Goal: Task Accomplishment & Management: Manage account settings

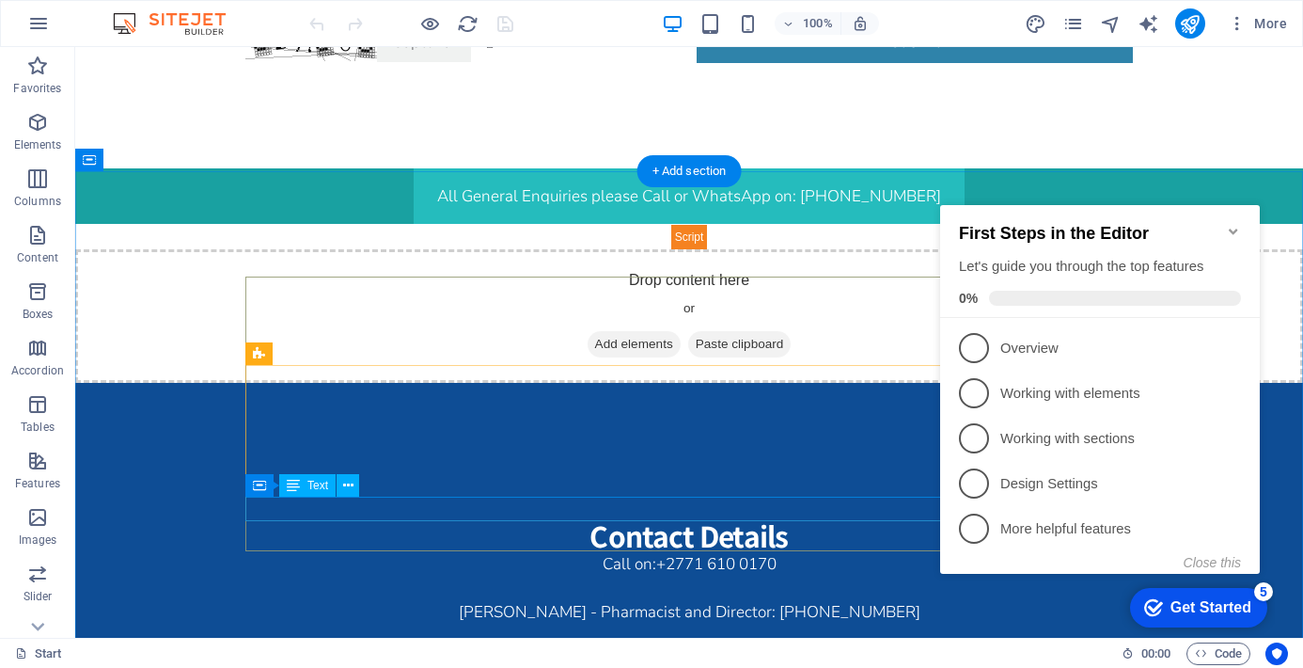
scroll to position [3612, 0]
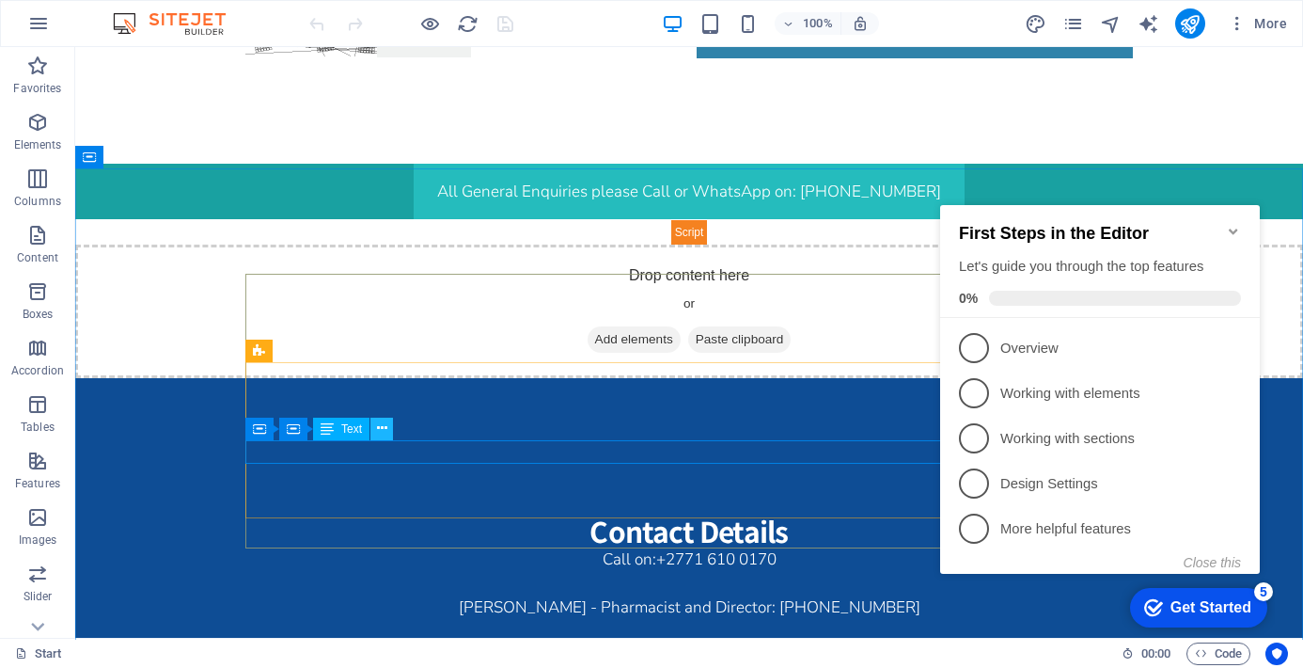
click at [382, 428] on icon at bounding box center [382, 428] width 10 height 20
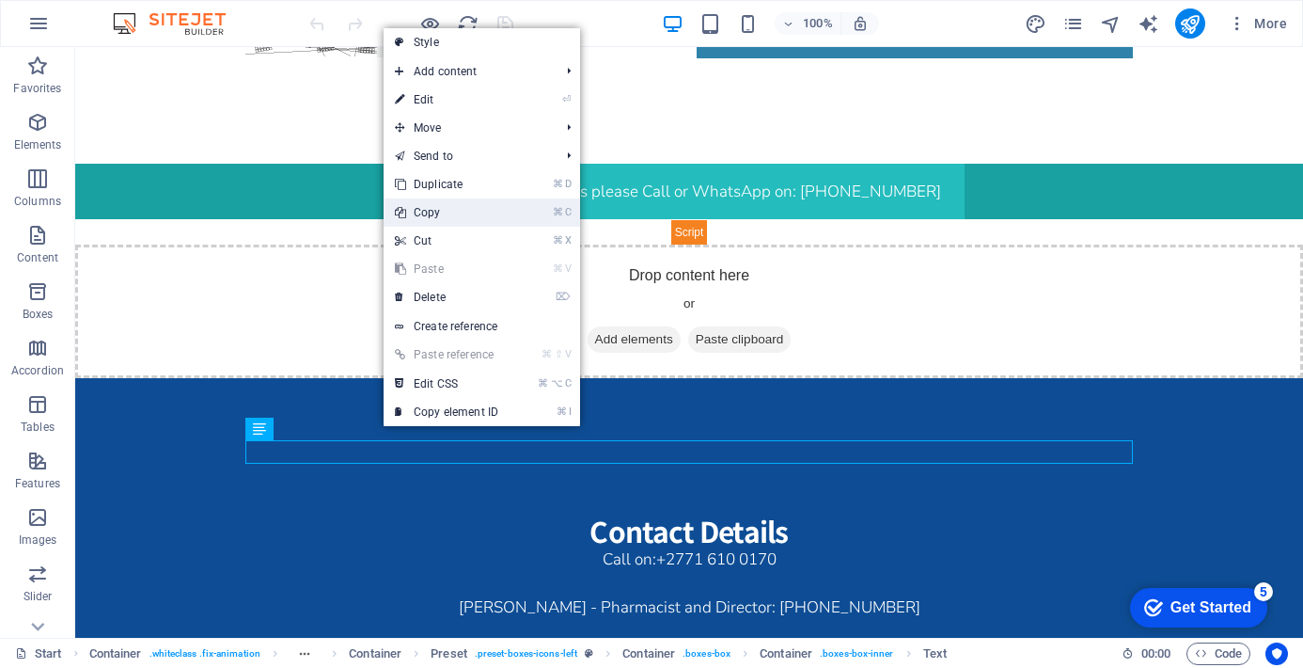
click at [452, 216] on link "⌘ C Copy" at bounding box center [447, 212] width 126 height 28
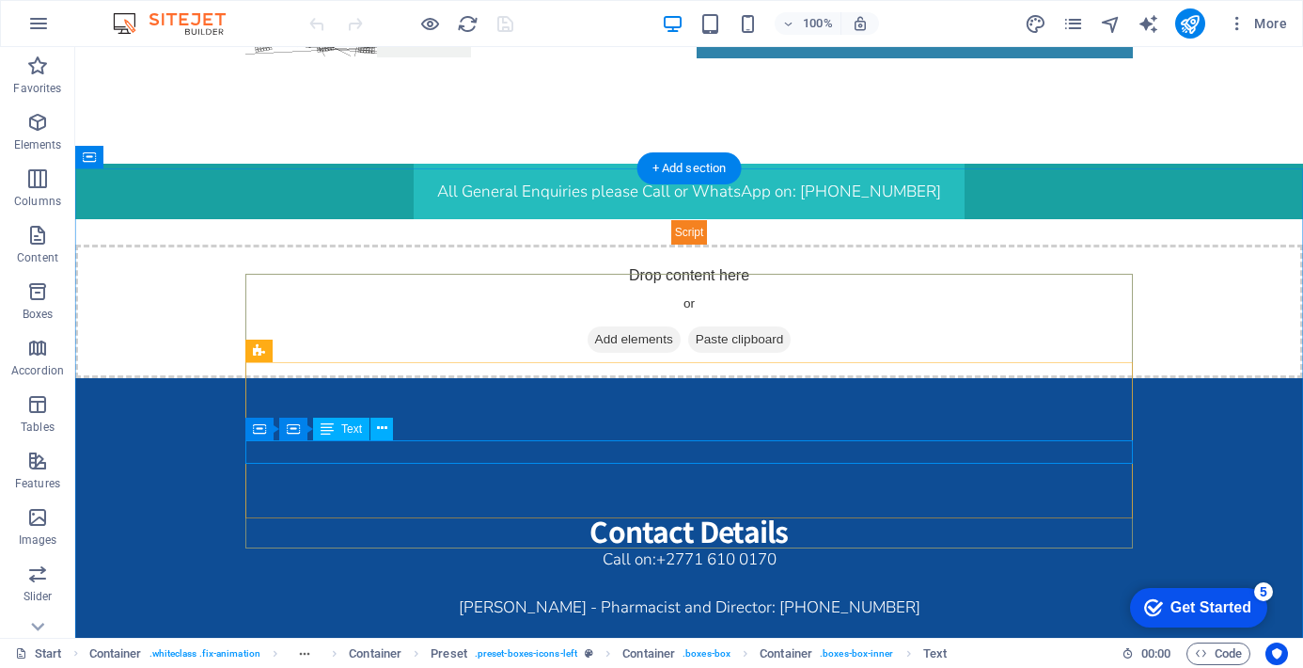
click at [621, 636] on link "[EMAIL_ADDRESS]" at bounding box center [689, 647] width 136 height 22
copy link "[EMAIL_ADDRESS]"
click at [380, 429] on icon at bounding box center [376, 428] width 10 height 20
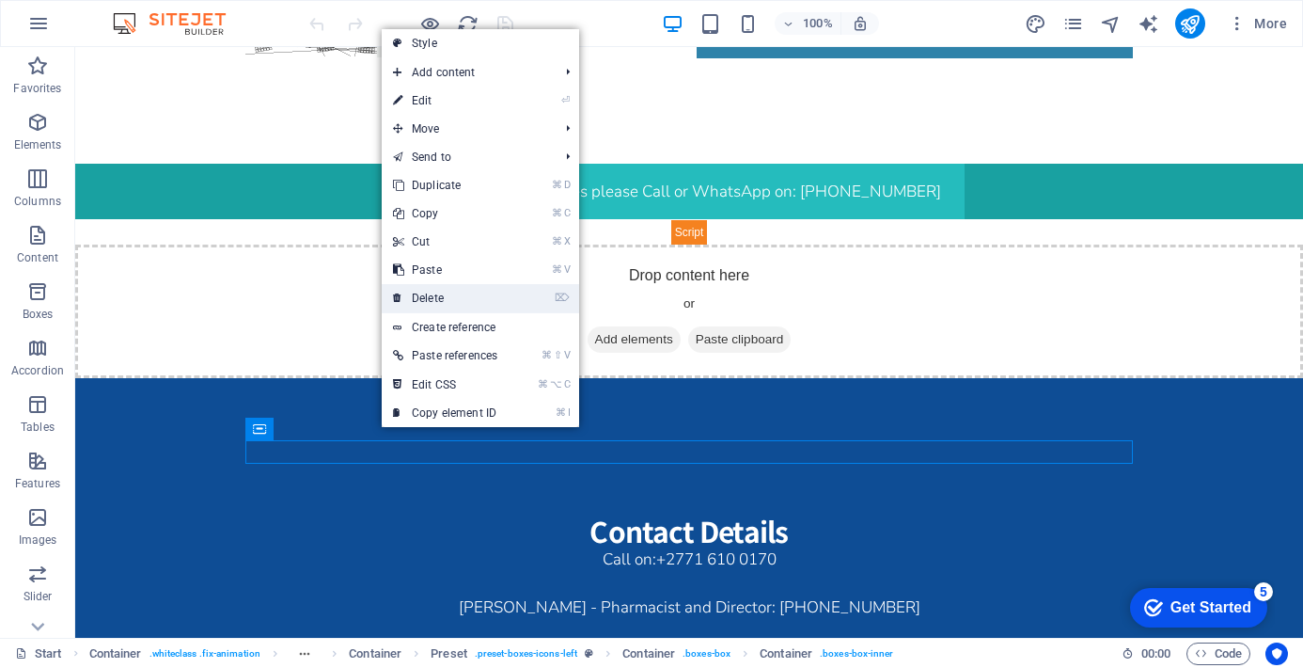
click at [461, 300] on link "⌦ Delete" at bounding box center [445, 298] width 127 height 28
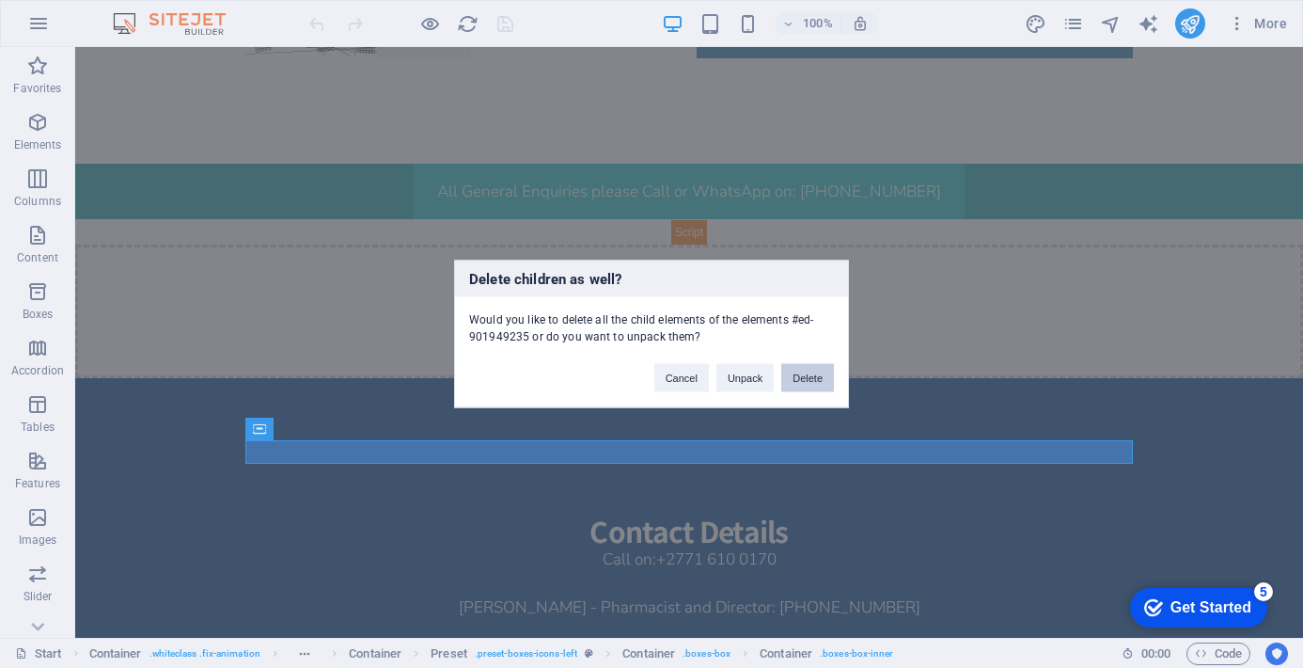
click at [813, 376] on button "Delete" at bounding box center [807, 378] width 53 height 28
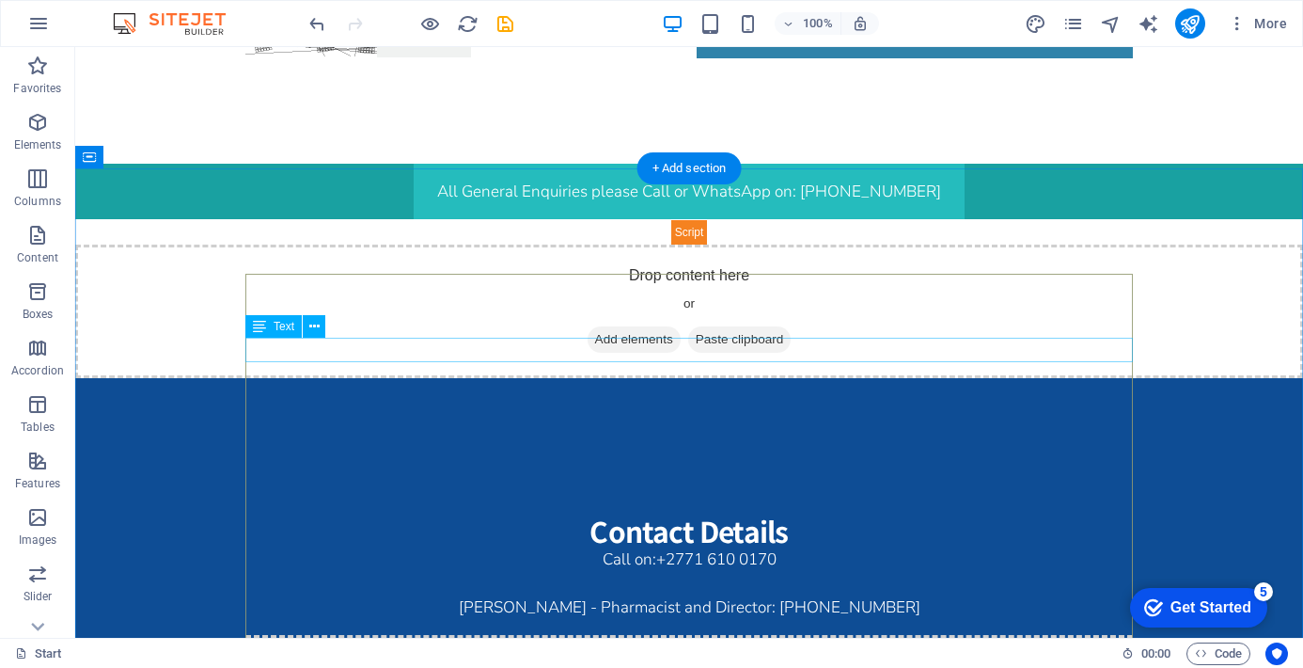
click at [630, 547] on div "Call on: [PHONE_NUMBER]" at bounding box center [689, 559] width 888 height 24
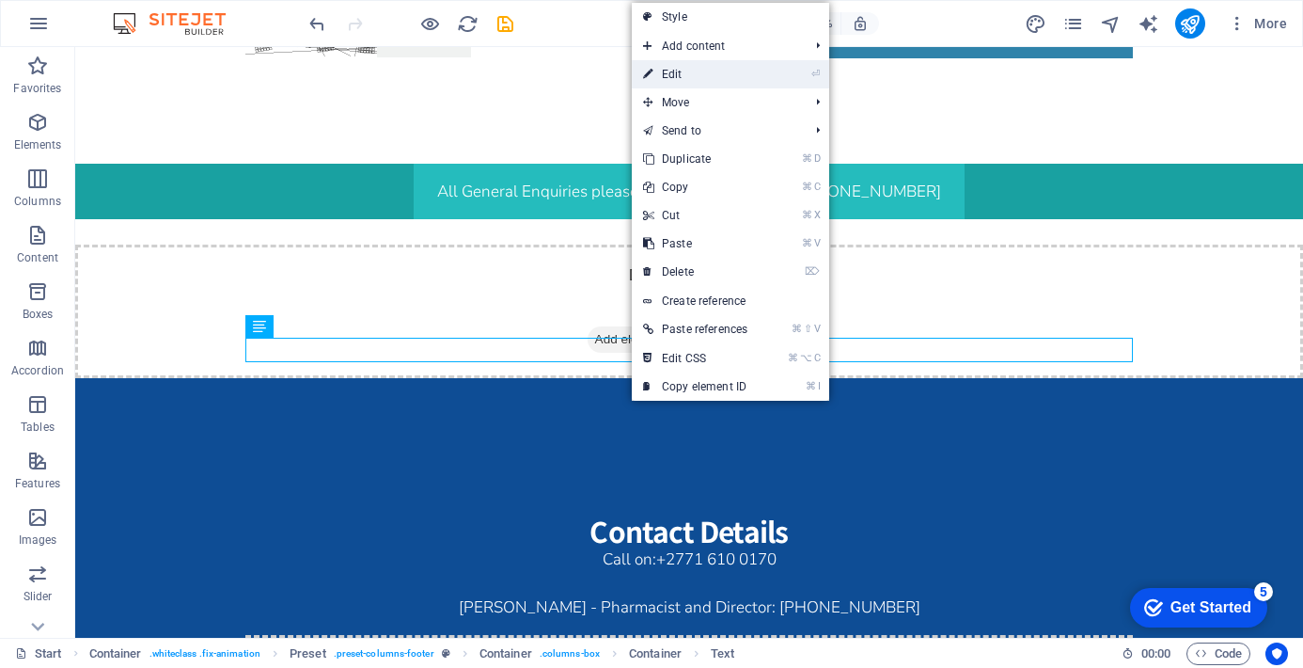
click at [693, 72] on link "⏎ Edit" at bounding box center [695, 74] width 127 height 28
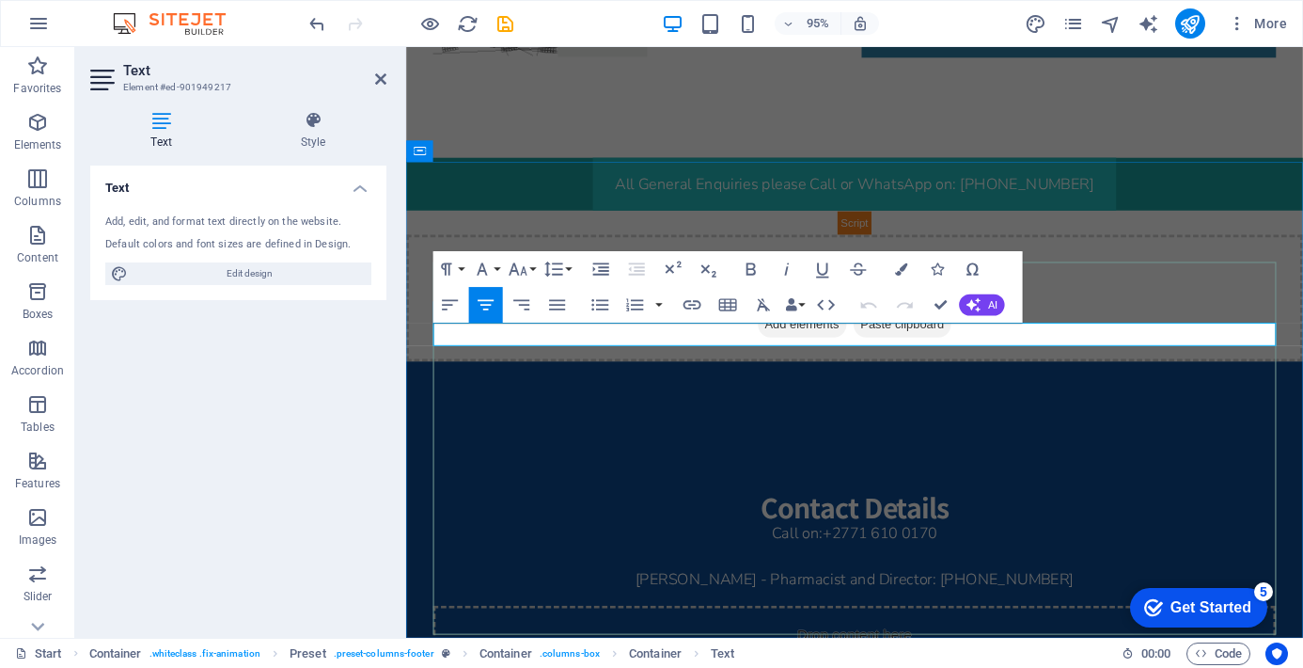
click at [820, 547] on p "Call on: [PHONE_NUMBER]" at bounding box center [878, 559] width 888 height 24
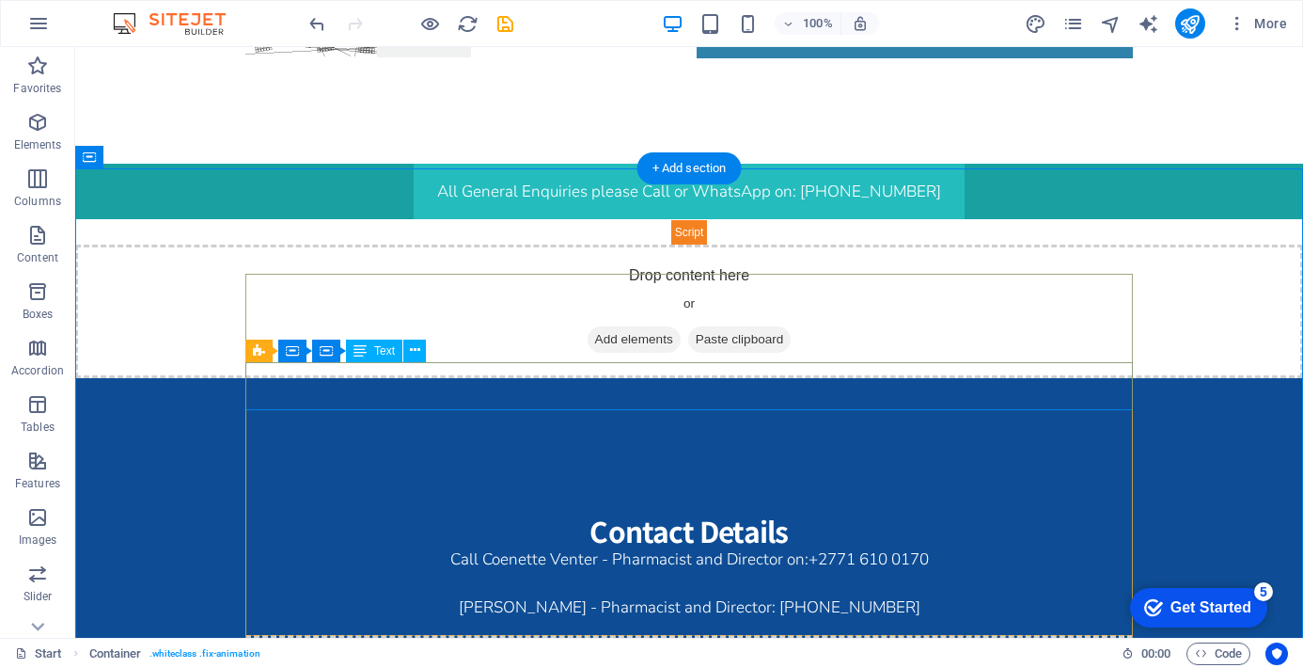
click at [768, 572] on div "[PERSON_NAME] - Pharmacist and Director: [PHONE_NUMBER]" at bounding box center [689, 596] width 888 height 48
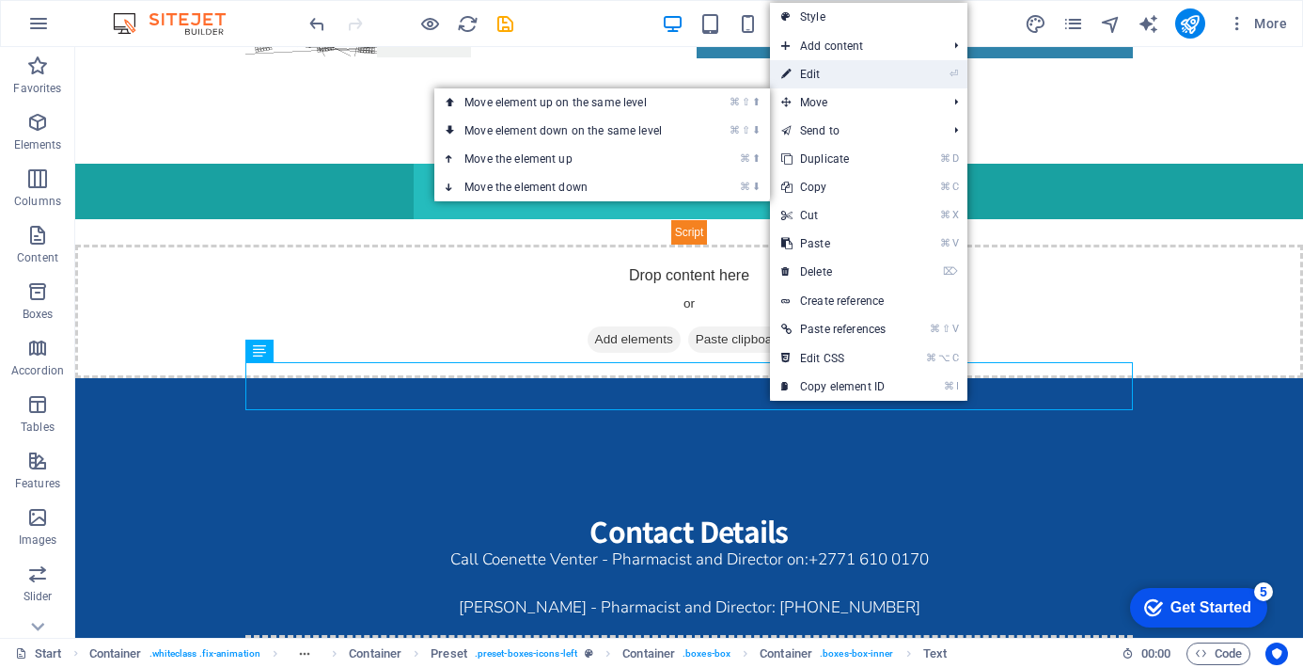
click at [866, 63] on link "⏎ Edit" at bounding box center [833, 74] width 127 height 28
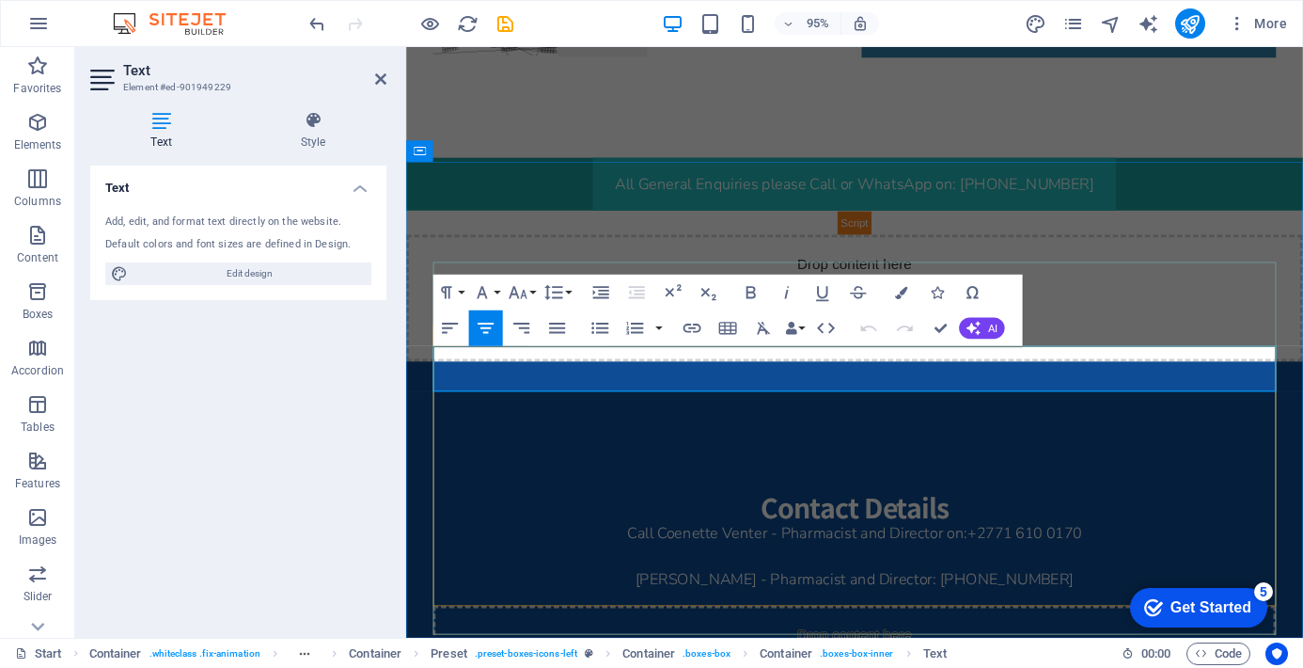
click at [957, 596] on span "[PERSON_NAME] - Pharmacist and Director: [PHONE_NUMBER]" at bounding box center [879, 607] width 462 height 22
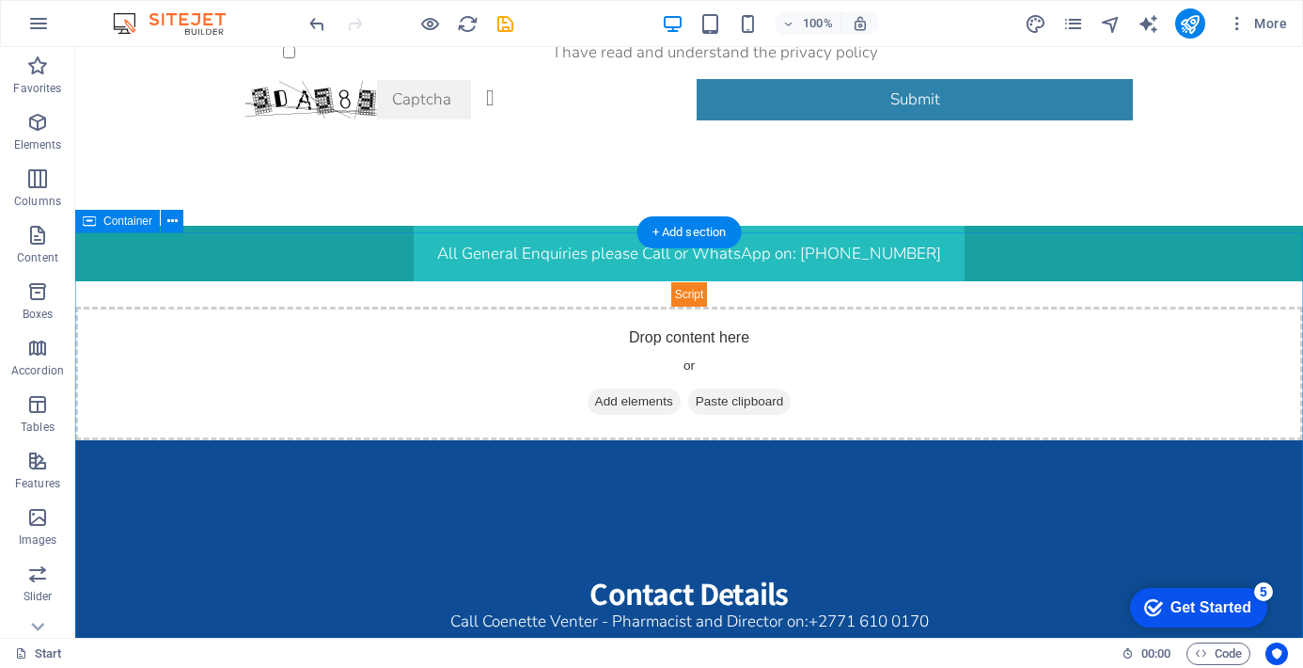
scroll to position [3551, 0]
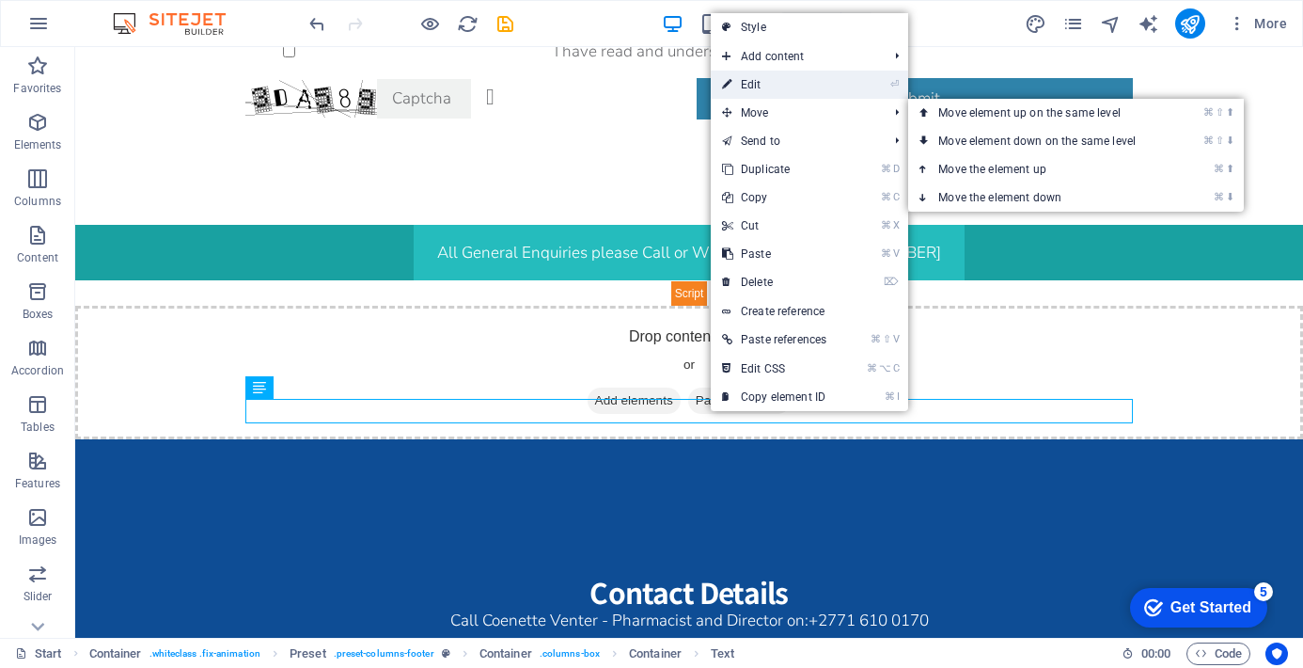
click at [805, 86] on link "⏎ Edit" at bounding box center [774, 85] width 127 height 28
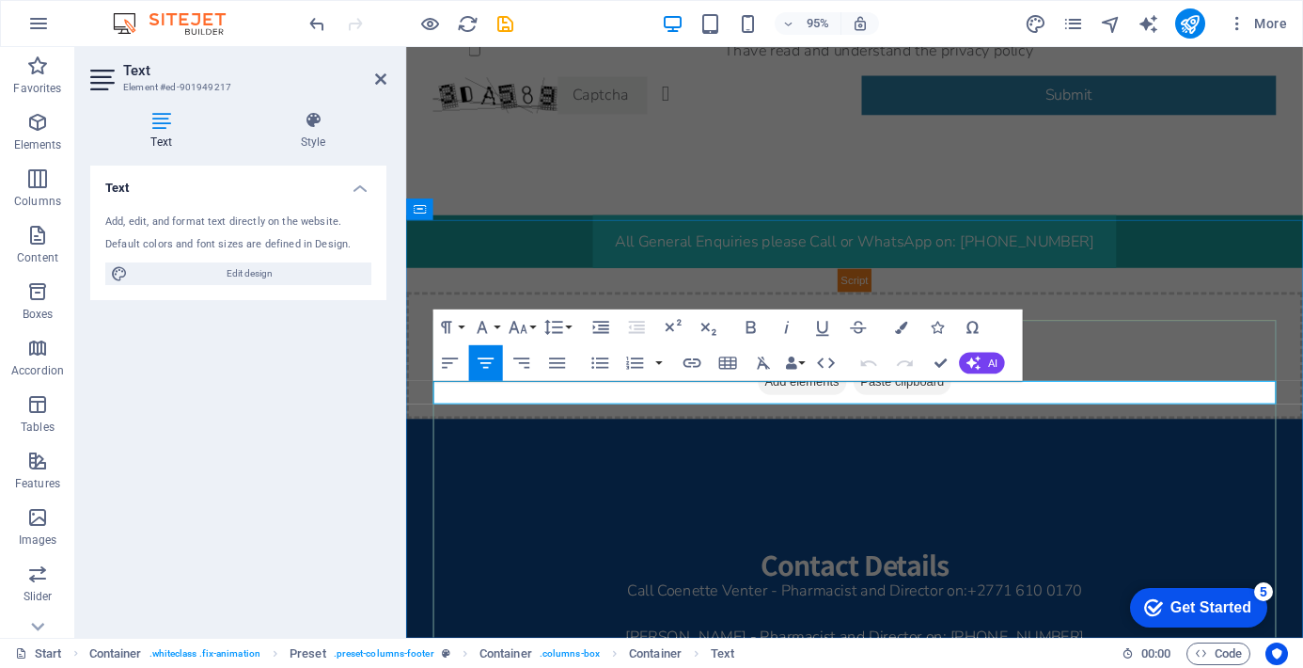
click at [877, 608] on p "Call Coenette Venter - Pharmacist and Director on: [PHONE_NUMBER]" at bounding box center [878, 620] width 888 height 24
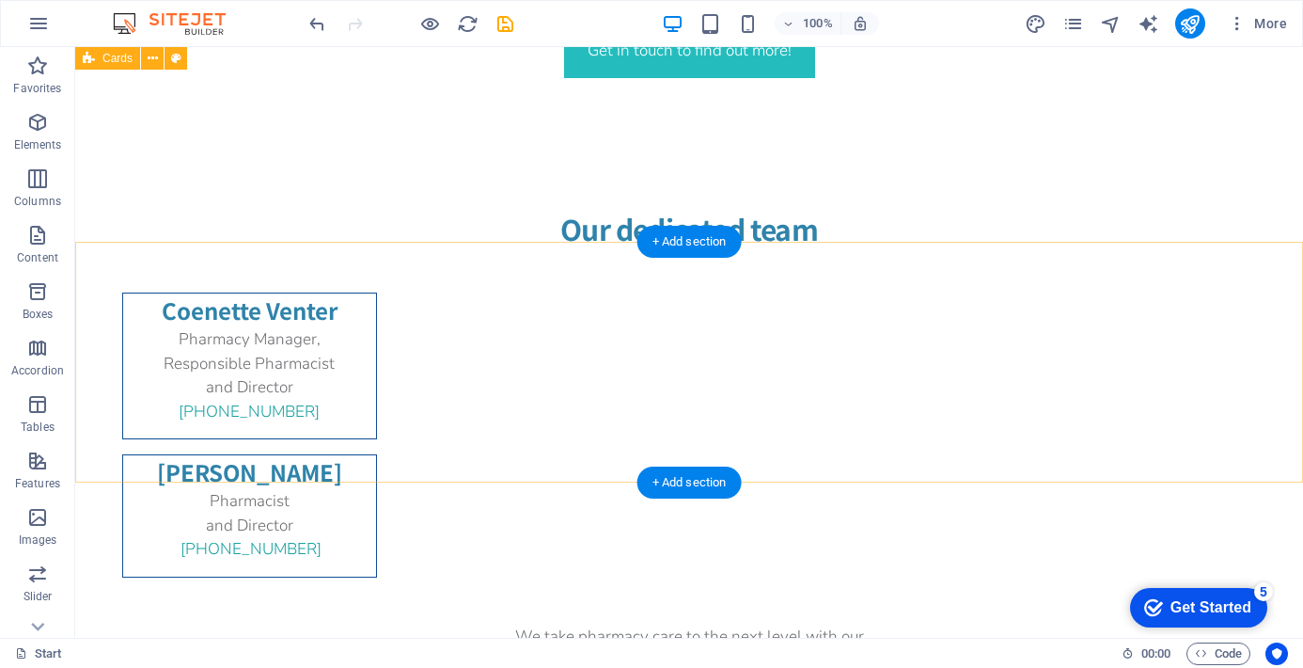
scroll to position [1897, 0]
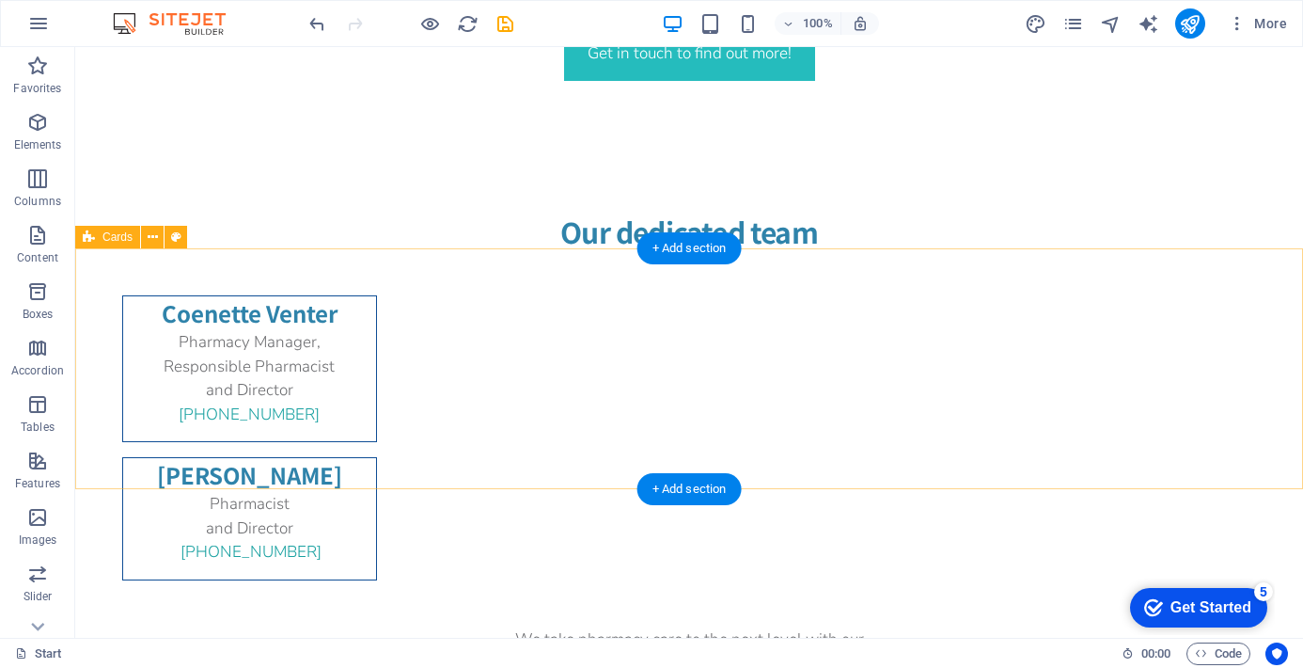
click at [1033, 274] on div "Coenette Venter Pharmacy Manager, Responsible Pharmacist and Director [PHONE_NU…" at bounding box center [689, 437] width 1228 height 379
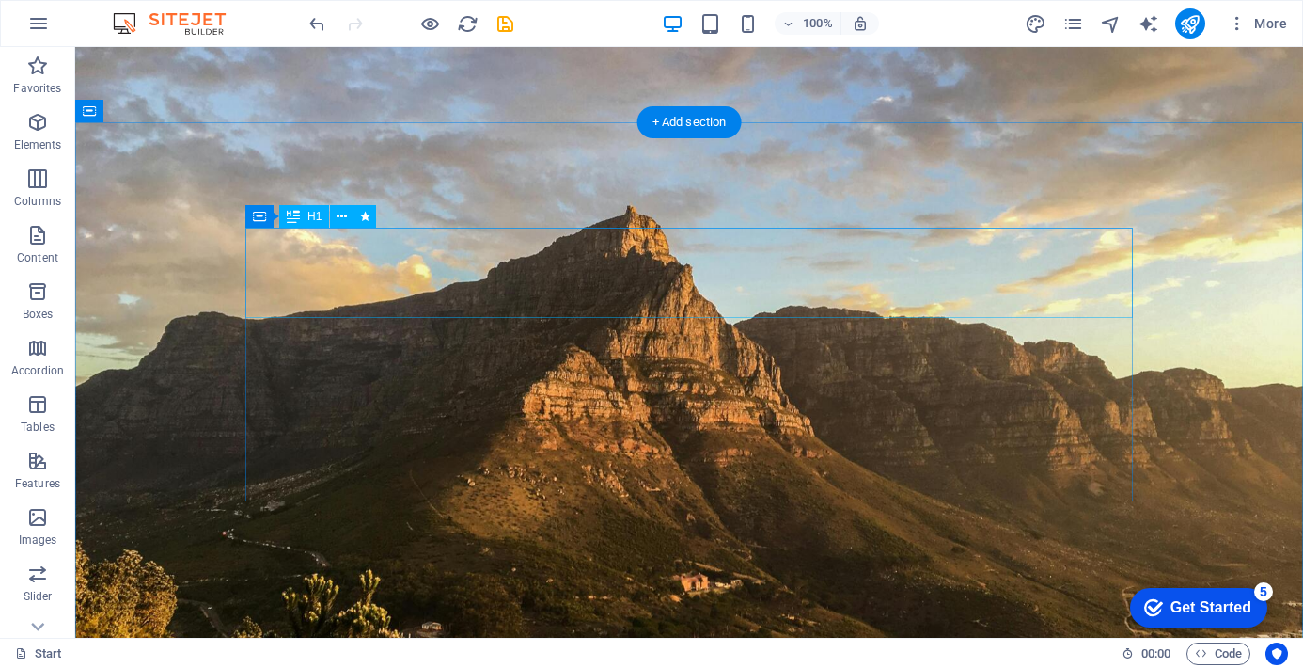
scroll to position [0, 0]
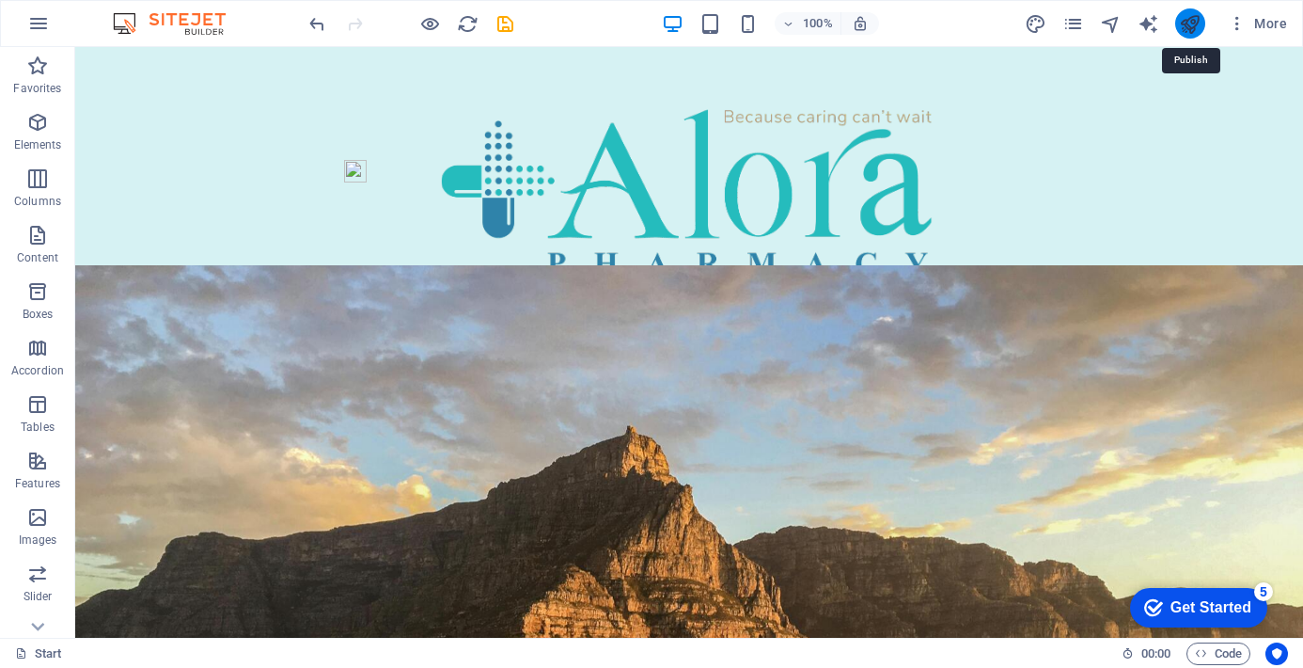
click at [1189, 26] on icon "publish" at bounding box center [1190, 24] width 22 height 22
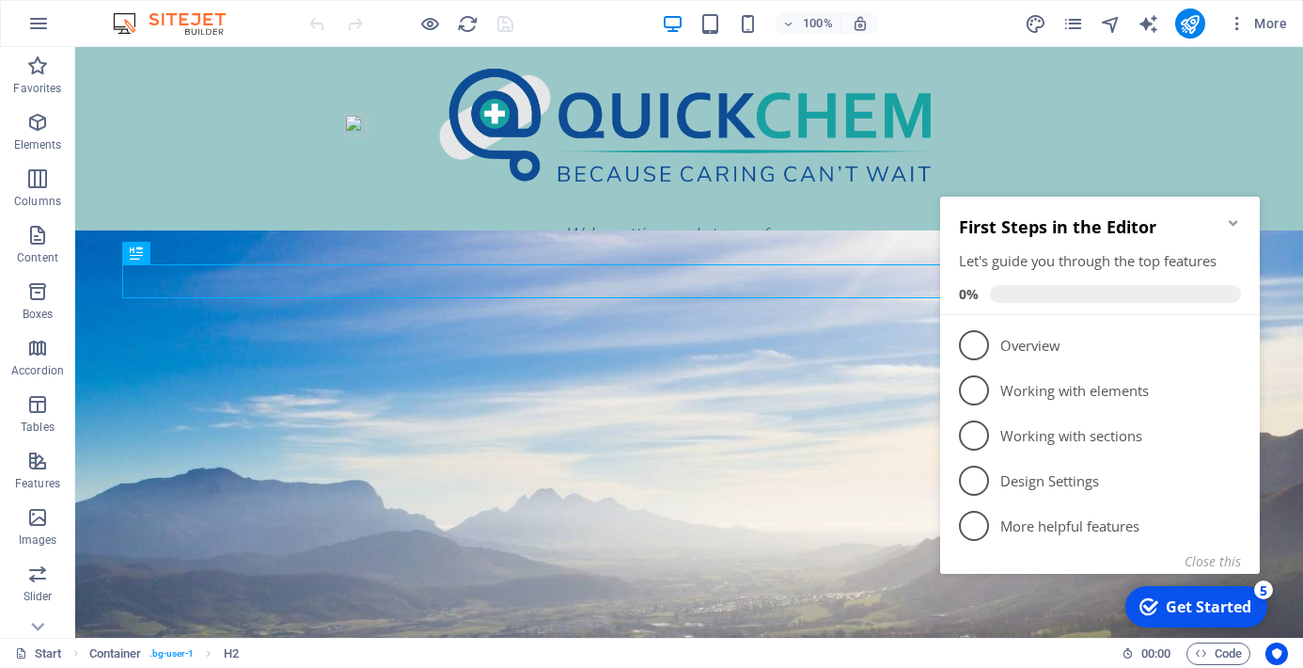
scroll to position [73, 0]
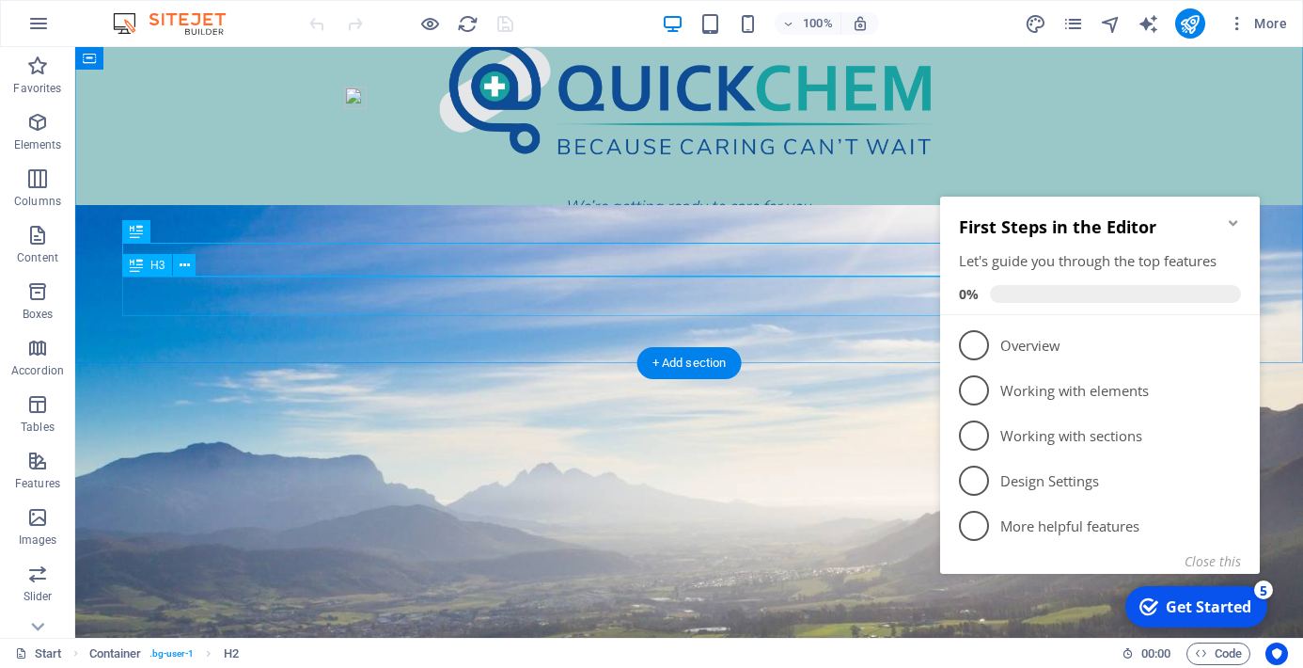
click at [841, 301] on div "Coming to Devonbosch Soon" at bounding box center [689, 295] width 1134 height 39
click at [181, 263] on icon at bounding box center [185, 266] width 10 height 20
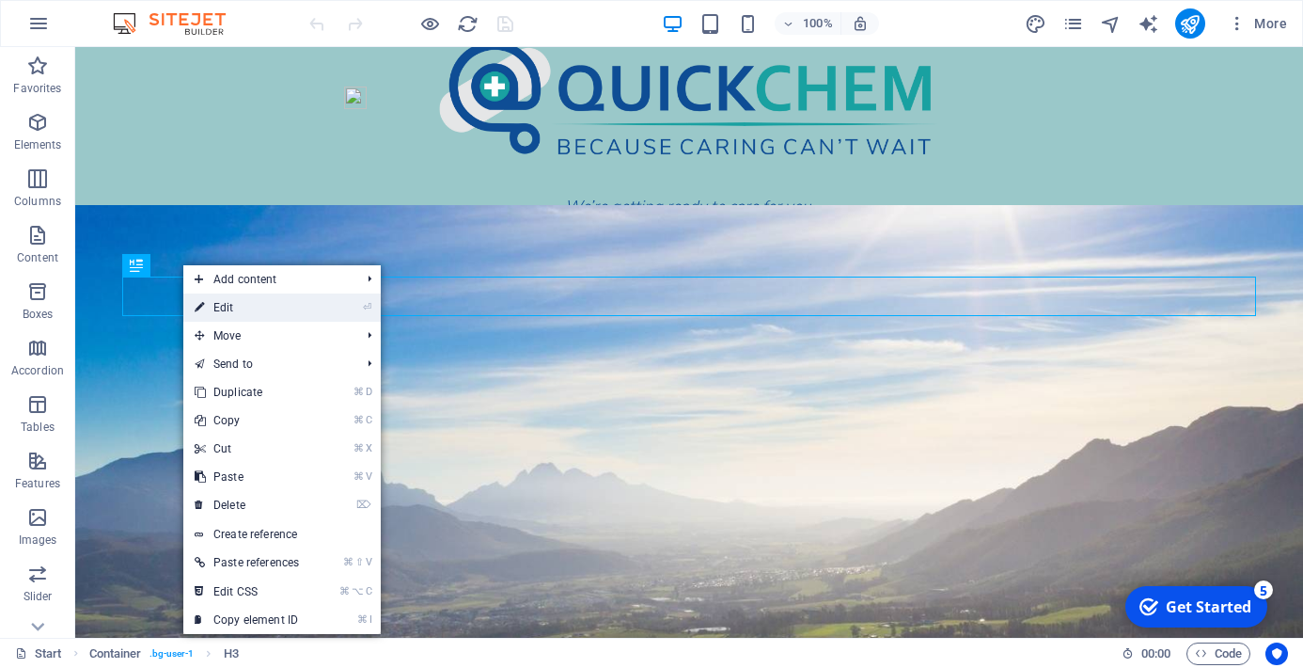
click at [228, 309] on link "⏎ Edit" at bounding box center [246, 307] width 127 height 28
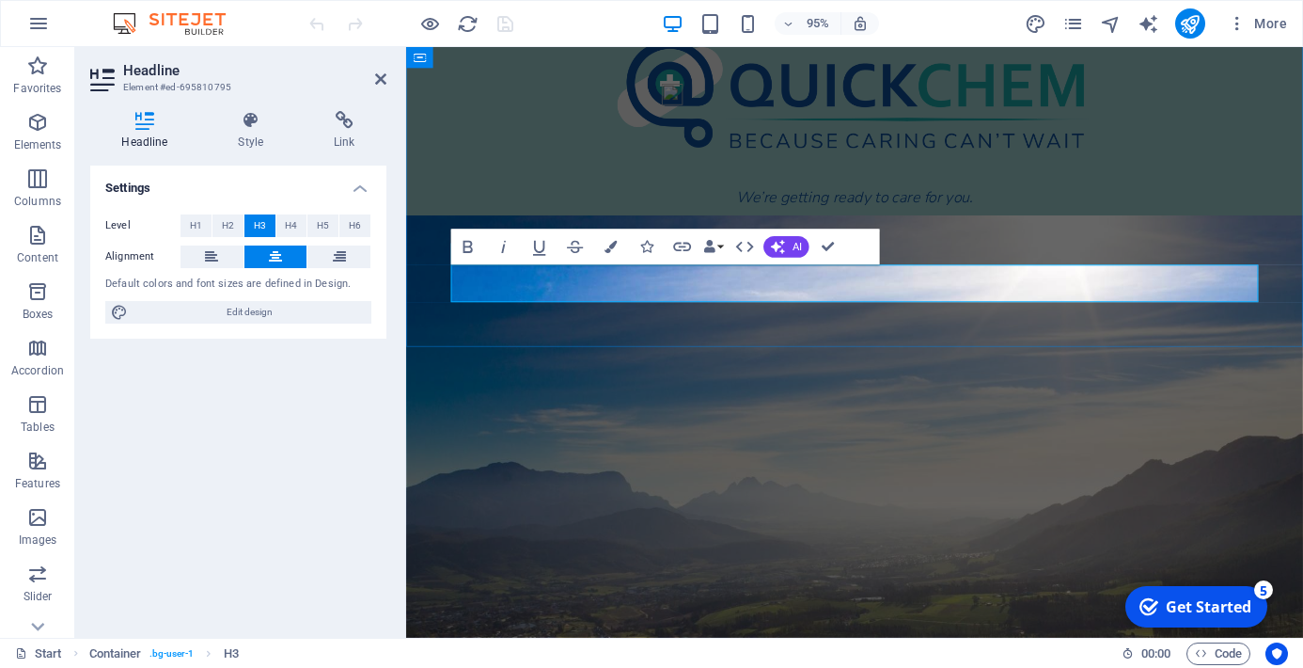
click at [894, 306] on span "Coming to Devonbosch Soon" at bounding box center [878, 296] width 462 height 38
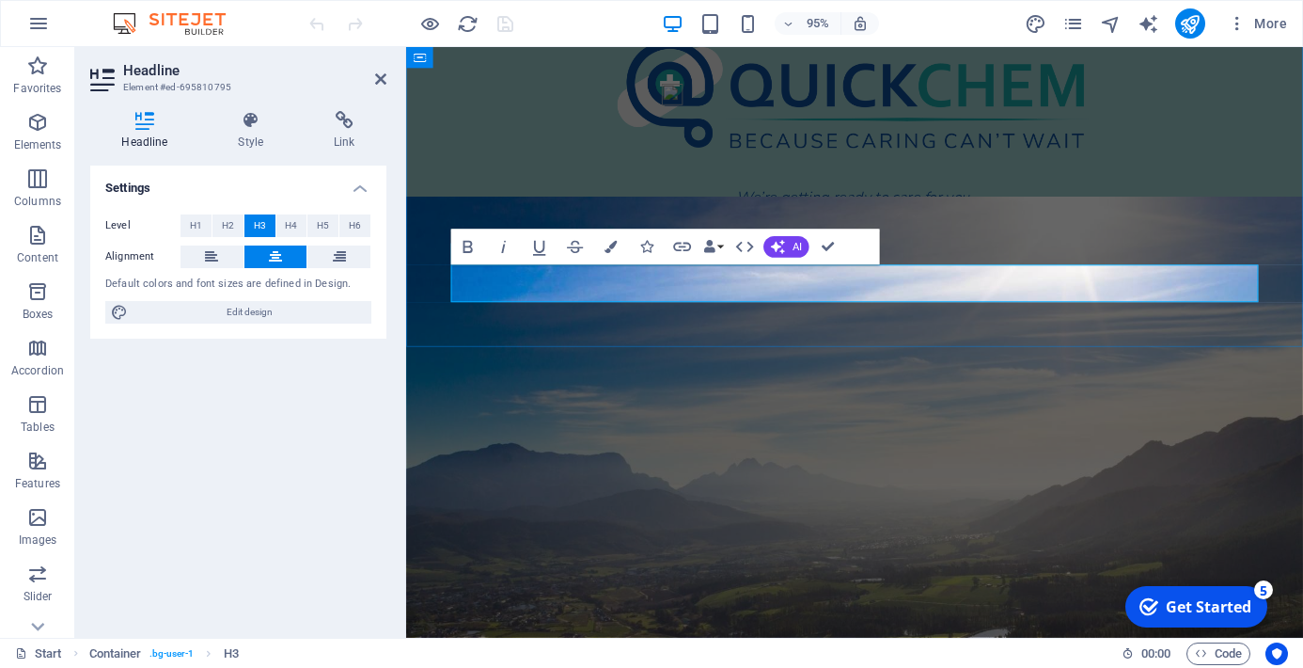
click at [979, 301] on h3 "Coming Soon" at bounding box center [878, 295] width 850 height 39
click at [1282, 210] on div "We’re getting ready to care for you." at bounding box center [878, 219] width 850 height 48
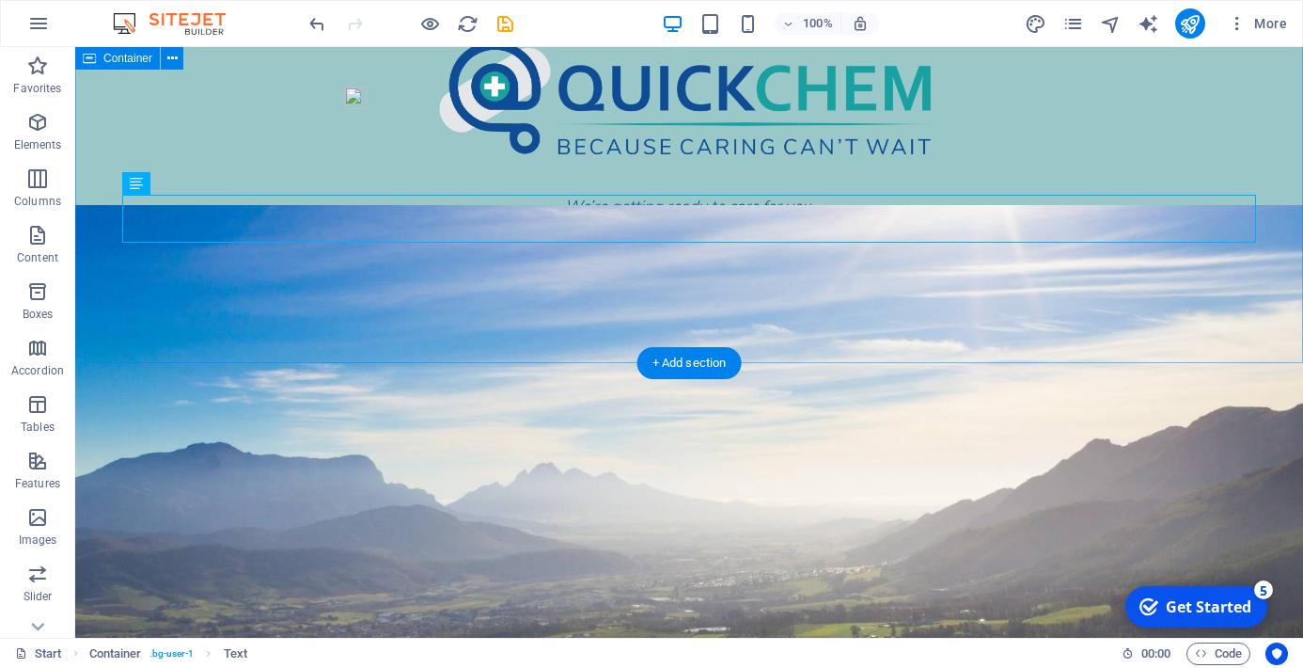
click at [960, 338] on div "We’re getting ready to care for you. A boutique pharmacy, IV Bar and clinic Com…" at bounding box center [689, 168] width 1228 height 389
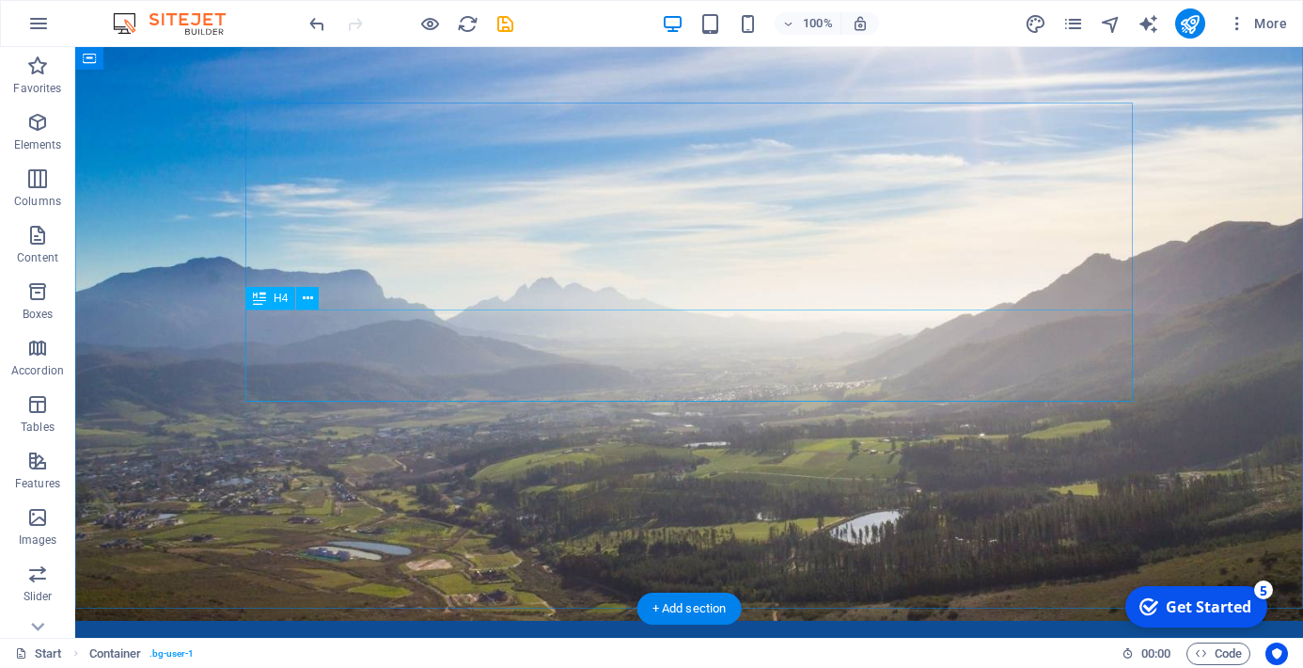
scroll to position [439, 0]
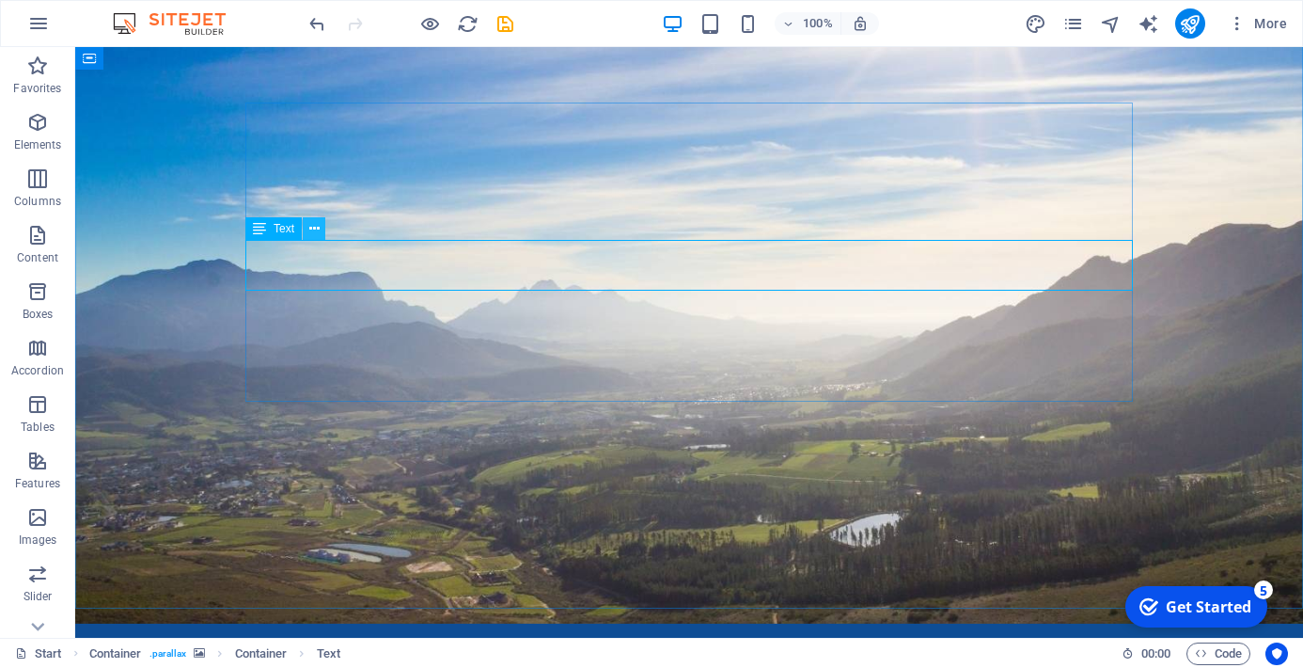
click at [310, 232] on icon at bounding box center [314, 229] width 10 height 20
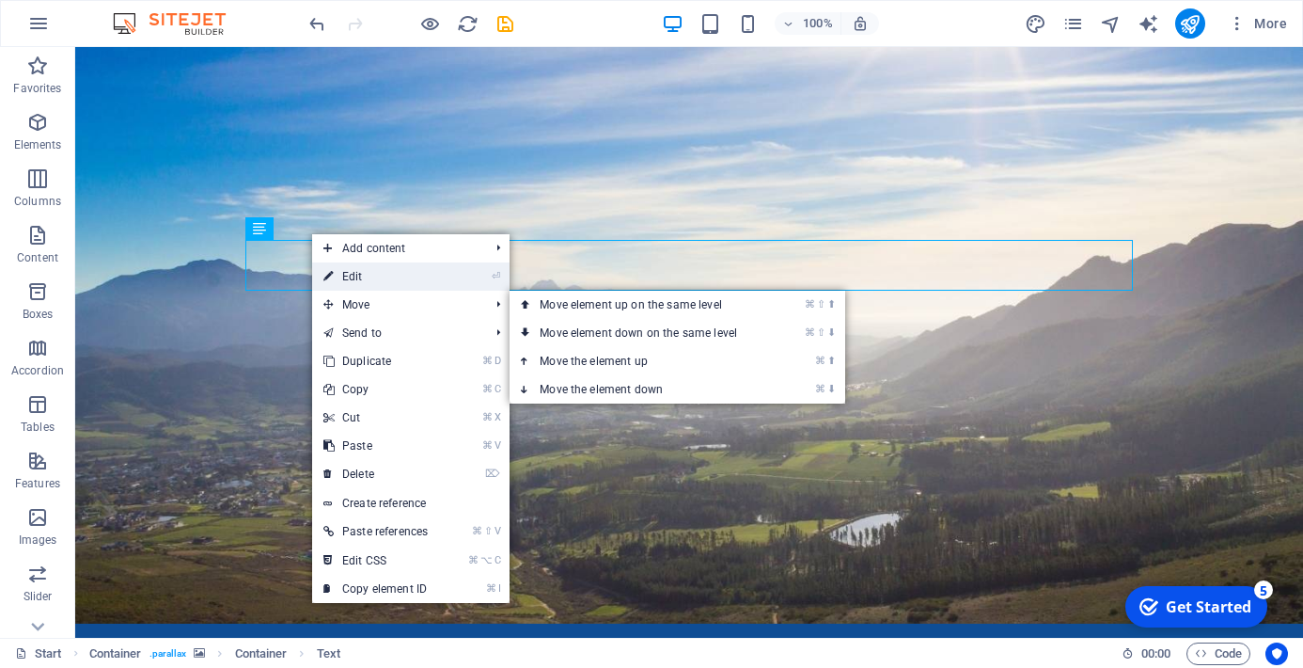
click at [353, 274] on link "⏎ Edit" at bounding box center [375, 276] width 127 height 28
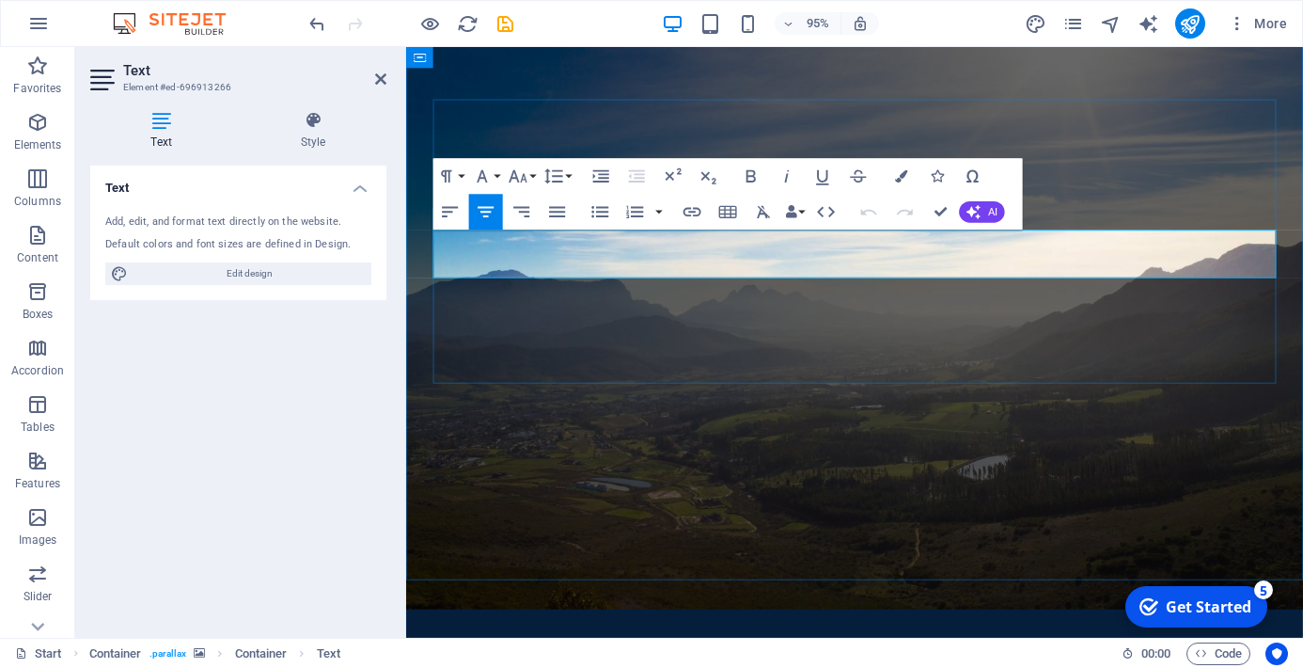
drag, startPoint x: 783, startPoint y: 254, endPoint x: 1155, endPoint y: 249, distance: 372.3
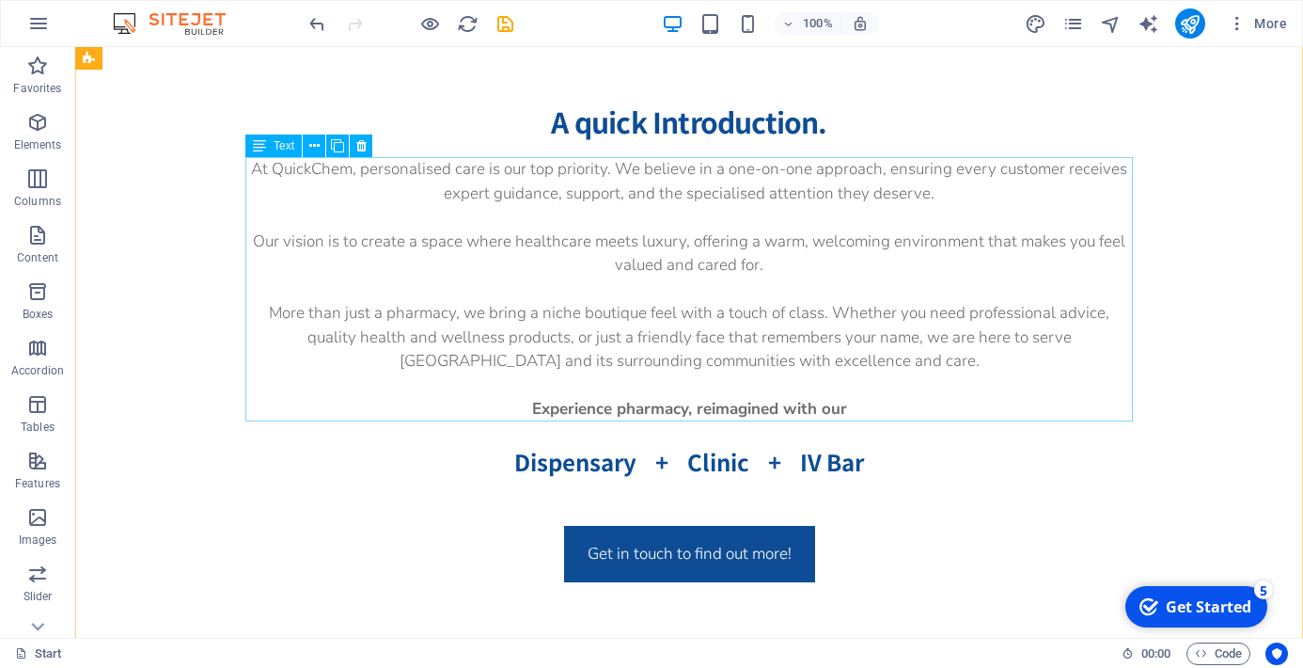
scroll to position [1338, 0]
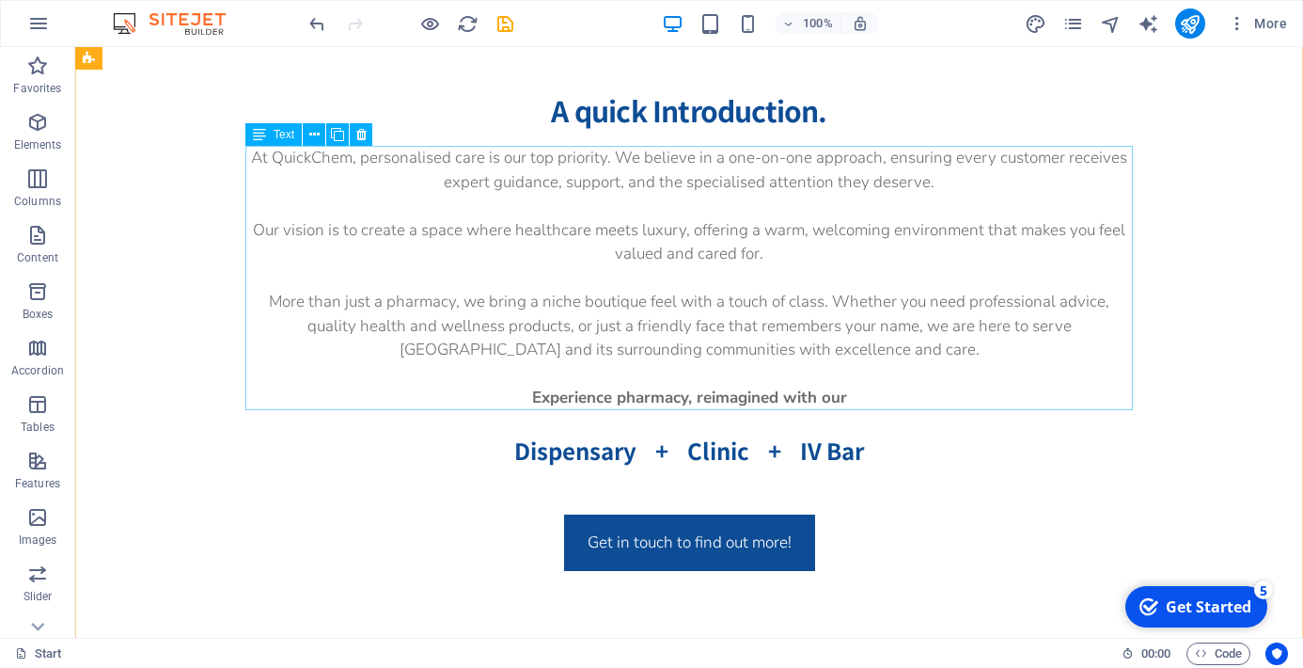
click at [863, 328] on div "At QuickChem, personalised care is our top priority. We believe in a one-on-one…" at bounding box center [689, 278] width 888 height 264
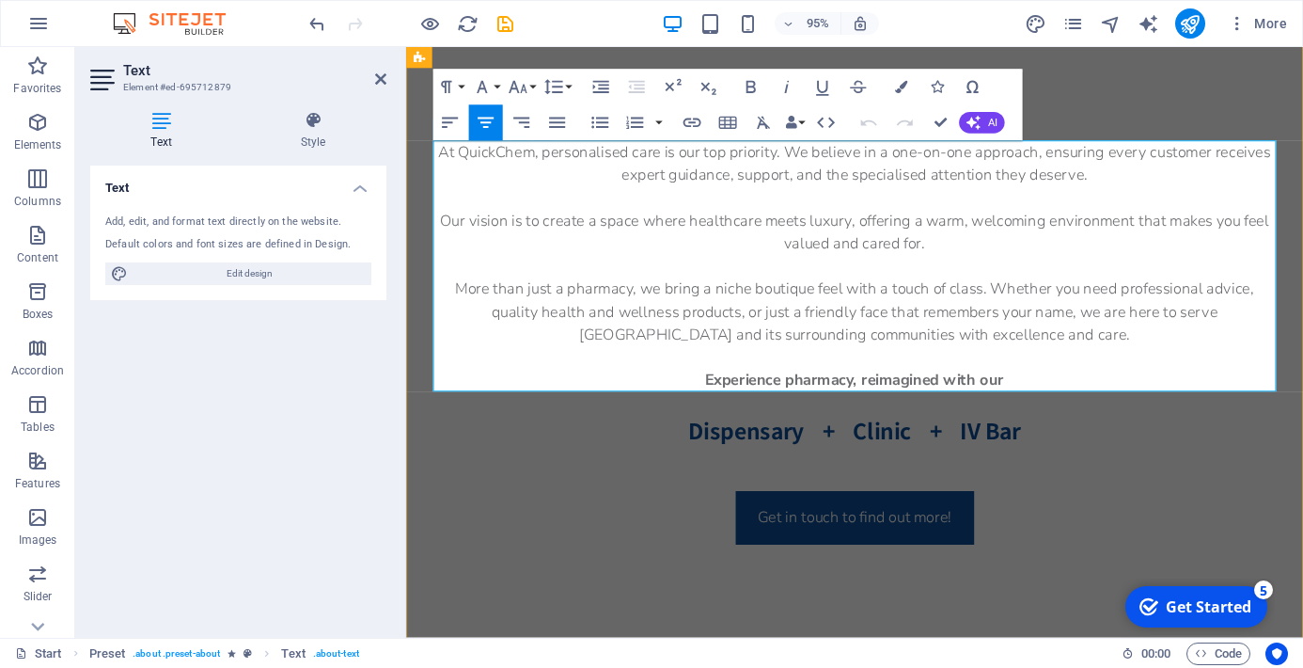
click at [1194, 328] on p "More than just a pharmacy, we bring a niche boutique feel with a touch of class…" at bounding box center [878, 326] width 888 height 72
click at [1126, 465] on div "​ Dispensary + Clinic + IV Bar" at bounding box center [878, 439] width 888 height 58
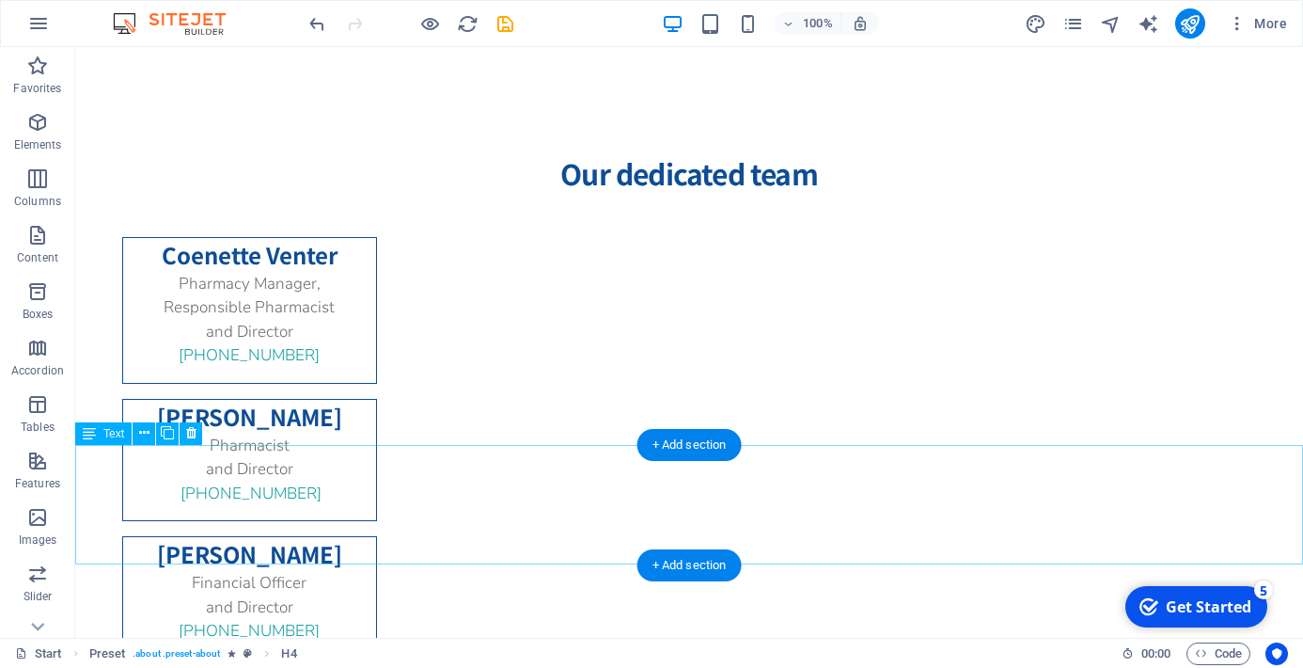
scroll to position [1892, 0]
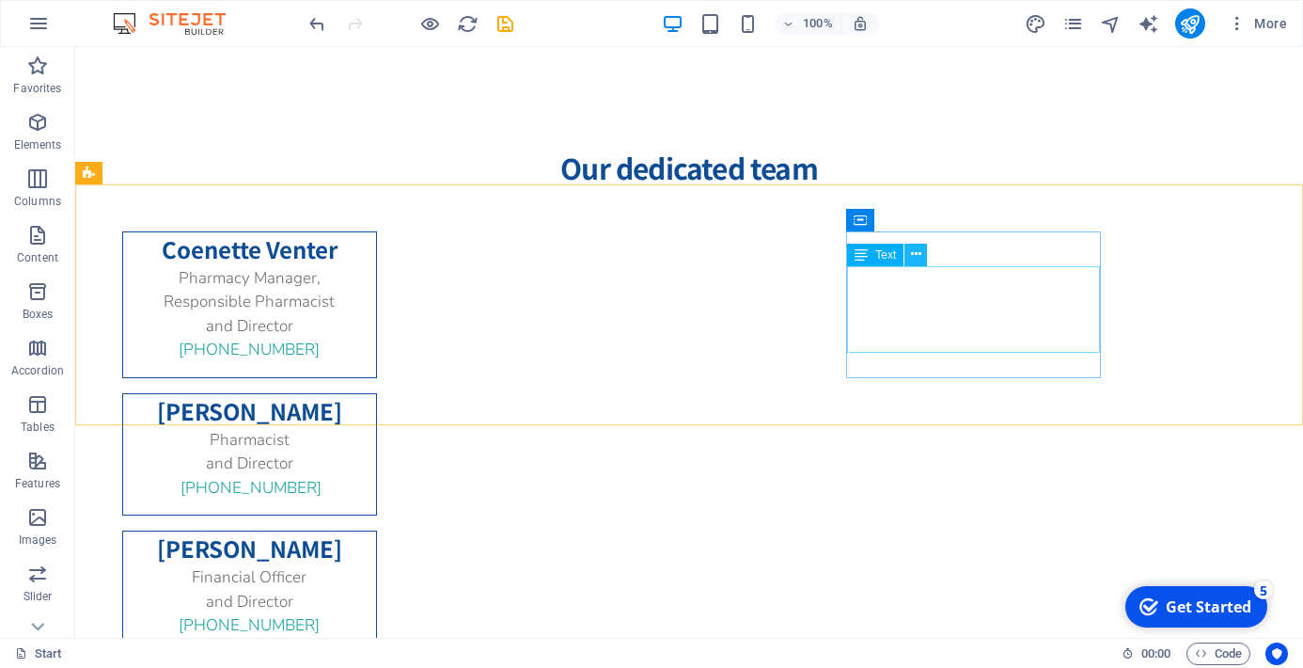
click at [926, 260] on button at bounding box center [915, 255] width 23 height 23
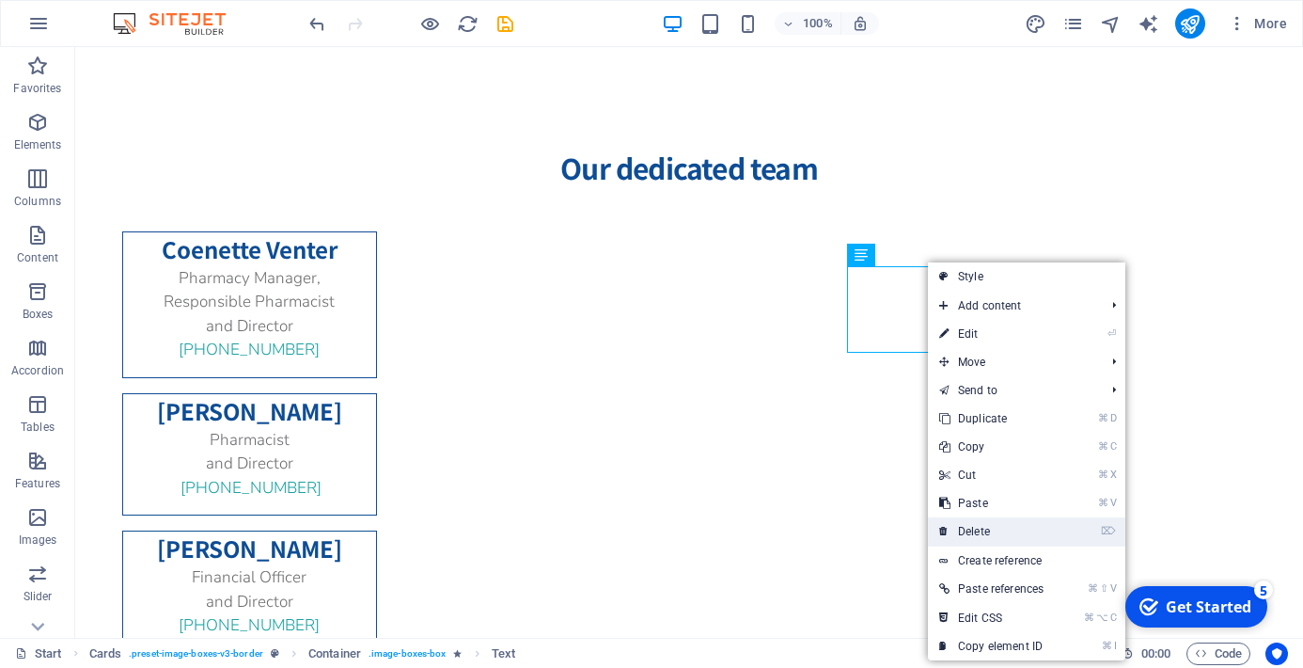
click at [969, 534] on link "⌦ Delete" at bounding box center [991, 531] width 127 height 28
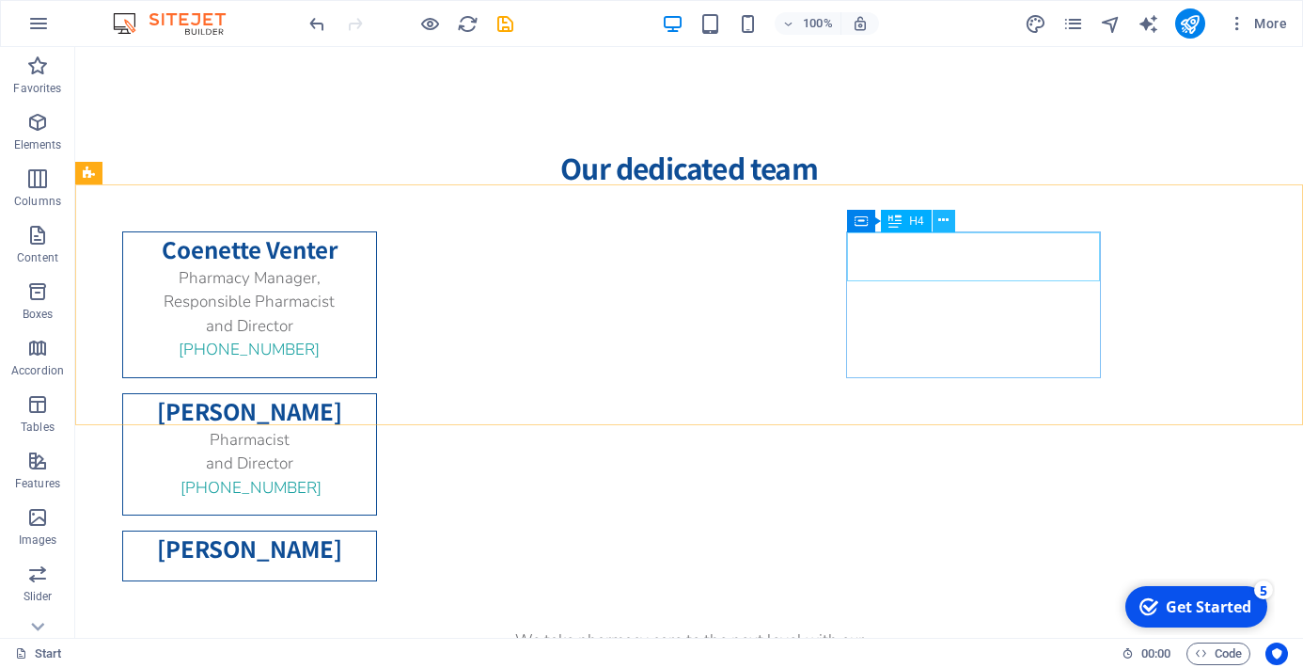
click at [947, 216] on icon at bounding box center [943, 221] width 10 height 20
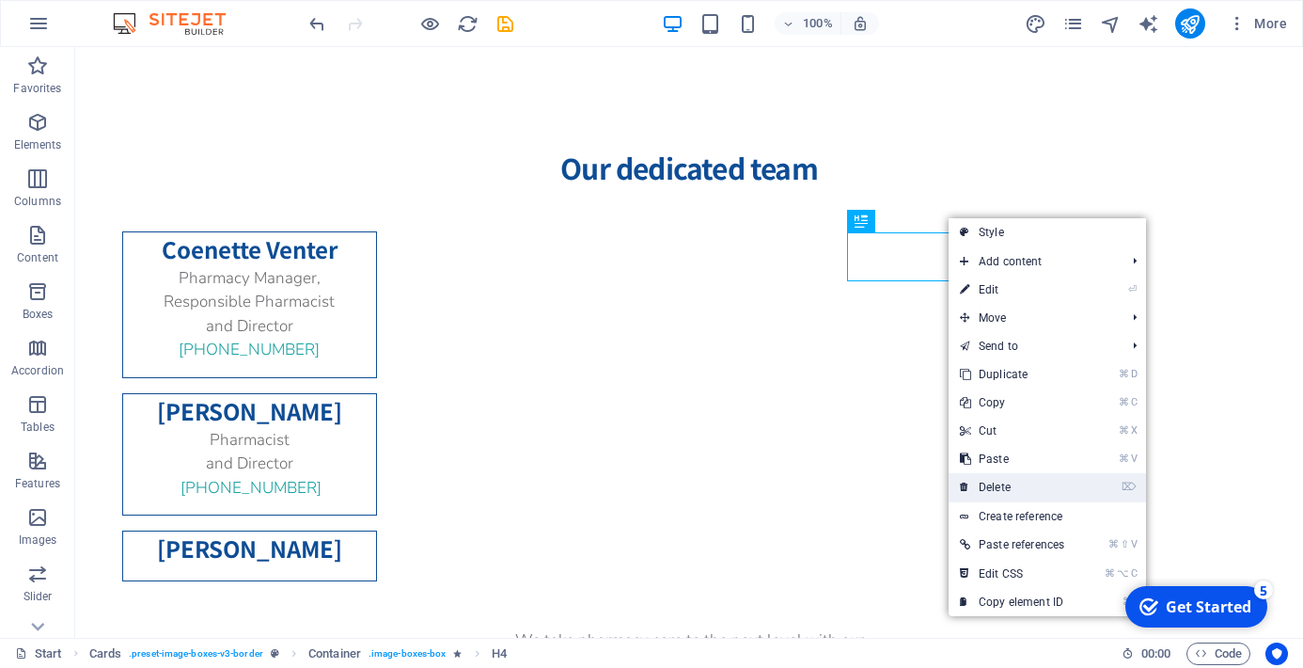
click at [995, 486] on link "⌦ Delete" at bounding box center [1012, 487] width 127 height 28
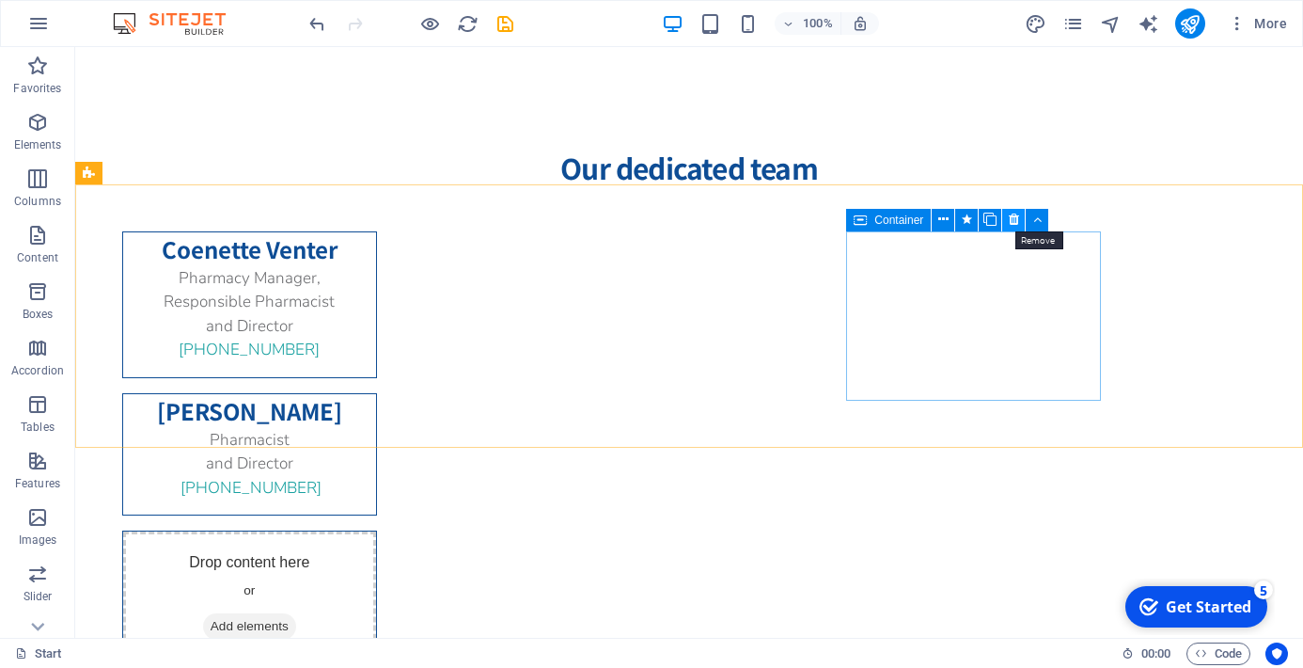
click at [1014, 219] on icon at bounding box center [1014, 220] width 10 height 20
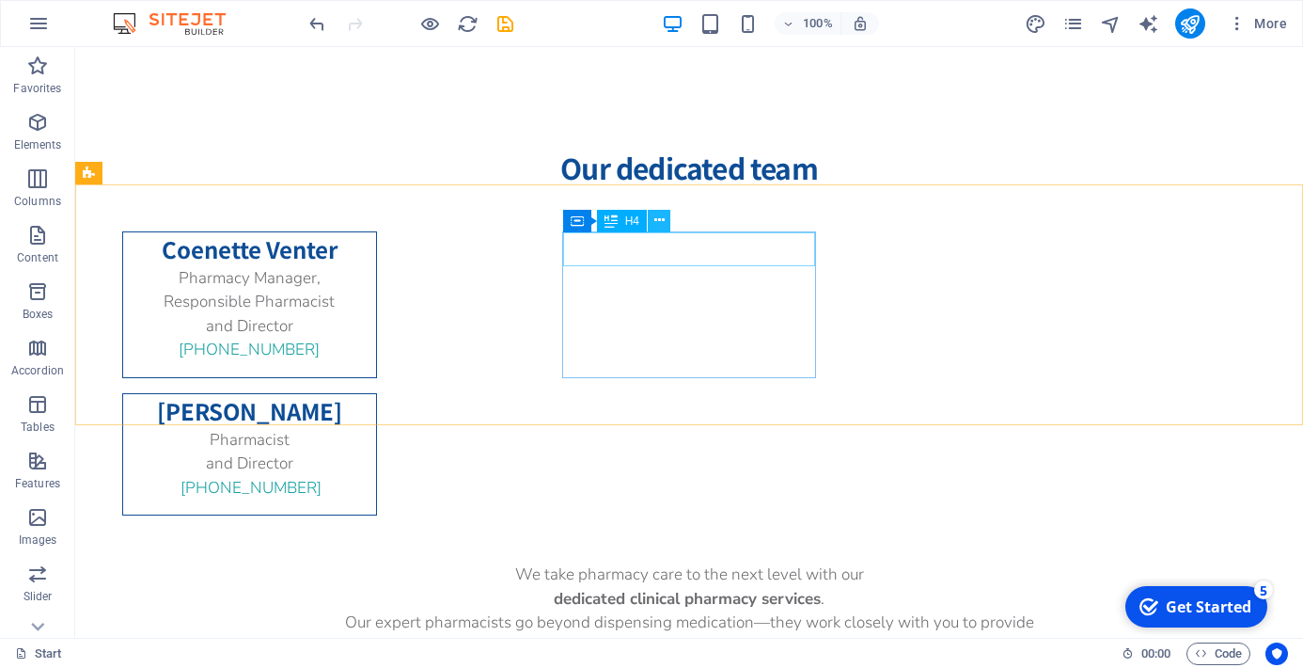
click at [660, 227] on icon at bounding box center [659, 221] width 10 height 20
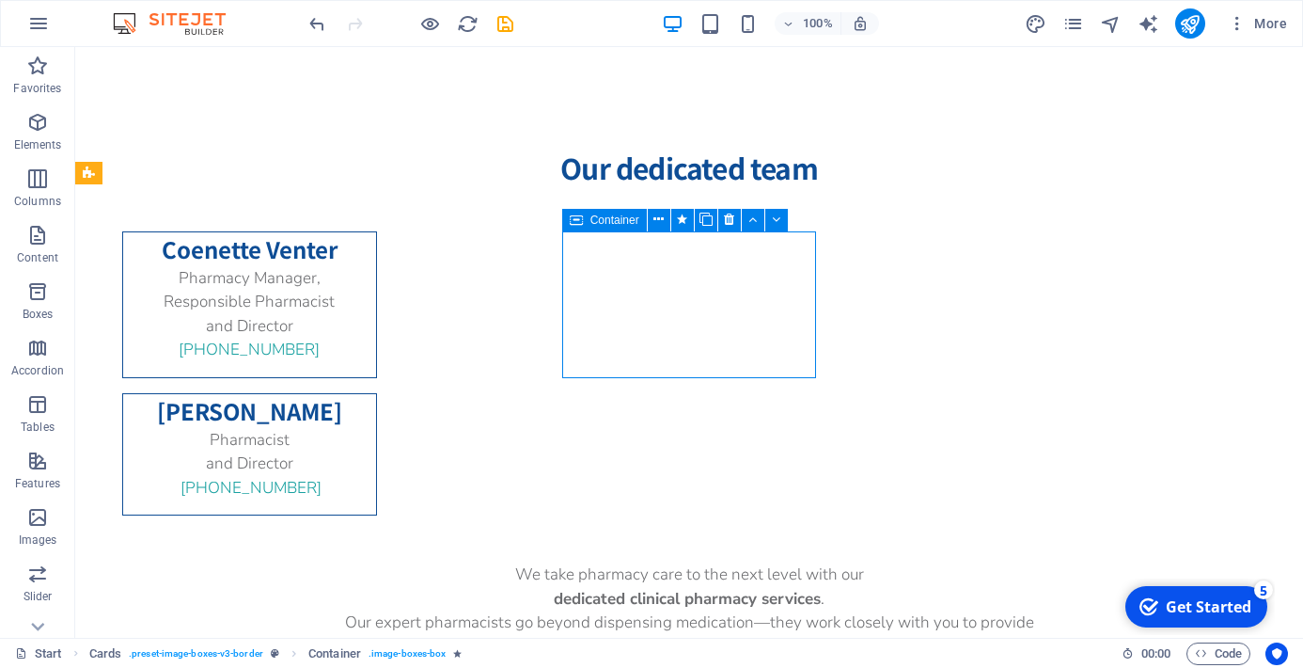
drag, startPoint x: 586, startPoint y: 223, endPoint x: 637, endPoint y: 227, distance: 50.9
click at [637, 227] on div "Container" at bounding box center [604, 220] width 85 height 23
drag, startPoint x: 621, startPoint y: 218, endPoint x: 785, endPoint y: 229, distance: 164.0
click at [785, 229] on div "Container" at bounding box center [681, 221] width 238 height 24
click at [751, 218] on icon at bounding box center [752, 220] width 8 height 20
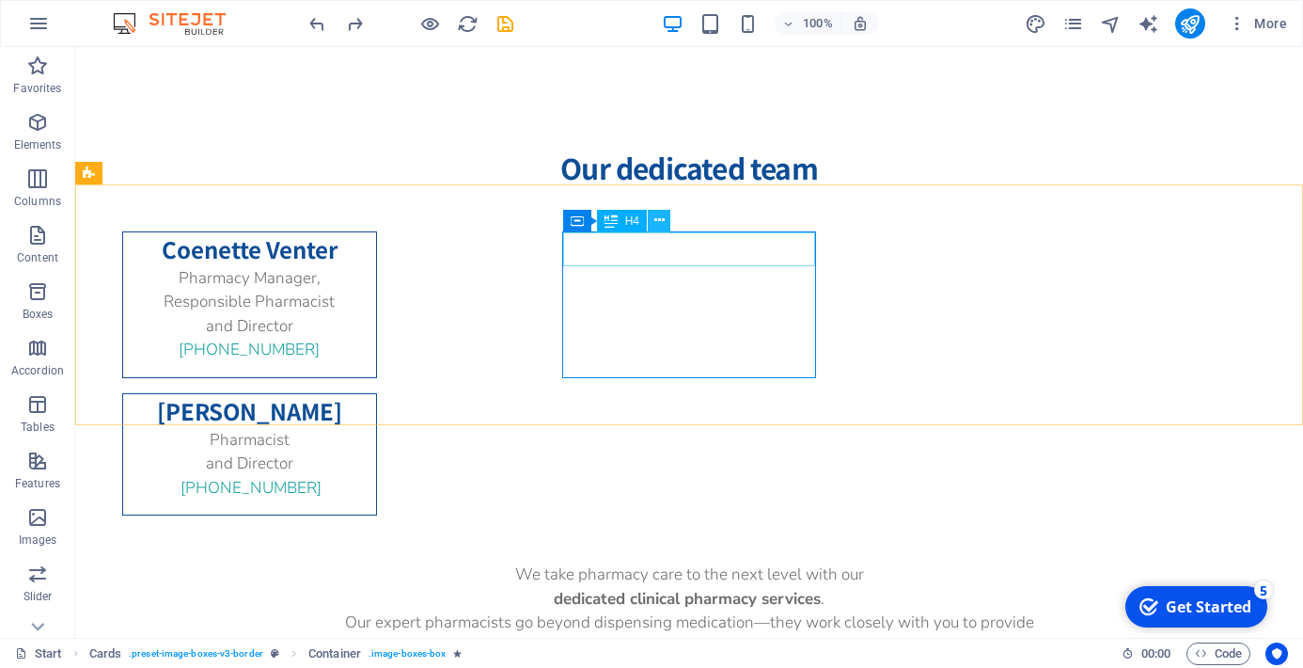
click at [659, 222] on icon at bounding box center [659, 221] width 10 height 20
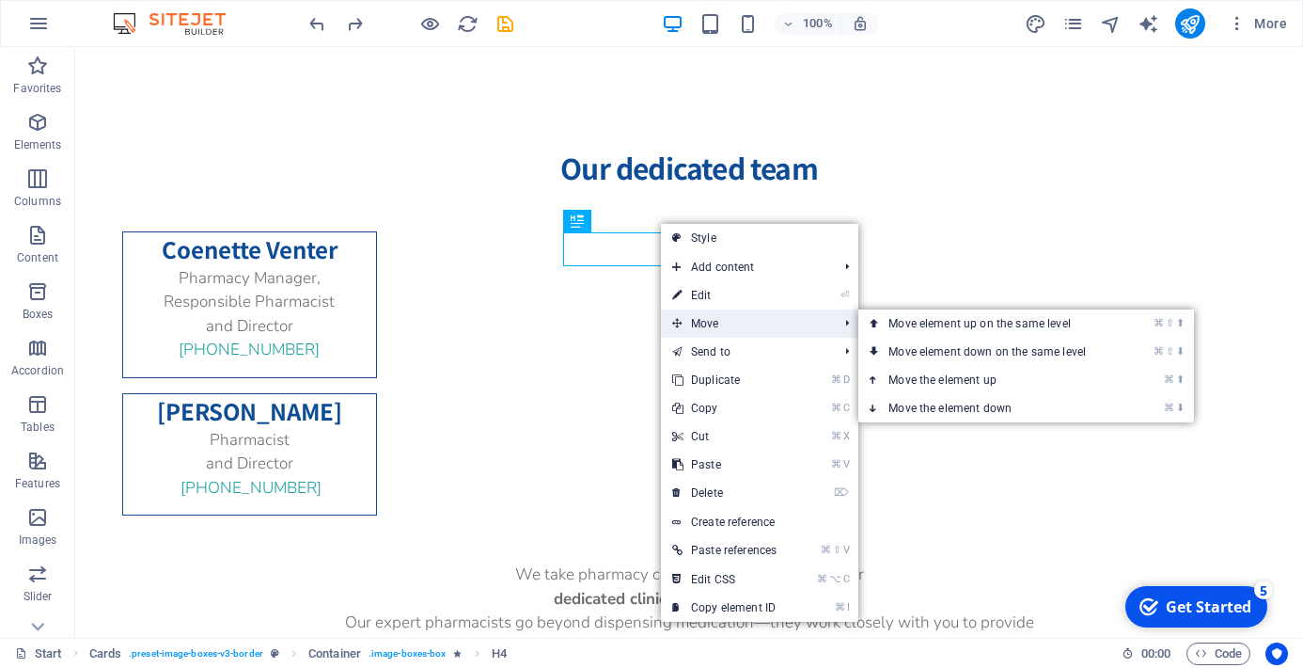
drag, startPoint x: 700, startPoint y: 320, endPoint x: 762, endPoint y: 324, distance: 61.3
click at [762, 324] on span "Move" at bounding box center [745, 323] width 169 height 28
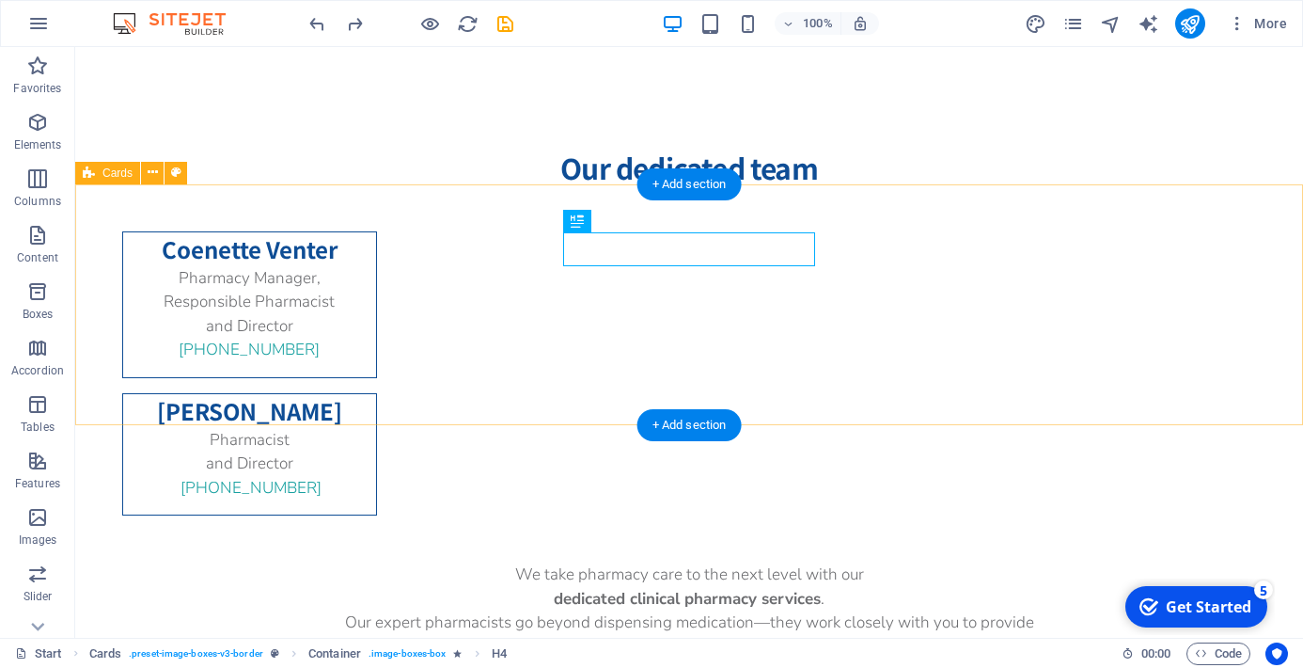
click at [412, 222] on div "Coenette Venter Pharmacy Manager, Responsible Pharmacist and Director [PHONE_NU…" at bounding box center [689, 373] width 1228 height 379
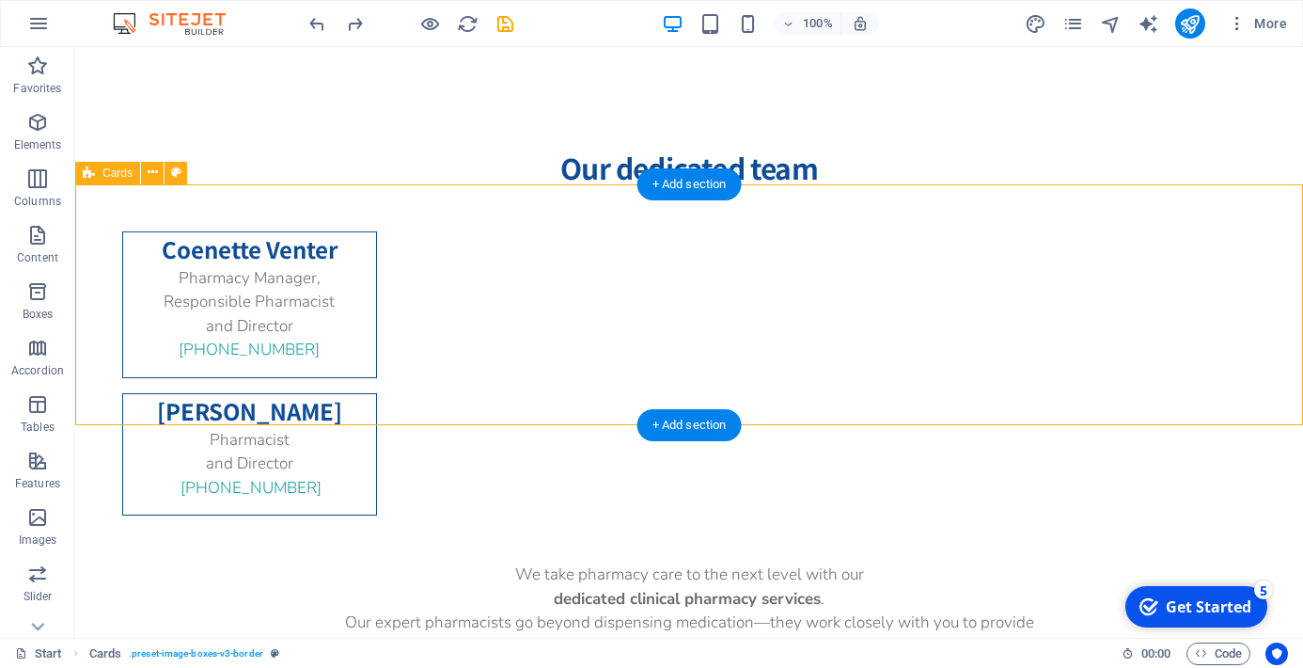
drag, startPoint x: 412, startPoint y: 222, endPoint x: 81, endPoint y: 234, distance: 331.2
click at [412, 224] on div "Coenette Venter Pharmacy Manager, Responsible Pharmacist and Director [PHONE_NU…" at bounding box center [689, 373] width 1228 height 379
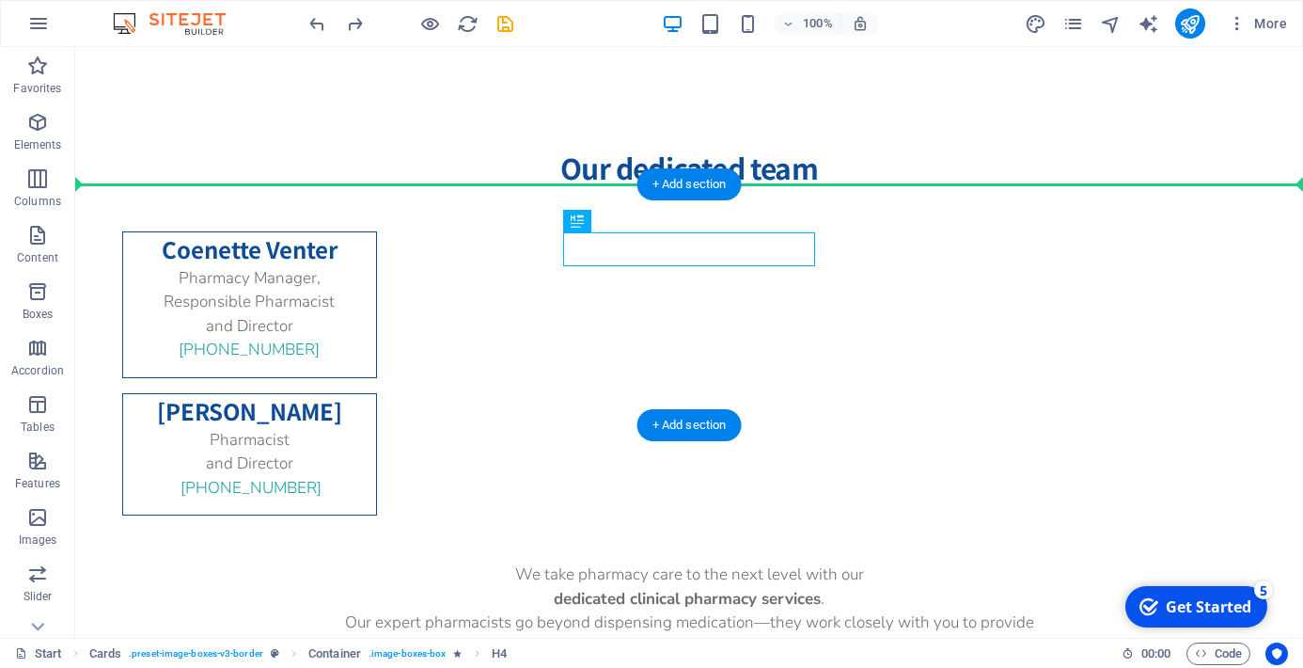
drag, startPoint x: 849, startPoint y: 264, endPoint x: 830, endPoint y: 221, distance: 47.2
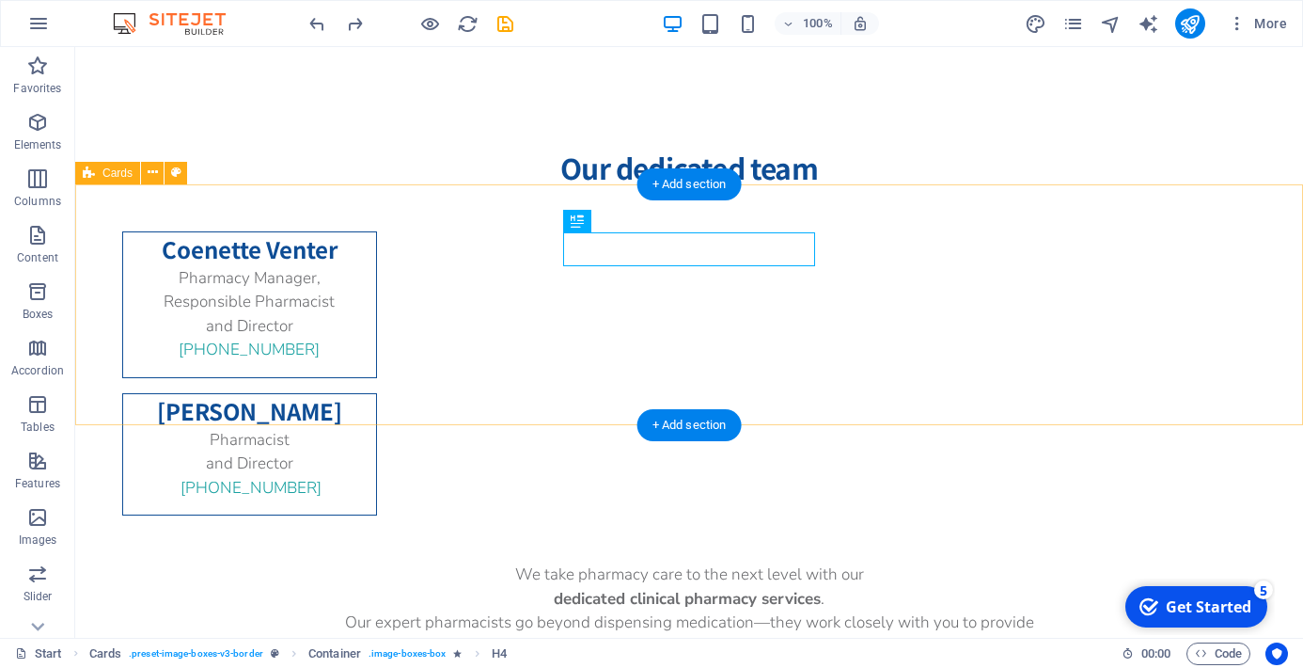
click at [963, 293] on div "Coenette Venter Pharmacy Manager, Responsible Pharmacist and Director [PHONE_NU…" at bounding box center [689, 373] width 1228 height 379
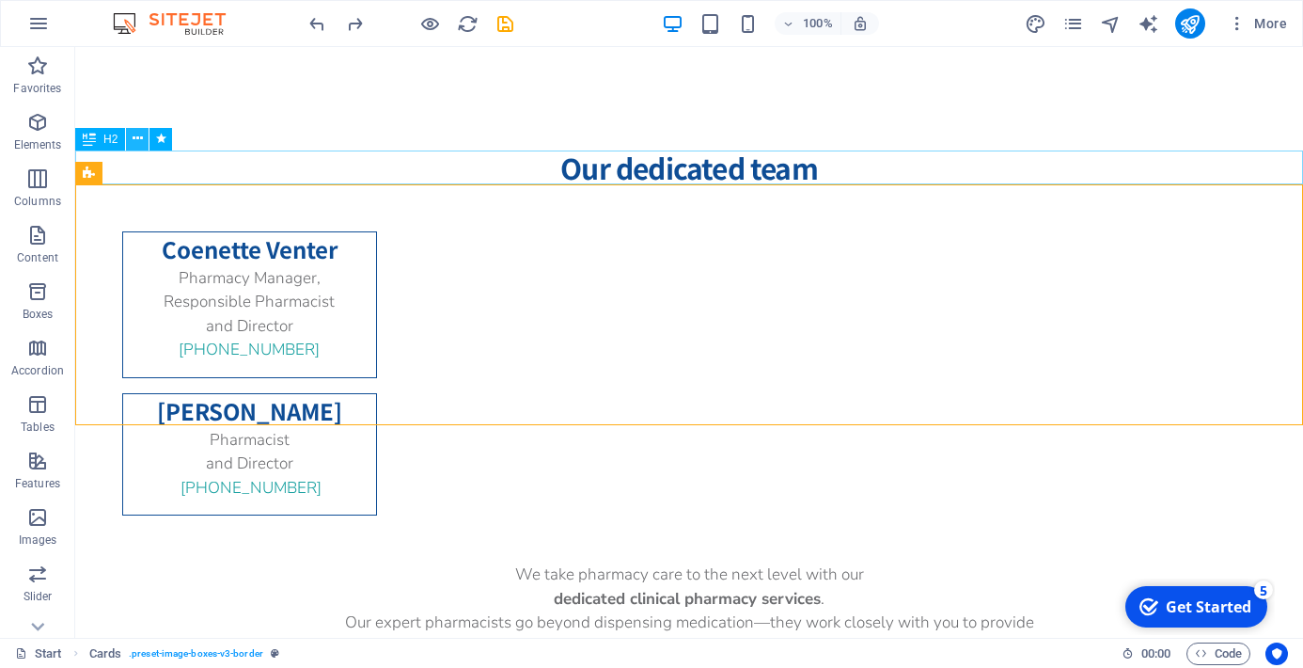
click at [139, 142] on icon at bounding box center [138, 139] width 10 height 20
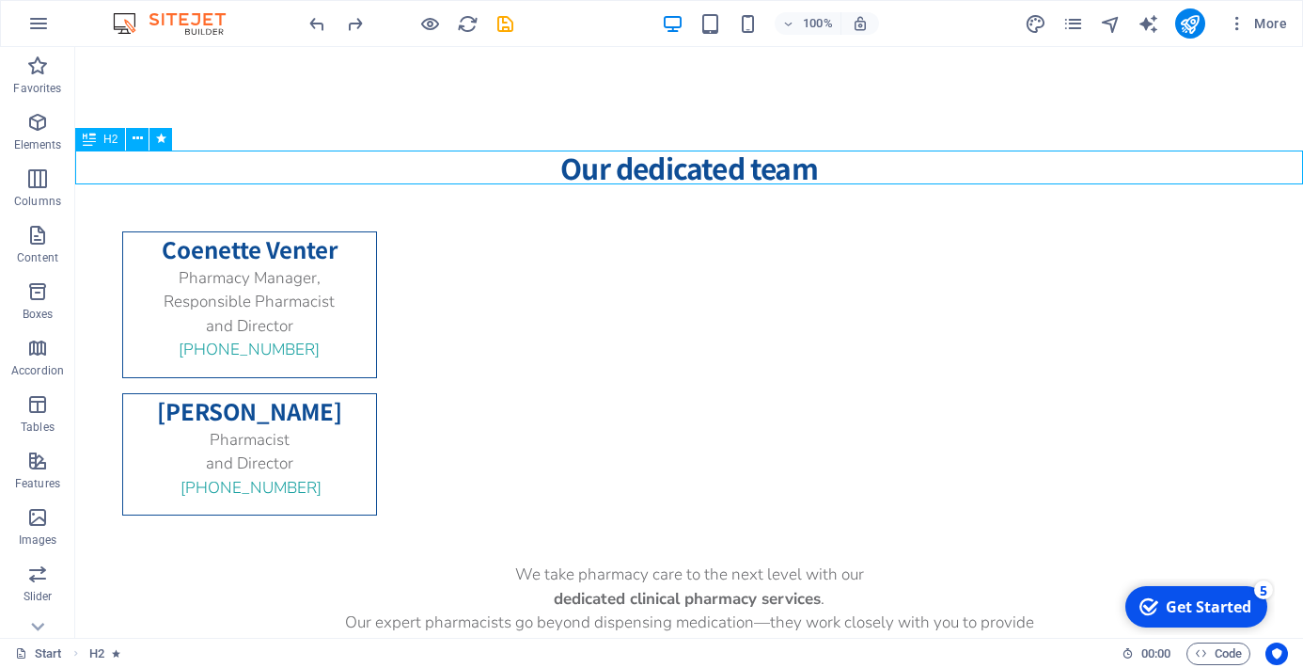
click at [87, 141] on icon at bounding box center [89, 139] width 13 height 23
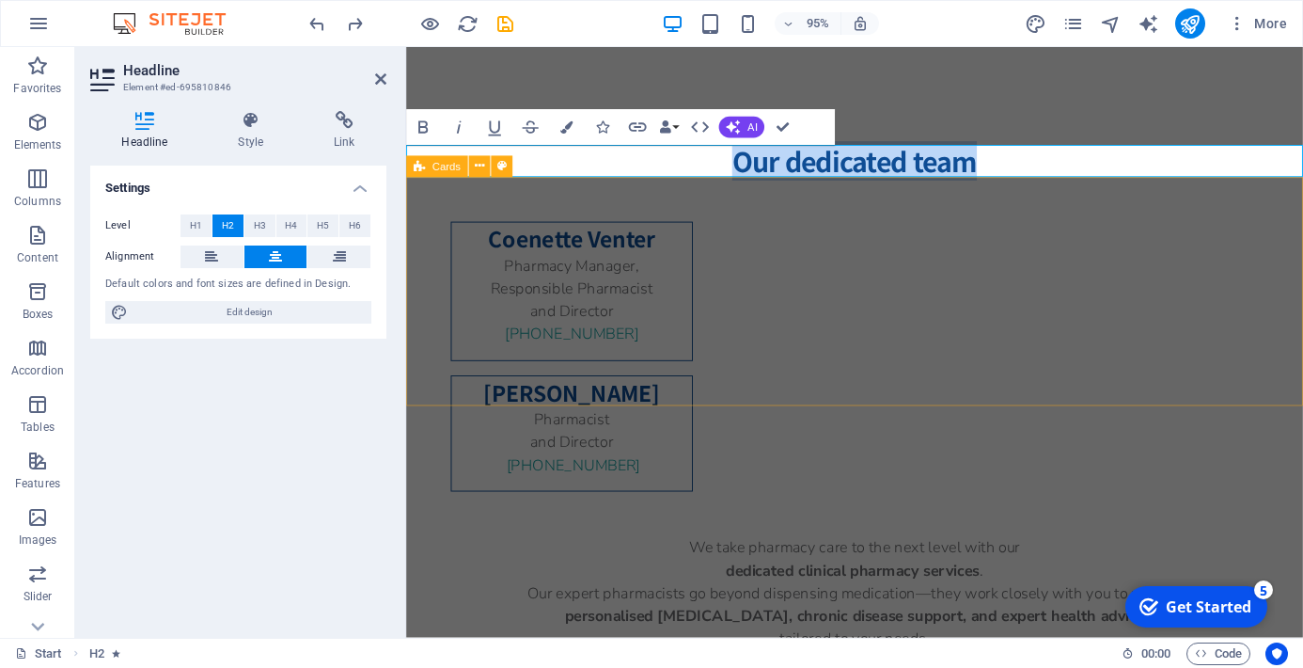
click at [1116, 322] on div "Coenette Venter Pharmacy Manager, Responsible Pharmacist and Director [PHONE_NU…" at bounding box center [878, 373] width 944 height 379
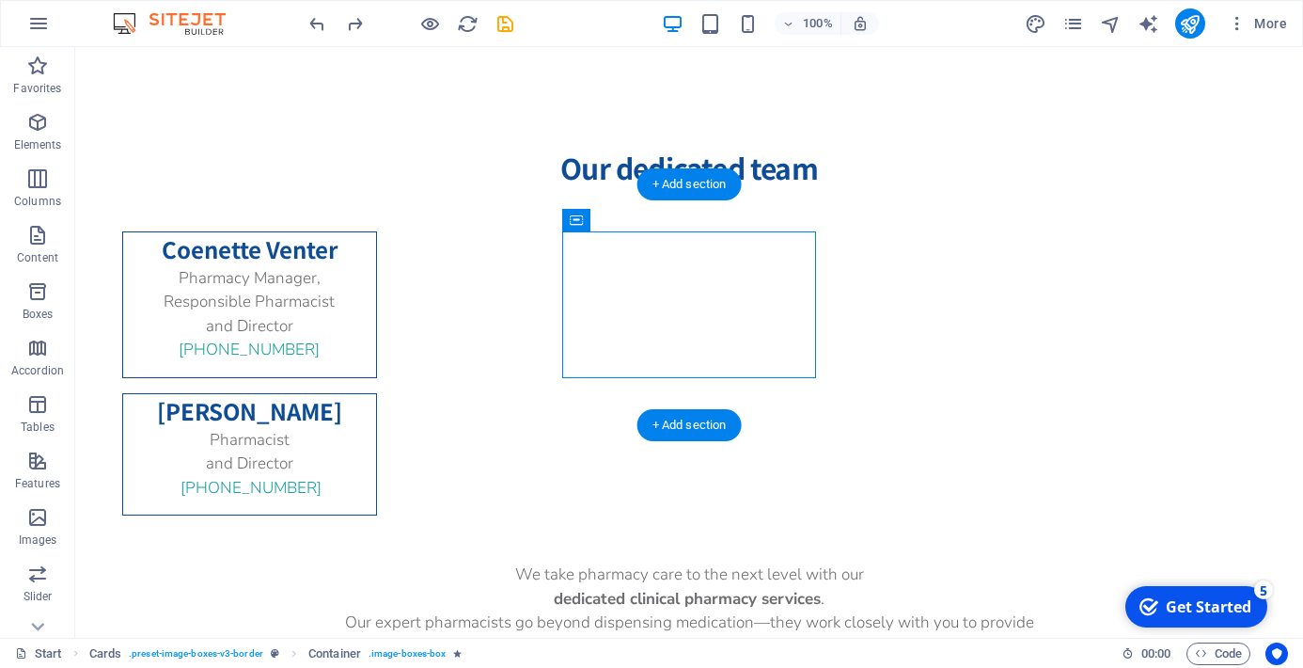
drag, startPoint x: 653, startPoint y: 270, endPoint x: 623, endPoint y: 230, distance: 49.6
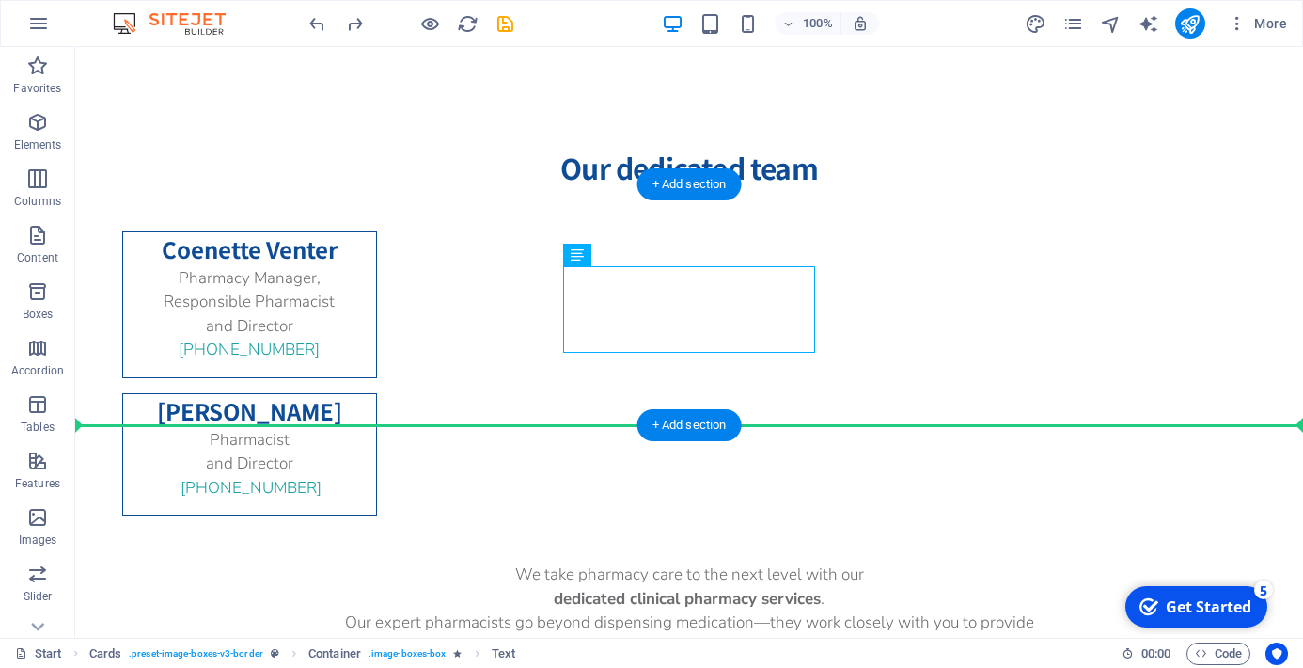
drag, startPoint x: 722, startPoint y: 312, endPoint x: 844, endPoint y: 324, distance: 122.8
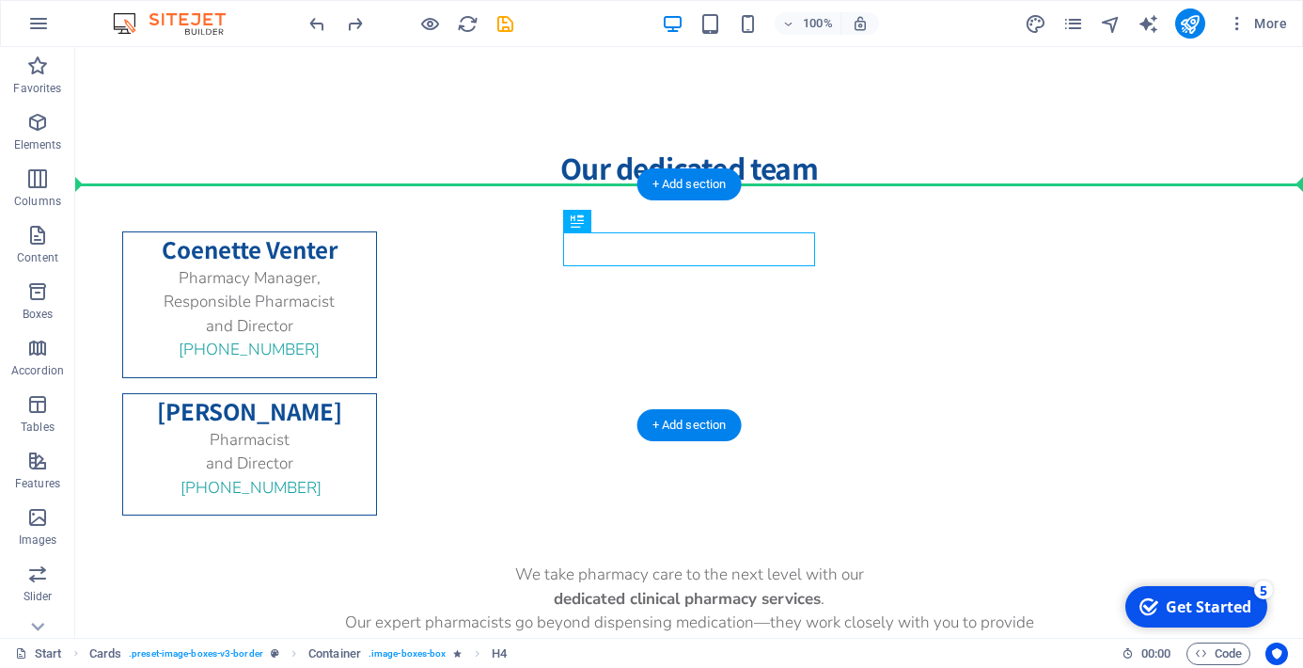
drag, startPoint x: 775, startPoint y: 232, endPoint x: 910, endPoint y: 237, distance: 135.5
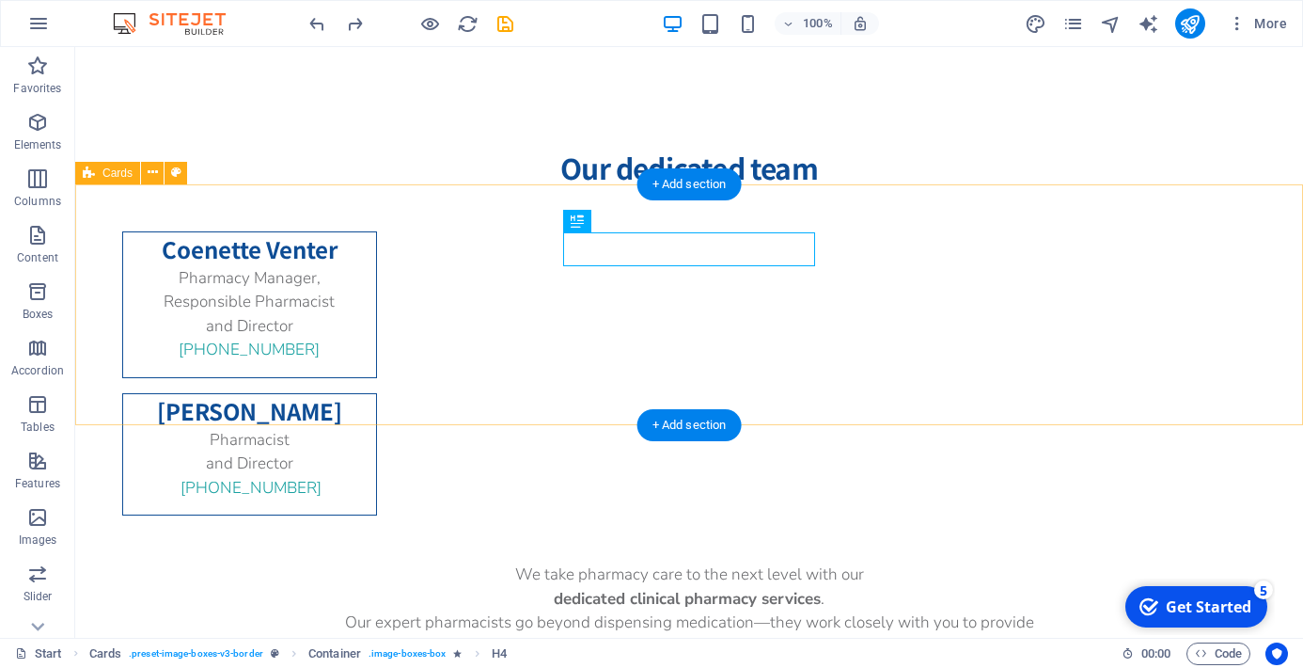
click at [1070, 249] on div "Coenette Venter Pharmacy Manager, Responsible Pharmacist and Director [PHONE_NU…" at bounding box center [689, 373] width 1228 height 379
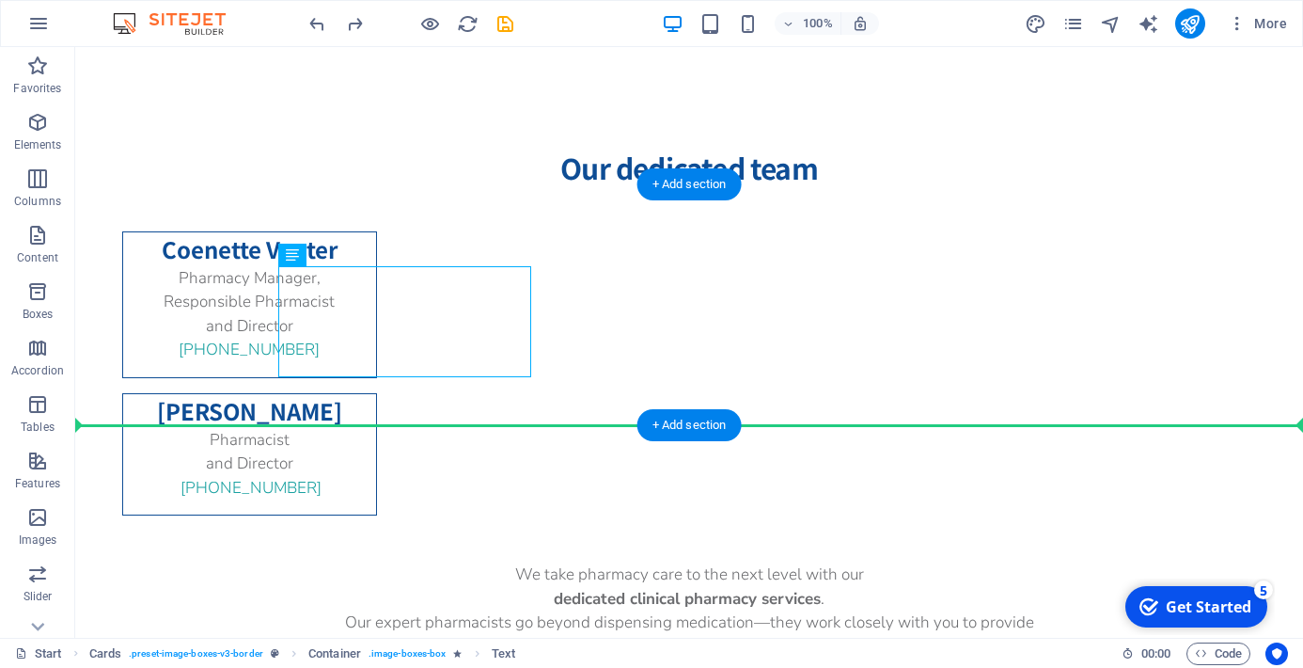
drag, startPoint x: 516, startPoint y: 374, endPoint x: 583, endPoint y: 377, distance: 66.8
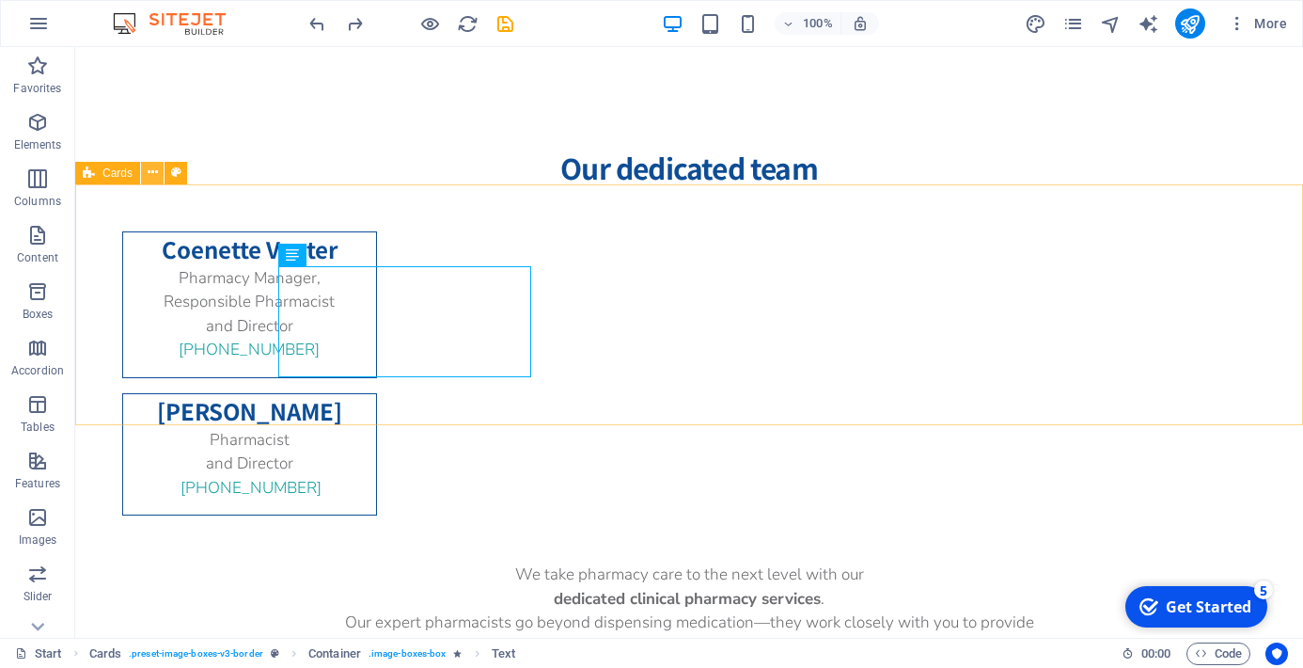
click at [155, 174] on icon at bounding box center [153, 173] width 10 height 20
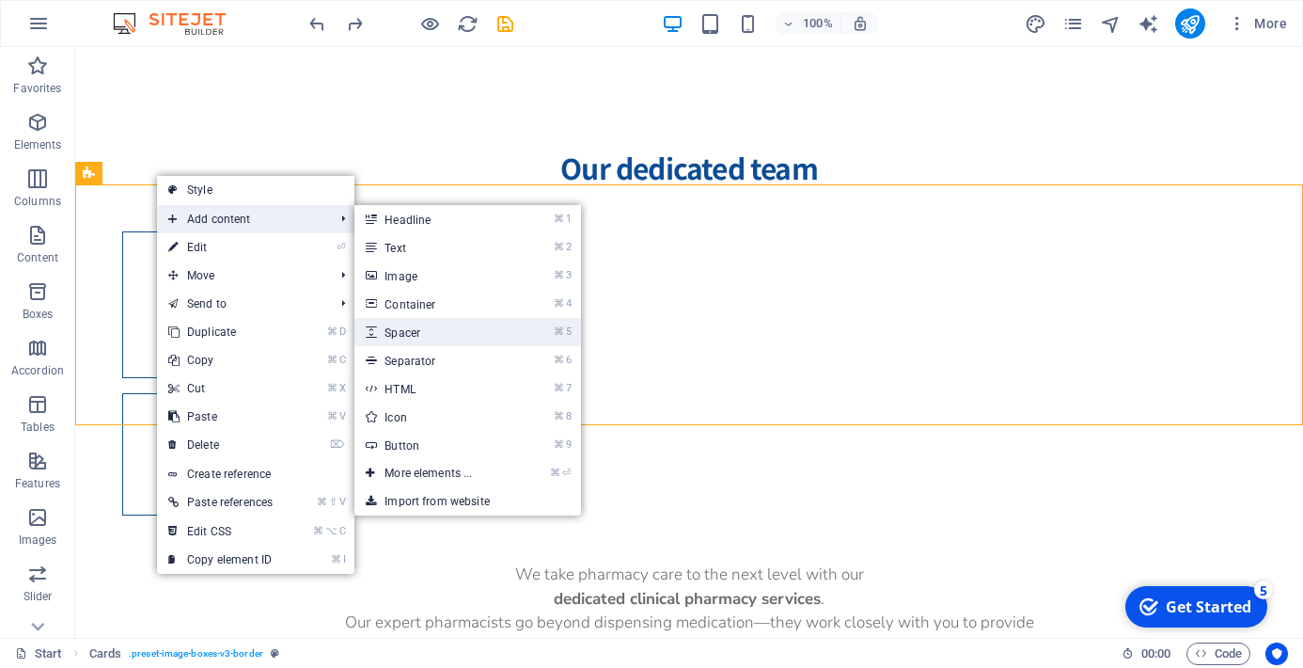
click at [442, 329] on link "⌘ 5 Spacer" at bounding box center [431, 332] width 155 height 28
select select "px"
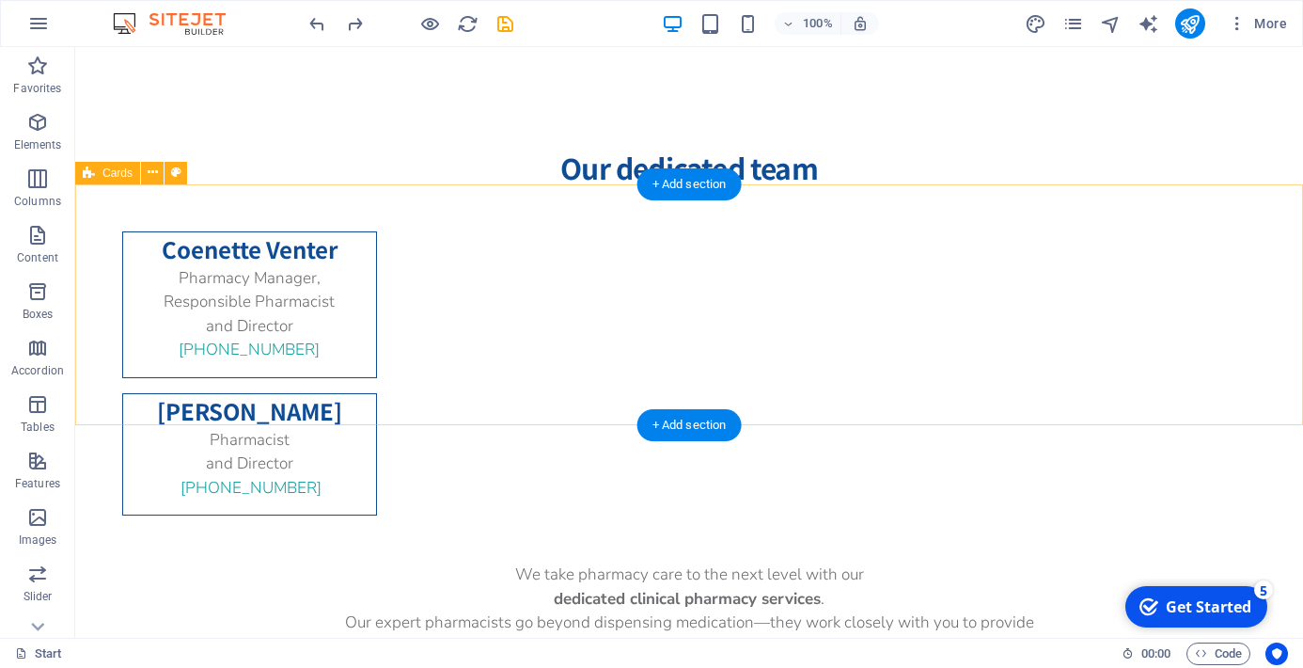
click at [543, 296] on div "Coenette Venter Pharmacy Manager, Responsible Pharmacist and Director [PHONE_NU…" at bounding box center [689, 373] width 1228 height 379
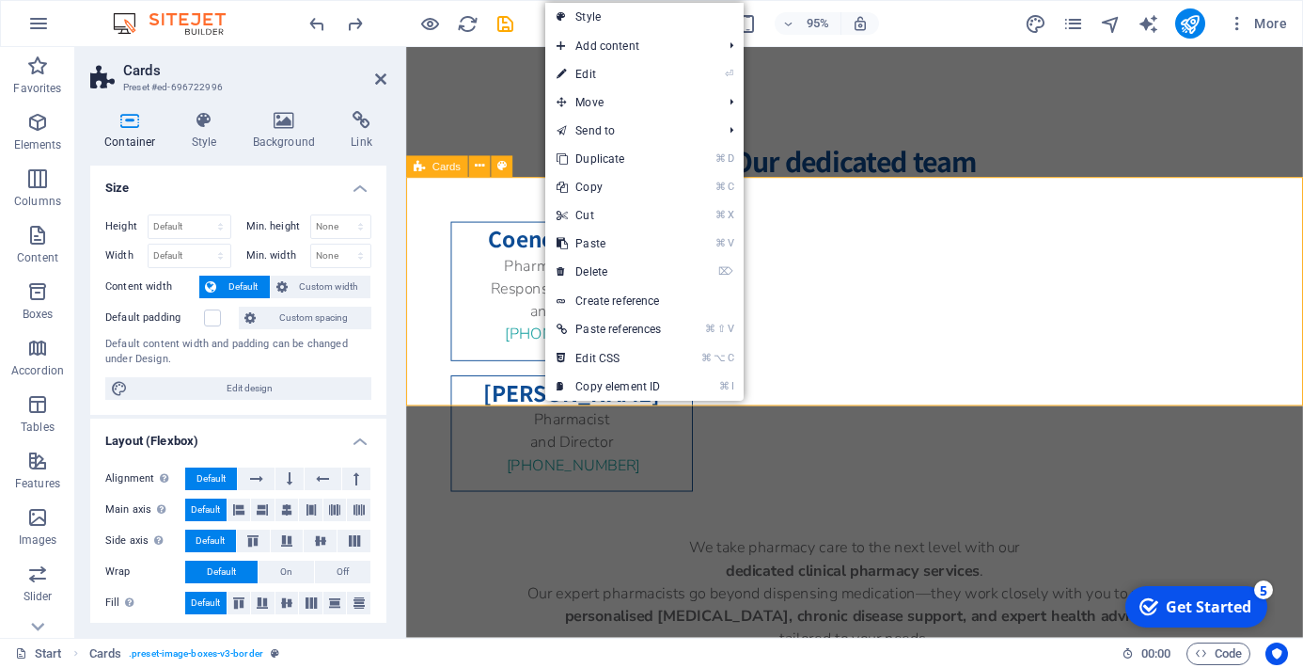
click at [489, 211] on div "Coenette Venter Pharmacy Manager, Responsible Pharmacist and Director [PHONE_NU…" at bounding box center [878, 373] width 944 height 379
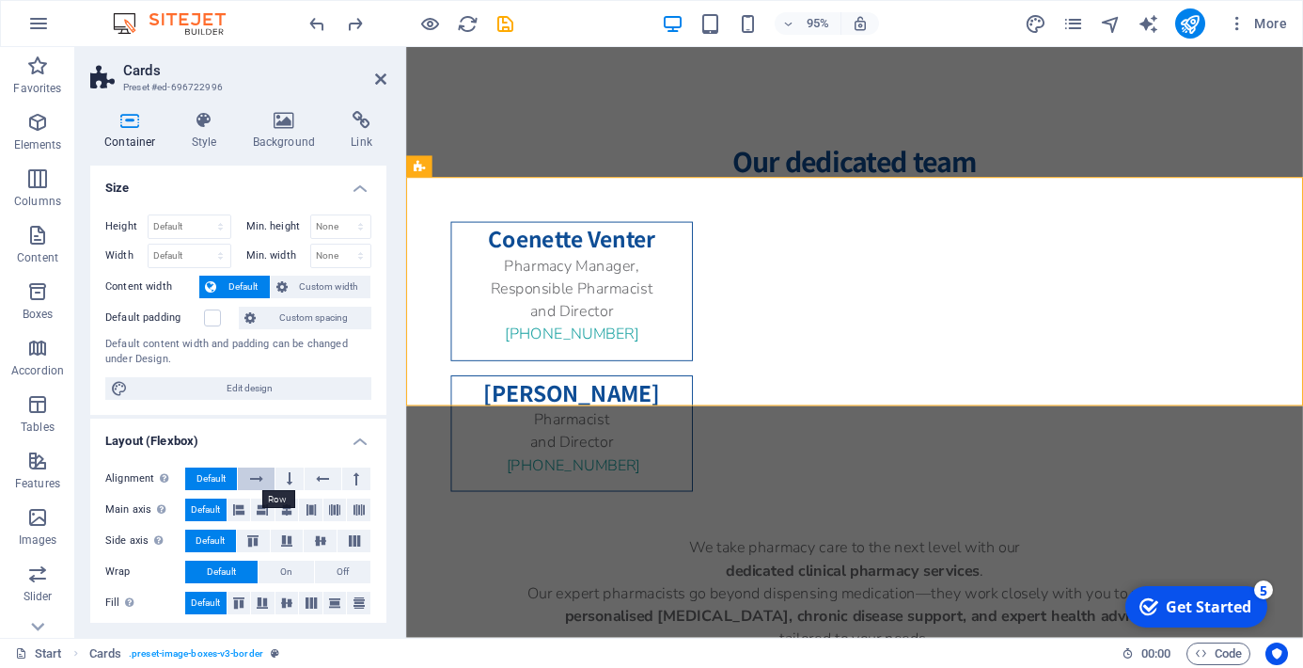
click at [253, 481] on icon at bounding box center [256, 478] width 13 height 23
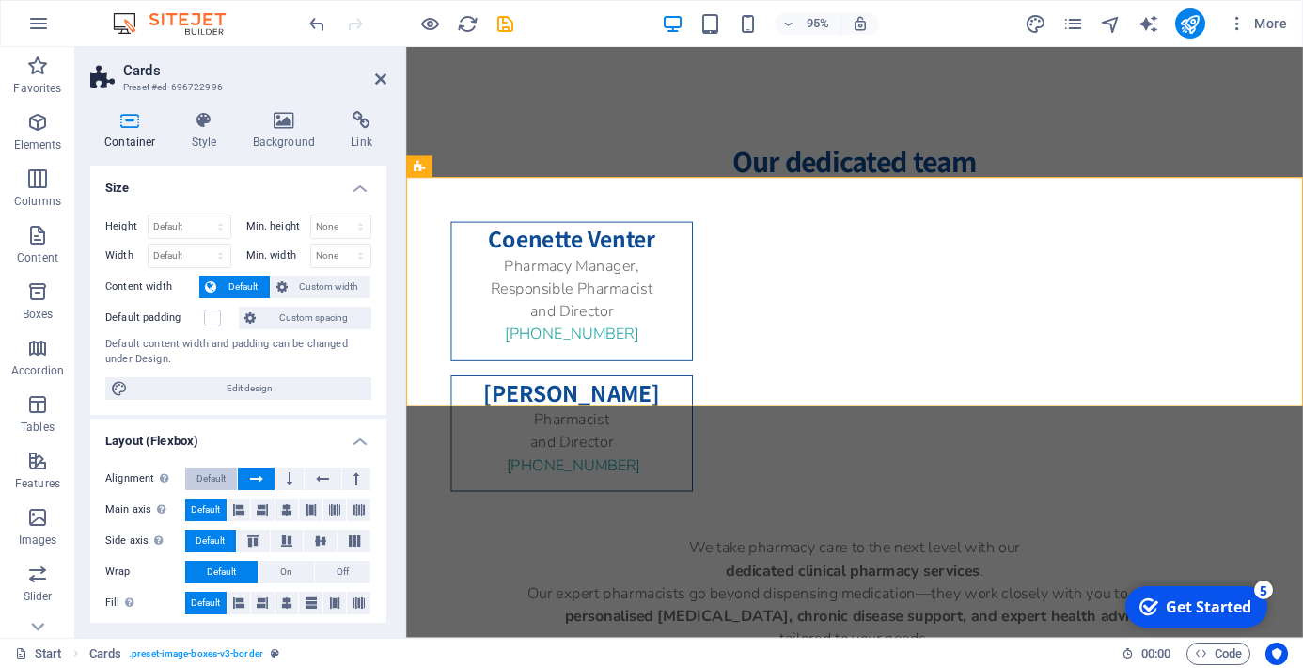
click at [223, 481] on span "Default" at bounding box center [211, 478] width 29 height 23
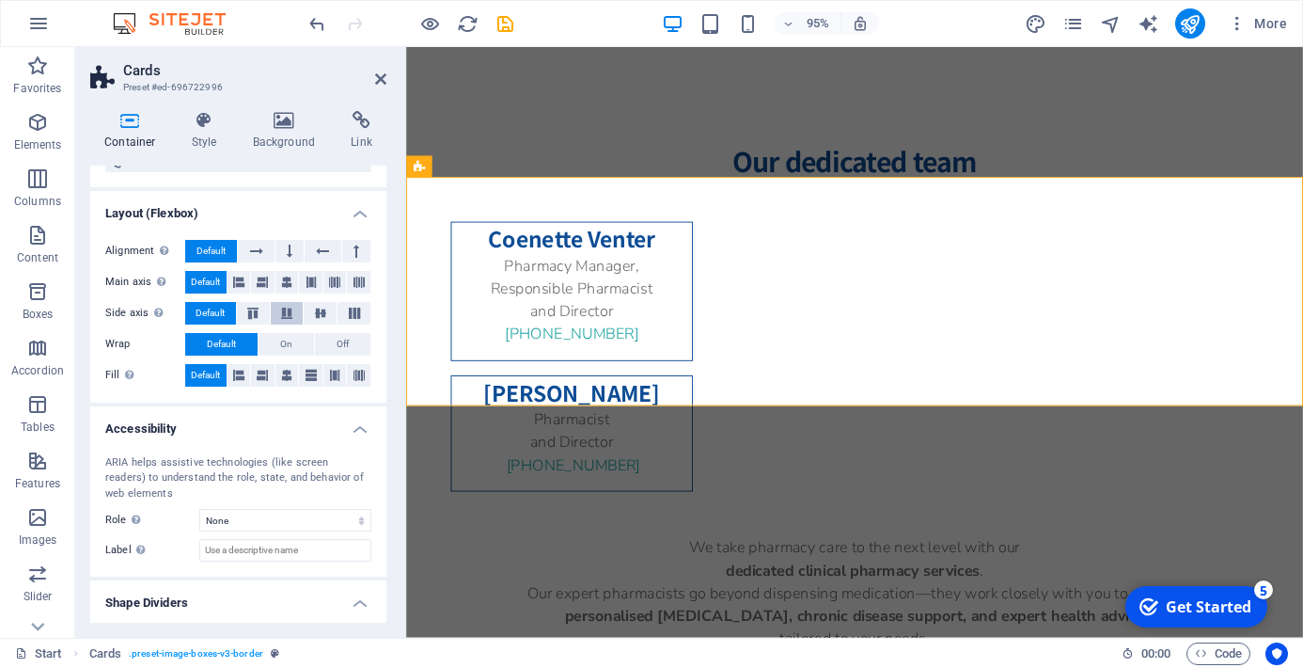
scroll to position [0, 0]
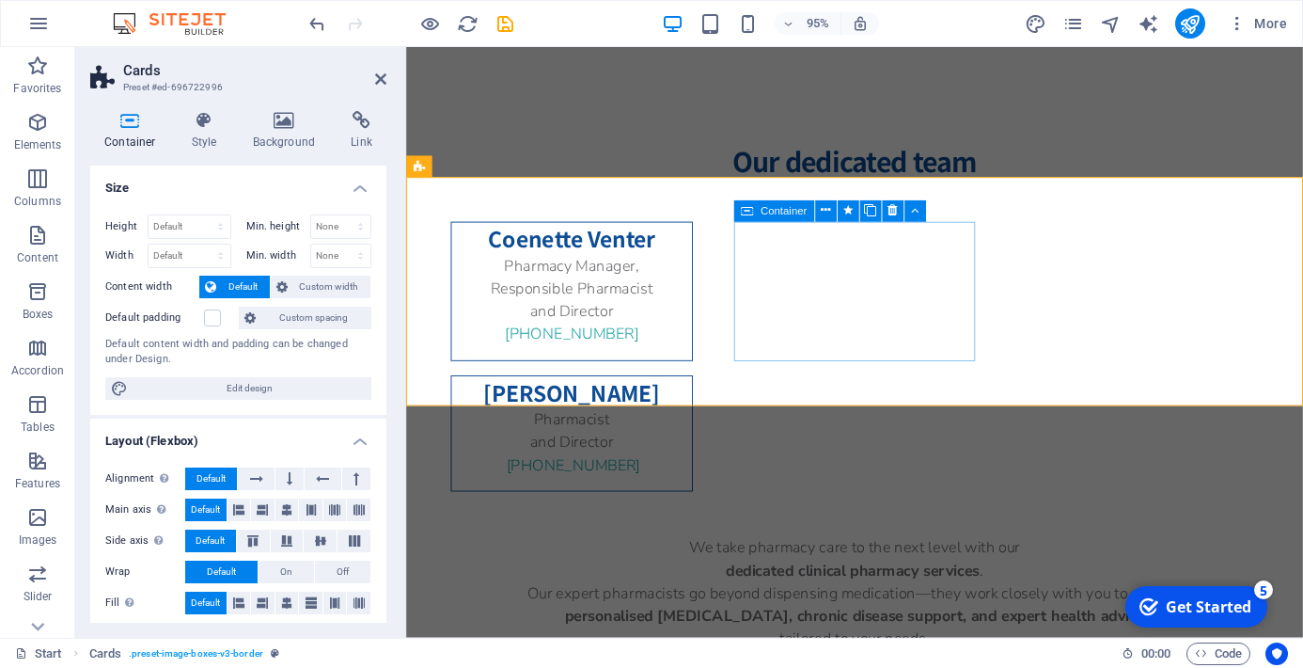
click at [708, 393] on div "Johannes Muller Pharmacist and Director +27 73 392 0657" at bounding box center [580, 454] width 255 height 123
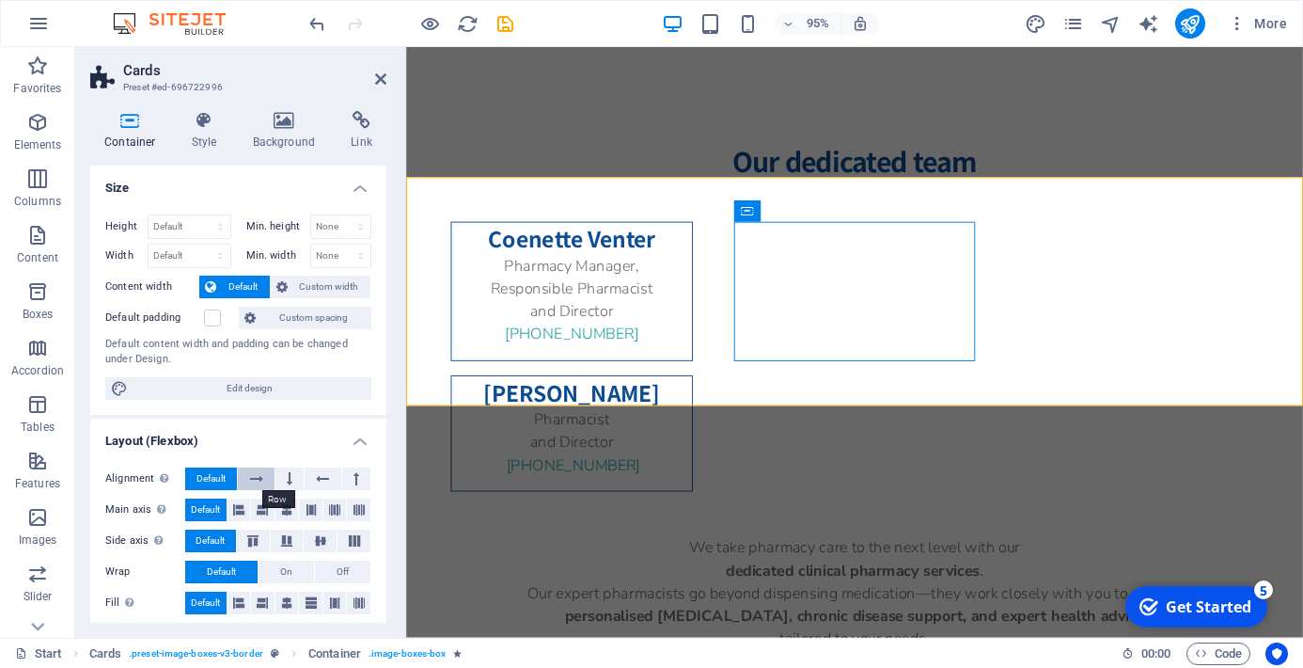
click at [264, 477] on button at bounding box center [256, 478] width 36 height 23
drag, startPoint x: 1328, startPoint y: 254, endPoint x: 982, endPoint y: 216, distance: 348.0
click at [828, 214] on icon at bounding box center [825, 211] width 9 height 19
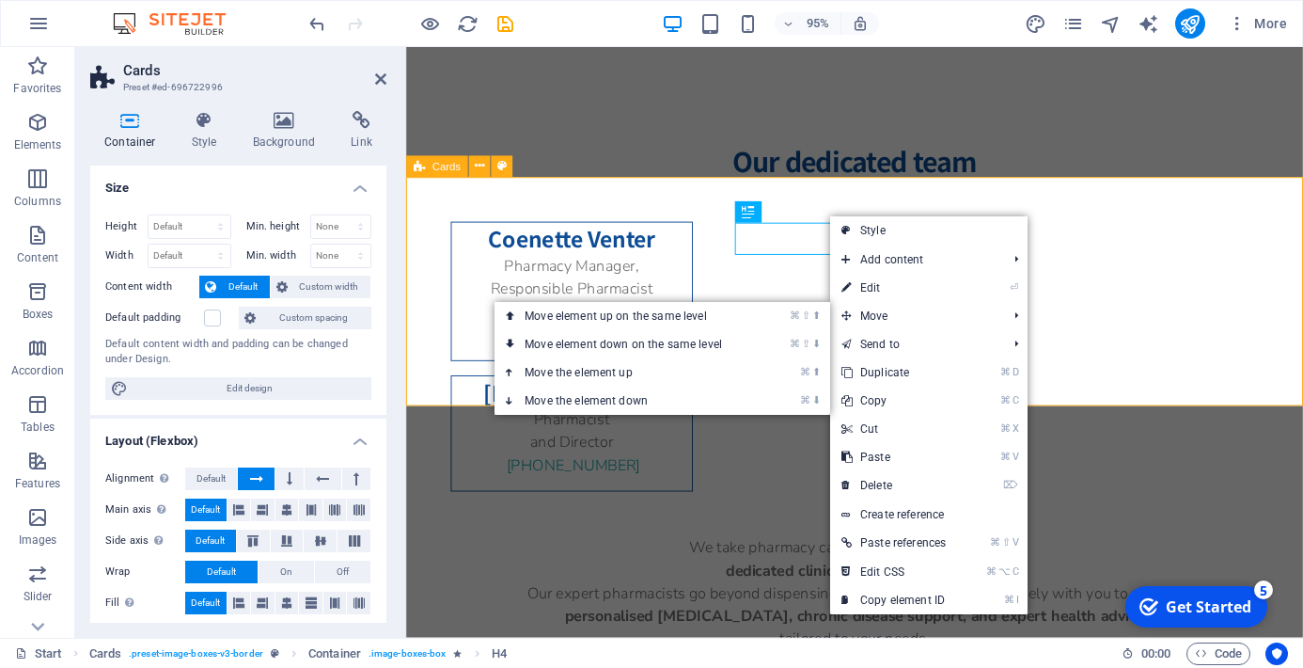
click at [1095, 325] on div "Coenette Venter Pharmacy Manager, Responsible Pharmacist and Director [PHONE_NU…" at bounding box center [878, 373] width 944 height 379
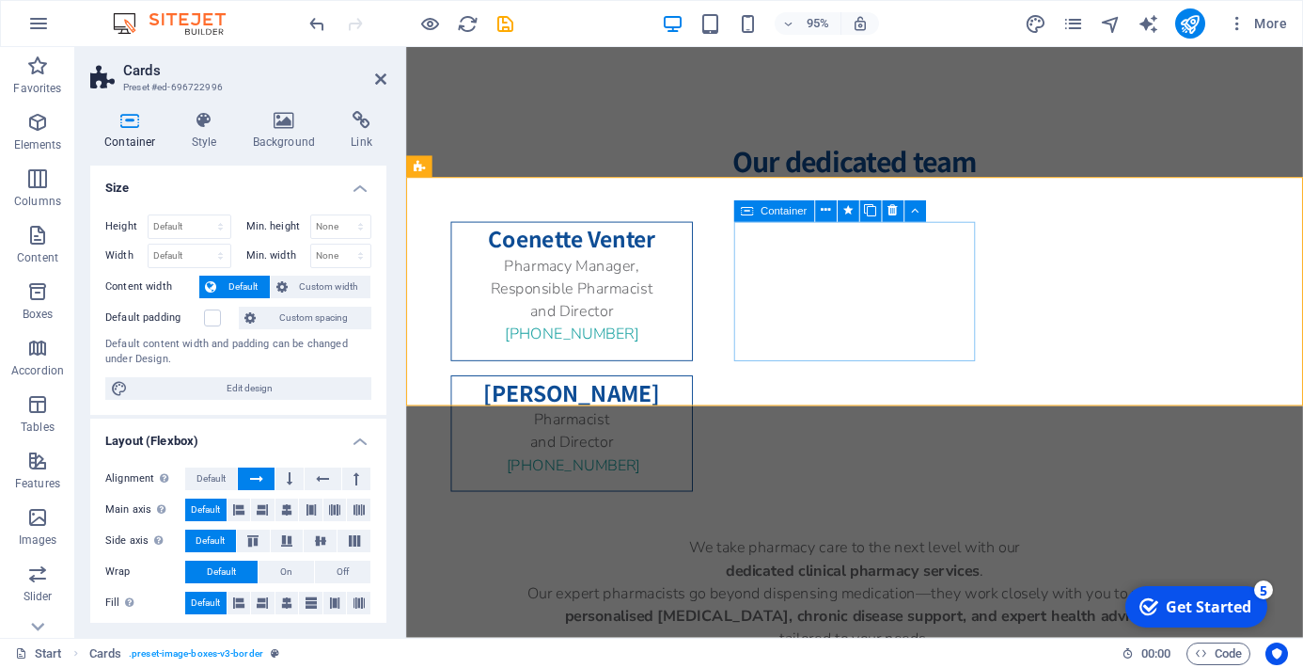
click at [708, 393] on div "Johannes Muller Pharmacist and Director +27 73 392 0657" at bounding box center [580, 454] width 255 height 123
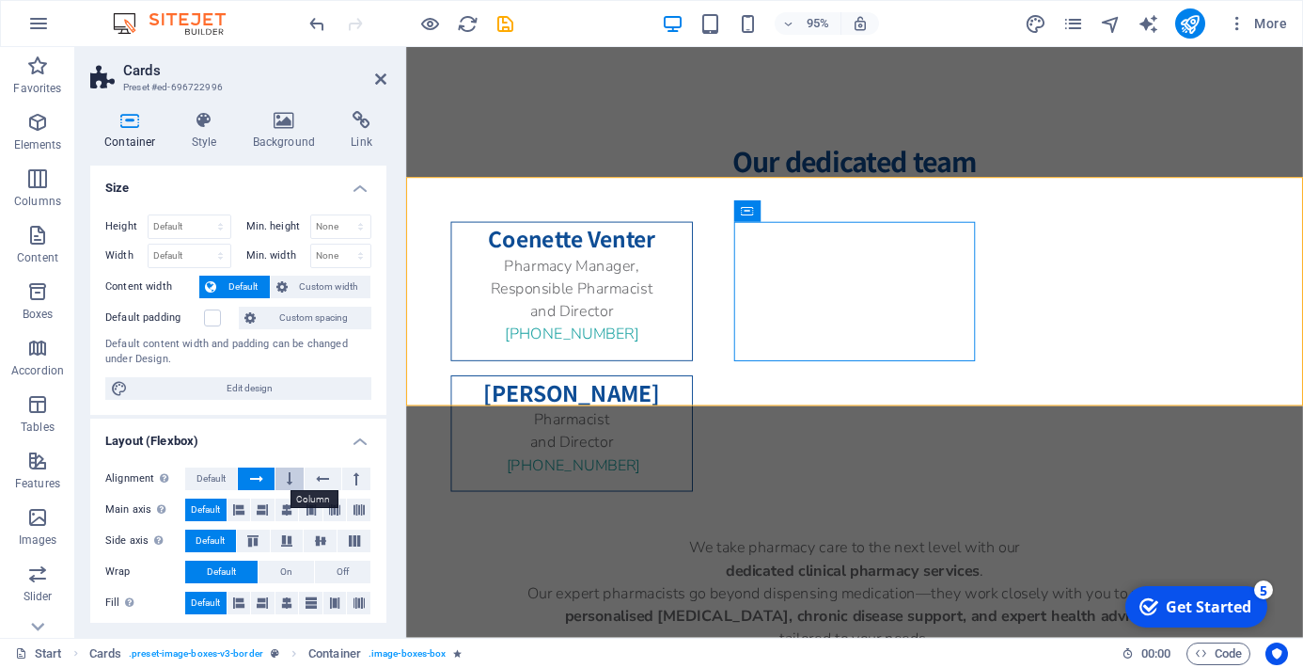
click at [295, 485] on button at bounding box center [289, 478] width 28 height 23
click at [259, 480] on icon at bounding box center [256, 478] width 13 height 23
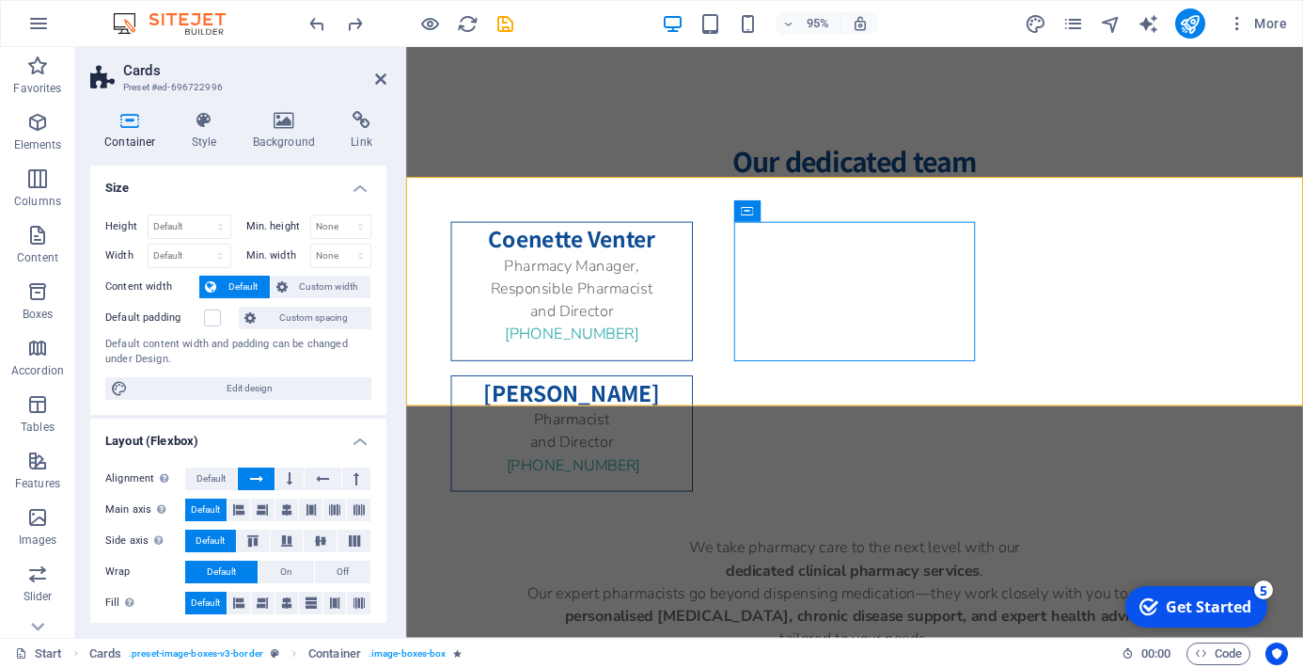
click at [259, 480] on icon at bounding box center [256, 478] width 13 height 23
click at [707, 367] on div "Pharmacy Manager, Responsible Pharmacist and Director +27 71 610 0170" at bounding box center [580, 321] width 253 height 111
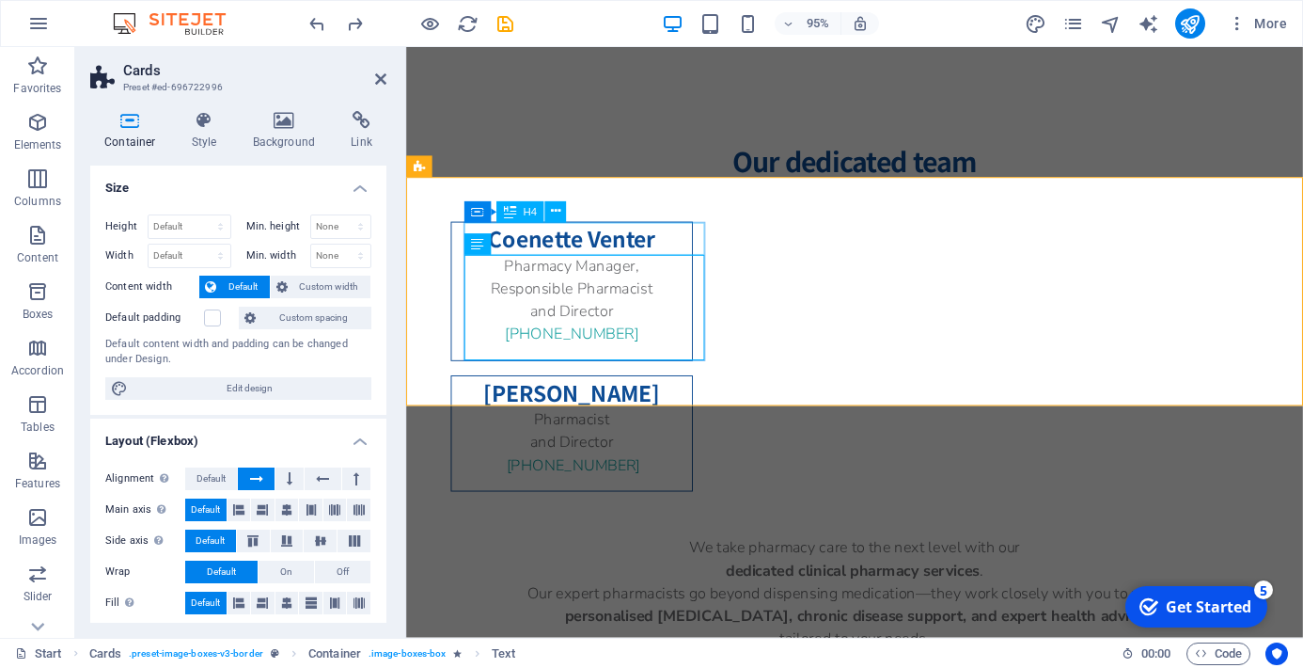
click at [704, 233] on div "Coenette Venter" at bounding box center [580, 249] width 253 height 34
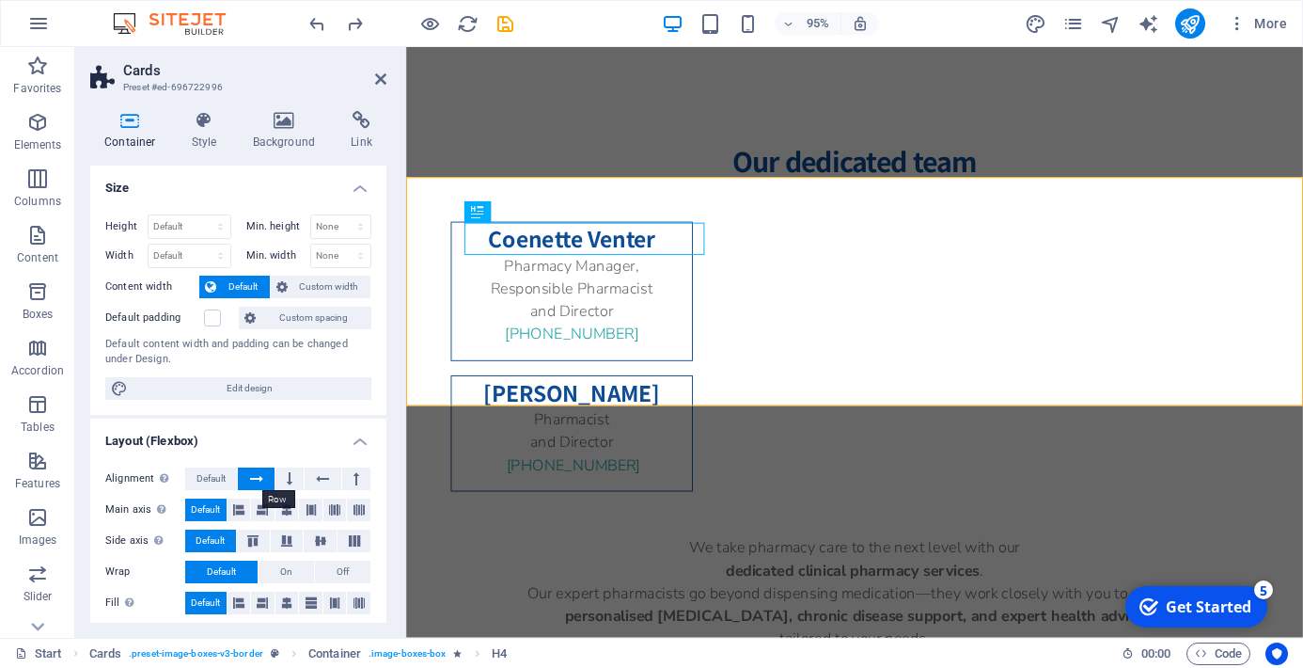
click at [262, 482] on button at bounding box center [256, 478] width 36 height 23
click at [224, 481] on span "Default" at bounding box center [211, 478] width 29 height 23
click at [436, 339] on div "Coenette Venter Pharmacy Manager, Responsible Pharmacist and Director [PHONE_NU…" at bounding box center [878, 373] width 944 height 379
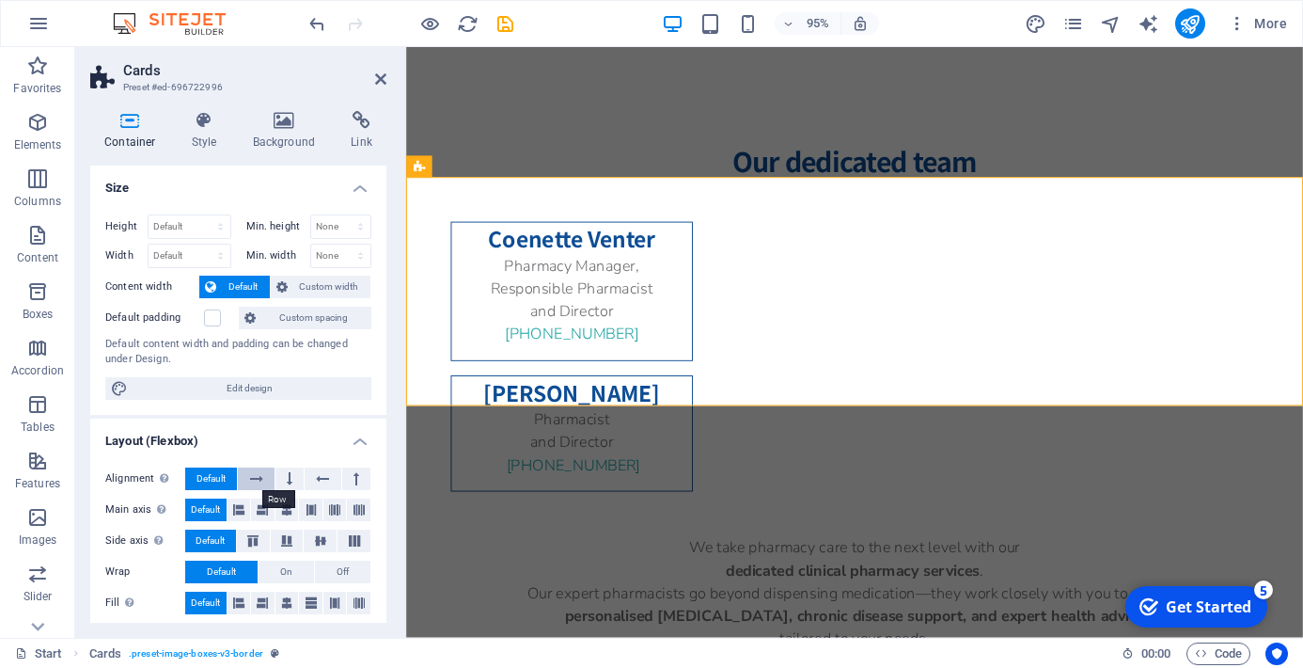
click at [260, 479] on icon at bounding box center [256, 478] width 13 height 23
click at [236, 509] on icon at bounding box center [238, 509] width 11 height 23
click at [216, 509] on span "Default" at bounding box center [205, 509] width 29 height 23
click at [197, 477] on span "Default" at bounding box center [211, 478] width 29 height 23
click at [203, 139] on h4 "Style" at bounding box center [208, 130] width 61 height 39
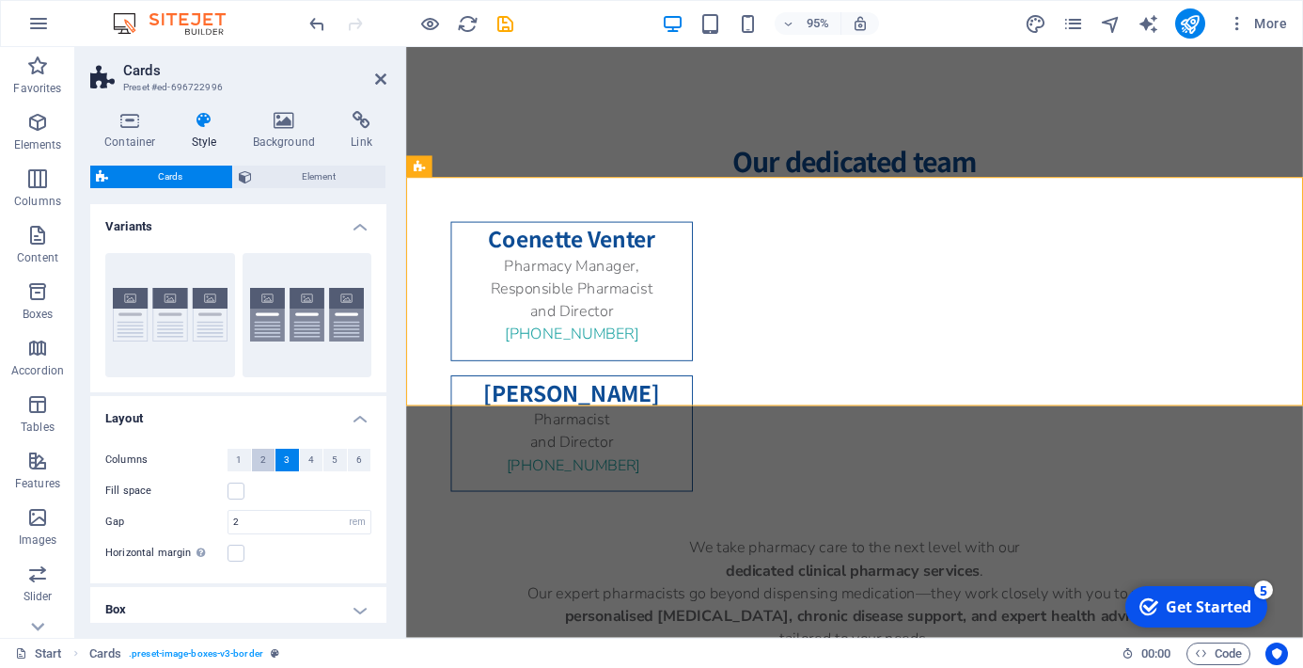
click at [261, 467] on span "2" at bounding box center [263, 459] width 6 height 23
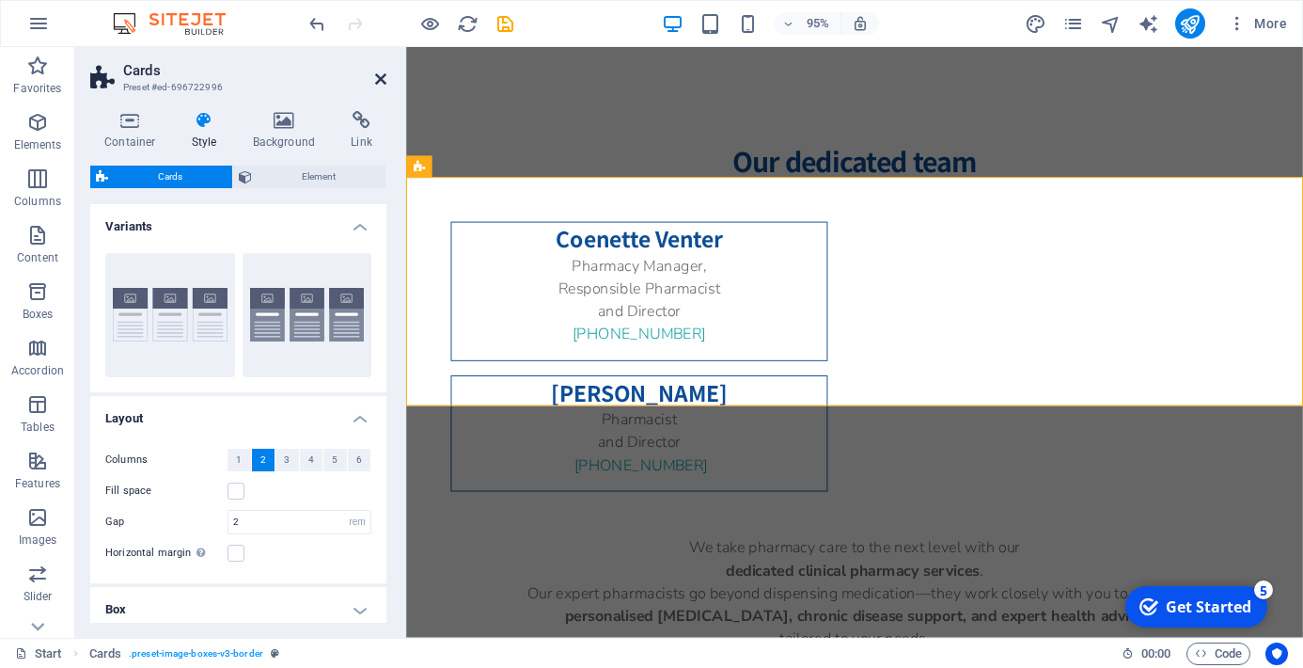
click at [379, 78] on icon at bounding box center [380, 78] width 11 height 15
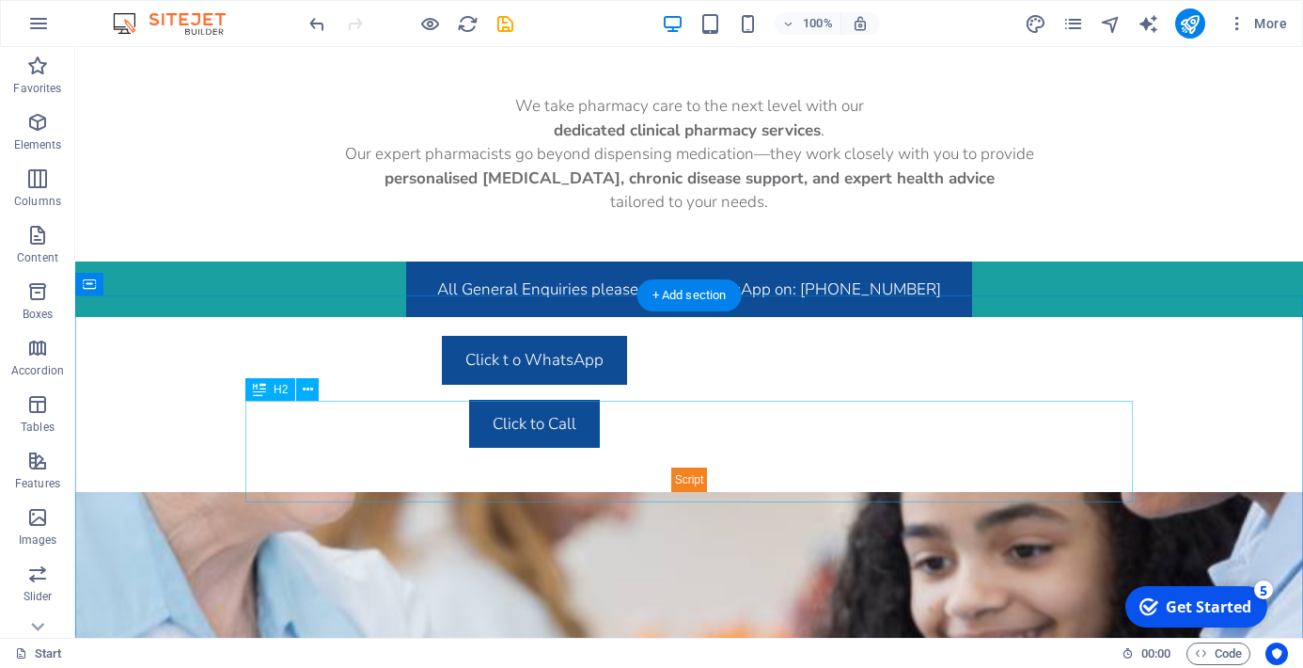
scroll to position [2354, 0]
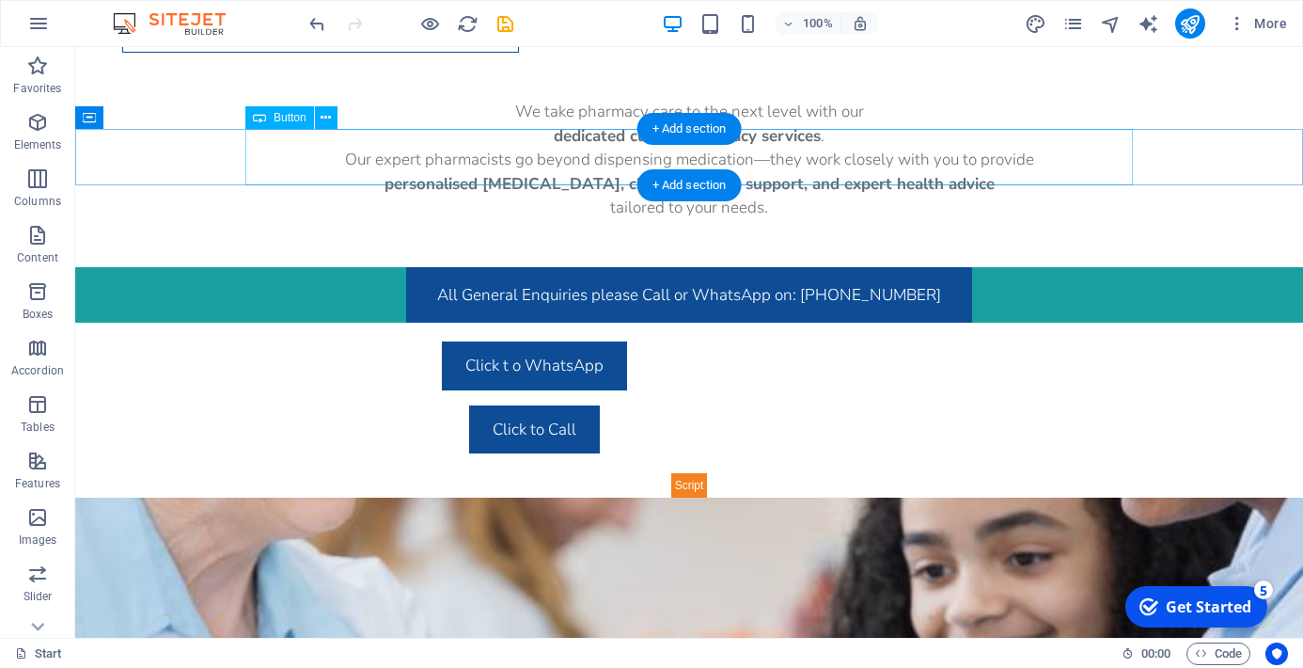
click at [899, 267] on div "All General Enquiries please Call or WhatsApp on: +27 61 806 6819" at bounding box center [689, 295] width 888 height 56
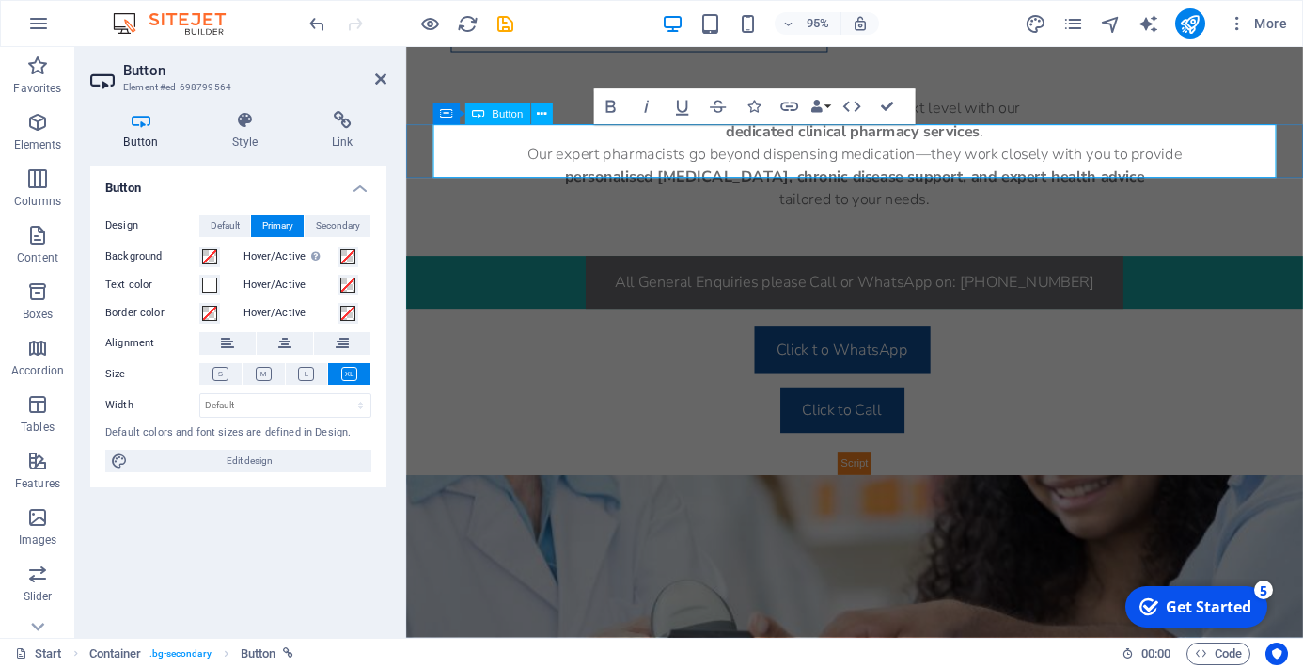
click at [1104, 267] on link "All General Enquiries please Call or WhatsApp on: +27 61 806 6819" at bounding box center [878, 295] width 566 height 56
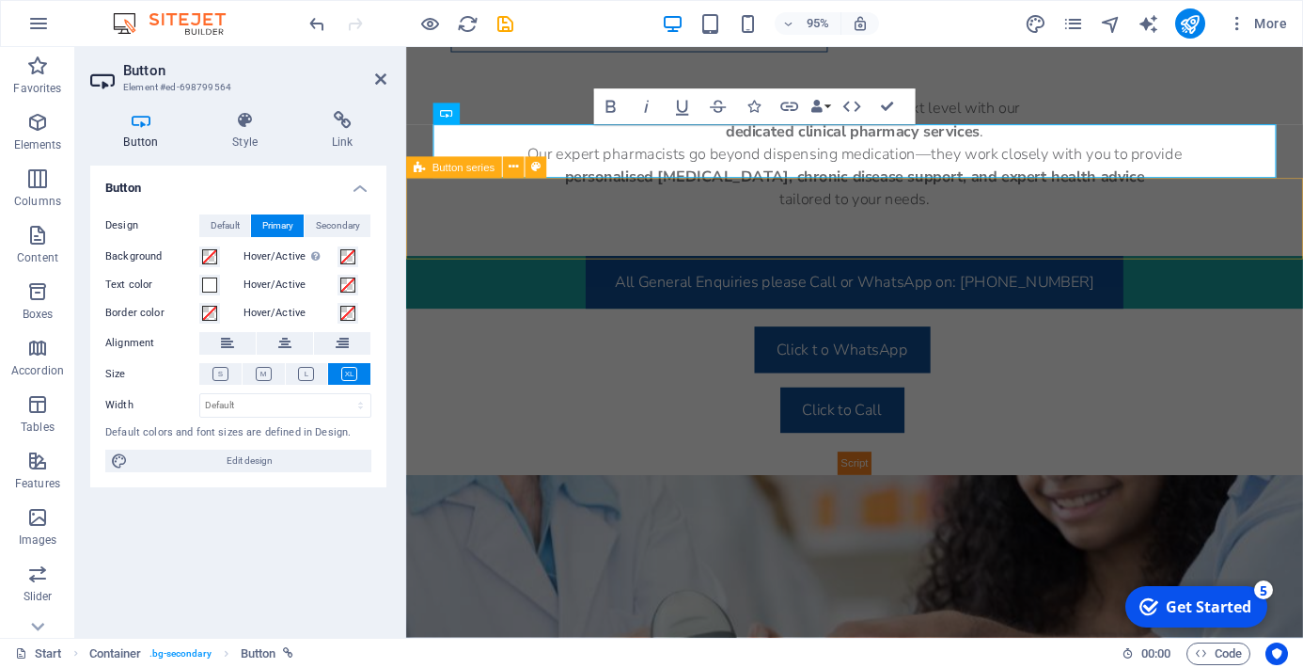
click at [1297, 322] on div "Click t o WhatsApp Click to Call" at bounding box center [878, 396] width 944 height 149
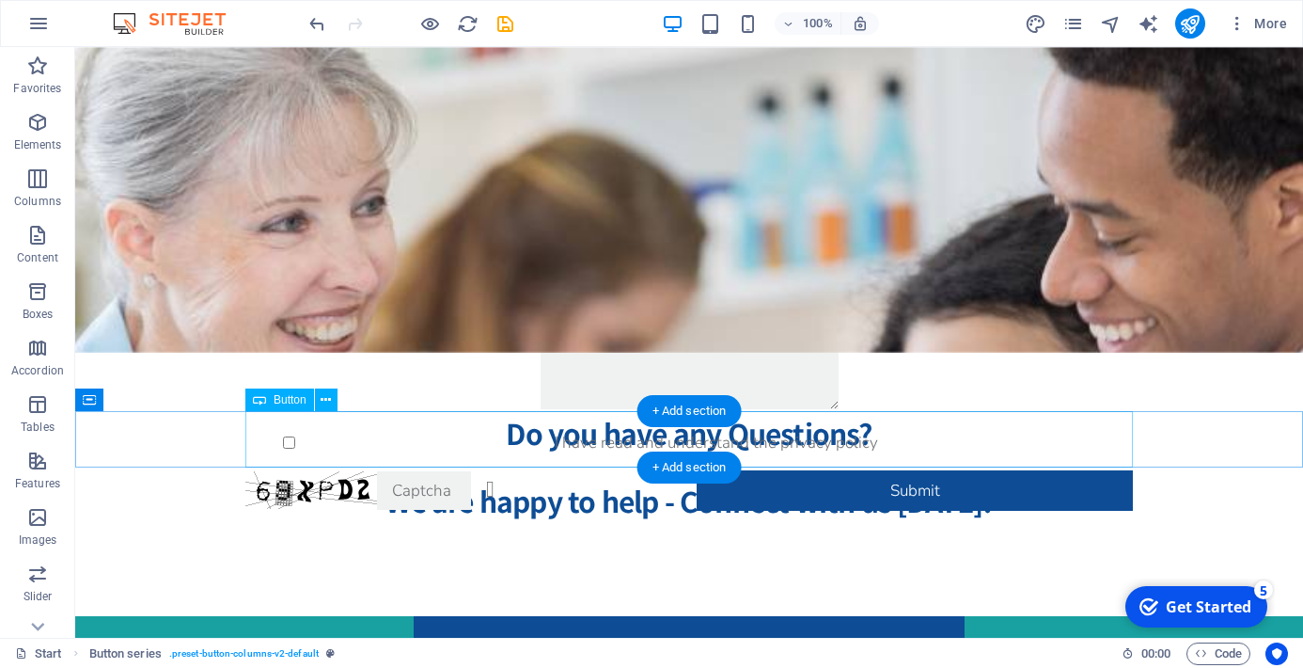
scroll to position [3090, 0]
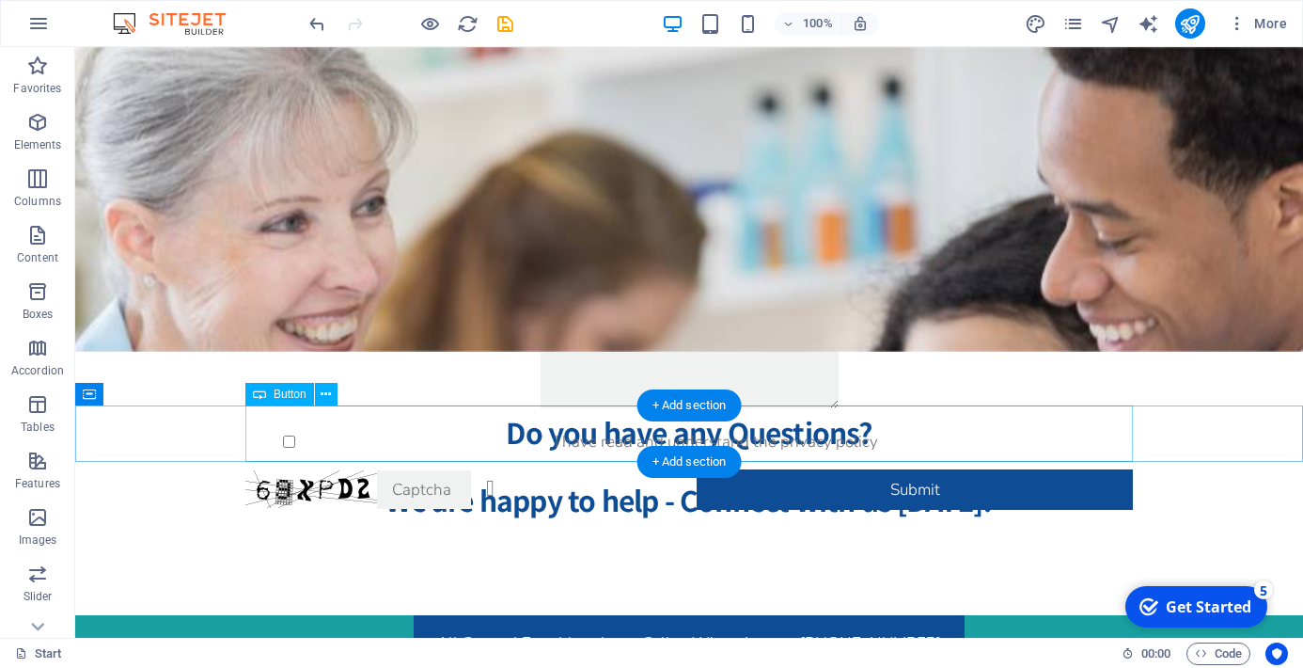
click at [908, 615] on div "All General Enquiries please Call or WhatsApp on: +27 61 806 6819" at bounding box center [689, 643] width 888 height 56
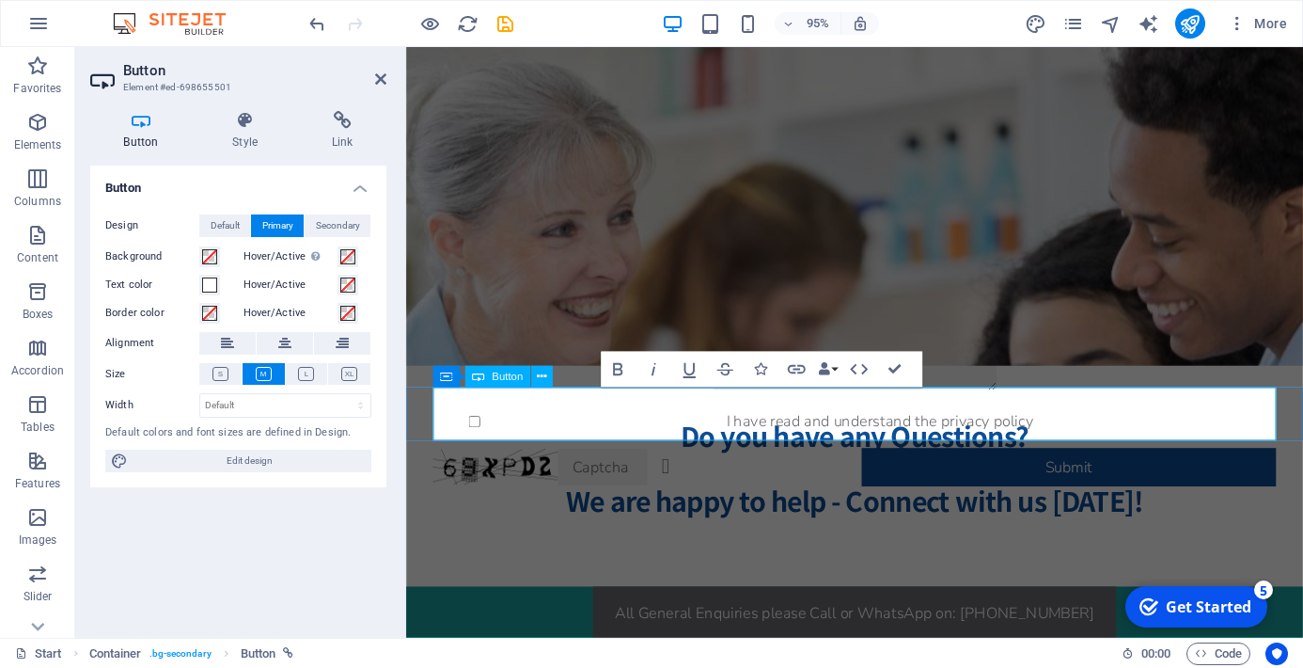
click at [1105, 615] on link "All General Enquiries please Call or WhatsApp on: +27 61 806 6819" at bounding box center [878, 643] width 551 height 56
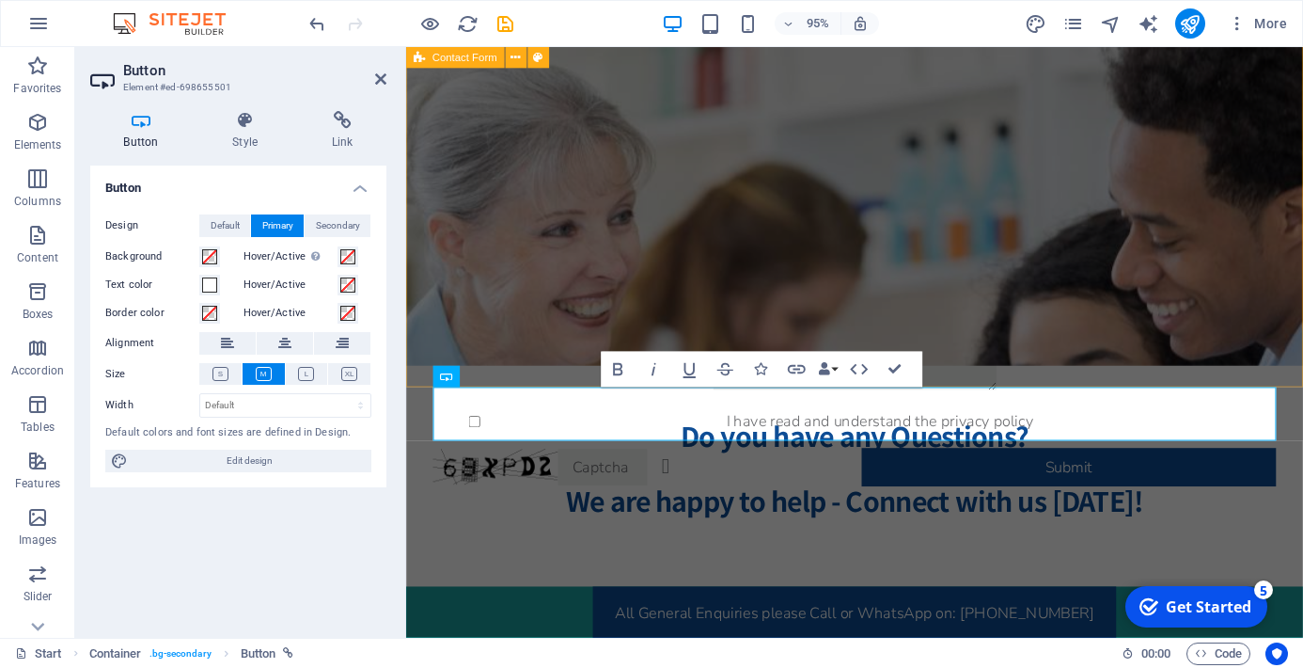
click at [1290, 377] on div "I have read and understand the privacy policy Unreadable? Regenerate Submit" at bounding box center [878, 376] width 944 height 478
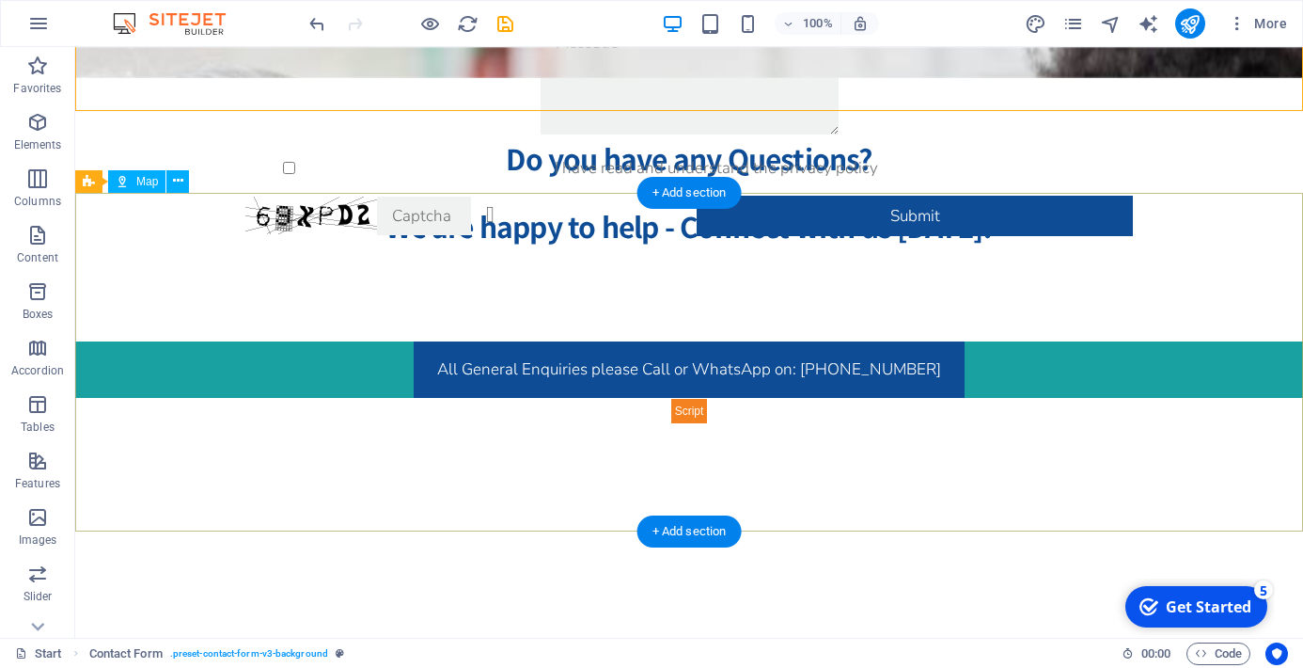
scroll to position [3405, 0]
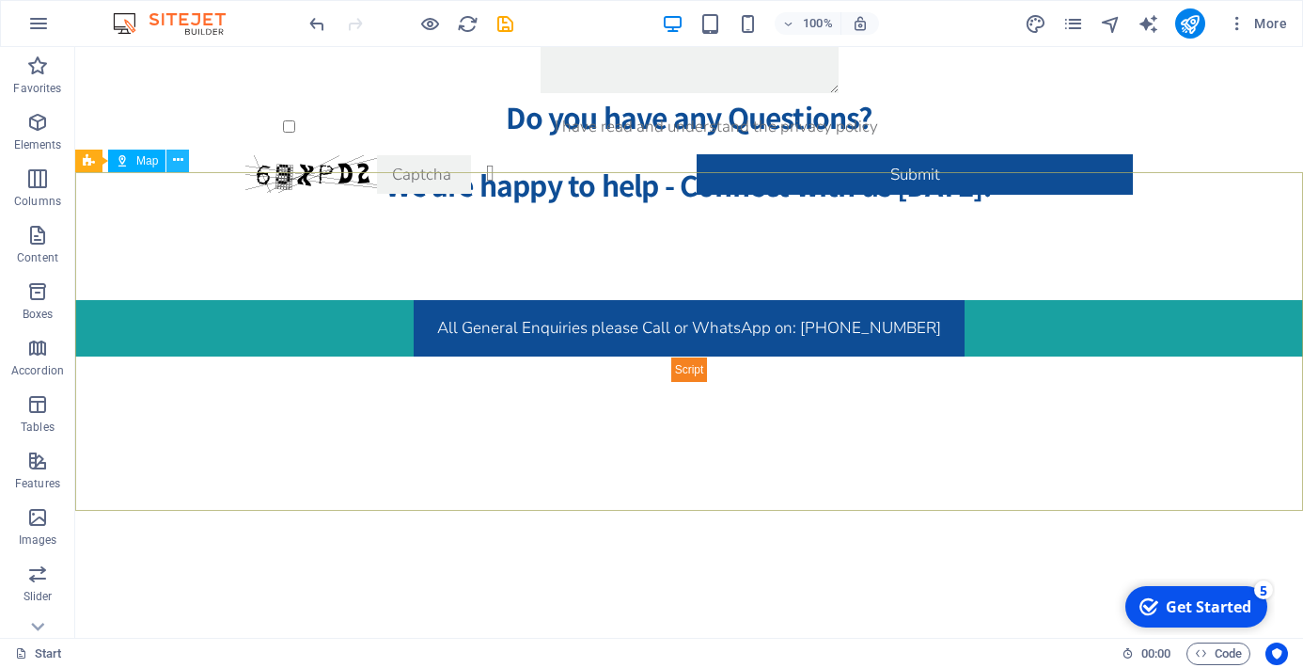
click at [176, 159] on icon at bounding box center [178, 160] width 10 height 20
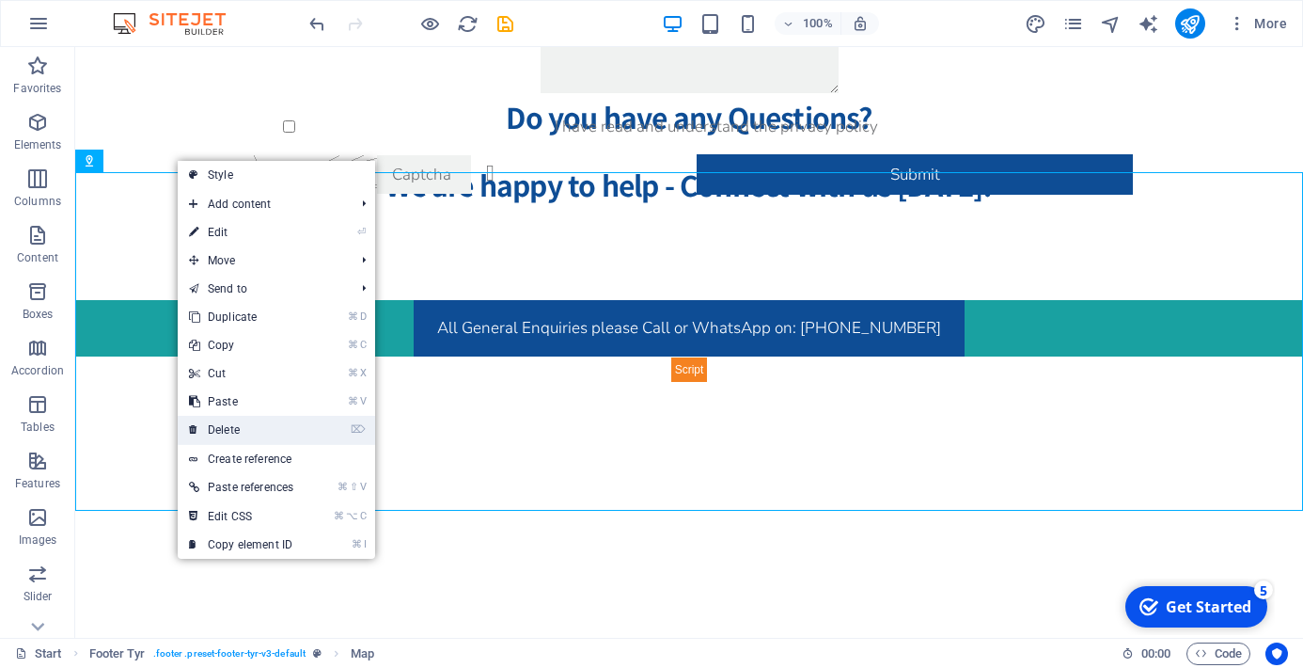
click at [245, 431] on link "⌦ Delete" at bounding box center [241, 430] width 127 height 28
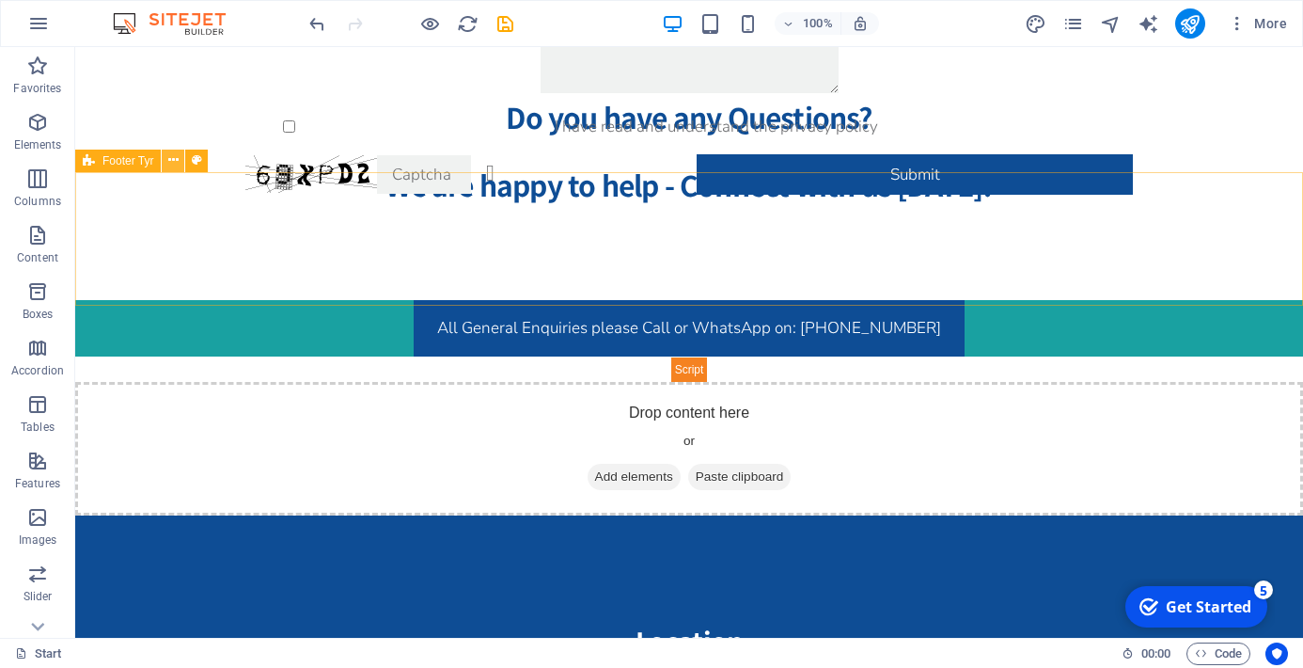
click at [182, 161] on button at bounding box center [173, 160] width 23 height 23
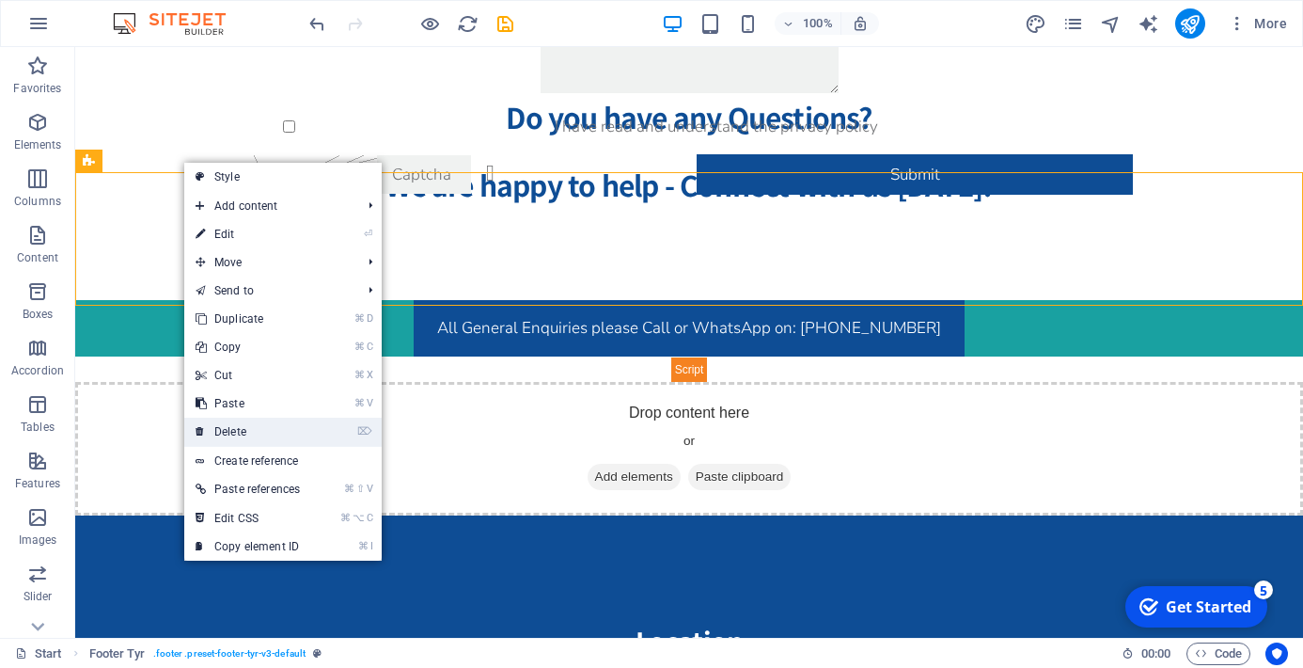
click at [234, 429] on link "⌦ Delete" at bounding box center [247, 431] width 127 height 28
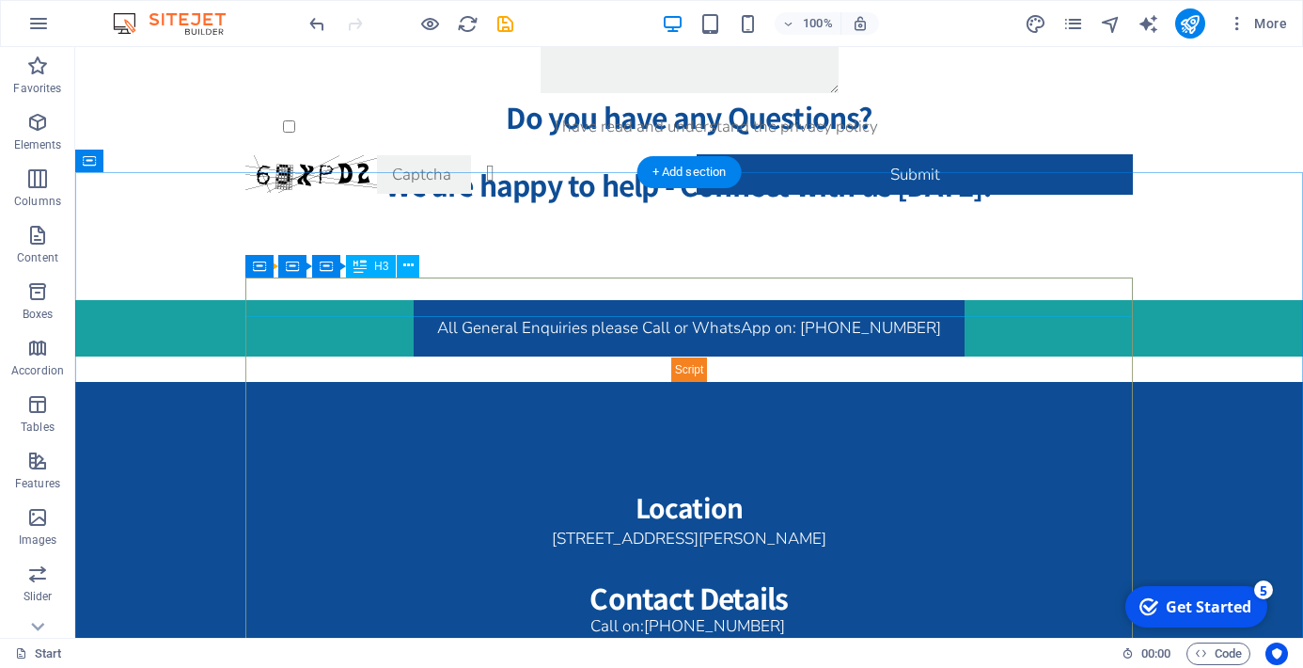
click at [704, 487] on div "Location" at bounding box center [689, 506] width 888 height 39
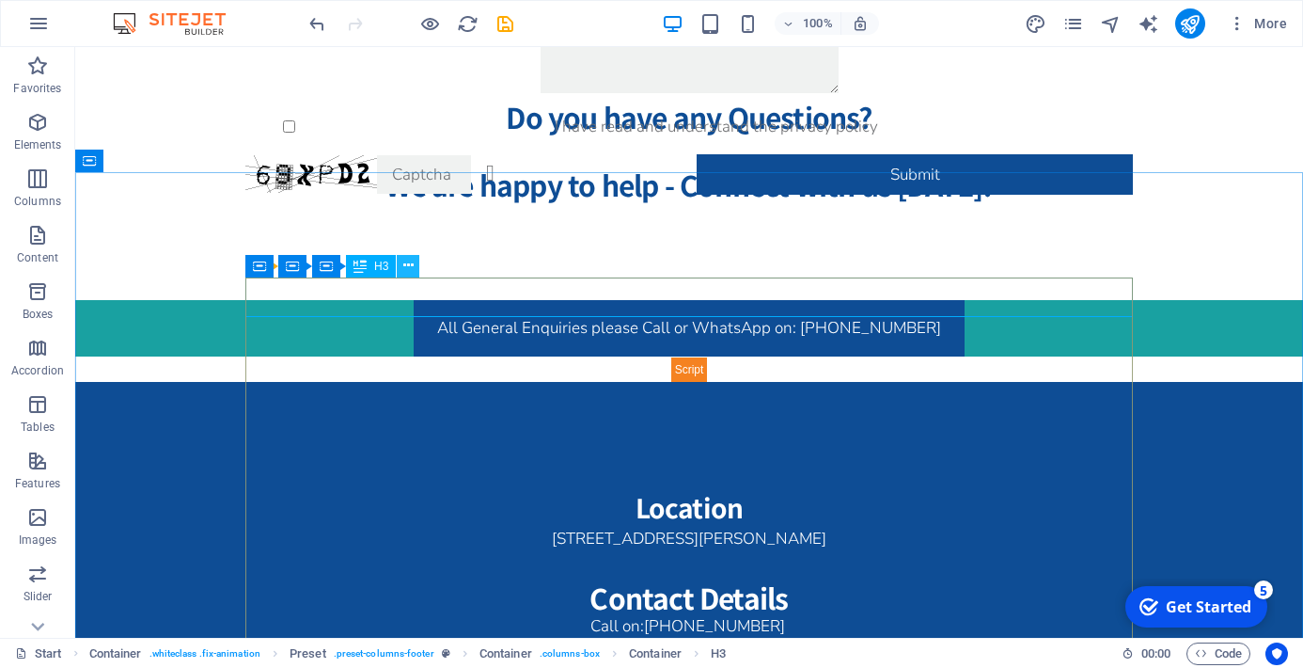
click at [413, 270] on icon at bounding box center [408, 266] width 10 height 20
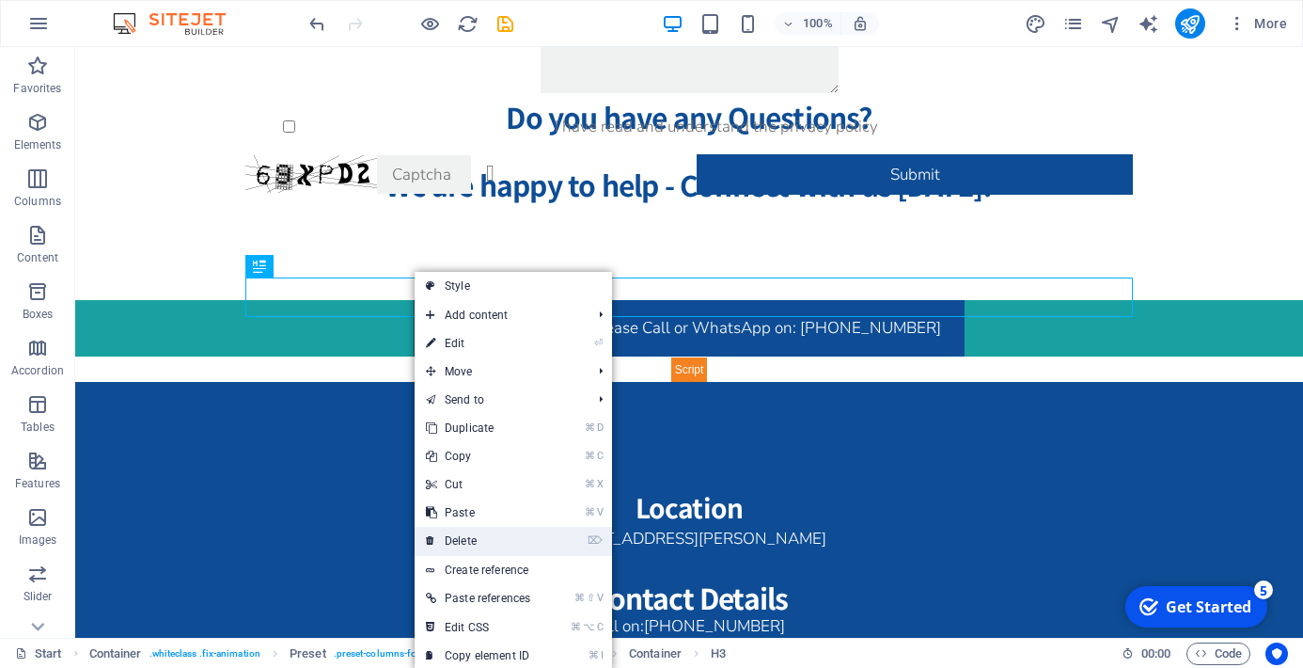
click at [461, 536] on link "⌦ Delete" at bounding box center [478, 541] width 127 height 28
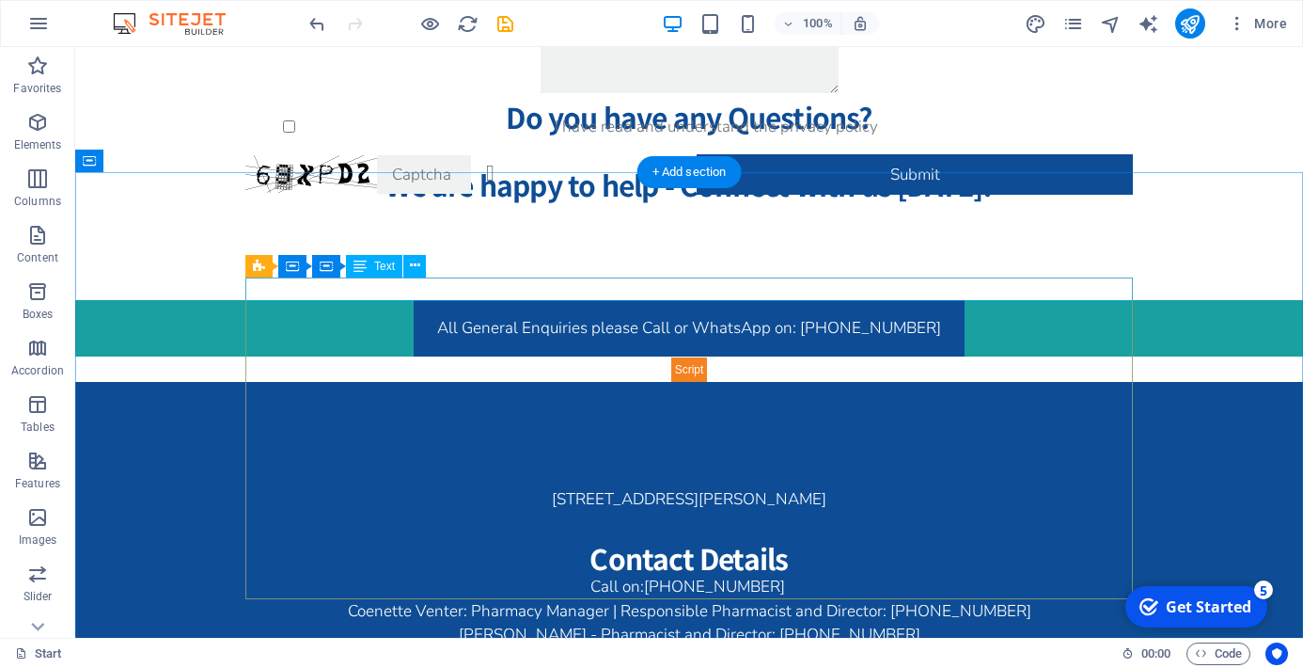
click at [697, 487] on div "18 Alberto Drive, Retail 002, Devonbosch, Bottelary Road, Koelenhof, Stellenbos…" at bounding box center [689, 499] width 888 height 24
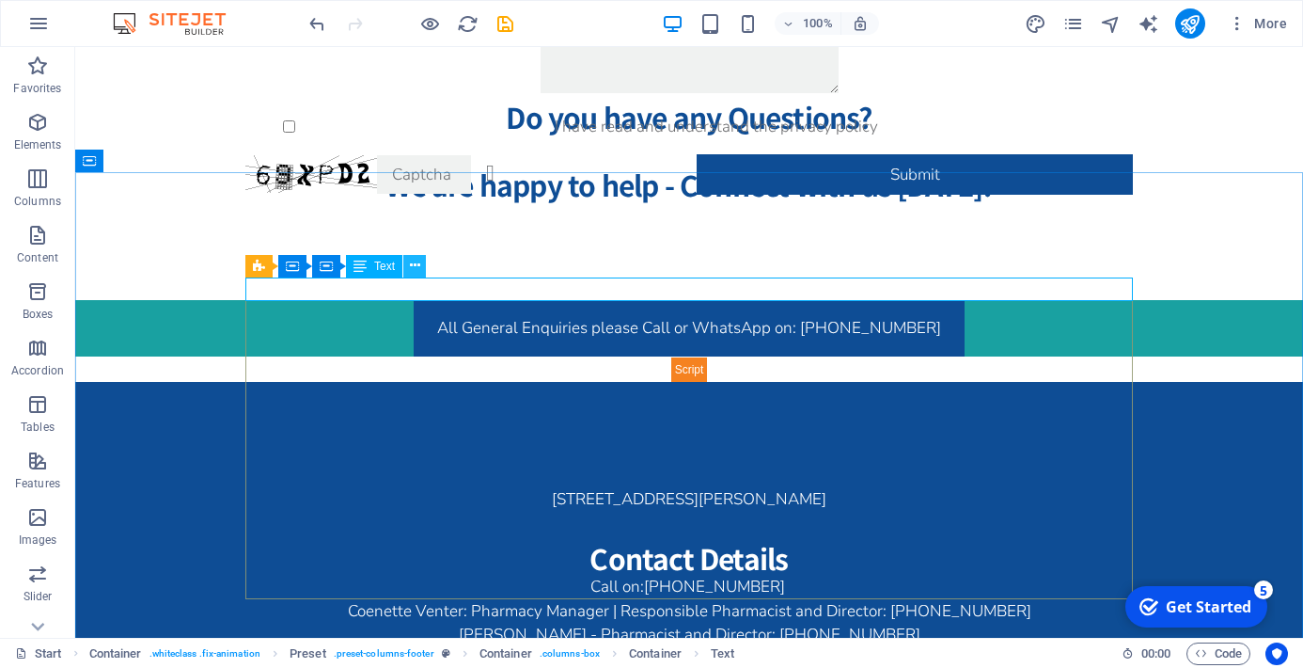
click at [413, 266] on icon at bounding box center [415, 266] width 10 height 20
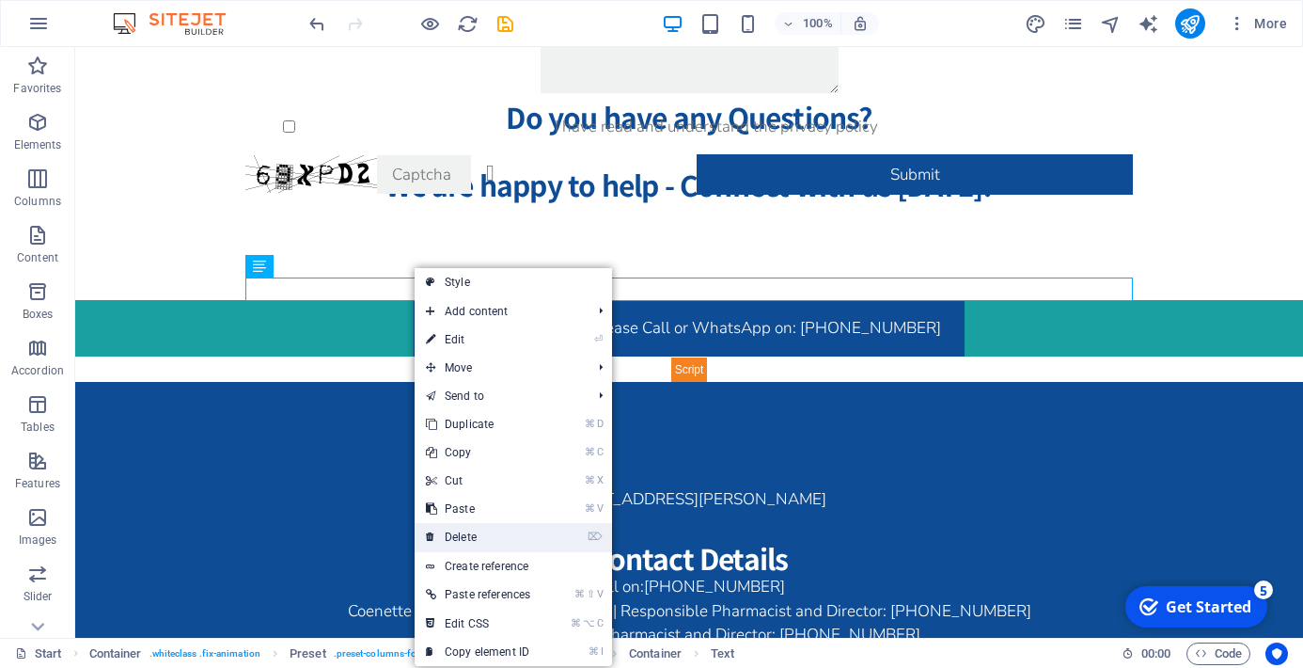
click at [459, 533] on link "⌦ Delete" at bounding box center [478, 537] width 127 height 28
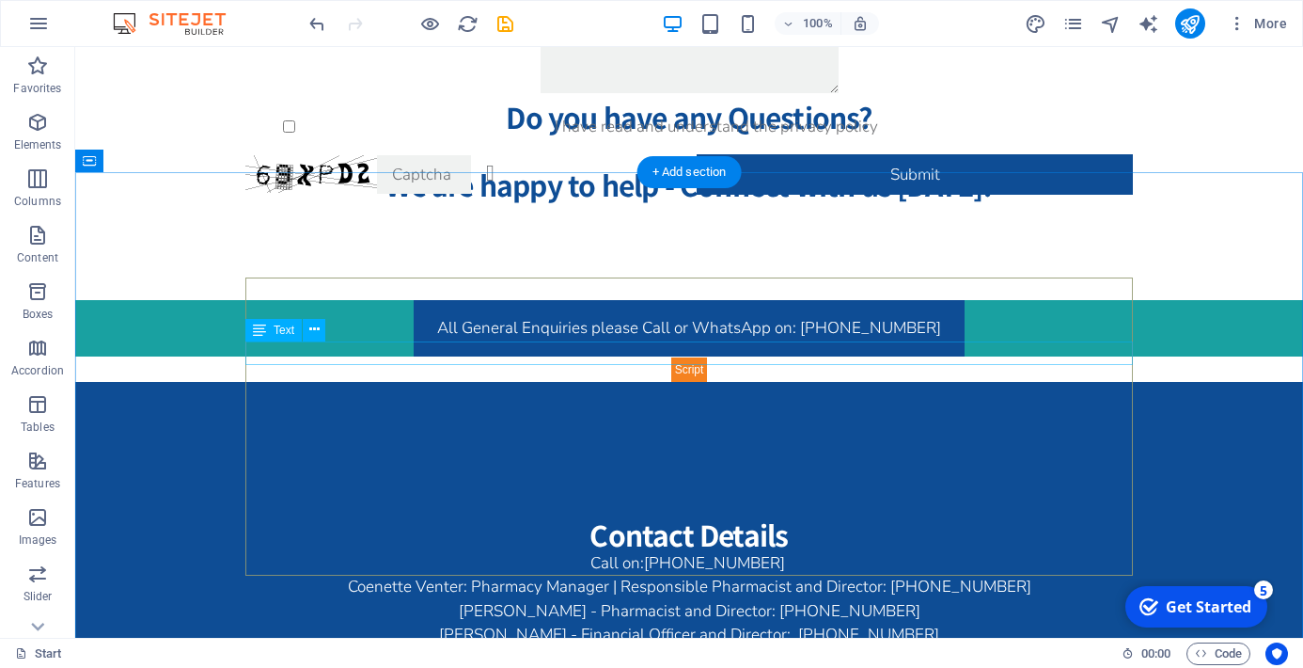
click at [740, 551] on div "Call on: +27 61 806 6819" at bounding box center [689, 563] width 888 height 24
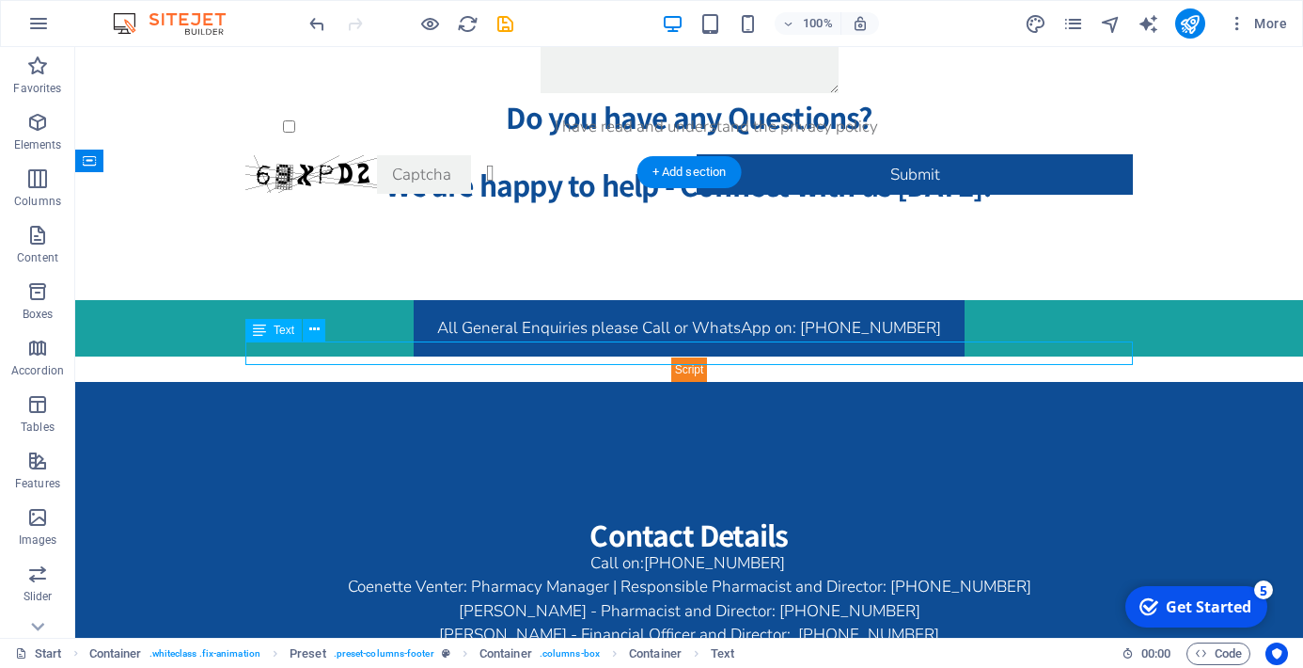
click at [740, 551] on div "Call on: +27 61 806 6819" at bounding box center [689, 563] width 888 height 24
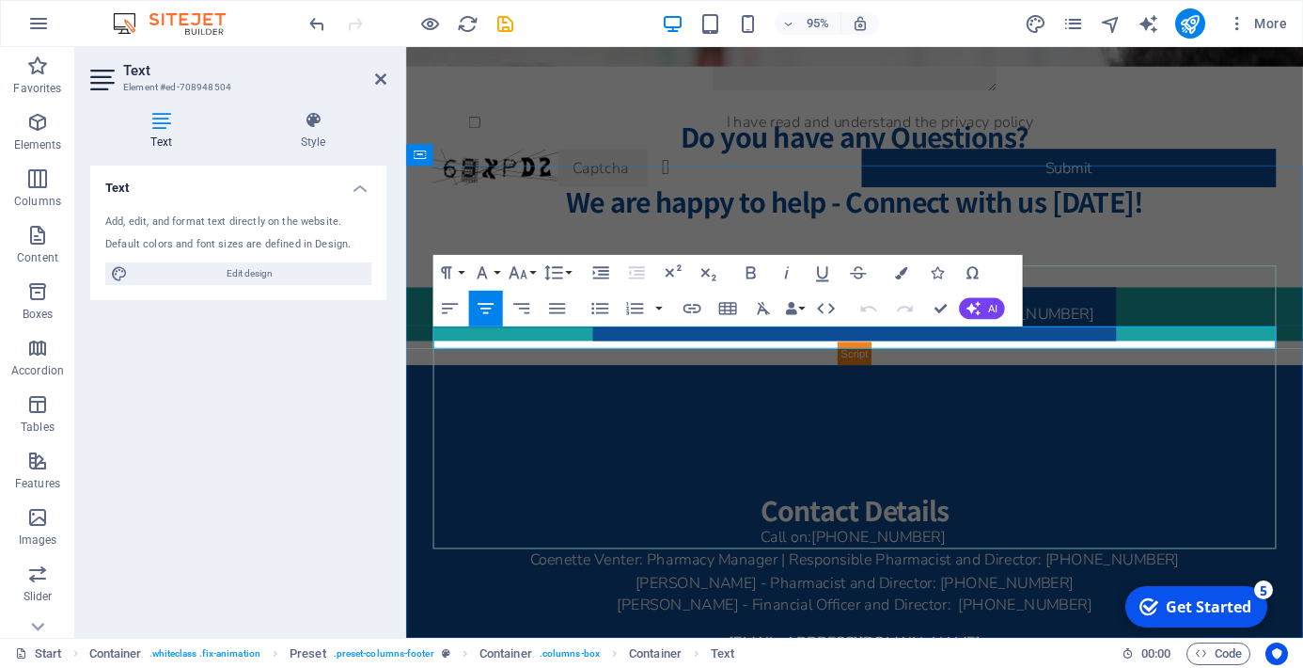
click at [820, 551] on p "Call on: +27 61 806 6819" at bounding box center [878, 563] width 888 height 24
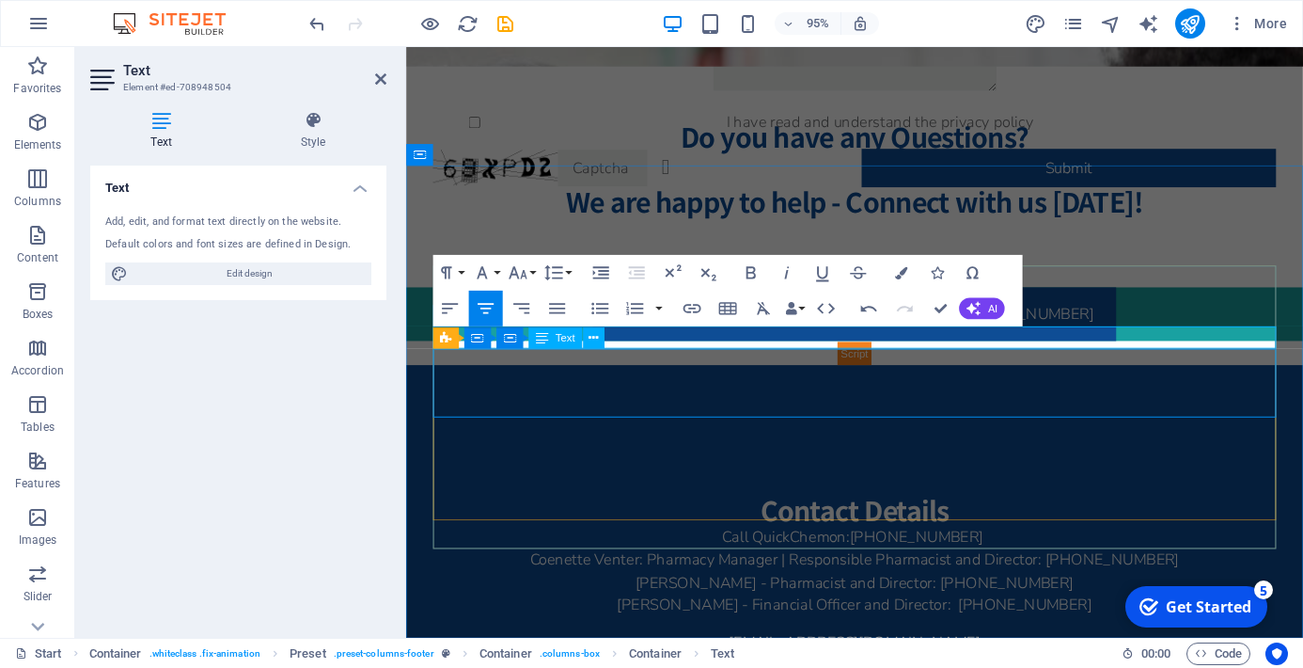
click at [1164, 574] on div "Coenette Venter: Pharmacy Manager | Responsible Pharmacist and Director: +27 71…" at bounding box center [878, 610] width 888 height 72
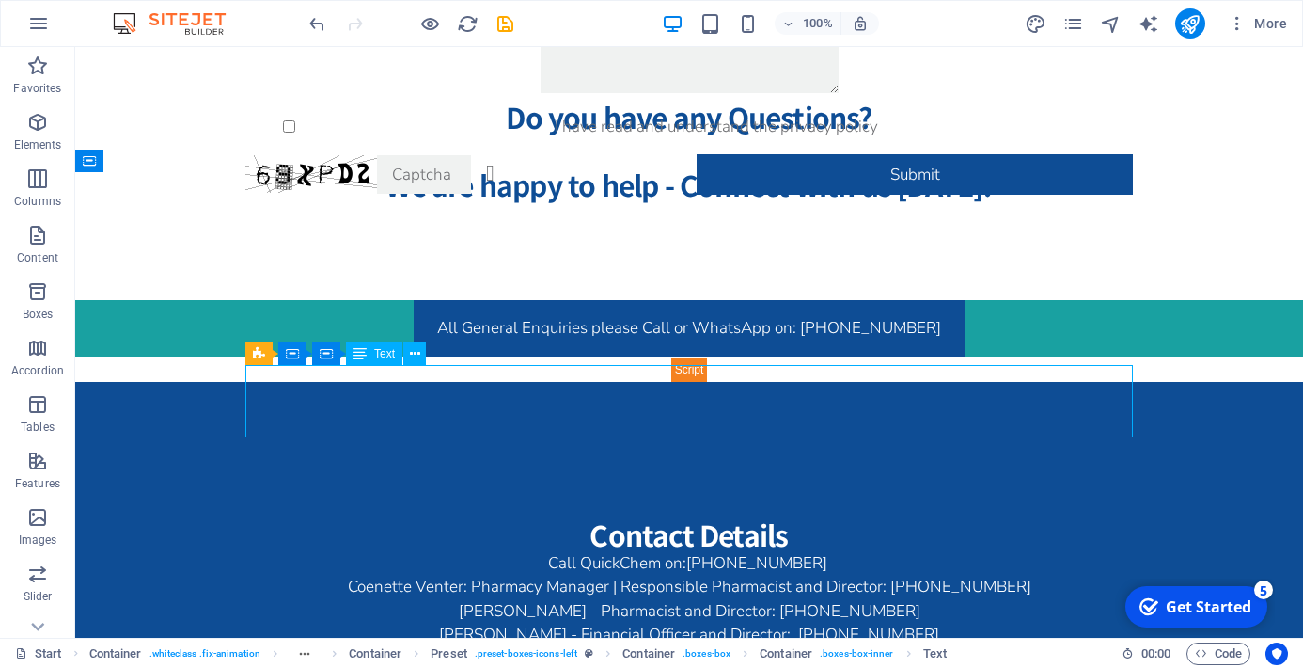
click at [585, 574] on div "Coenette Venter: Pharmacy Manager | Responsible Pharmacist and Director: +27 71…" at bounding box center [689, 610] width 888 height 72
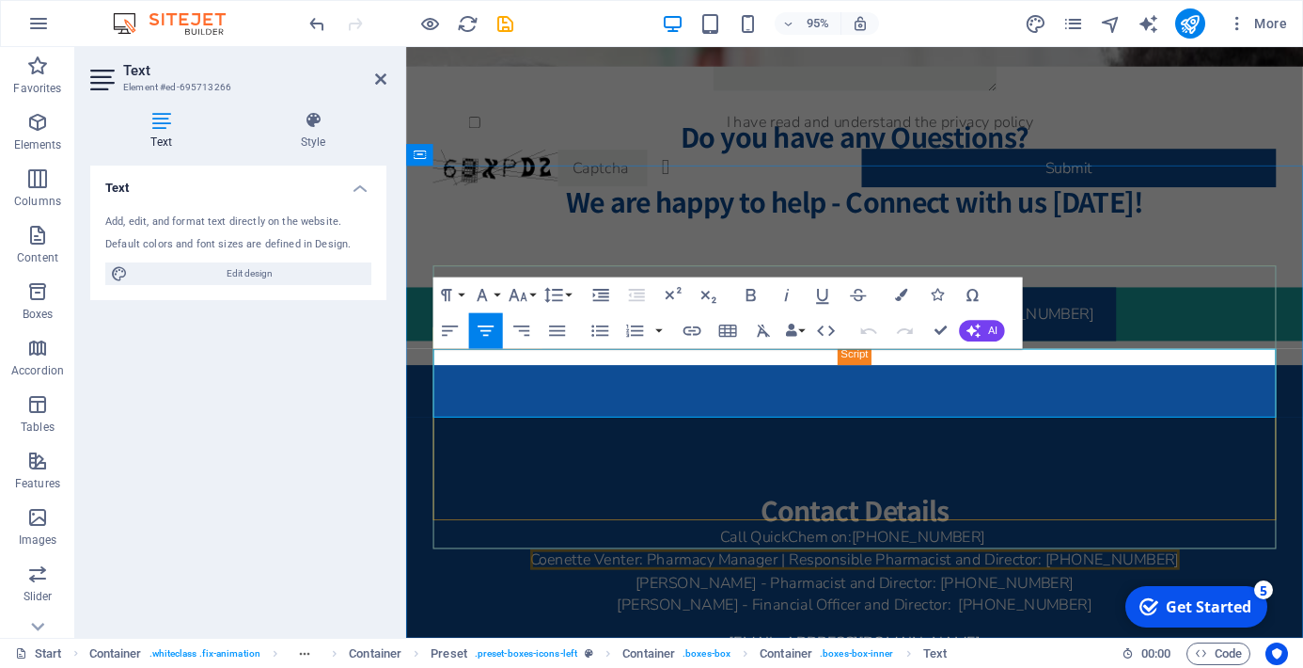
drag, startPoint x: 649, startPoint y: 422, endPoint x: 1101, endPoint y: 455, distance: 453.4
click at [1101, 574] on div "Coenette Venter: Pharmacy Manager | Responsible Pharmacist and Director: +27 71…" at bounding box center [878, 649] width 888 height 150
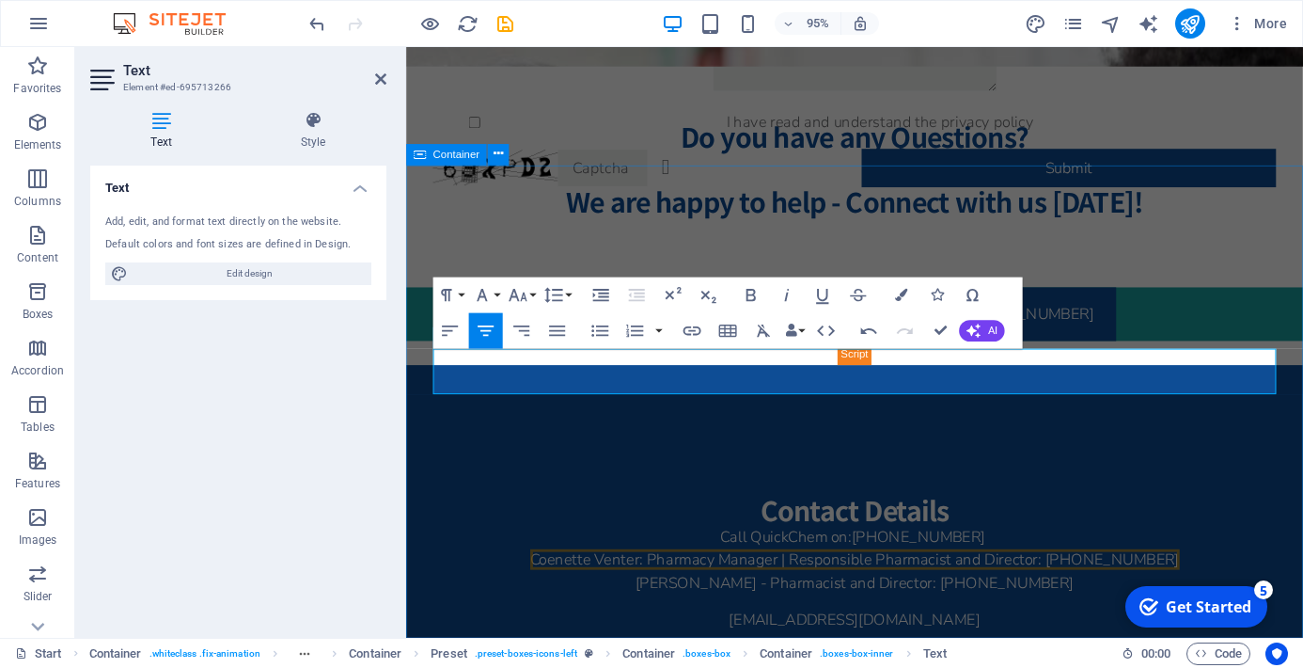
click at [1218, 382] on div "Contact Details Call QuickChem on: +27 61 806 6819 Coenette Venter: Pharmacy Ma…" at bounding box center [878, 636] width 944 height 509
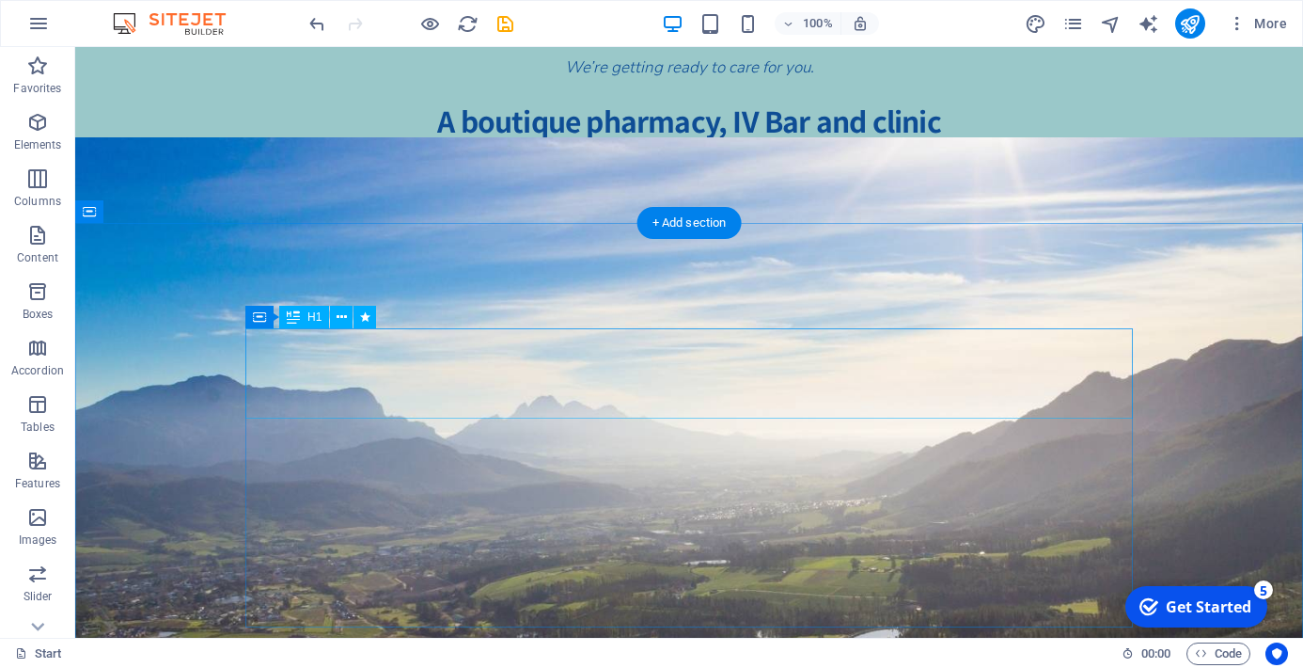
scroll to position [217, 0]
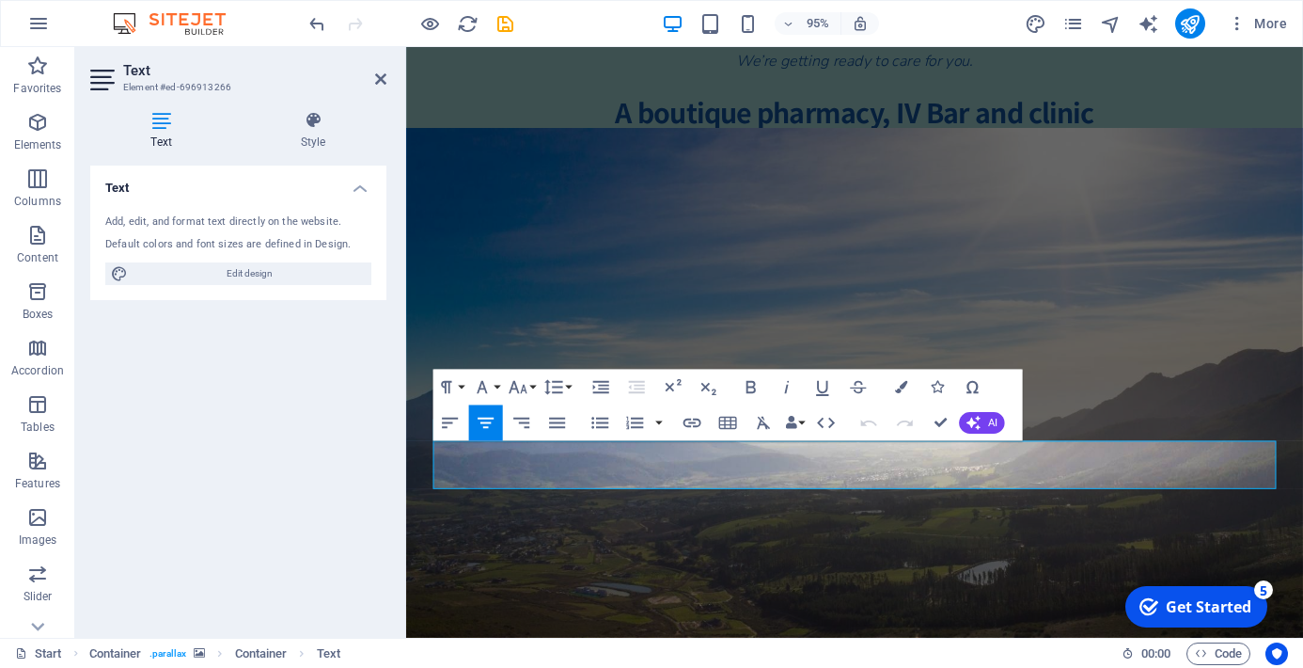
click at [1197, 251] on figure at bounding box center [878, 442] width 944 height 617
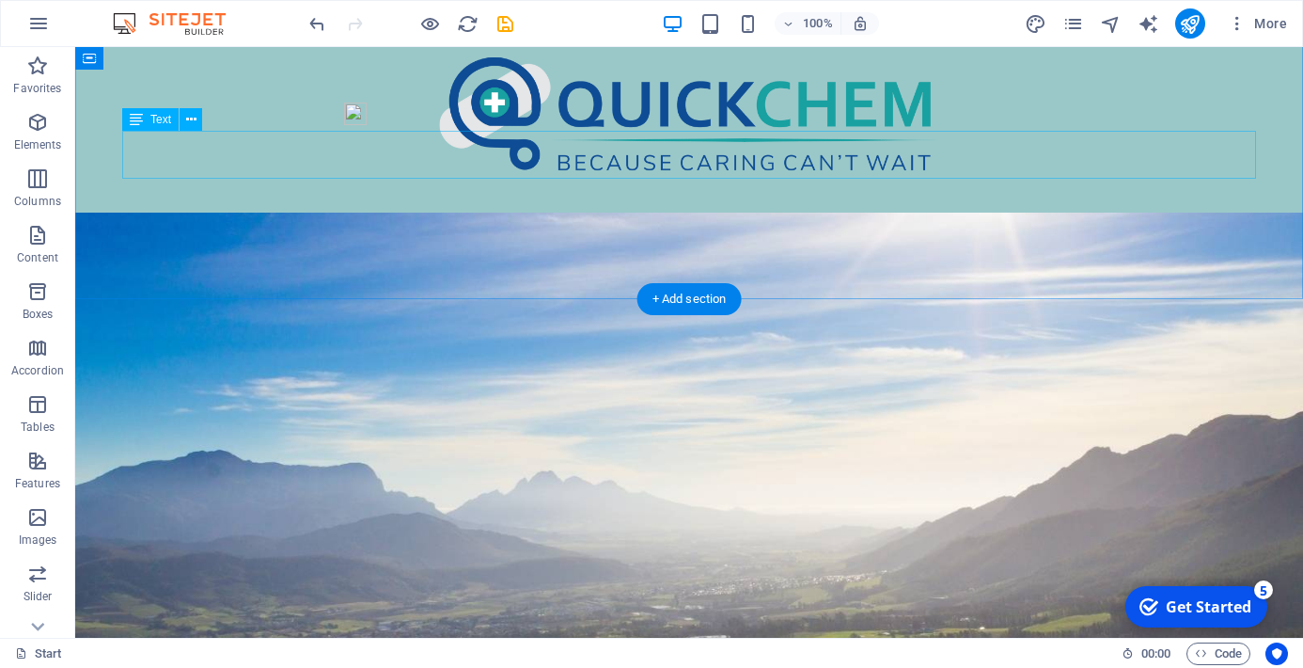
scroll to position [0, 0]
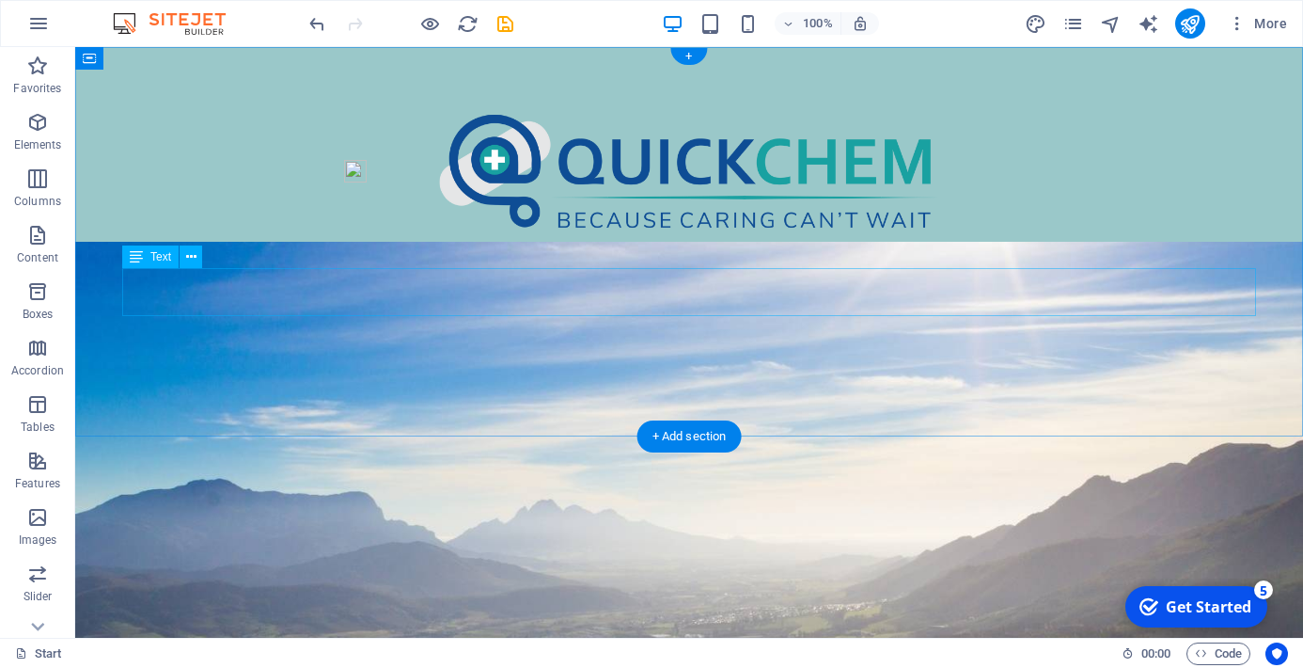
click at [709, 288] on div "We’re getting ready to care for you." at bounding box center [689, 292] width 1134 height 48
click at [825, 284] on div "We’re getting ready to care for you." at bounding box center [689, 292] width 1134 height 48
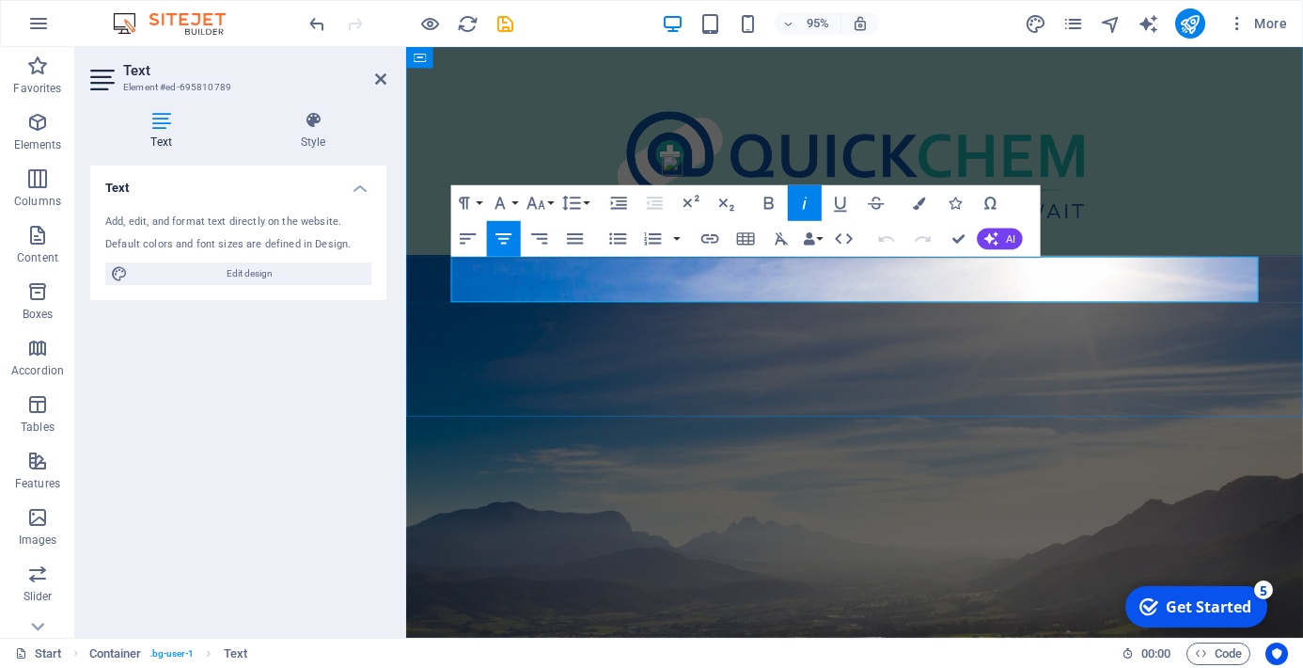
click at [1022, 283] on p "We’re getting ready to care for you." at bounding box center [878, 280] width 850 height 24
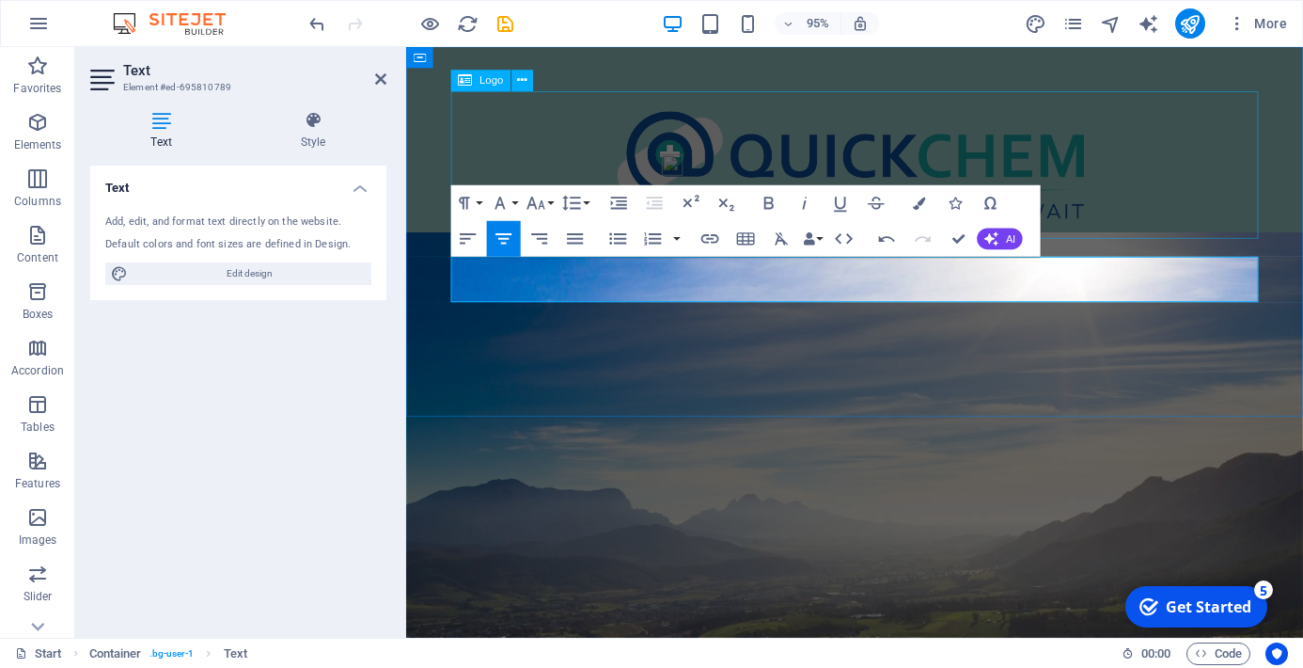
click at [1169, 220] on div at bounding box center [878, 171] width 850 height 155
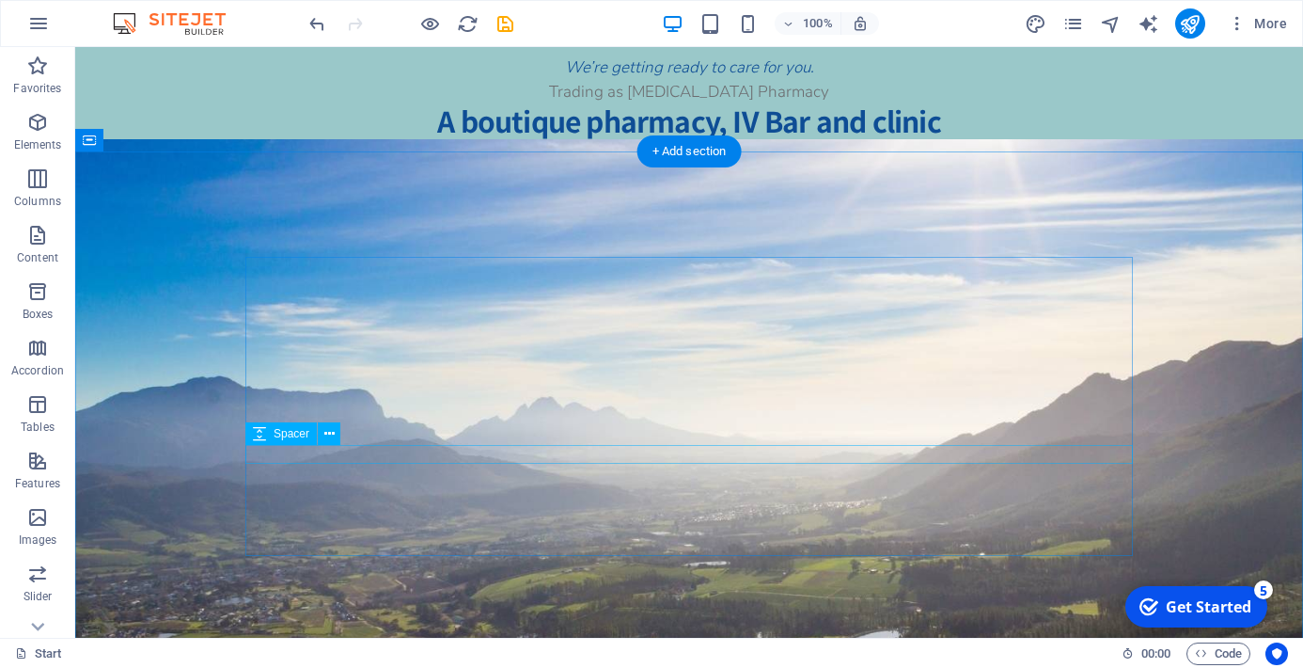
scroll to position [186, 0]
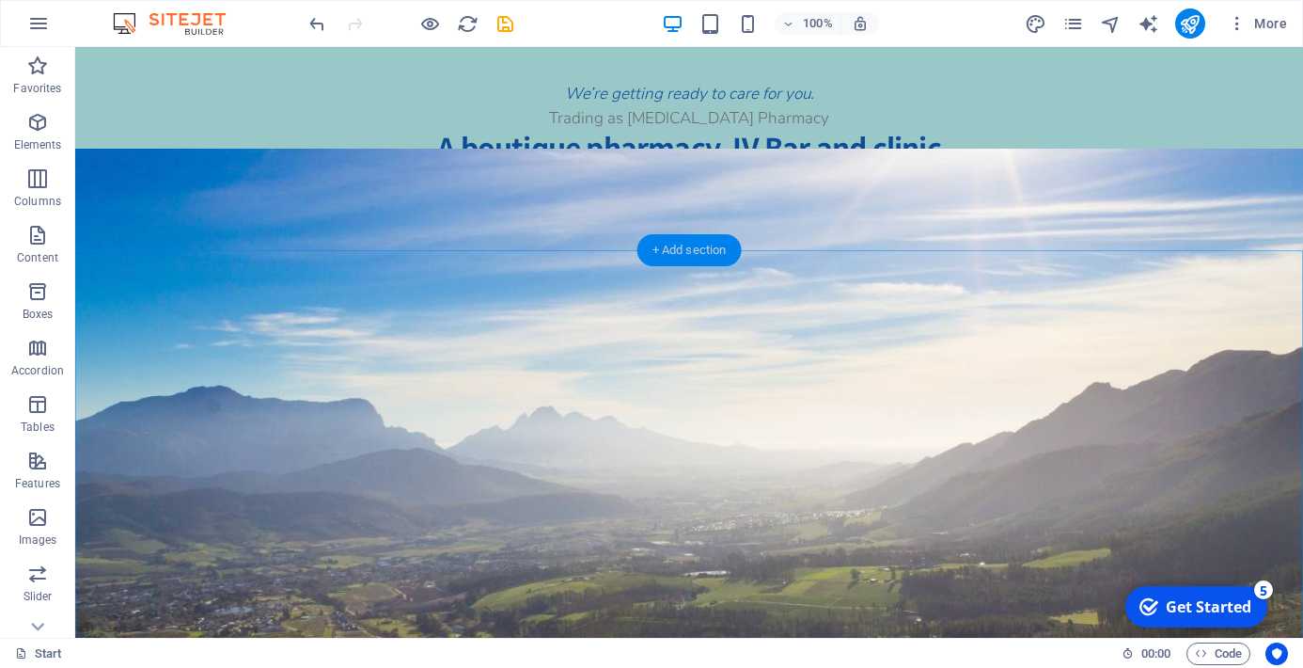
click at [687, 245] on div "+ Add section" at bounding box center [689, 250] width 104 height 32
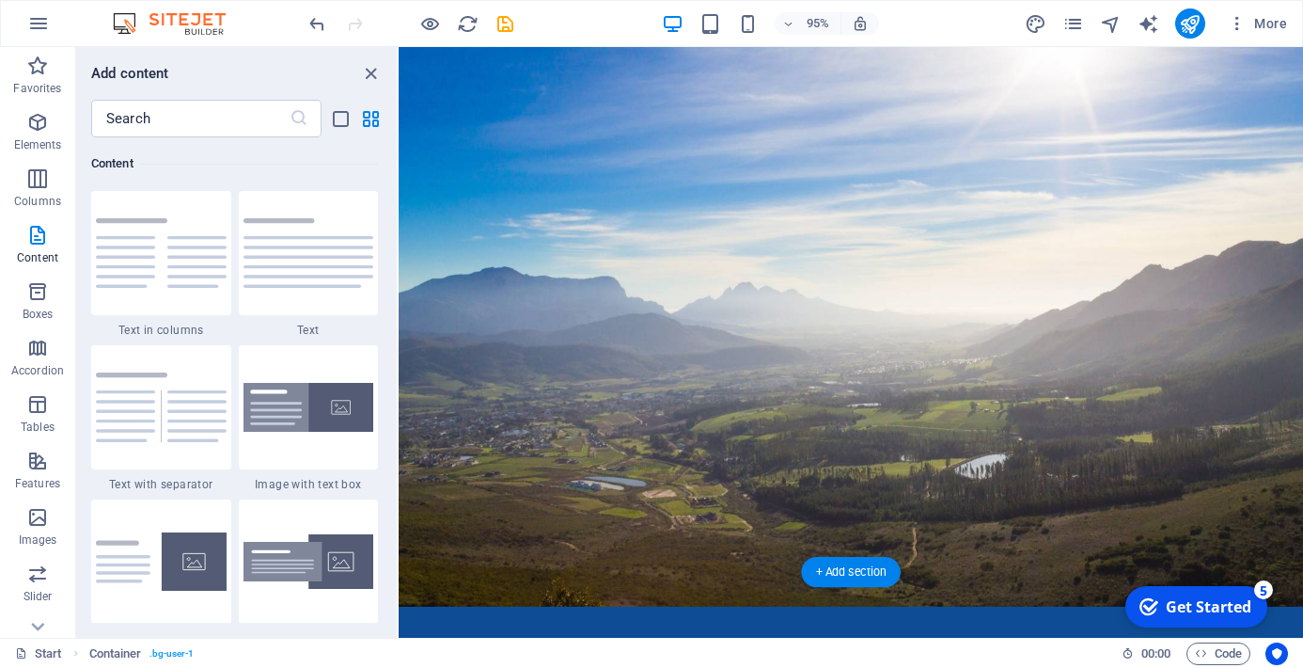
scroll to position [468, 0]
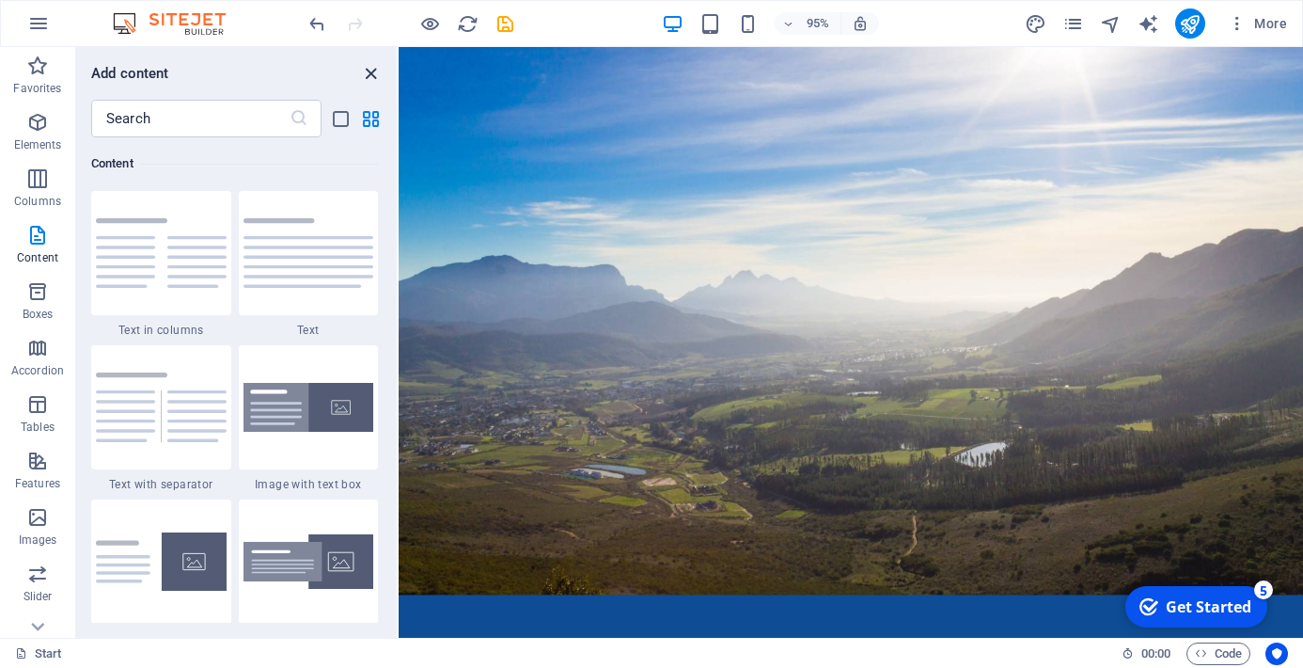
click at [366, 74] on icon "close panel" at bounding box center [371, 74] width 22 height 22
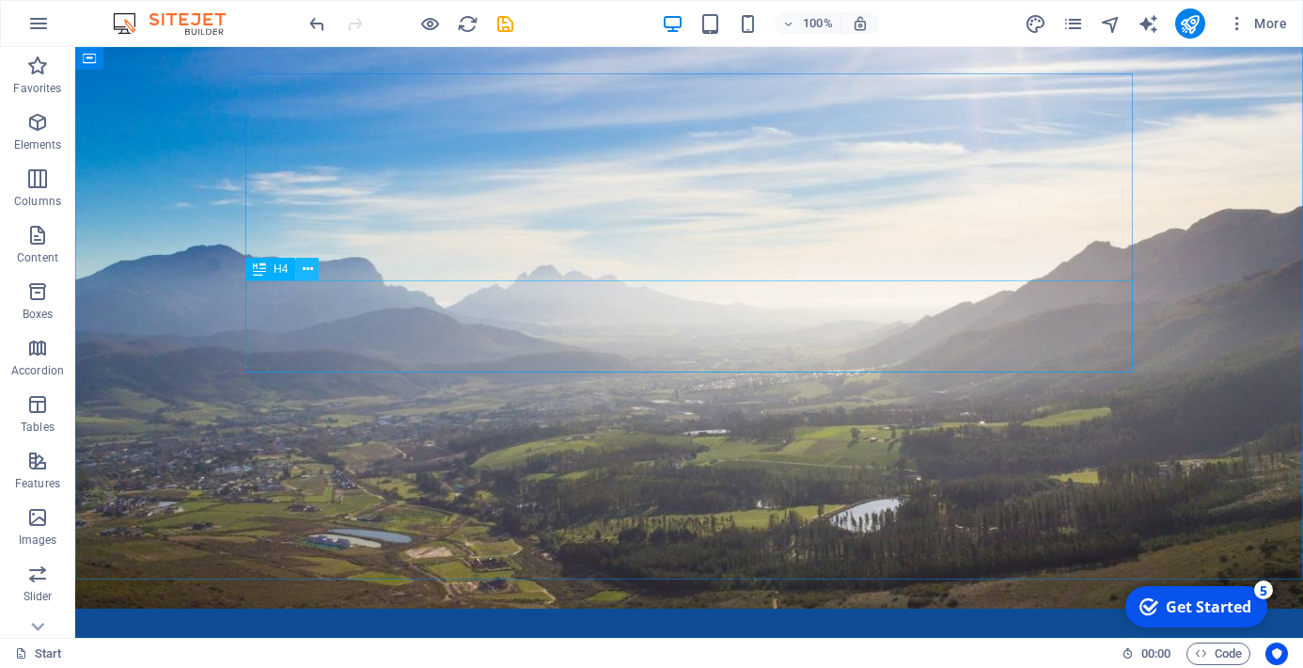
click at [306, 272] on icon at bounding box center [308, 269] width 10 height 20
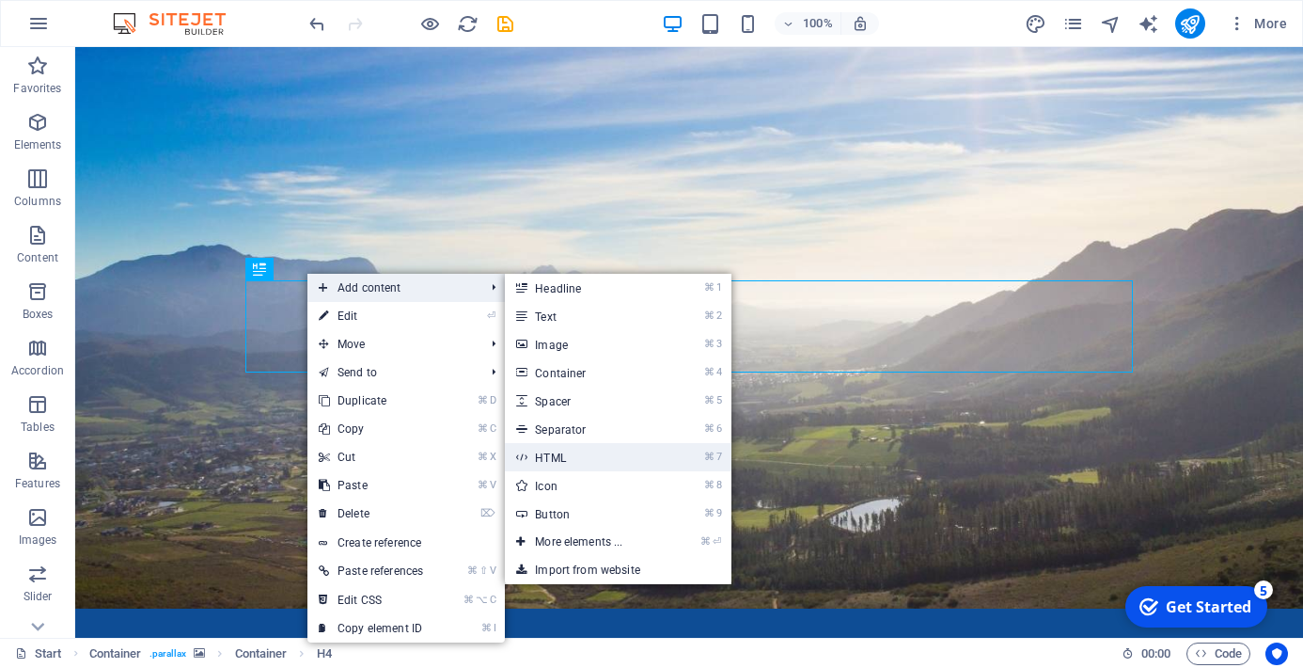
click at [605, 458] on link "⌘ 7 HTML" at bounding box center [582, 457] width 155 height 28
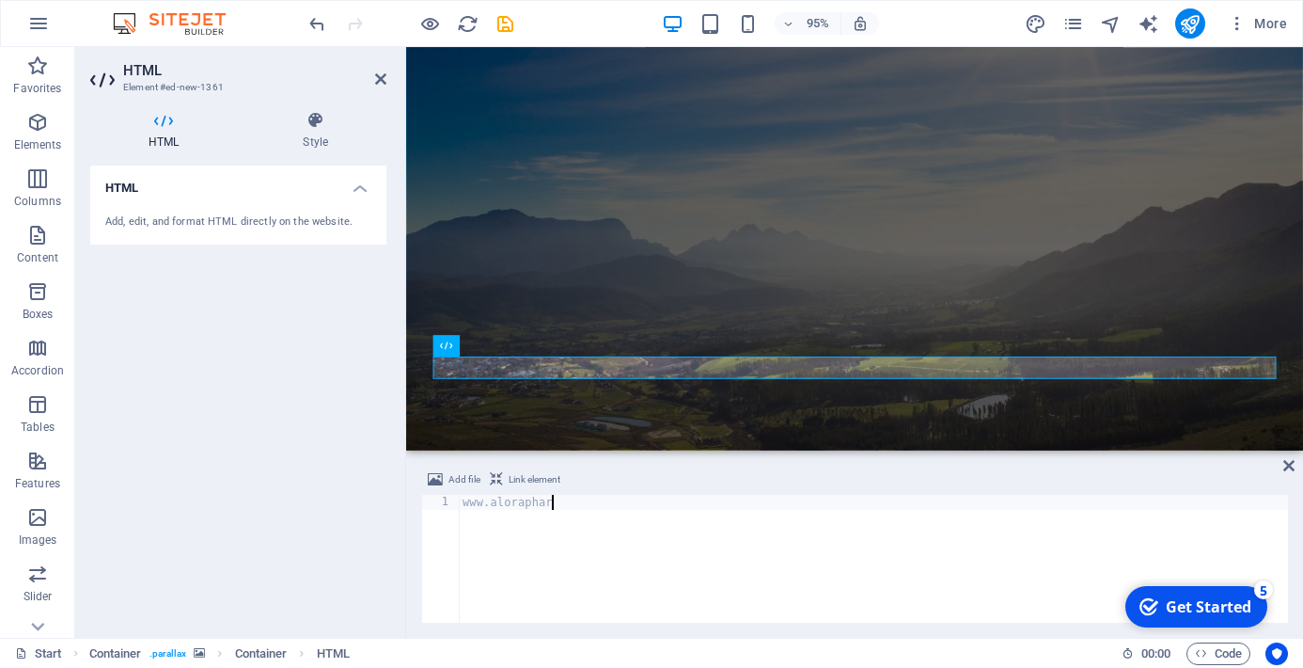
scroll to position [0, 6]
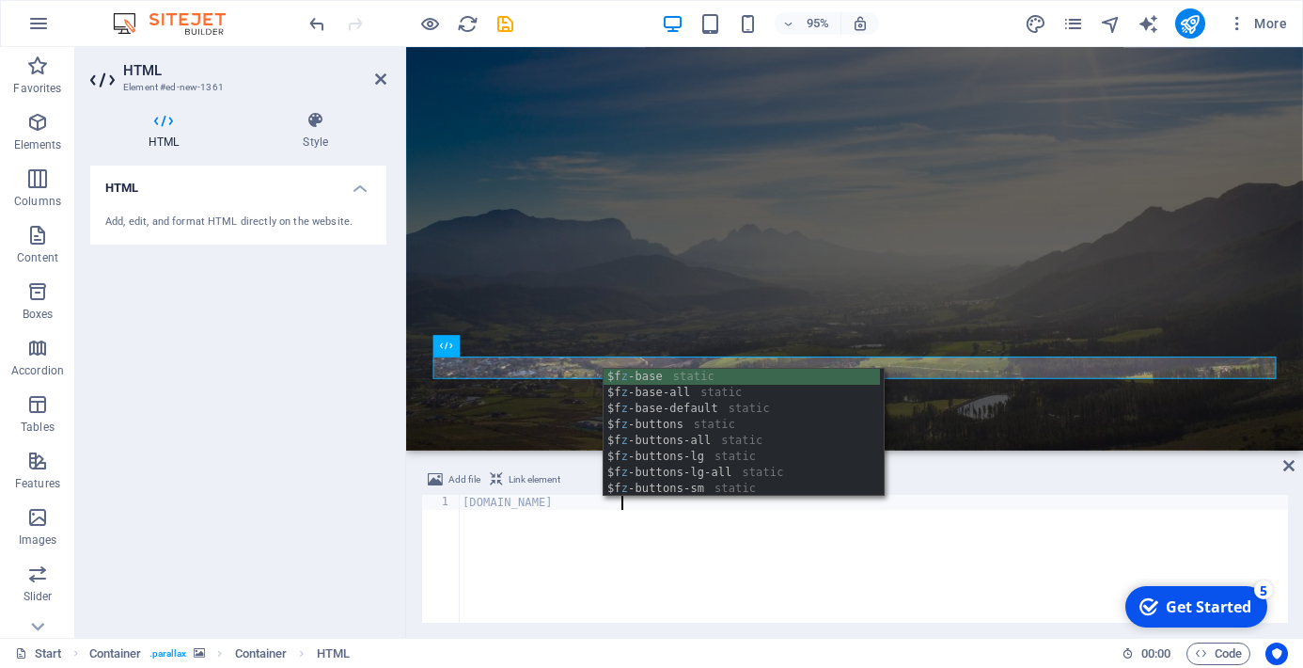
type textarea "www.alorapharmacy.co.za"
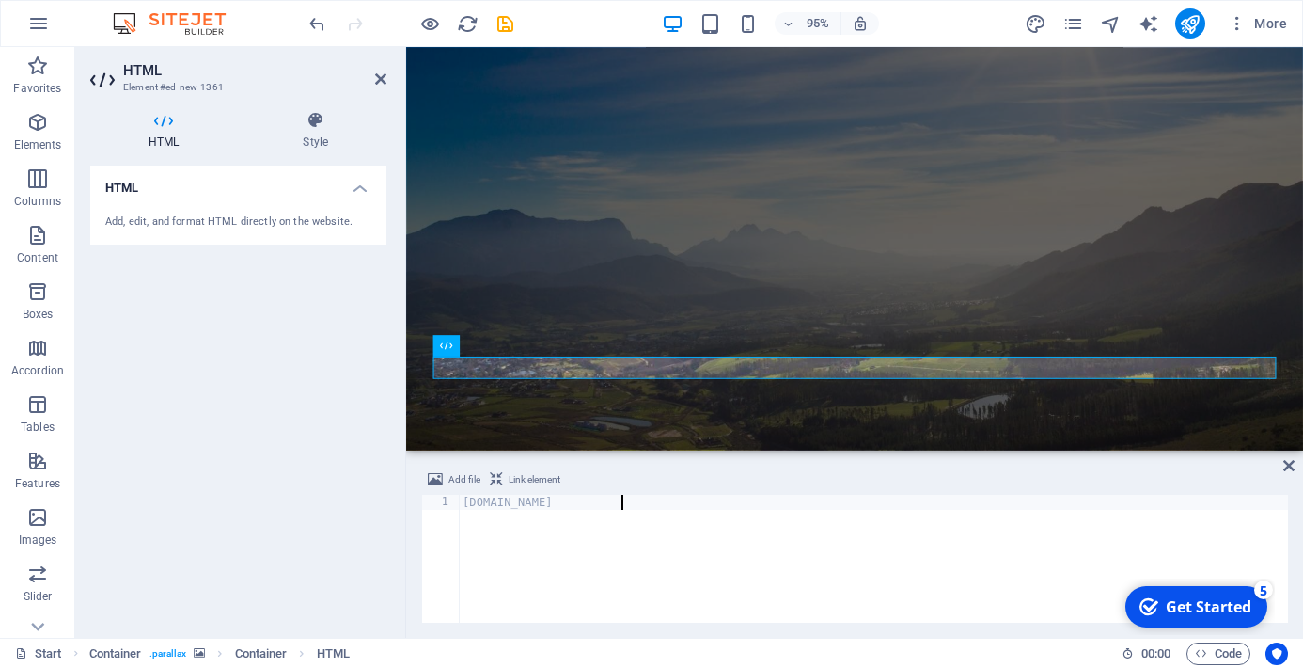
scroll to position [0, 0]
drag, startPoint x: 463, startPoint y: 504, endPoint x: 629, endPoint y: 503, distance: 166.4
click at [629, 503] on div "www.alorapharmacy.co.za" at bounding box center [873, 574] width 829 height 158
click at [543, 478] on span "Link element" at bounding box center [535, 479] width 52 height 23
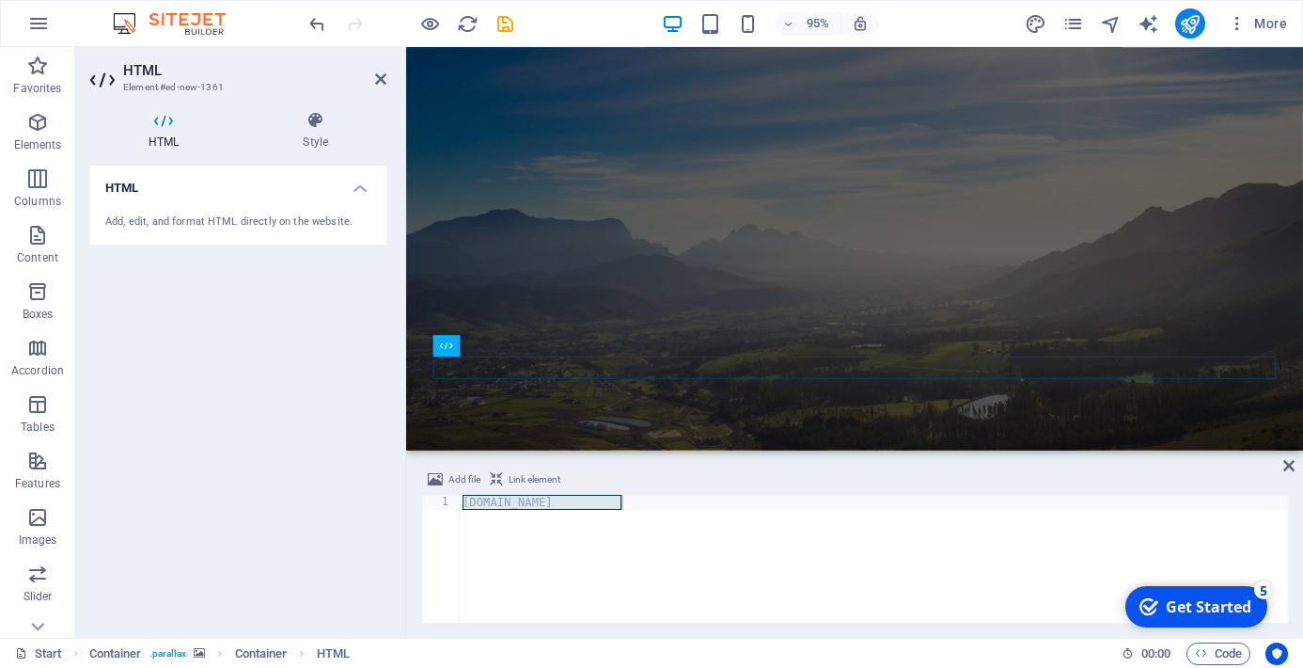
click at [364, 186] on h4 "HTML" at bounding box center [238, 182] width 296 height 34
click at [364, 186] on h4 "HTML" at bounding box center [238, 187] width 296 height 45
click at [147, 224] on div "Add, edit, and format HTML directly on the website." at bounding box center [238, 222] width 266 height 16
click at [314, 125] on icon at bounding box center [315, 120] width 142 height 19
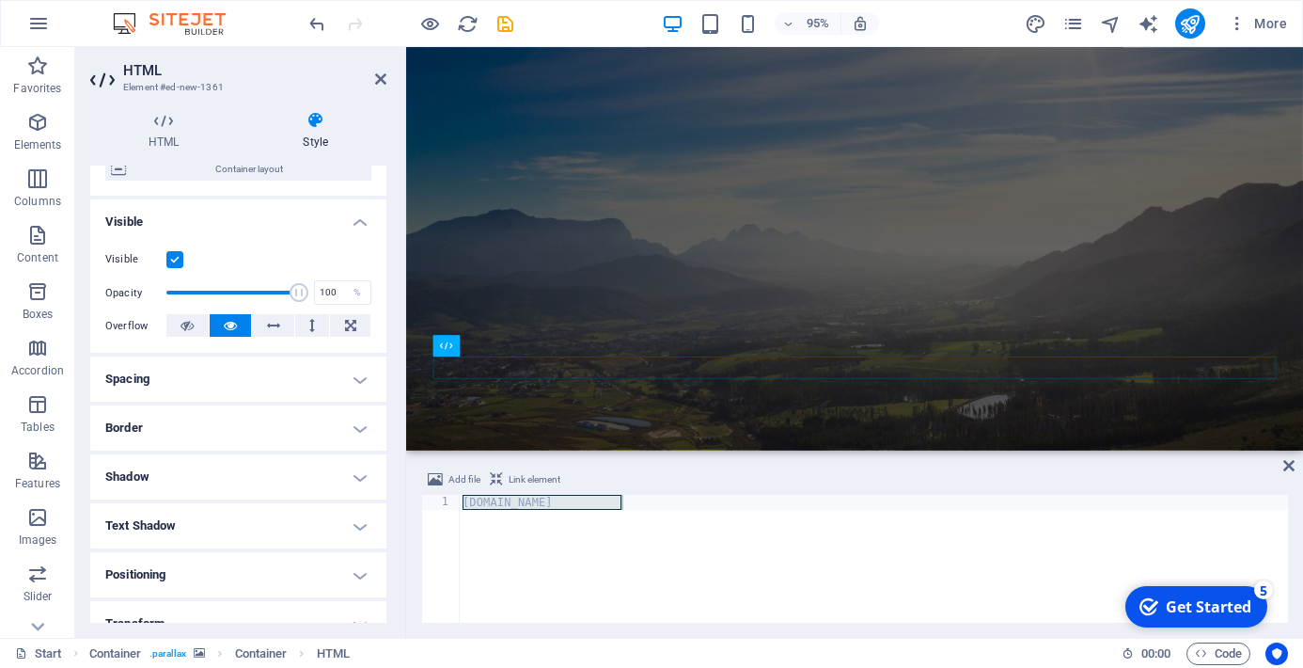
scroll to position [174, 0]
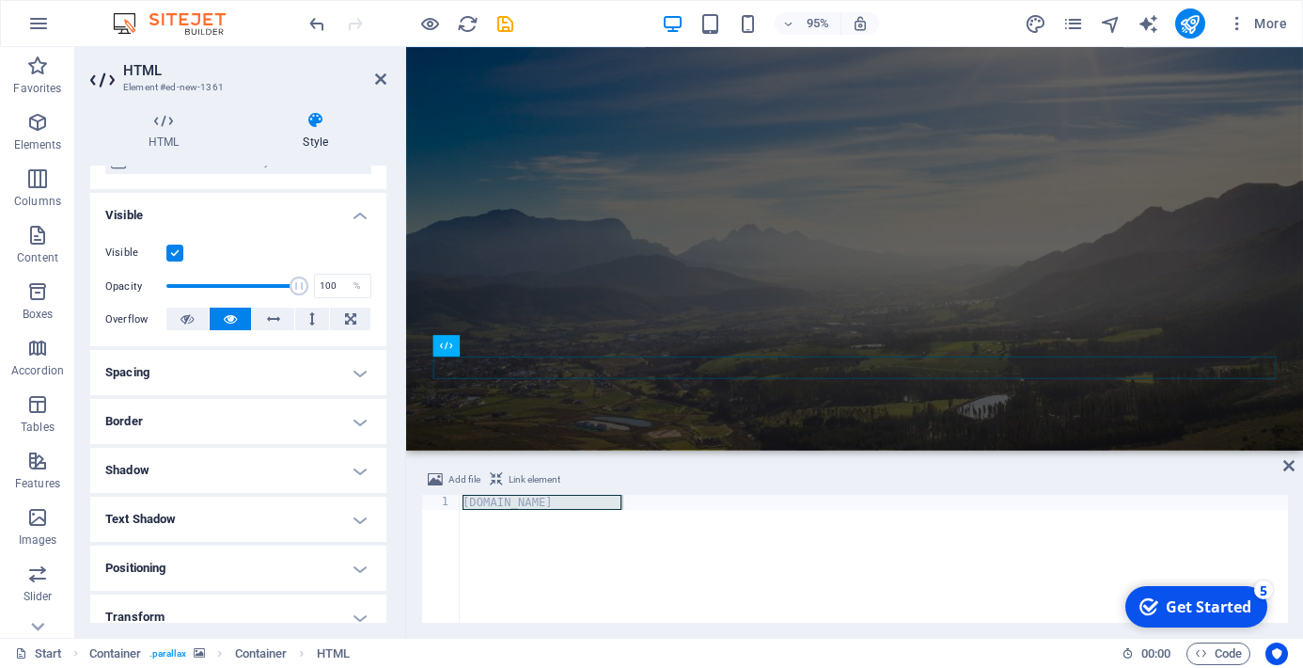
click at [360, 416] on h4 "Border" at bounding box center [238, 421] width 296 height 45
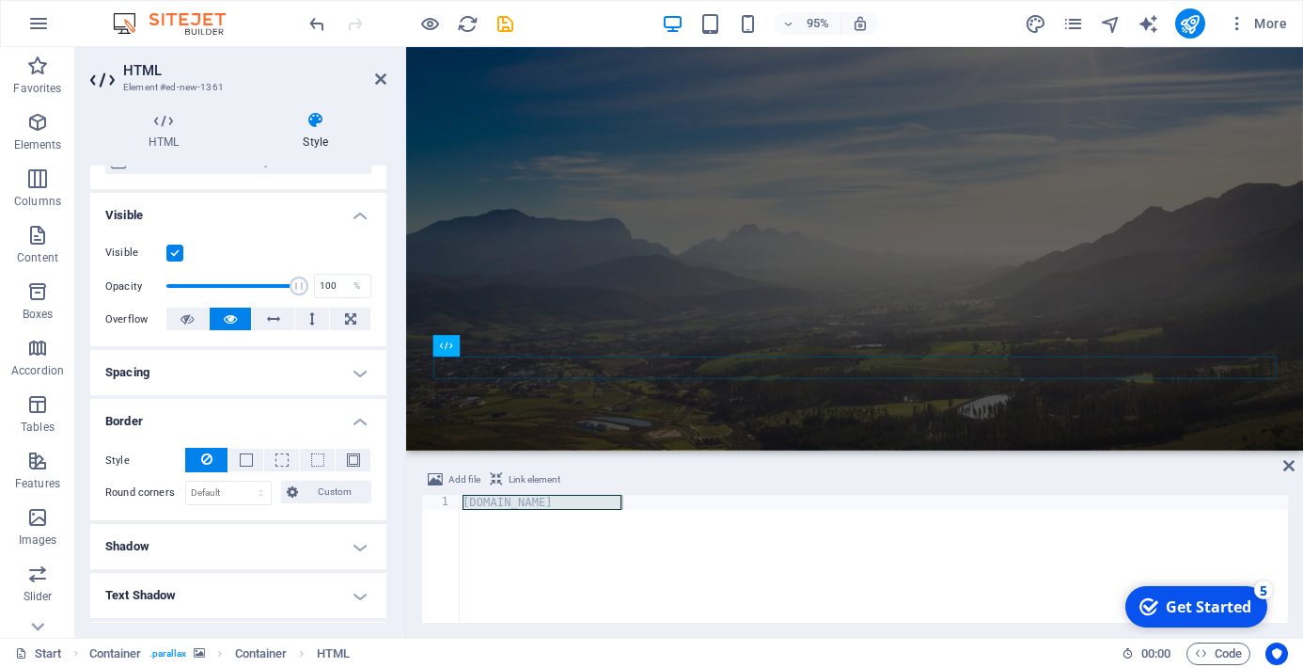
click at [360, 416] on h4 "Border" at bounding box center [238, 416] width 296 height 34
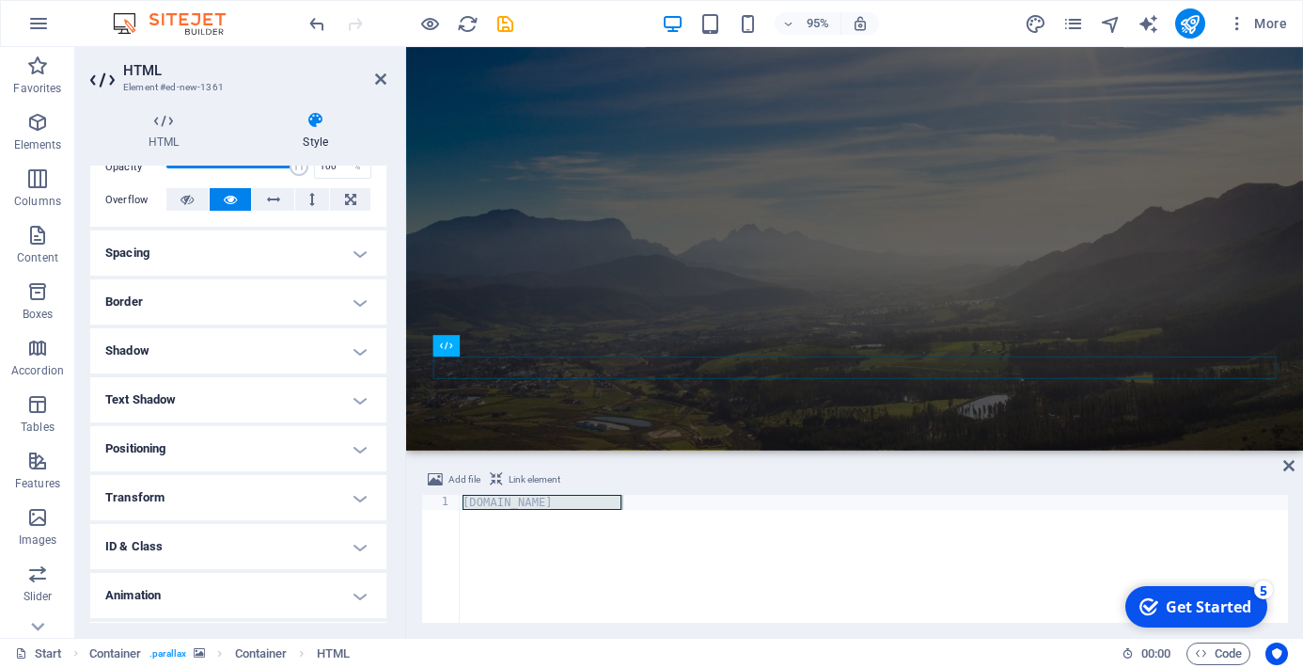
scroll to position [338, 0]
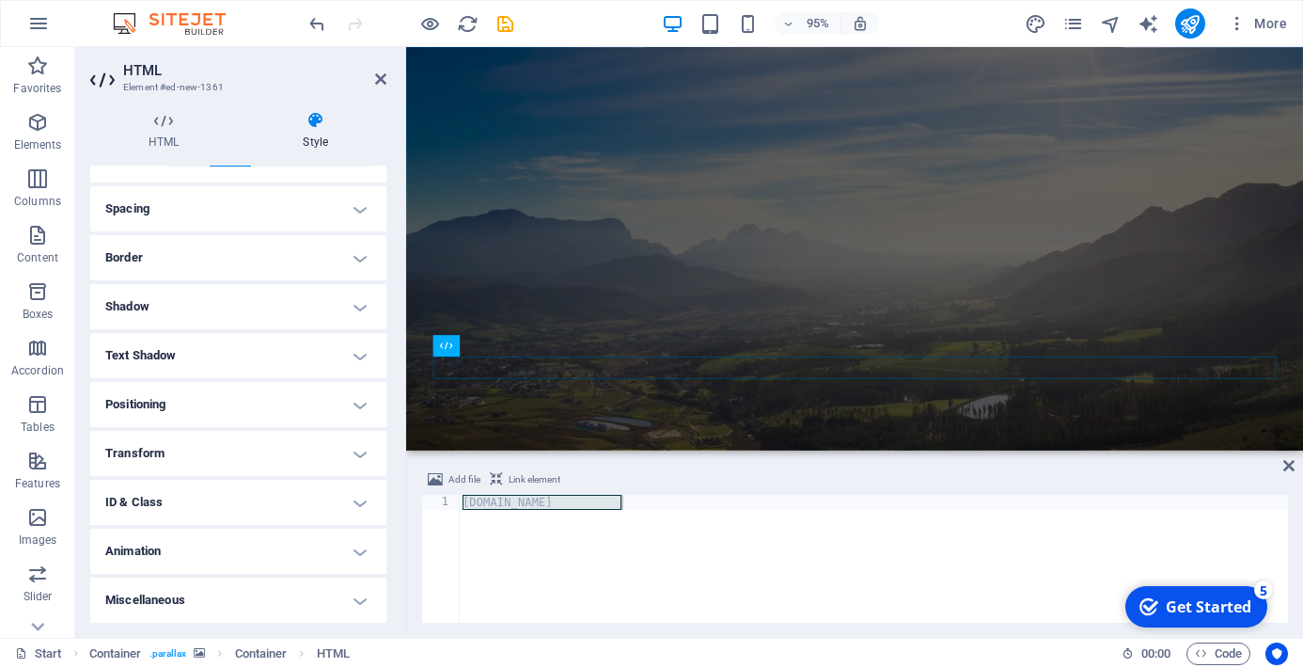
click at [362, 399] on h4 "Positioning" at bounding box center [238, 404] width 296 height 45
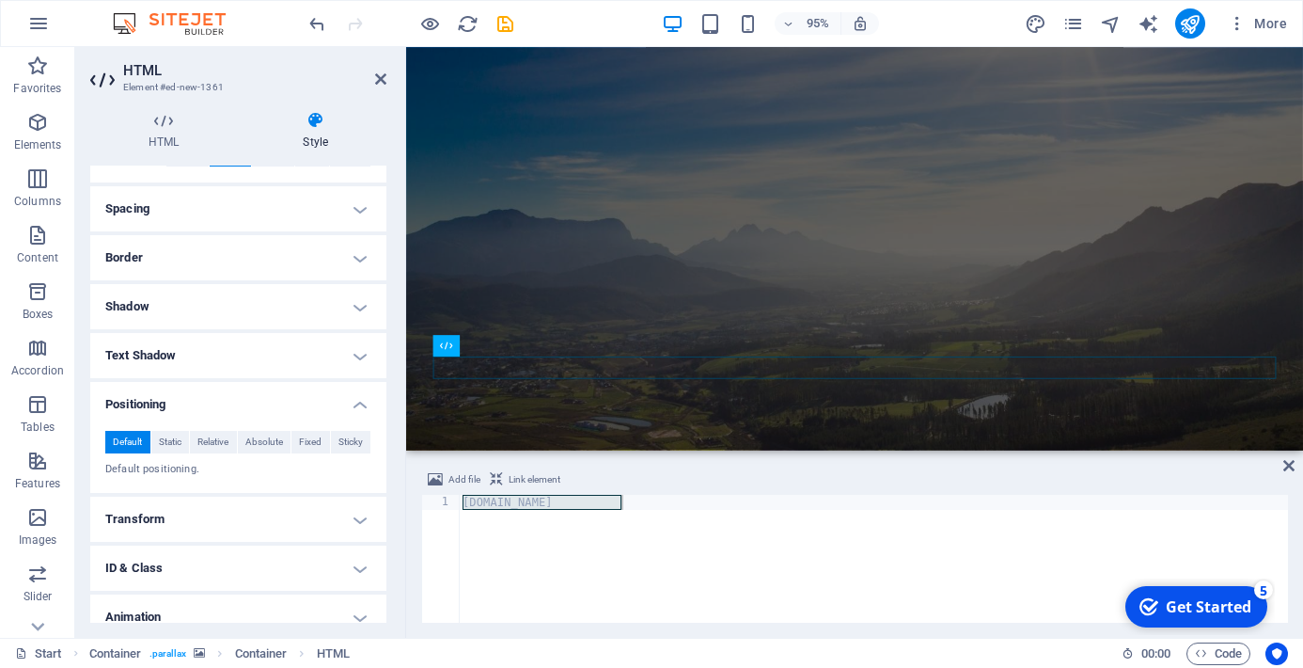
click at [362, 399] on h4 "Positioning" at bounding box center [238, 399] width 296 height 34
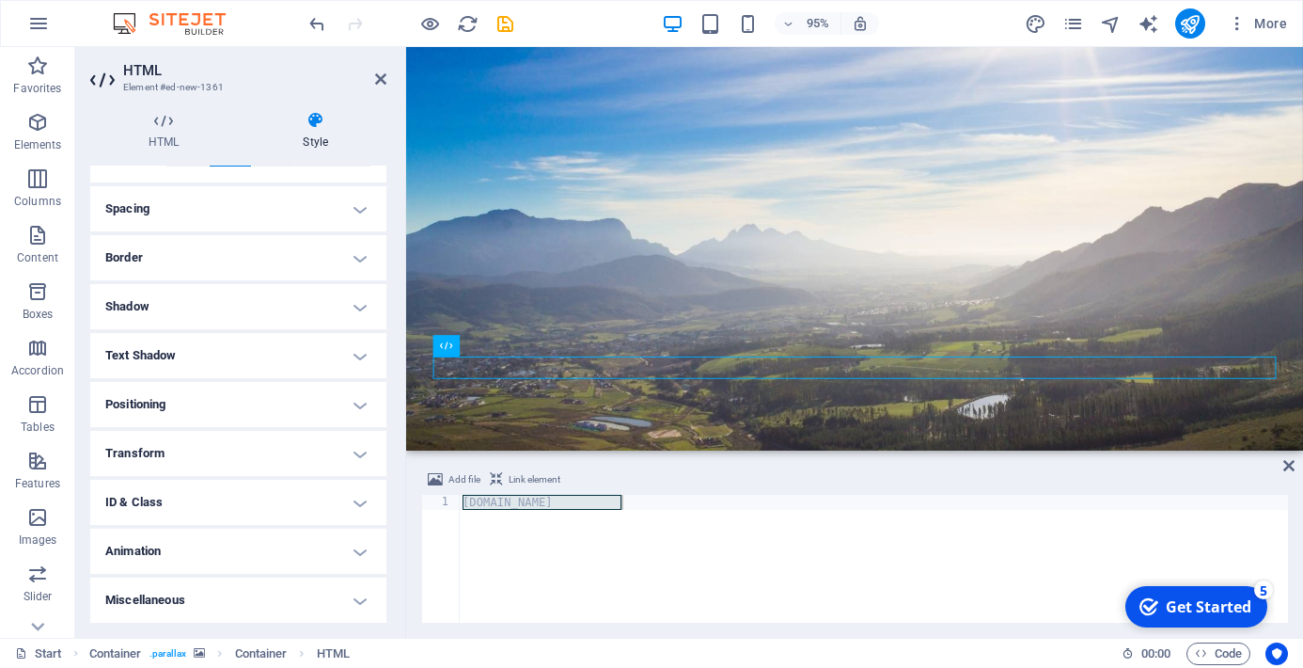
click at [1302, 438] on figure at bounding box center [878, 266] width 944 height 517
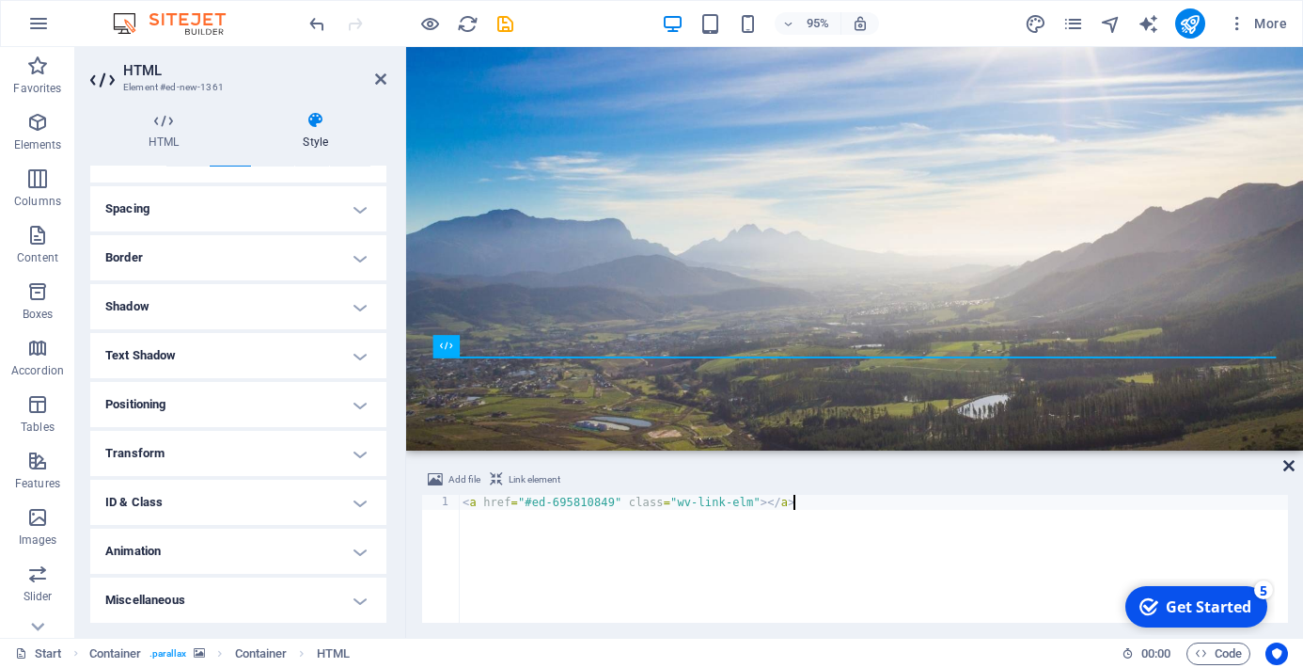
type textarea "www.alorapharmacy.co.za"
click at [1289, 465] on icon at bounding box center [1288, 465] width 11 height 15
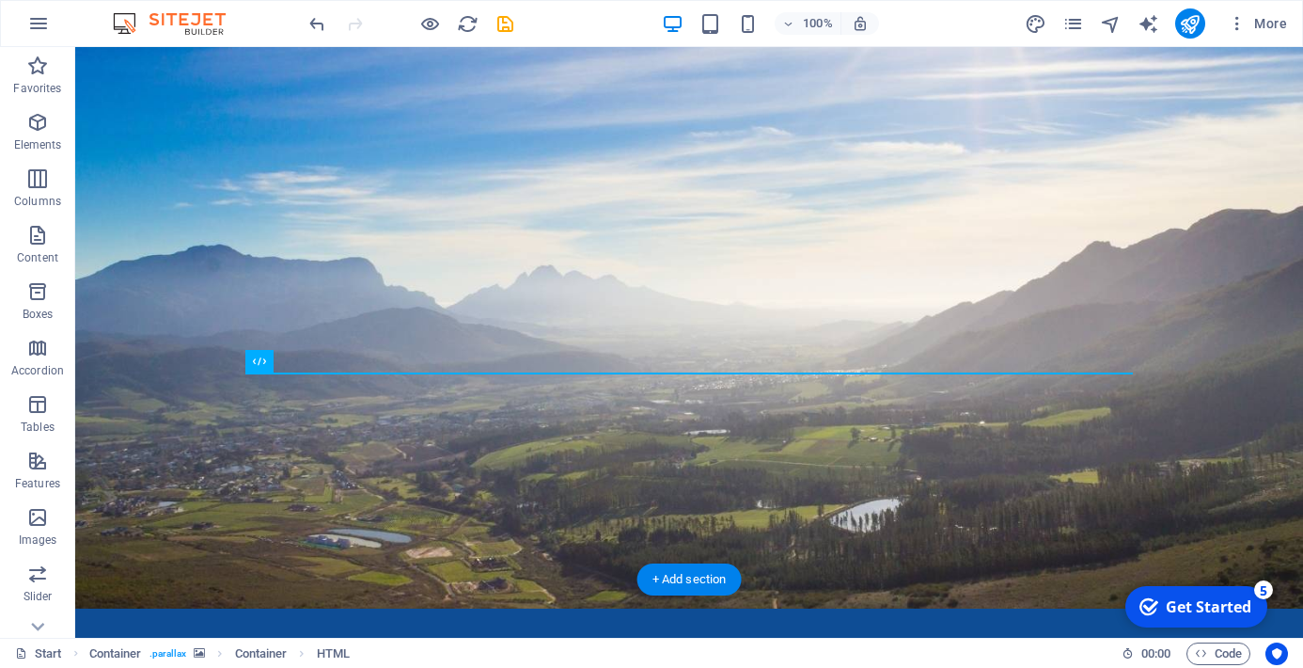
click at [660, 390] on figure at bounding box center [689, 308] width 1228 height 601
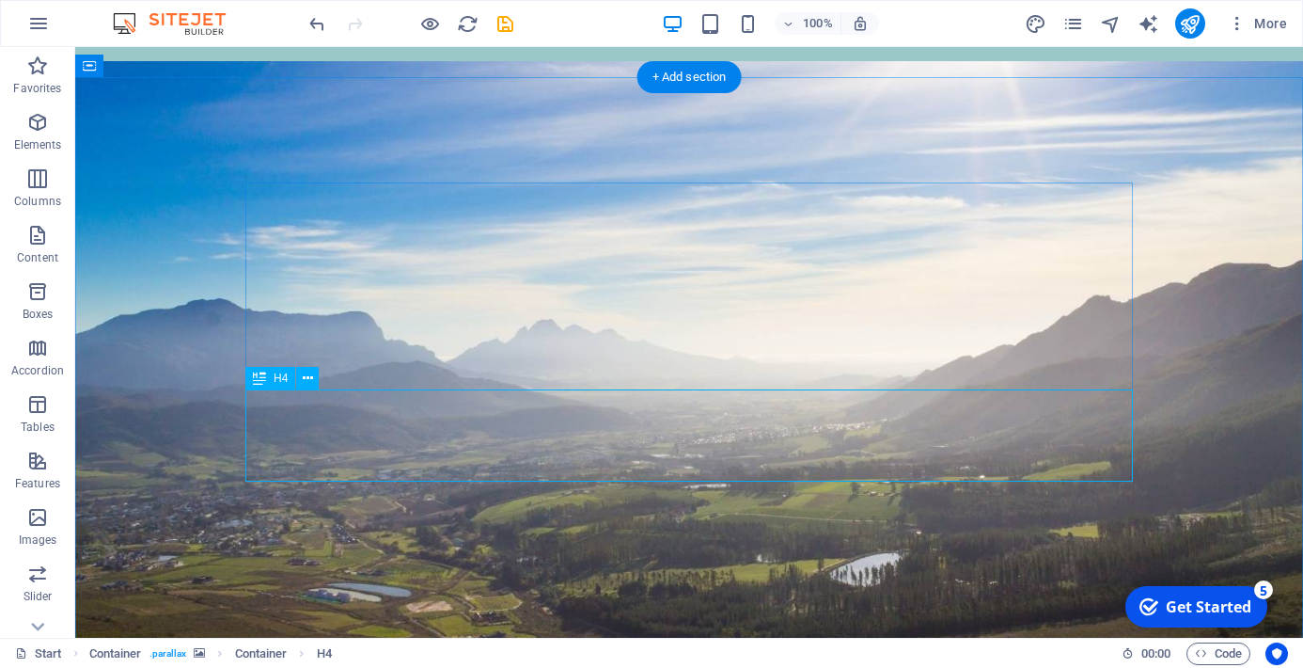
scroll to position [358, 0]
click at [303, 379] on icon at bounding box center [308, 379] width 10 height 20
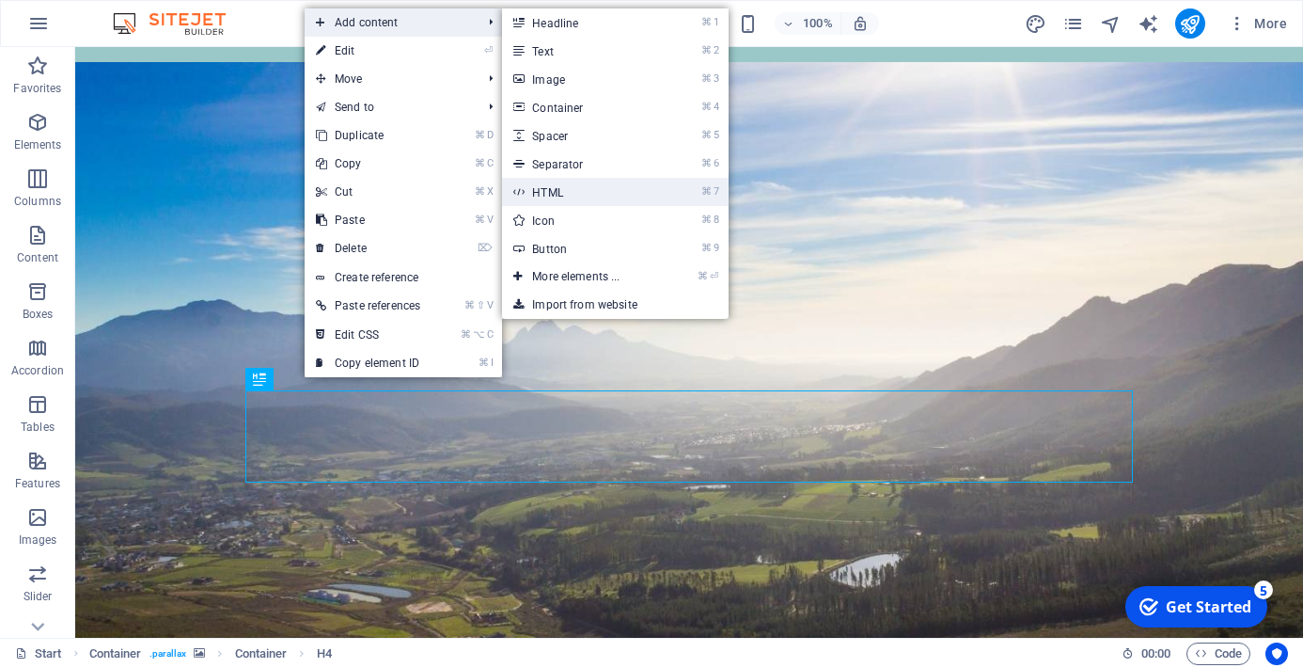
click at [570, 186] on link "⌘ 7 HTML" at bounding box center [579, 192] width 155 height 28
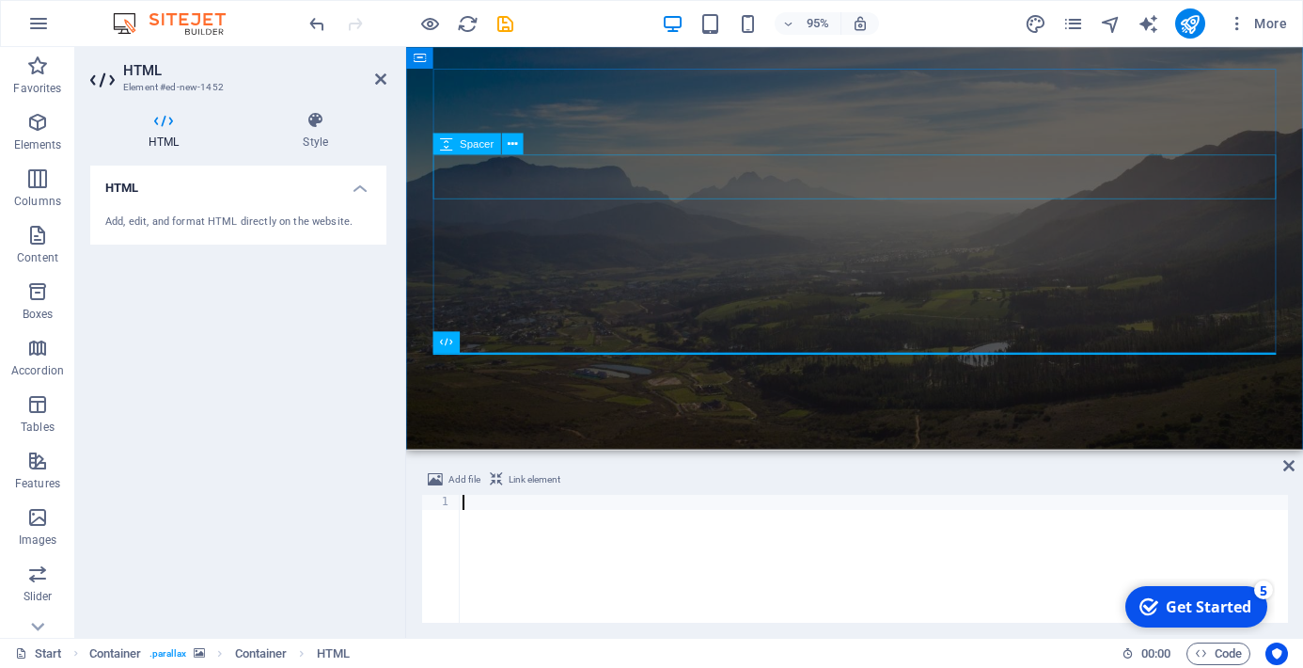
scroll to position [581, 0]
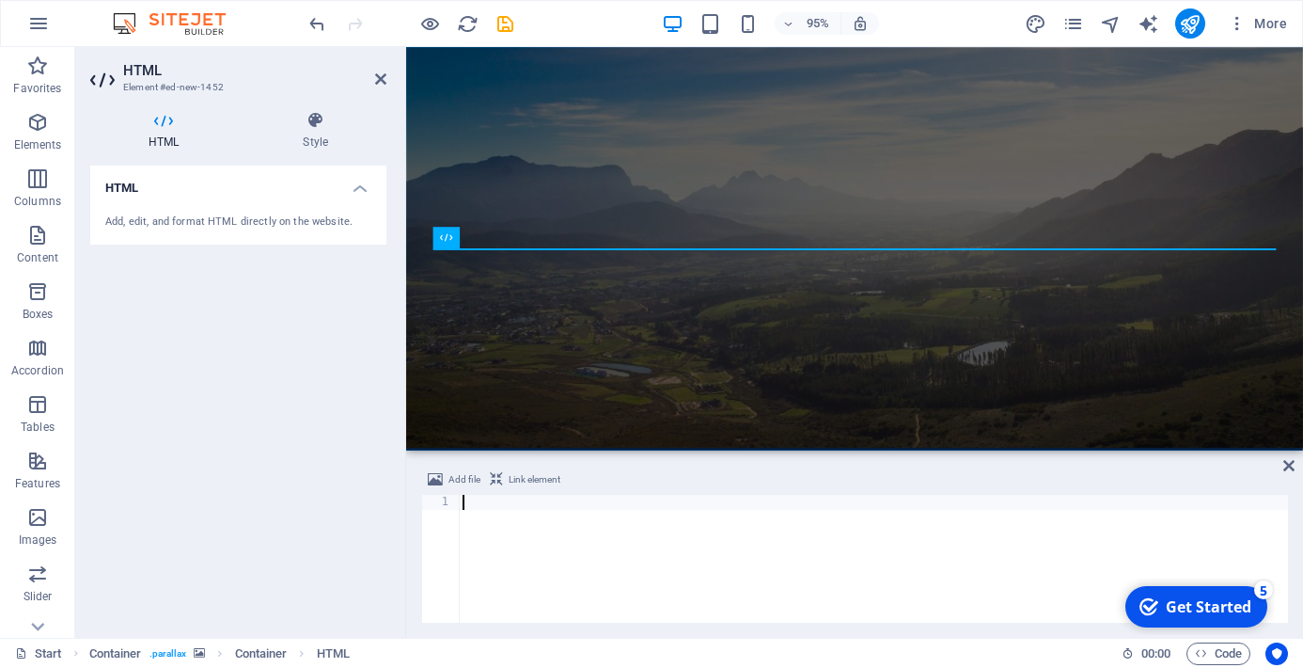
type textarea "www.alorapharmacy.co.za"
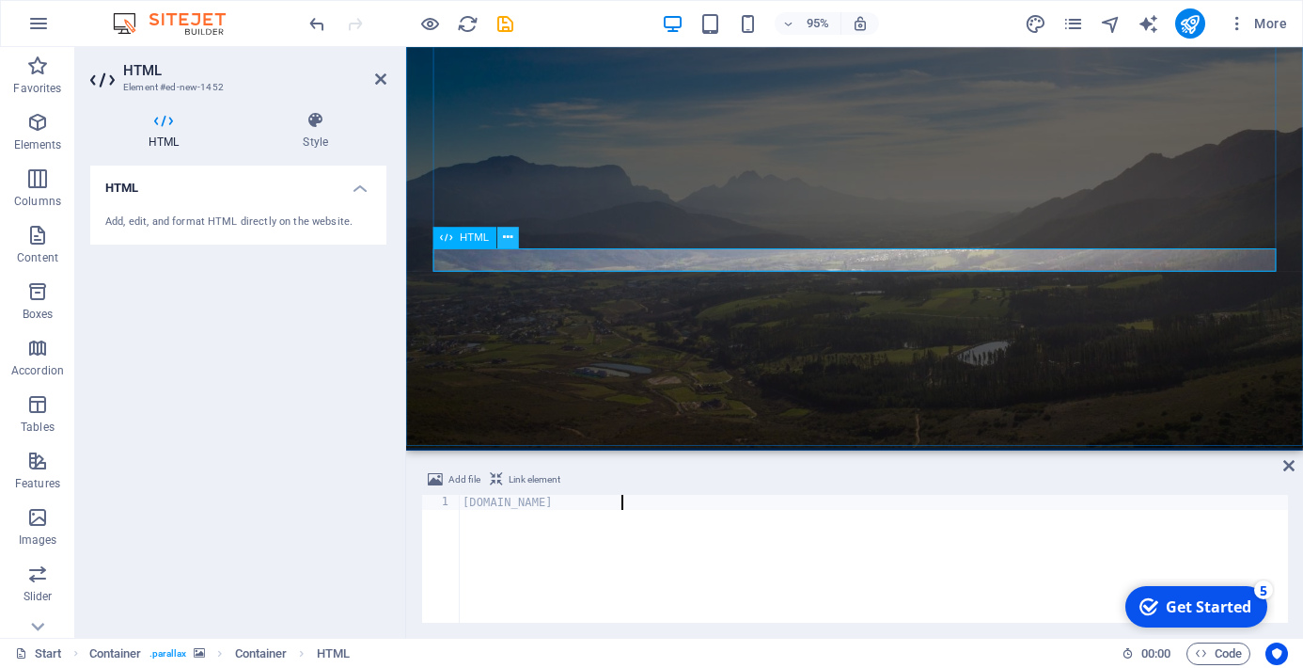
click at [511, 238] on icon at bounding box center [507, 237] width 9 height 19
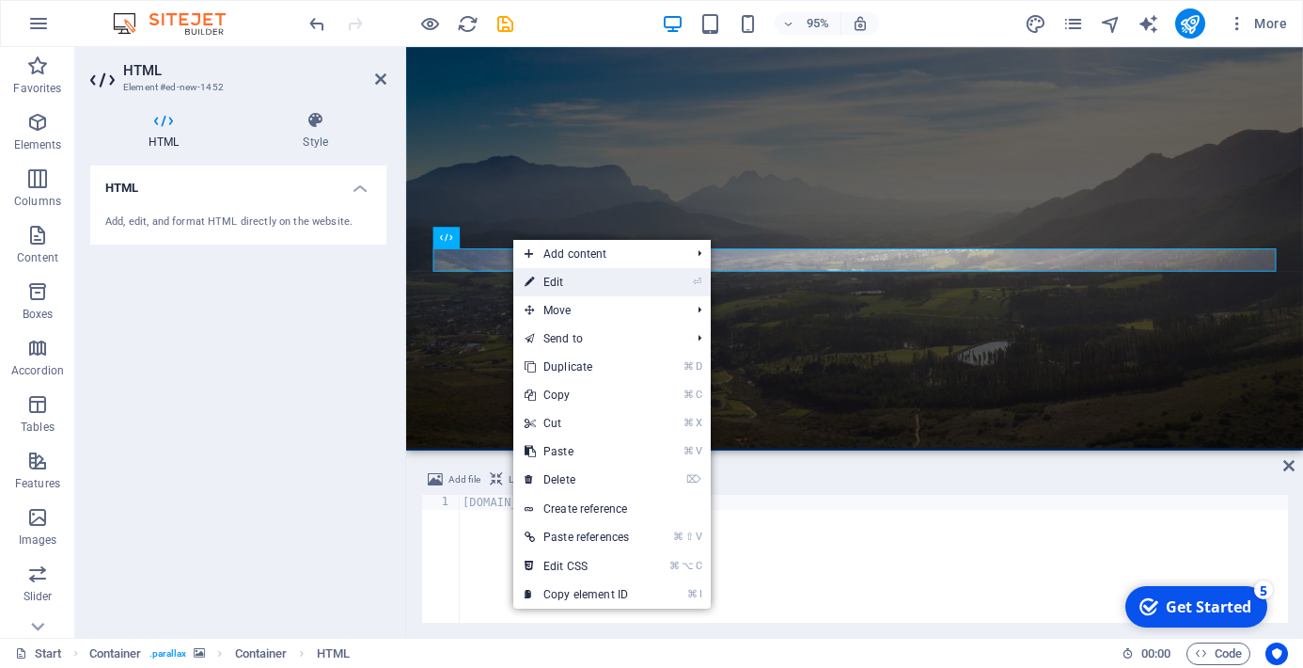
click at [559, 278] on link "⏎ Edit" at bounding box center [576, 282] width 127 height 28
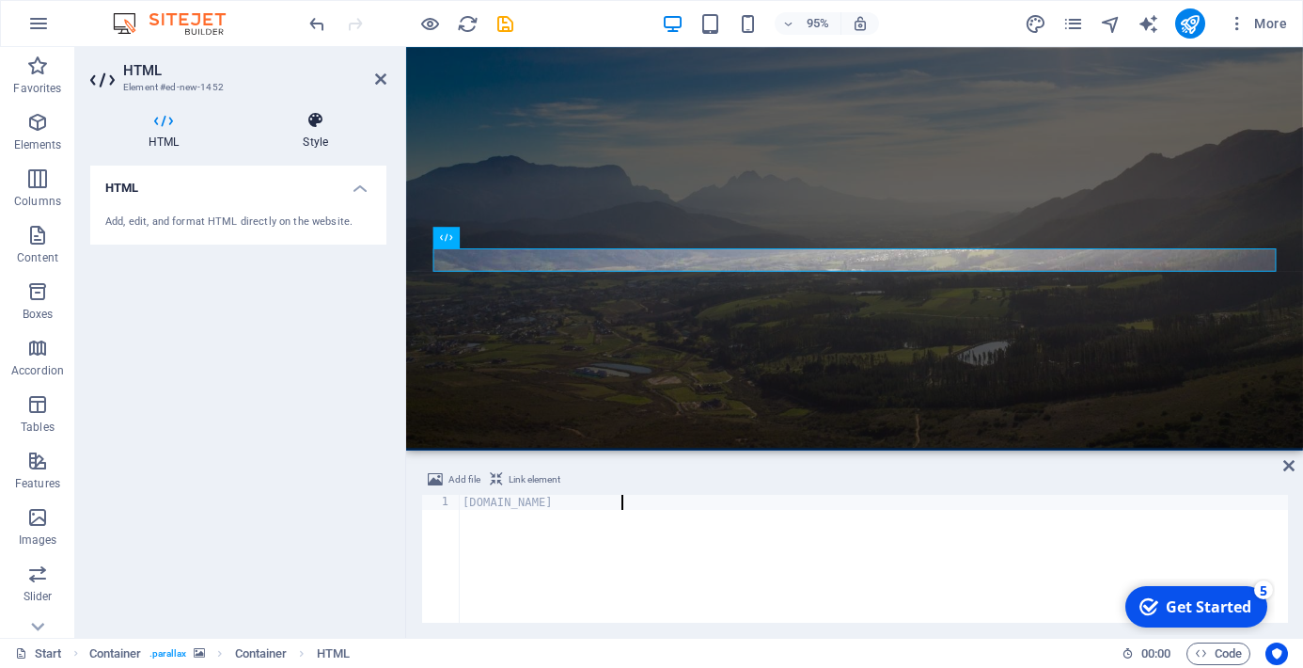
click at [322, 129] on icon at bounding box center [315, 120] width 142 height 19
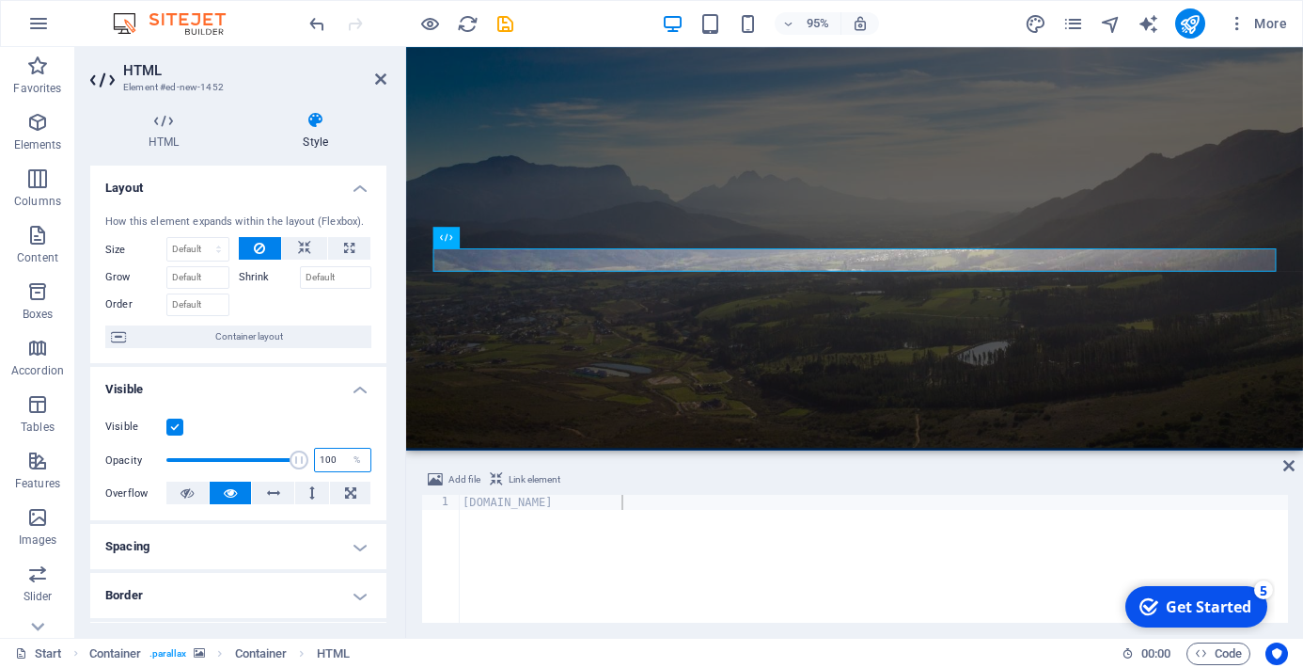
click at [330, 460] on input "100" at bounding box center [342, 459] width 55 height 23
type input "1"
type input "100"
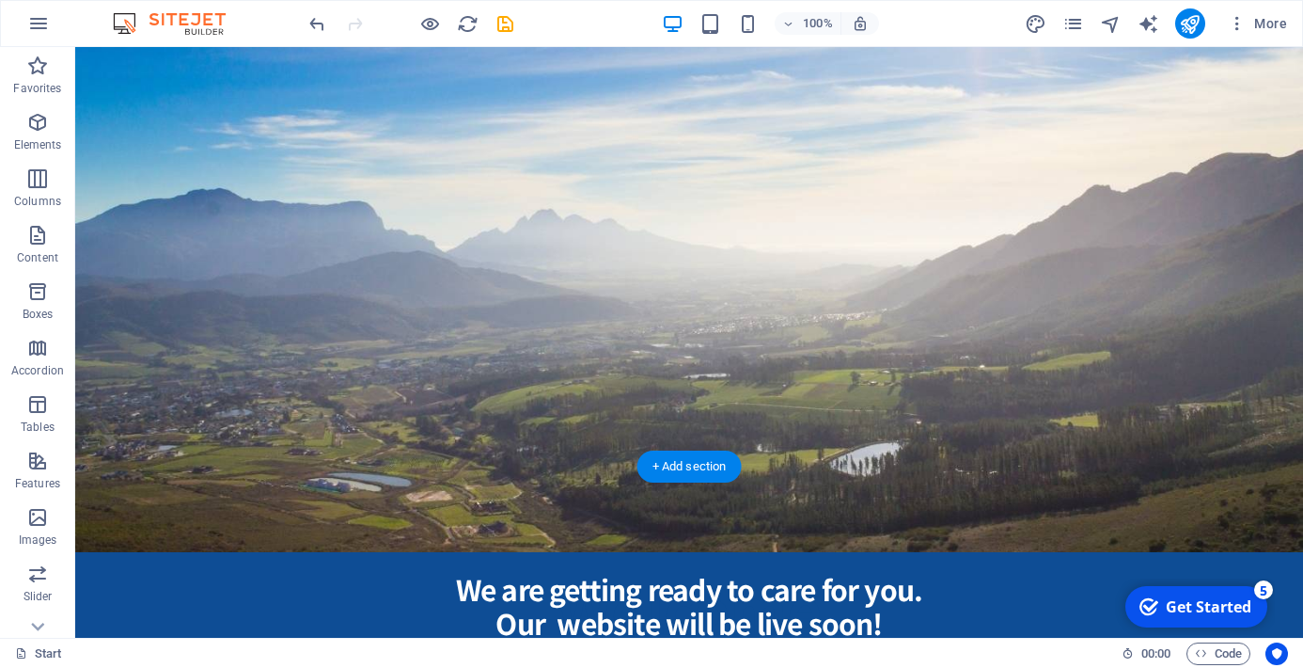
click at [653, 278] on figure at bounding box center [689, 251] width 1228 height 601
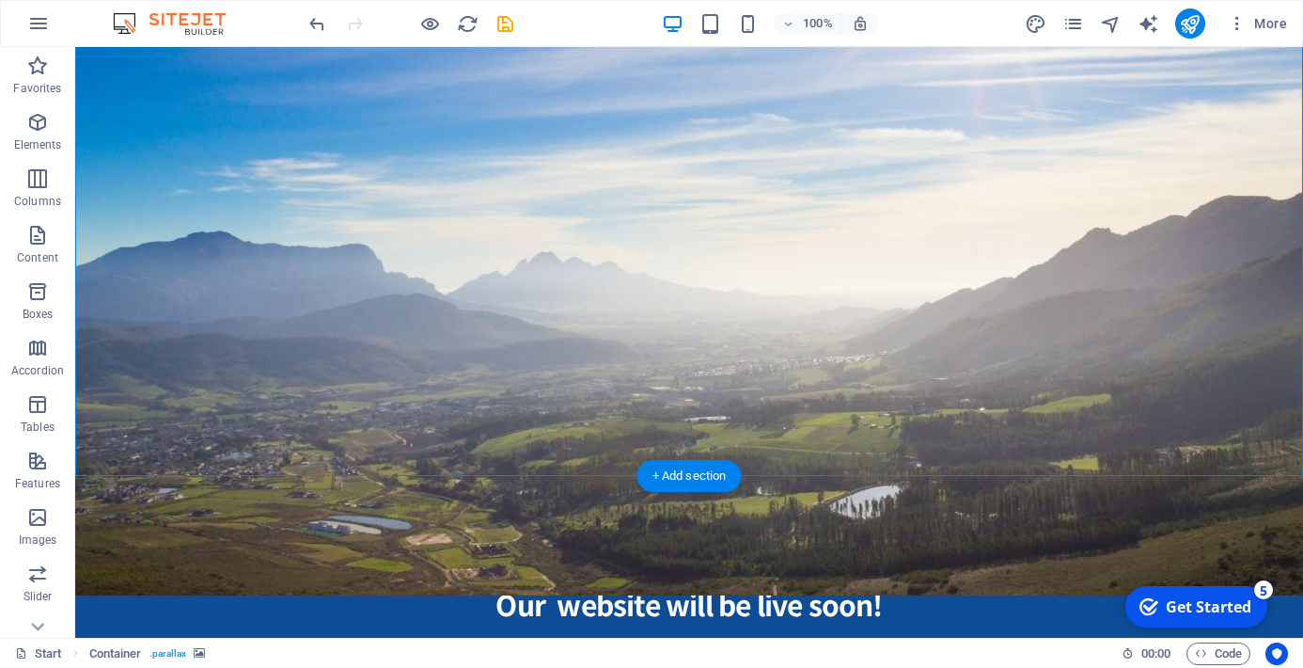
scroll to position [548, 0]
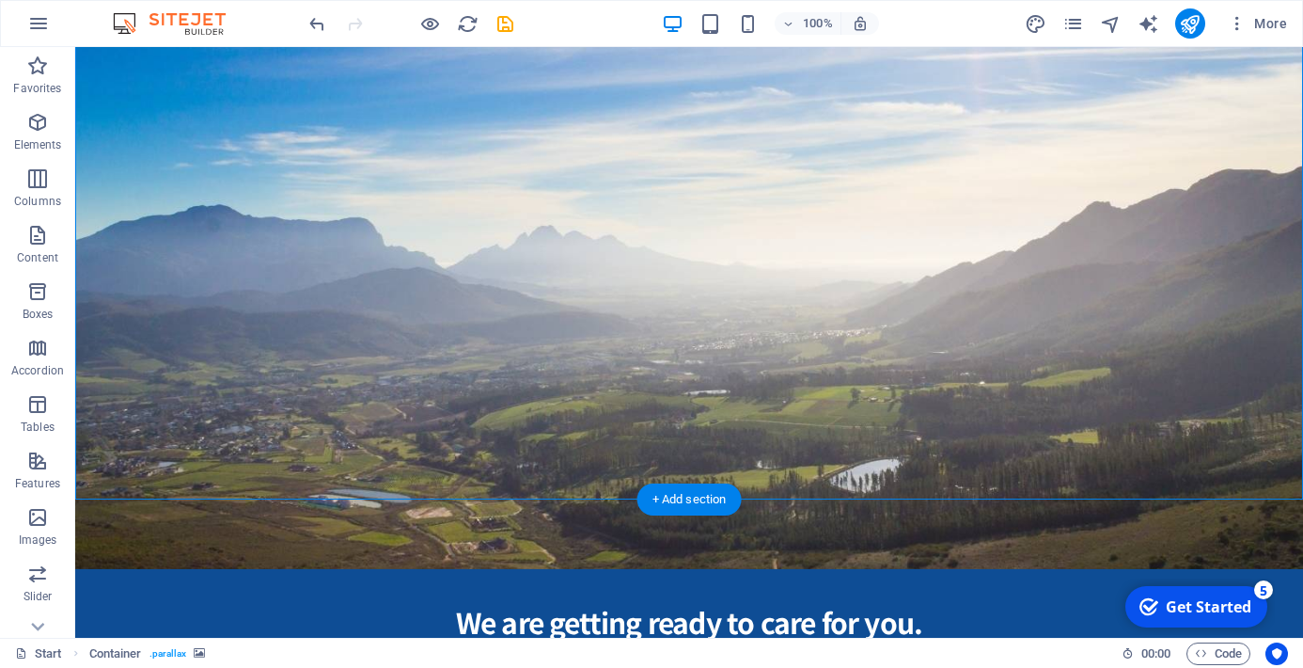
click at [736, 321] on figure at bounding box center [689, 268] width 1228 height 601
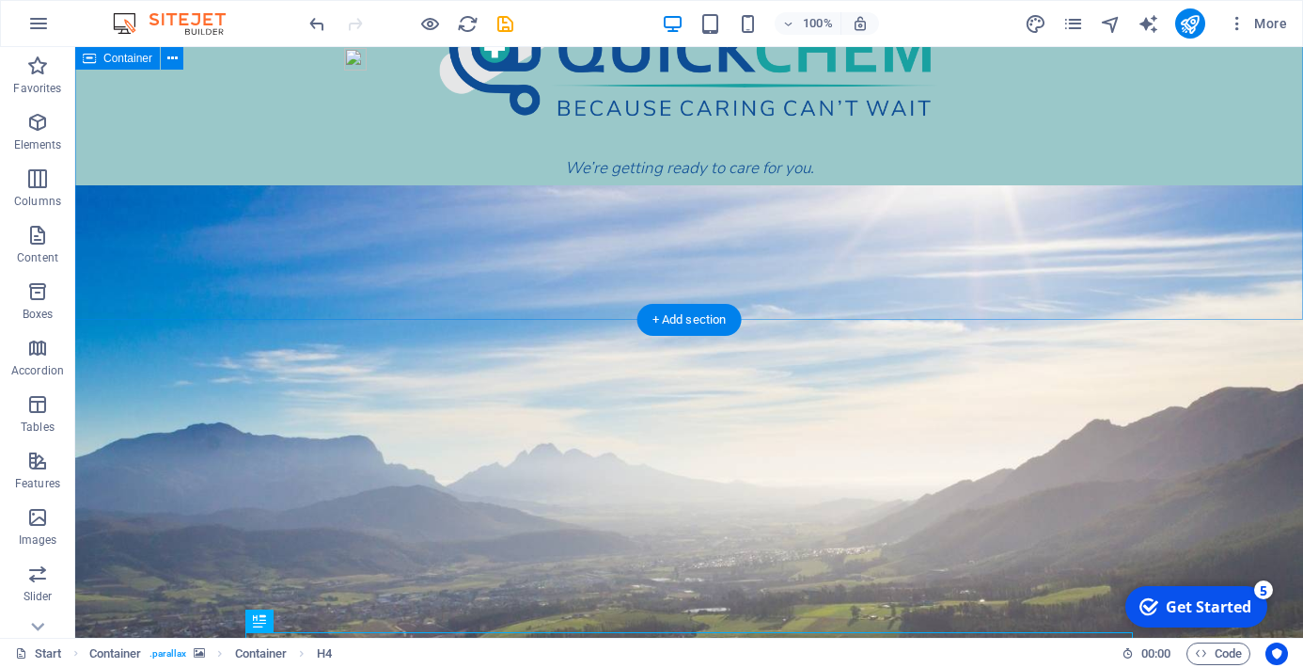
scroll to position [108, 0]
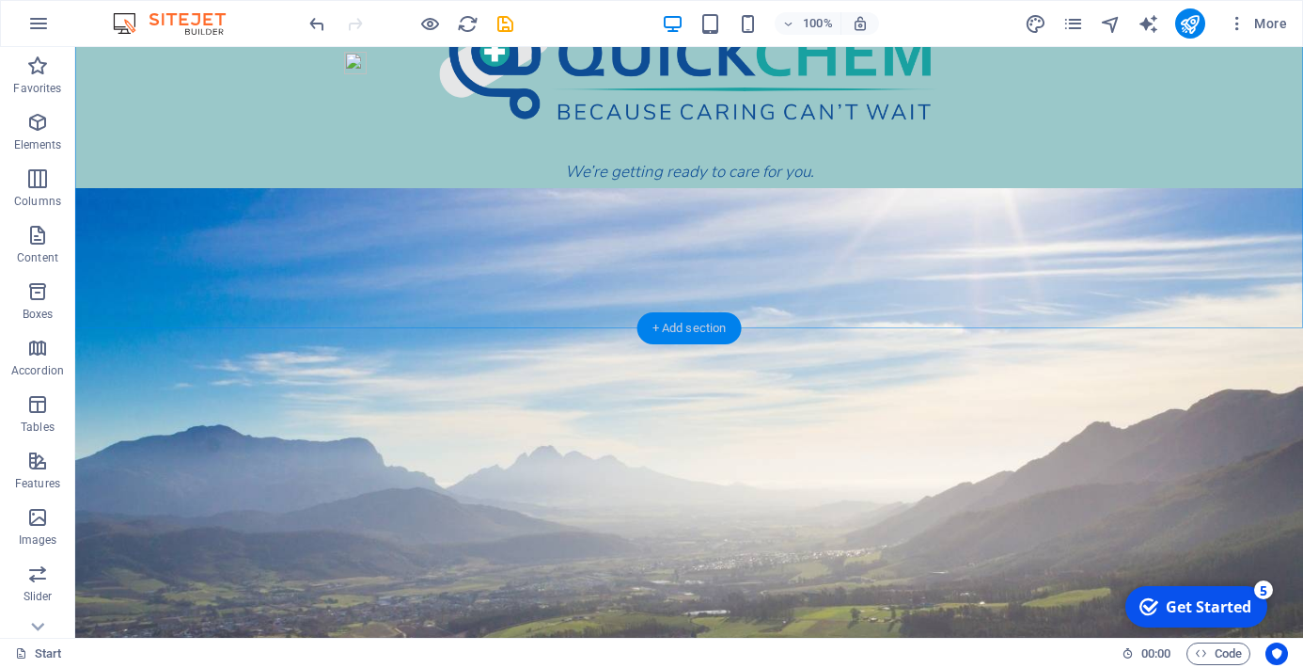
click at [703, 334] on div "+ Add section" at bounding box center [689, 328] width 104 height 32
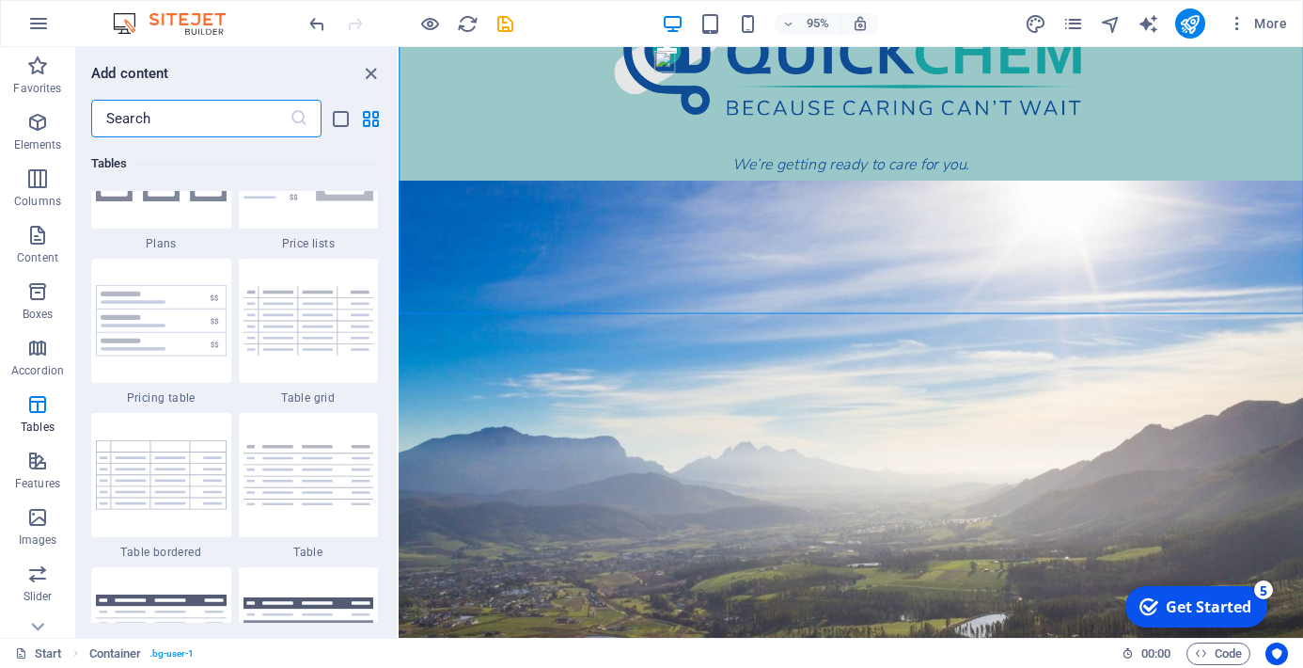
scroll to position [6600, 0]
click at [228, 118] on input "text" at bounding box center [190, 119] width 198 height 38
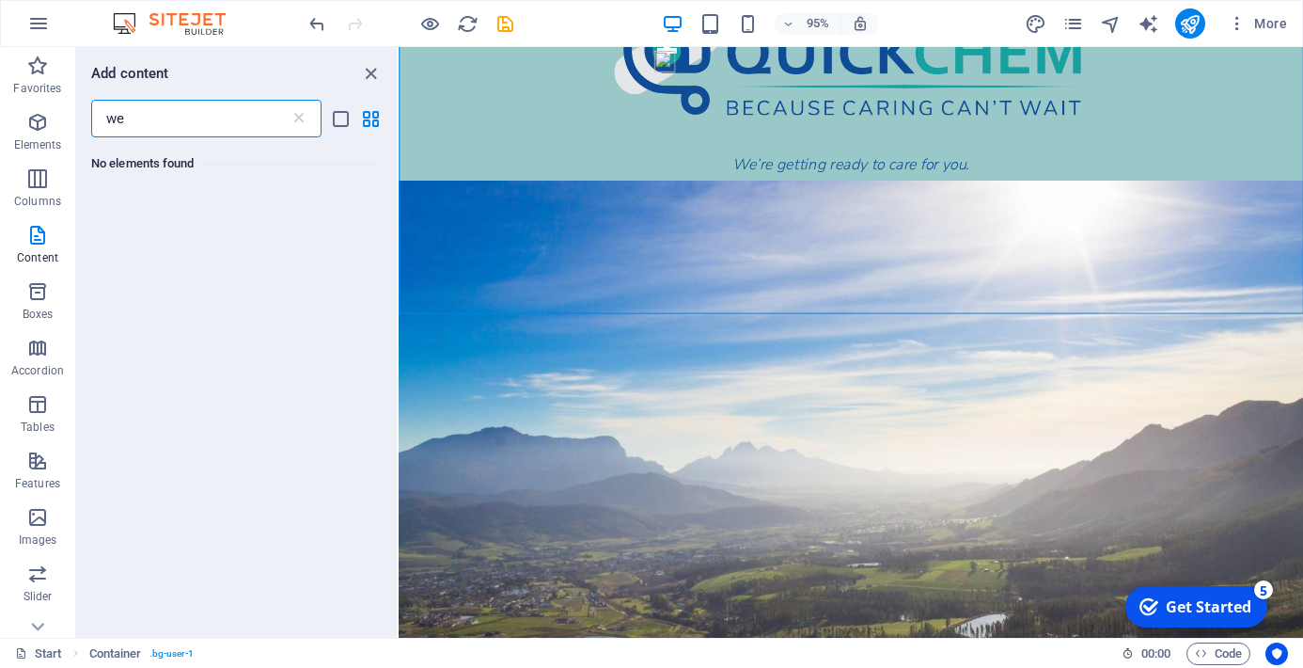
scroll to position [0, 0]
type input "w"
type input "url"
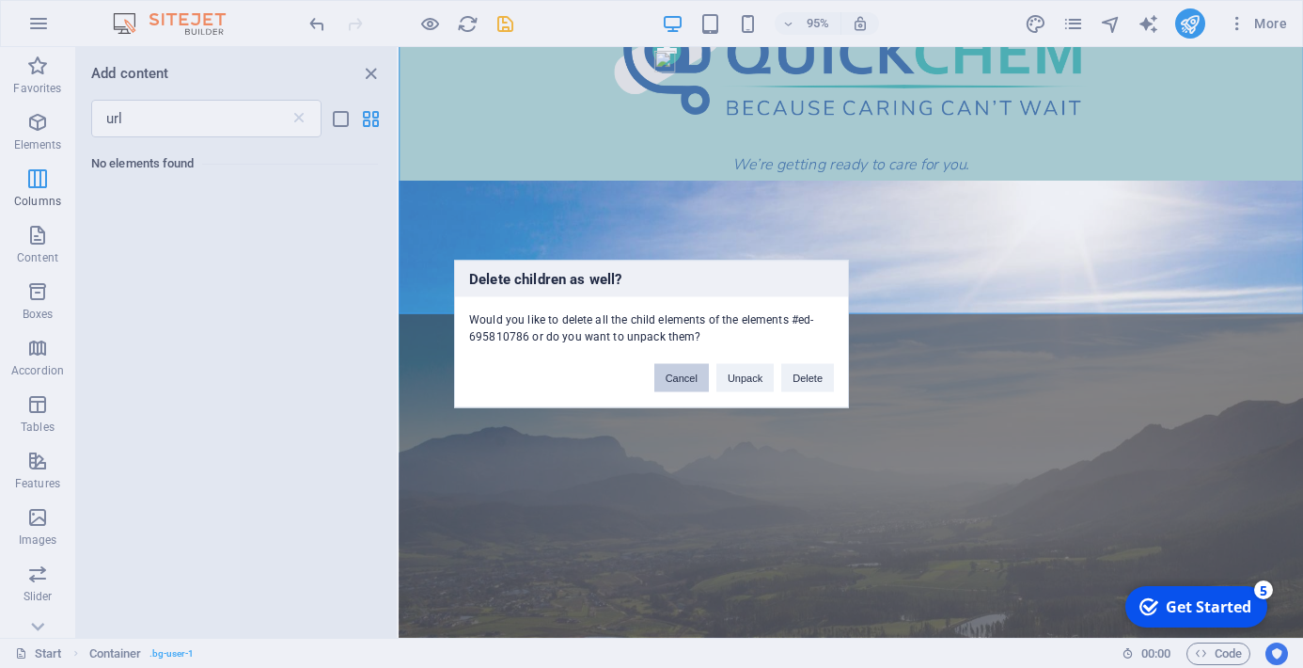
click at [677, 385] on button "Cancel" at bounding box center [681, 378] width 55 height 28
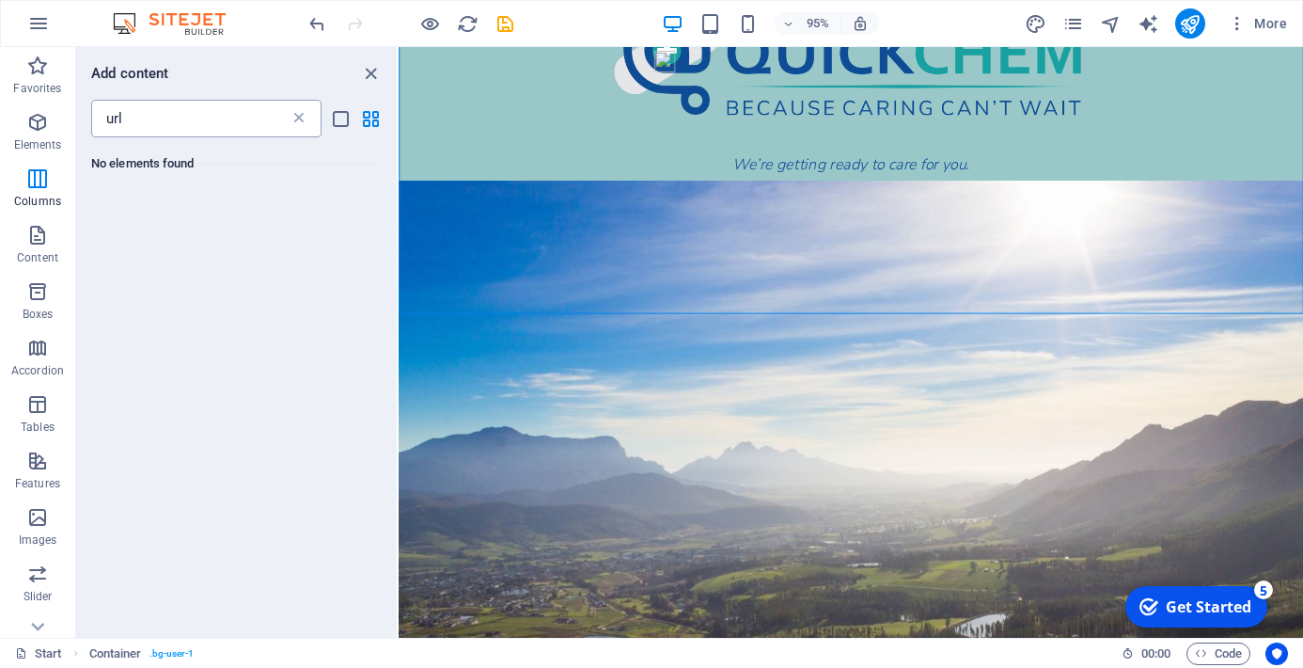
click at [298, 115] on icon at bounding box center [299, 118] width 19 height 19
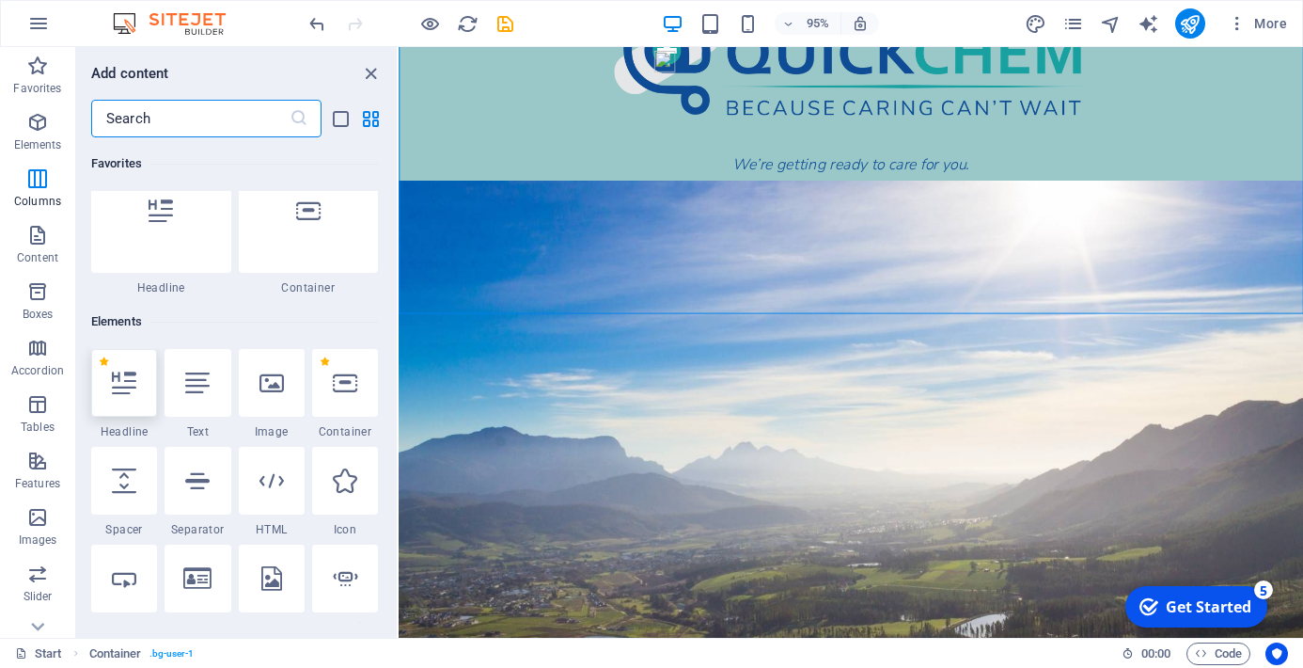
scroll to position [45, 0]
click at [282, 487] on icon at bounding box center [271, 477] width 24 height 24
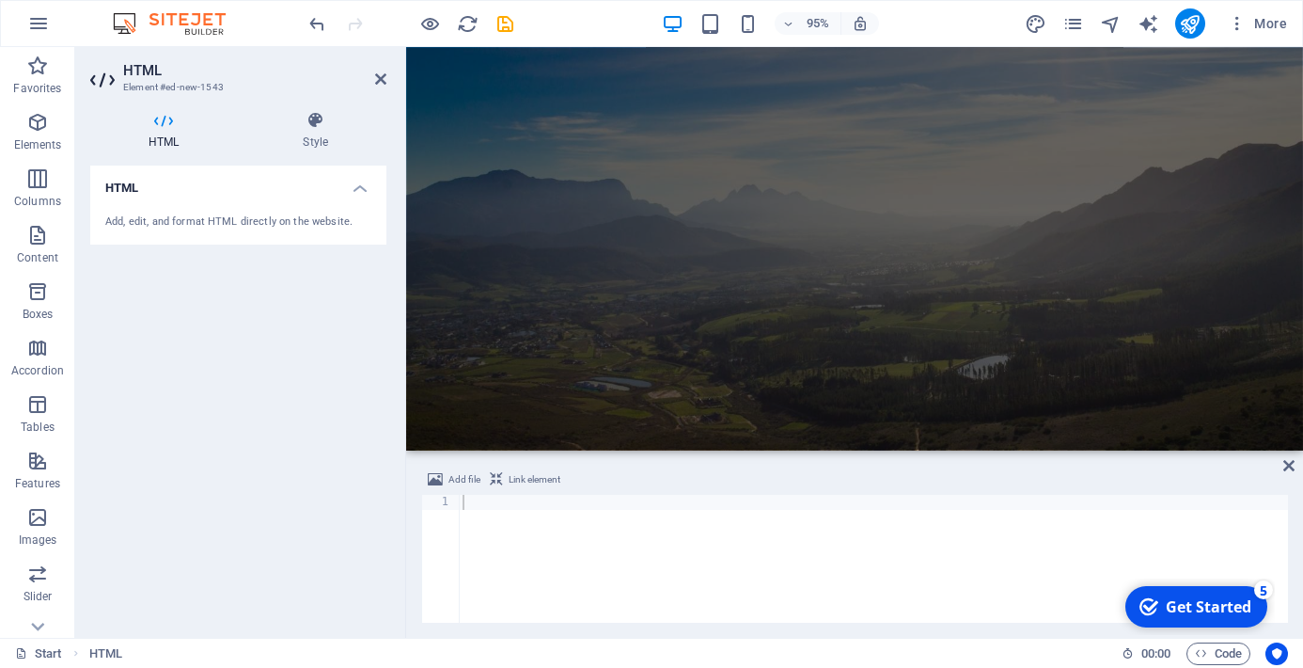
click at [761, 329] on figure at bounding box center [878, 223] width 944 height 517
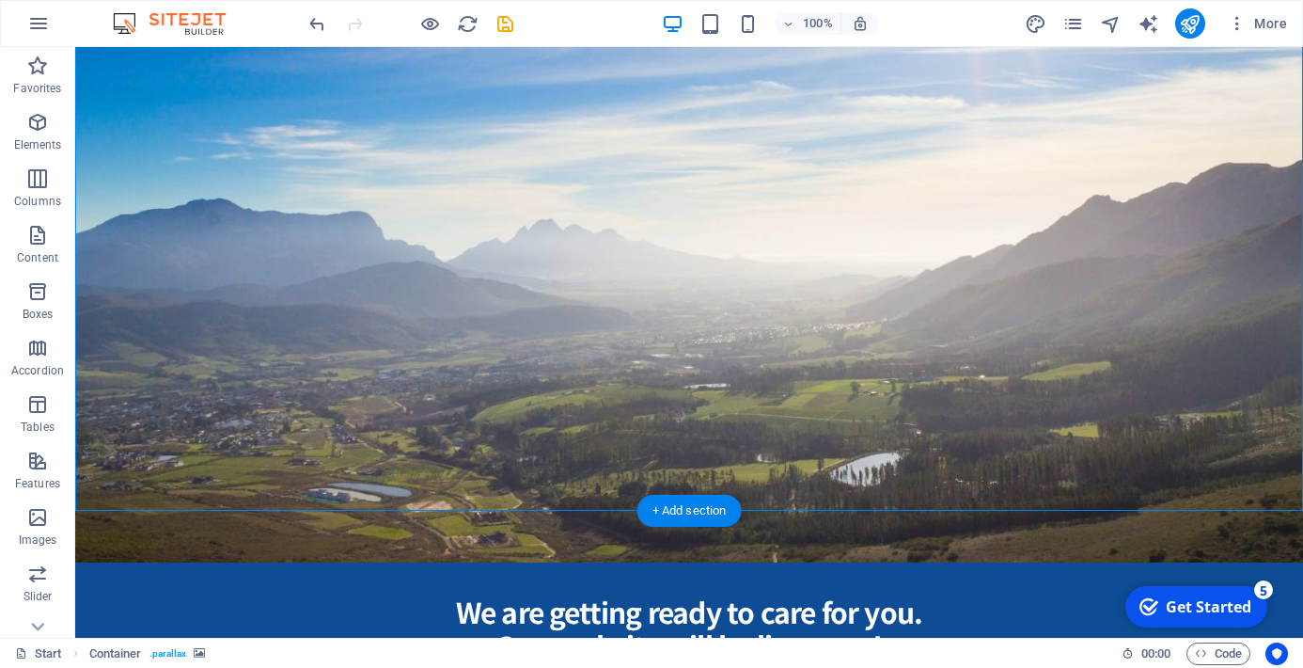
scroll to position [566, 0]
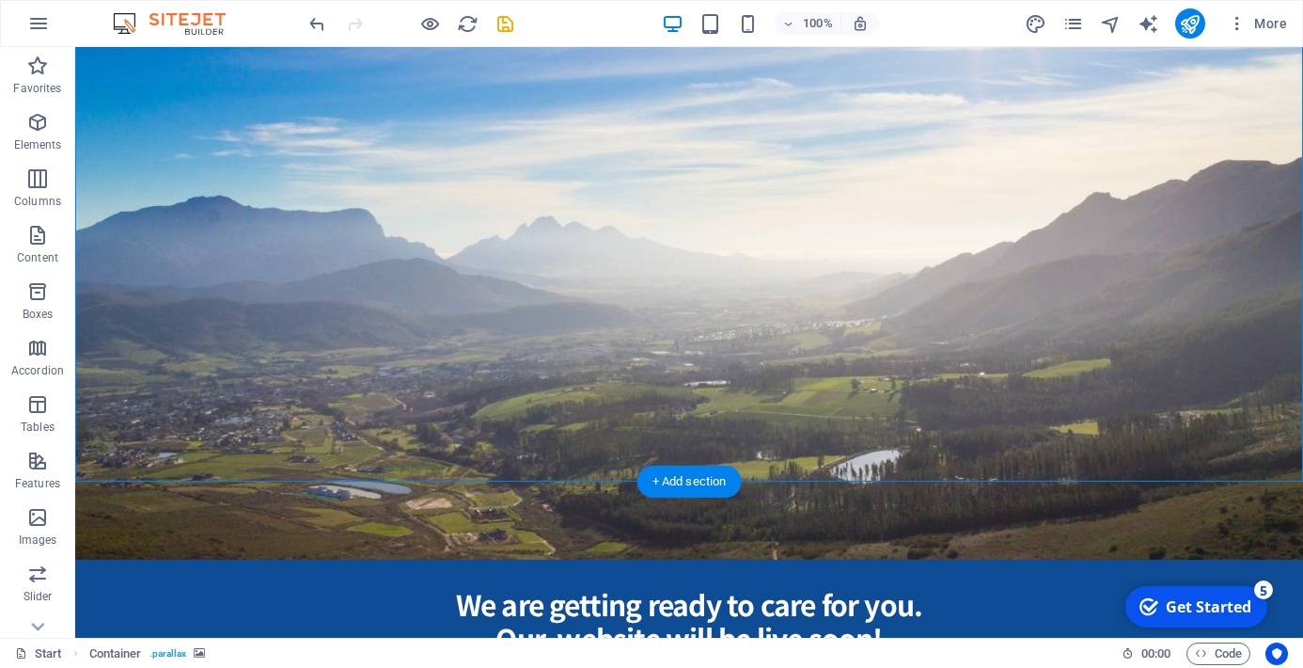
click at [653, 354] on figure at bounding box center [689, 259] width 1228 height 601
click at [747, 419] on figure at bounding box center [689, 259] width 1228 height 601
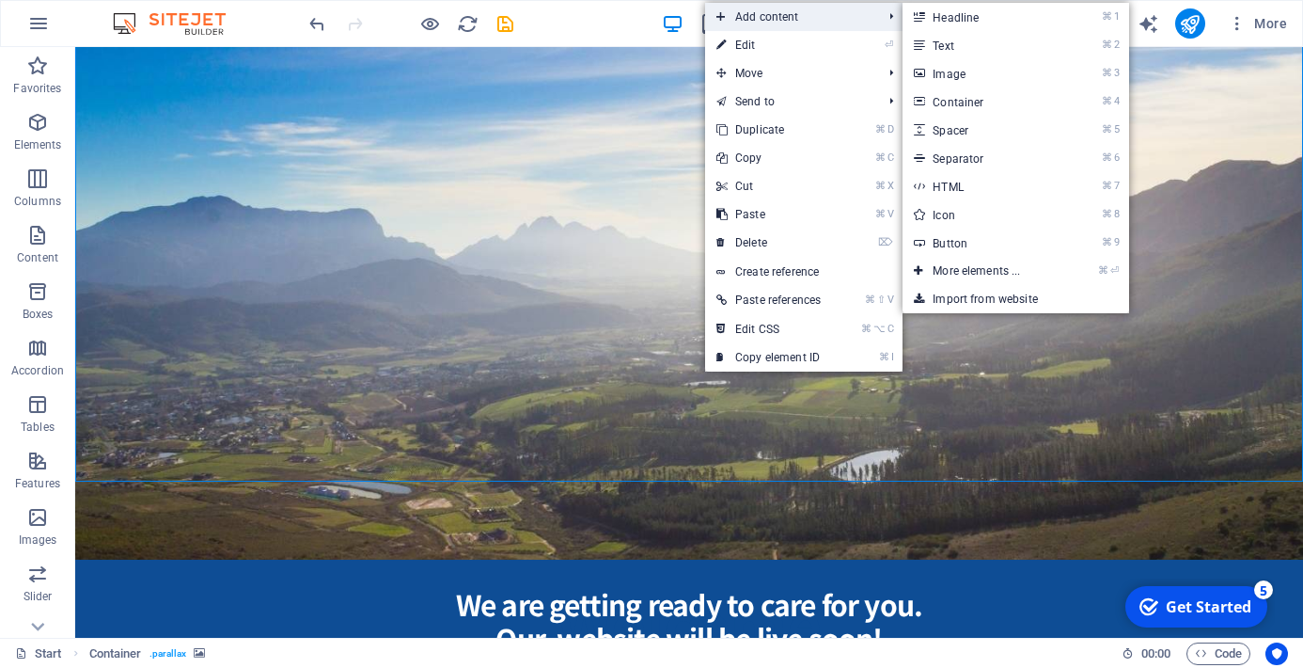
click at [791, 12] on span "Add content" at bounding box center [789, 17] width 169 height 28
click at [995, 187] on link "⌘ 7 HTML" at bounding box center [980, 186] width 155 height 28
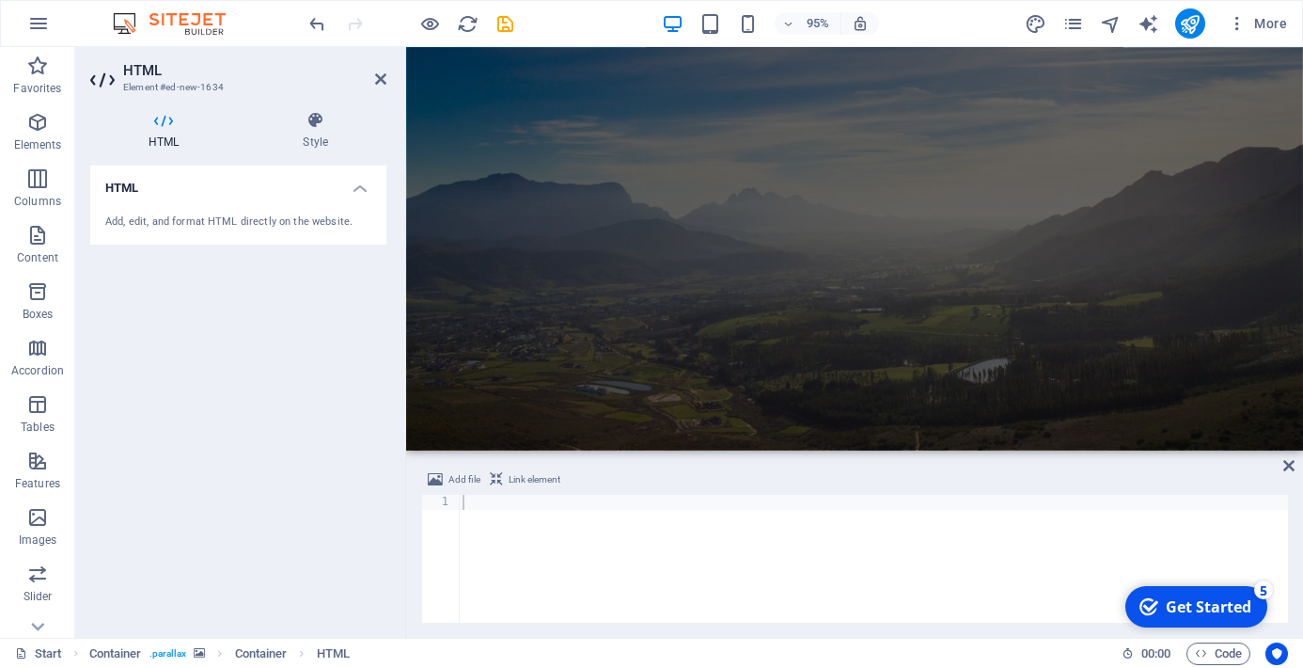
scroll to position [556, 0]
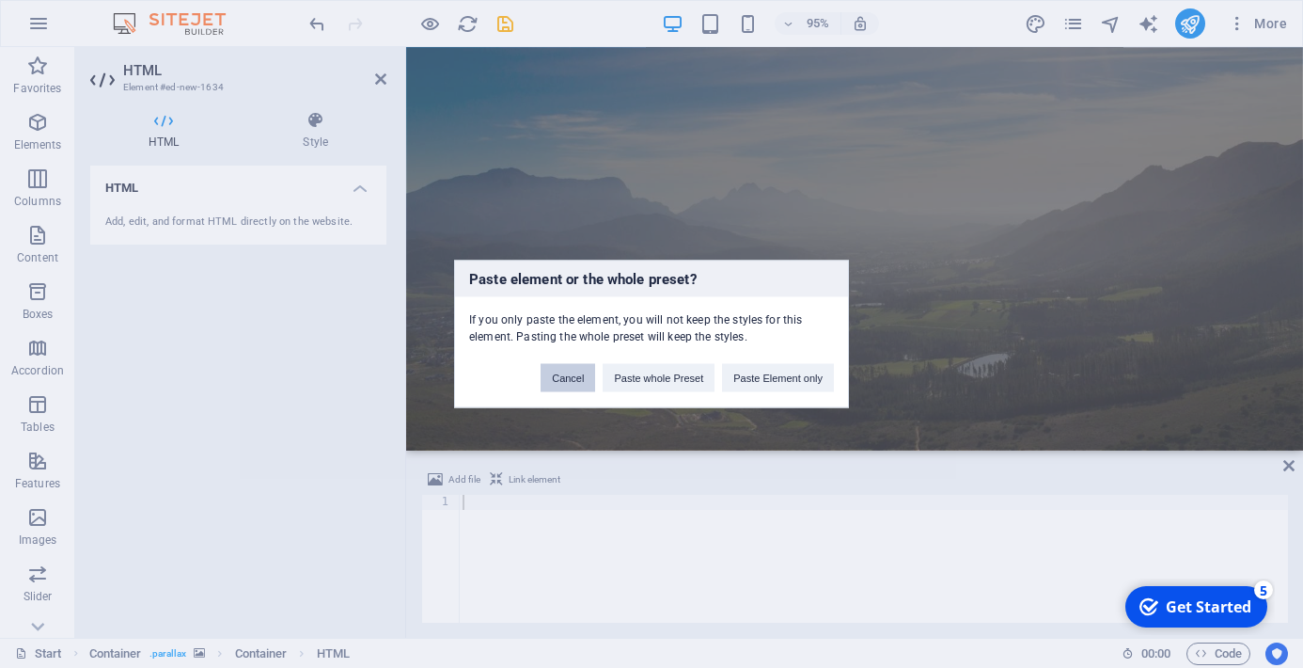
click at [561, 385] on button "Cancel" at bounding box center [568, 378] width 55 height 28
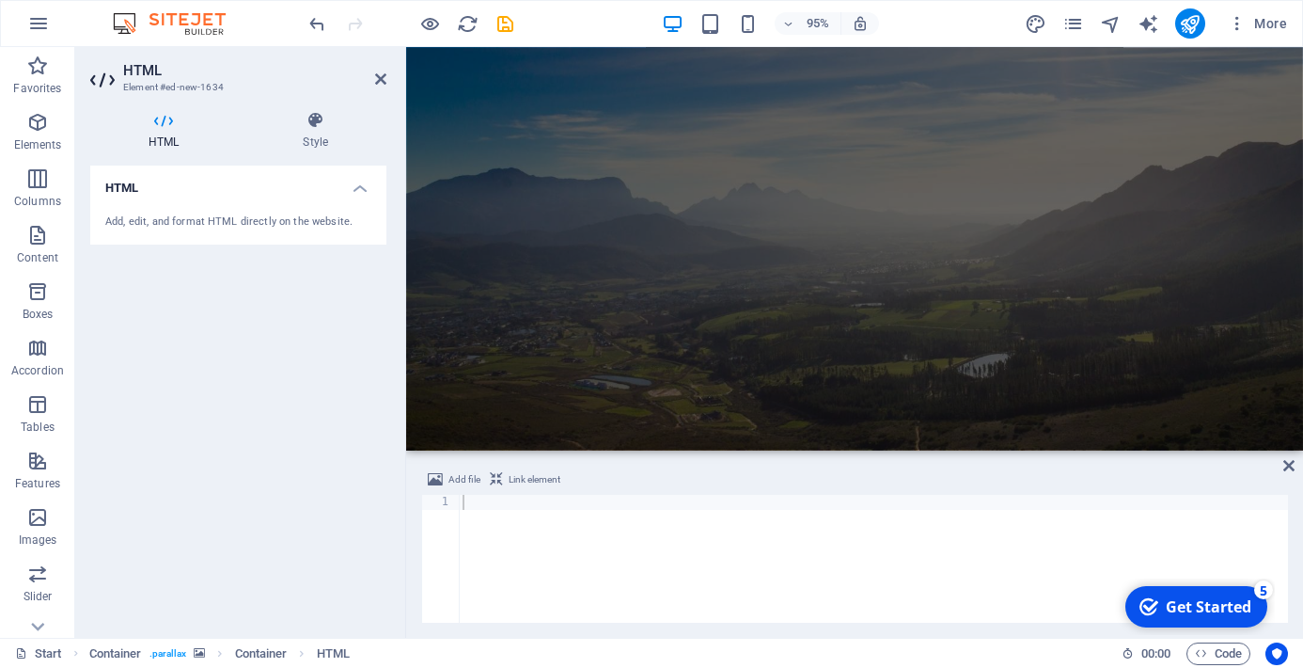
click at [469, 506] on div at bounding box center [873, 574] width 829 height 158
paste textarea "www.alorapharmacy.co.za"
type textarea "www.alorapharmacy.co.za"
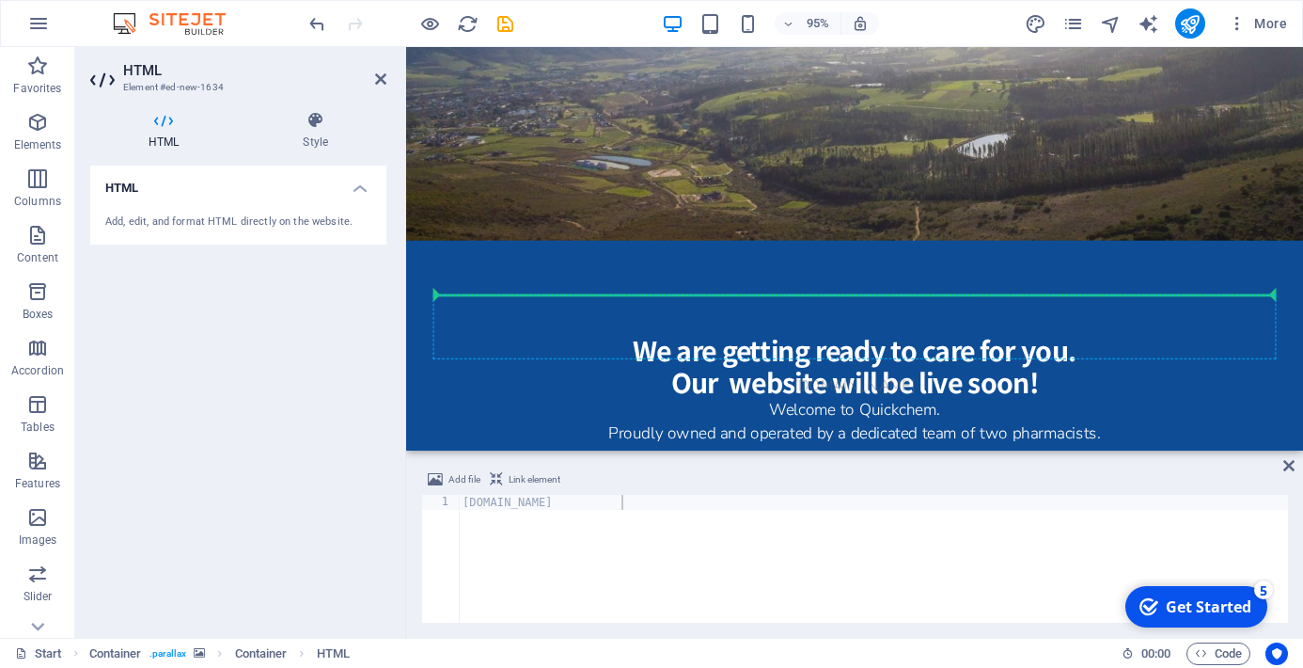
scroll to position [582, 0]
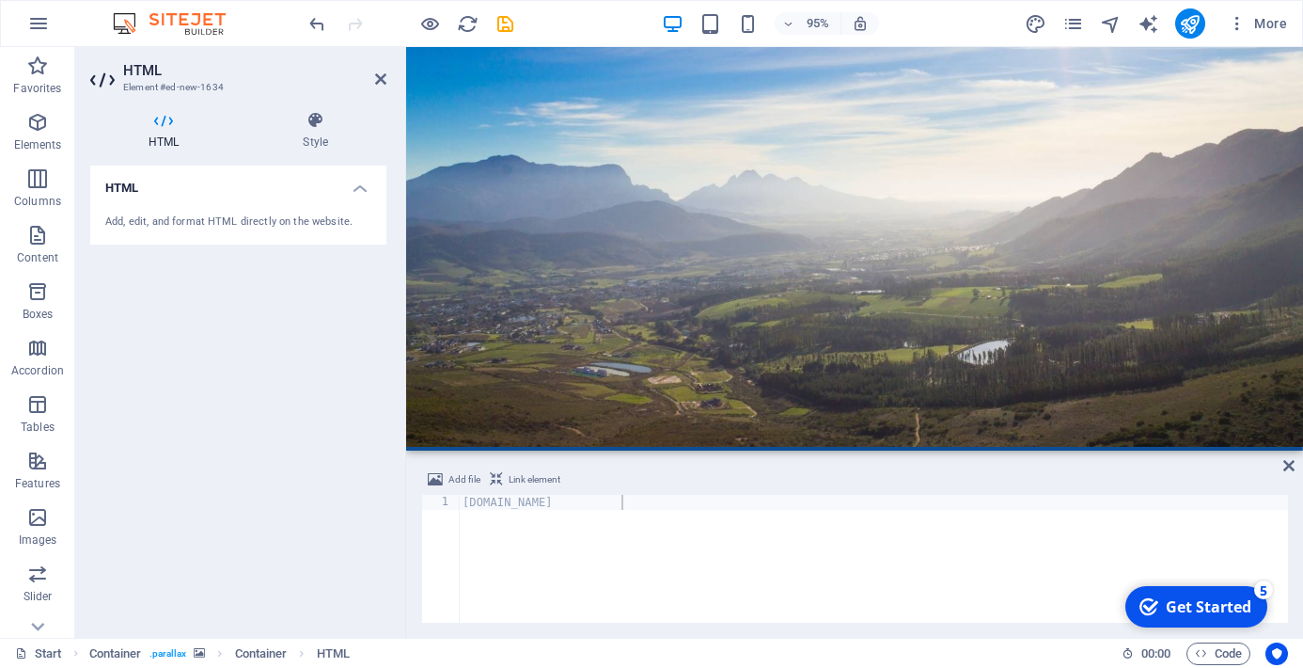
drag, startPoint x: 904, startPoint y: 163, endPoint x: 566, endPoint y: 276, distance: 357.1
click at [511, 238] on icon at bounding box center [507, 237] width 9 height 19
click at [321, 131] on h4 "Style" at bounding box center [315, 130] width 142 height 39
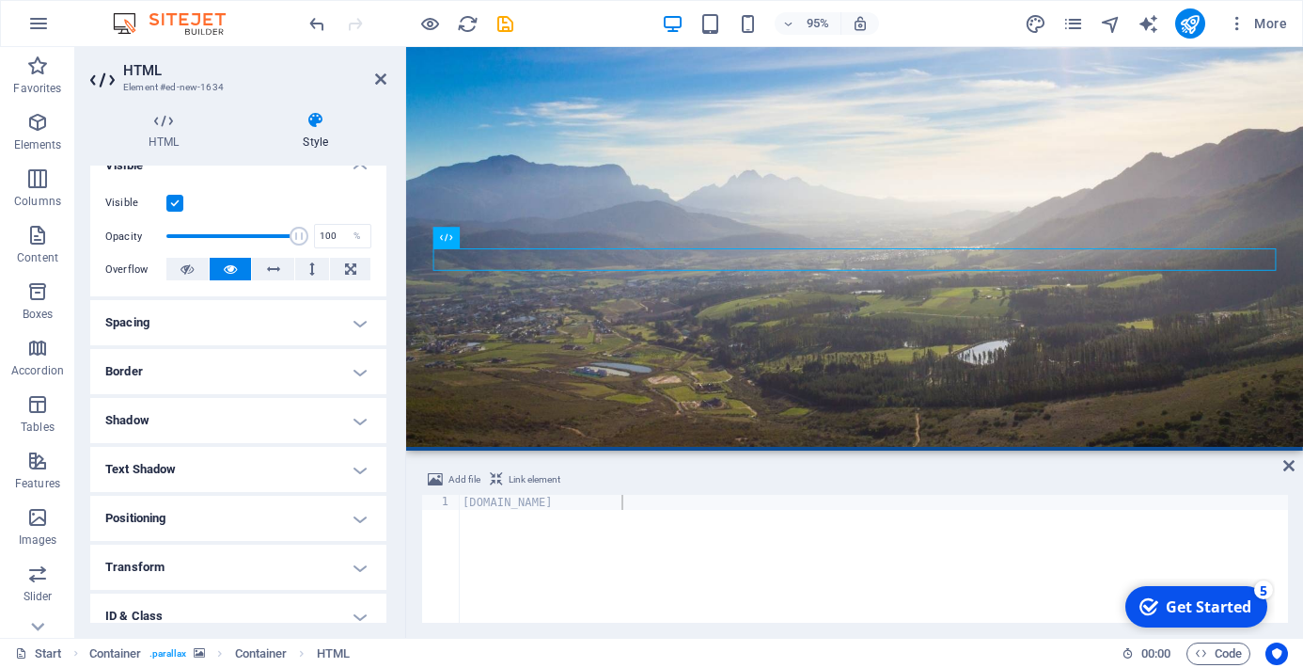
scroll to position [228, 0]
click at [231, 375] on h4 "Border" at bounding box center [238, 367] width 296 height 45
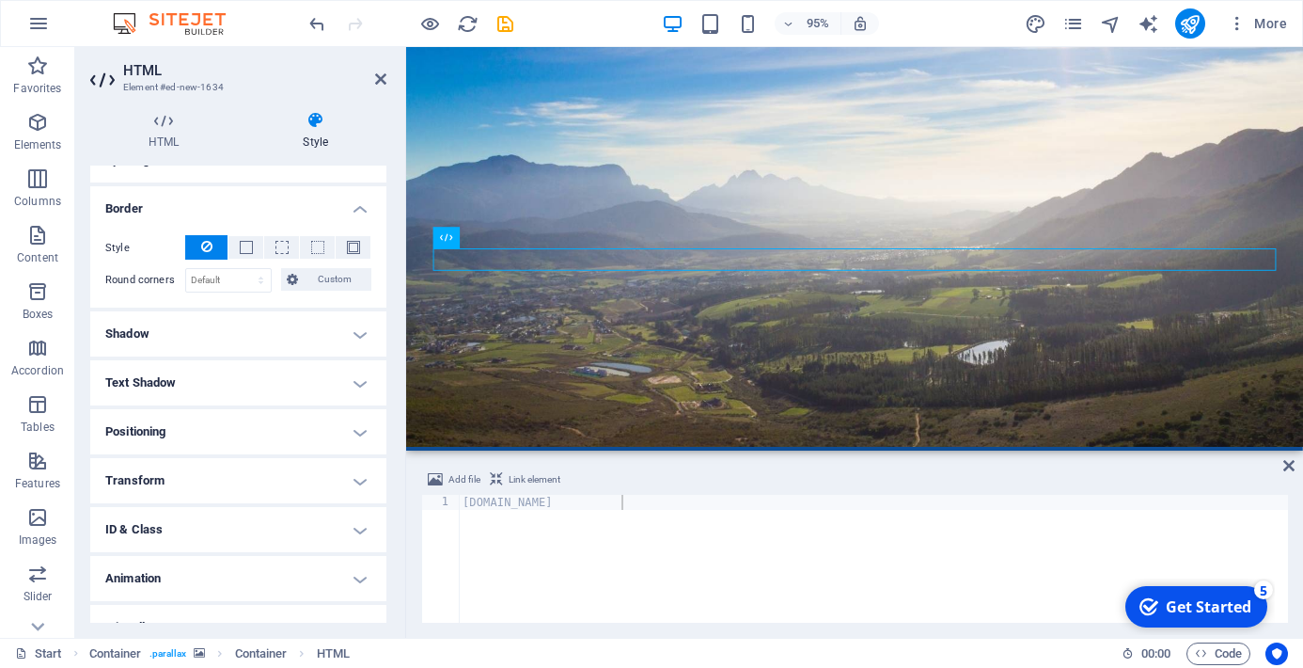
scroll to position [402, 0]
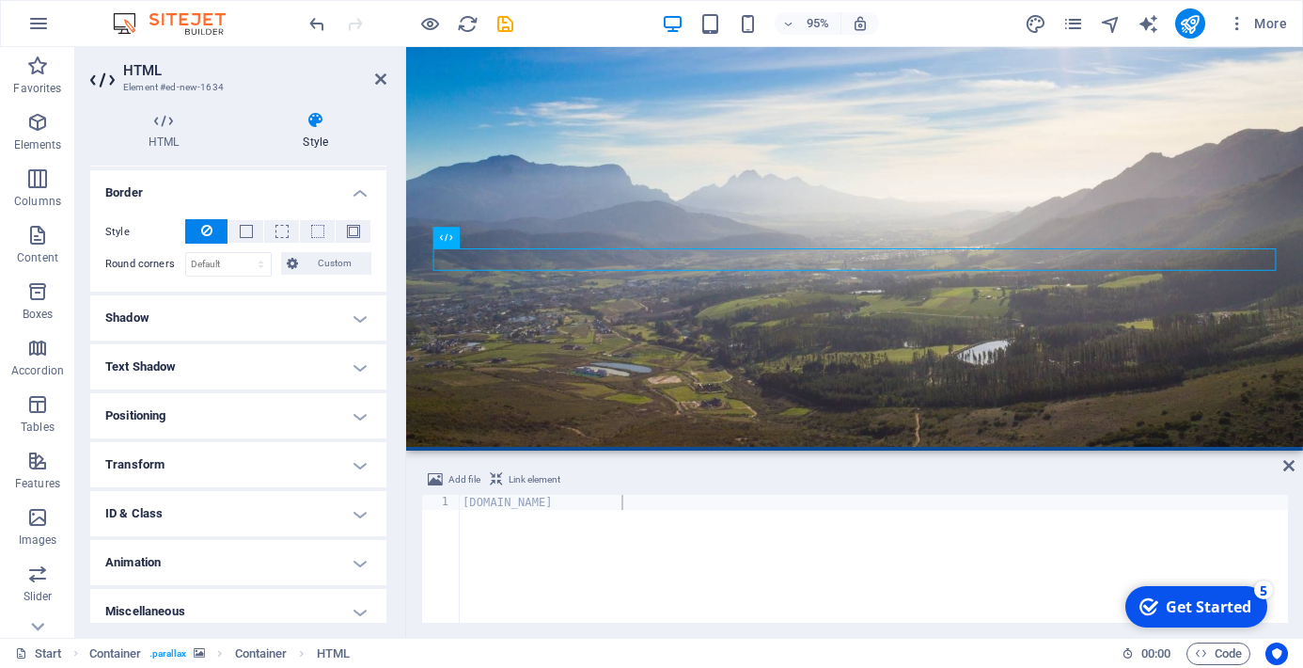
click at [298, 316] on h4 "Shadow" at bounding box center [238, 317] width 296 height 45
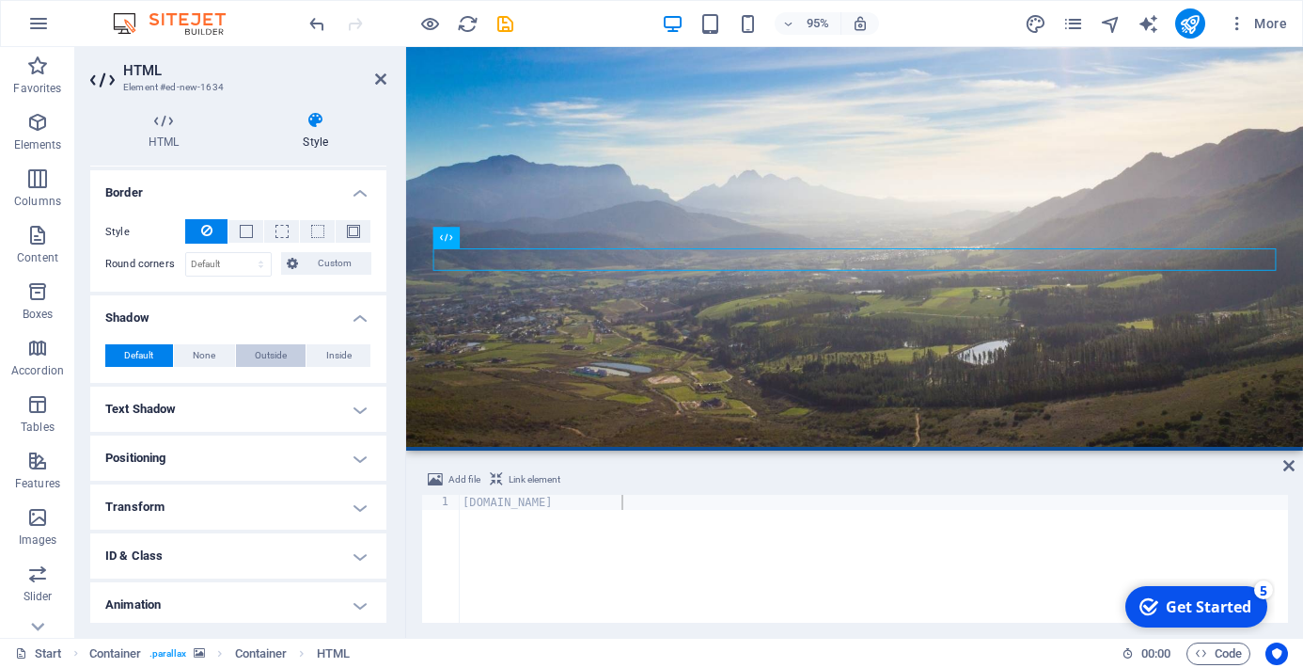
click at [277, 361] on span "Outside" at bounding box center [271, 355] width 32 height 23
type input "2"
type input "4"
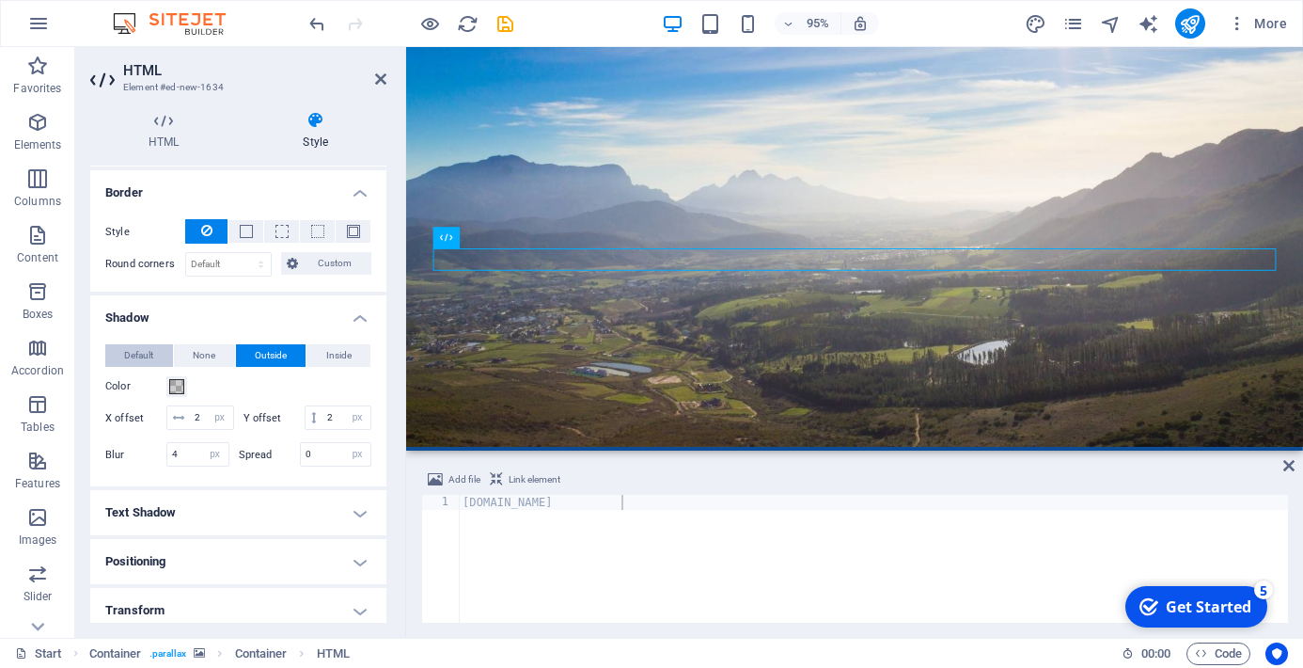
click at [156, 355] on button "Default" at bounding box center [139, 355] width 68 height 23
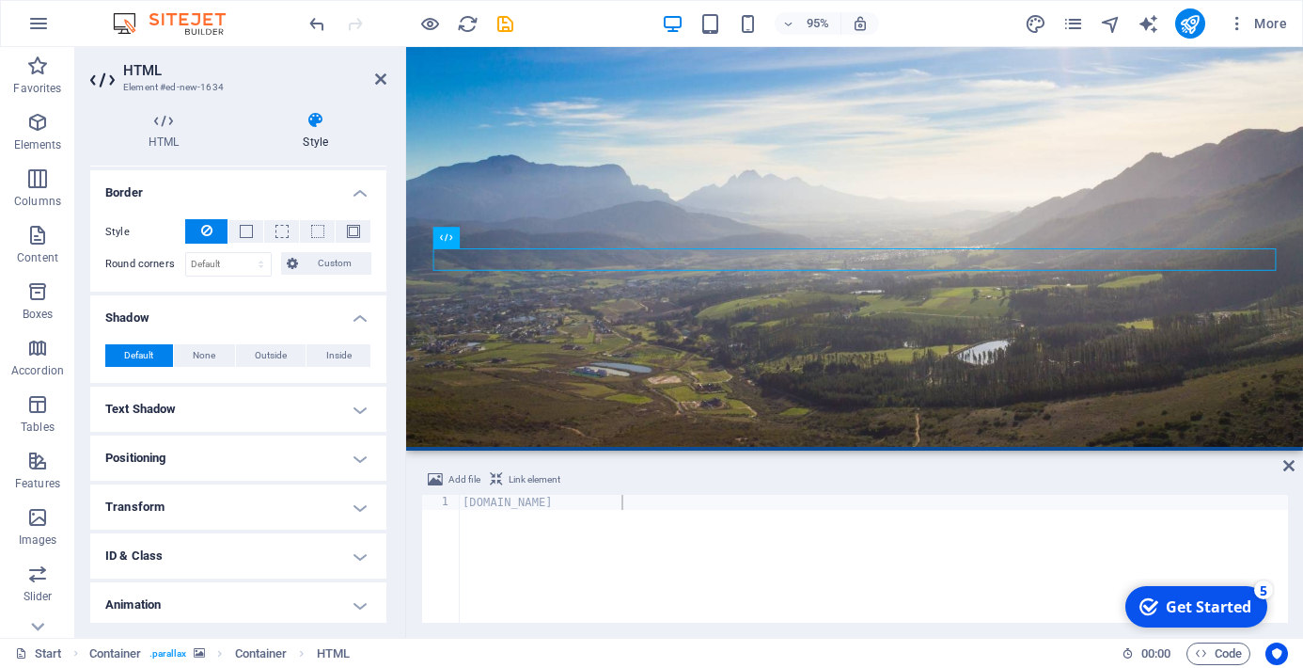
click at [156, 416] on h4 "Text Shadow" at bounding box center [238, 408] width 296 height 45
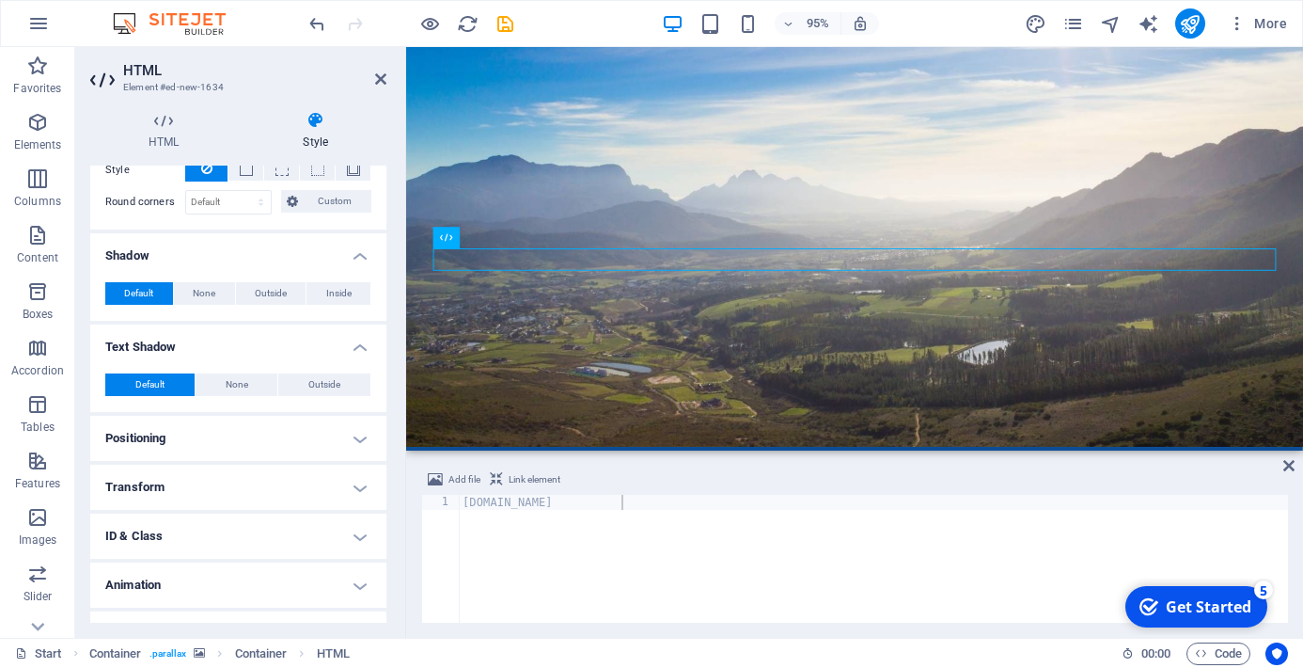
scroll to position [476, 0]
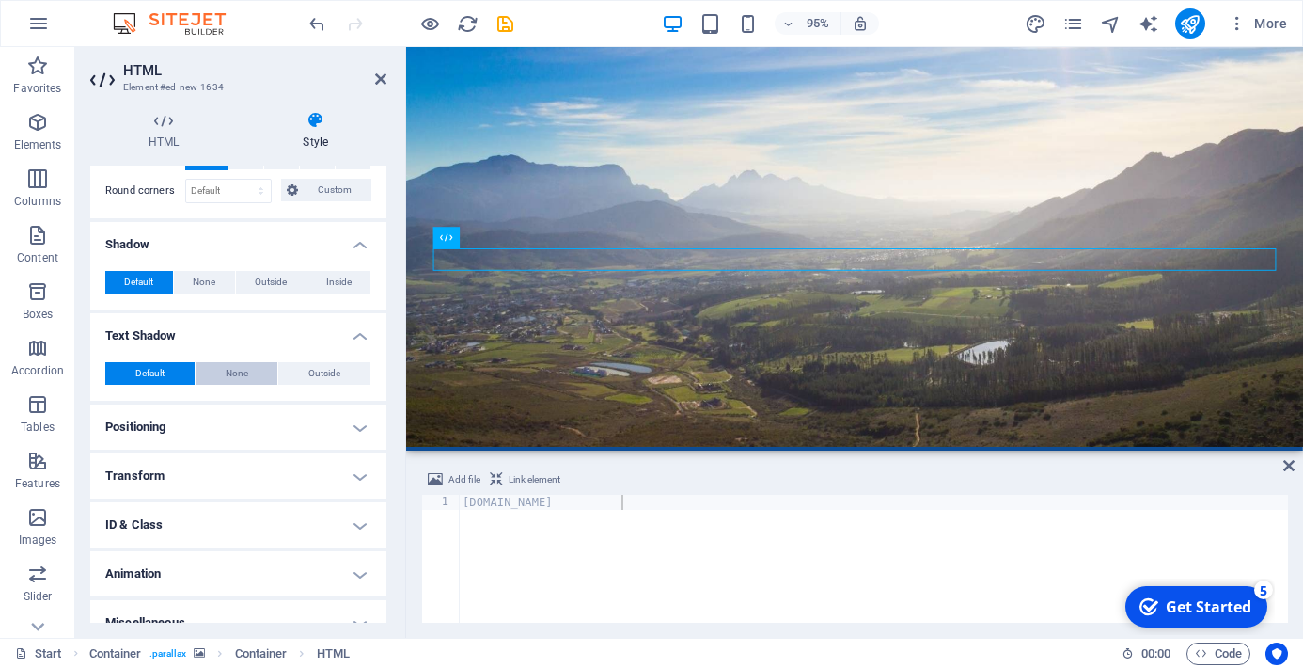
click at [240, 374] on span "None" at bounding box center [237, 373] width 23 height 23
click at [308, 376] on span "Outside" at bounding box center [324, 373] width 32 height 23
type input "2"
type input "4"
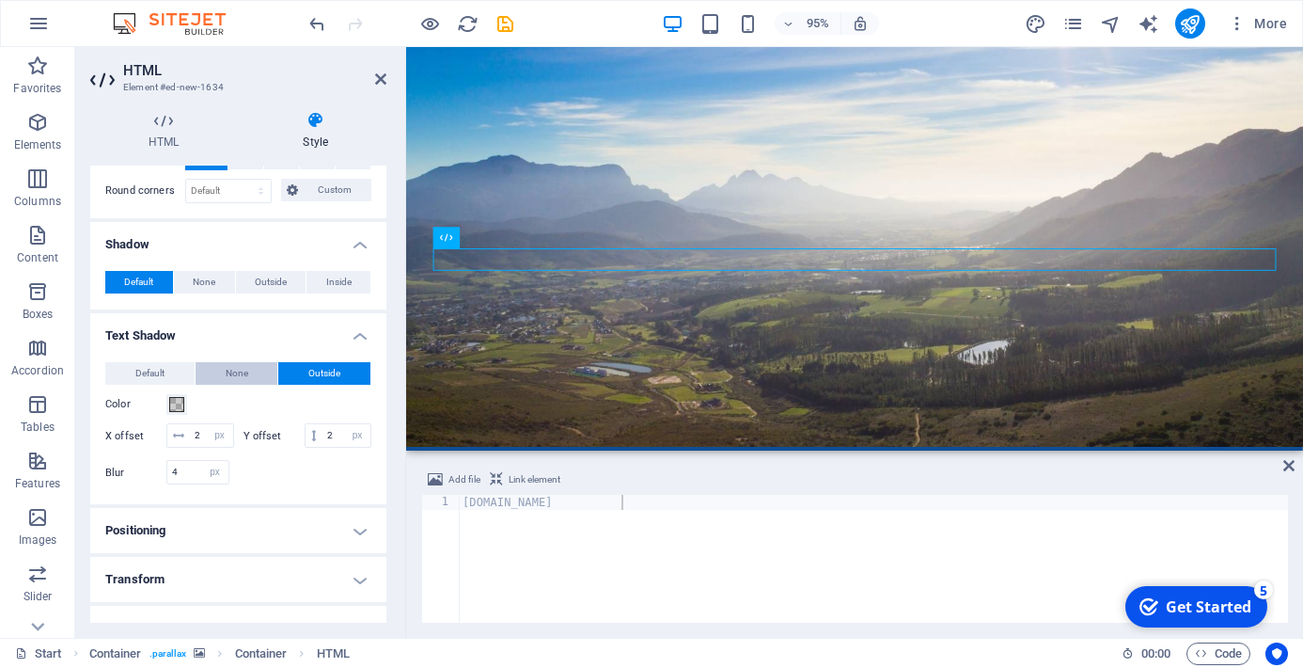
click at [247, 375] on button "None" at bounding box center [237, 373] width 83 height 23
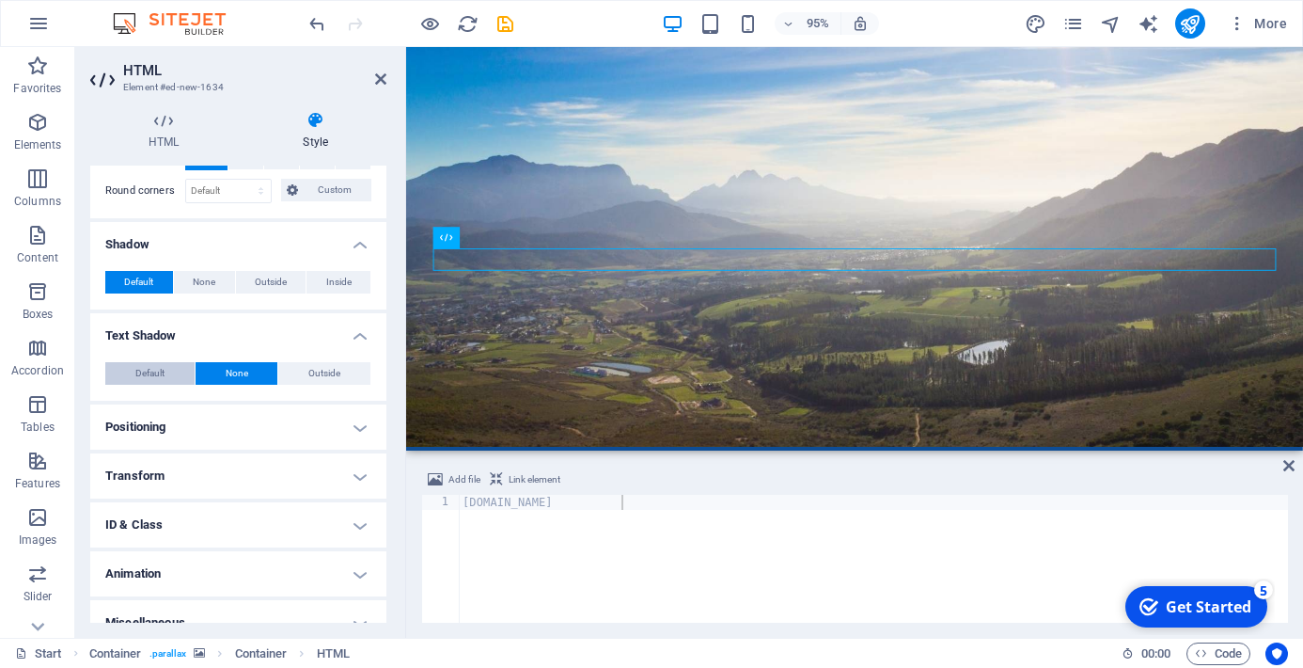
click at [133, 372] on button "Default" at bounding box center [149, 373] width 89 height 23
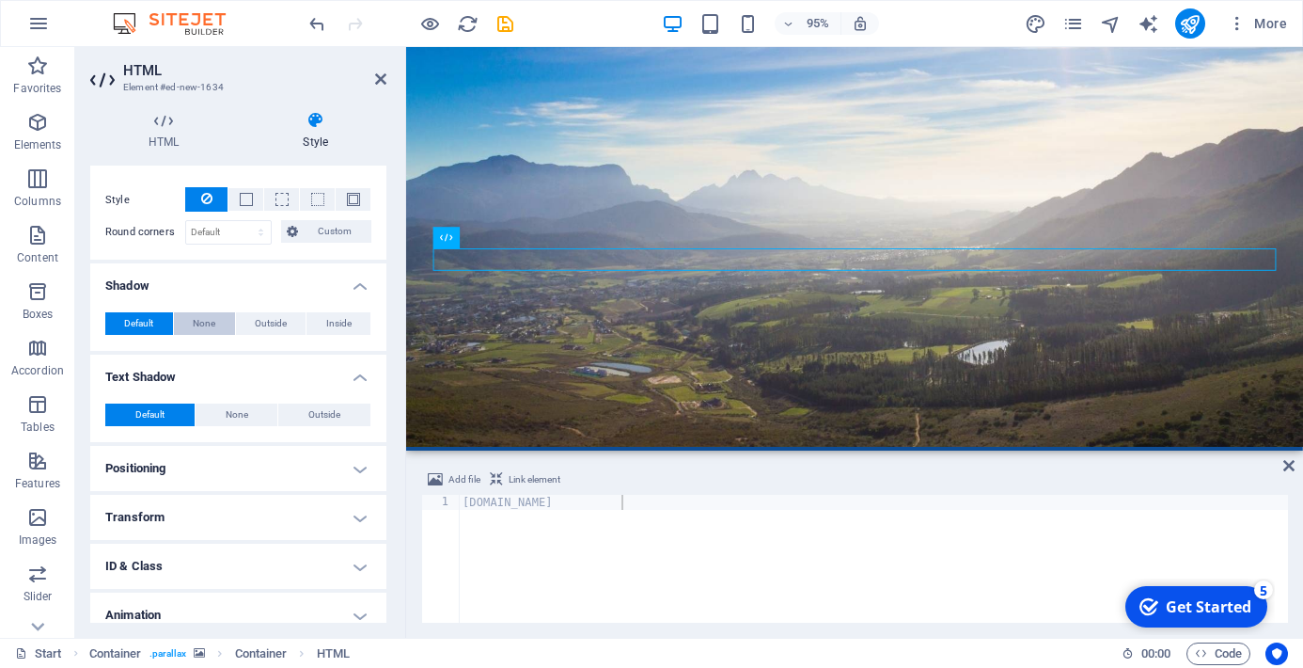
scroll to position [497, 0]
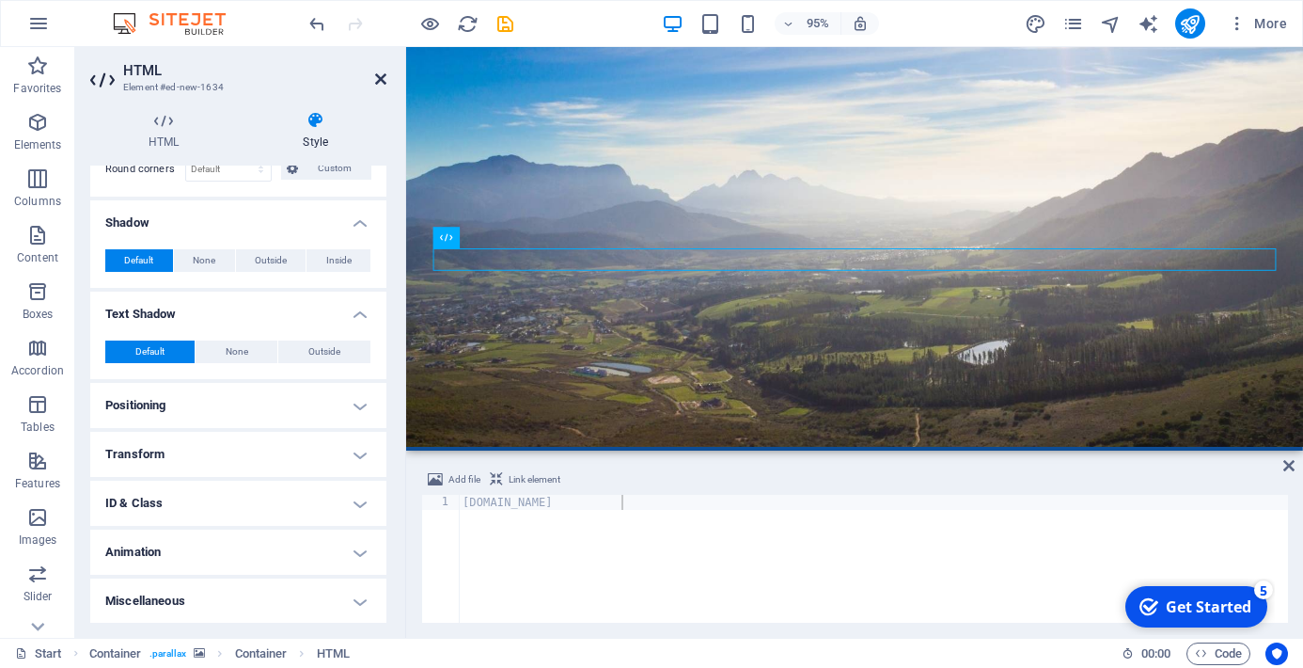
click at [378, 79] on icon at bounding box center [380, 78] width 11 height 15
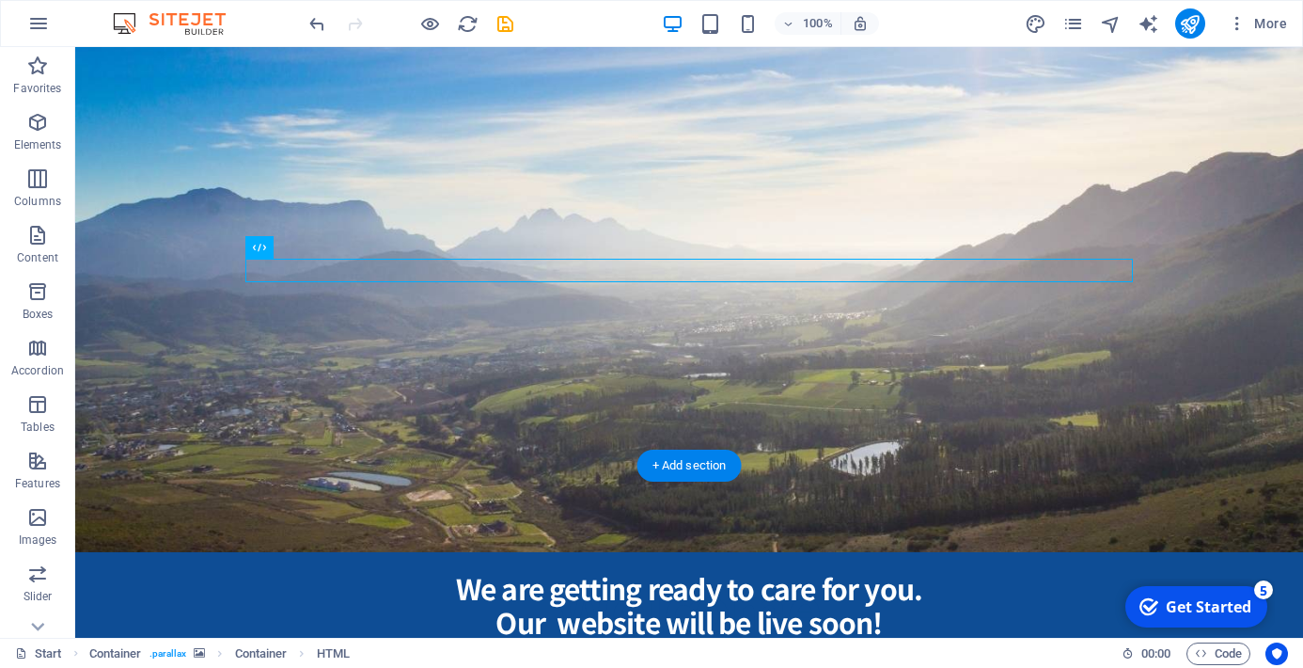
click at [747, 371] on figure at bounding box center [689, 251] width 1228 height 601
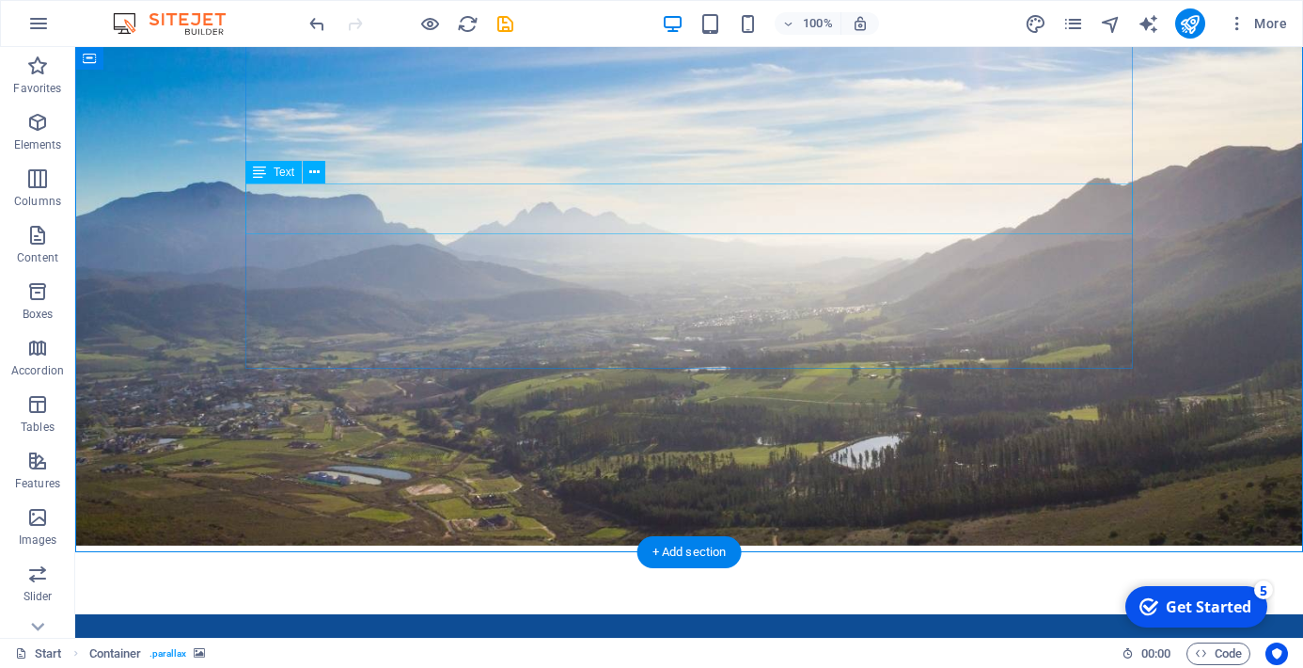
scroll to position [529, 0]
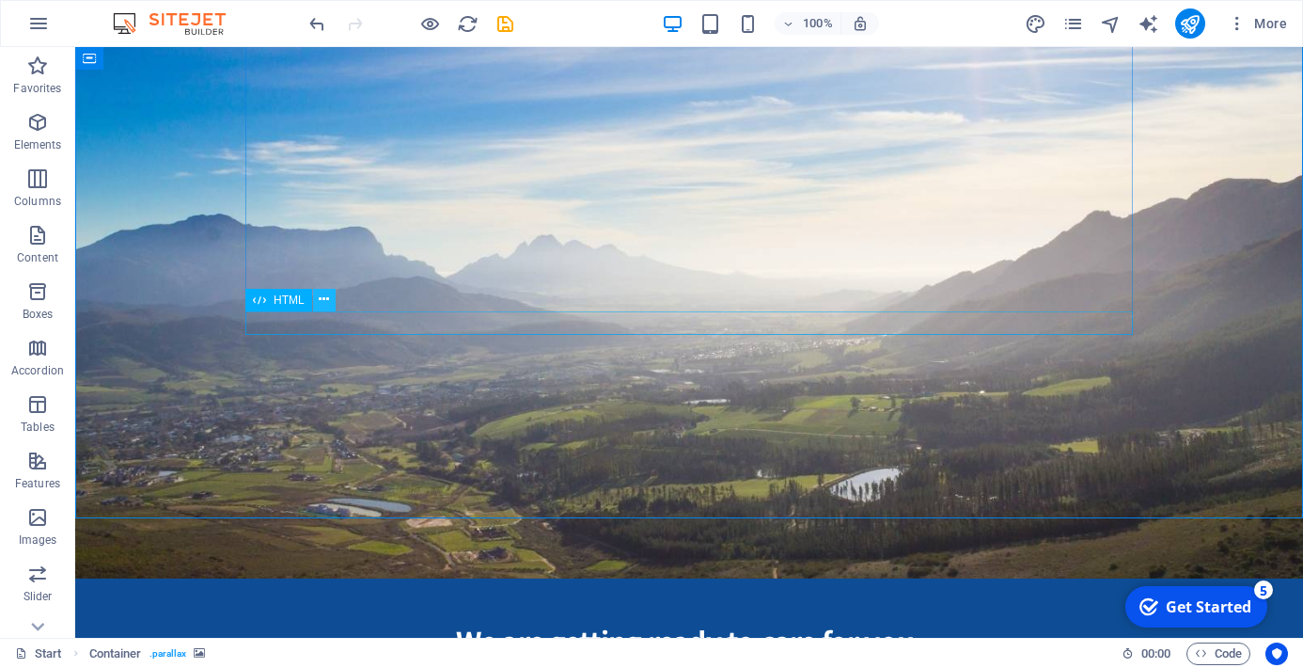
click at [324, 303] on icon at bounding box center [324, 300] width 10 height 20
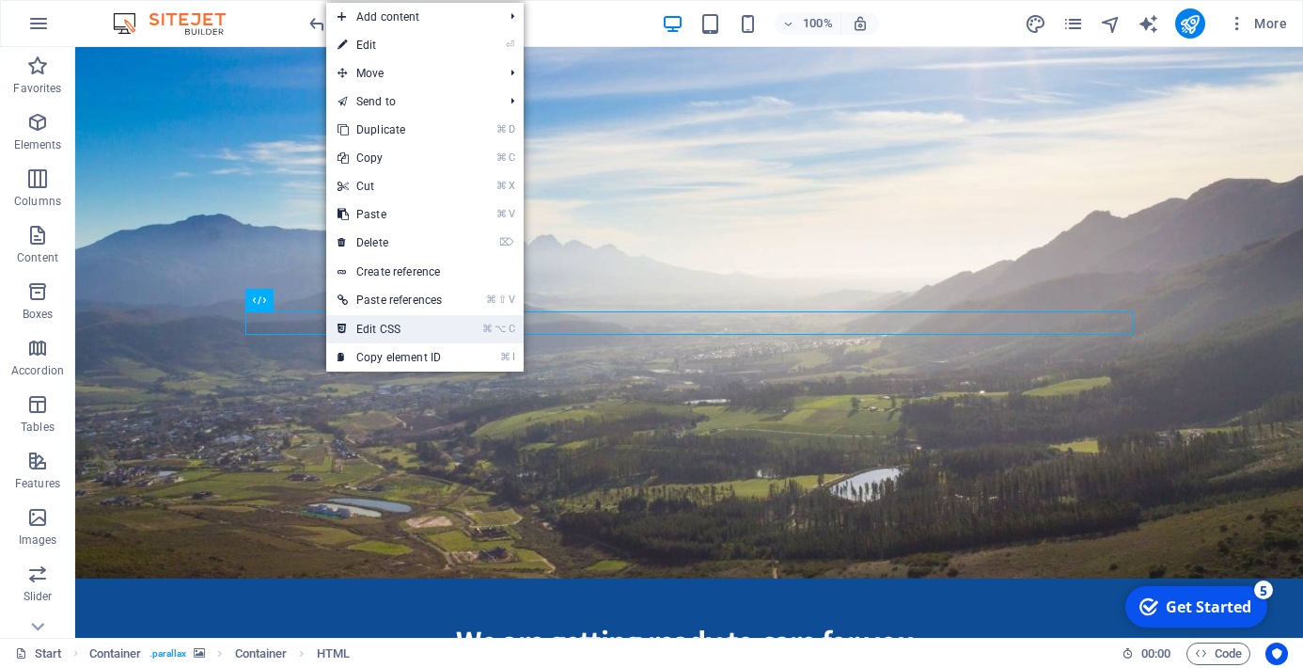
click at [369, 337] on link "⌘ ⌥ C Edit CSS" at bounding box center [389, 329] width 127 height 28
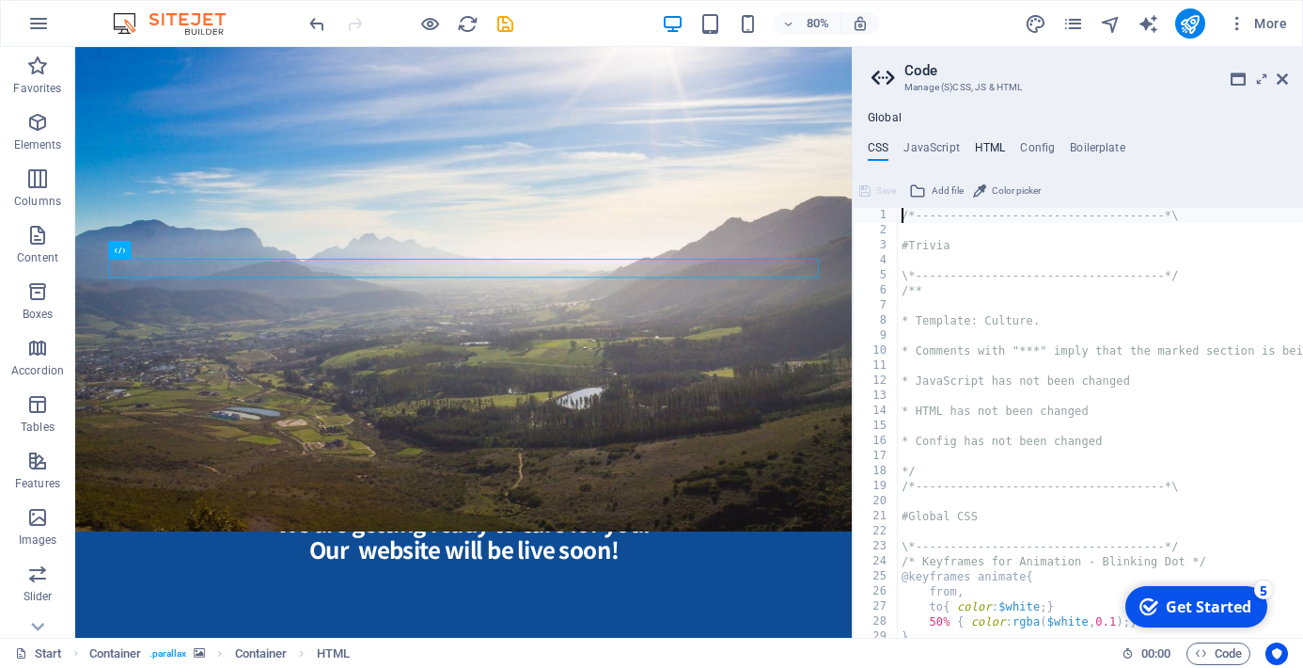
click at [984, 154] on h4 "HTML" at bounding box center [990, 151] width 31 height 21
type textarea "<a href="#main-content" class="wv-link-content button">Skip to main content</a>"
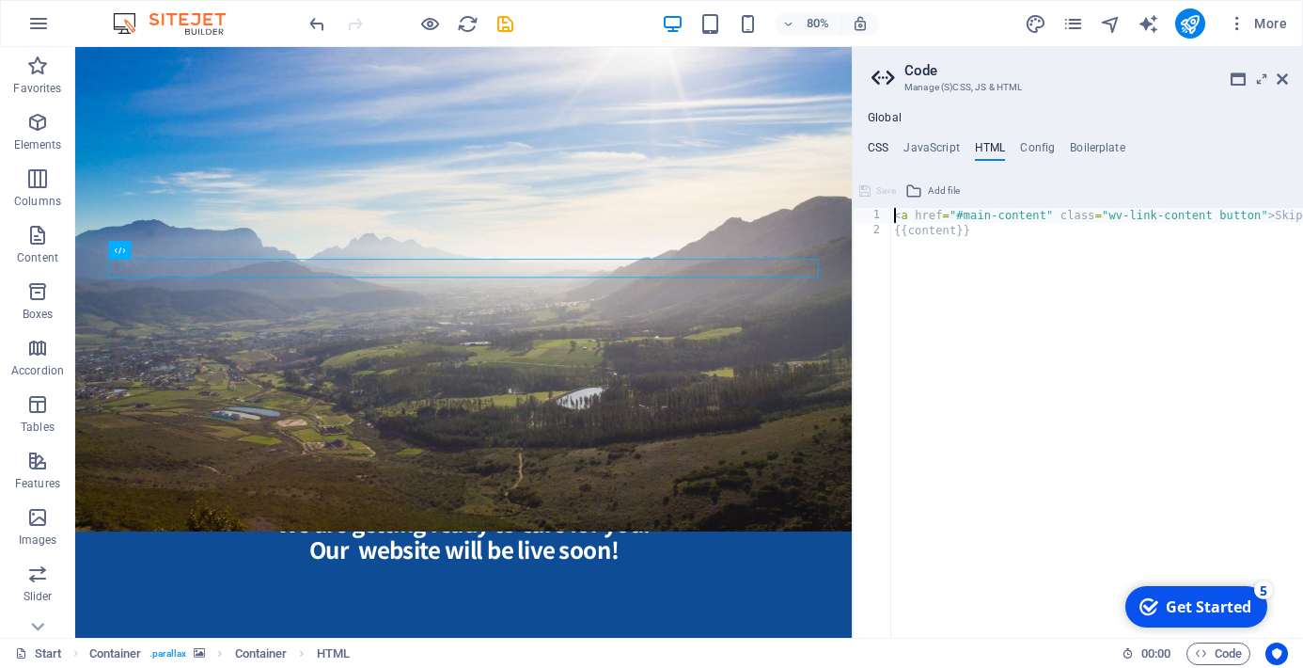
click at [872, 149] on h4 "CSS" at bounding box center [878, 151] width 21 height 21
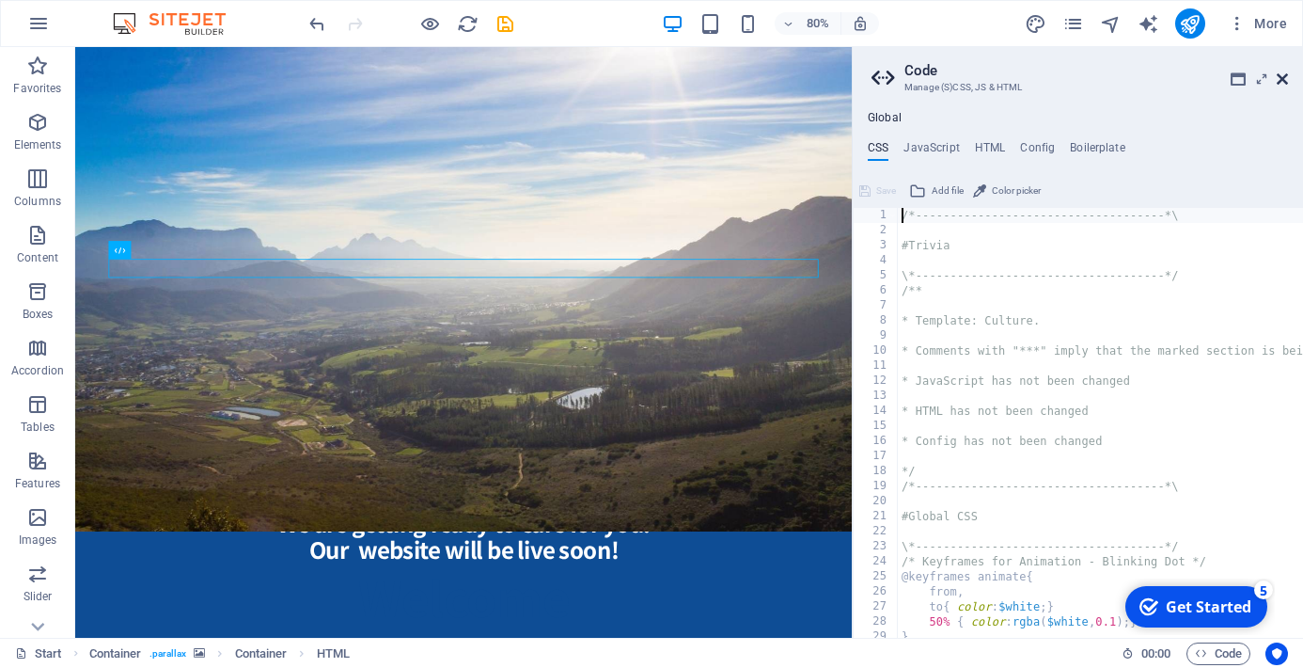
click at [1280, 78] on icon at bounding box center [1282, 78] width 11 height 15
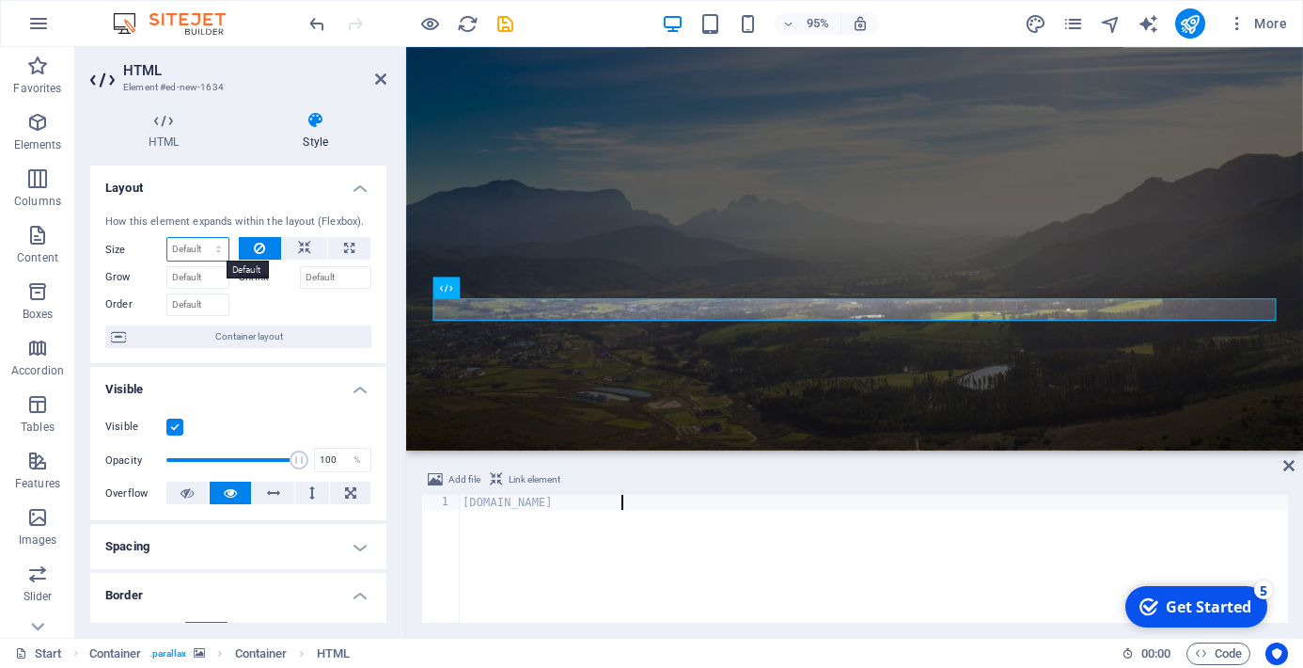
click at [214, 250] on select "Default auto px % 1/1 1/2 1/3 1/4 1/5 1/6 1/7 1/8 1/9 1/10" at bounding box center [197, 249] width 61 height 23
select select "1/10"
click at [199, 238] on select "Default auto px % 1/1 1/2 1/3 1/4 1/5 1/6 1/7 1/8 1/9 1/10" at bounding box center [197, 249] width 61 height 23
type input "10"
select select "%"
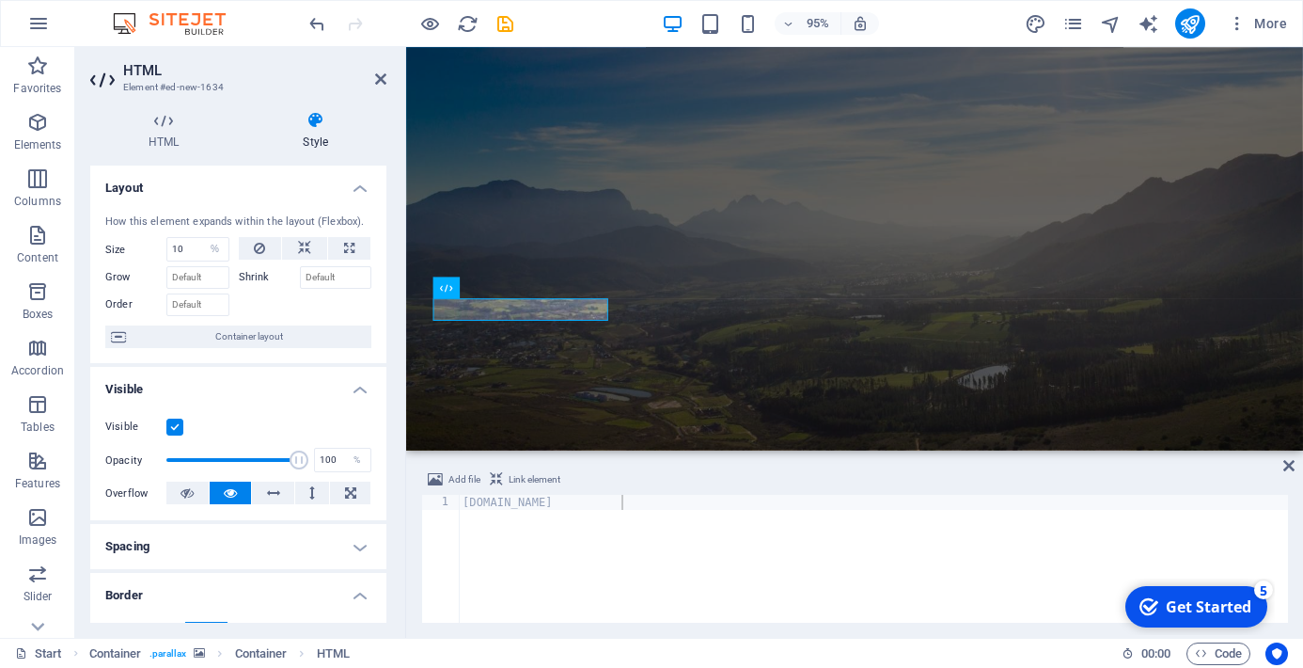
select select "DISABLED_OPTION_VALUE"
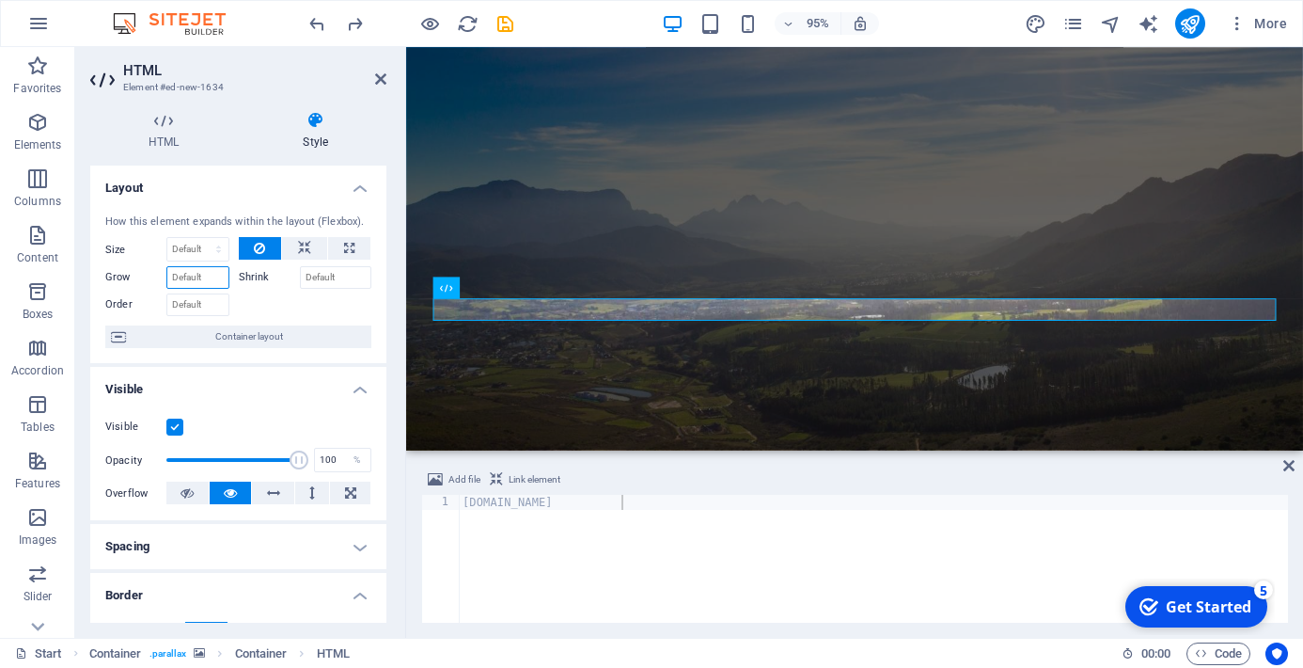
click at [217, 276] on input "Grow" at bounding box center [197, 277] width 63 height 23
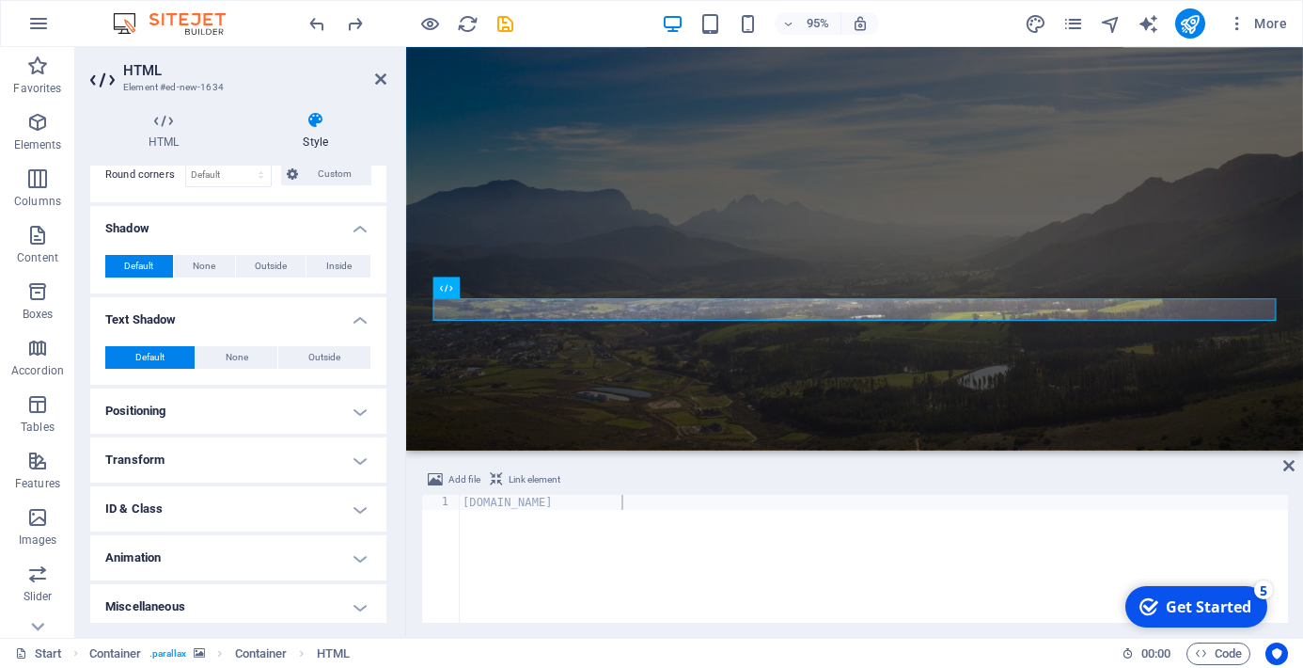
scroll to position [497, 0]
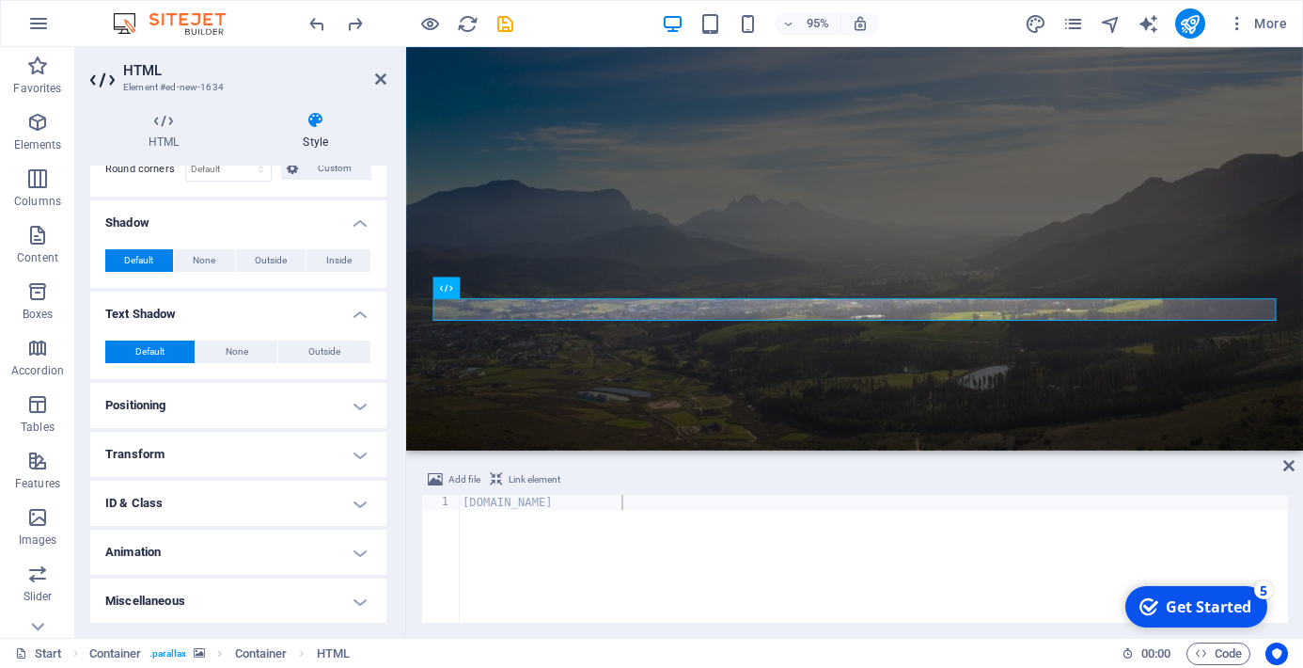
click at [311, 403] on h4 "Positioning" at bounding box center [238, 405] width 296 height 45
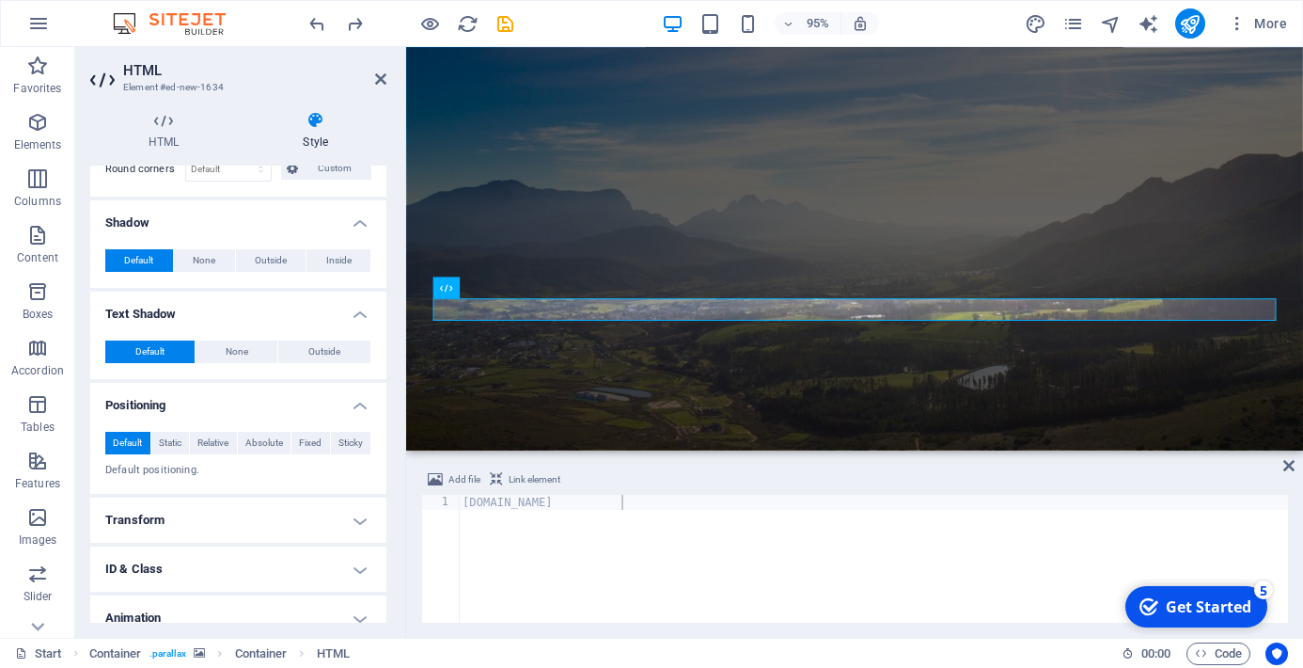
click at [281, 514] on h4 "Transform" at bounding box center [238, 519] width 296 height 45
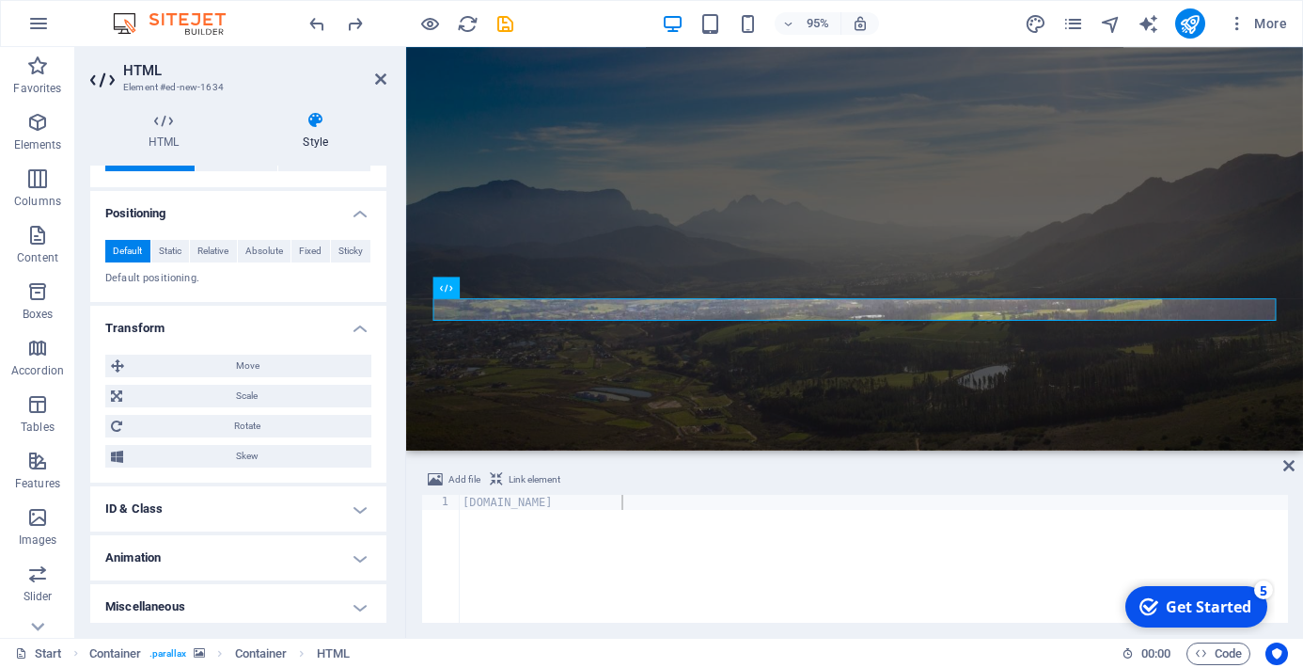
scroll to position [695, 0]
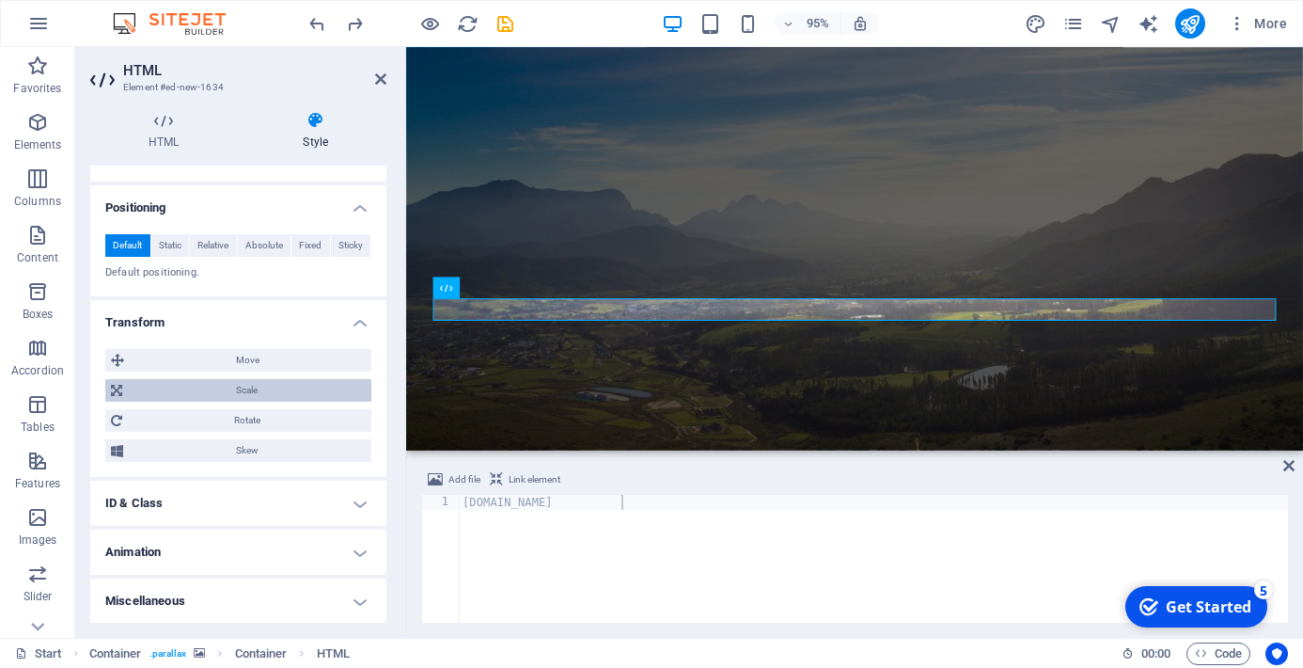
click at [270, 388] on span "Scale" at bounding box center [247, 390] width 238 height 23
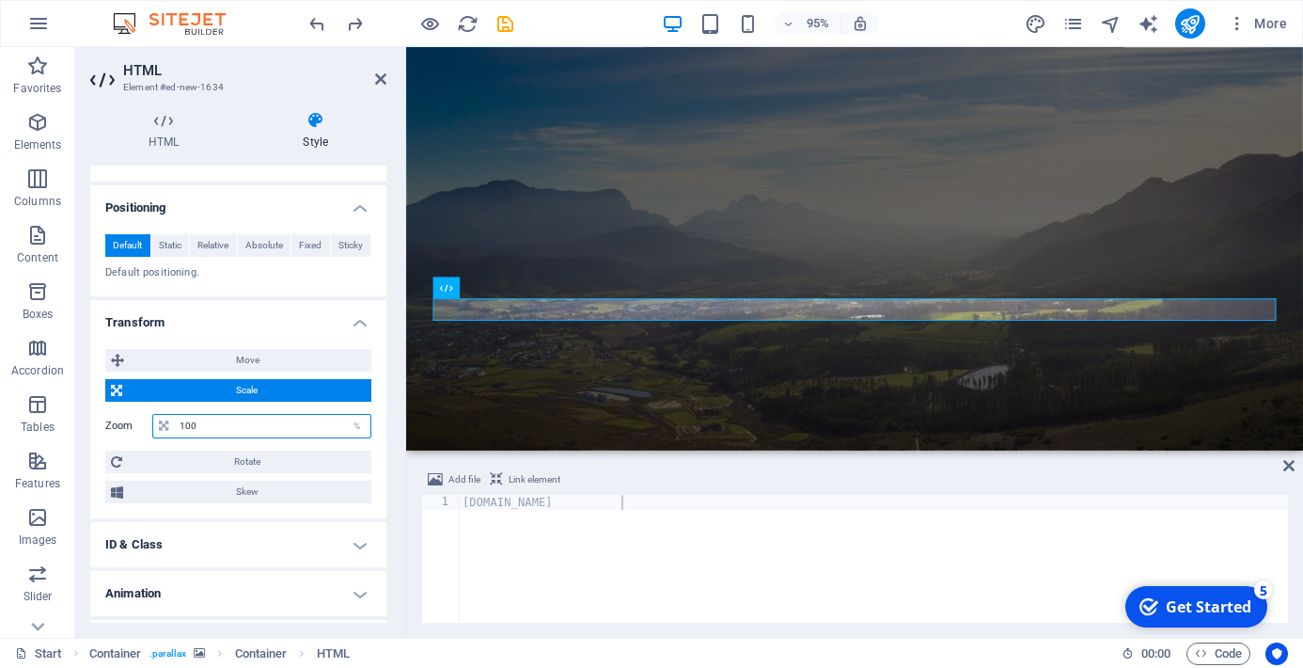
click at [305, 422] on input "100" at bounding box center [273, 426] width 196 height 23
type input "1"
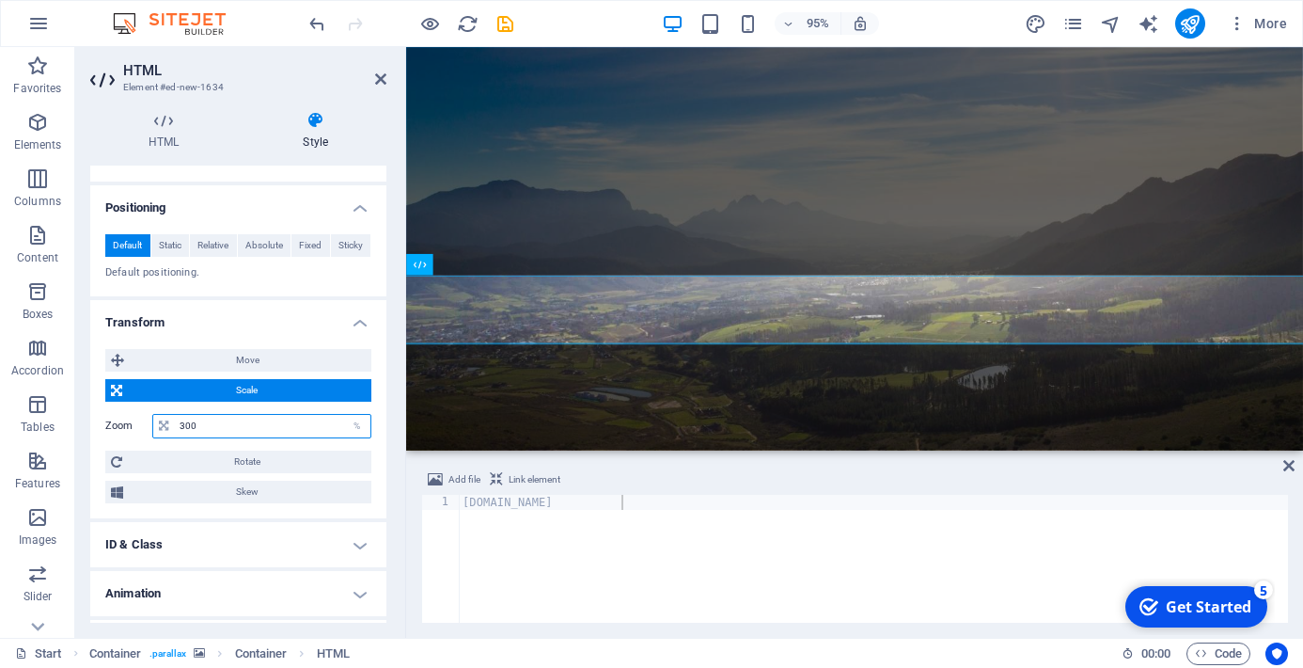
click at [208, 418] on input "300" at bounding box center [273, 426] width 196 height 23
type input "3"
type input "200"
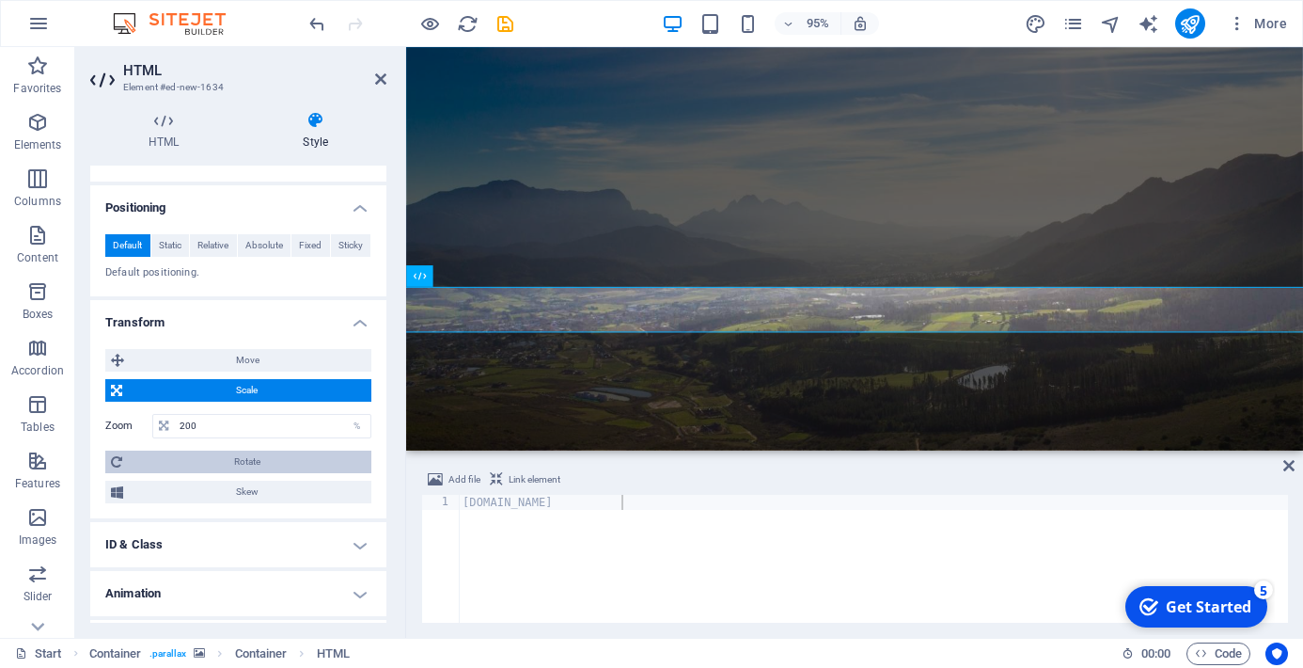
scroll to position [736, 0]
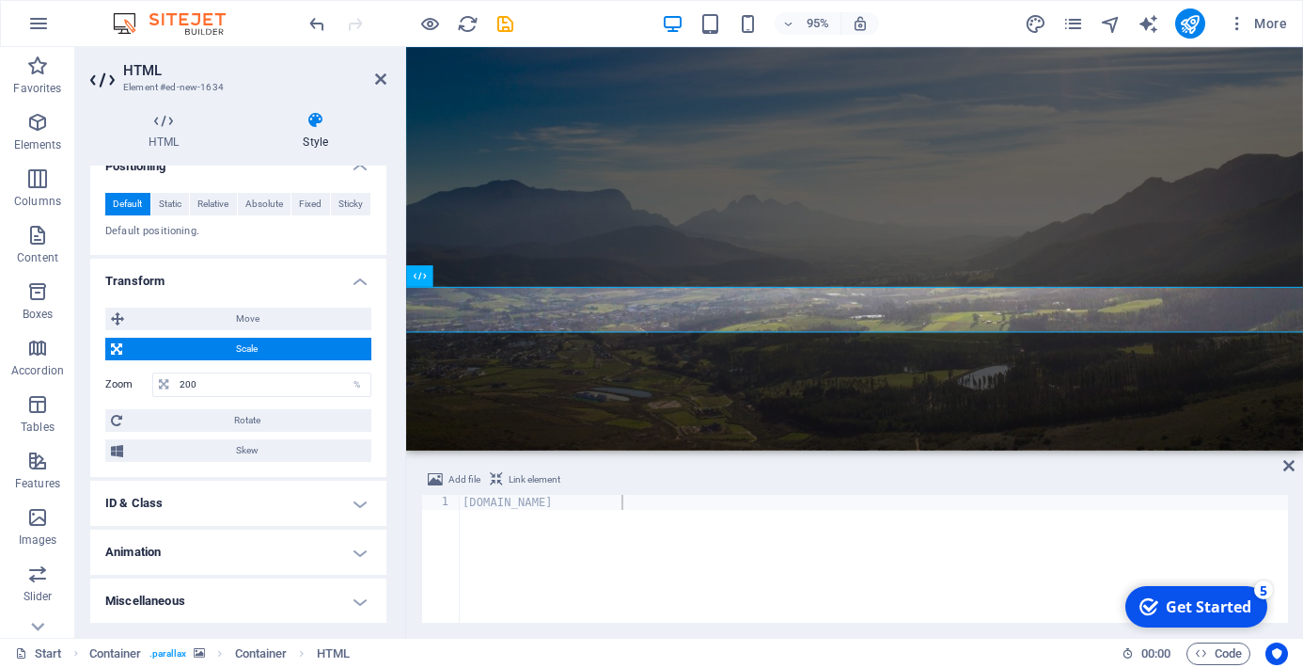
click at [230, 511] on h4 "ID & Class" at bounding box center [238, 502] width 296 height 45
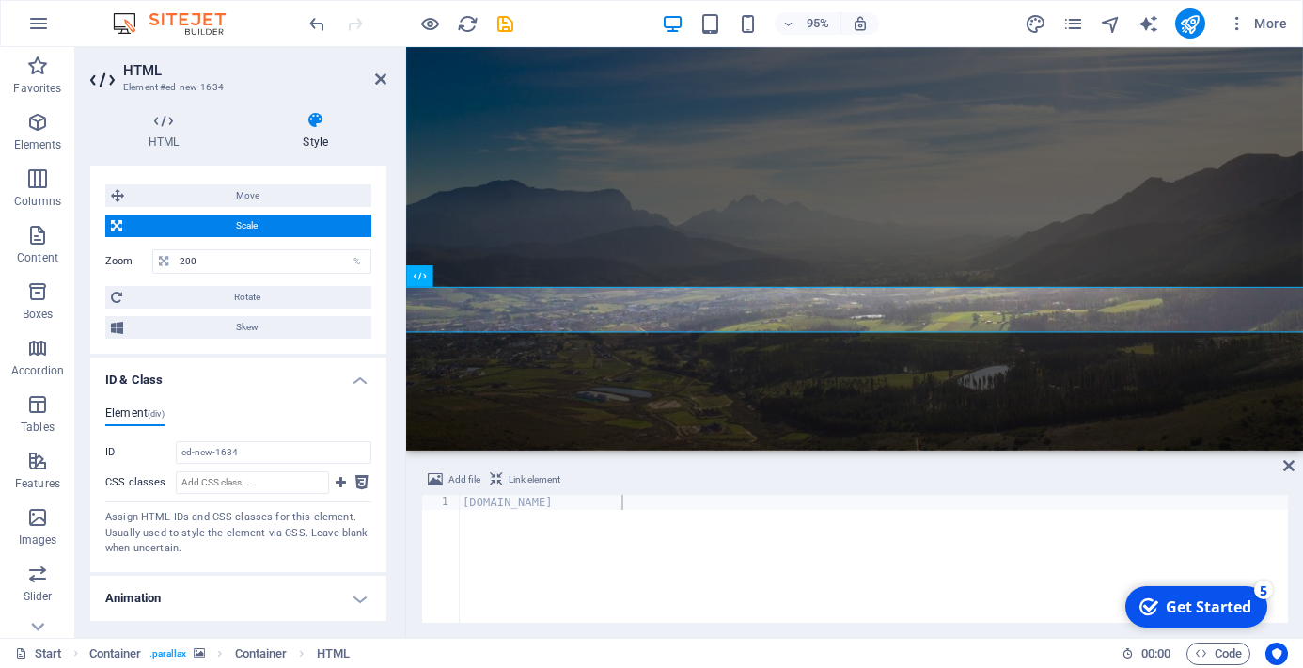
scroll to position [905, 0]
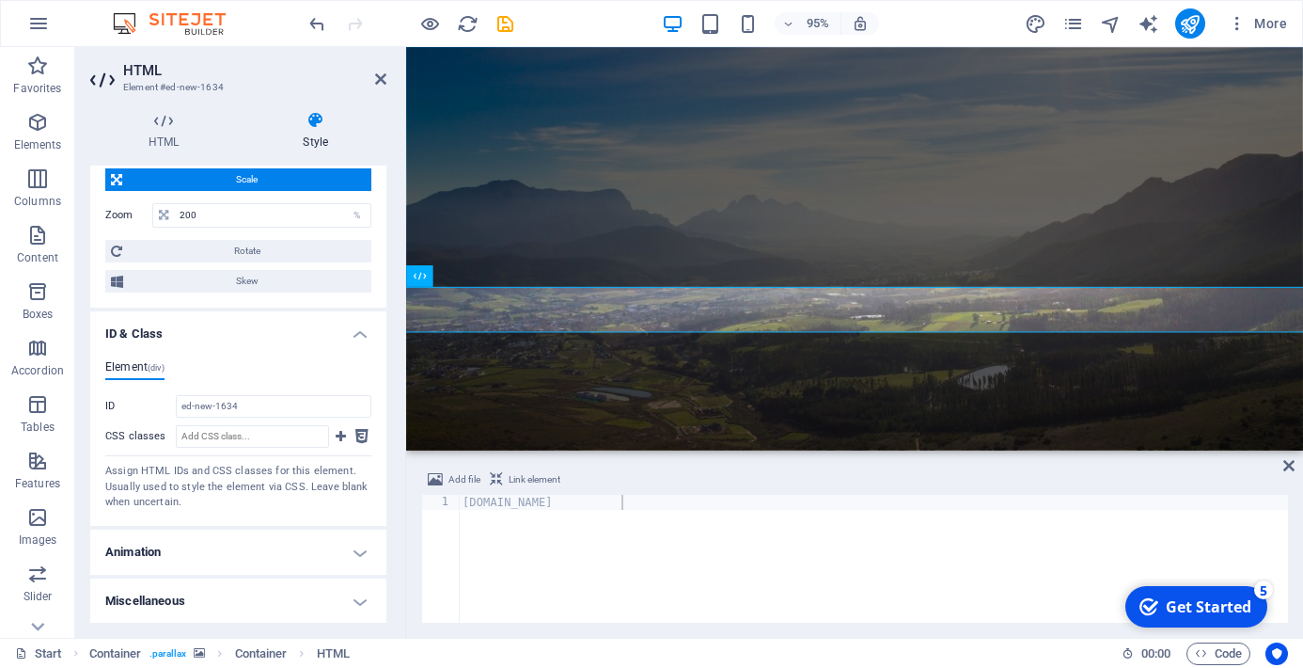
click at [222, 553] on h4 "Animation" at bounding box center [238, 551] width 296 height 45
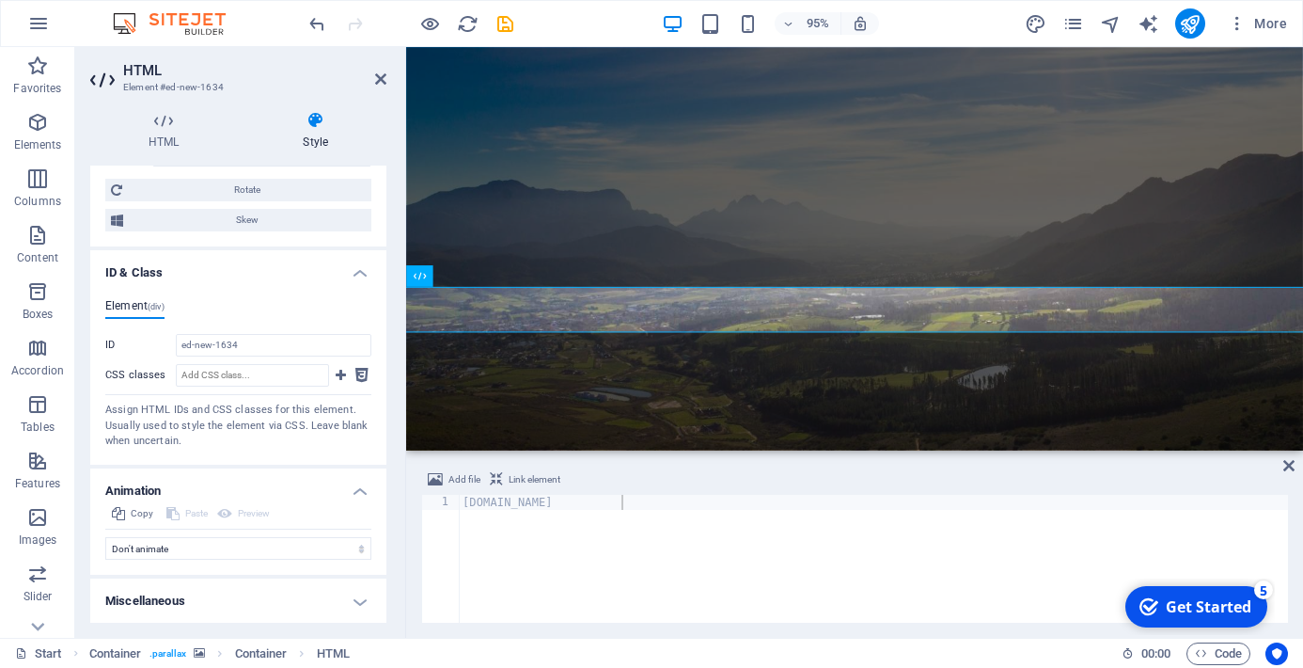
click at [219, 602] on h4 "Miscellaneous" at bounding box center [238, 600] width 296 height 45
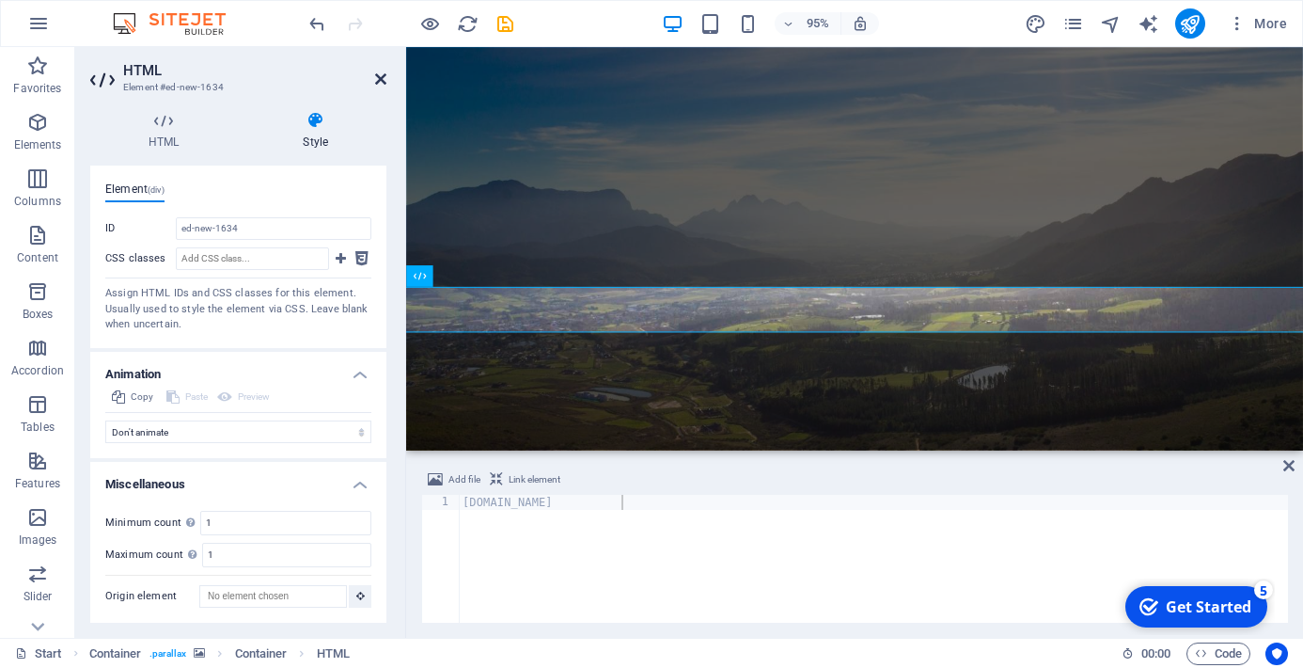
click at [385, 77] on icon at bounding box center [380, 78] width 11 height 15
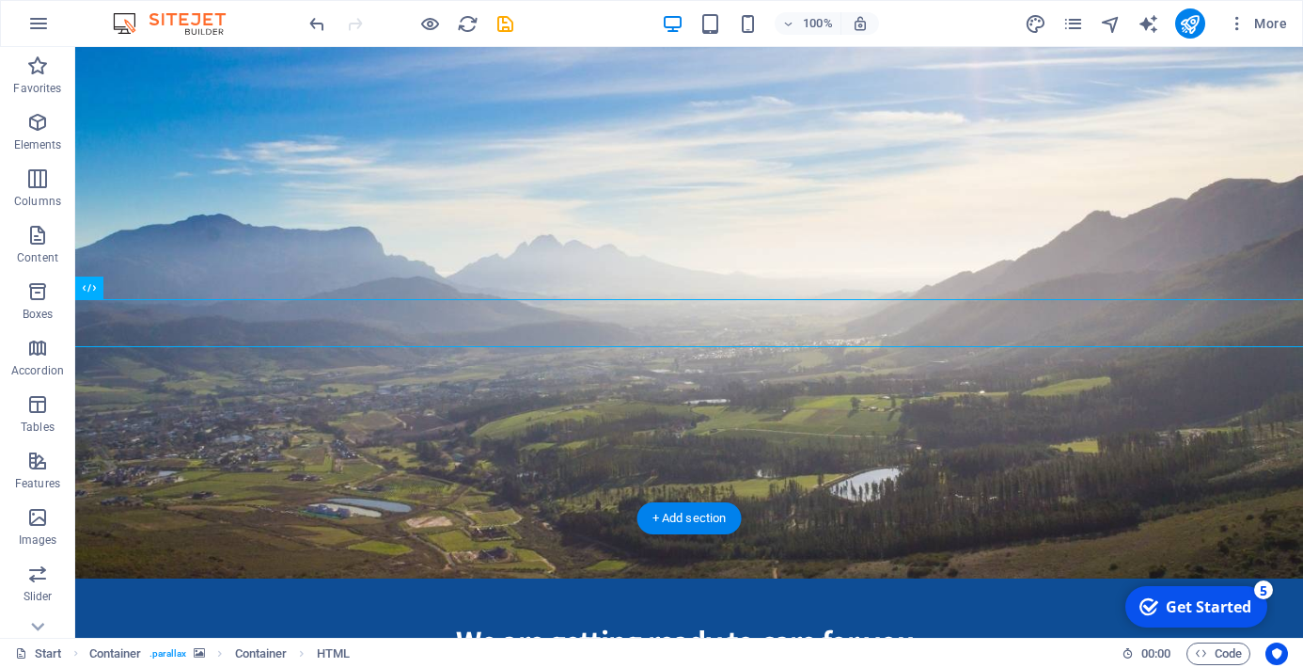
click at [668, 379] on figure at bounding box center [689, 277] width 1228 height 601
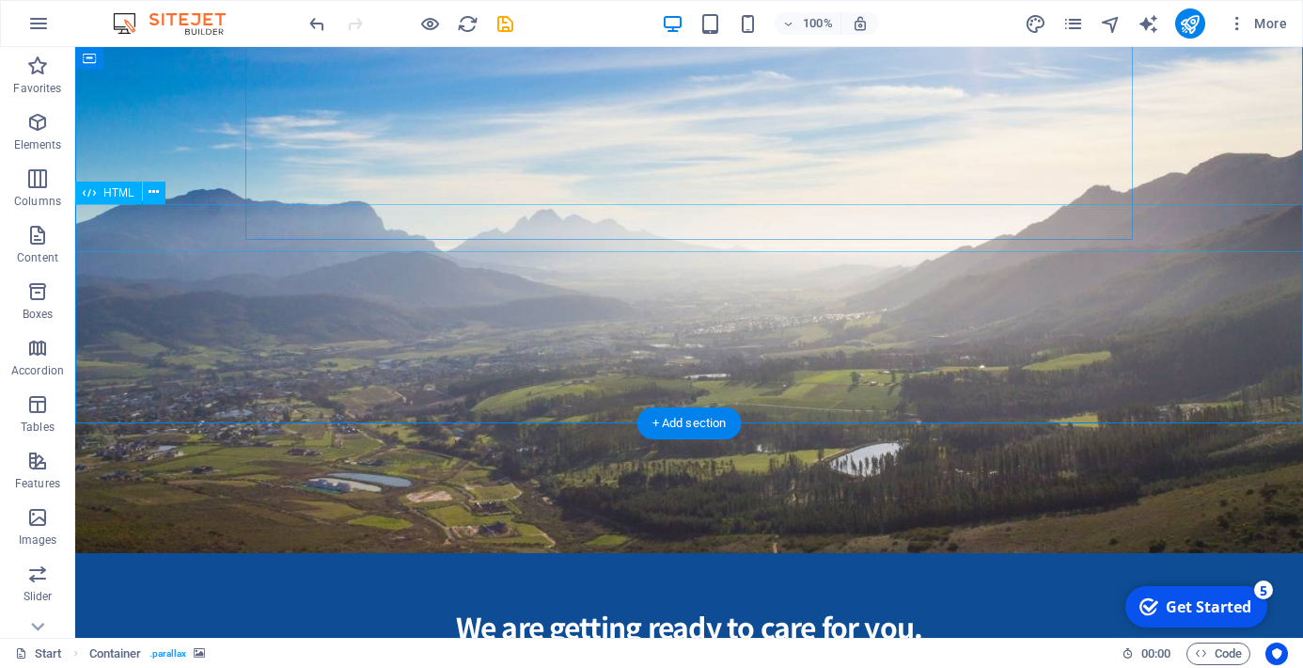
scroll to position [476, 0]
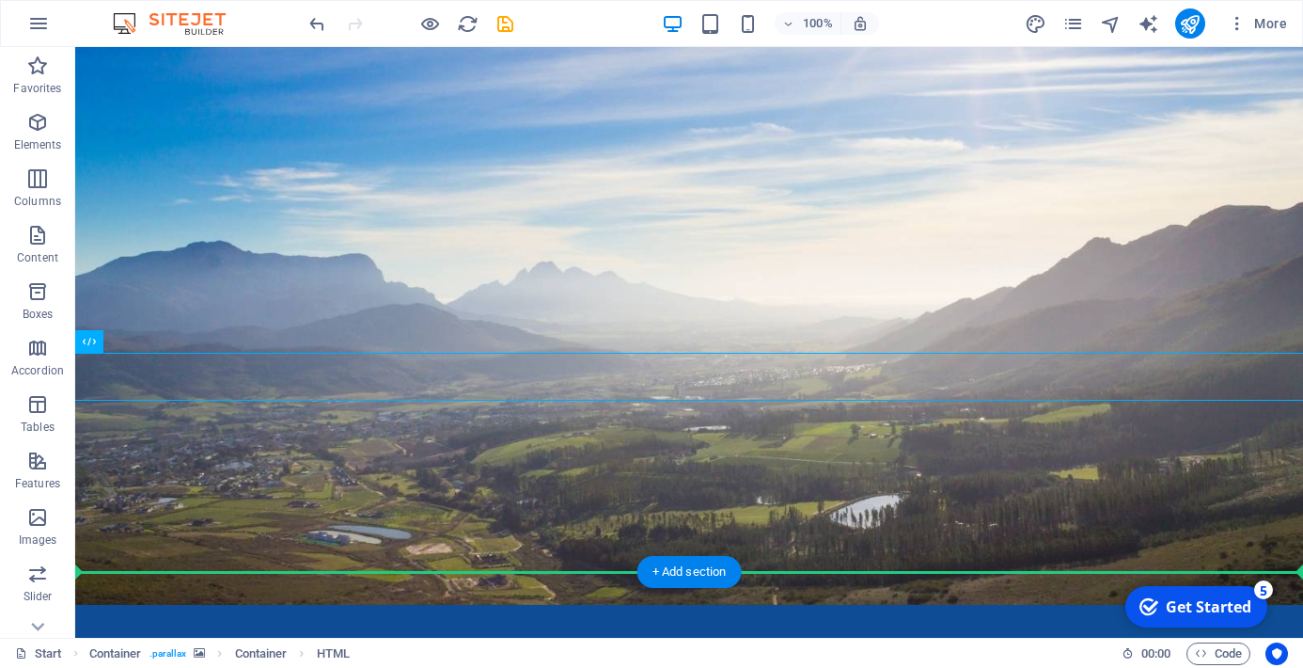
drag, startPoint x: 649, startPoint y: 380, endPoint x: 648, endPoint y: 402, distance: 22.6
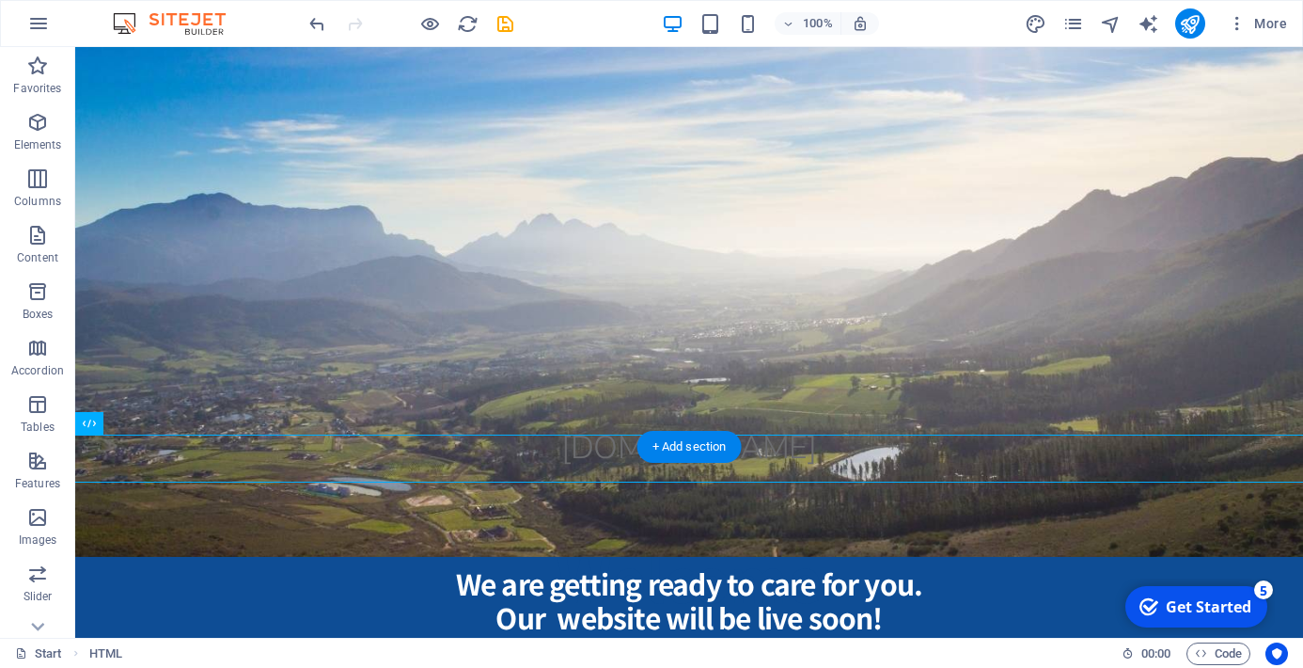
scroll to position [684, 0]
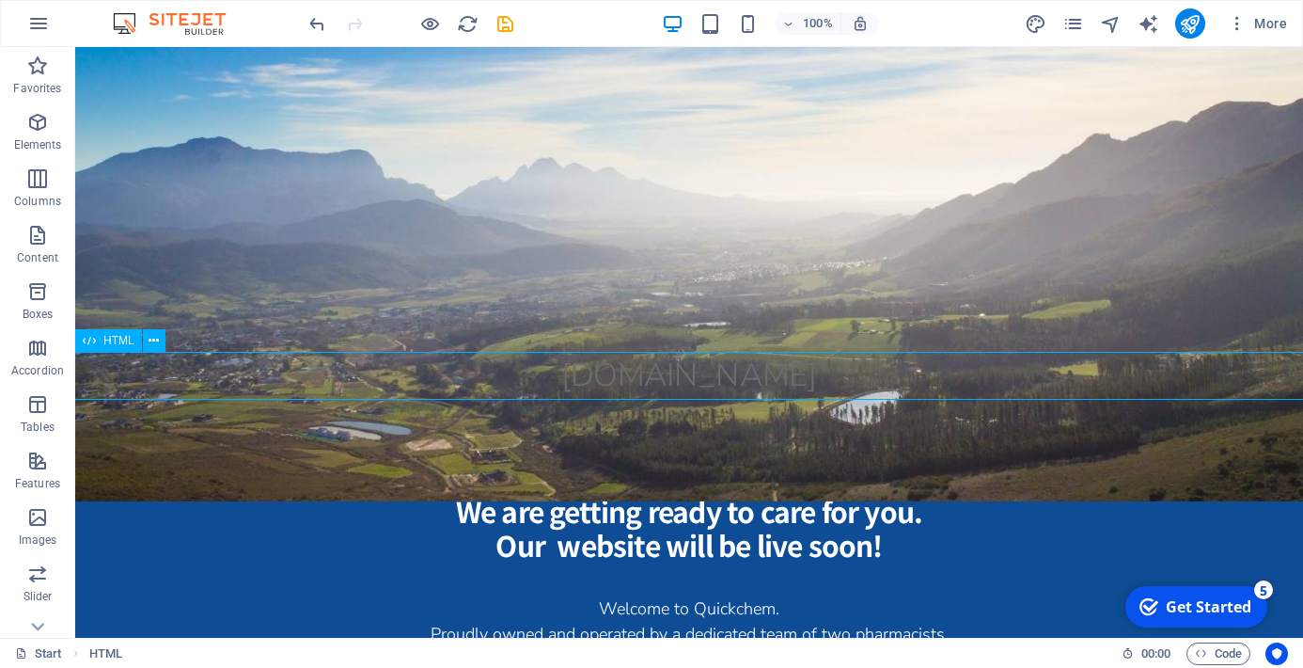
click at [466, 374] on div "www.alorapharmacy.co.za" at bounding box center [689, 376] width 2456 height 48
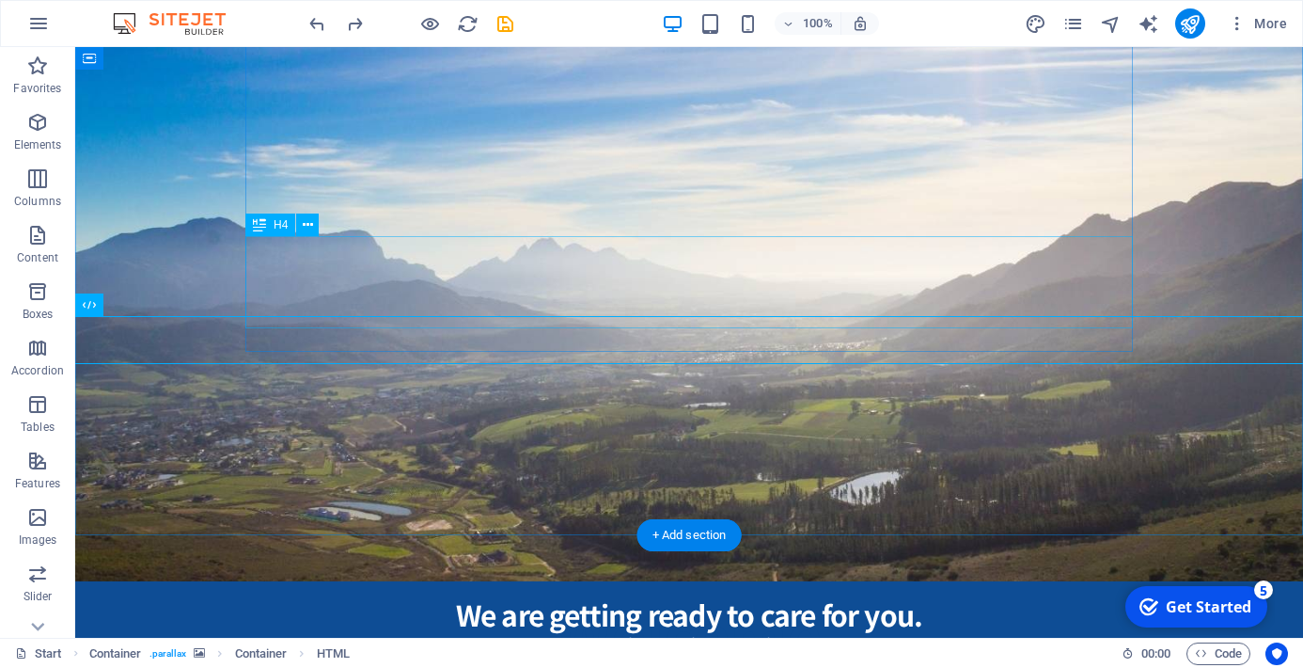
scroll to position [512, 0]
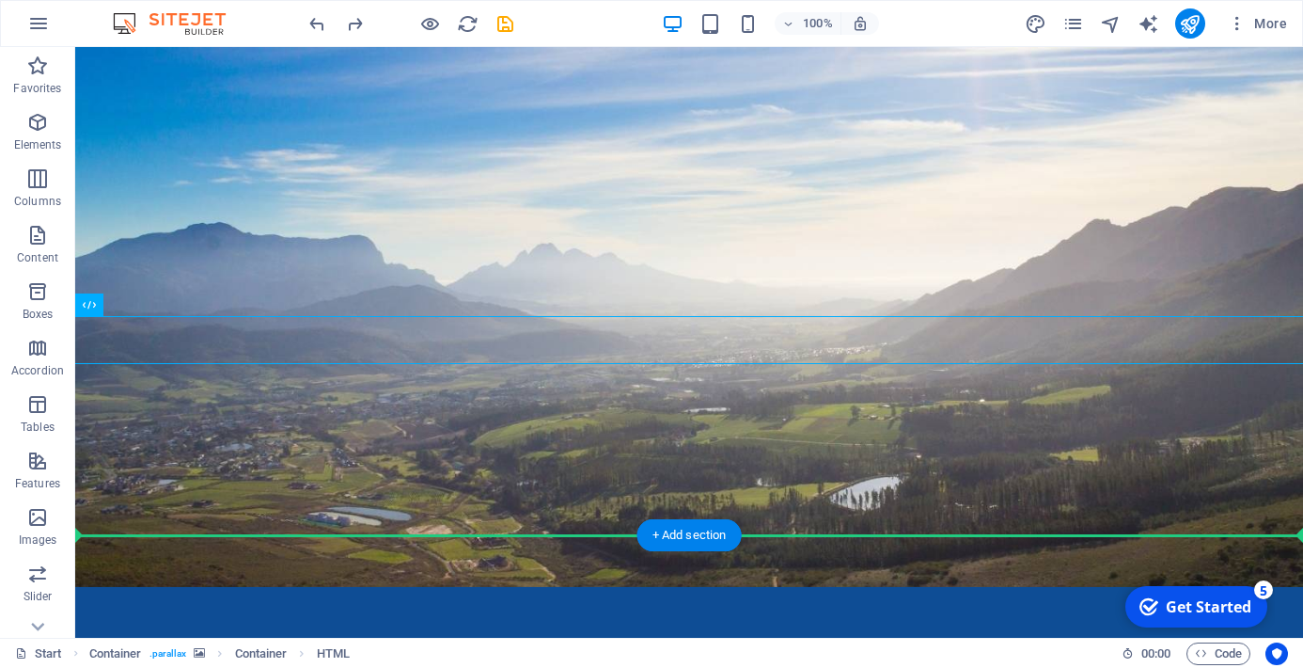
drag, startPoint x: 197, startPoint y: 353, endPoint x: 121, endPoint y: 312, distance: 85.4
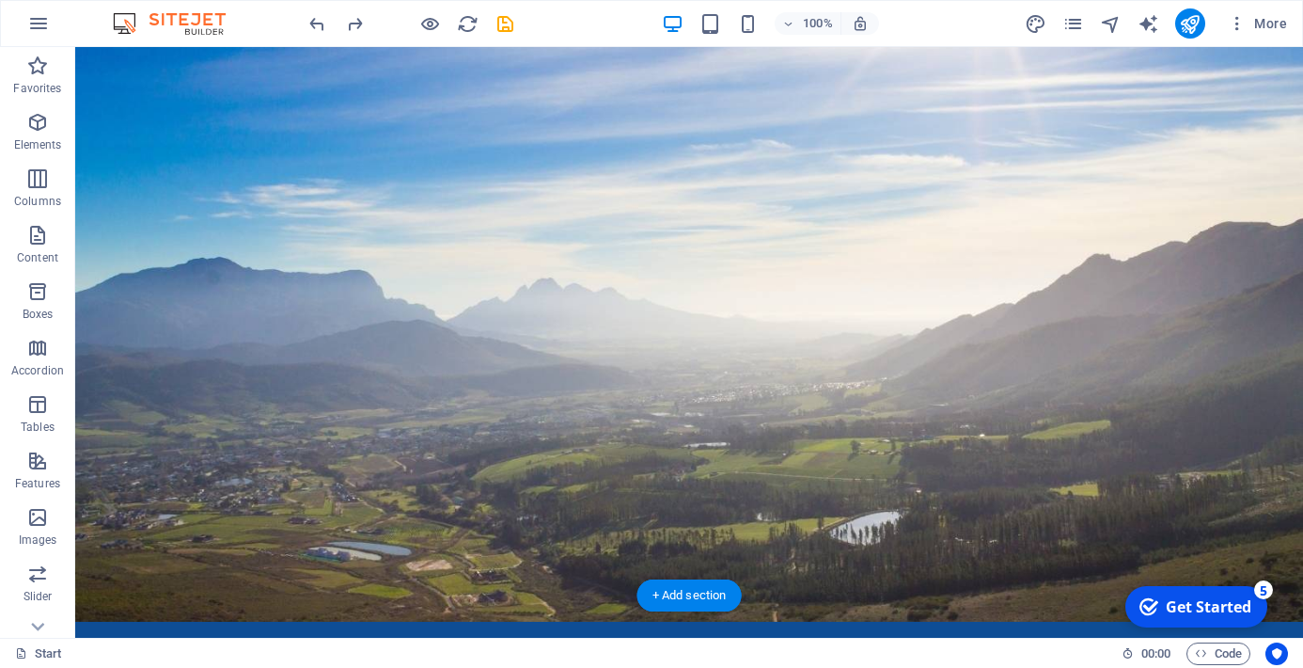
scroll to position [442, 0]
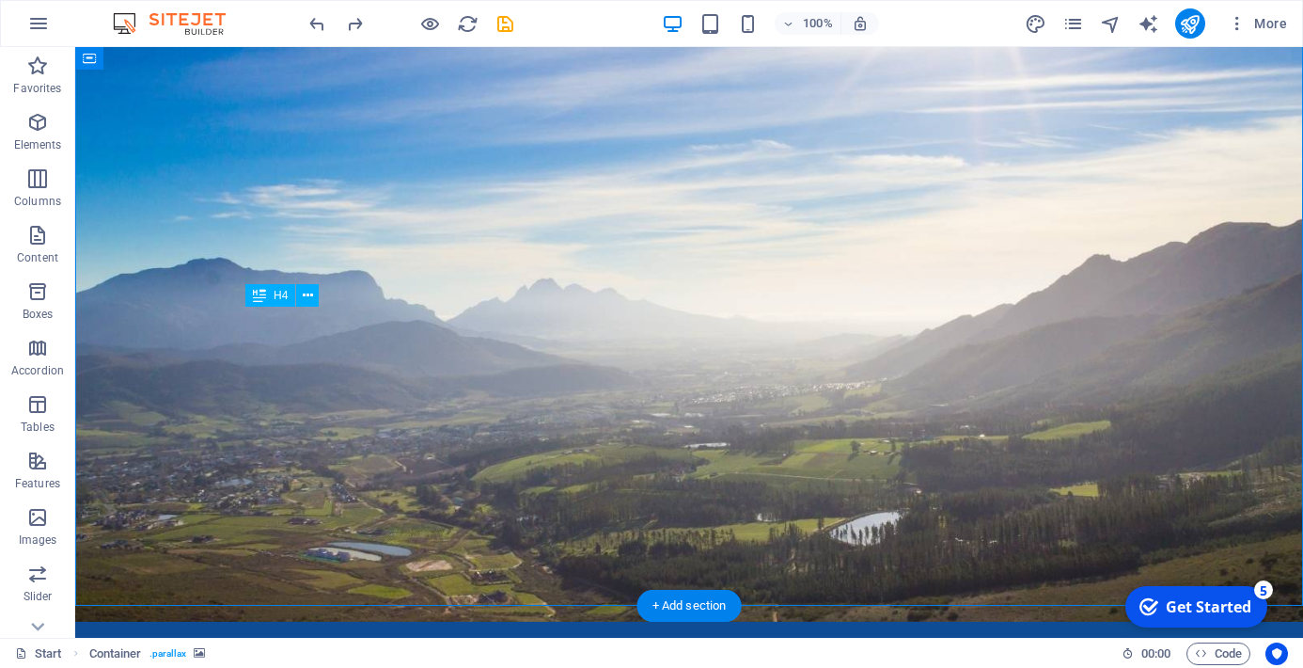
drag, startPoint x: 595, startPoint y: 347, endPoint x: 594, endPoint y: 328, distance: 18.8
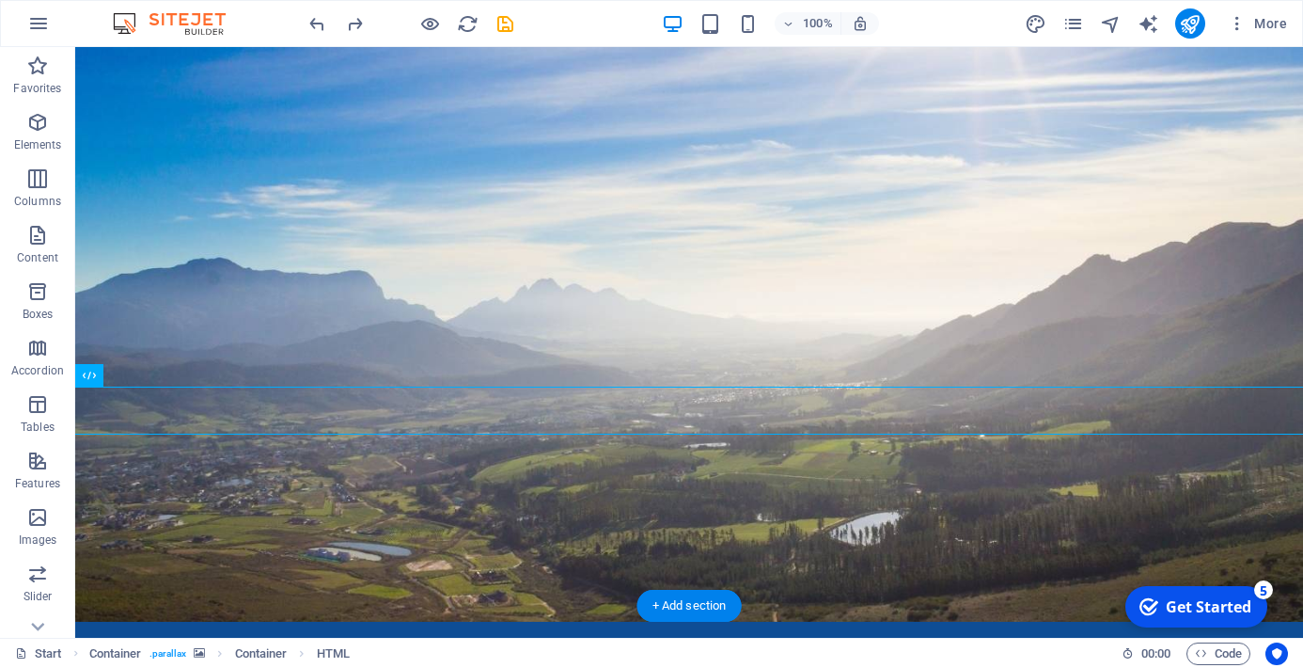
click at [165, 403] on figure at bounding box center [689, 321] width 1228 height 601
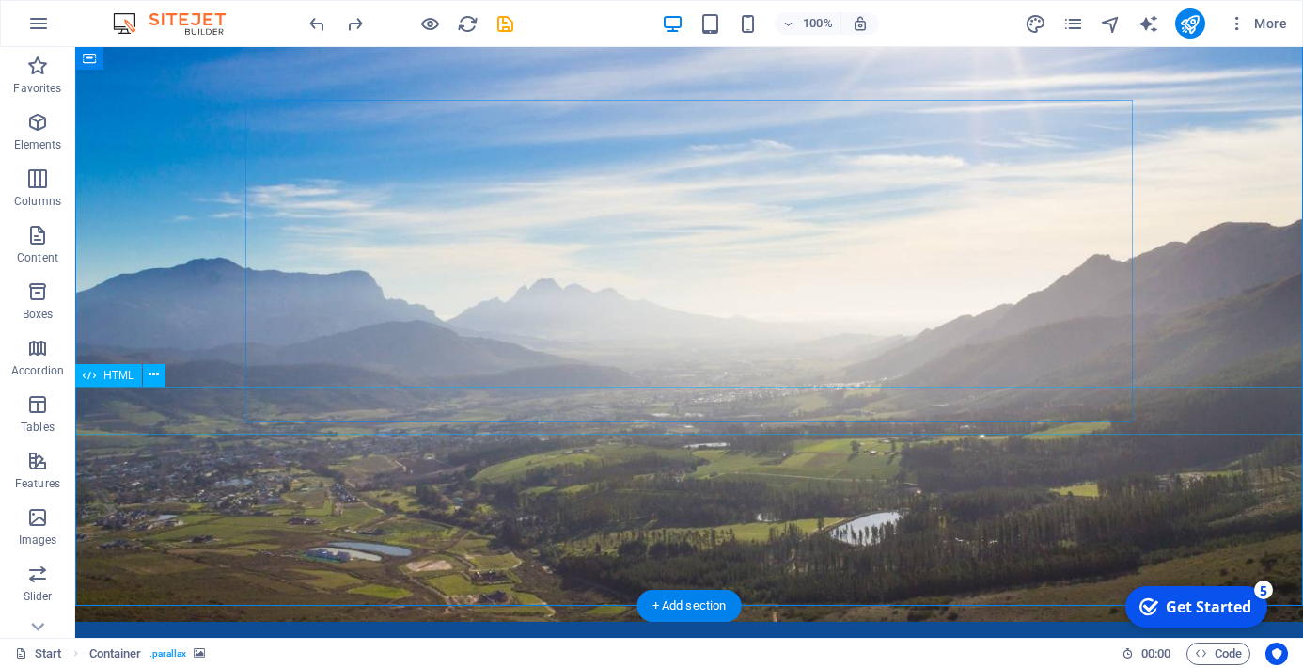
click at [97, 381] on div "HTML" at bounding box center [108, 375] width 67 height 23
click at [154, 378] on icon at bounding box center [154, 375] width 10 height 20
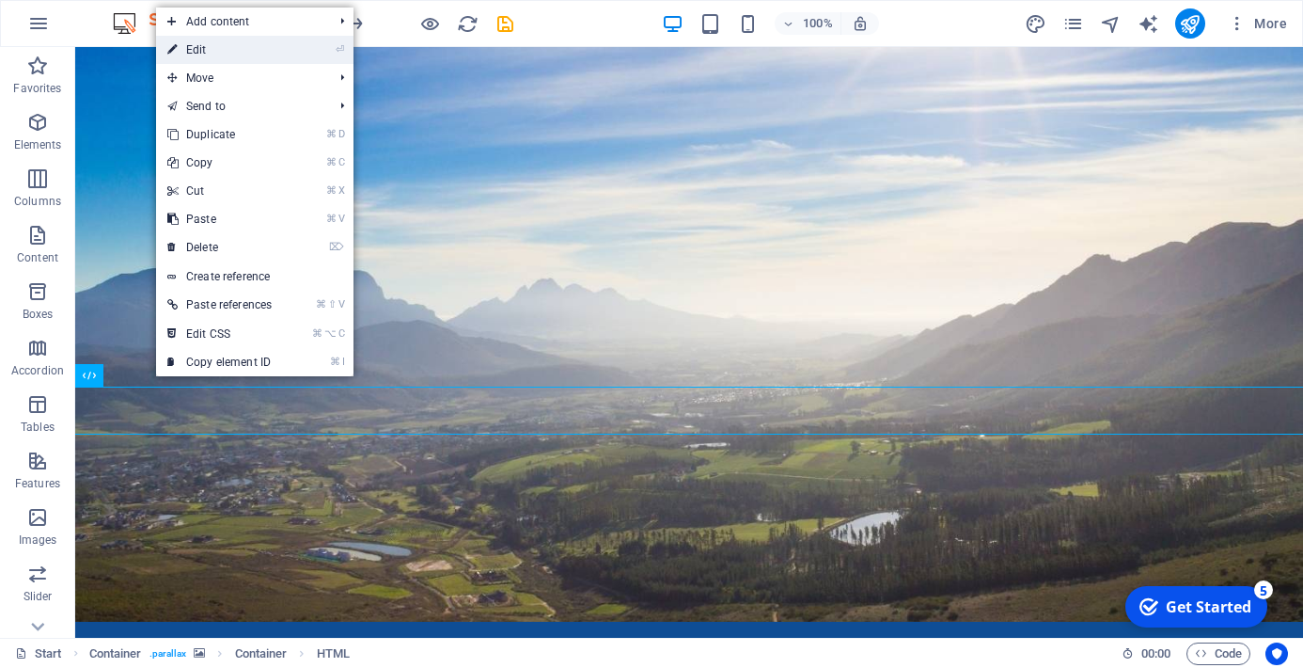
click at [277, 50] on link "⏎ Edit" at bounding box center [219, 50] width 127 height 28
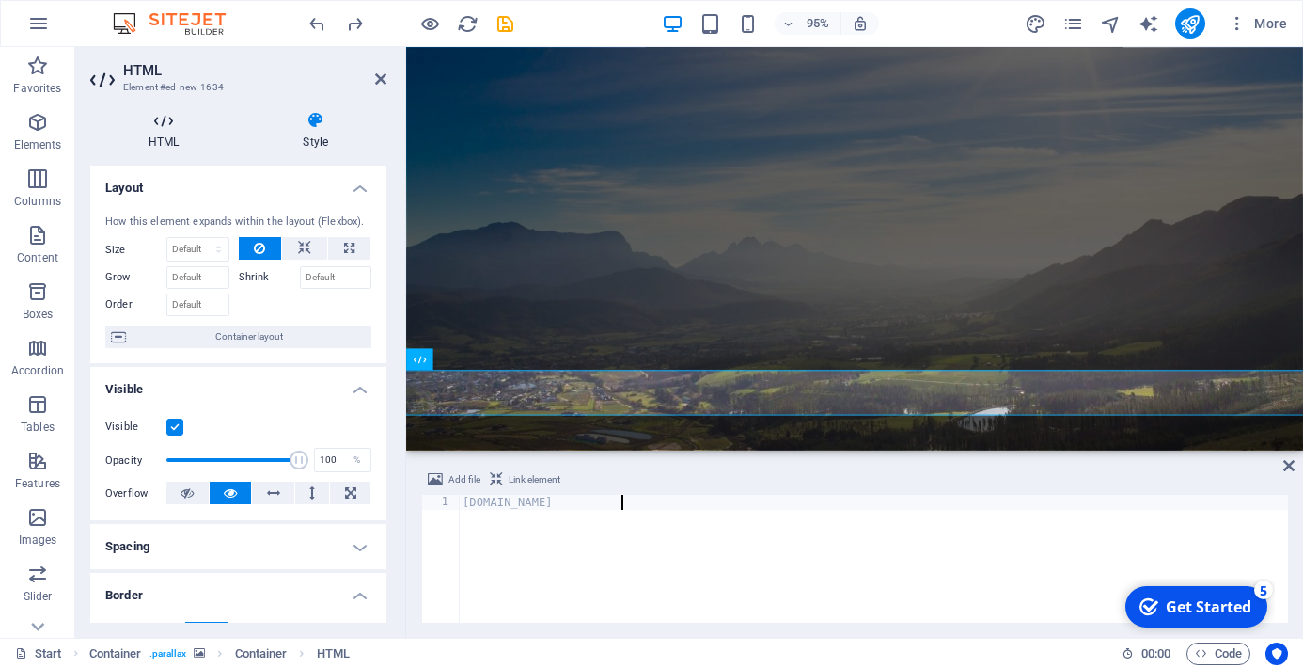
click at [168, 115] on icon at bounding box center [163, 120] width 147 height 19
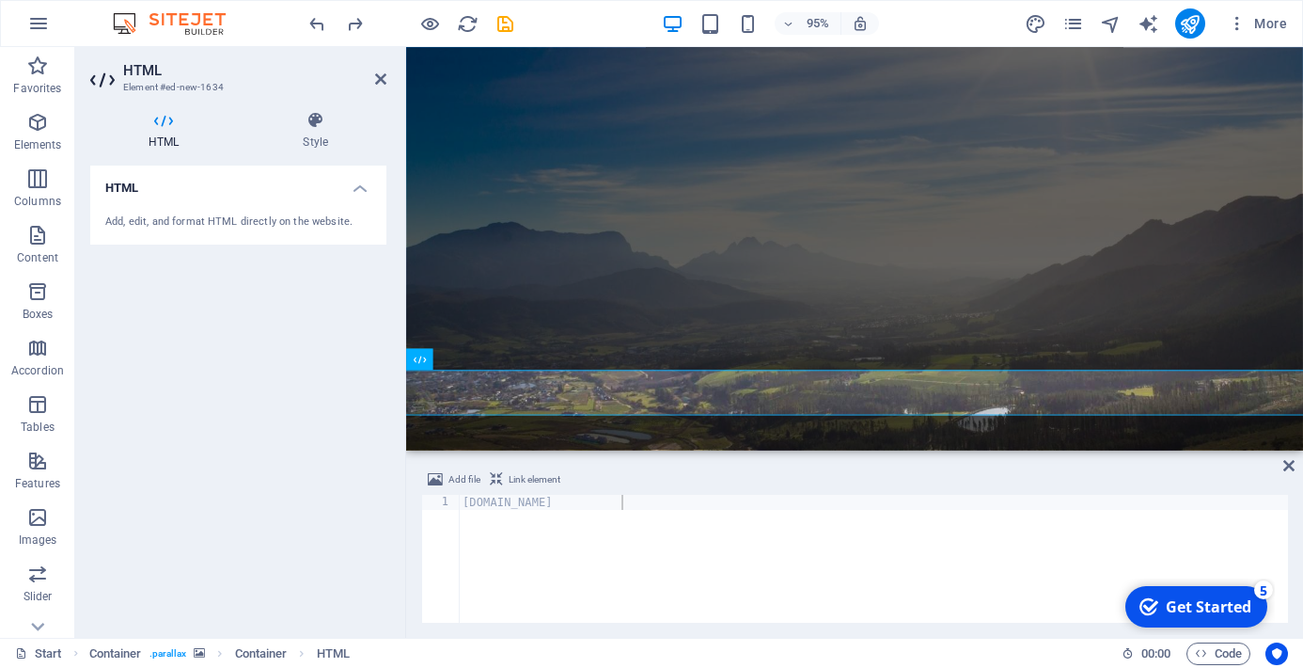
click at [227, 231] on div "Add, edit, and format HTML directly on the website." at bounding box center [238, 222] width 296 height 46
click at [316, 140] on h4 "Style" at bounding box center [315, 130] width 142 height 39
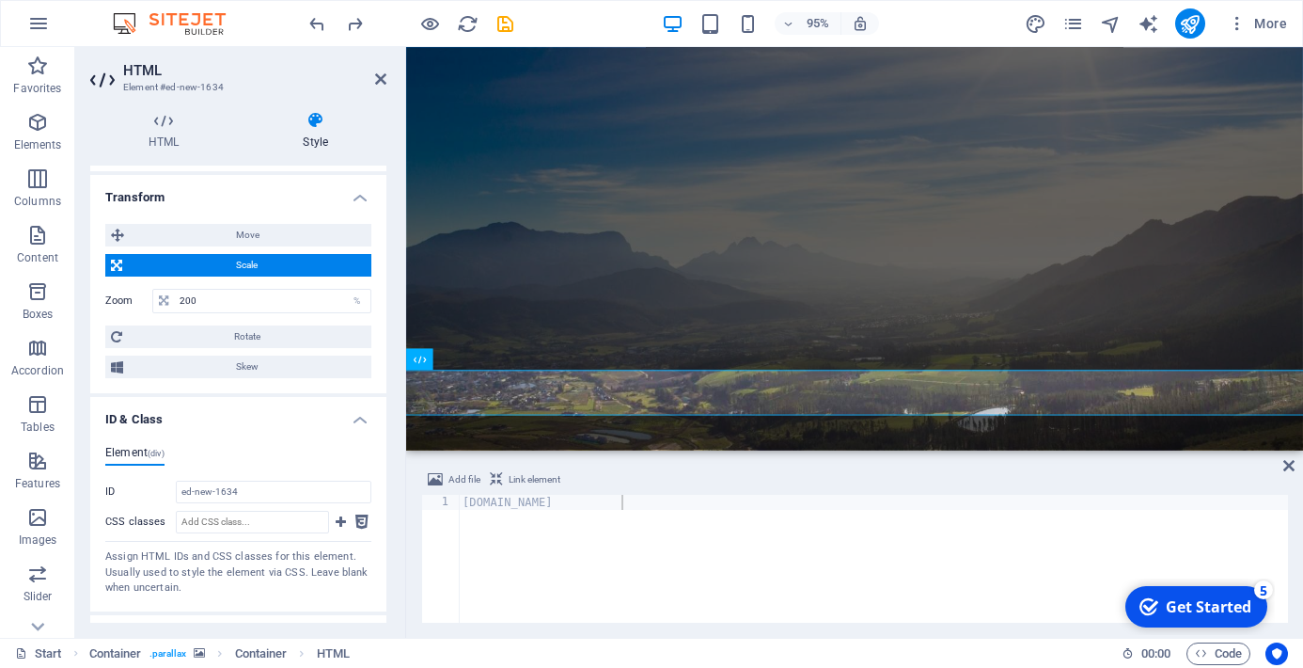
scroll to position [1083, 0]
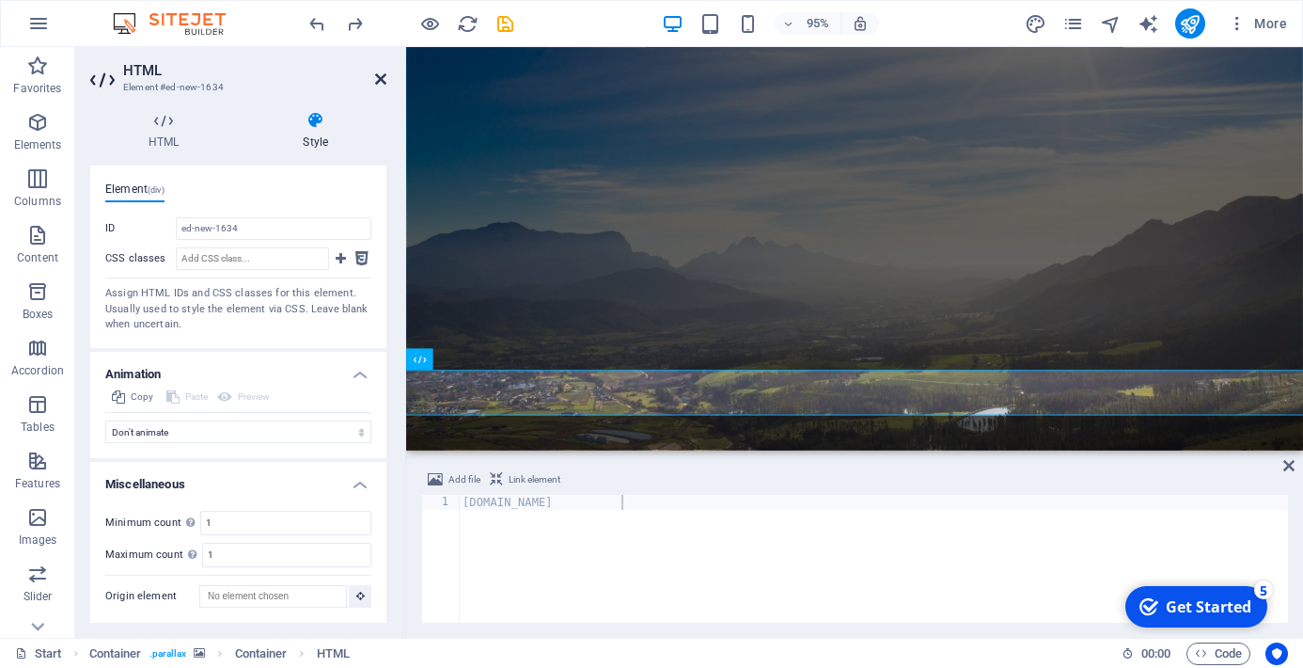
click at [377, 75] on icon at bounding box center [380, 78] width 11 height 15
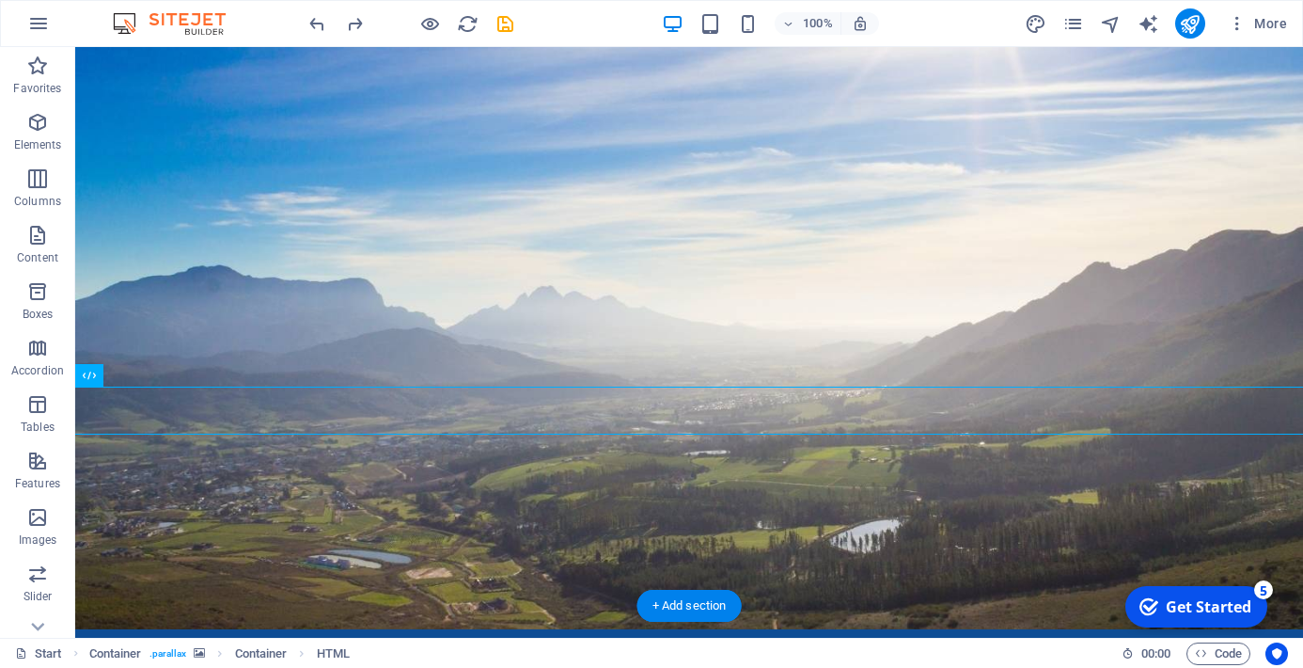
scroll to position [461, 0]
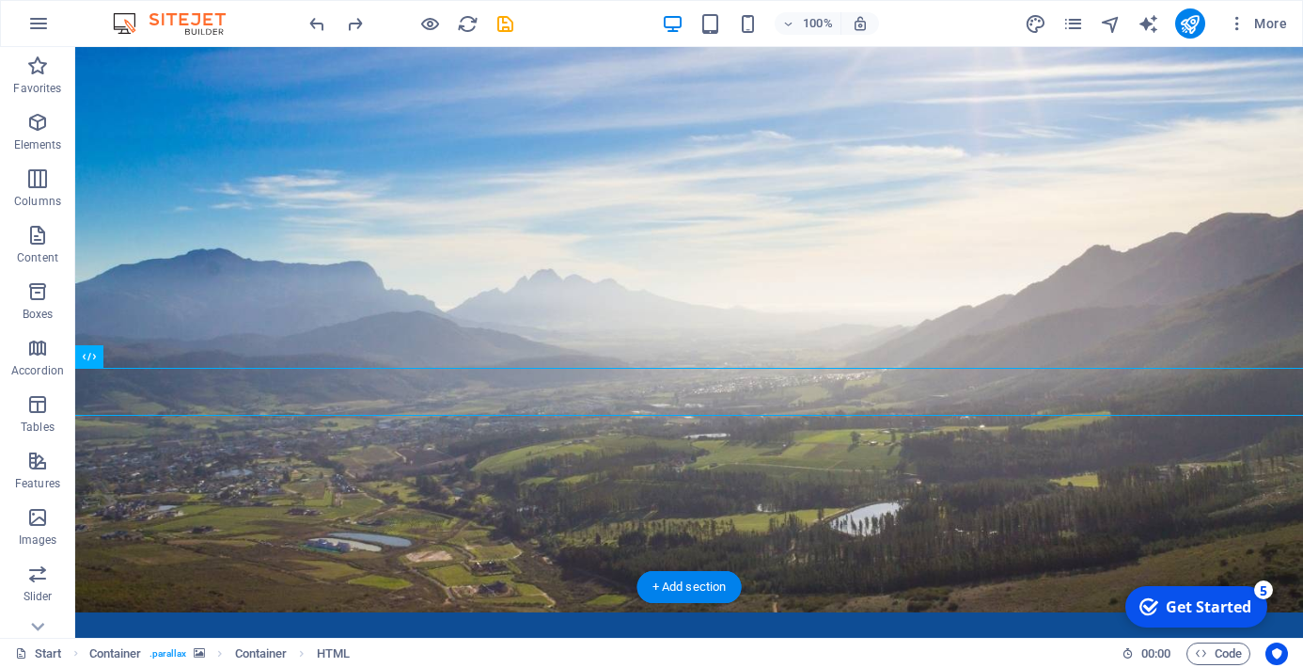
click at [497, 473] on figure at bounding box center [689, 311] width 1228 height 601
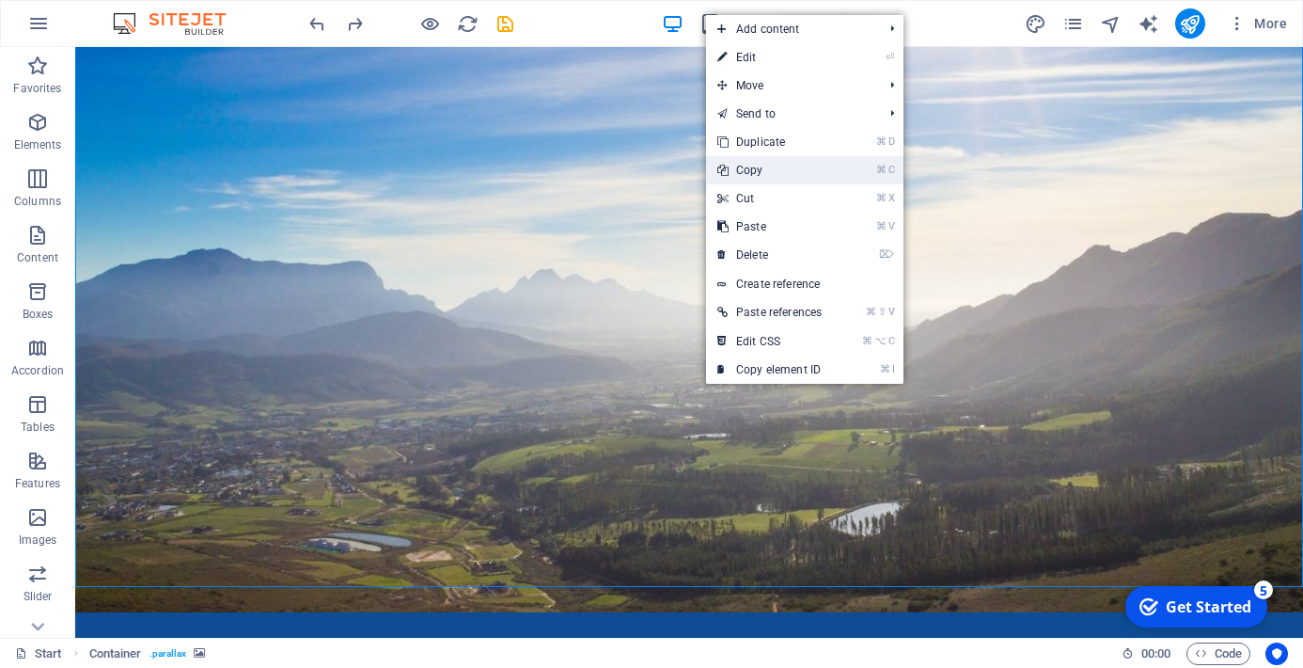
click at [815, 171] on link "⌘ C Copy" at bounding box center [769, 170] width 127 height 28
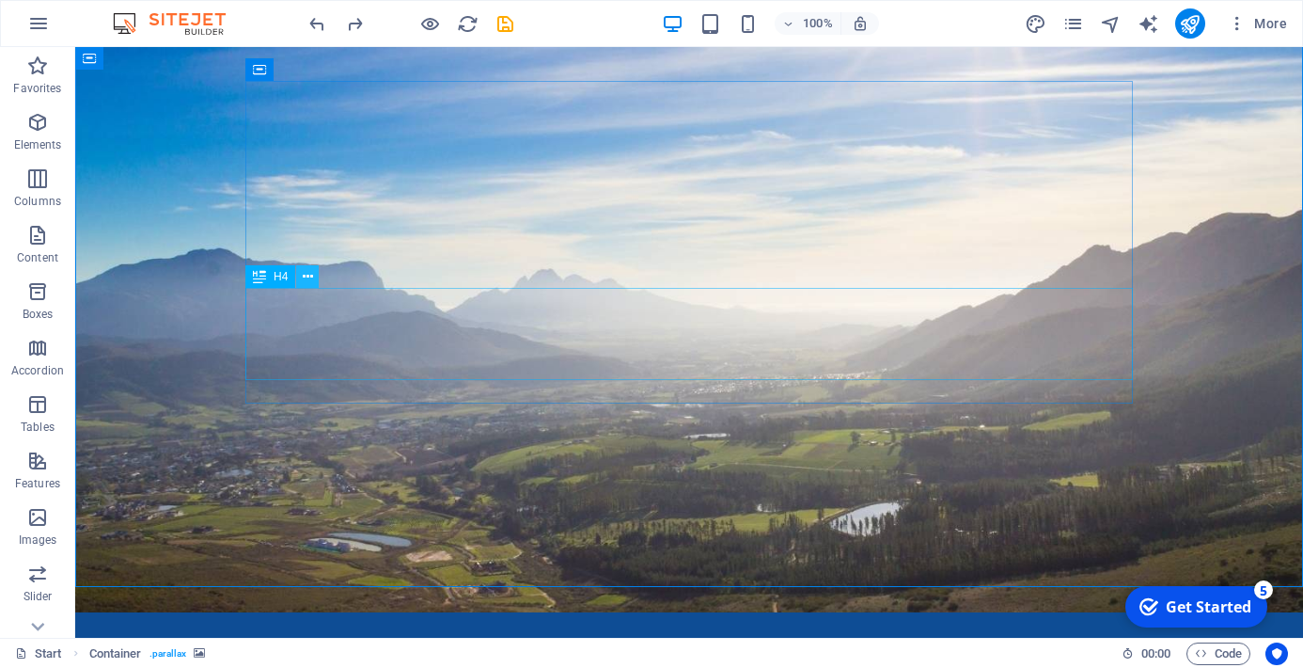
click at [310, 278] on icon at bounding box center [308, 277] width 10 height 20
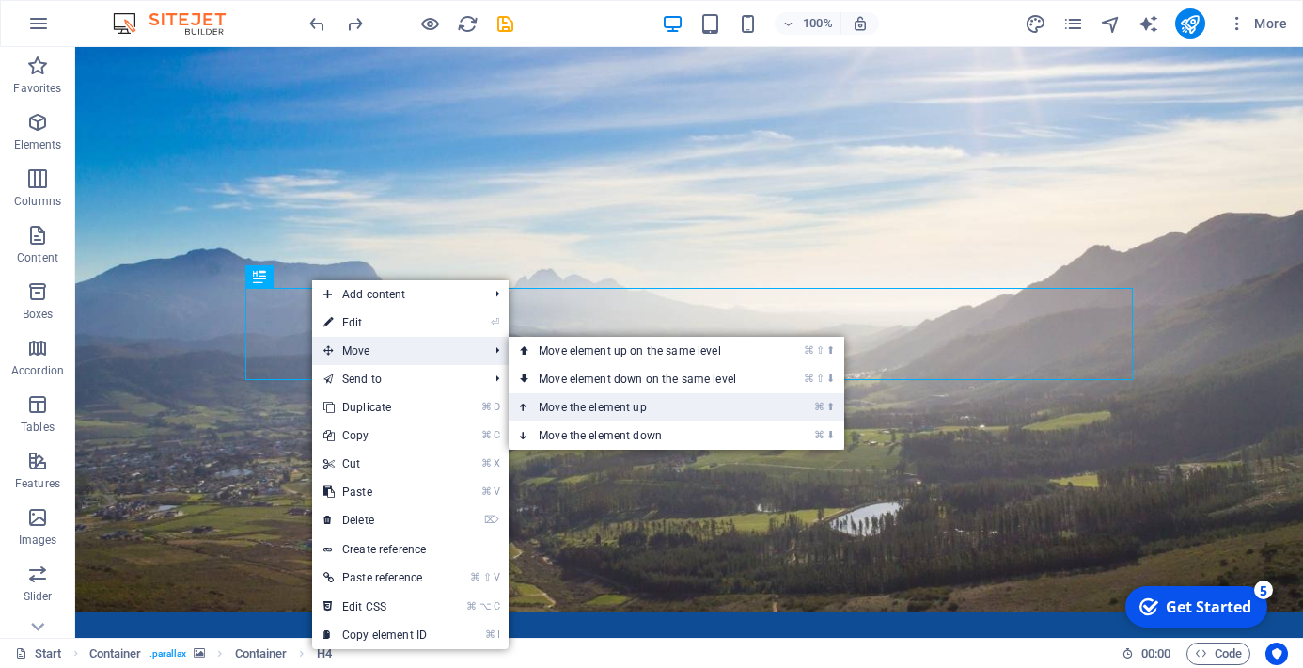
click at [582, 410] on link "⌘ ⬆ Move the element up" at bounding box center [641, 407] width 265 height 28
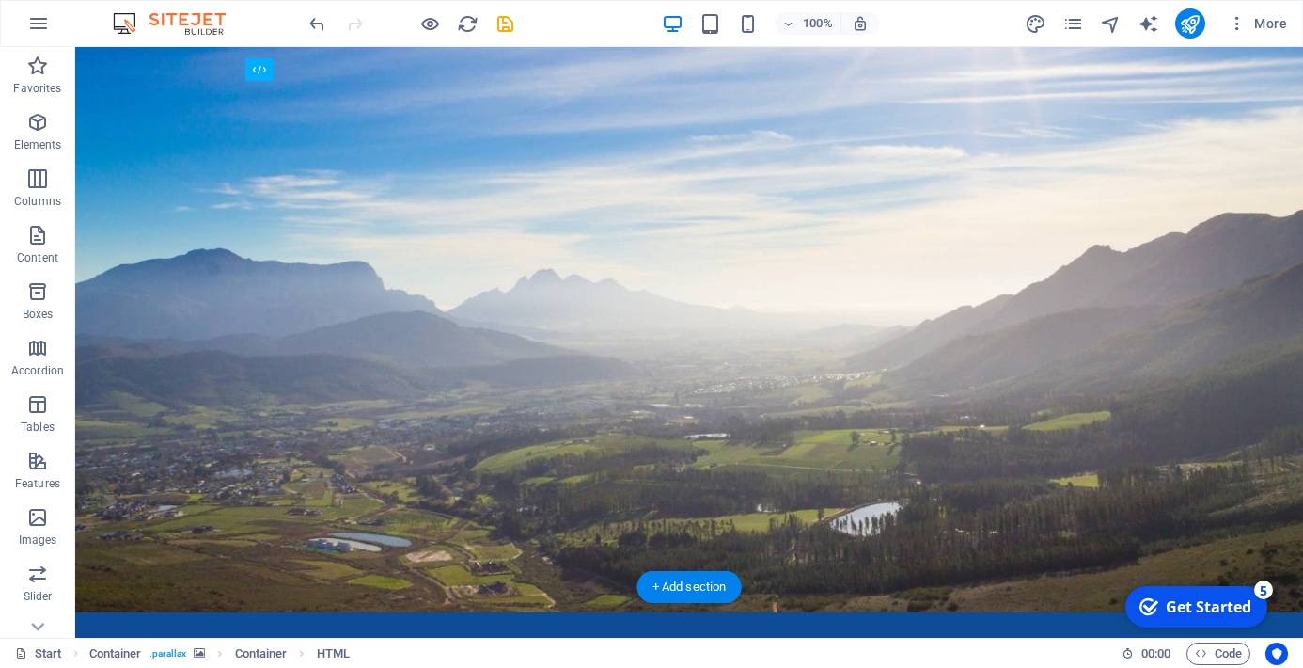
drag, startPoint x: 613, startPoint y: 387, endPoint x: 618, endPoint y: 291, distance: 97.0
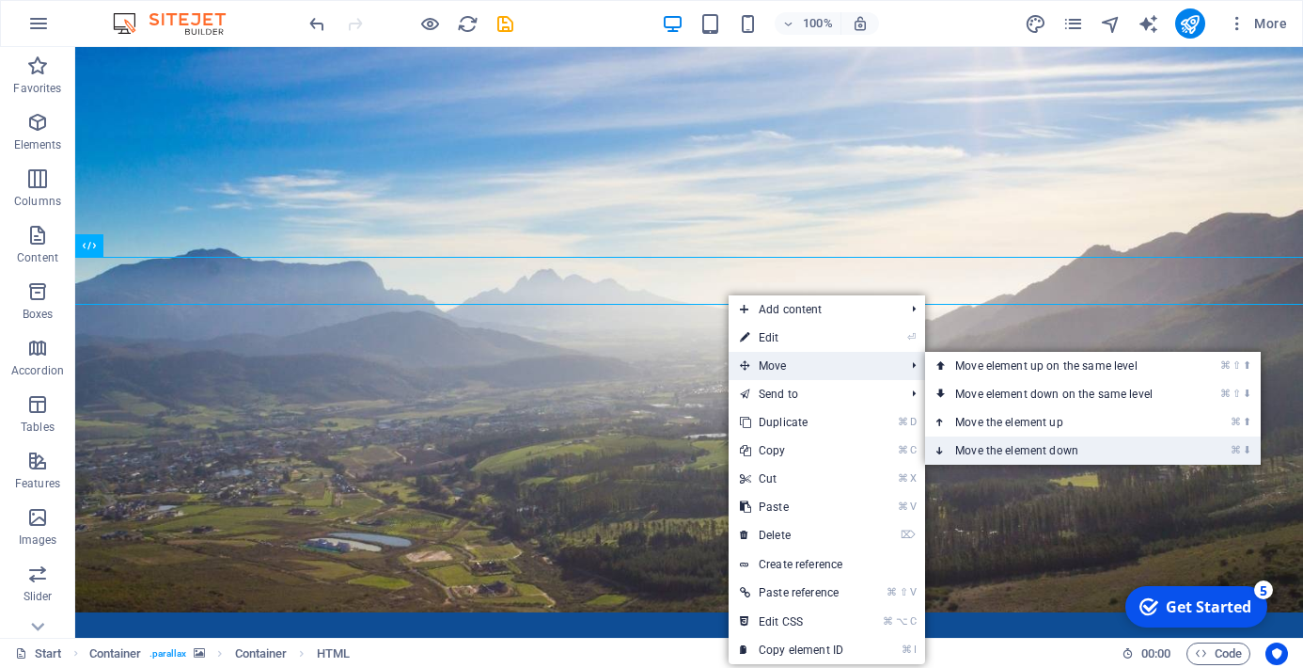
click at [1050, 449] on link "⌘ ⬇ Move the element down" at bounding box center [1057, 450] width 265 height 28
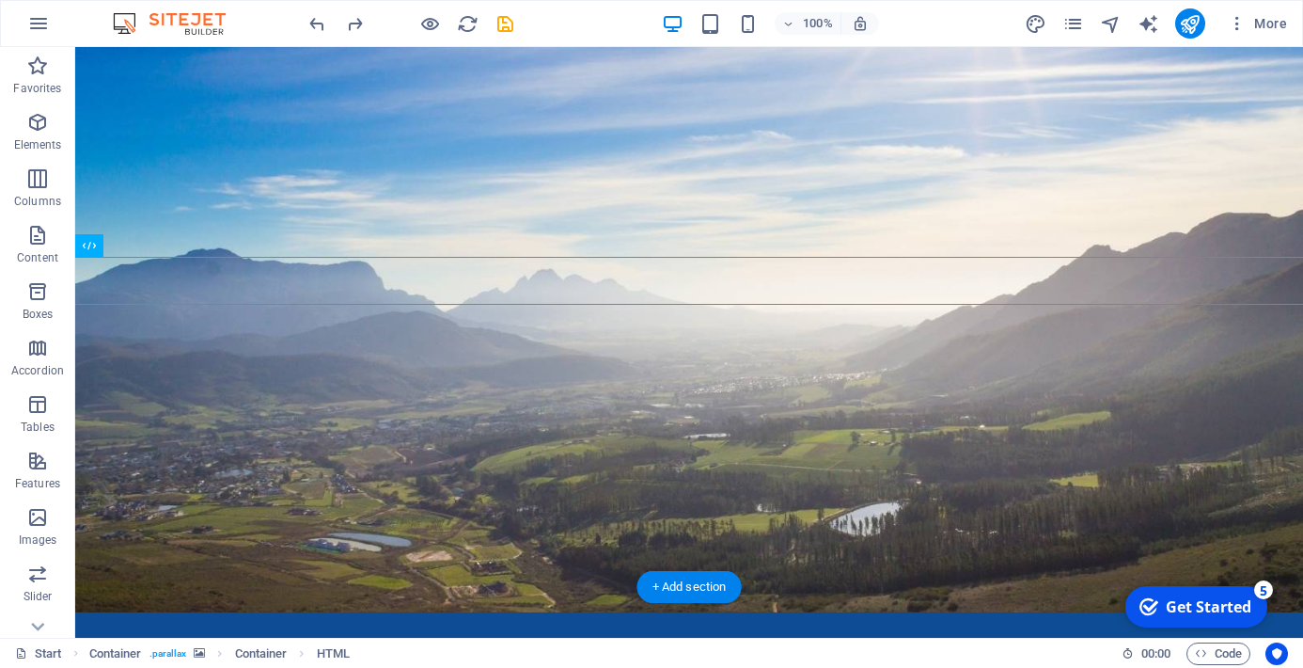
click at [980, 483] on figure at bounding box center [689, 311] width 1228 height 601
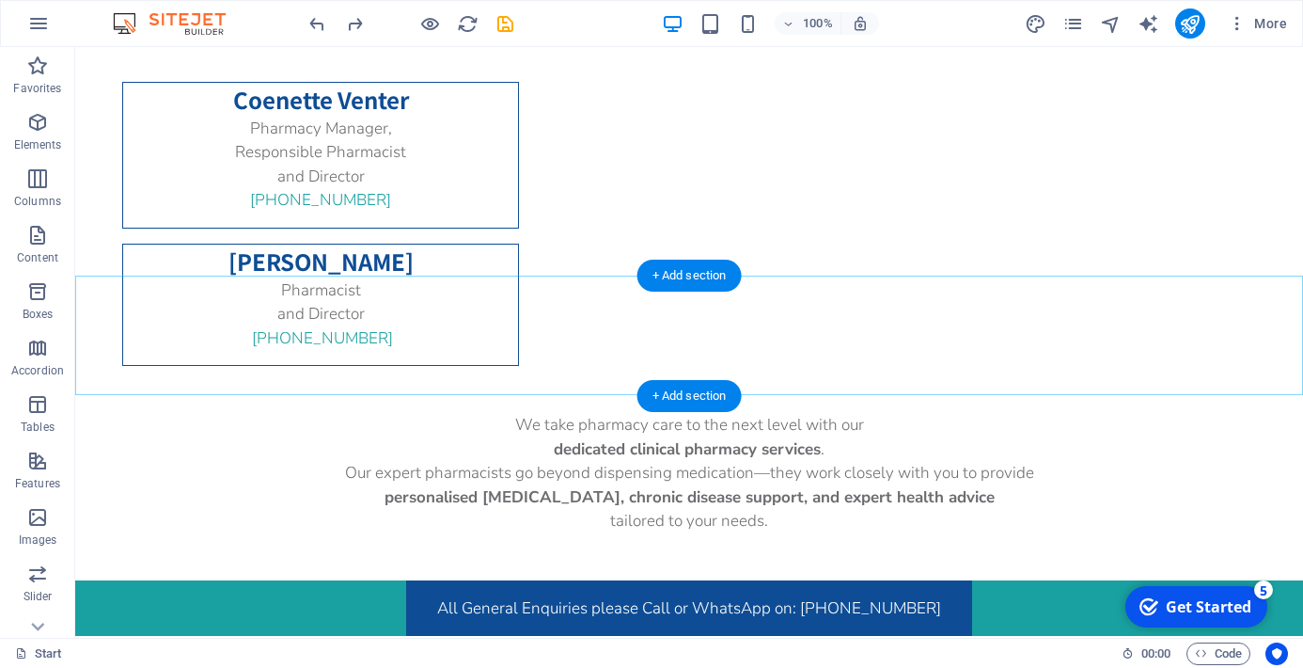
scroll to position [2042, 0]
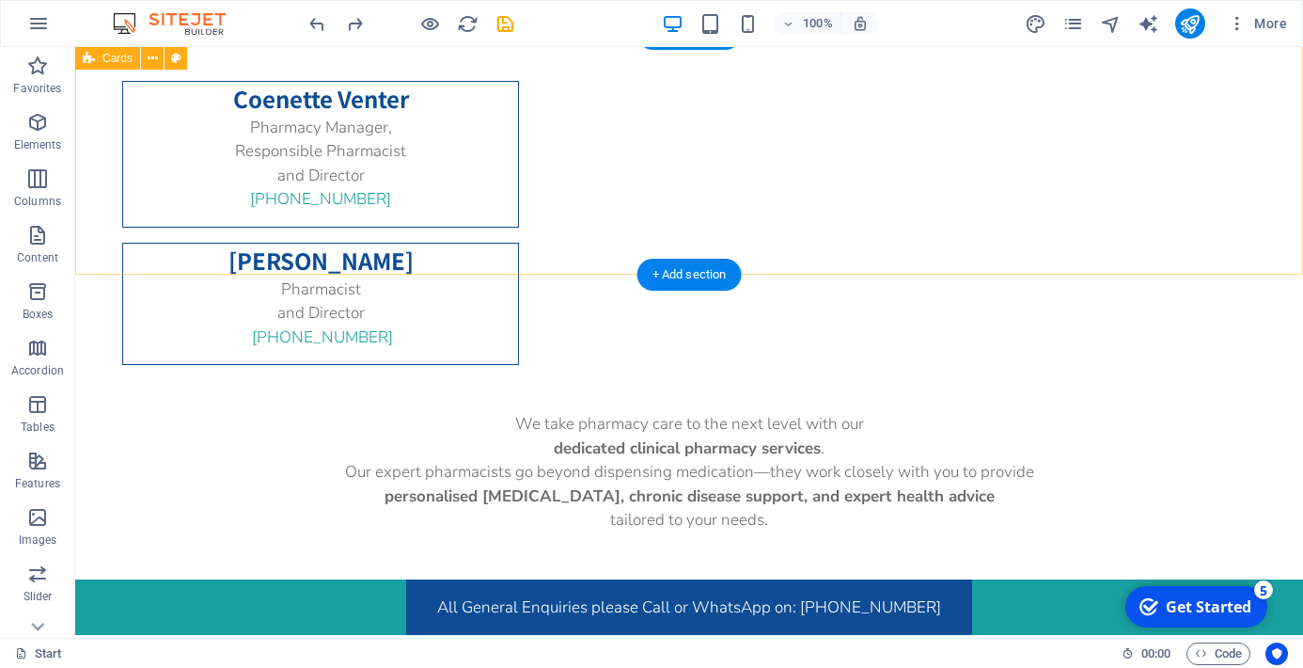
click at [791, 249] on div "Coenette Venter Pharmacy Manager, Responsible Pharmacist and Director [PHONE_NU…" at bounding box center [689, 223] width 1228 height 379
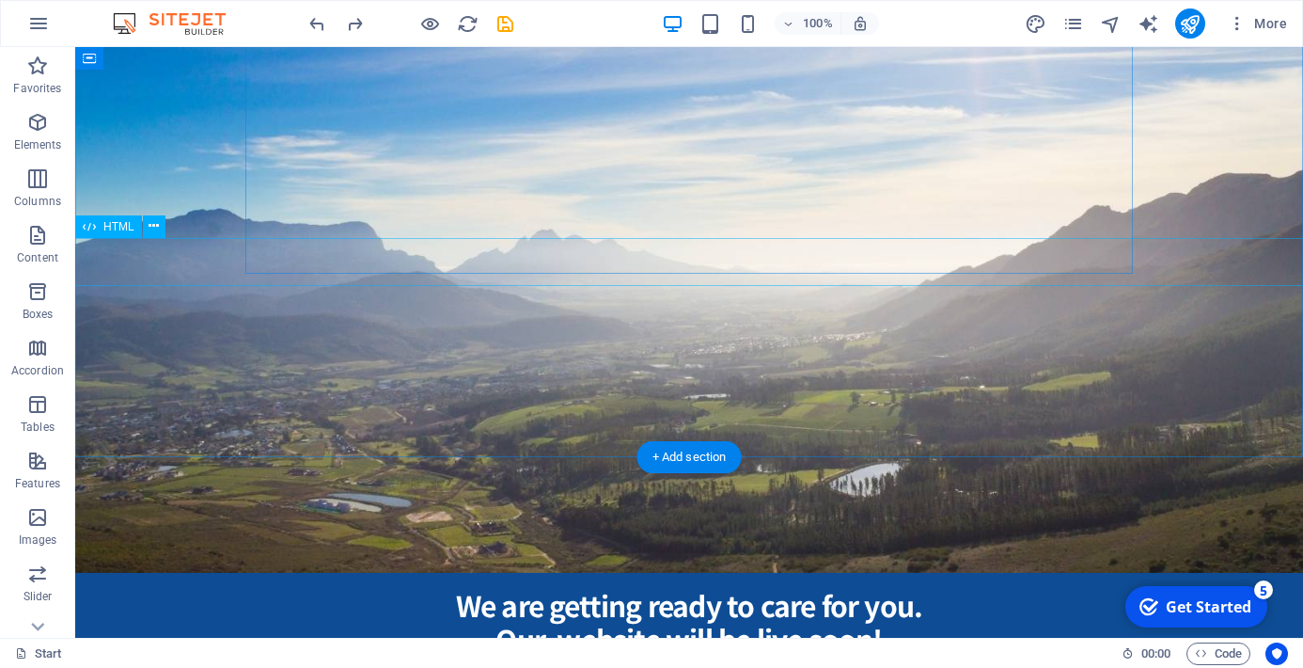
scroll to position [590, 0]
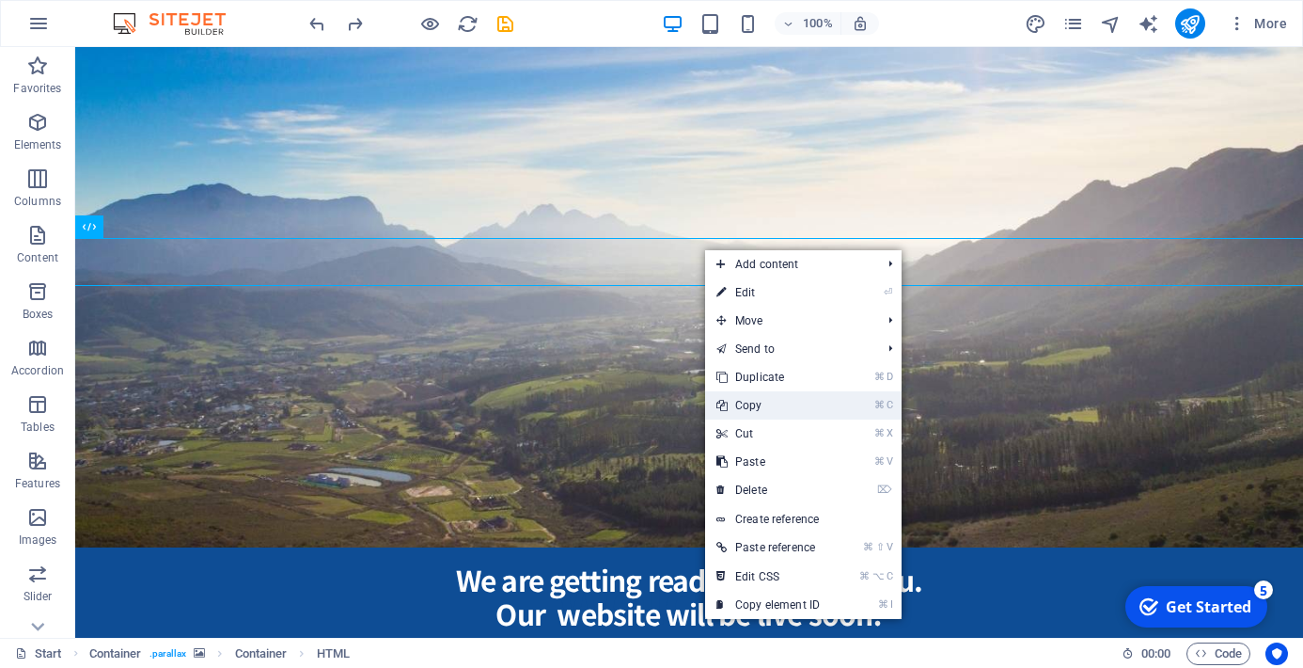
click at [749, 404] on link "⌘ C Copy" at bounding box center [768, 405] width 126 height 28
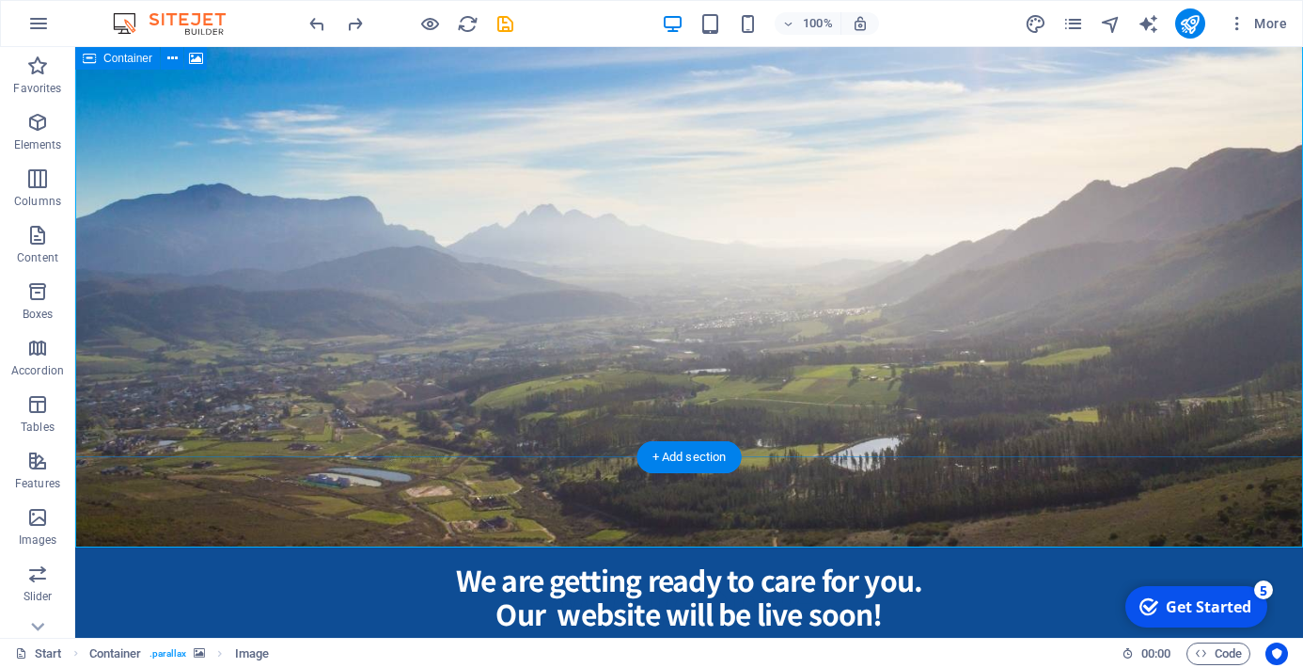
click at [240, 144] on figure at bounding box center [689, 246] width 1228 height 601
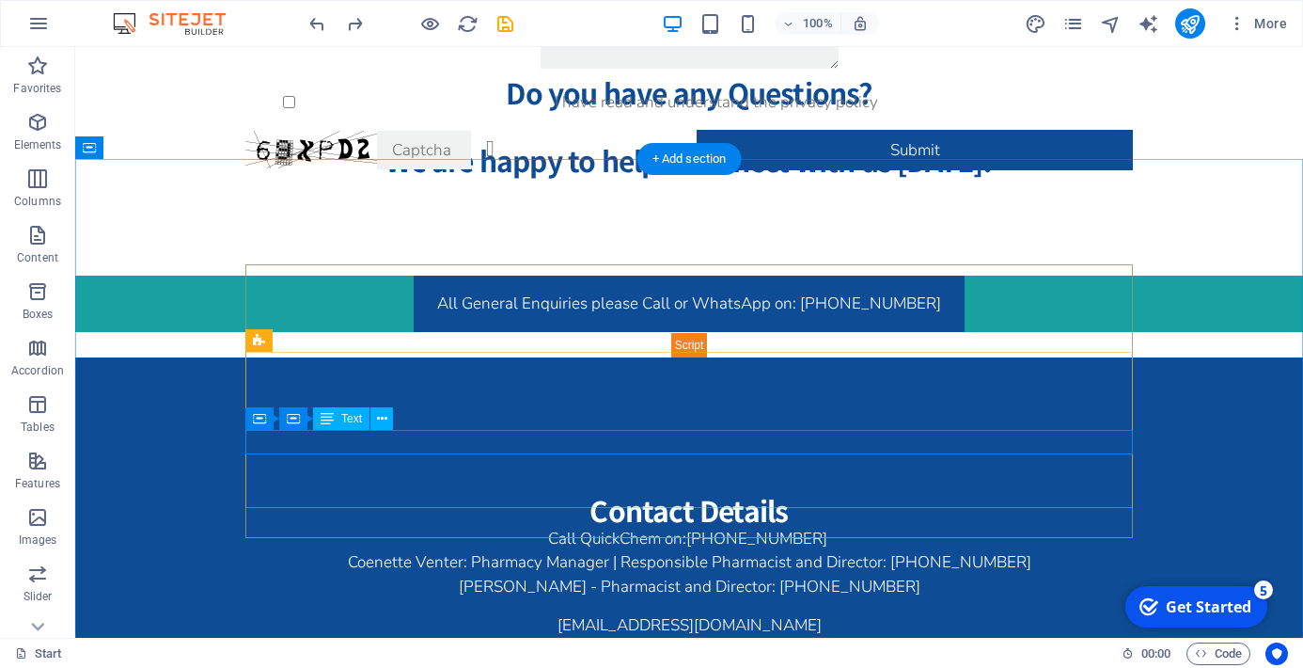
scroll to position [3435, 0]
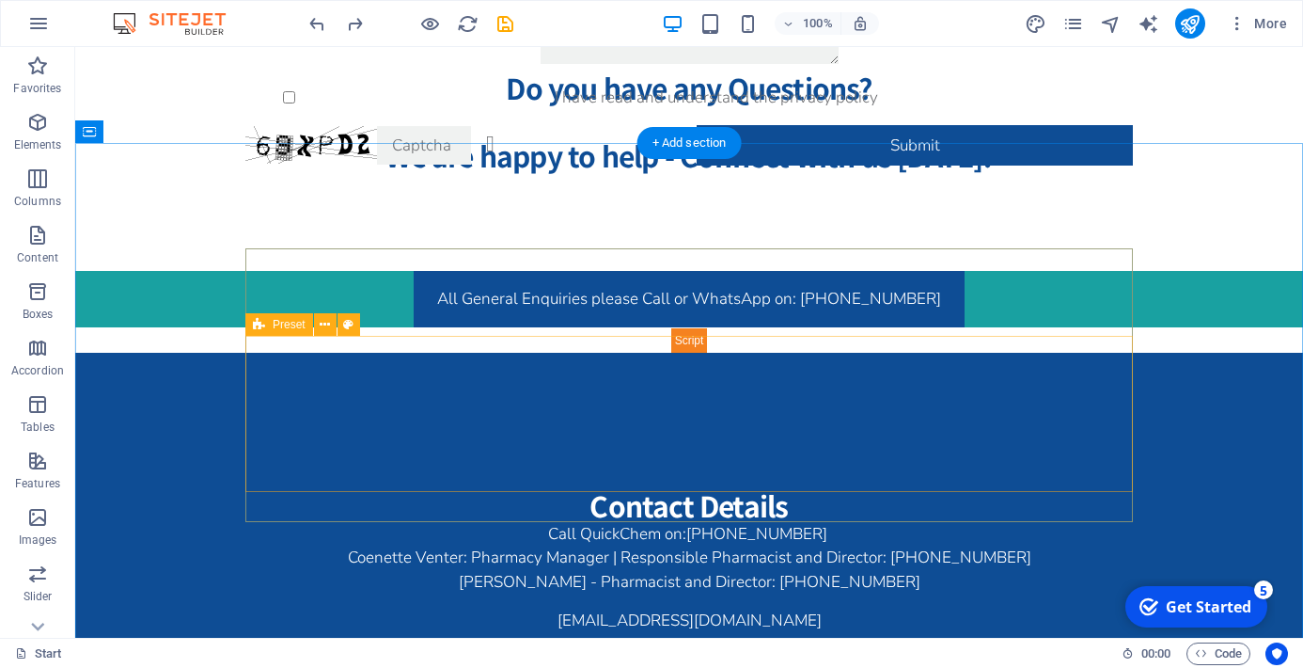
click at [702, 545] on div "Coenette Venter: Pharmacy Manager | Responsible Pharmacist and Director: +27 71…" at bounding box center [689, 608] width 888 height 126
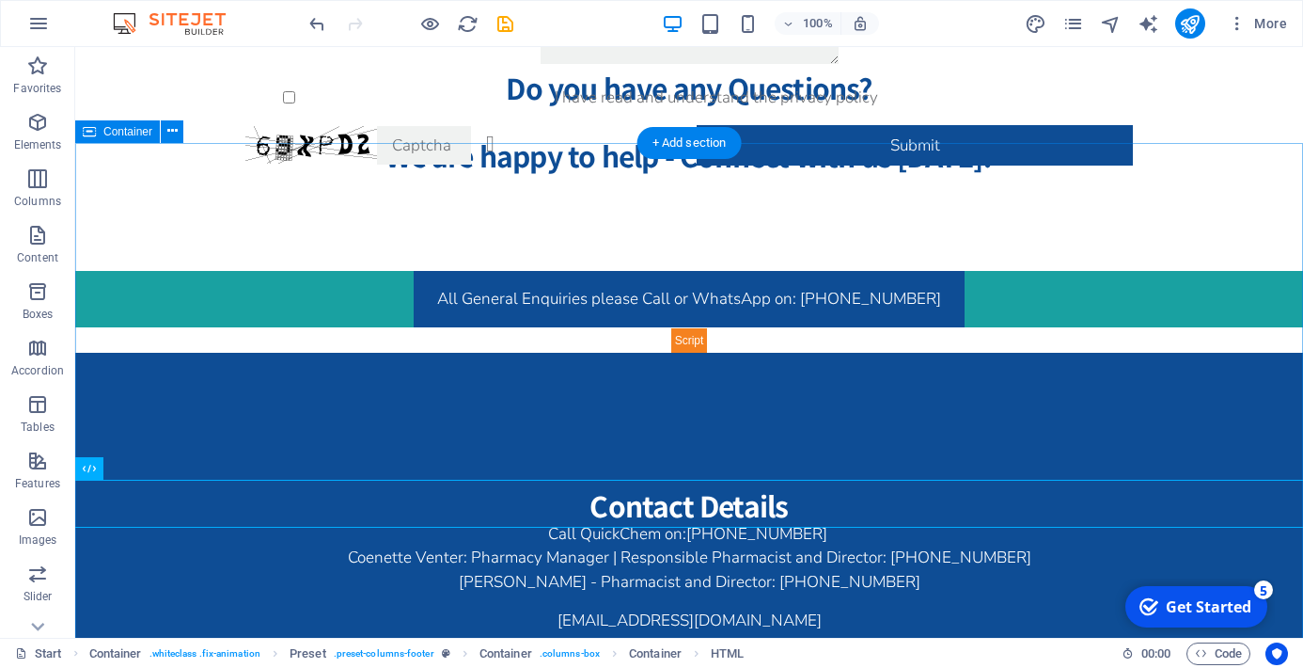
click at [945, 353] on div "Contact Details Call QuickChem on: +27 61 806 6819 Coenette Venter: Pharmacy Ma…" at bounding box center [689, 619] width 1228 height 533
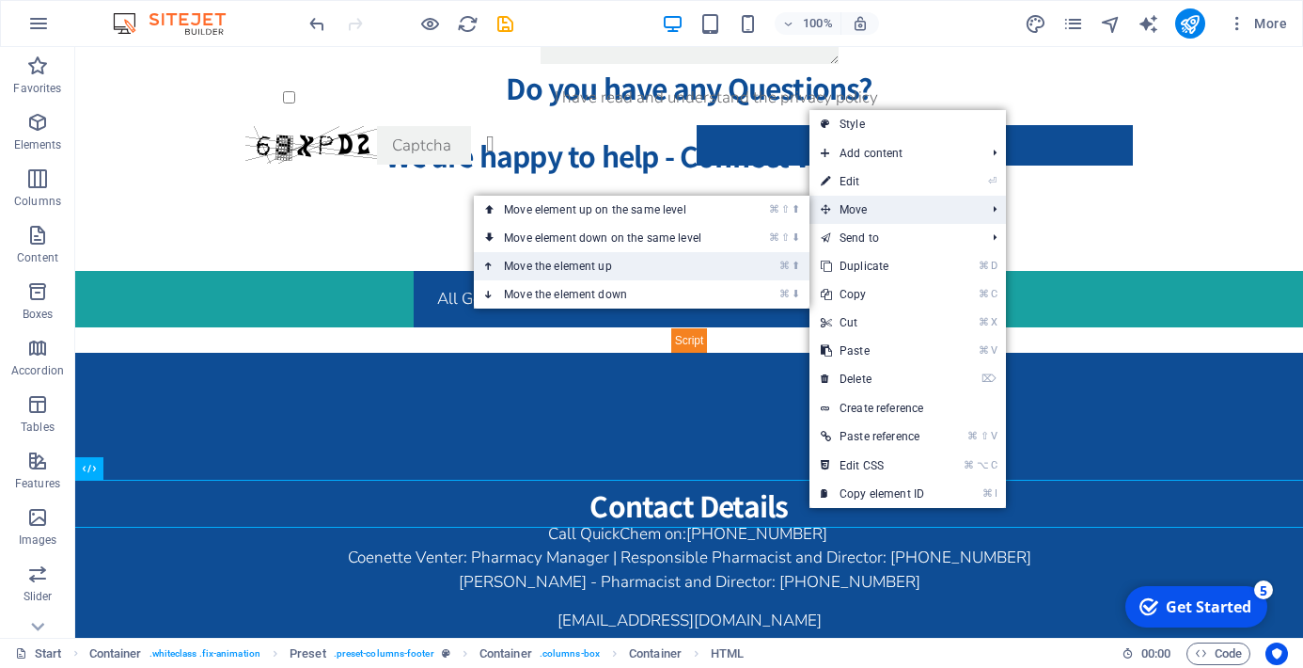
click at [675, 275] on link "⌘ ⬆ Move the element up" at bounding box center [606, 266] width 265 height 28
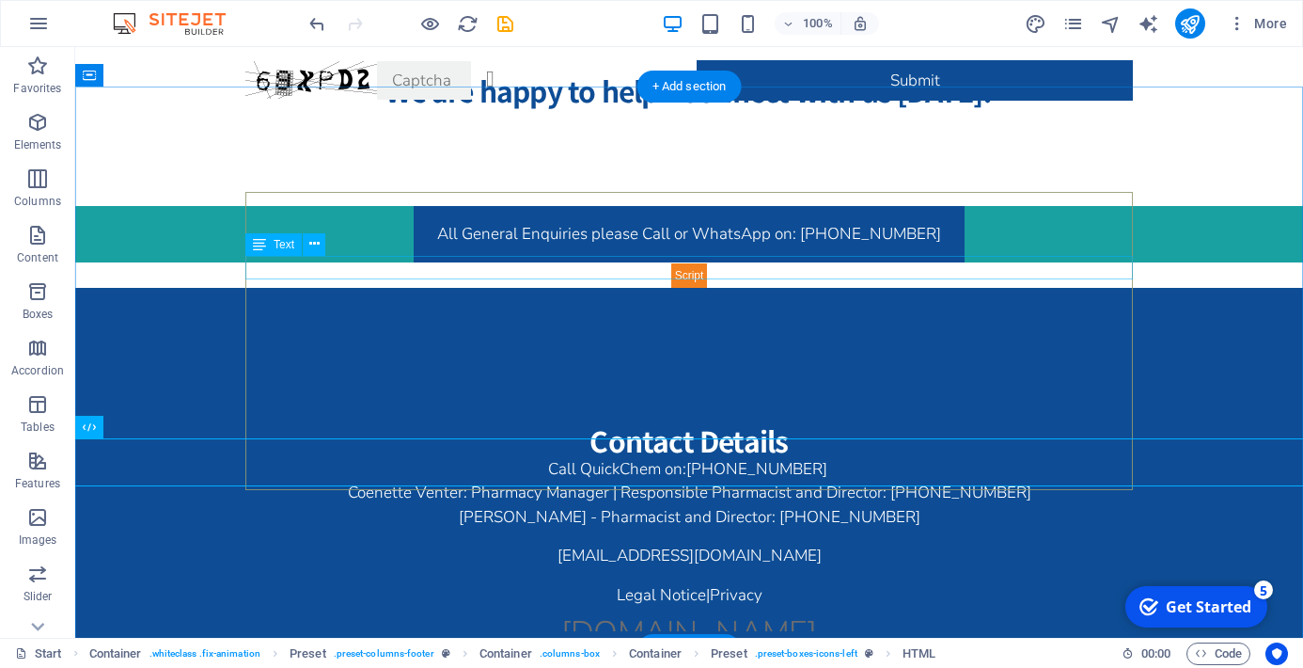
scroll to position [3520, 0]
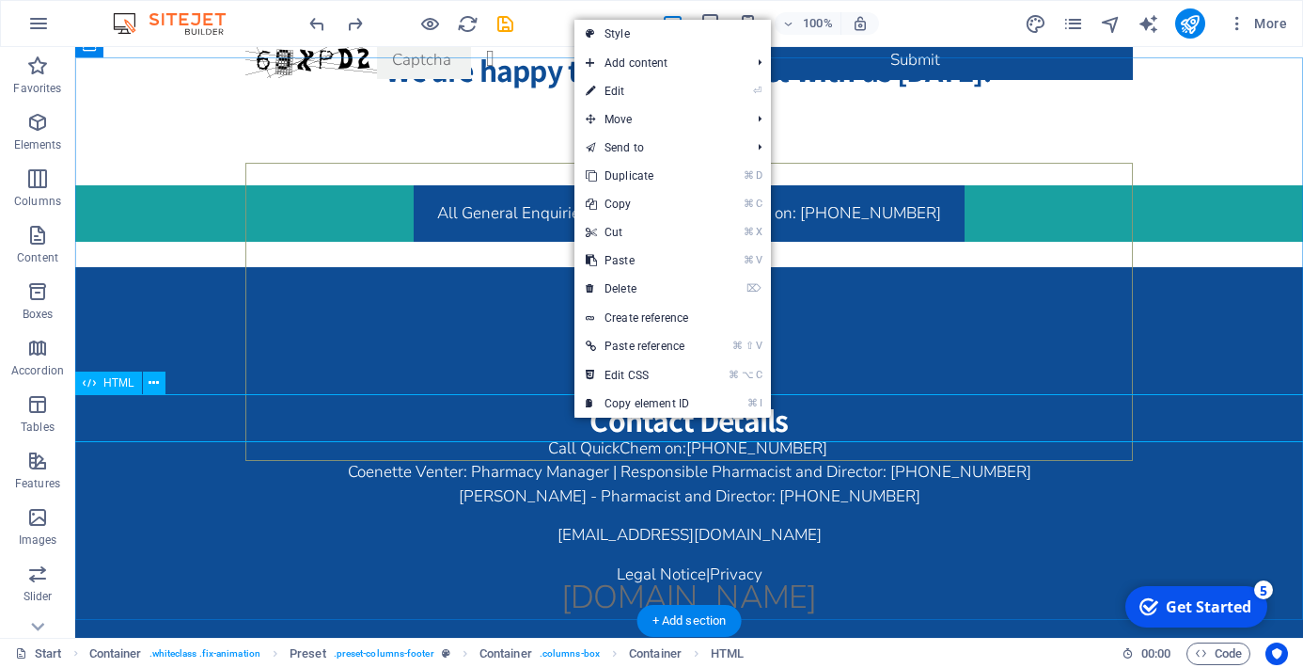
click at [535, 574] on div "www.alorapharmacy.co.za" at bounding box center [689, 598] width 1775 height 48
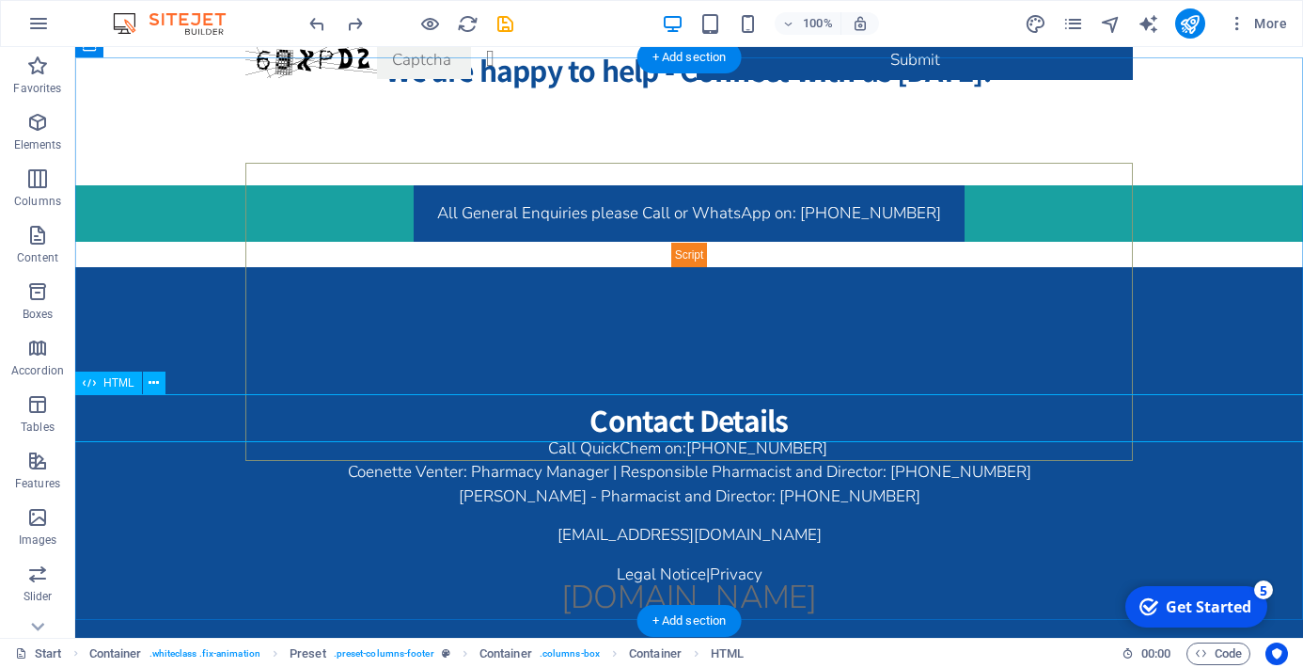
click at [652, 574] on div "www.alorapharmacy.co.za" at bounding box center [689, 598] width 1775 height 48
click at [1256, 362] on div "Contact Details Call QuickChem on: +27 61 806 6819 Coenette Venter: Pharmacy Ma…" at bounding box center [689, 533] width 1228 height 533
click at [892, 574] on div "www.alorapharmacy.co.za" at bounding box center [689, 598] width 1775 height 48
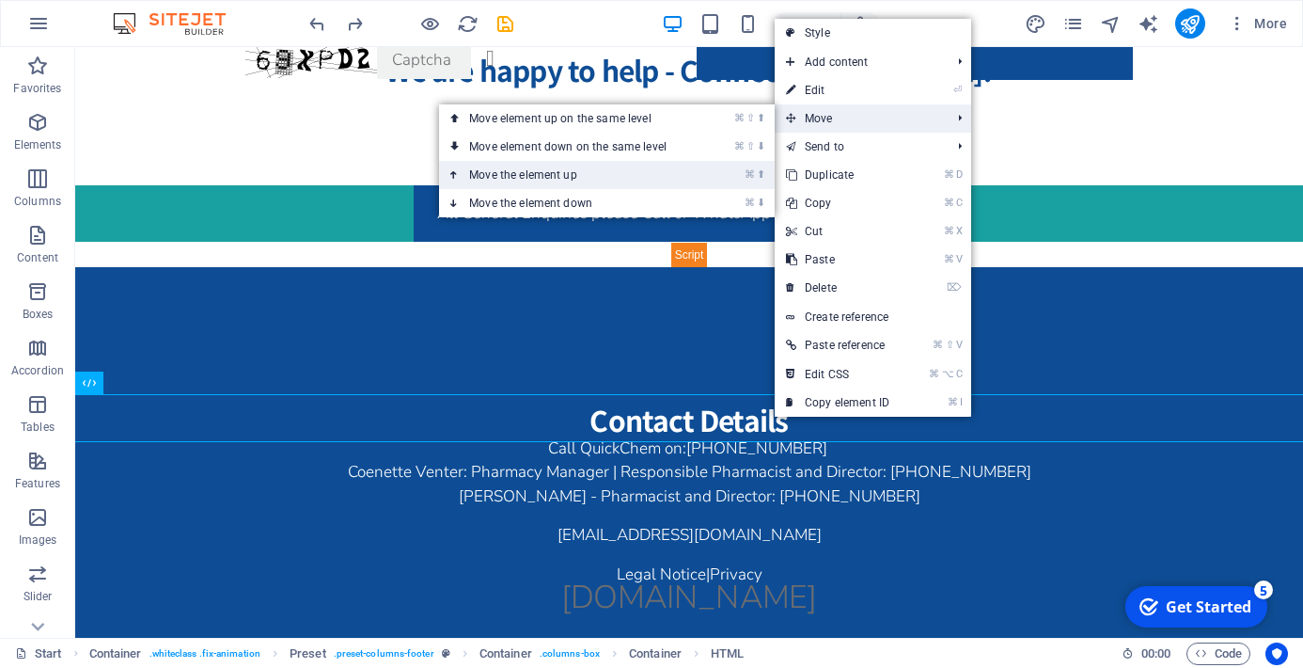
click at [670, 181] on link "⌘ ⬆ Move the element up" at bounding box center [571, 175] width 265 height 28
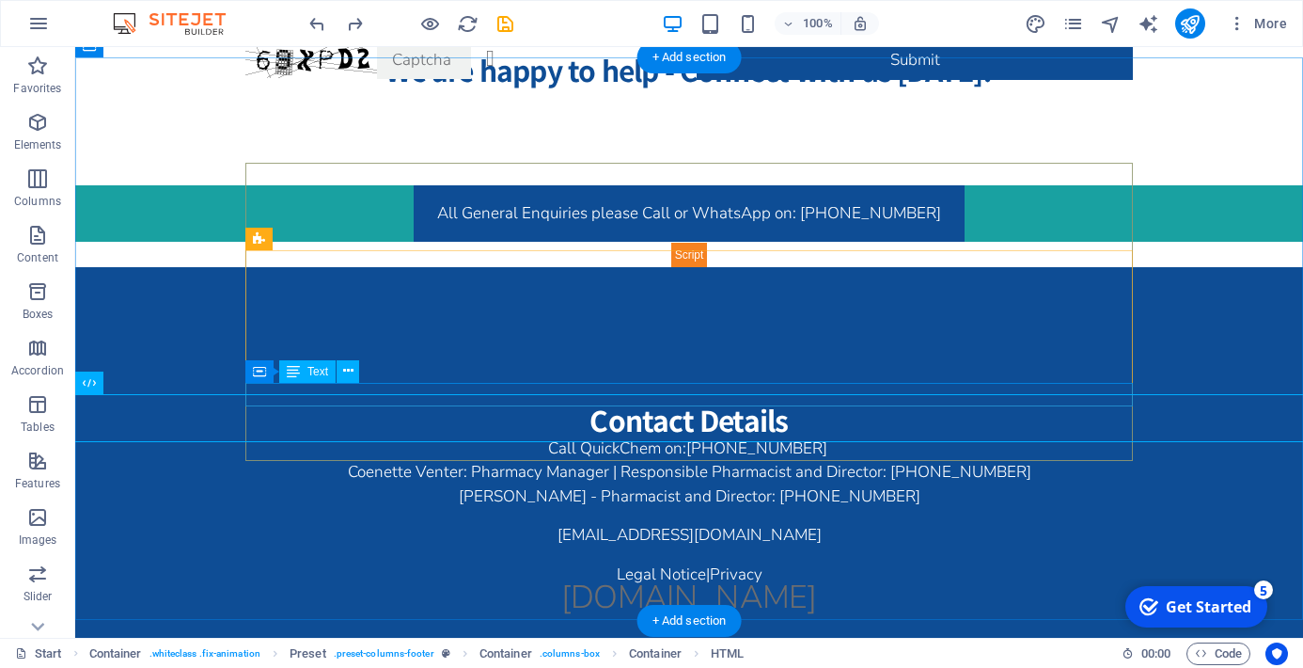
click at [700, 562] on div "Legal Notice | Privacy" at bounding box center [689, 574] width 888 height 24
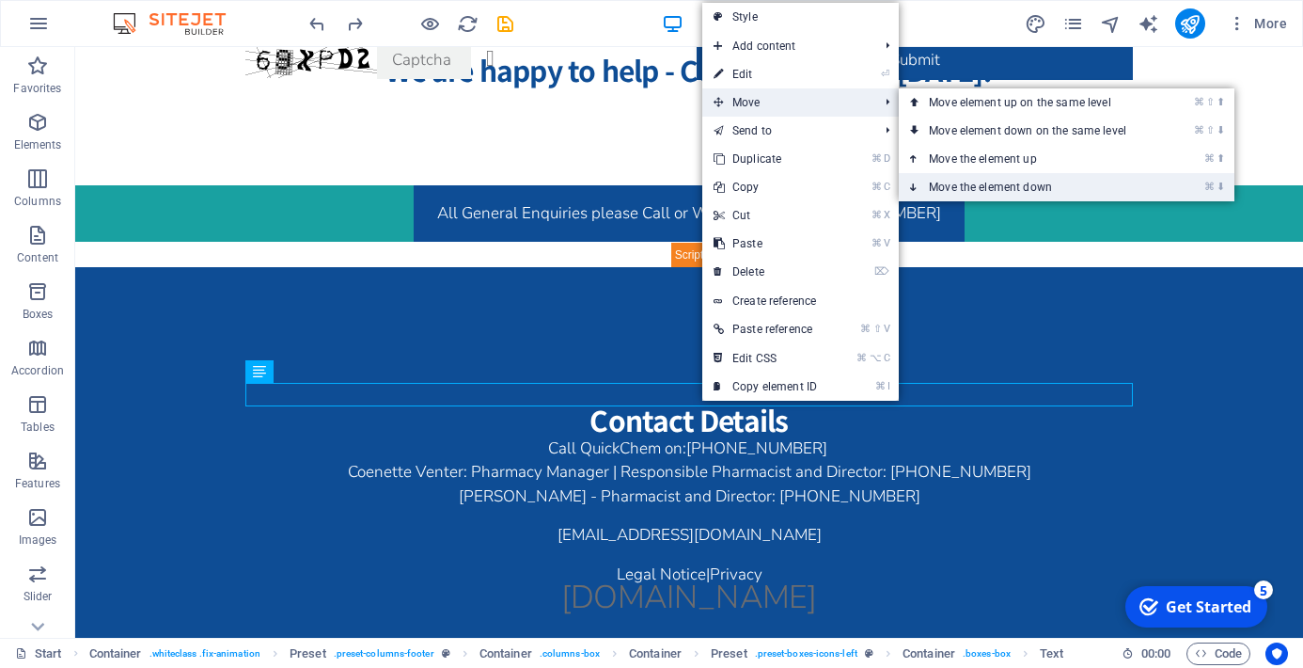
click at [1005, 196] on link "⌘ ⬇ Move the element down" at bounding box center [1031, 187] width 265 height 28
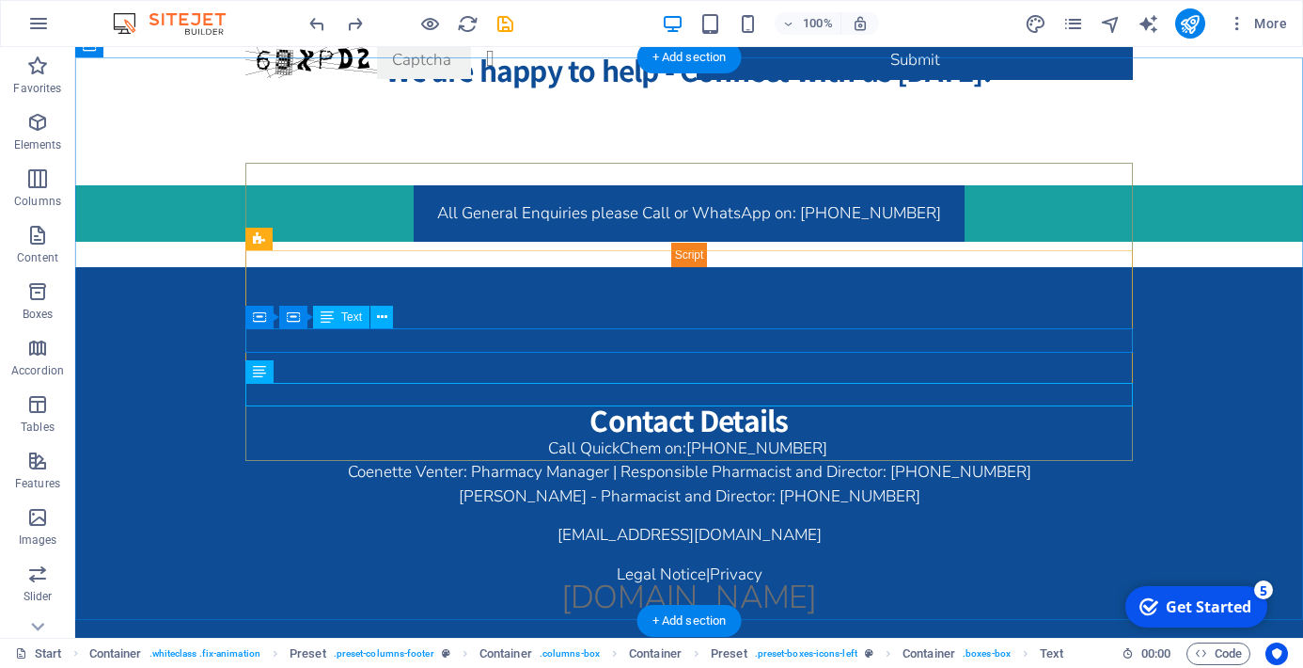
click at [771, 523] on div "info@quickchem.co.za" at bounding box center [689, 535] width 888 height 24
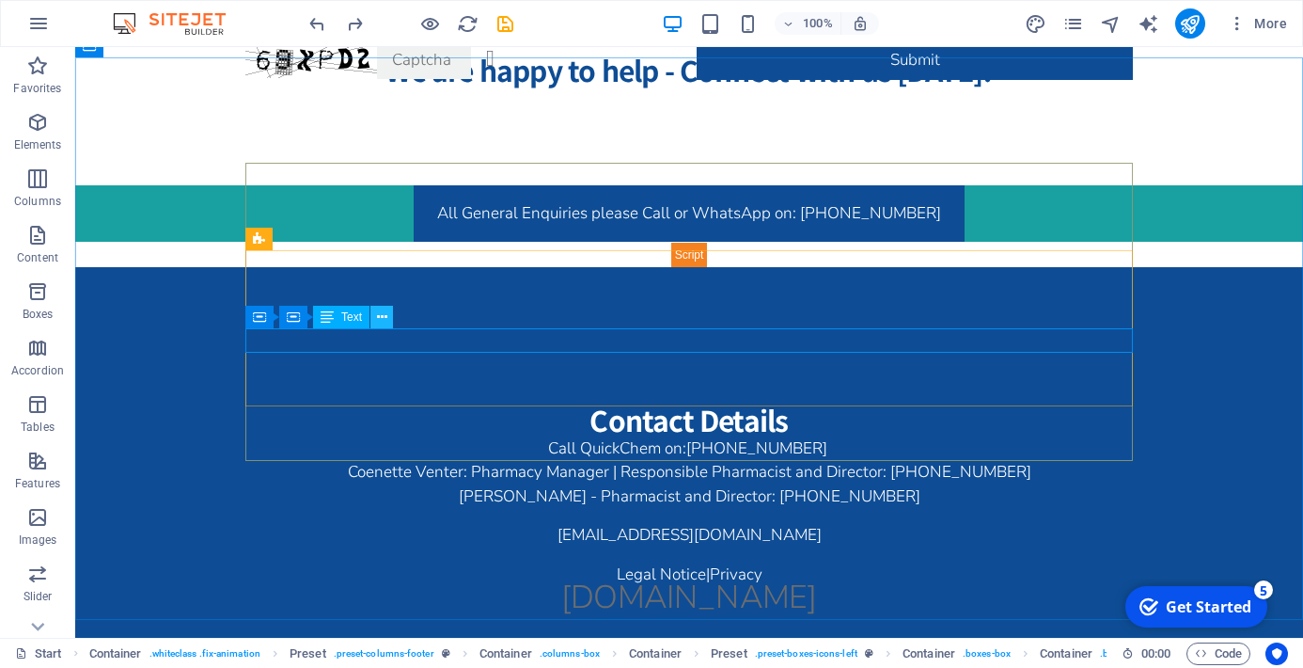
click at [379, 318] on icon at bounding box center [382, 317] width 10 height 20
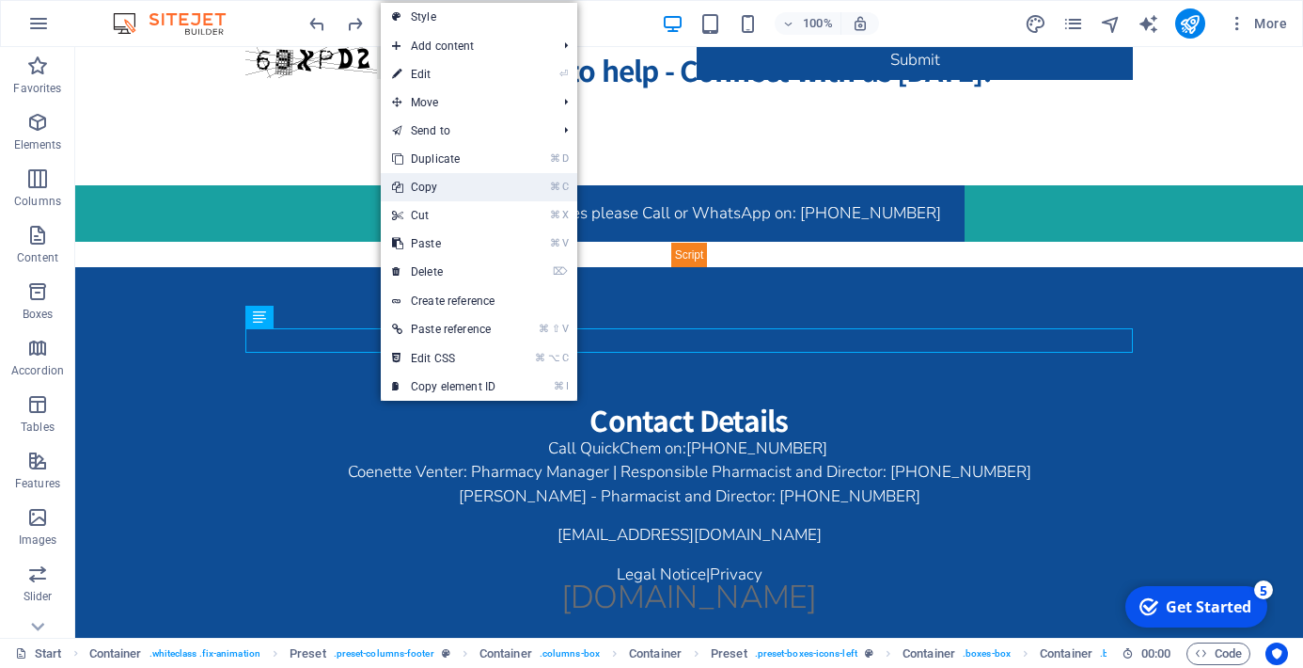
click at [443, 181] on link "⌘ C Copy" at bounding box center [444, 187] width 126 height 28
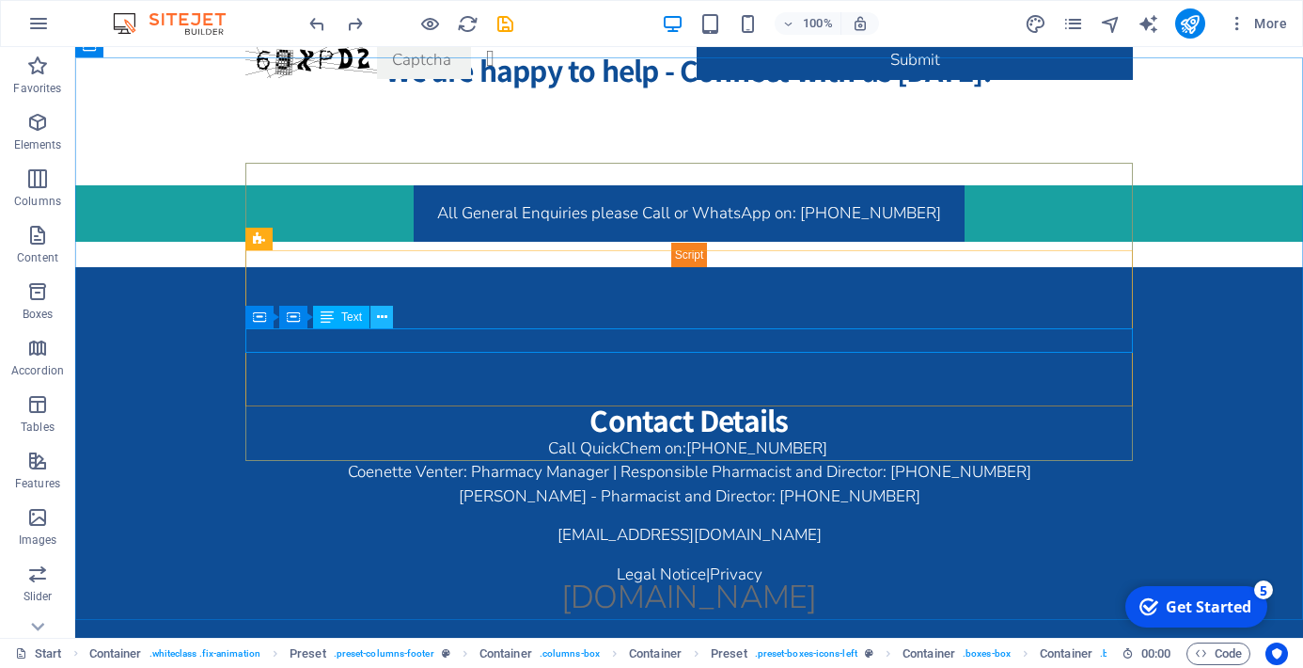
click at [379, 322] on icon at bounding box center [382, 317] width 10 height 20
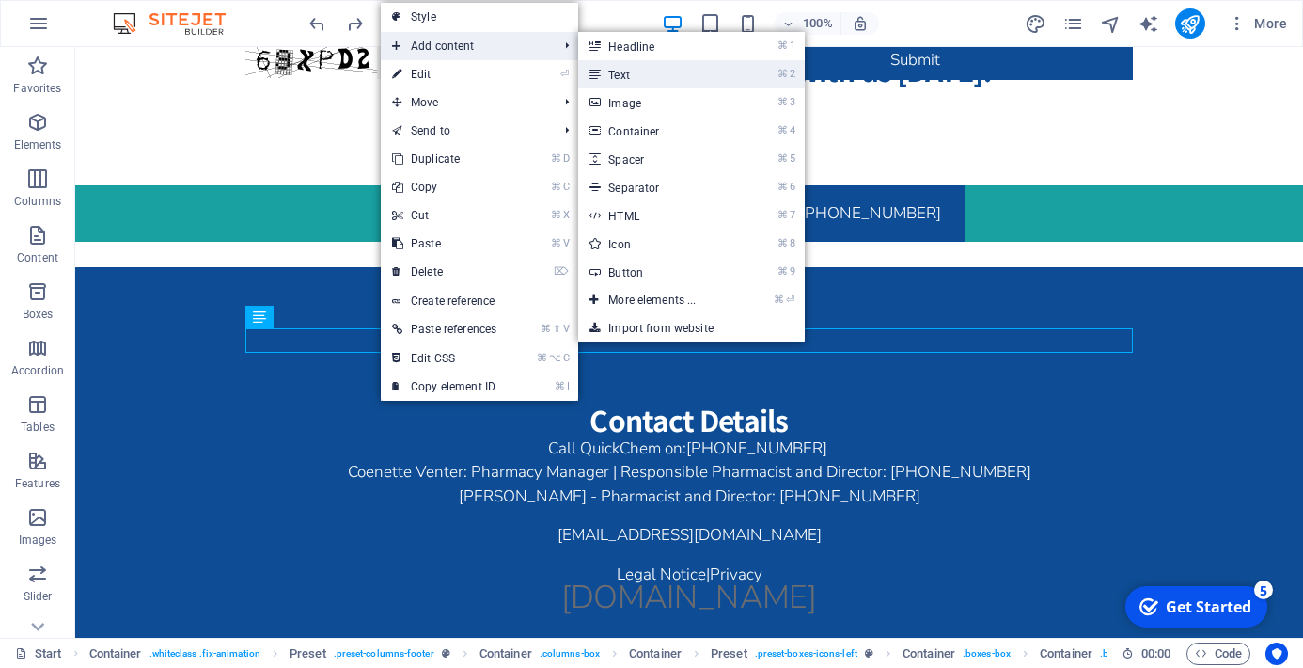
click at [656, 69] on link "⌘ 2 Text" at bounding box center [655, 74] width 155 height 28
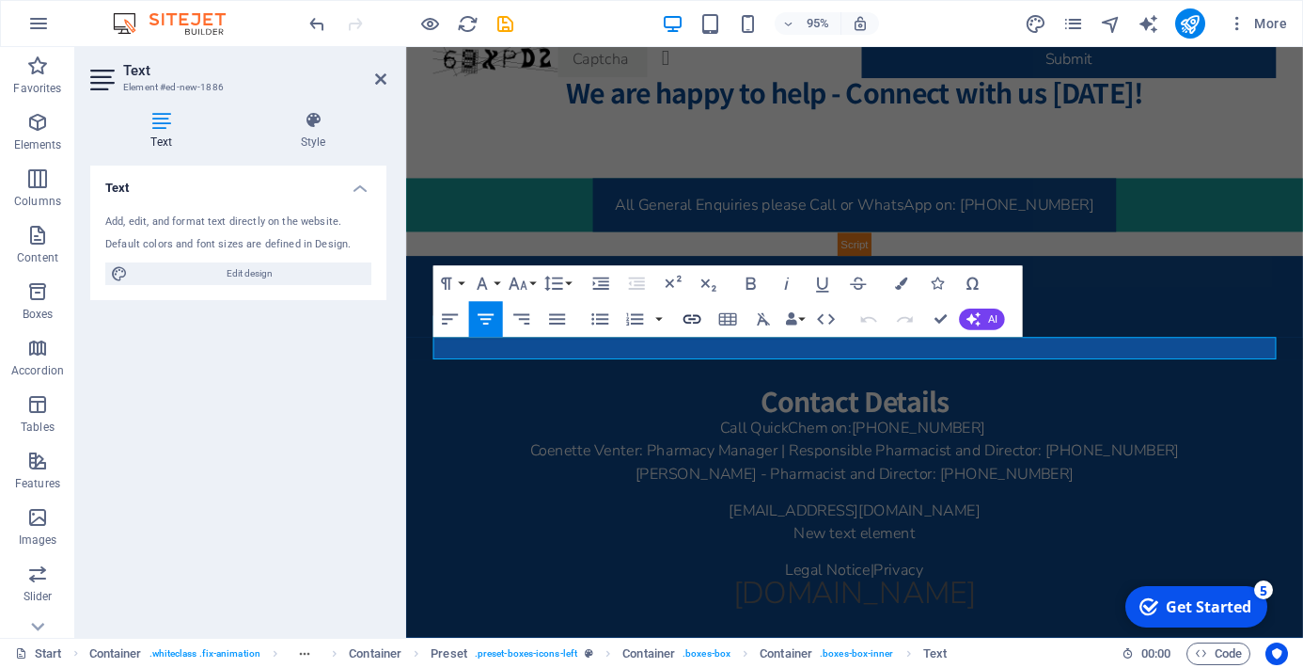
click at [690, 317] on icon "button" at bounding box center [693, 319] width 22 height 22
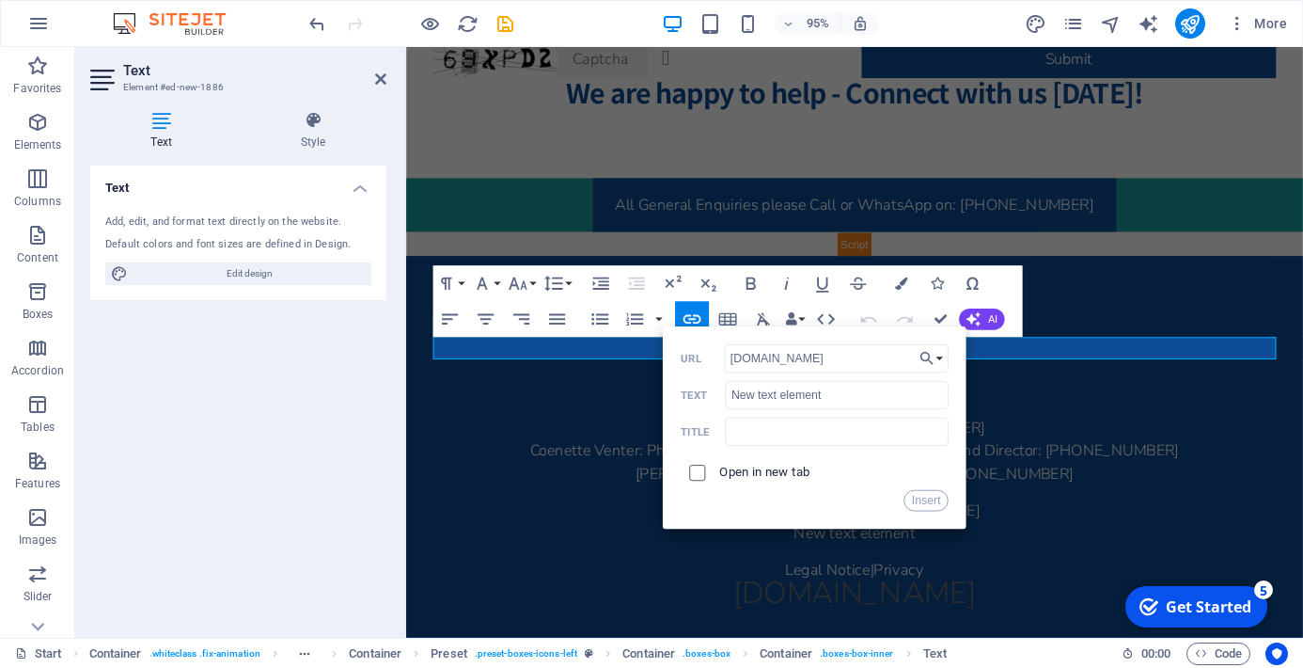
type input "www.alorapharmacy.co.za"
click at [700, 474] on input "checkbox" at bounding box center [695, 470] width 16 height 16
checkbox input "true"
click at [935, 500] on button "Insert" at bounding box center [926, 501] width 45 height 22
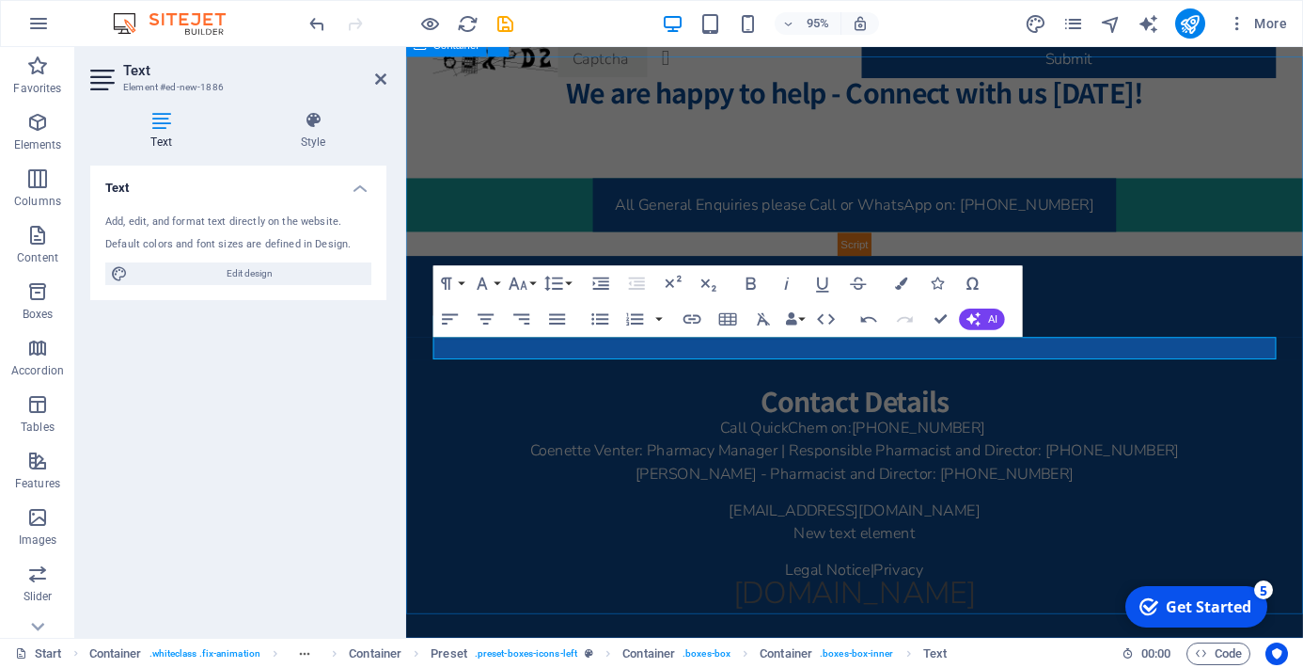
click at [1223, 267] on div "Contact Details Call QuickChem on: +27 61 806 6819 Coenette Venter: Pharmacy Ma…" at bounding box center [878, 545] width 944 height 557
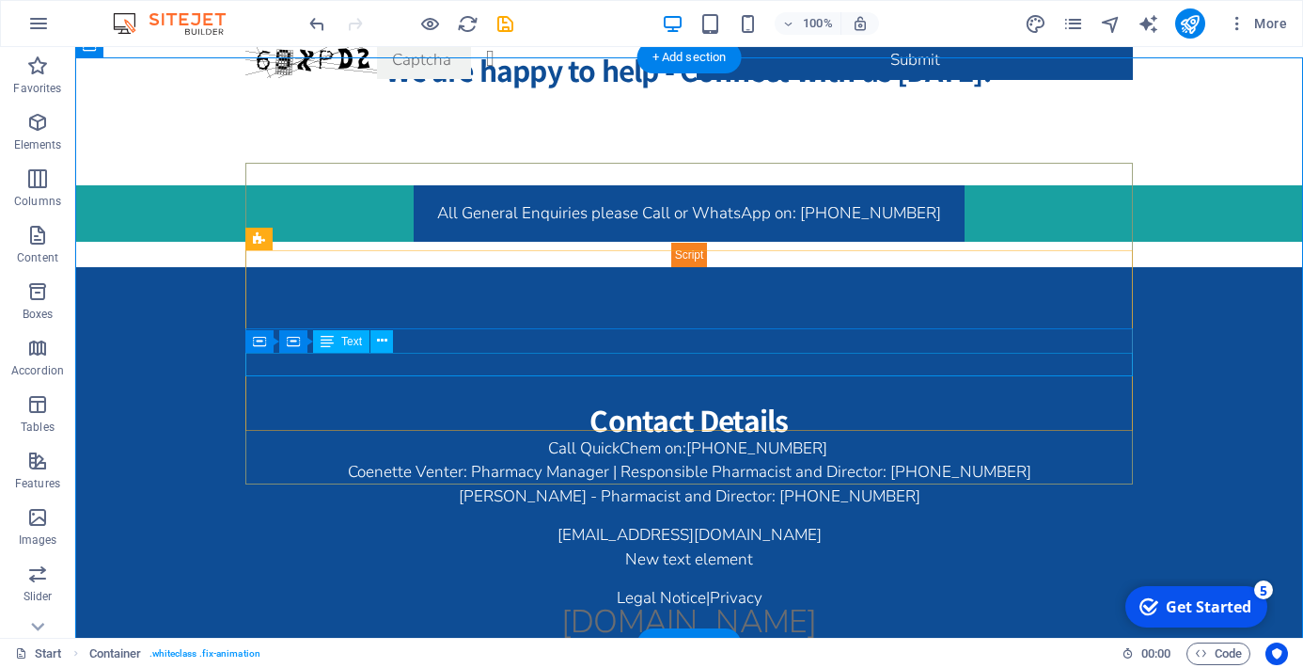
click at [704, 547] on div "New text element" at bounding box center [689, 559] width 888 height 24
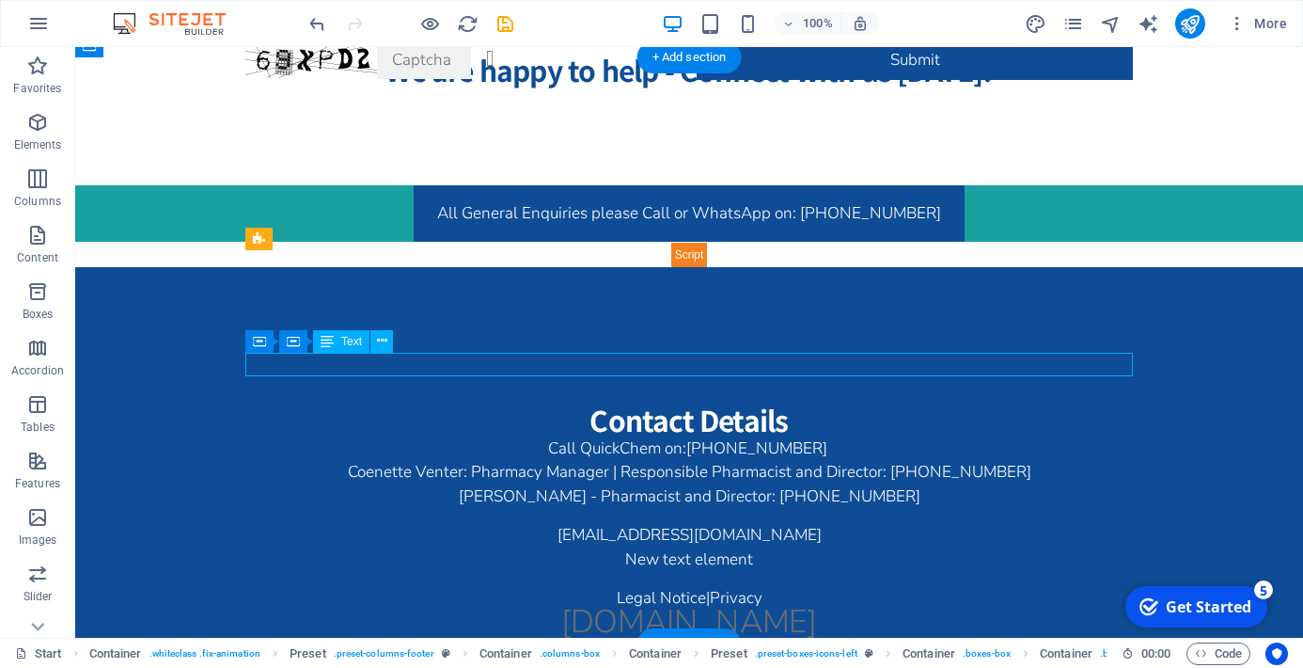
click at [704, 547] on div "New text element" at bounding box center [689, 559] width 888 height 24
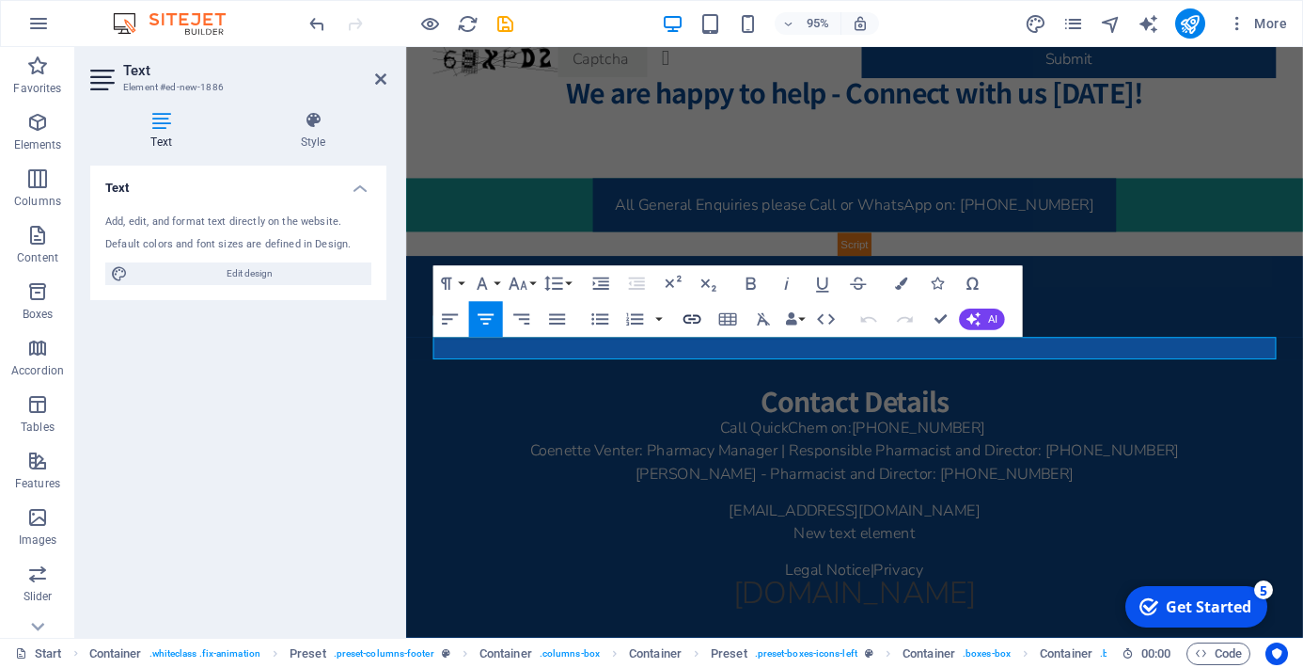
click at [695, 312] on icon "button" at bounding box center [693, 319] width 22 height 22
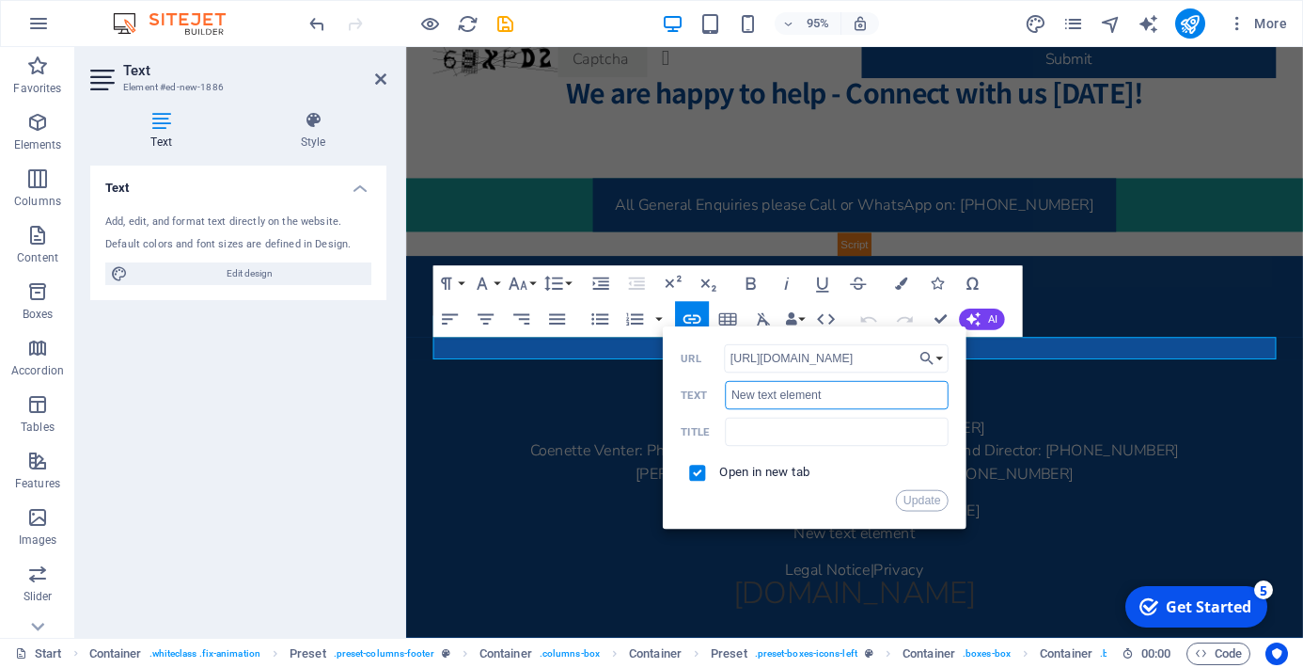
drag, startPoint x: 837, startPoint y: 398, endPoint x: 703, endPoint y: 396, distance: 133.5
click at [703, 396] on div "New text element Text" at bounding box center [815, 395] width 268 height 29
type input "A"
drag, startPoint x: 894, startPoint y: 360, endPoint x: 760, endPoint y: 359, distance: 134.5
click at [760, 359] on input "http://www.alorapharmacy.co.za" at bounding box center [836, 358] width 225 height 28
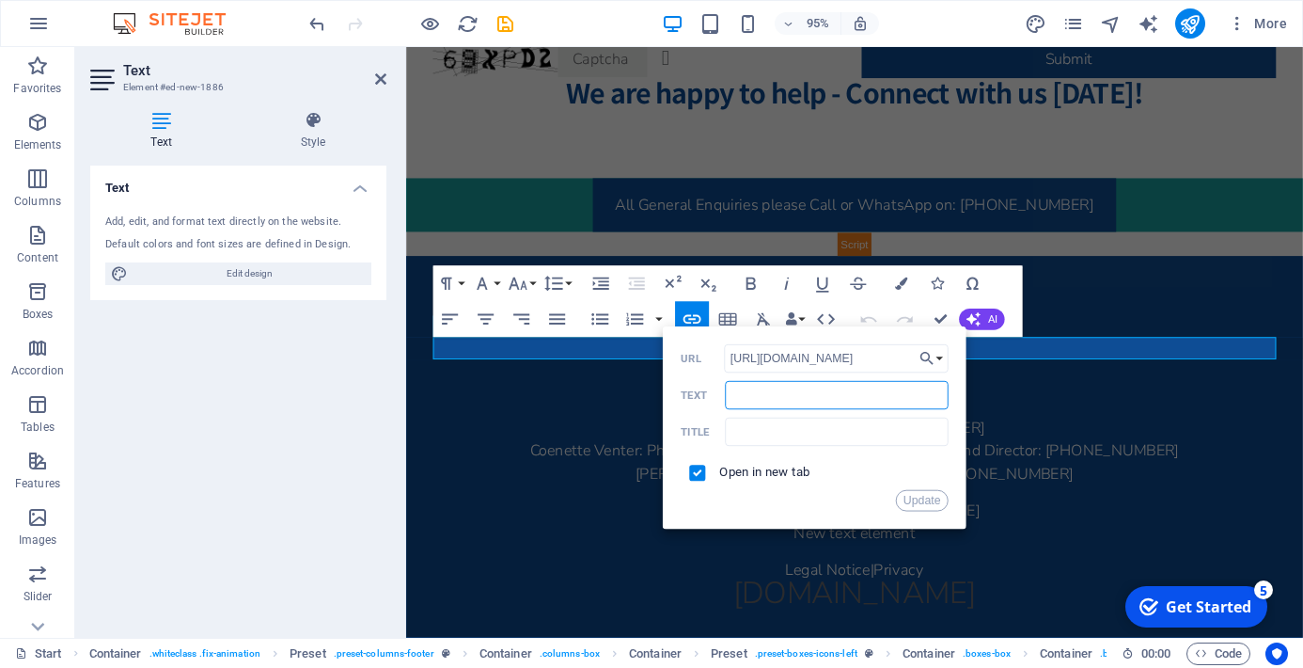
click at [751, 401] on input "Text" at bounding box center [837, 395] width 224 height 28
paste input "www.alorapharmacy.co.za"
type input "www.alorapharmacy.co.za"
click at [943, 499] on button "Update" at bounding box center [922, 501] width 54 height 22
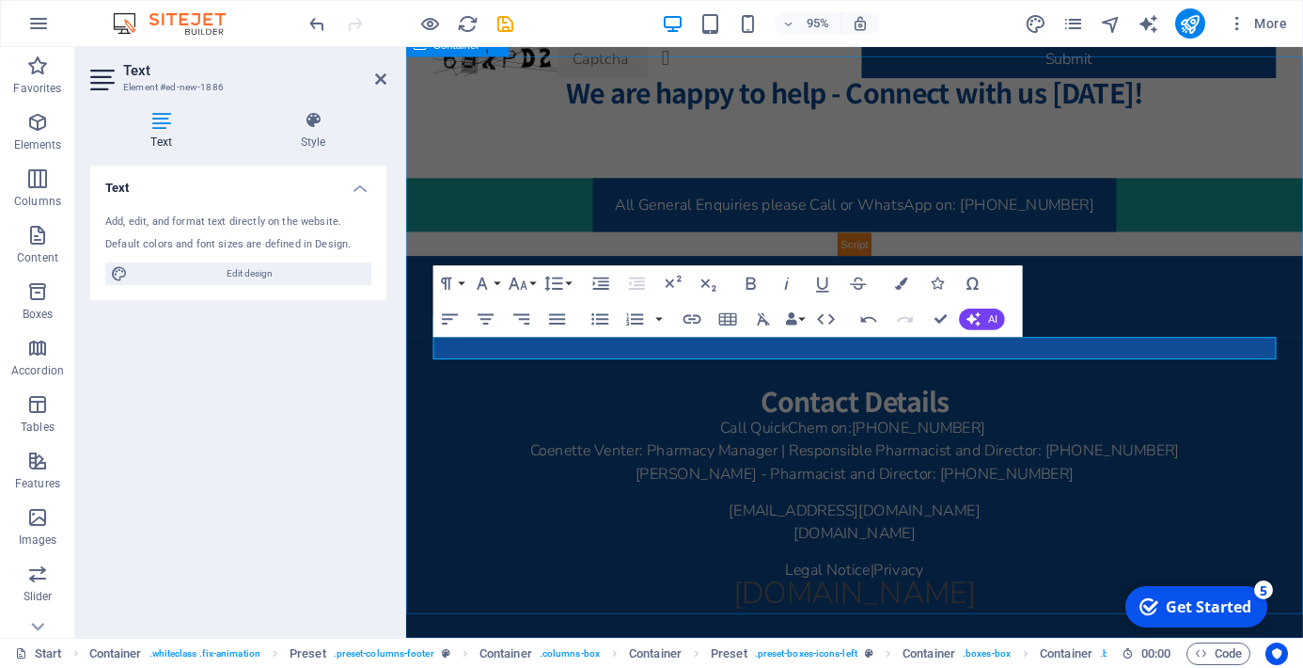
click at [1302, 267] on div "Contact Details Call QuickChem on: +27 61 806 6819 Coenette Venter: Pharmacy Ma…" at bounding box center [878, 545] width 944 height 557
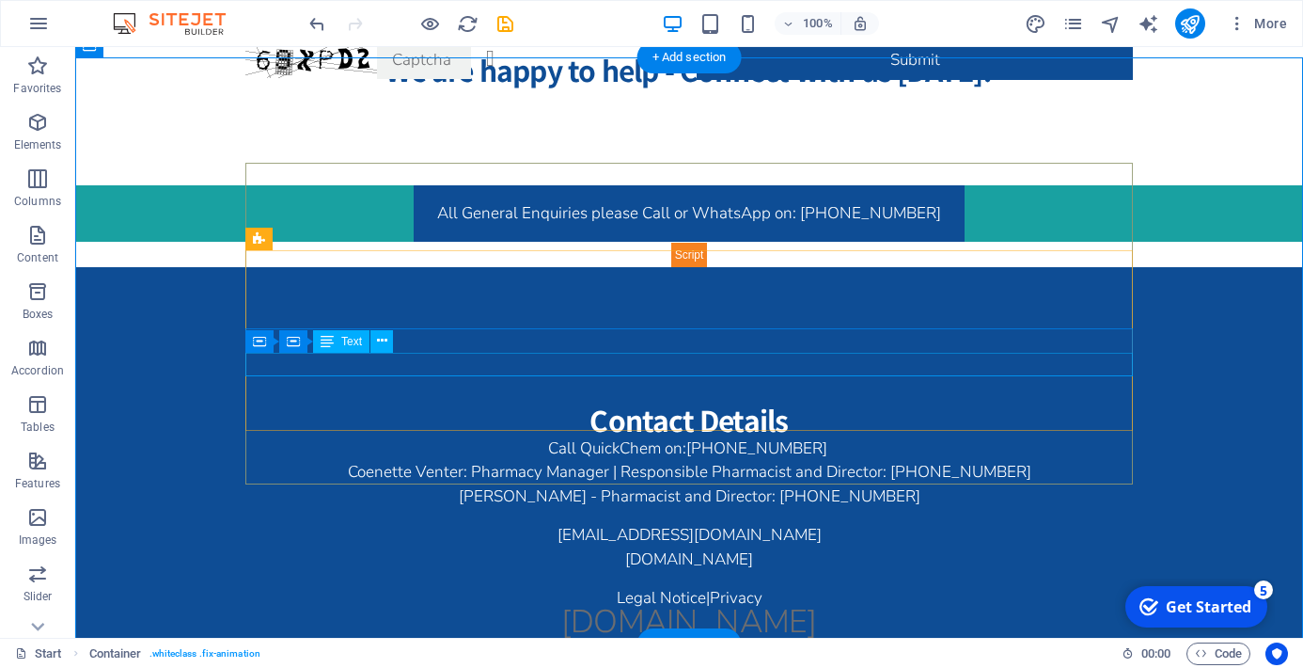
click at [712, 547] on div "www.alorapharmacy.co.za" at bounding box center [689, 559] width 888 height 24
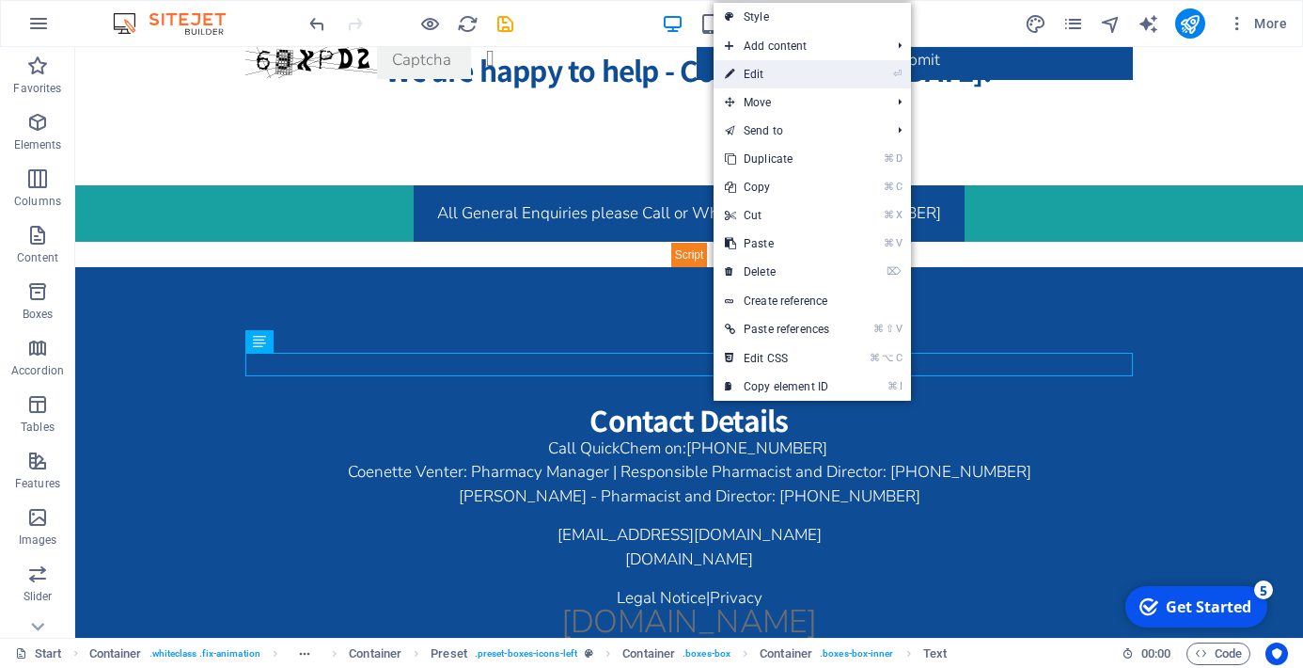
click at [781, 72] on link "⏎ Edit" at bounding box center [777, 74] width 127 height 28
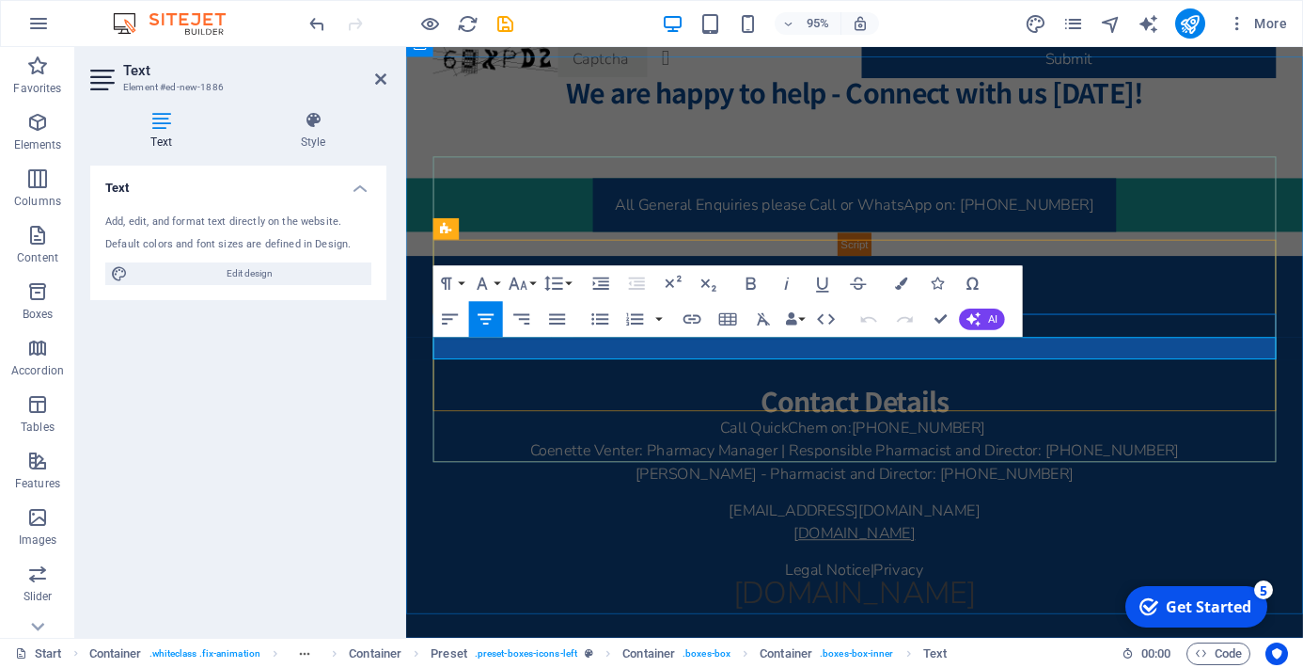
click at [815, 548] on link "www.alorapharmacy.co.za" at bounding box center [878, 559] width 128 height 22
click at [689, 319] on icon "button" at bounding box center [693, 319] width 18 height 9
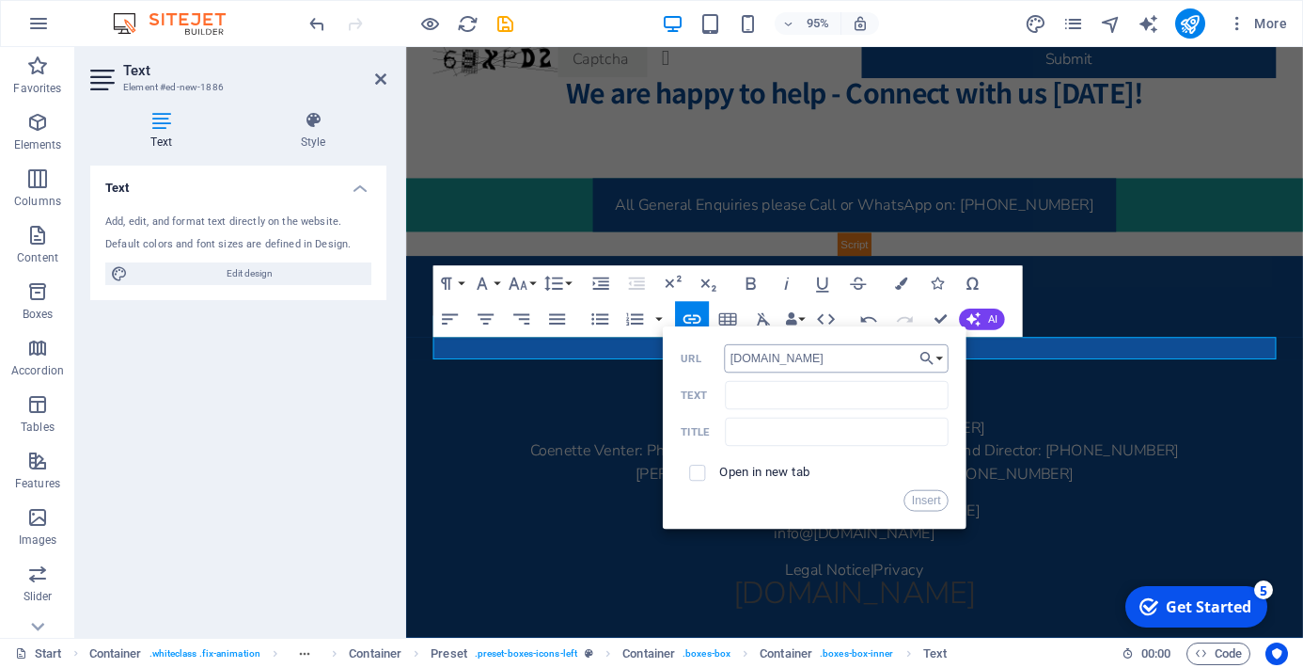
click at [744, 360] on input "www.alorapharmacy.co.za" at bounding box center [836, 358] width 225 height 28
click at [781, 395] on input "Text" at bounding box center [837, 395] width 224 height 28
click at [746, 364] on input "infp@alorapharmacy.co.za" at bounding box center [836, 358] width 225 height 28
type input "info@alorapharmacy.co.za"
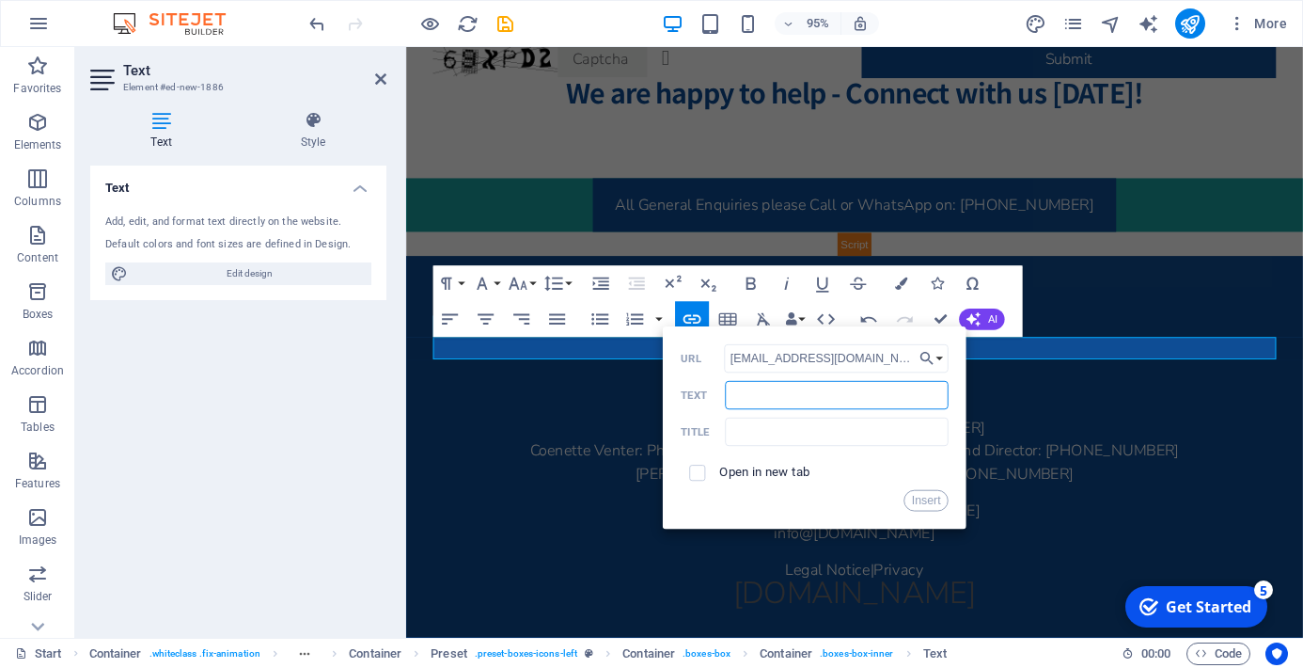
click at [771, 400] on input "Text" at bounding box center [837, 395] width 224 height 28
paste input "info@alorapharmacy.co.za"
type input "info@alorapharmacy.co.za"
click at [700, 471] on input "checkbox" at bounding box center [695, 470] width 16 height 16
checkbox input "true"
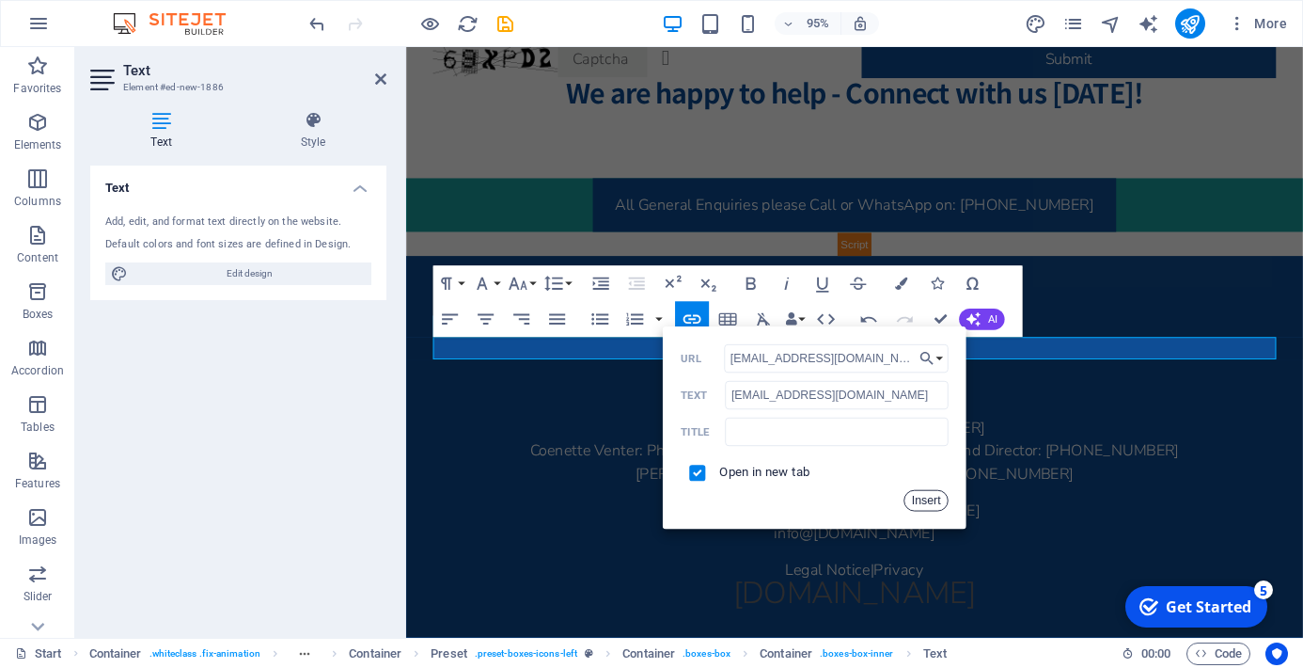
click at [931, 504] on button "Insert" at bounding box center [926, 501] width 45 height 22
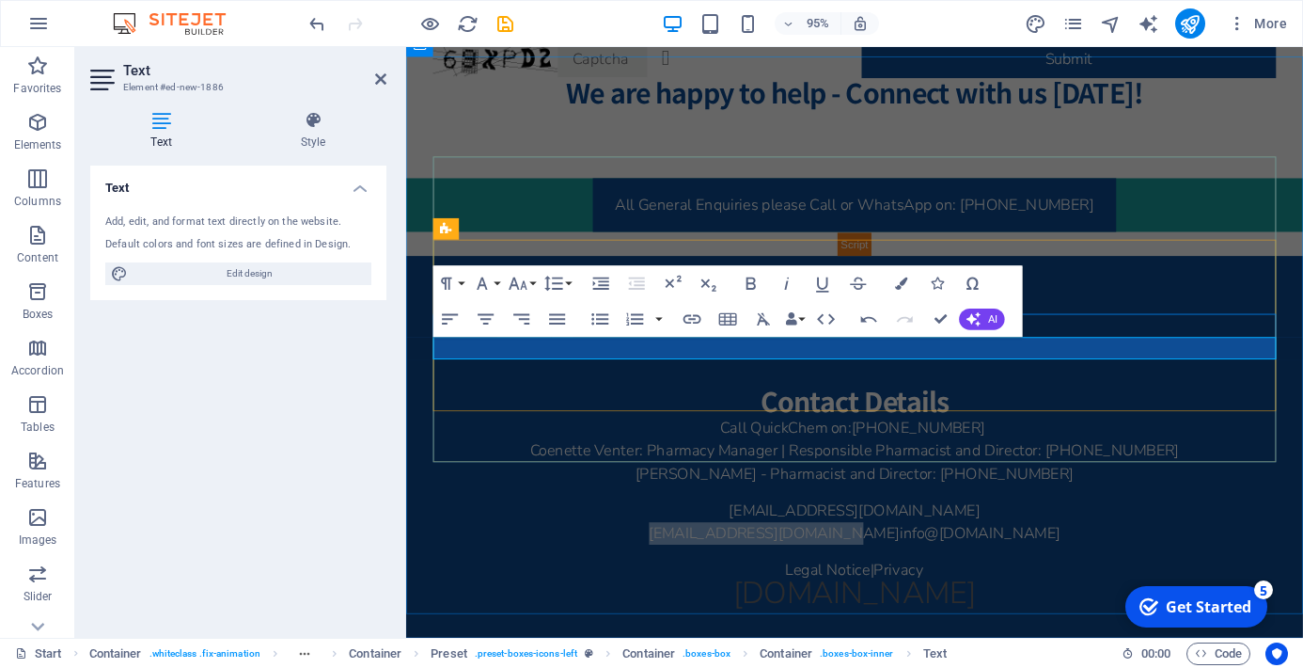
click at [1068, 547] on p "info@alorapharmacy.co.za info@​ alorapharmacy.co.za" at bounding box center [878, 559] width 888 height 24
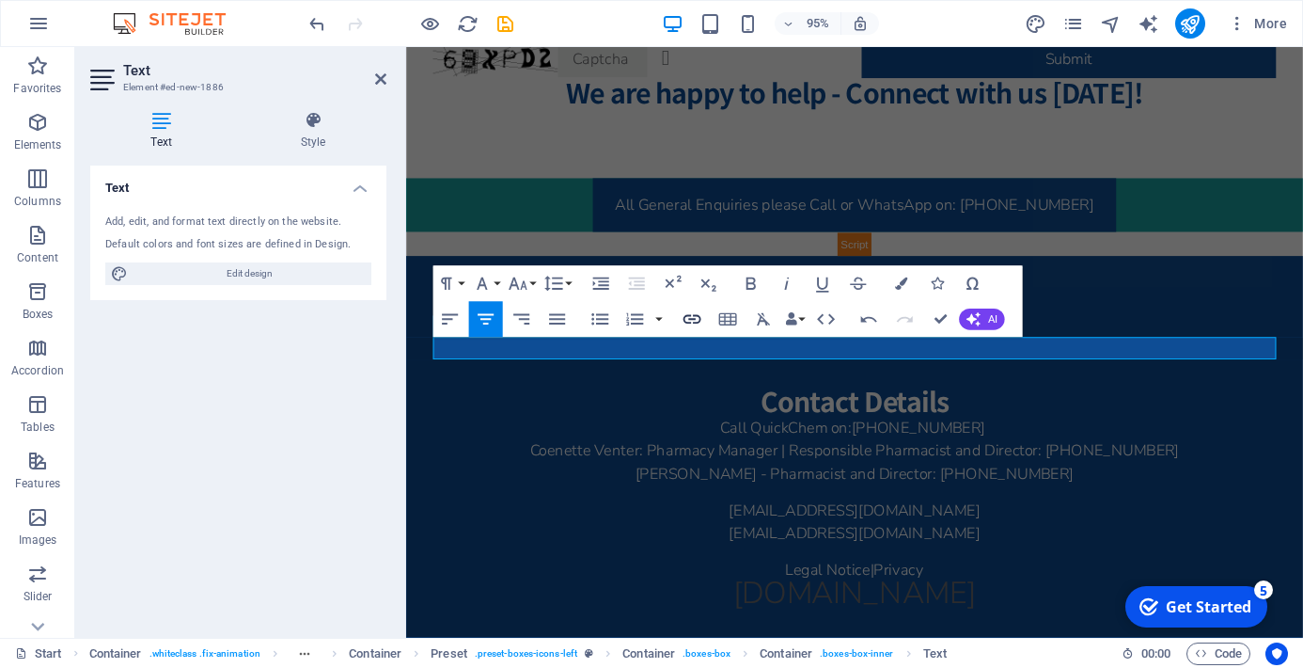
type input "http://www.alorapharmacy.co.za"
click at [694, 317] on icon "button" at bounding box center [693, 319] width 22 height 22
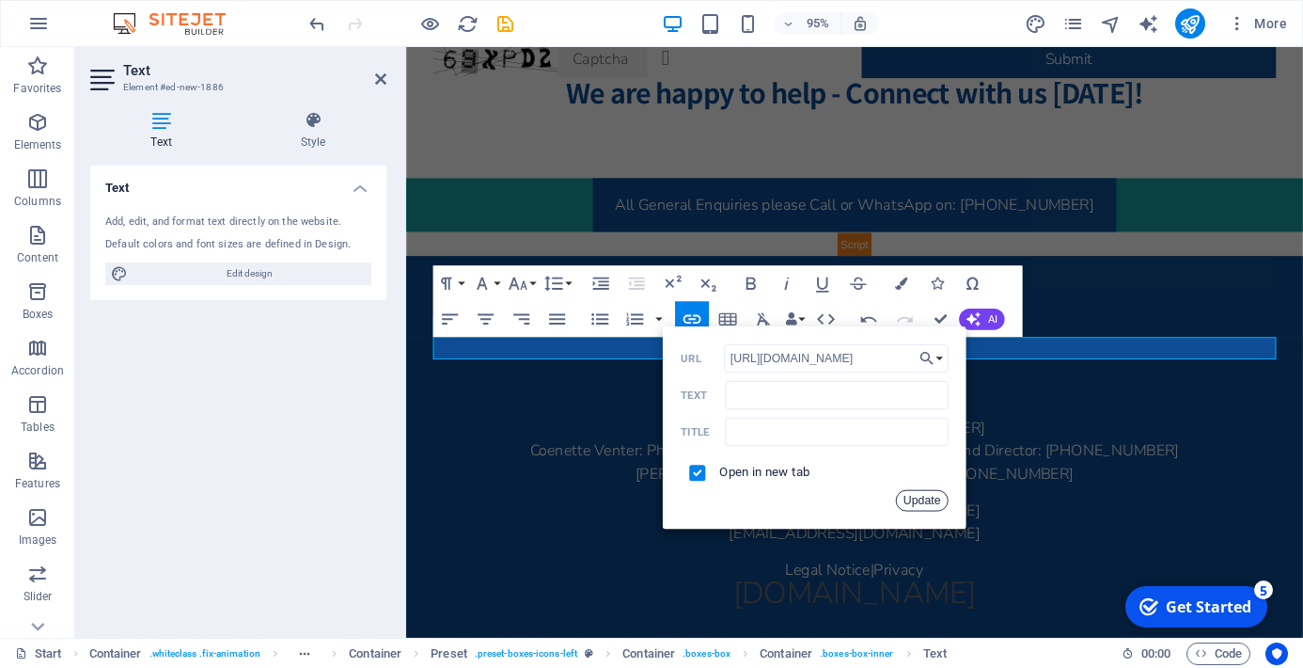
click at [927, 495] on button "Update" at bounding box center [922, 501] width 54 height 22
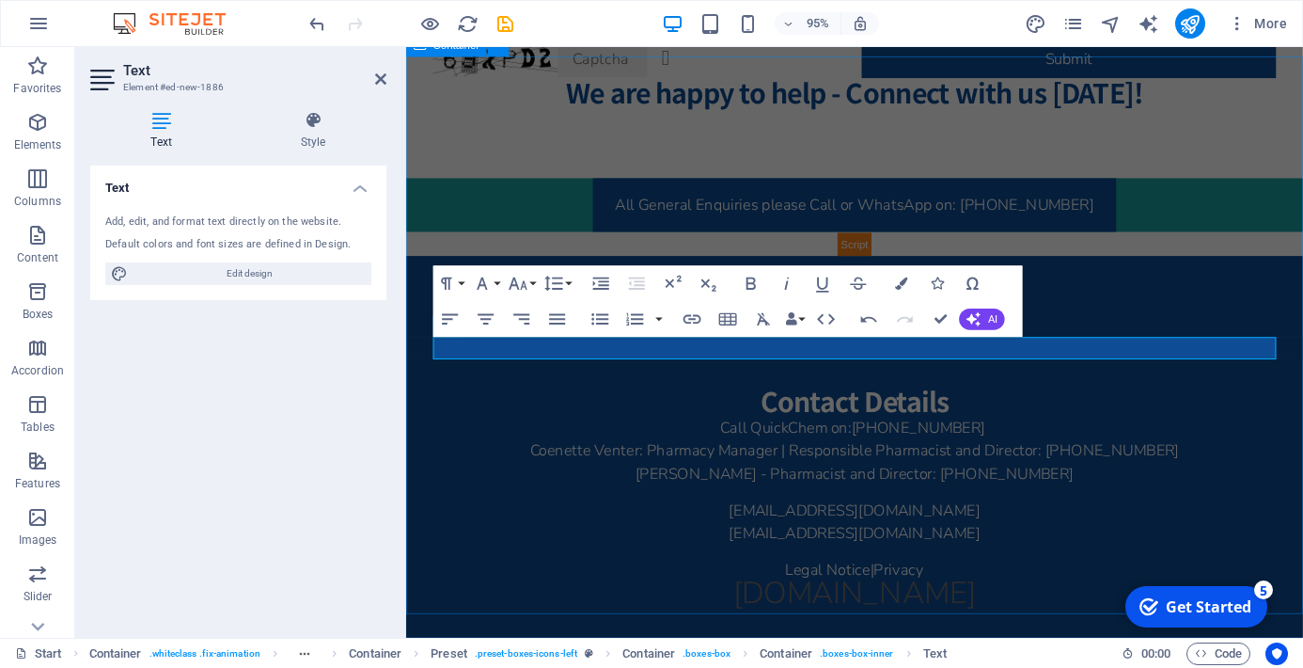
click at [1302, 376] on div "Contact Details Call QuickChem on: +27 61 806 6819 Coenette Venter: Pharmacy Ma…" at bounding box center [878, 545] width 944 height 557
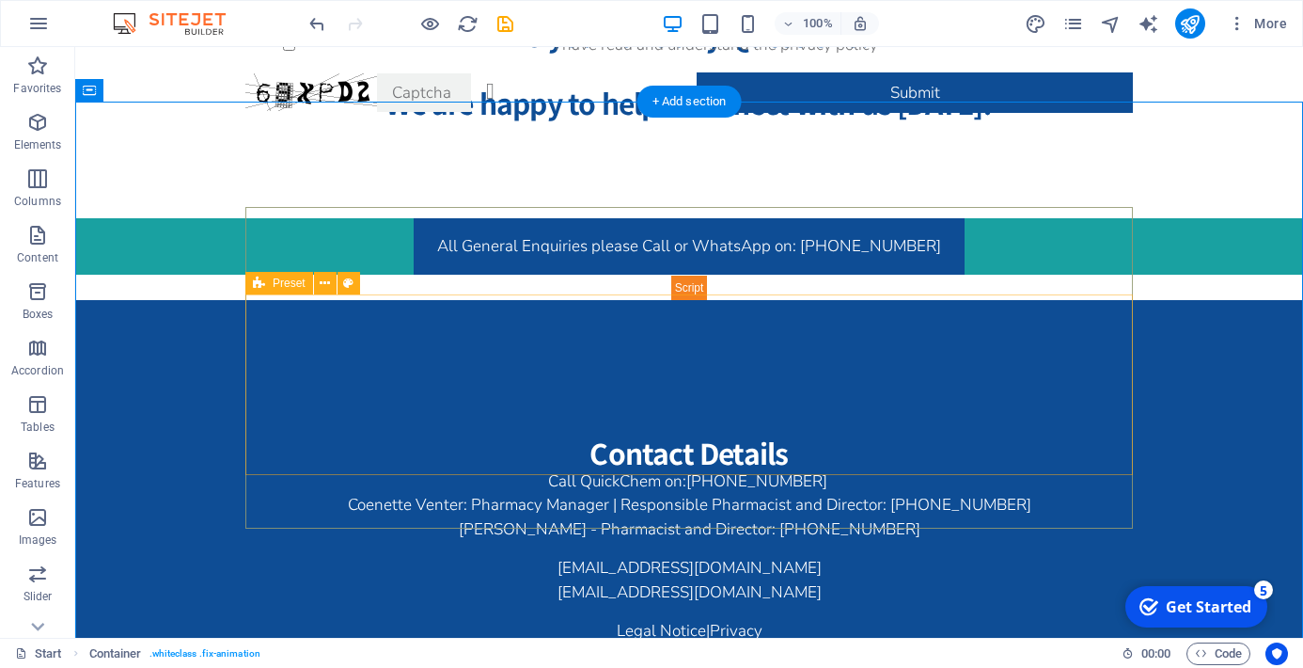
scroll to position [3472, 0]
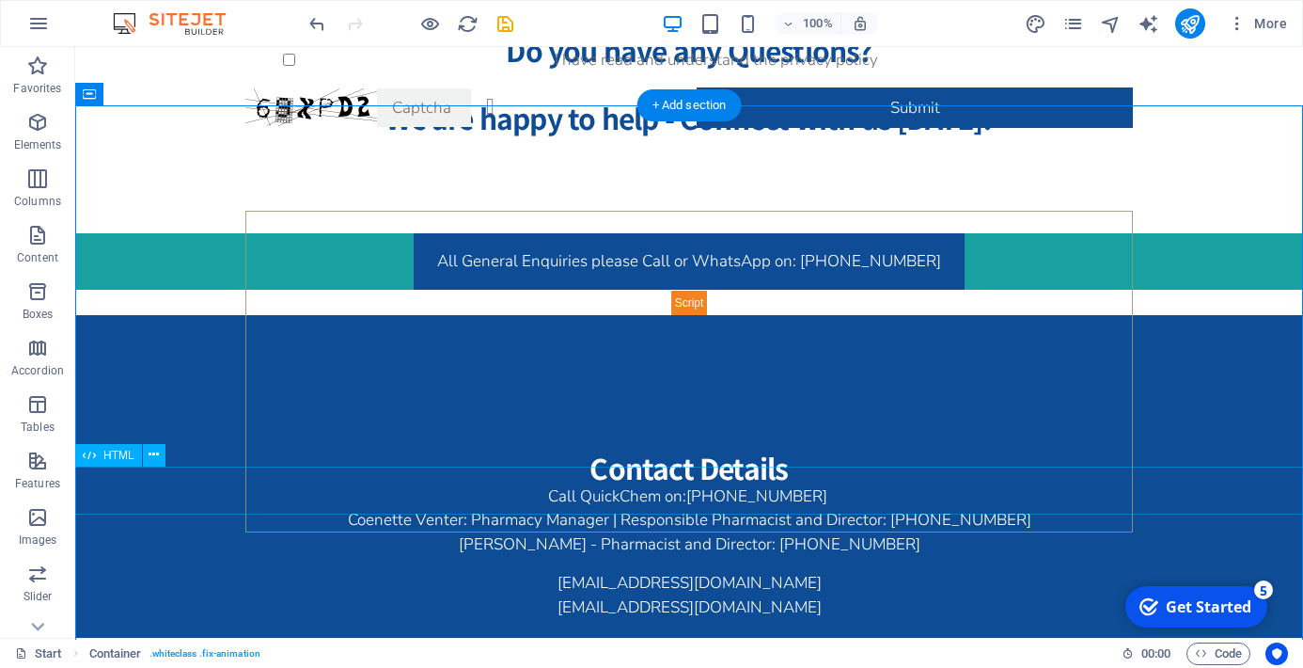
click at [676, 646] on div "www.alorapharmacy.co.za" at bounding box center [689, 670] width 1775 height 48
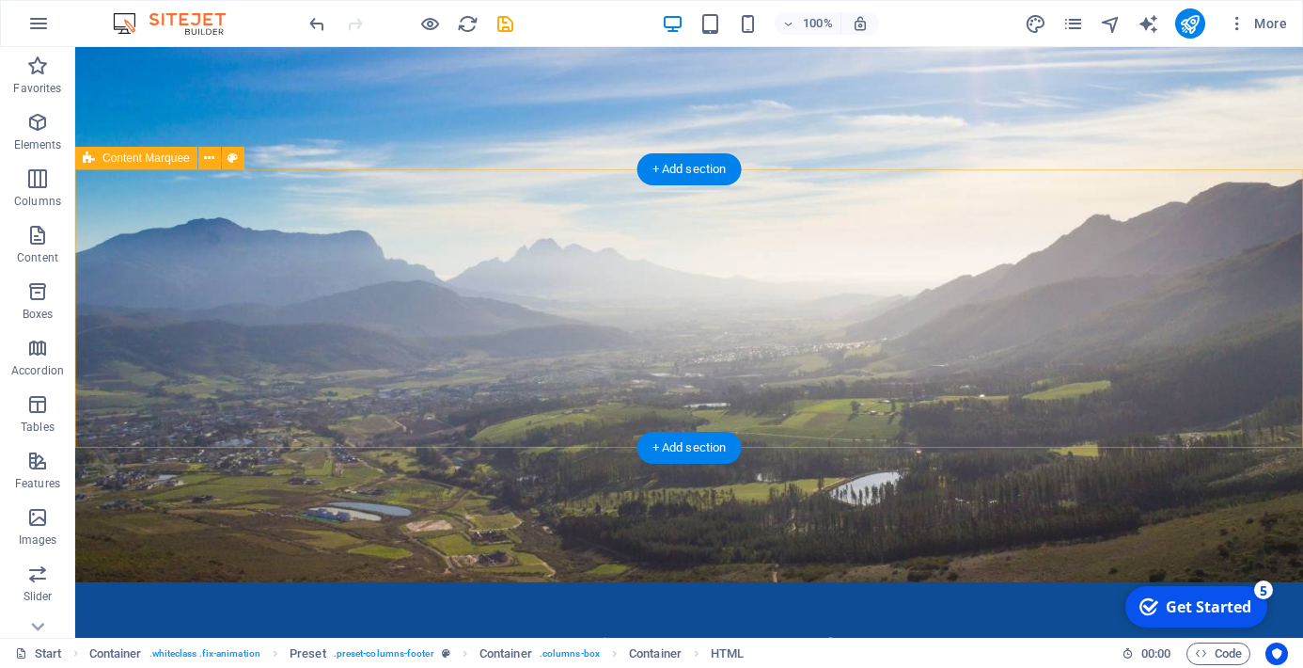
scroll to position [0, 0]
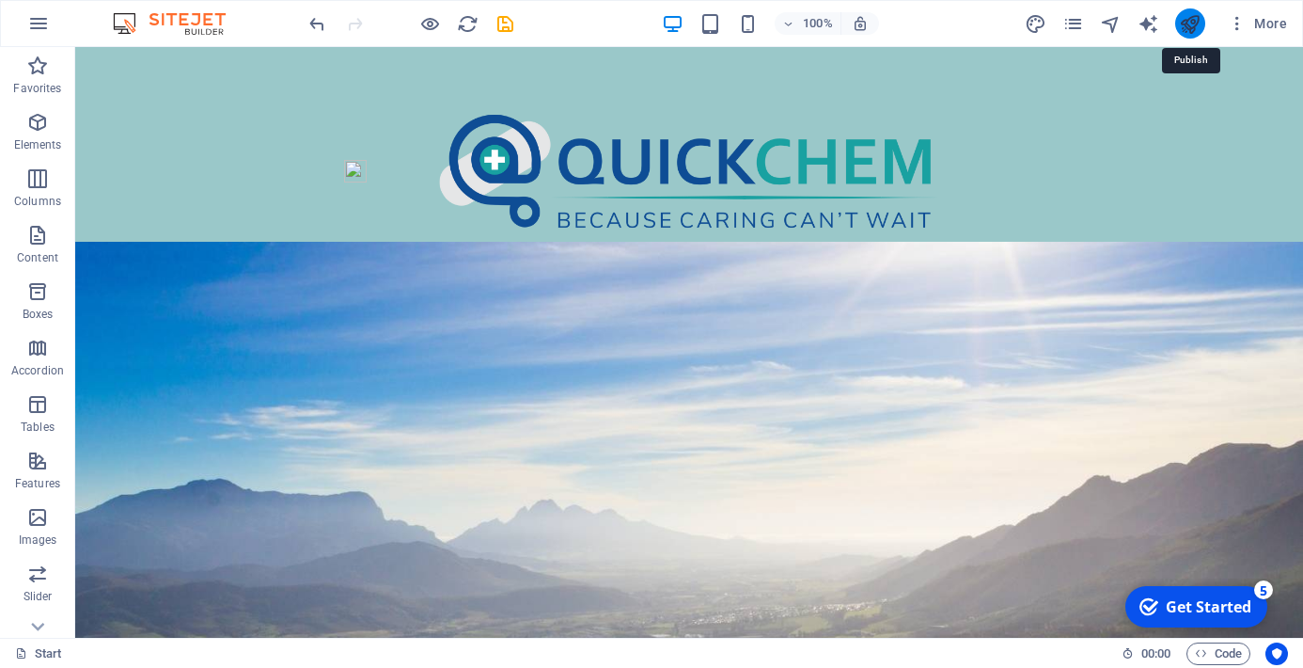
click at [1191, 26] on icon "publish" at bounding box center [1190, 24] width 22 height 22
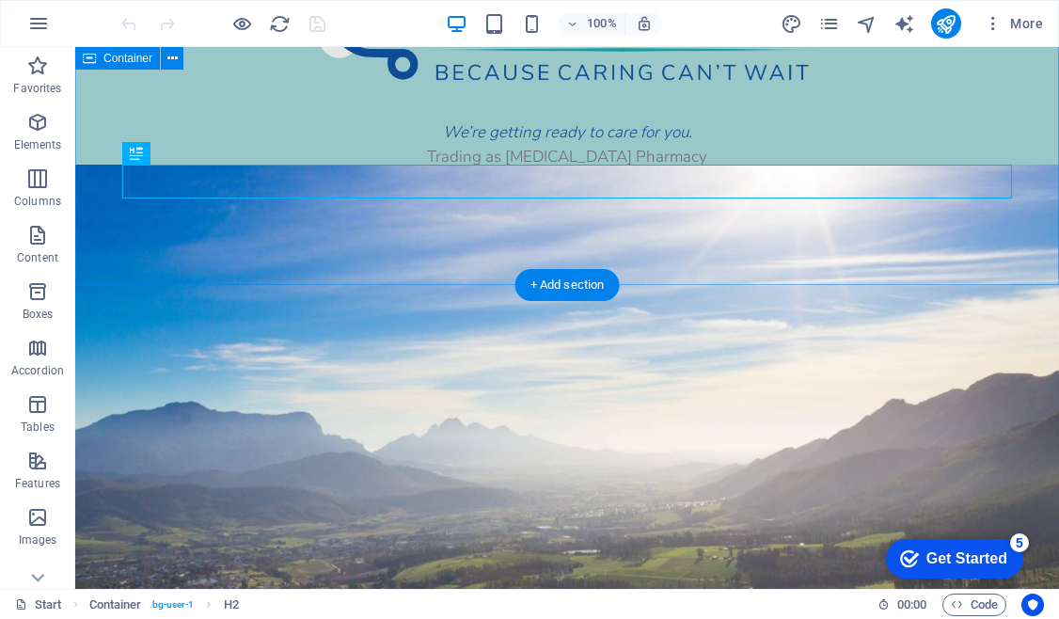
scroll to position [140, 0]
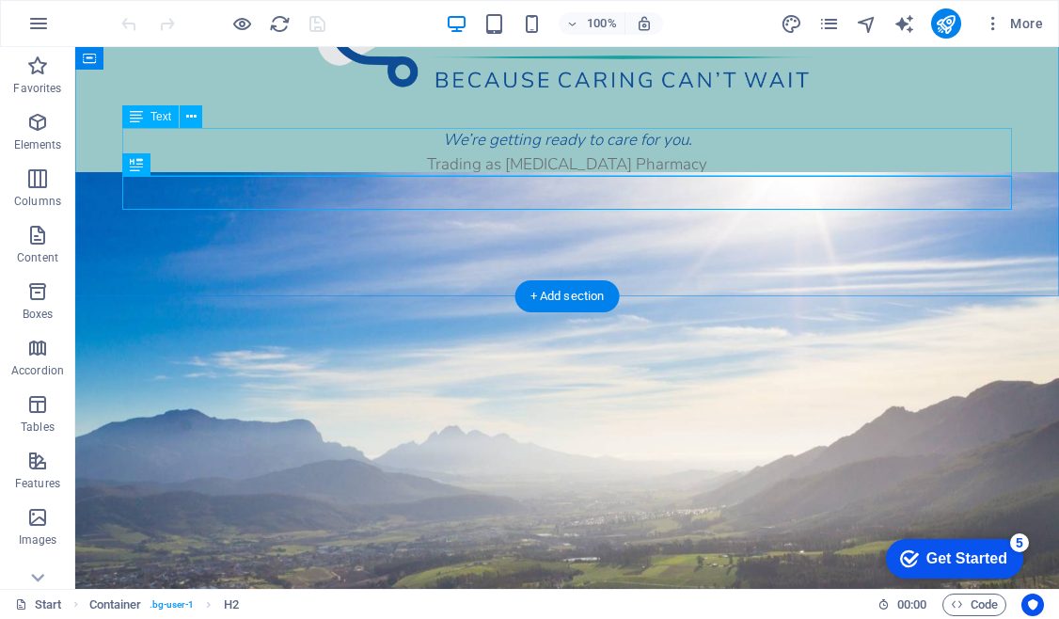
click at [606, 165] on div "We’re getting ready to care for you. Trading as Alora Pharmacy" at bounding box center [566, 152] width 889 height 48
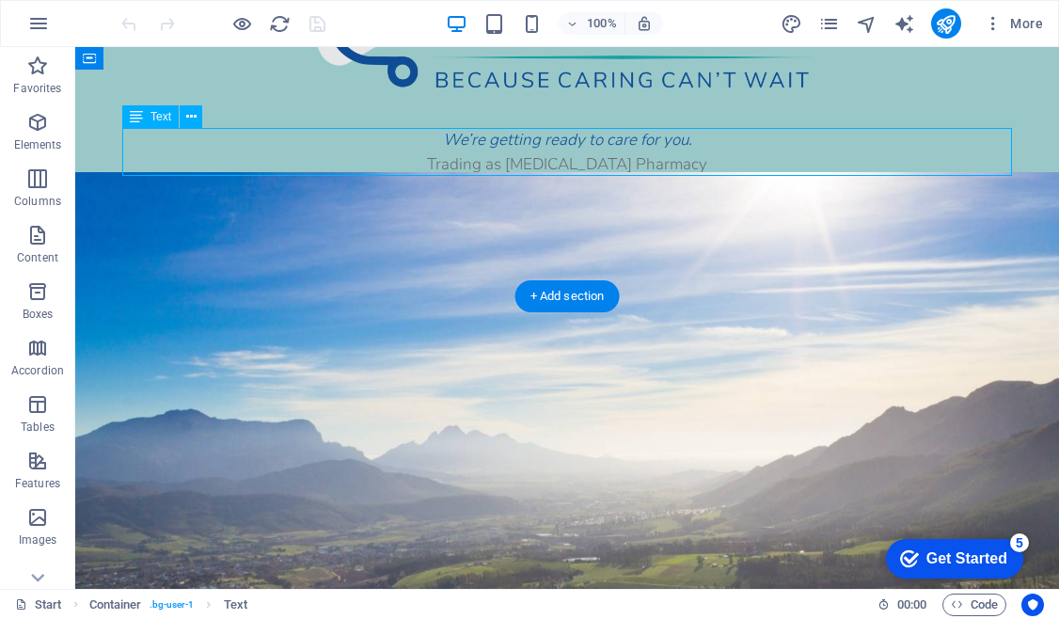
click at [606, 165] on div "We’re getting ready to care for you. Trading as Alora Pharmacy" at bounding box center [566, 152] width 889 height 48
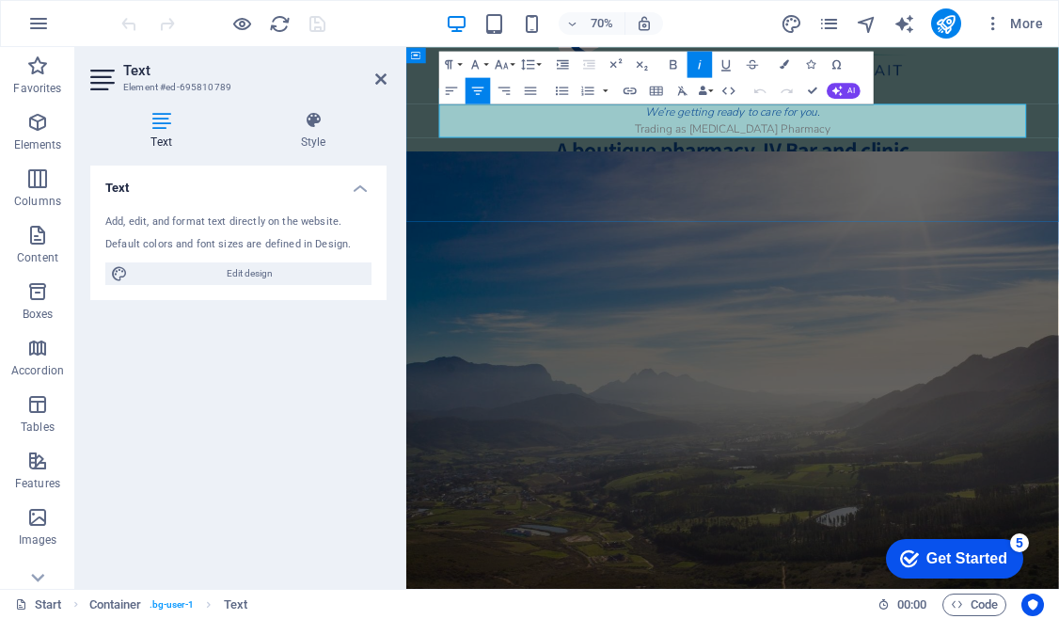
click at [856, 172] on p "Trading as Alora Pharmacy" at bounding box center [872, 164] width 838 height 24
drag, startPoint x: 975, startPoint y: 165, endPoint x: 757, endPoint y: 161, distance: 218.2
click at [757, 161] on p "Trading as Alora Pharmacy" at bounding box center [872, 164] width 838 height 24
click at [632, 91] on icon "button" at bounding box center [630, 91] width 16 height 16
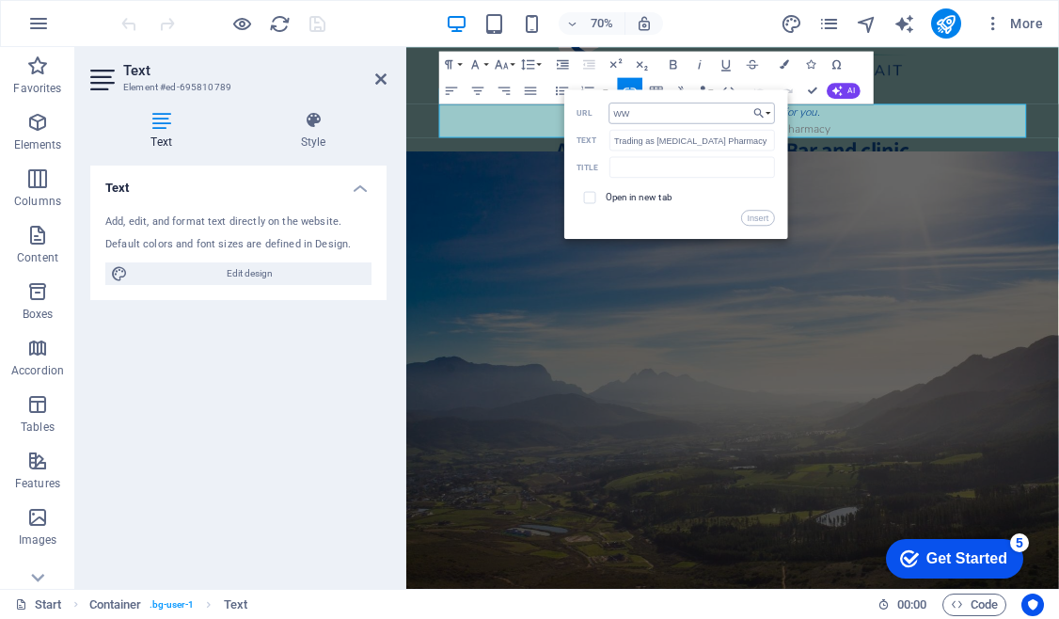
type input "W"
type input "www.alorapharmacy.co.za"
click at [587, 201] on span at bounding box center [590, 197] width 12 height 12
click at [590, 197] on input "checkbox" at bounding box center [588, 195] width 12 height 12
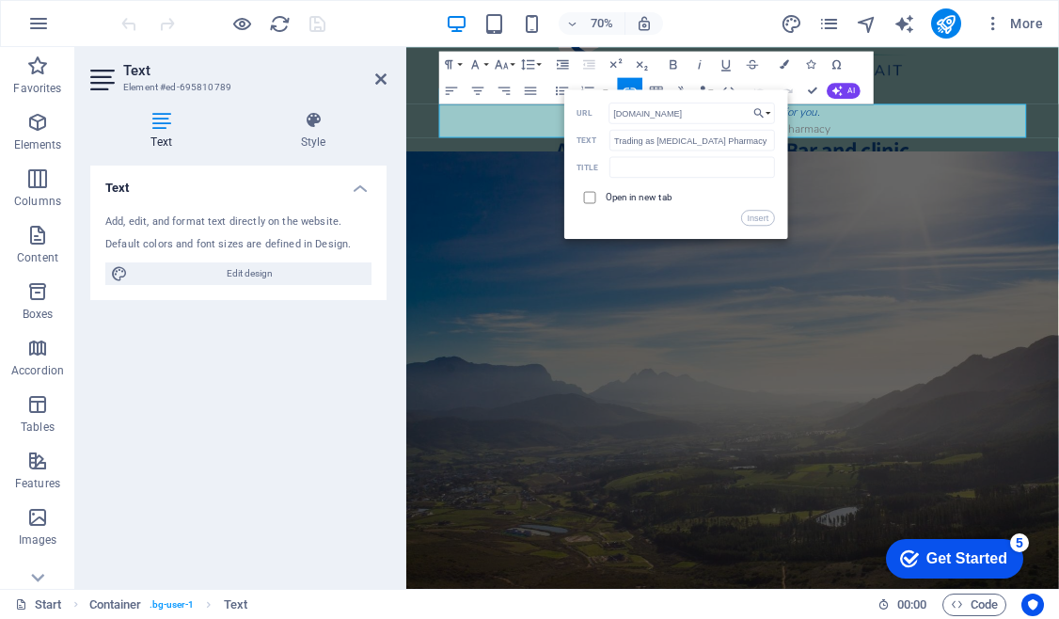
checkbox input "true"
click at [760, 217] on button "Insert" at bounding box center [757, 218] width 33 height 16
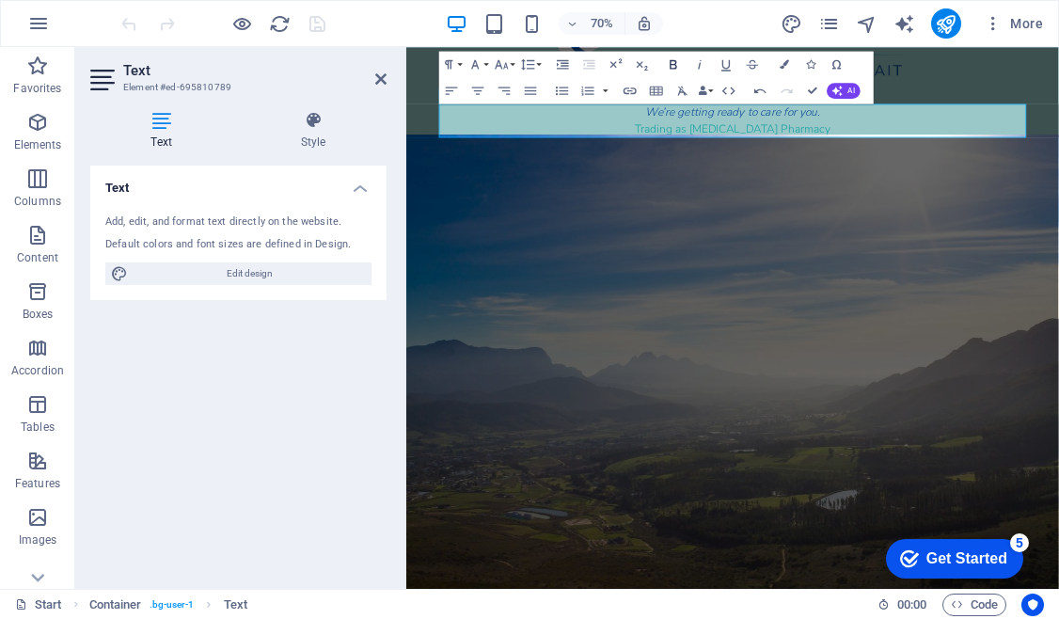
click at [675, 66] on icon "button" at bounding box center [672, 63] width 7 height 9
click at [1058, 216] on div "We’re getting ready to care for you. Trading as Alora Pharmacy A boutique pharm…" at bounding box center [872, 101] width 932 height 389
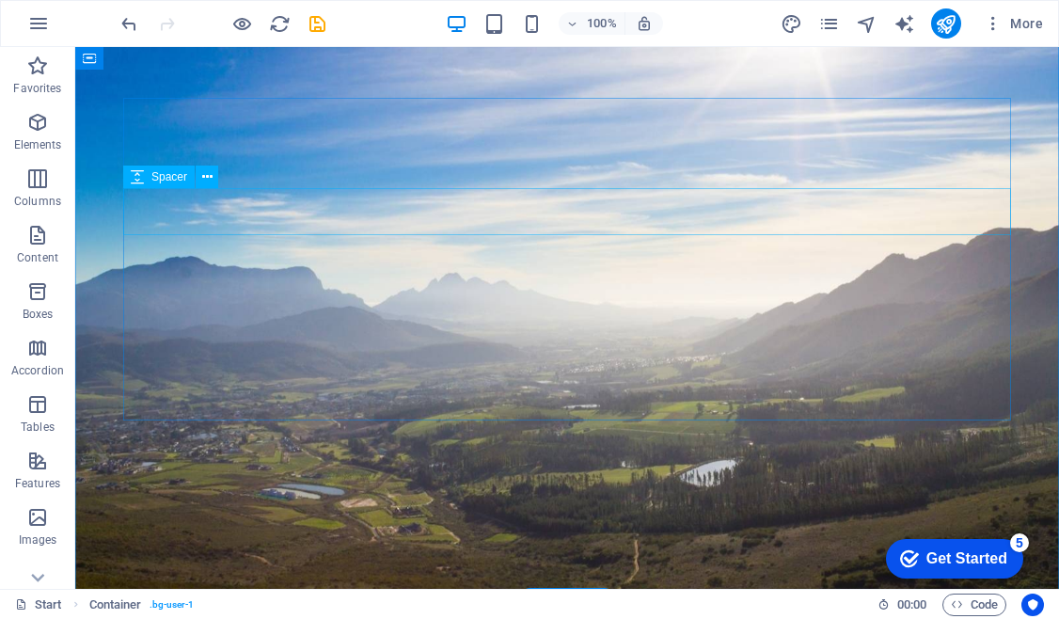
scroll to position [444, 0]
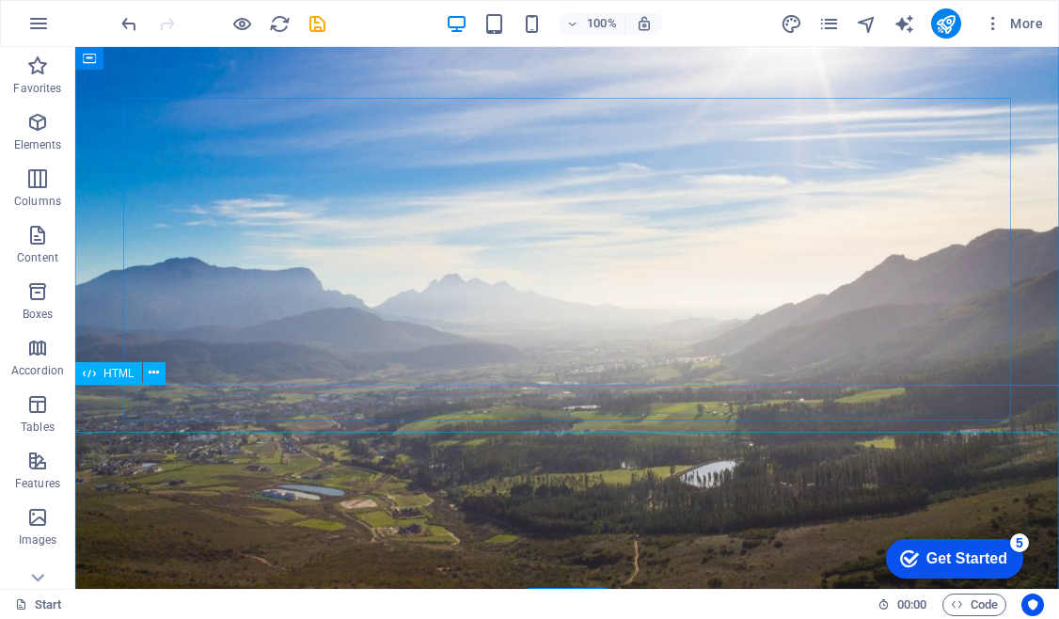
click at [150, 369] on icon at bounding box center [154, 373] width 10 height 20
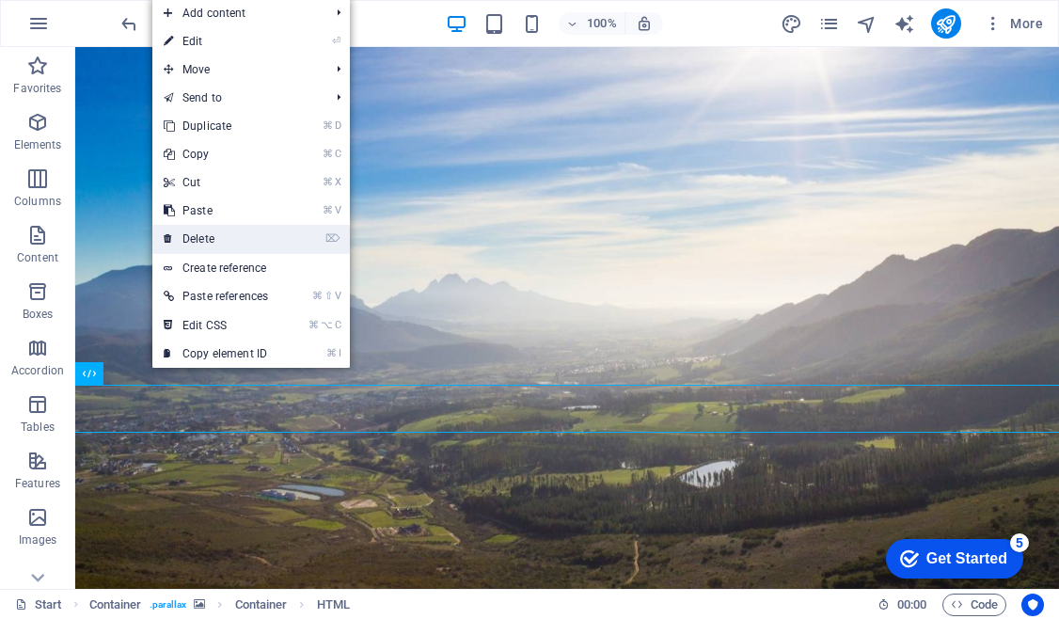
click at [208, 225] on link "⌦ Delete" at bounding box center [215, 239] width 127 height 28
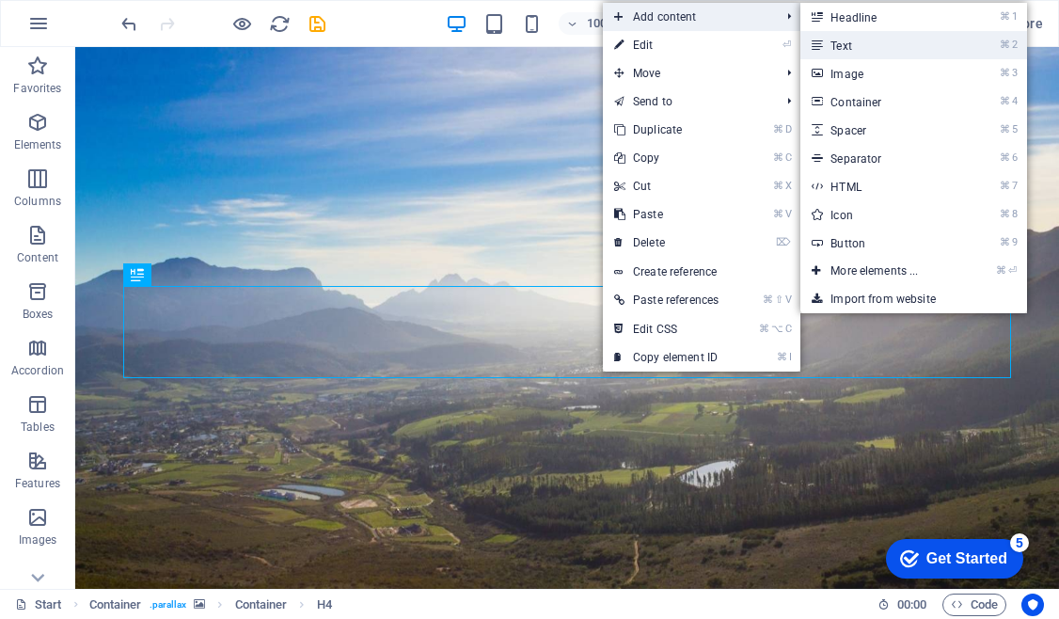
click at [902, 43] on link "⌘ 2 Text" at bounding box center [877, 45] width 155 height 28
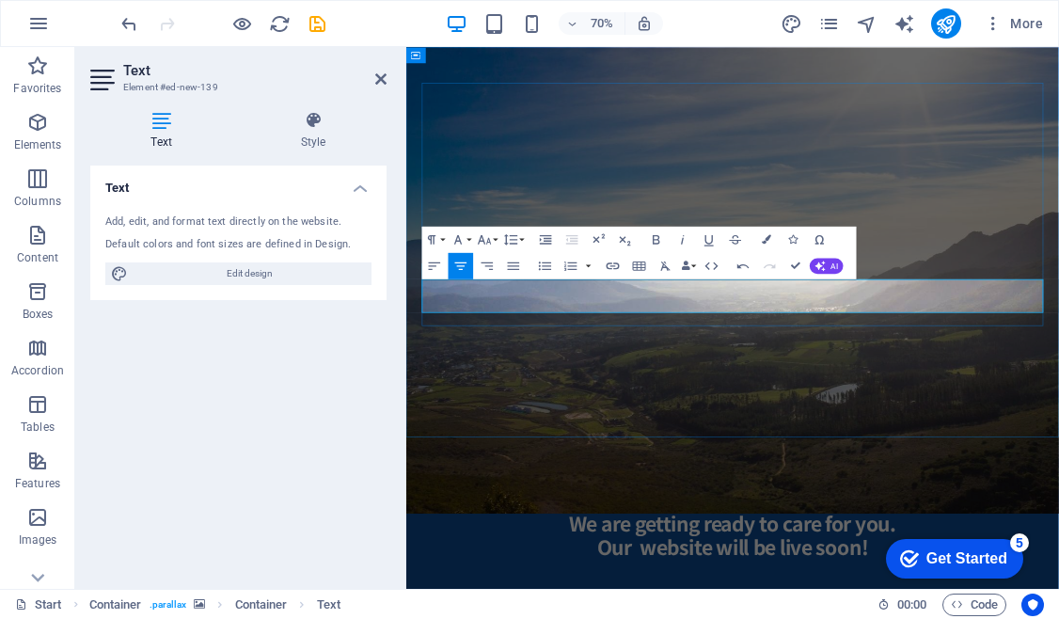
scroll to position [0, 7]
click at [613, 265] on icon "button" at bounding box center [612, 265] width 13 height 7
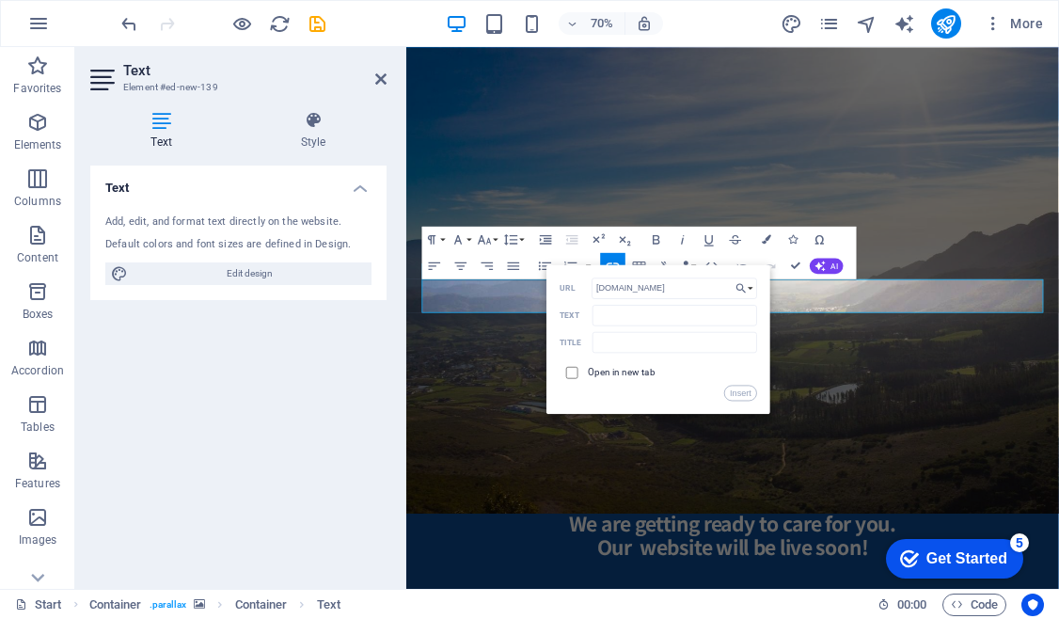
type input "www.alorapharmacy.co.za"
click at [574, 369] on input "checkbox" at bounding box center [570, 370] width 12 height 12
checkbox input "true"
click at [623, 314] on input "Text" at bounding box center [674, 314] width 165 height 21
type input "[MEDICAL_DATA] Pharmacy"
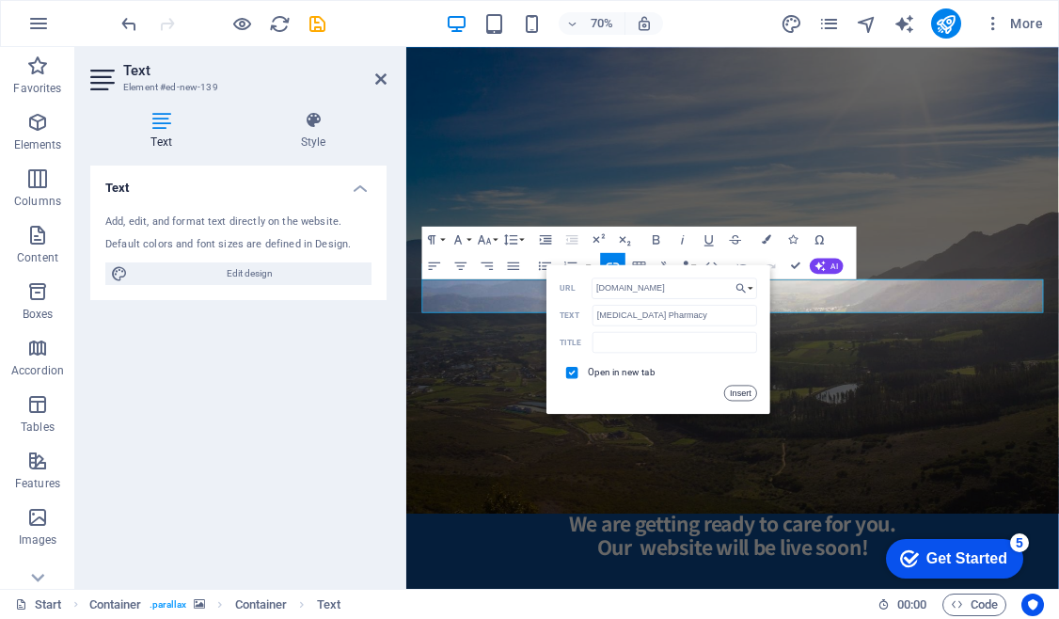
click at [749, 396] on button "Insert" at bounding box center [740, 393] width 33 height 16
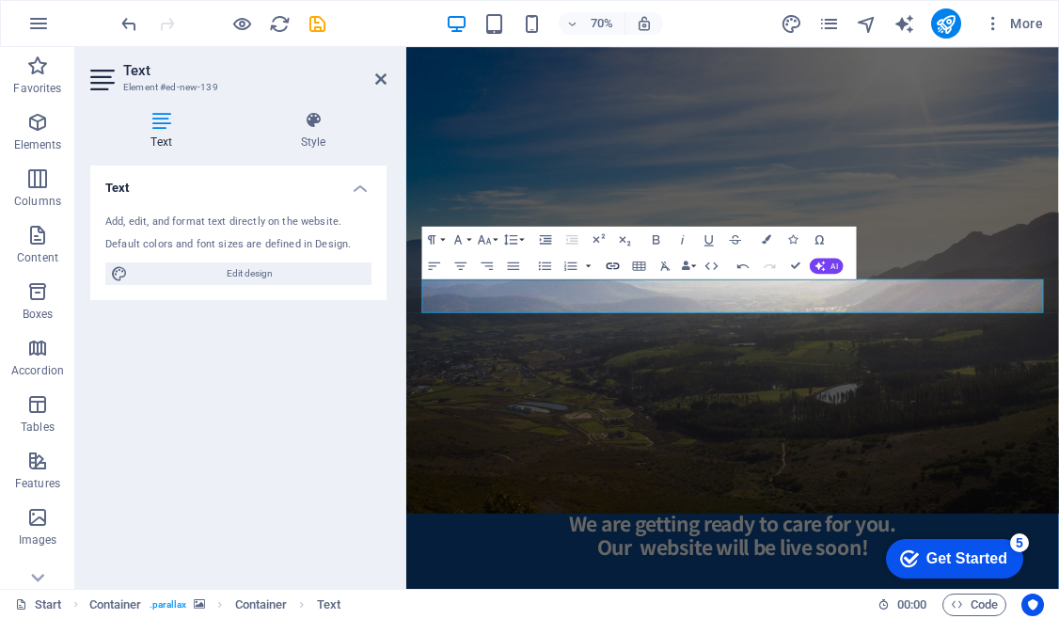
type input "http://www.alorapharmacy.co.za"
click at [610, 264] on icon "button" at bounding box center [613, 266] width 16 height 16
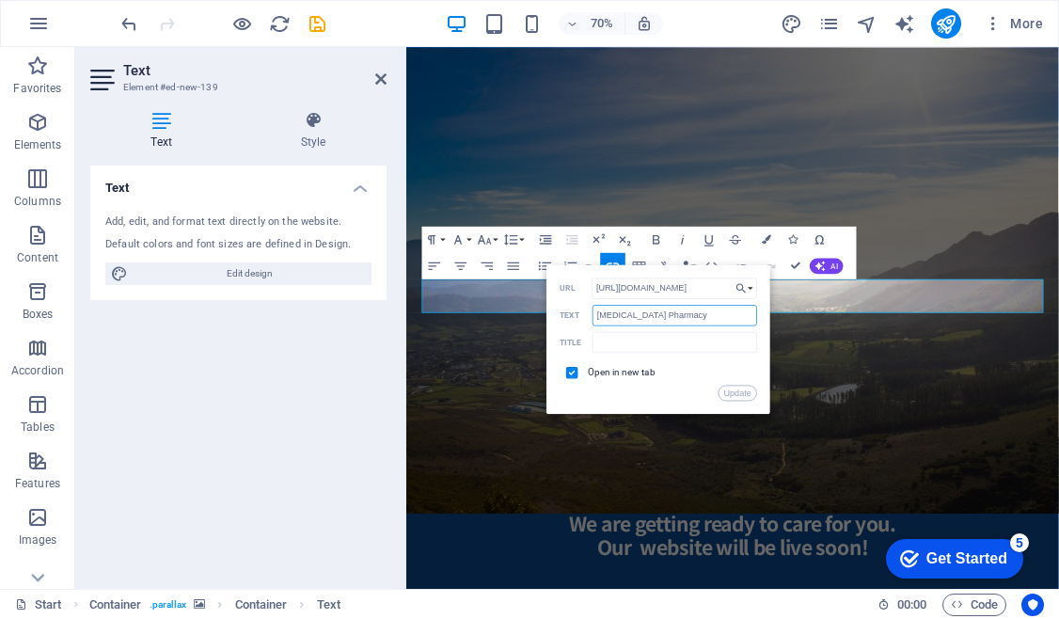
drag, startPoint x: 664, startPoint y: 320, endPoint x: 582, endPoint y: 325, distance: 82.0
click at [582, 325] on div "Alora Pharmacy Text" at bounding box center [657, 315] width 197 height 22
click at [681, 318] on input "[MEDICAL_DATA] Pharmacy" at bounding box center [674, 314] width 165 height 21
type input "Alora Pharmacy Website"
click at [750, 393] on button "Update" at bounding box center [736, 393] width 39 height 16
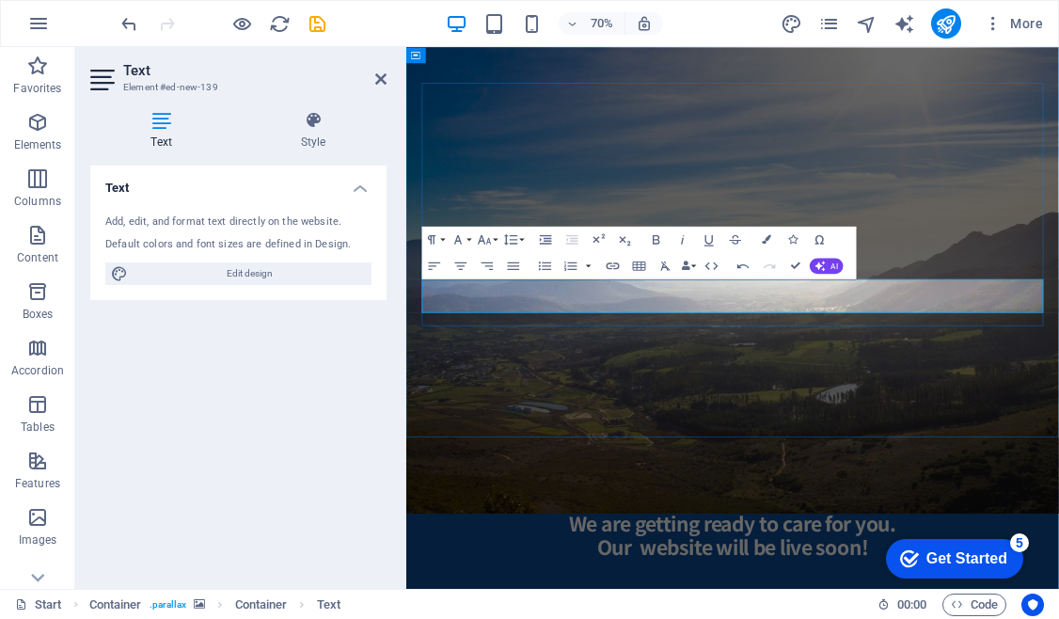
drag, startPoint x: 932, startPoint y: 394, endPoint x: 789, endPoint y: 387, distance: 143.1
drag, startPoint x: 726, startPoint y: 417, endPoint x: 644, endPoint y: 414, distance: 81.8
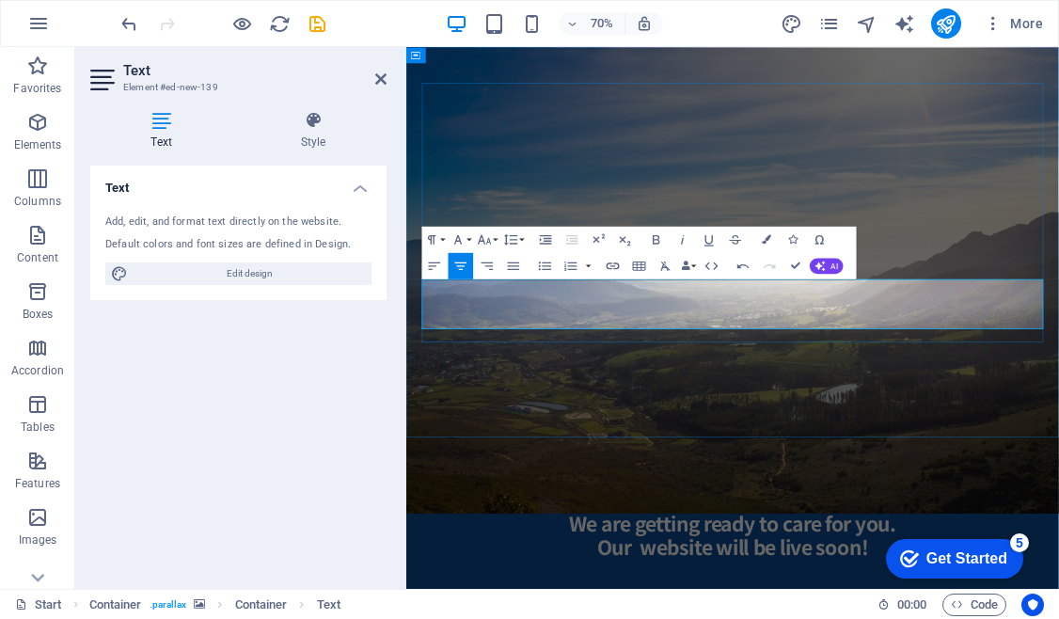
drag, startPoint x: 967, startPoint y: 421, endPoint x: 760, endPoint y: 417, distance: 207.8
drag, startPoint x: 770, startPoint y: 435, endPoint x: 972, endPoint y: 444, distance: 202.3
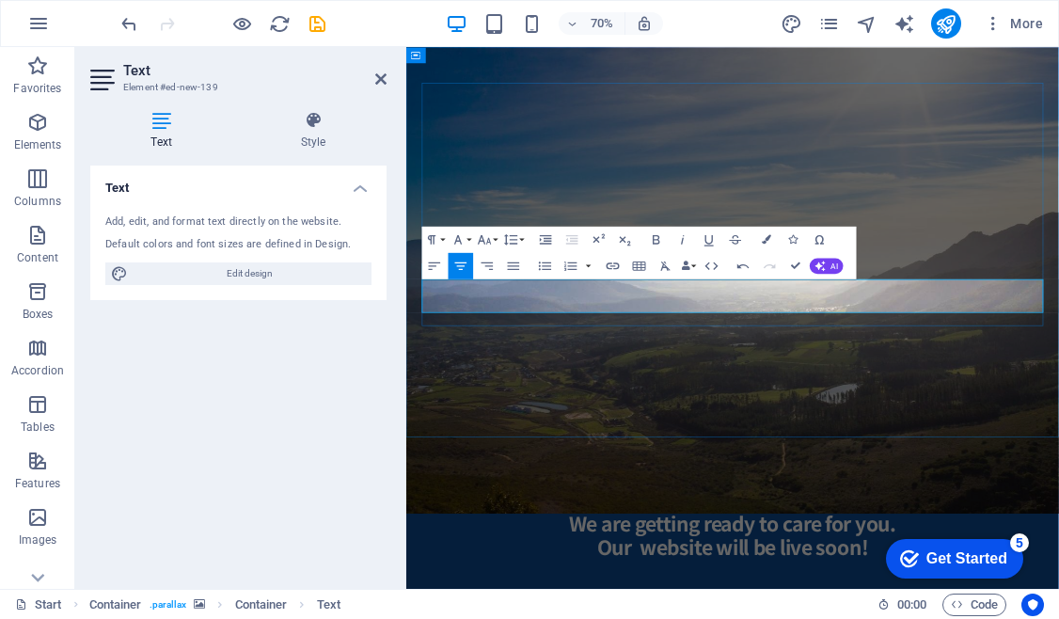
drag, startPoint x: 973, startPoint y: 392, endPoint x: 774, endPoint y: 393, distance: 199.3
checkbox input "false"
click at [614, 260] on icon "button" at bounding box center [613, 266] width 16 height 16
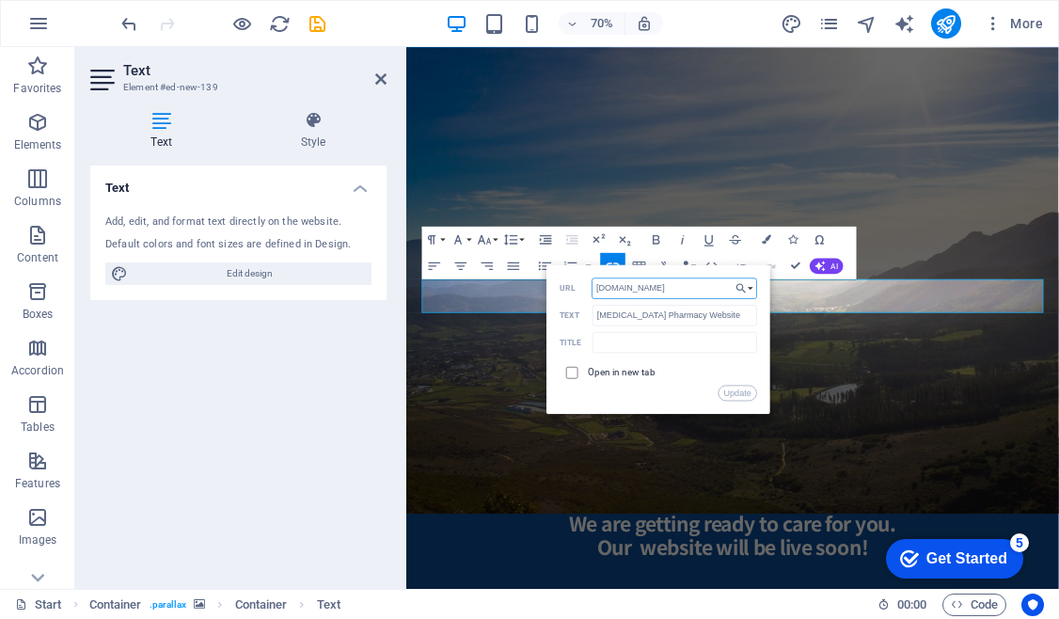
type input "www.alorapharmacy.co.za"
click at [574, 369] on input "checkbox" at bounding box center [570, 370] width 12 height 12
checkbox input "true"
click at [739, 392] on button "Update" at bounding box center [736, 393] width 39 height 16
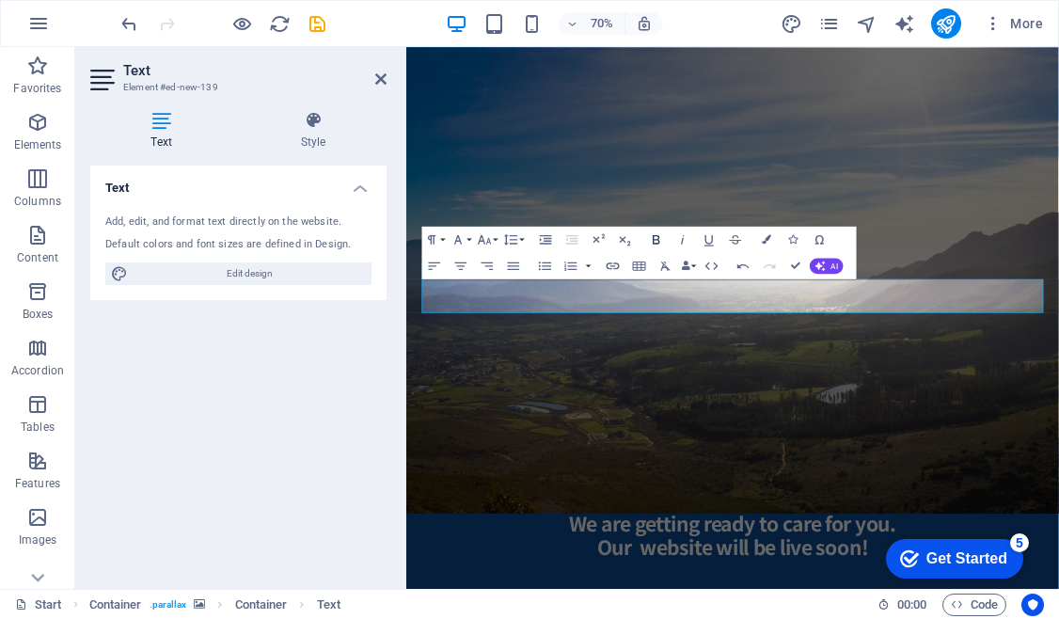
click at [659, 244] on icon "button" at bounding box center [656, 239] width 16 height 16
click at [1058, 533] on figure at bounding box center [872, 366] width 932 height 693
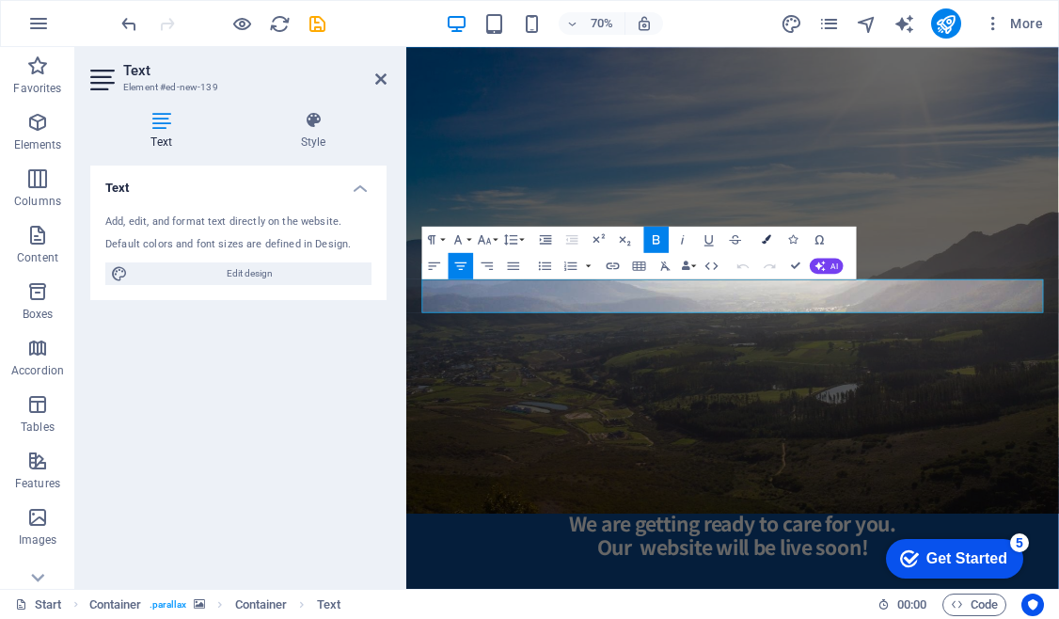
click at [772, 239] on button "Colors" at bounding box center [766, 239] width 25 height 26
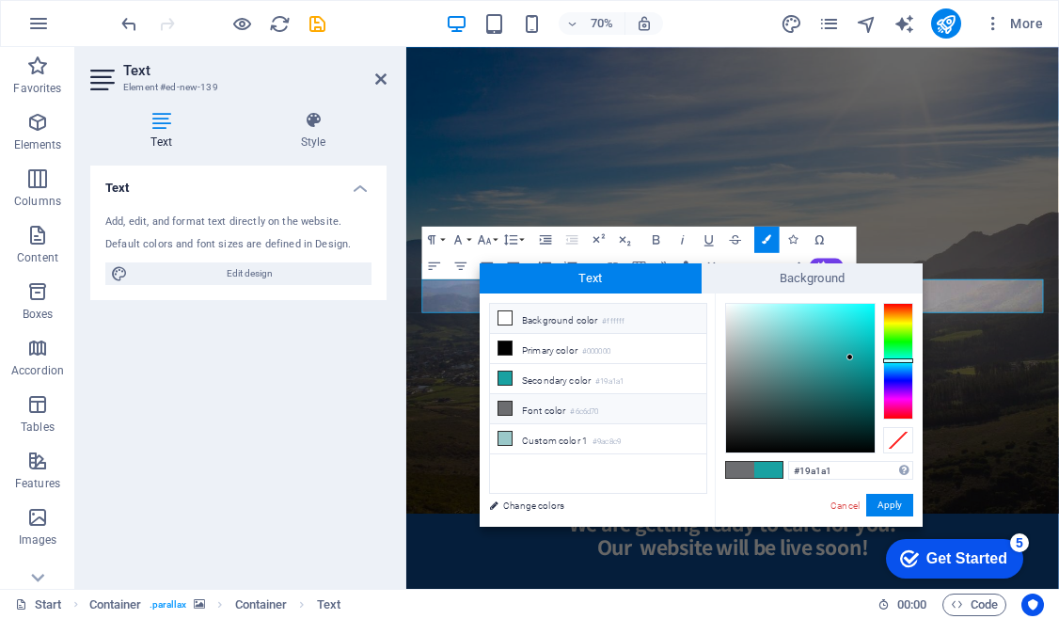
click at [500, 320] on icon at bounding box center [504, 317] width 13 height 13
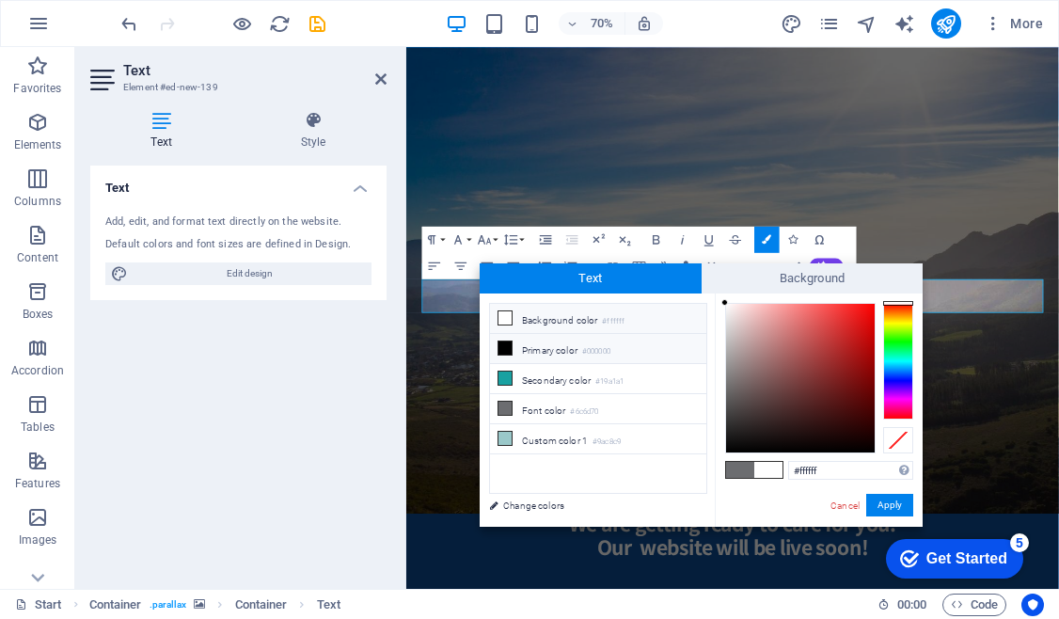
click at [502, 350] on icon at bounding box center [504, 347] width 13 height 13
click at [502, 375] on icon at bounding box center [504, 377] width 13 height 13
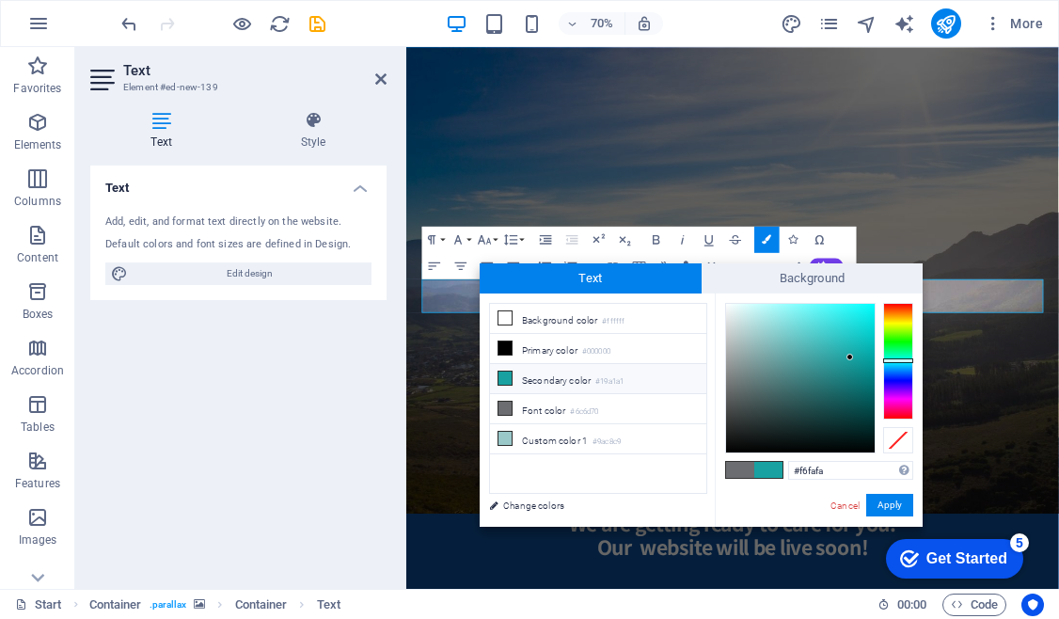
click at [728, 306] on div at bounding box center [800, 378] width 149 height 149
click at [902, 507] on button "Apply" at bounding box center [889, 505] width 47 height 23
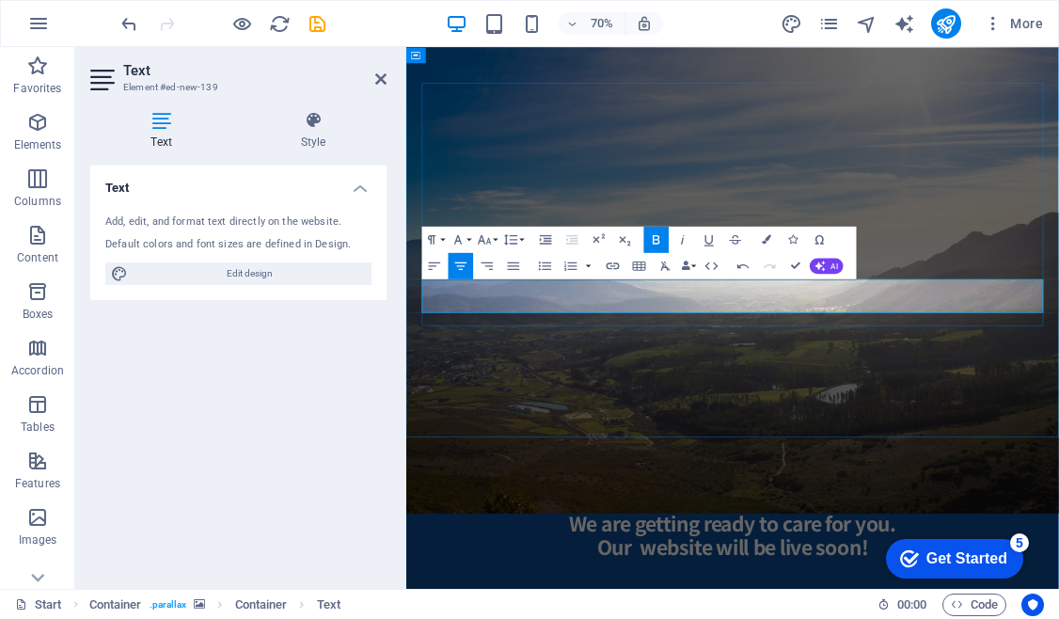
drag, startPoint x: 979, startPoint y: 417, endPoint x: 762, endPoint y: 389, distance: 218.1
click at [763, 244] on button "Colors" at bounding box center [766, 239] width 25 height 26
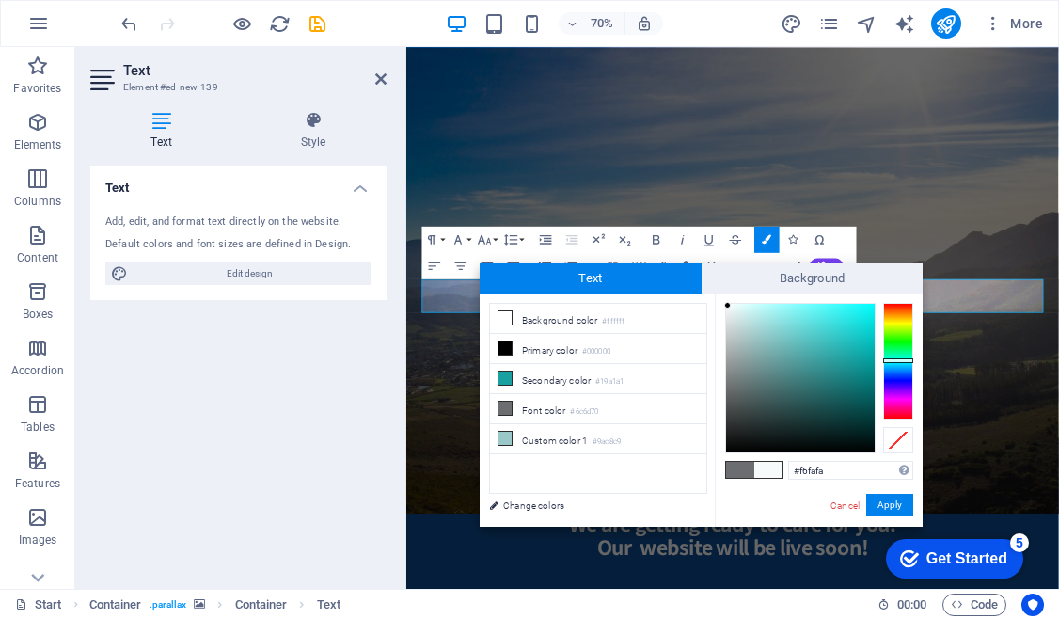
click at [769, 472] on span at bounding box center [768, 470] width 28 height 16
click at [727, 307] on div at bounding box center [727, 305] width 7 height 7
click at [546, 414] on li "Font color #6c6d70" at bounding box center [598, 409] width 216 height 30
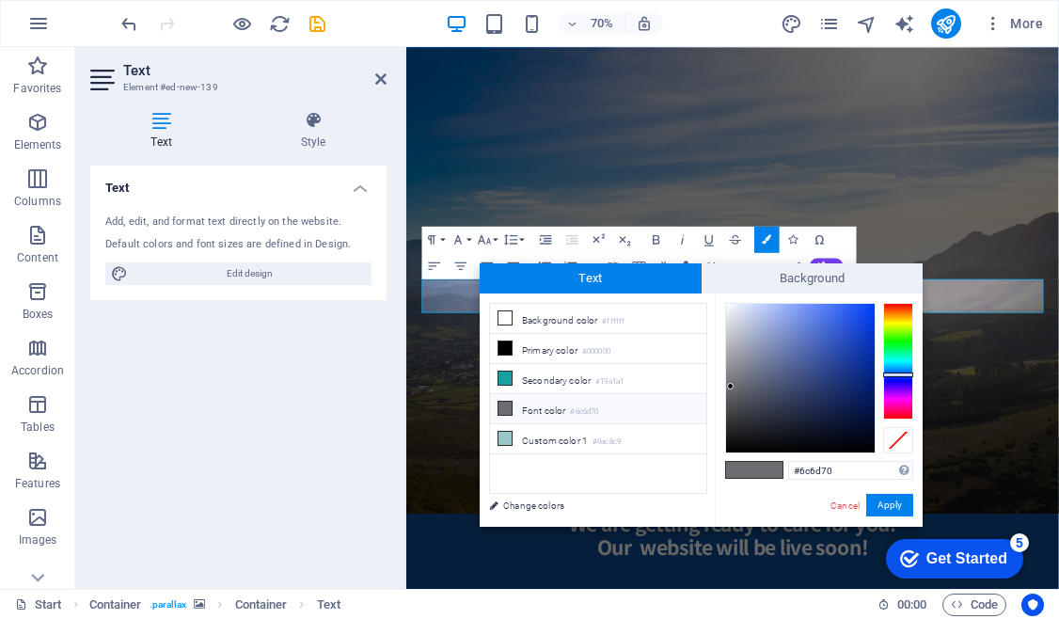
type input "#f2f4f9"
click at [729, 307] on div at bounding box center [800, 378] width 149 height 149
click at [889, 508] on button "Apply" at bounding box center [889, 505] width 47 height 23
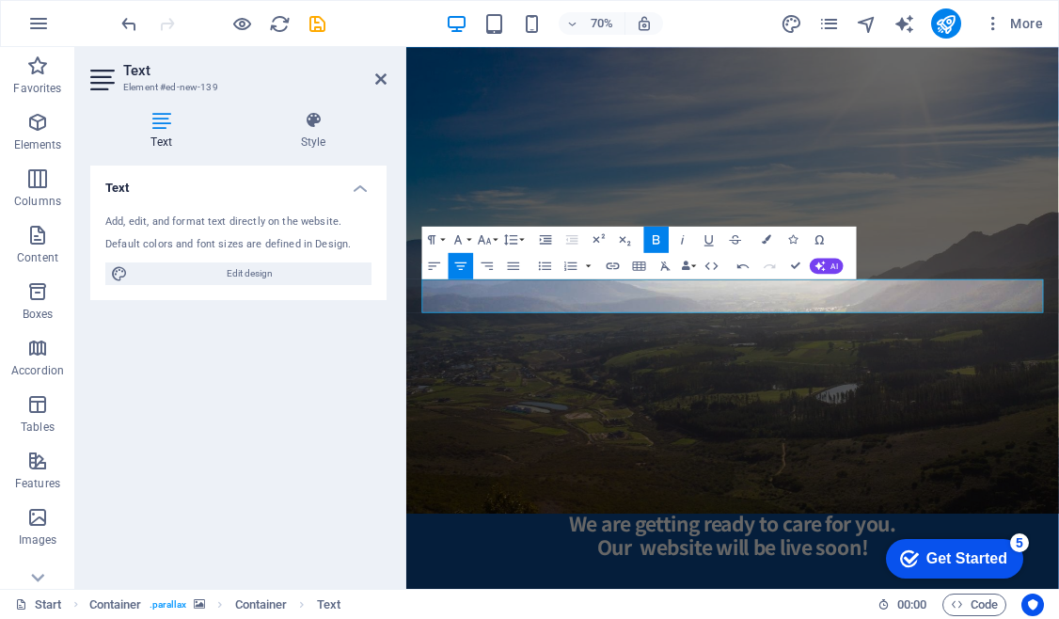
click at [1058, 511] on figure at bounding box center [872, 366] width 932 height 693
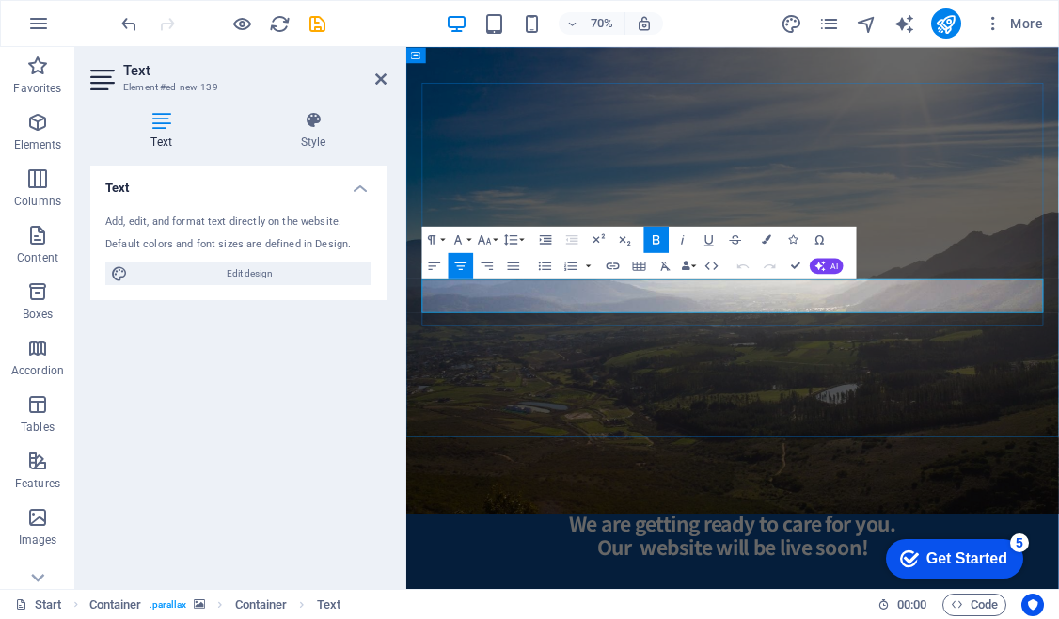
drag, startPoint x: 974, startPoint y: 389, endPoint x: 735, endPoint y: 395, distance: 238.9
click at [767, 242] on icon "button" at bounding box center [766, 238] width 9 height 9
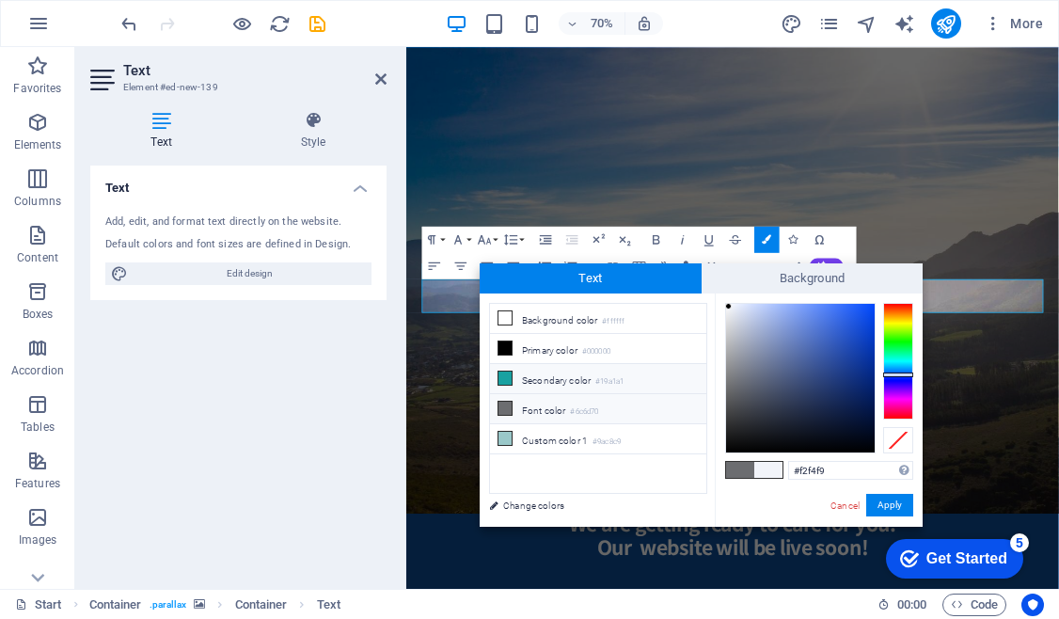
click at [511, 378] on span at bounding box center [504, 377] width 15 height 15
type input "#19a1a1"
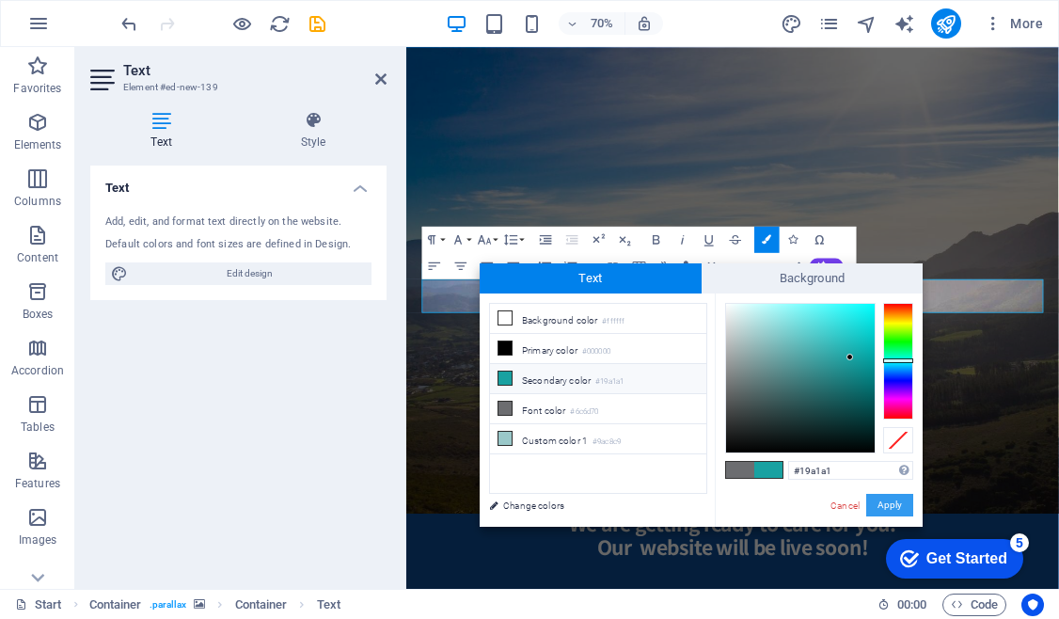
click at [899, 503] on button "Apply" at bounding box center [889, 505] width 47 height 23
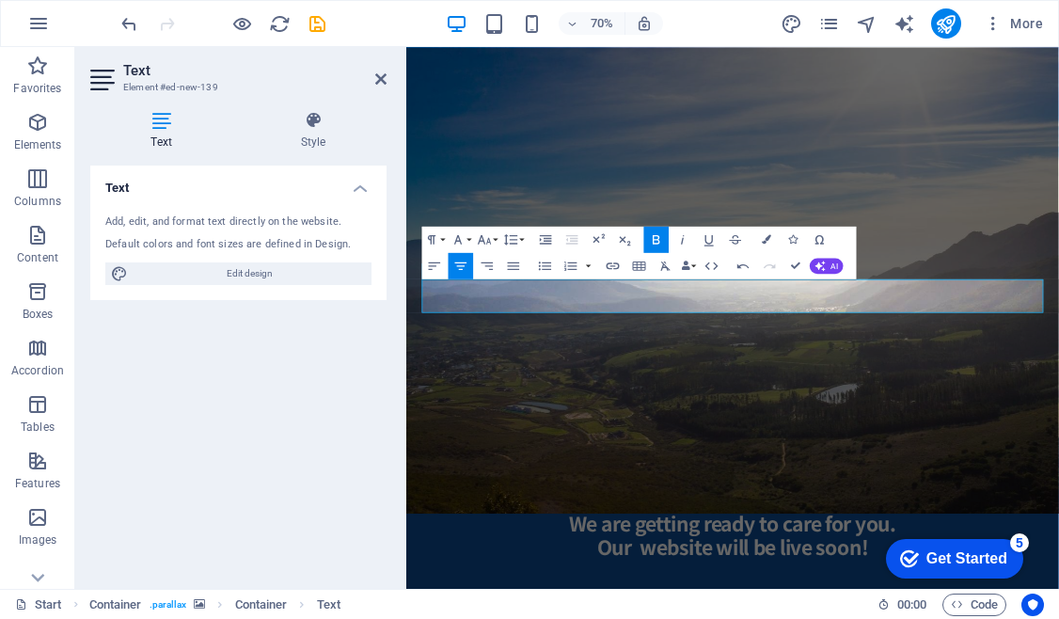
click at [1058, 492] on figure at bounding box center [872, 366] width 932 height 693
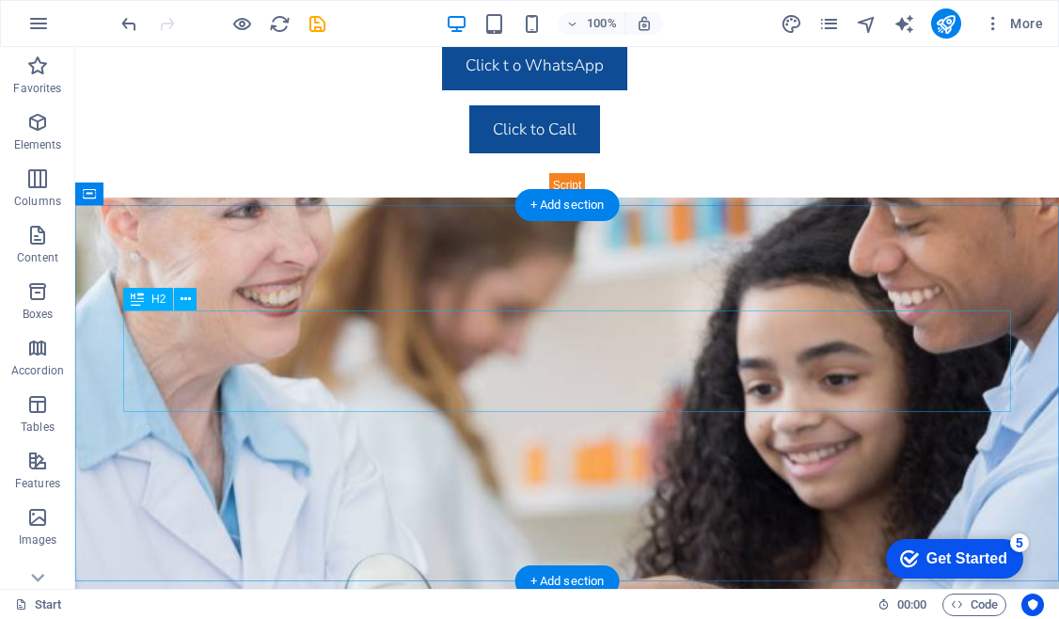
scroll to position [2382, 0]
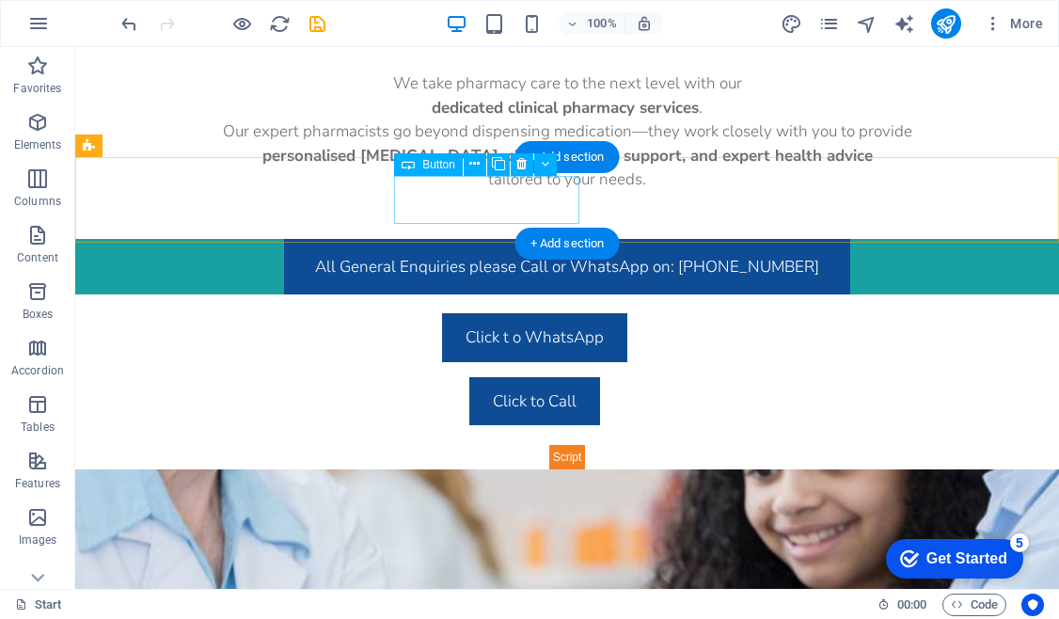
click at [467, 313] on div "Click t o WhatsApp" at bounding box center [534, 337] width 880 height 49
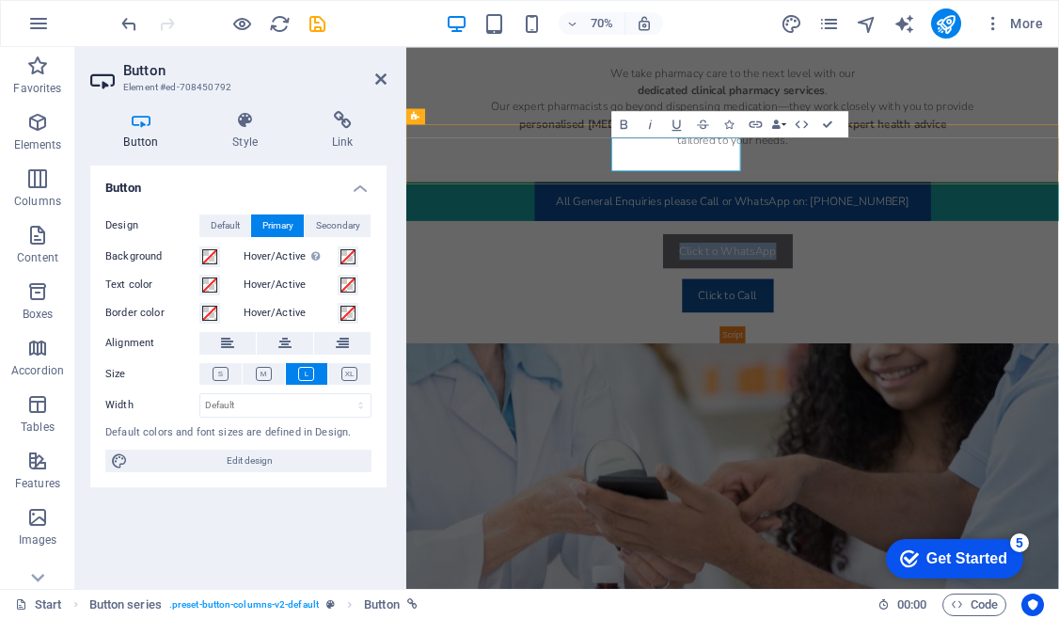
click at [773, 313] on link "Click t o WhatsApp" at bounding box center [865, 337] width 185 height 49
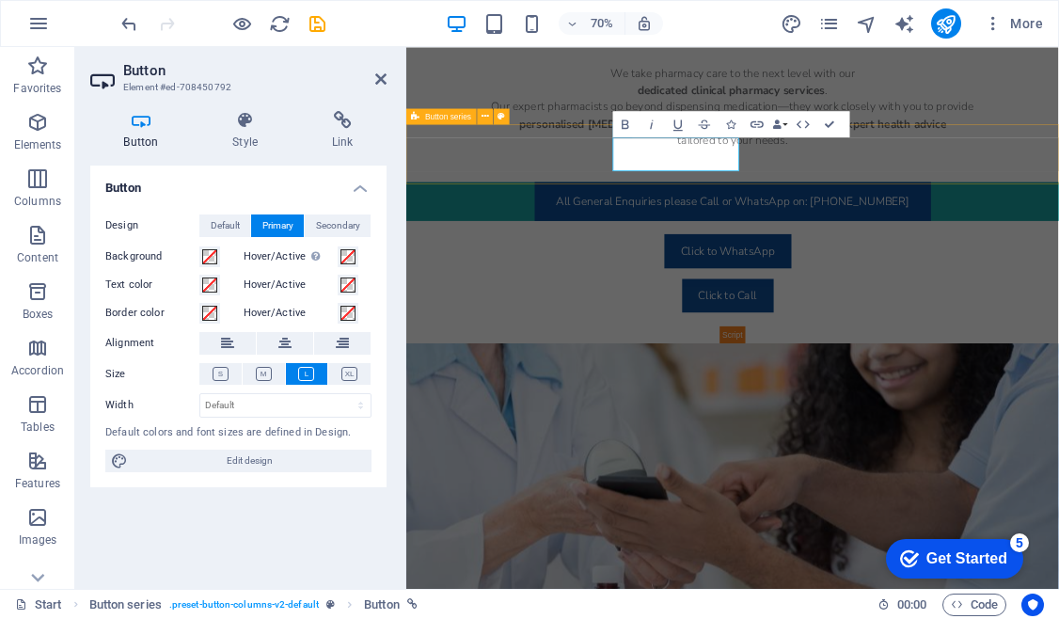
click at [1058, 294] on div "Click to WhatsApp Click to Call" at bounding box center [872, 368] width 932 height 149
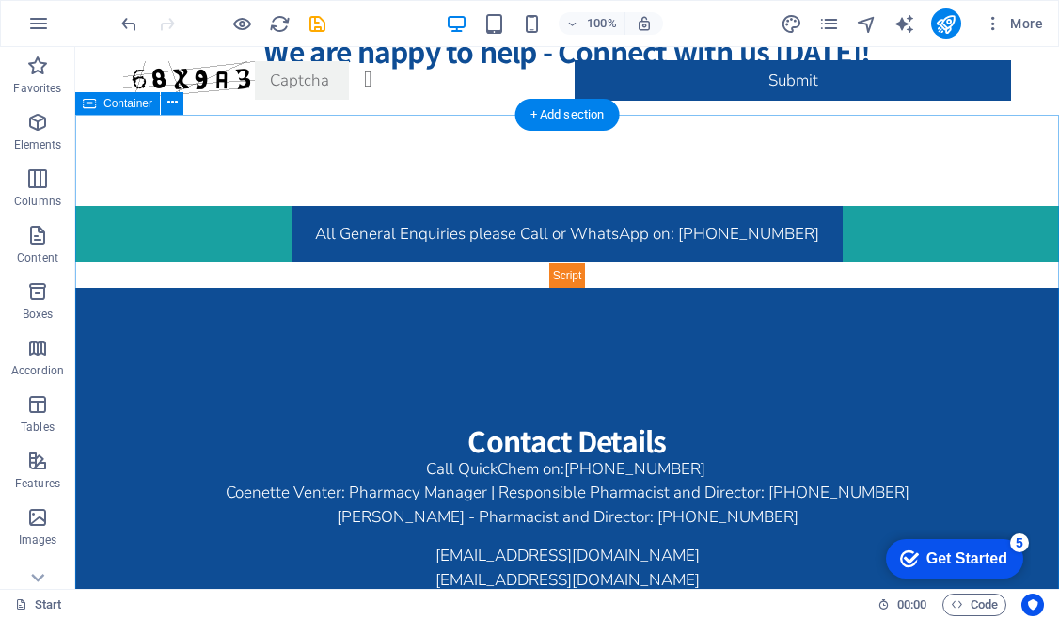
scroll to position [3502, 0]
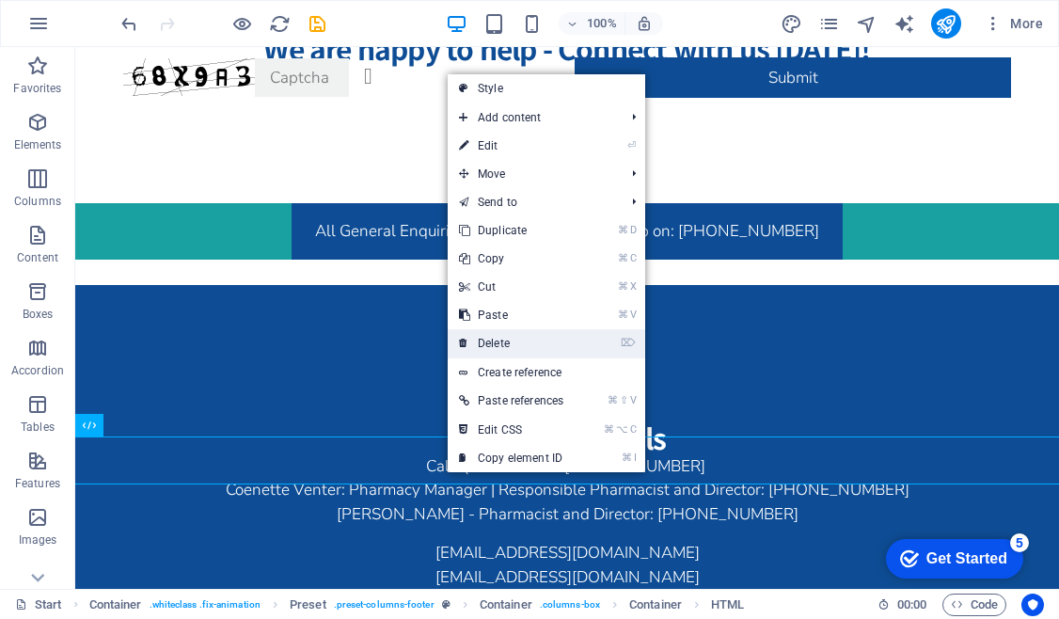
click at [501, 342] on link "⌦ Delete" at bounding box center [511, 343] width 127 height 28
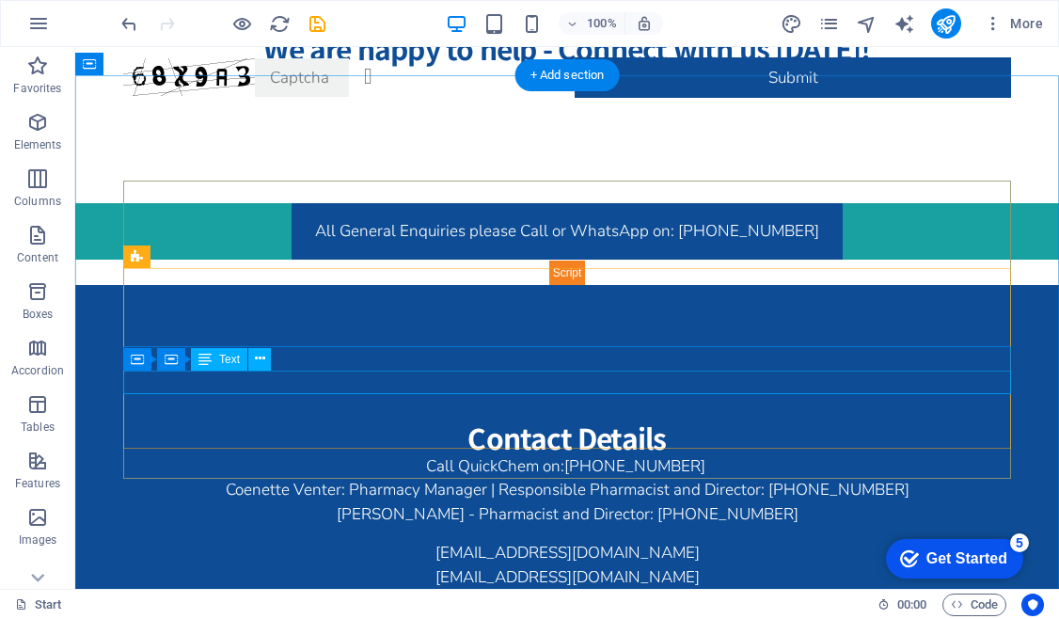
click at [675, 565] on div "info@alorapharmacy.co.za" at bounding box center [567, 577] width 888 height 24
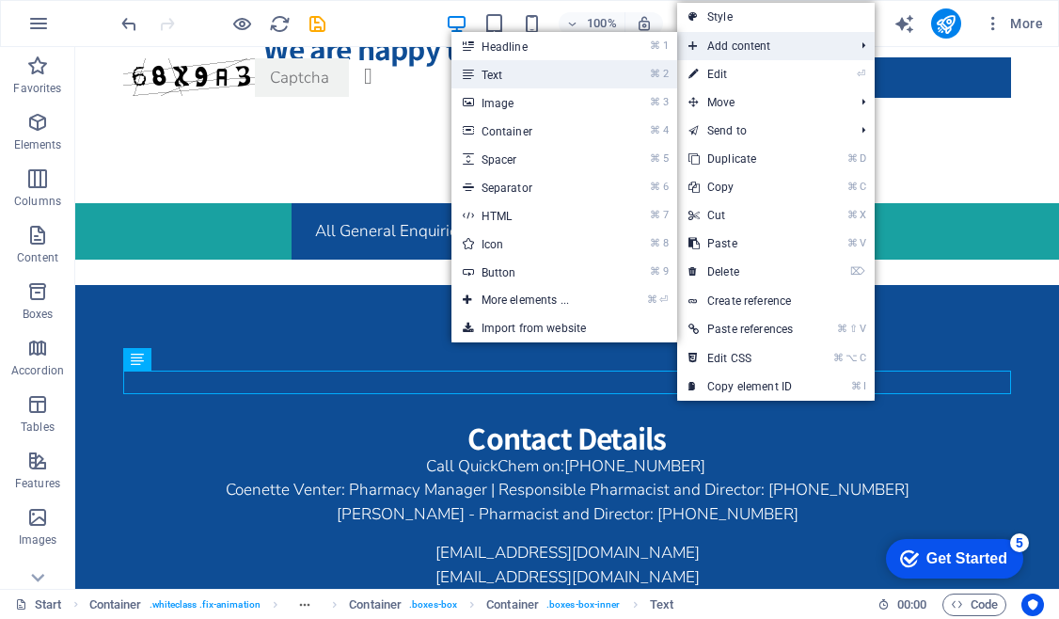
click at [594, 75] on link "⌘ 2 Text" at bounding box center [528, 74] width 155 height 28
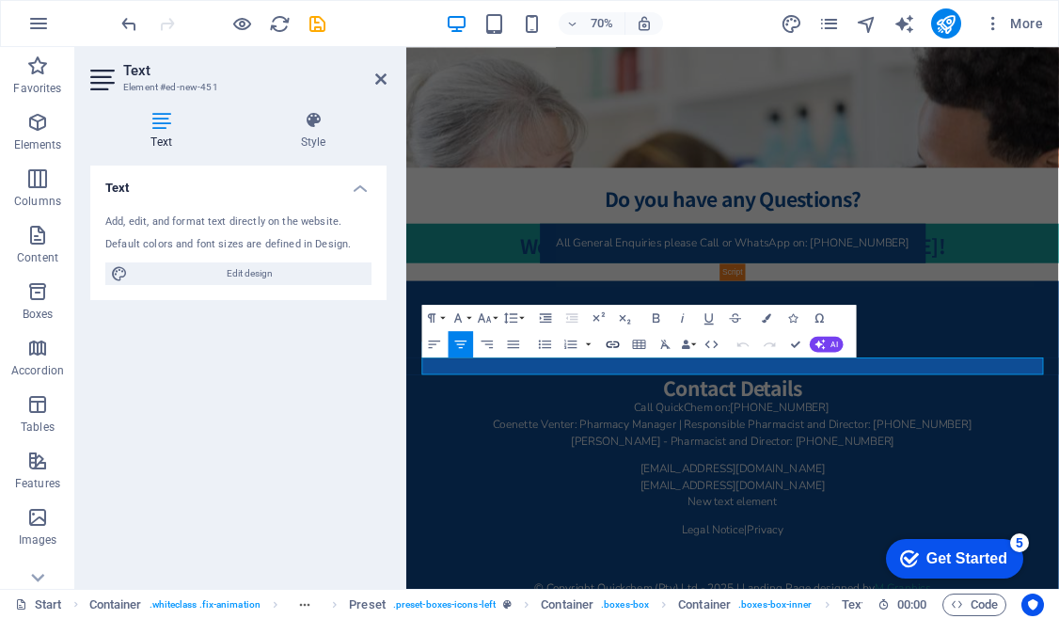
click at [612, 341] on icon "button" at bounding box center [613, 344] width 16 height 16
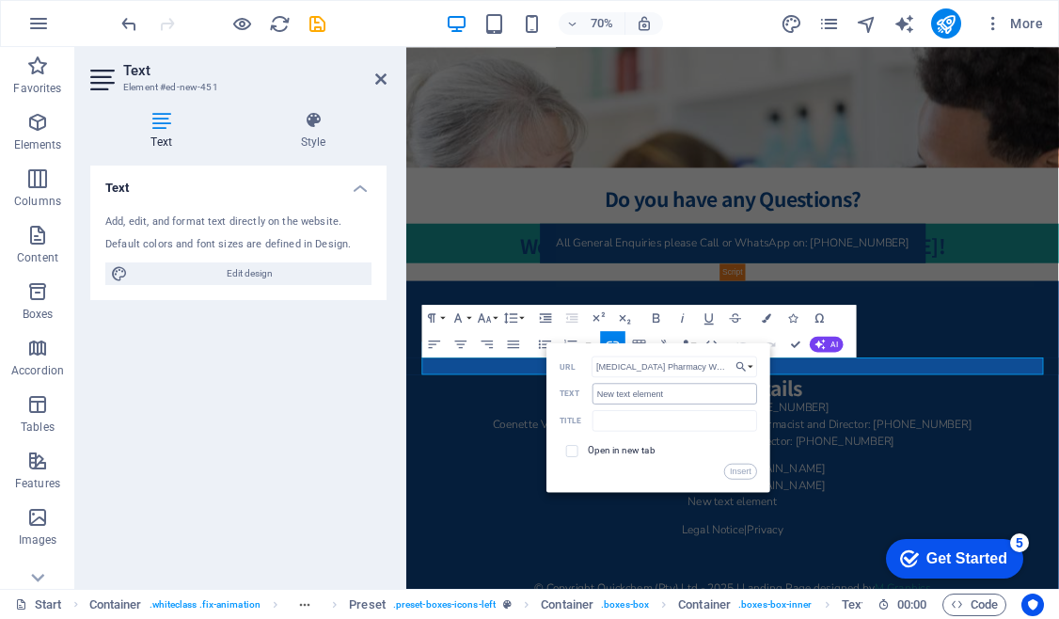
type input "Alora Pharmacy Website"
drag, startPoint x: 703, startPoint y: 394, endPoint x: 566, endPoint y: 396, distance: 137.3
click at [566, 396] on div "New text element Text" at bounding box center [657, 394] width 197 height 22
type input "Alora Website"
click at [574, 451] on input "checkbox" at bounding box center [570, 449] width 12 height 12
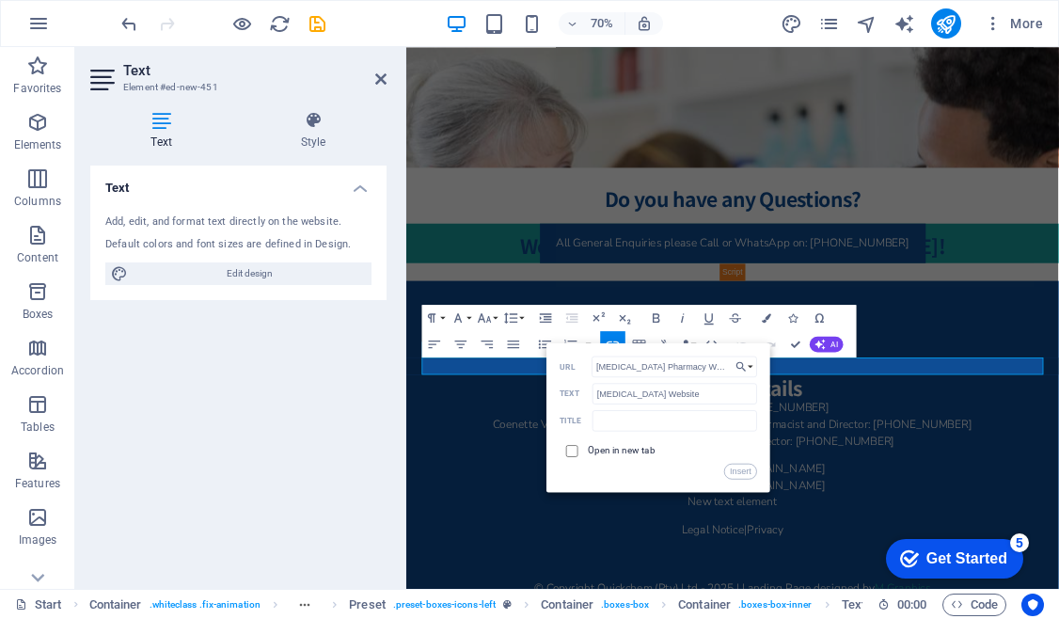
checkbox input "true"
click at [744, 471] on button "Insert" at bounding box center [740, 471] width 33 height 16
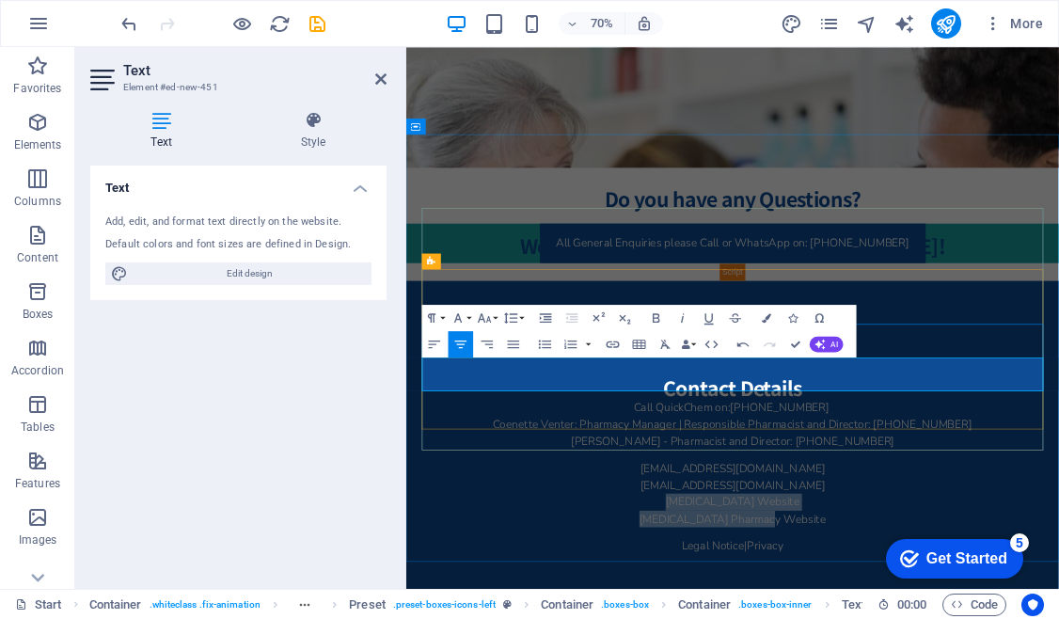
drag, startPoint x: 997, startPoint y: 527, endPoint x: 781, endPoint y: 523, distance: 215.4
drag, startPoint x: 971, startPoint y: 528, endPoint x: 778, endPoint y: 529, distance: 193.7
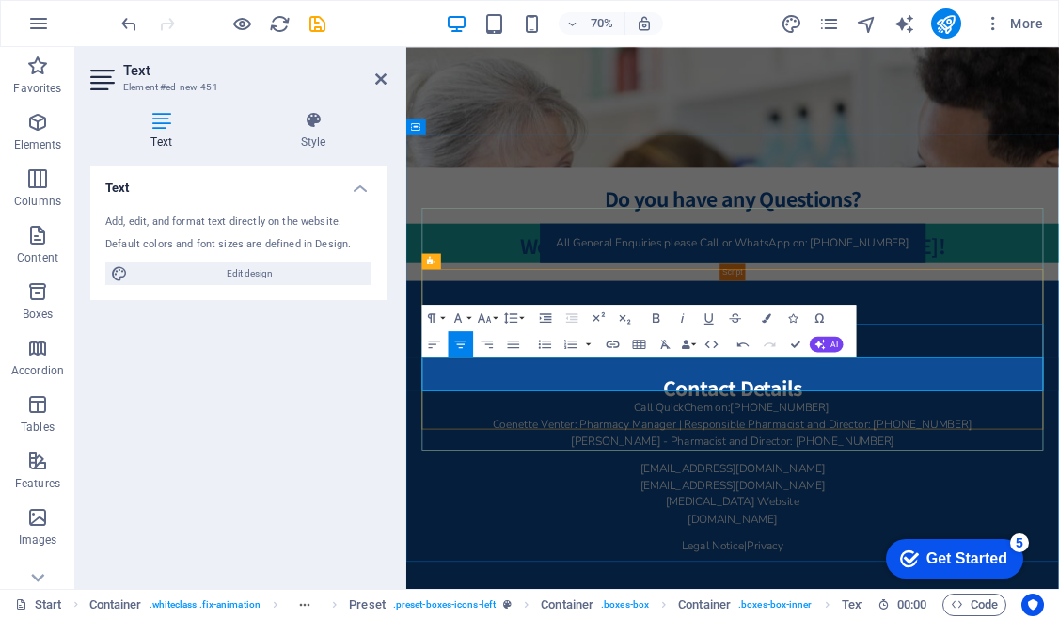
drag, startPoint x: 972, startPoint y: 524, endPoint x: 767, endPoint y: 527, distance: 205.0
type input "www.alorapharmacy.co.za"
checkbox input "false"
click at [613, 338] on icon "button" at bounding box center [613, 344] width 16 height 16
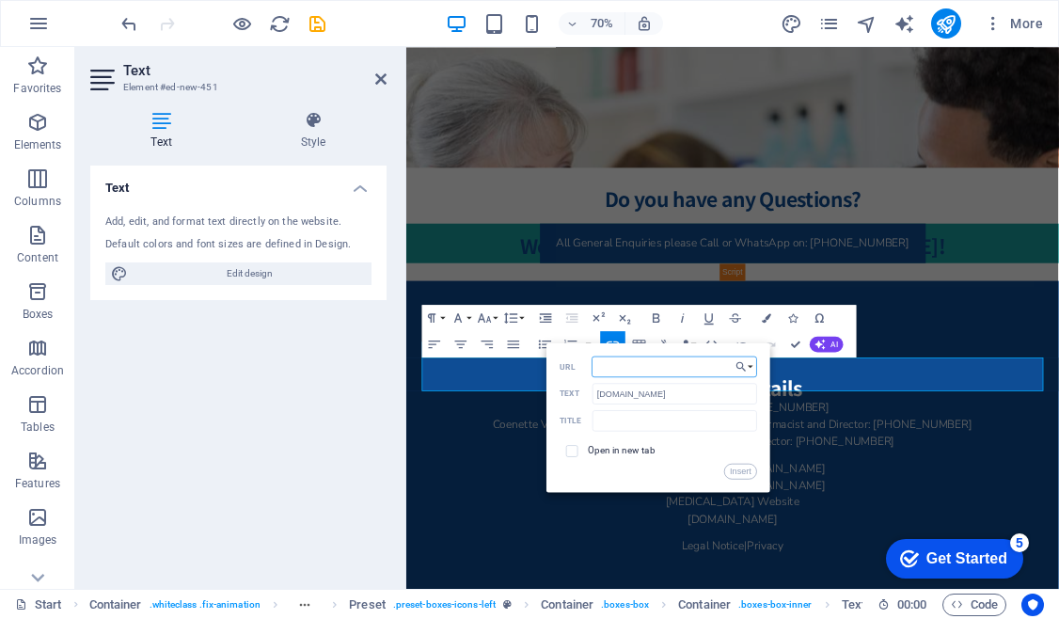
paste input "Alora Pharmacy Website"
drag, startPoint x: 702, startPoint y: 398, endPoint x: 575, endPoint y: 397, distance: 126.9
click at [575, 397] on div "www.alorapharmacy.co.za Text" at bounding box center [657, 394] width 197 height 22
drag, startPoint x: 700, startPoint y: 365, endPoint x: 549, endPoint y: 368, distance: 150.5
click at [549, 368] on div "Back Choose Link Start Legal Notice Privacy Choose file ... Alora Pharmacy Webs…" at bounding box center [658, 416] width 224 height 149
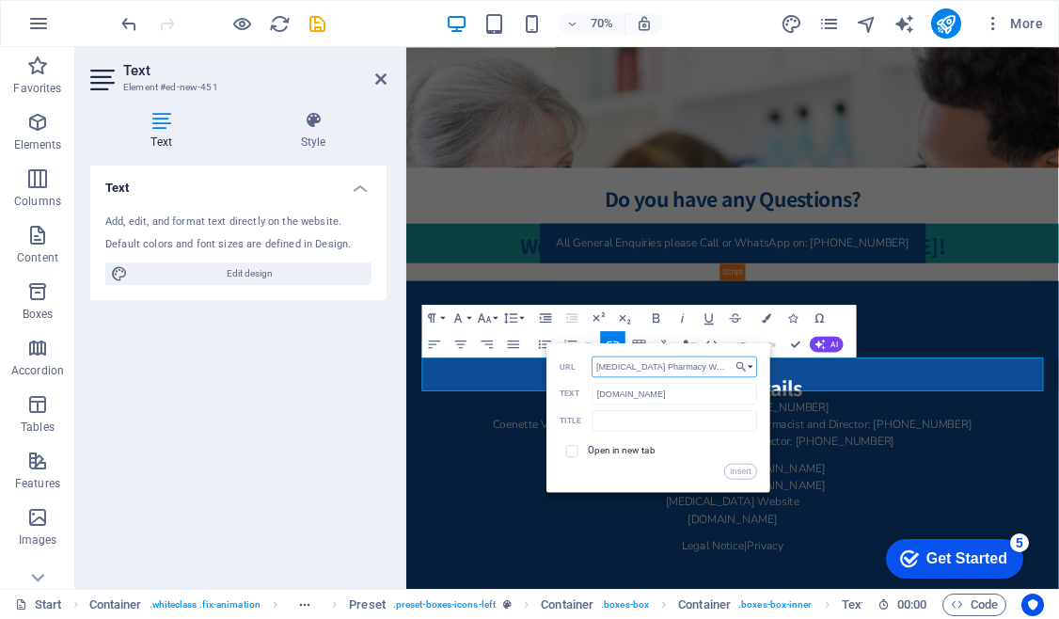
paste input "www.alorapharmacy.co.za"
type input "www.alorapharmacy.co.za"
click at [576, 450] on span at bounding box center [572, 451] width 12 height 12
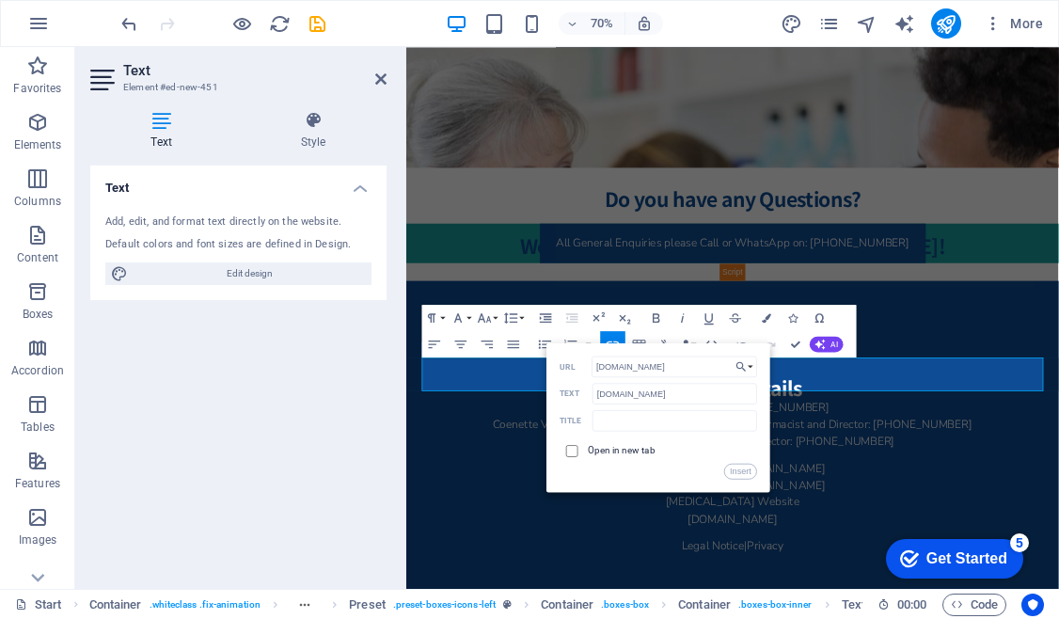
click at [574, 448] on input "checkbox" at bounding box center [570, 449] width 12 height 12
checkbox input "true"
click at [746, 472] on button "Insert" at bounding box center [740, 471] width 33 height 16
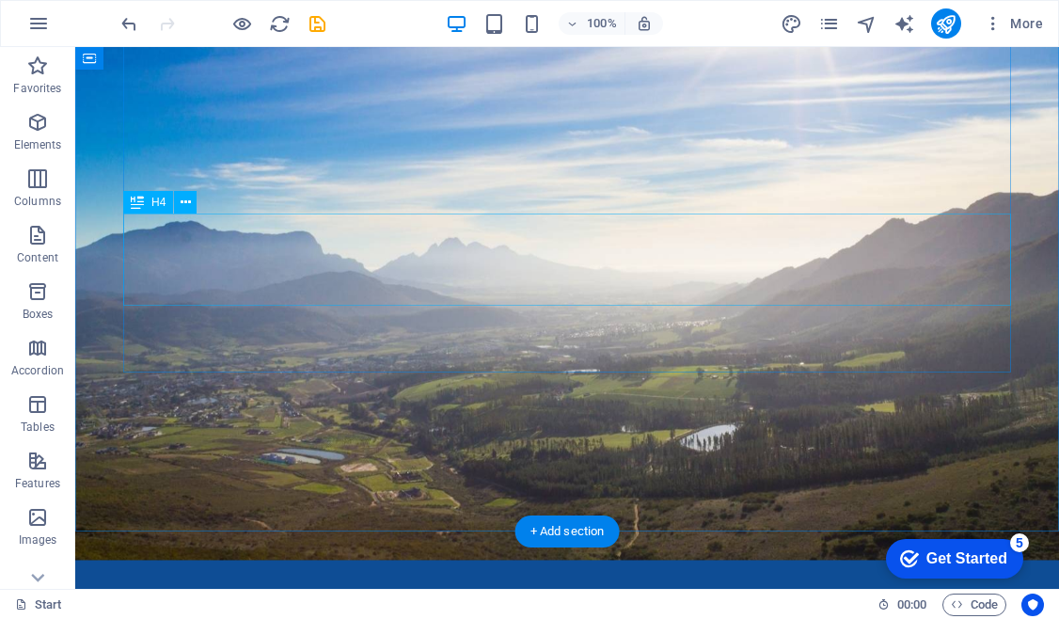
scroll to position [518, 0]
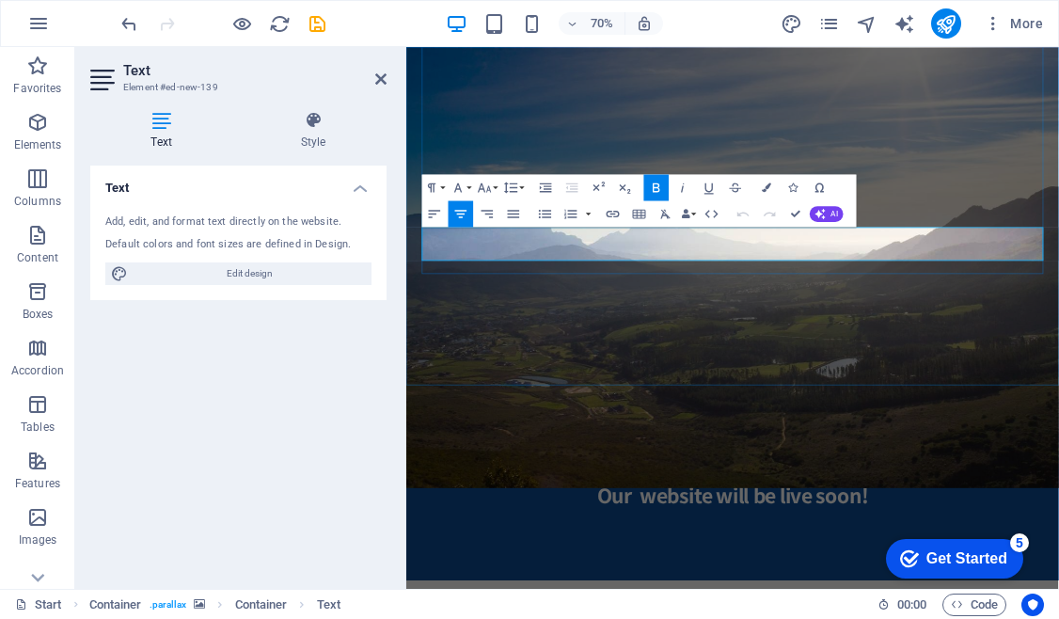
drag, startPoint x: 999, startPoint y: 343, endPoint x: 769, endPoint y: 339, distance: 230.4
click at [772, 225] on icon "button" at bounding box center [770, 225] width 16 height 16
click at [621, 216] on button "Insert Link" at bounding box center [612, 213] width 25 height 26
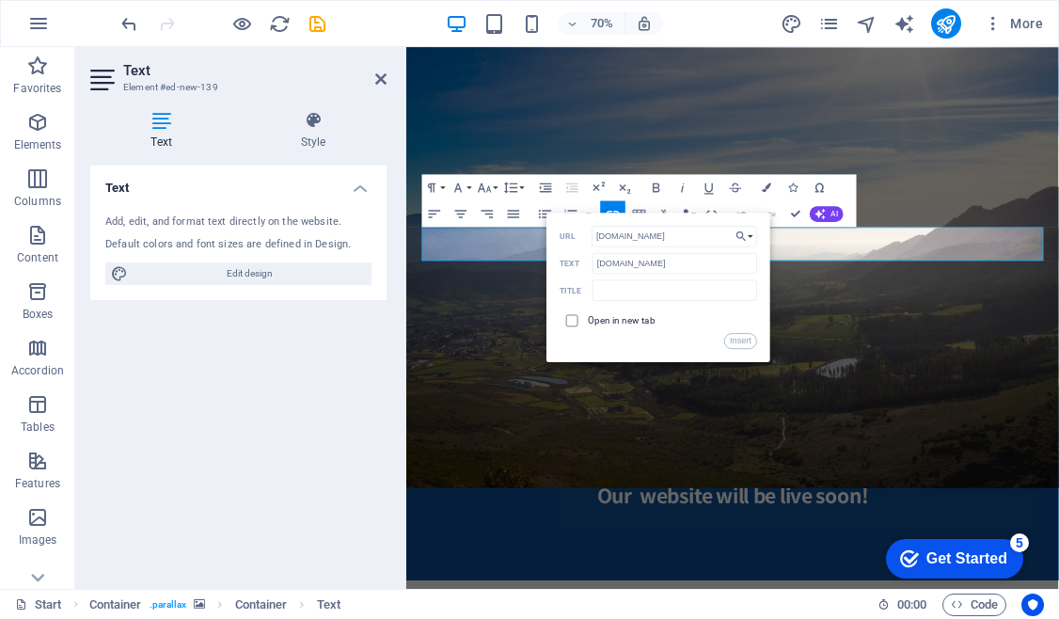
type input "www.alorapharmacy.co.za"
click at [575, 321] on input "checkbox" at bounding box center [570, 318] width 12 height 12
checkbox input "true"
click at [742, 338] on button "Insert" at bounding box center [740, 340] width 33 height 16
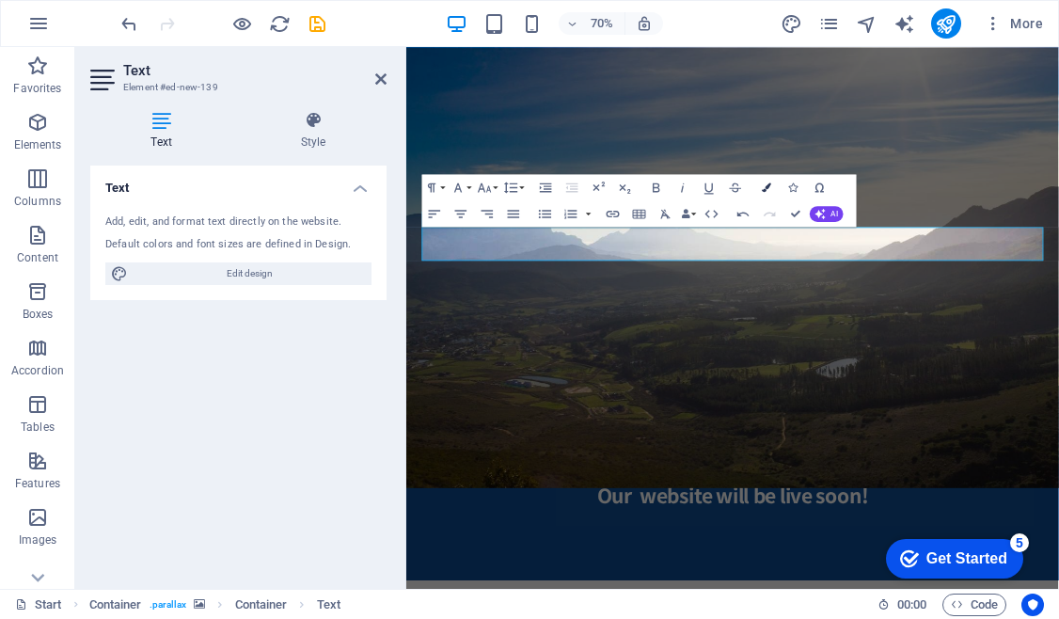
click at [770, 190] on icon "button" at bounding box center [766, 186] width 9 height 9
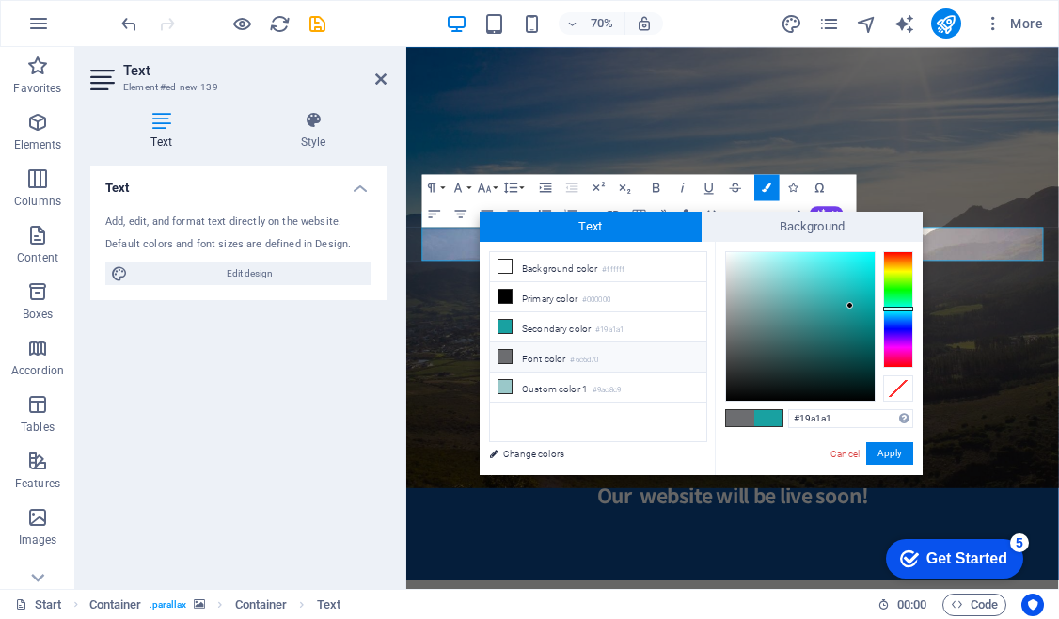
click at [506, 359] on icon at bounding box center [504, 356] width 13 height 13
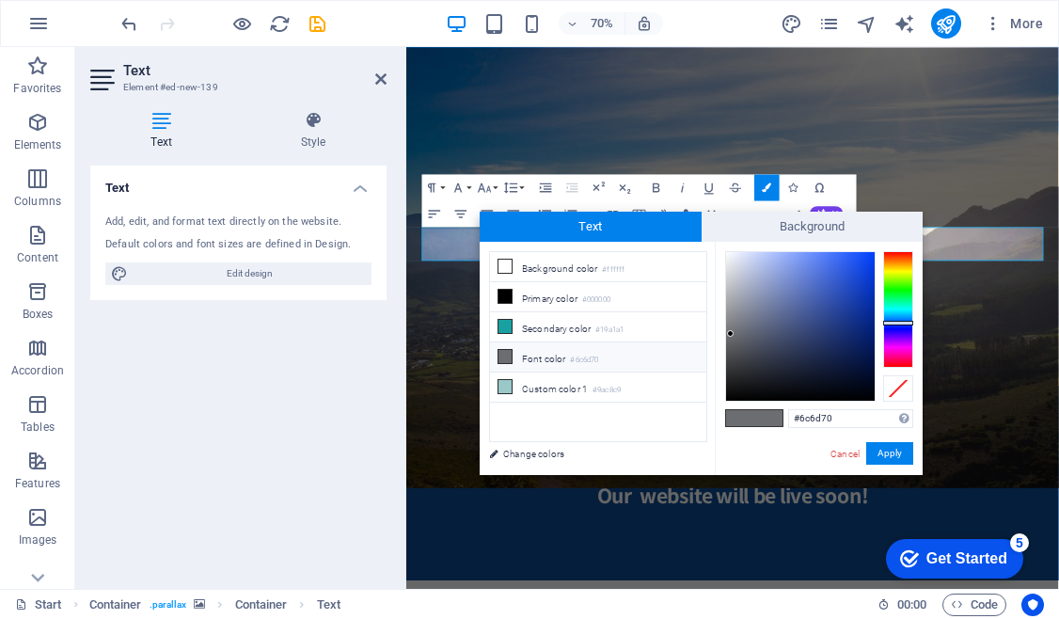
click at [728, 258] on div at bounding box center [800, 326] width 149 height 149
type input "#f7f8fb"
click at [728, 254] on div at bounding box center [727, 257] width 7 height 7
click at [892, 455] on button "Apply" at bounding box center [889, 453] width 47 height 23
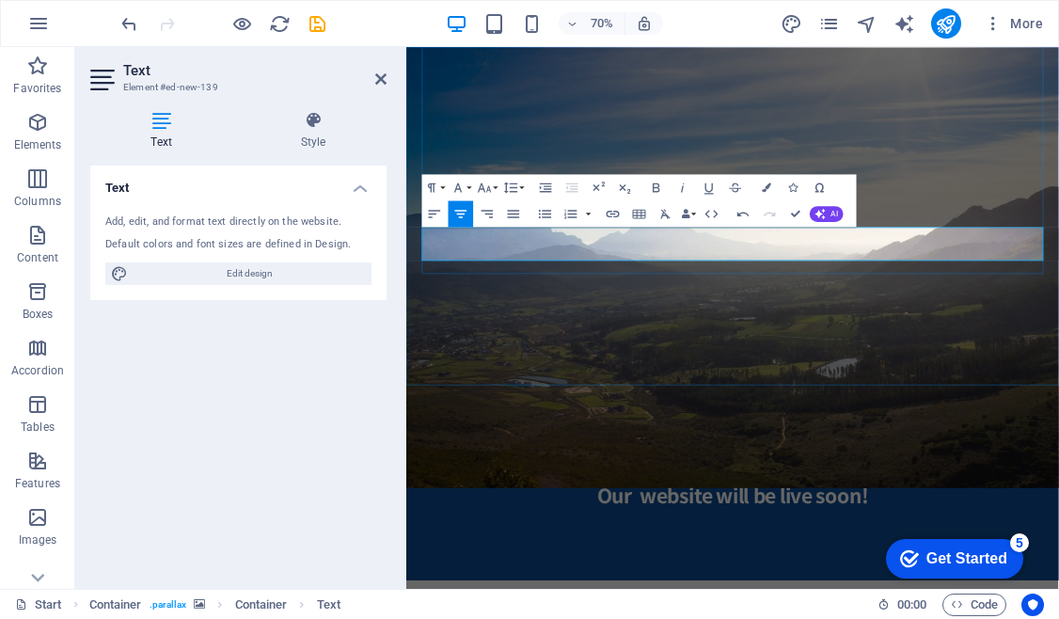
drag, startPoint x: 972, startPoint y: 319, endPoint x: 760, endPoint y: 309, distance: 212.7
click at [775, 210] on icon "button" at bounding box center [769, 208] width 13 height 12
type input "Alora Pharmacy Website"
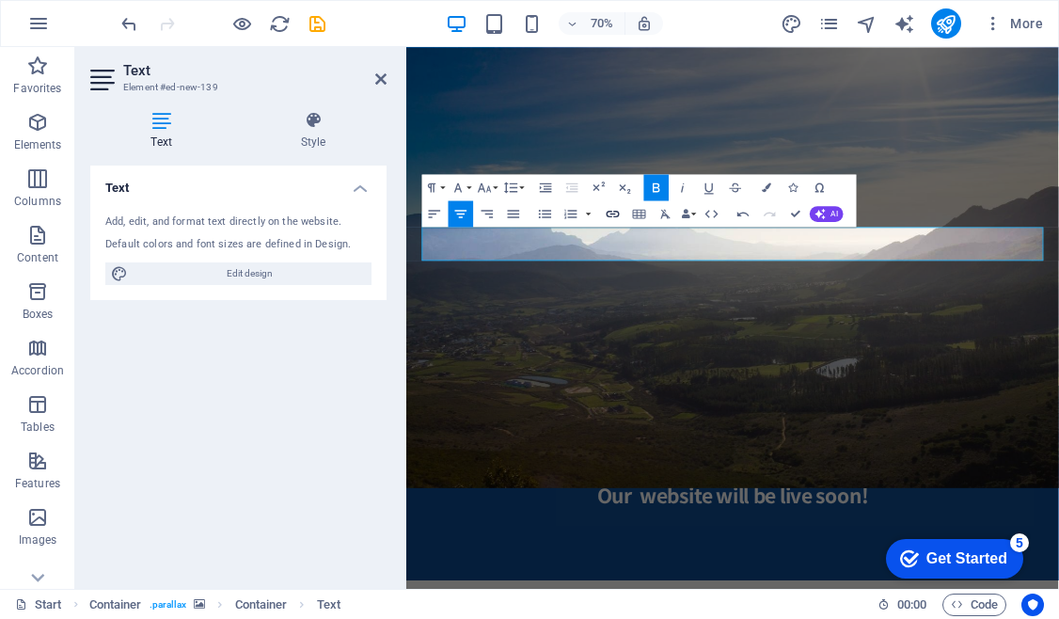
checkbox input "false"
click at [616, 214] on icon "button" at bounding box center [613, 213] width 16 height 16
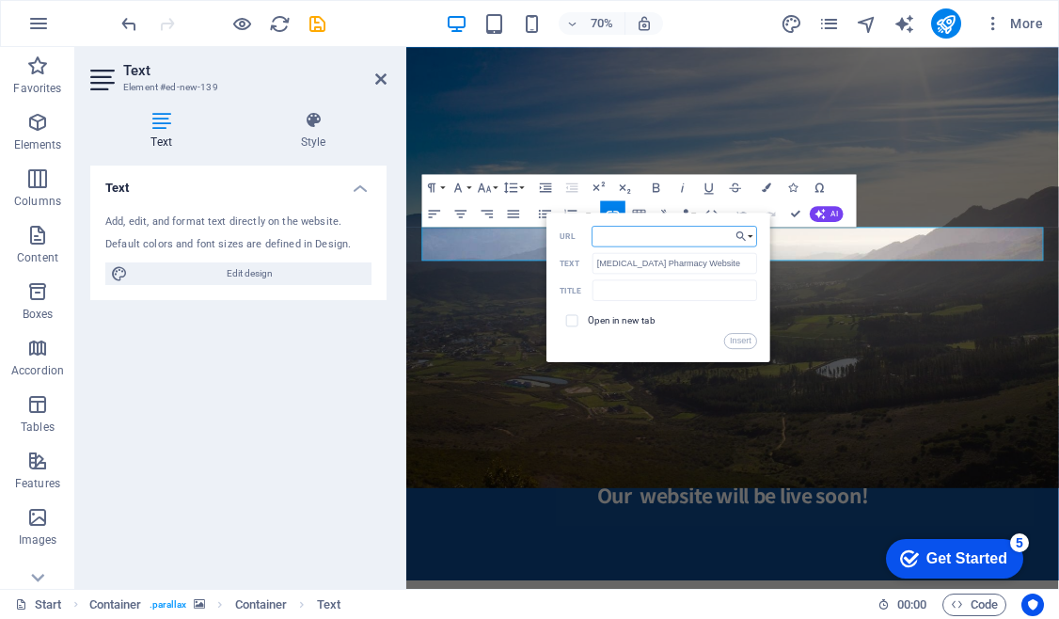
click at [621, 236] on input "URL" at bounding box center [673, 235] width 165 height 21
paste input "www.alorapharmacy.co.za"
type input "www.alorapharmacy.co.za"
click at [573, 323] on span at bounding box center [572, 320] width 12 height 12
click at [572, 316] on input "checkbox" at bounding box center [570, 318] width 12 height 12
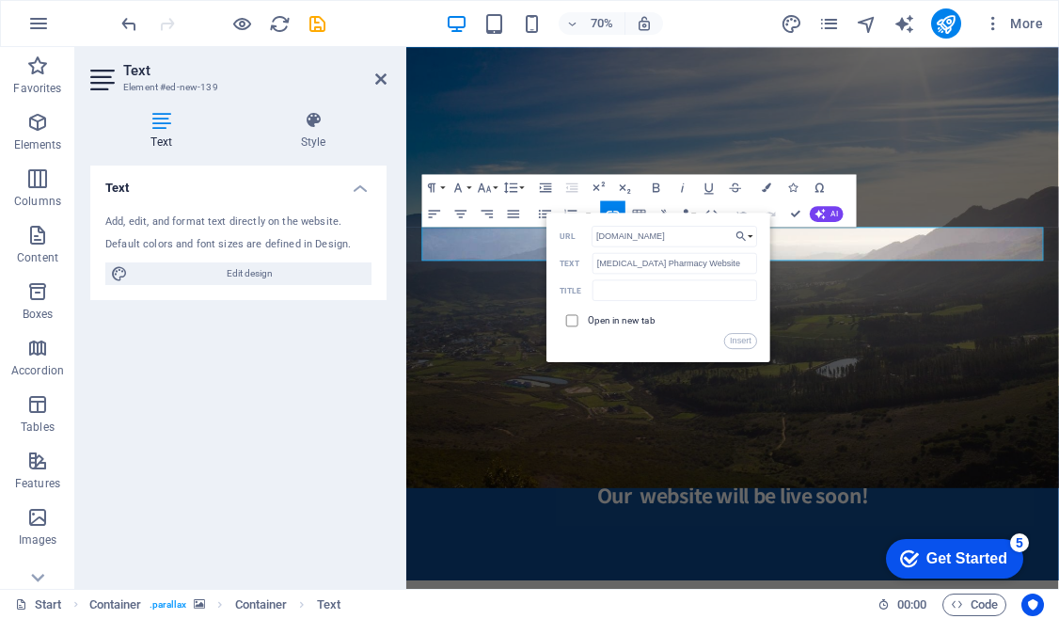
checkbox input "true"
click at [736, 340] on button "Insert" at bounding box center [740, 340] width 33 height 16
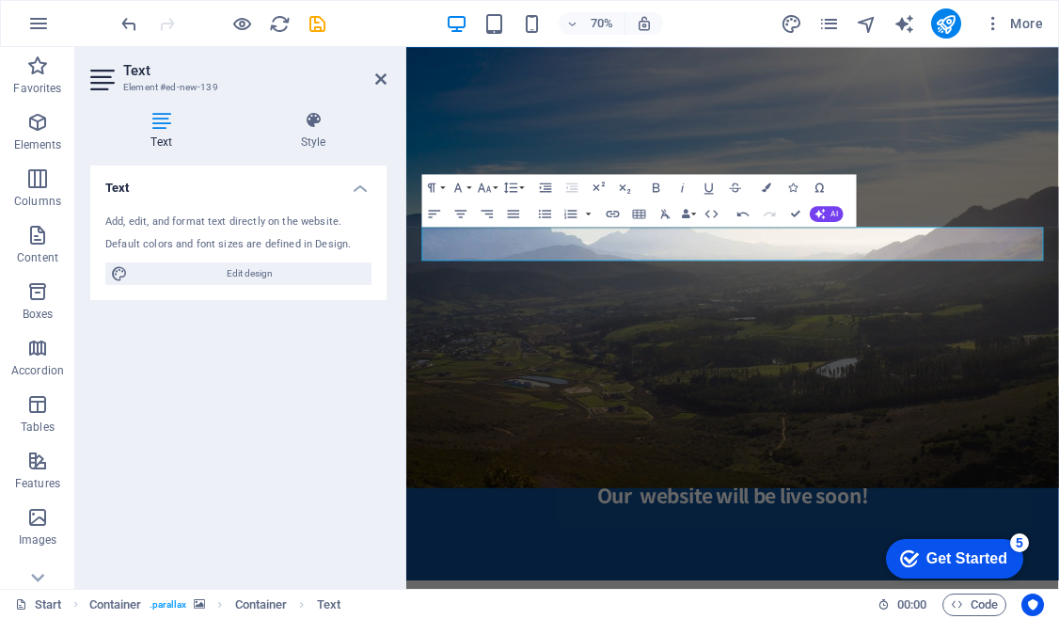
click at [1058, 490] on figure at bounding box center [872, 329] width 932 height 693
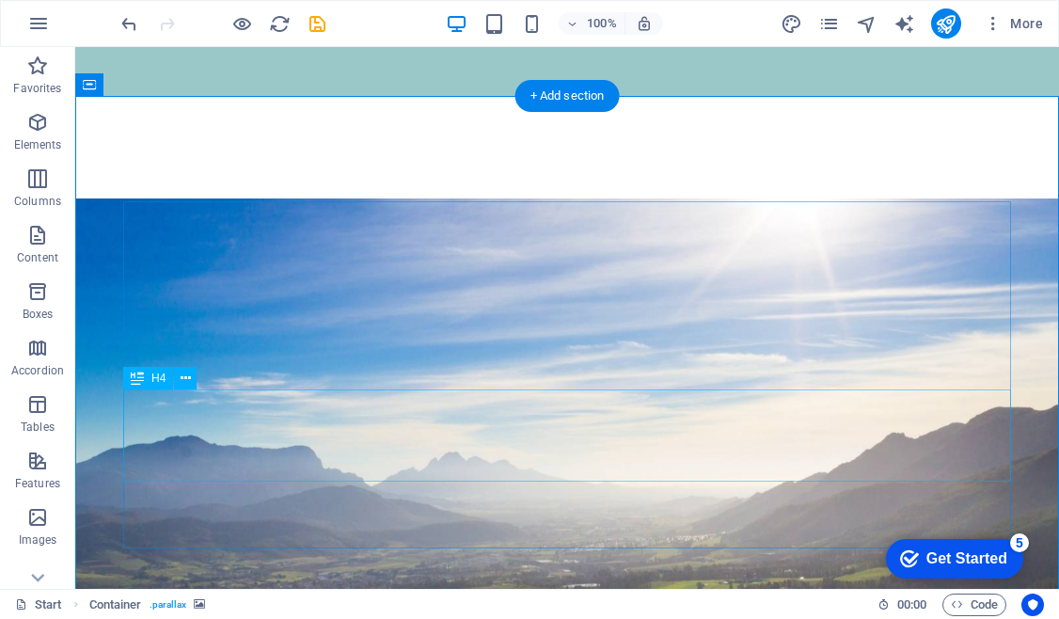
scroll to position [118, 0]
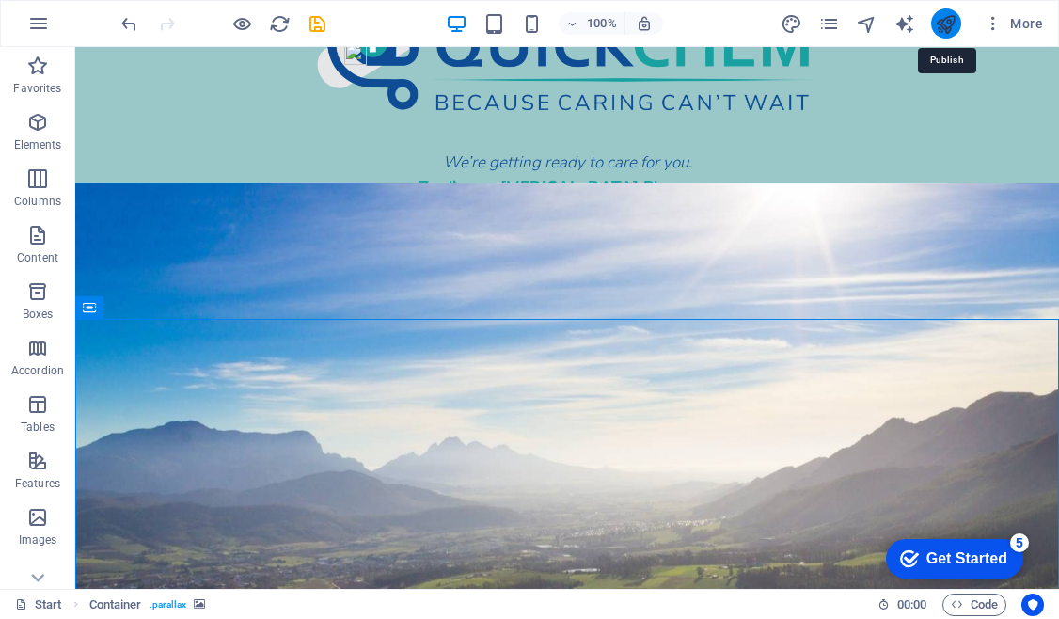
click at [949, 17] on icon "publish" at bounding box center [946, 24] width 22 height 22
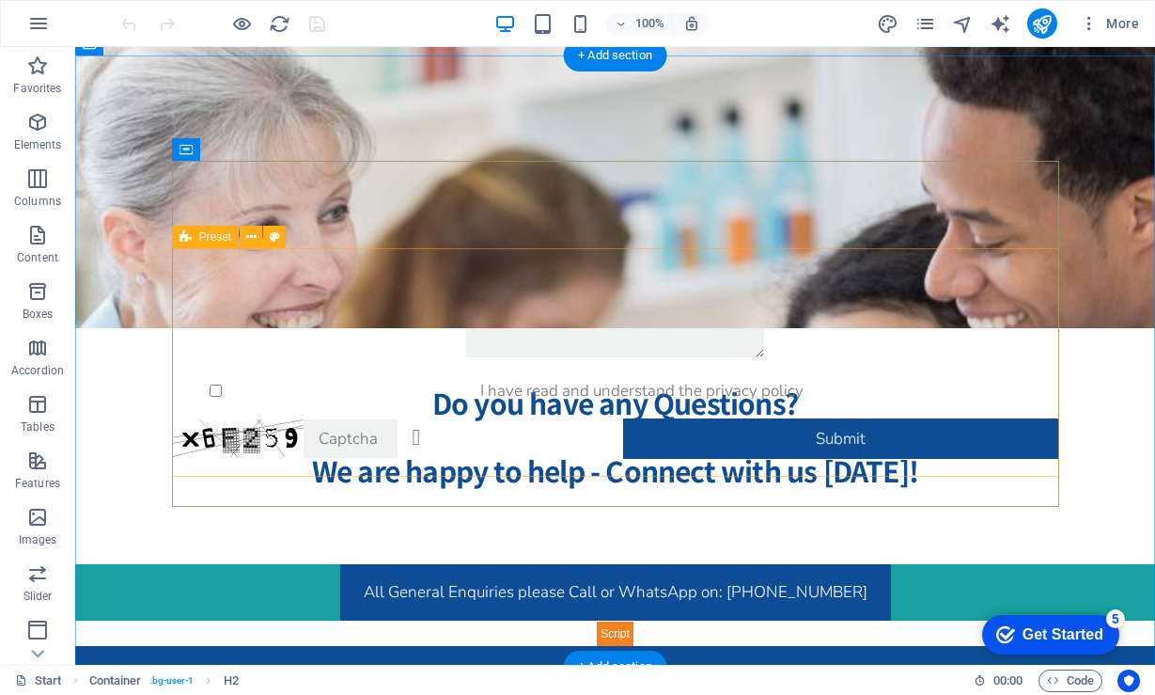
scroll to position [3586, 0]
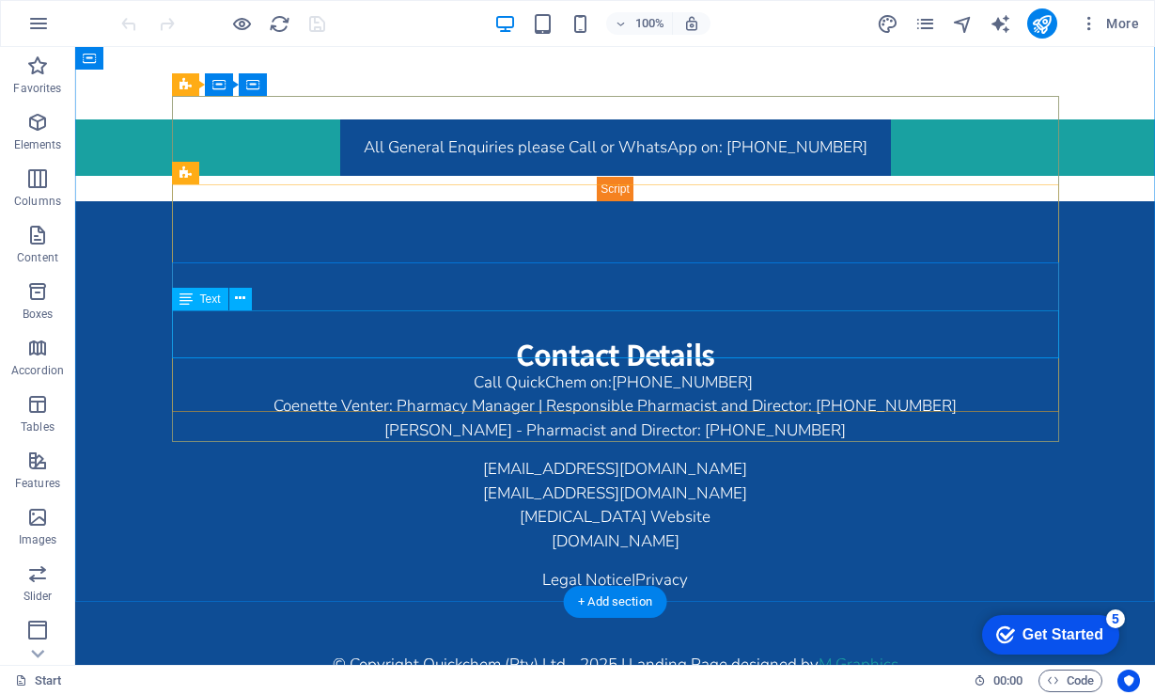
click at [614, 505] on div "Alora Website www.alorapharmacy.co.za" at bounding box center [616, 529] width 888 height 48
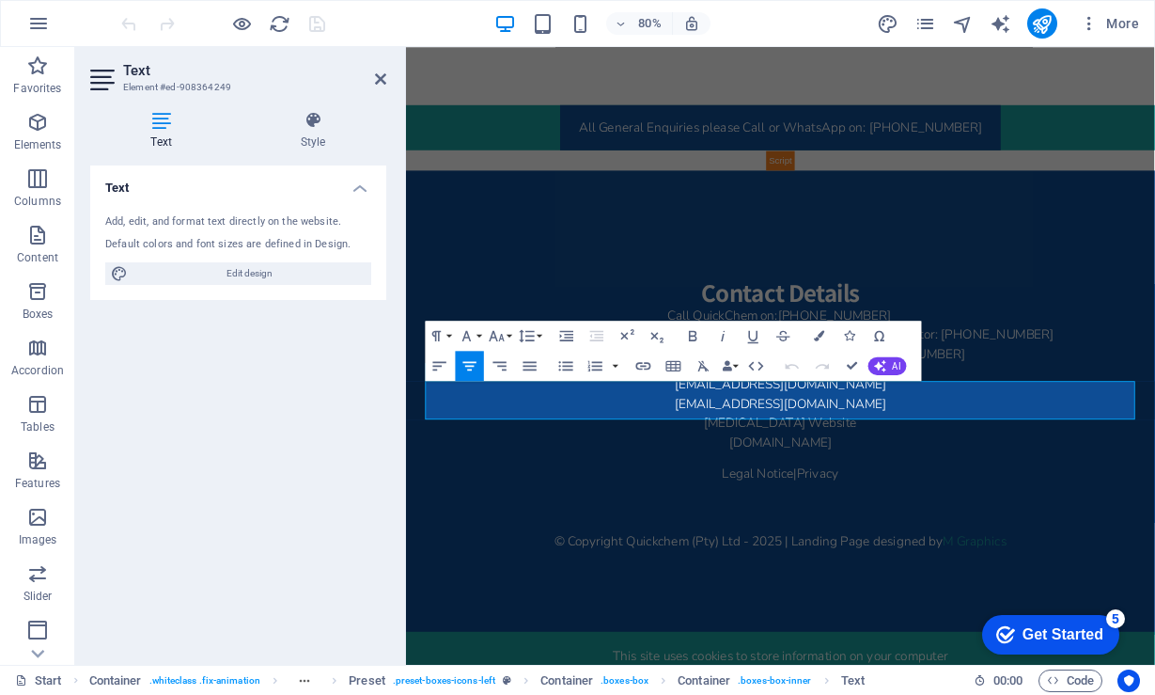
scroll to position [3432, 0]
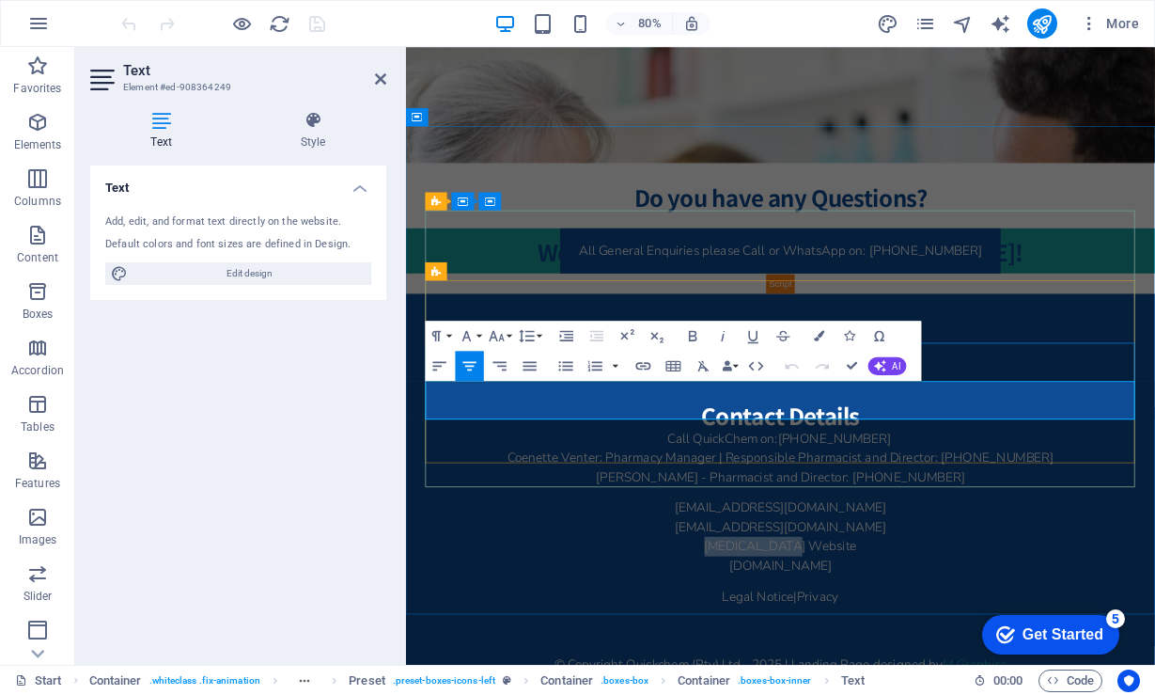
drag, startPoint x: 928, startPoint y: 473, endPoint x: 809, endPoint y: 476, distance: 119.4
click at [809, 659] on p "Alora Website" at bounding box center [875, 671] width 888 height 24
click at [817, 356] on icon "button" at bounding box center [819, 357] width 15 height 13
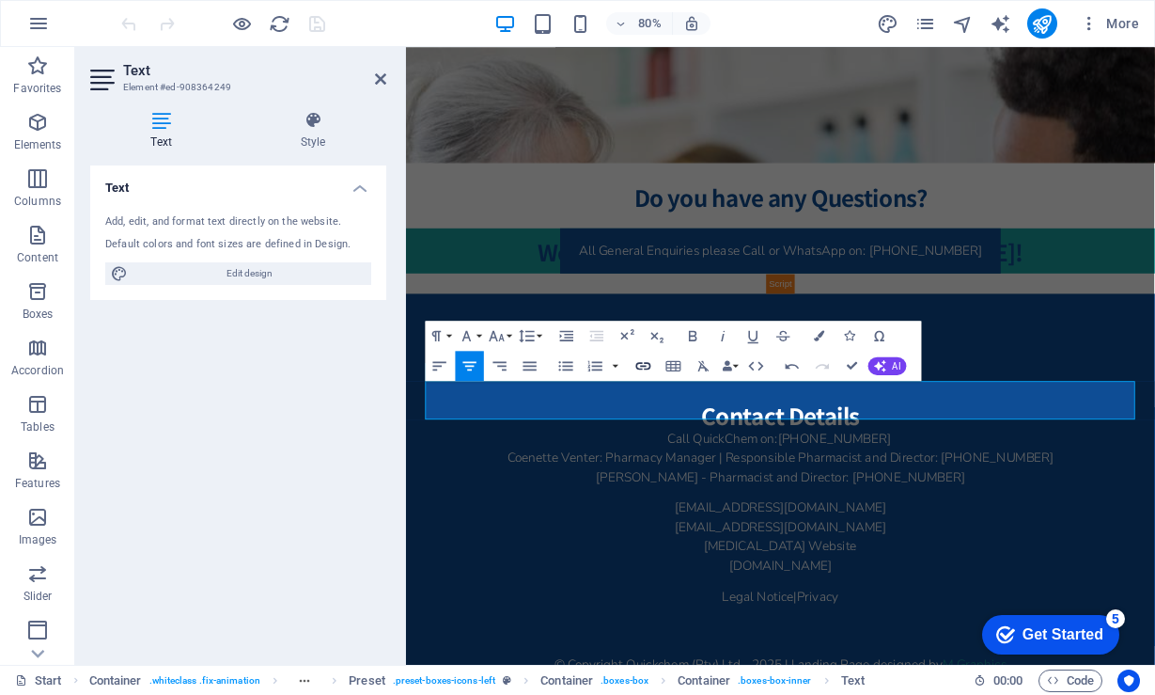
click at [646, 367] on icon "button" at bounding box center [644, 366] width 15 height 8
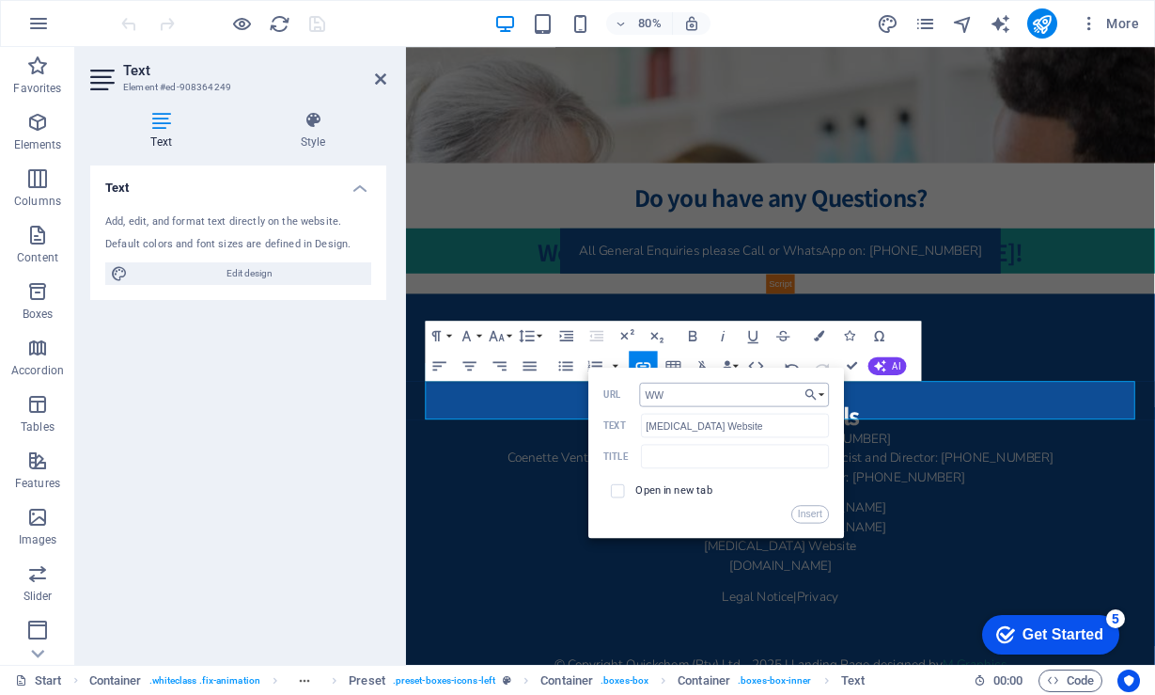
type input "W"
type input "www.alorapharmacy.co.za"
click at [618, 487] on input "checkbox" at bounding box center [615, 487] width 13 height 13
checkbox input "true"
click at [803, 516] on button "Insert" at bounding box center [811, 514] width 38 height 18
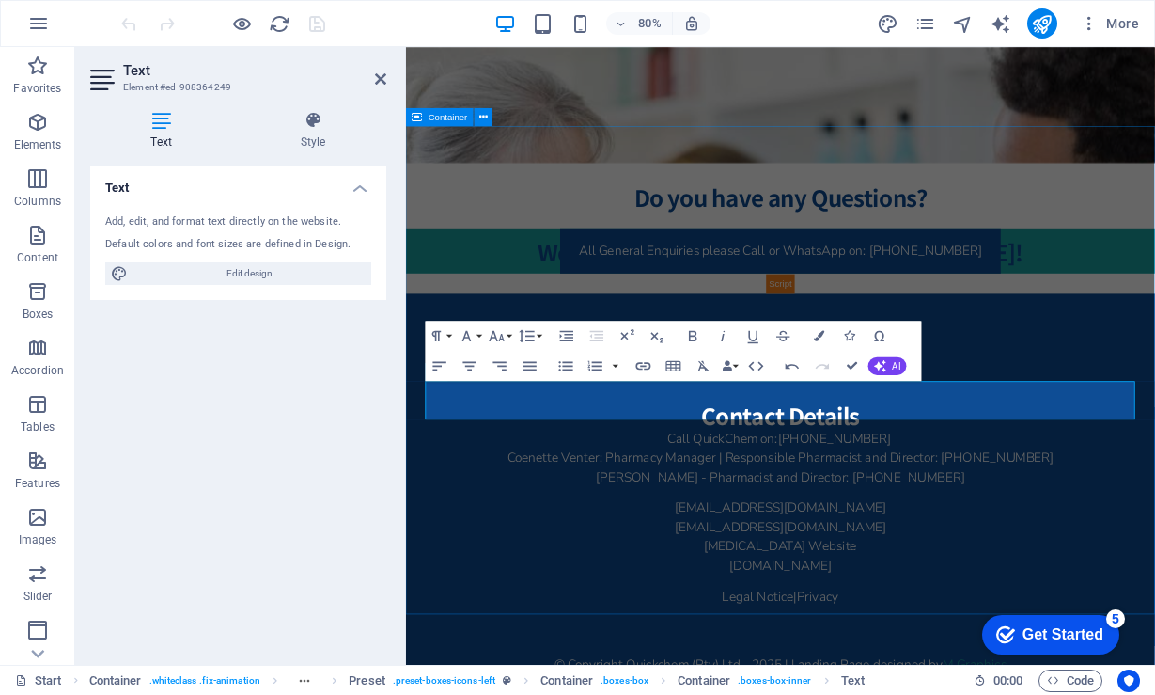
click at [1043, 690] on div "Contact Details Call QuickChem on: +27 61 806 6819 Coenette Venter: Pharmacy Ma…" at bounding box center [874, 645] width 936 height 581
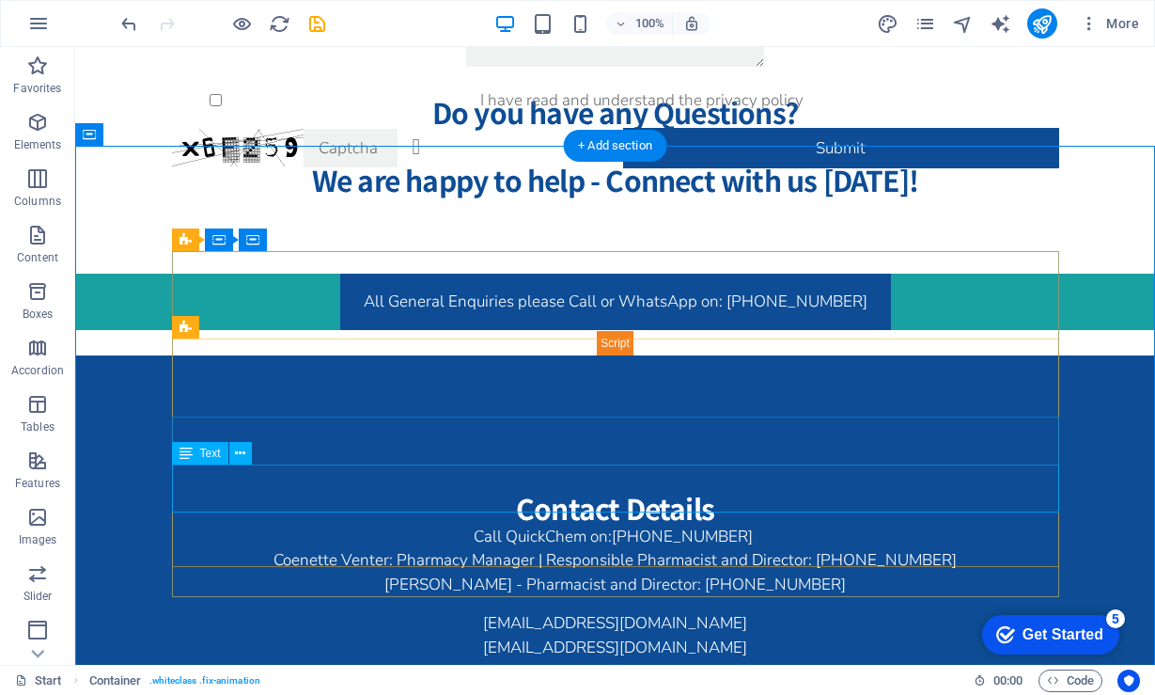
click at [631, 659] on div "Alora Website www.alorapharmacy.co.za" at bounding box center [616, 683] width 888 height 48
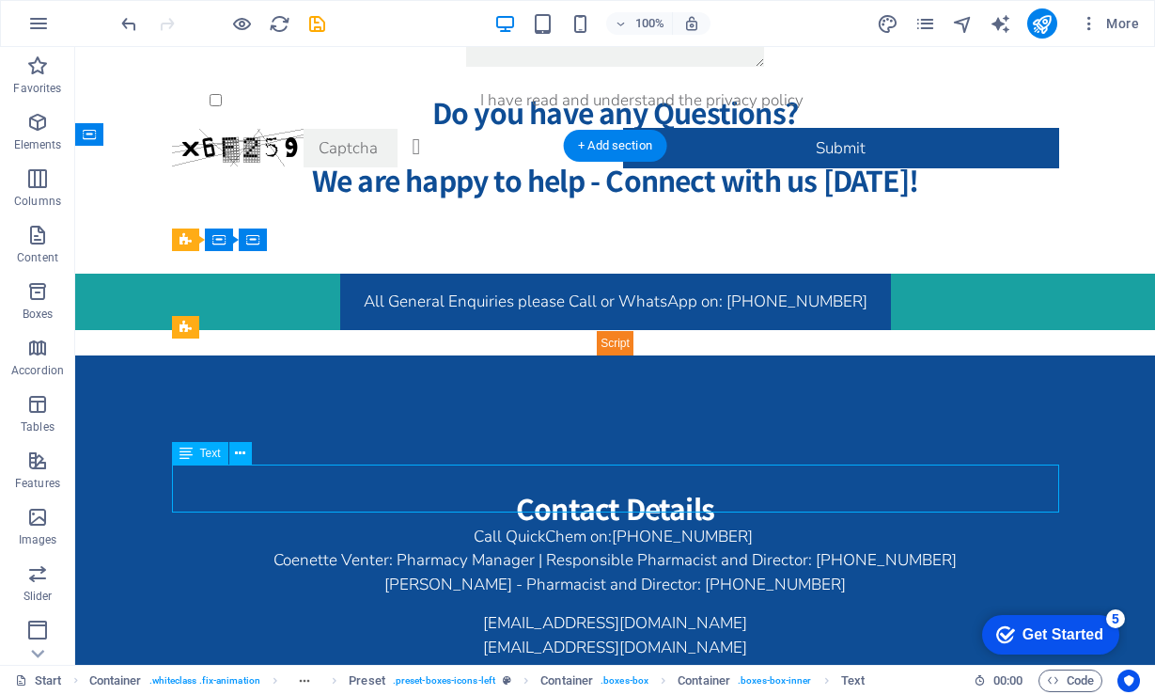
click at [631, 659] on div "Alora Website www.alorapharmacy.co.za" at bounding box center [616, 683] width 888 height 48
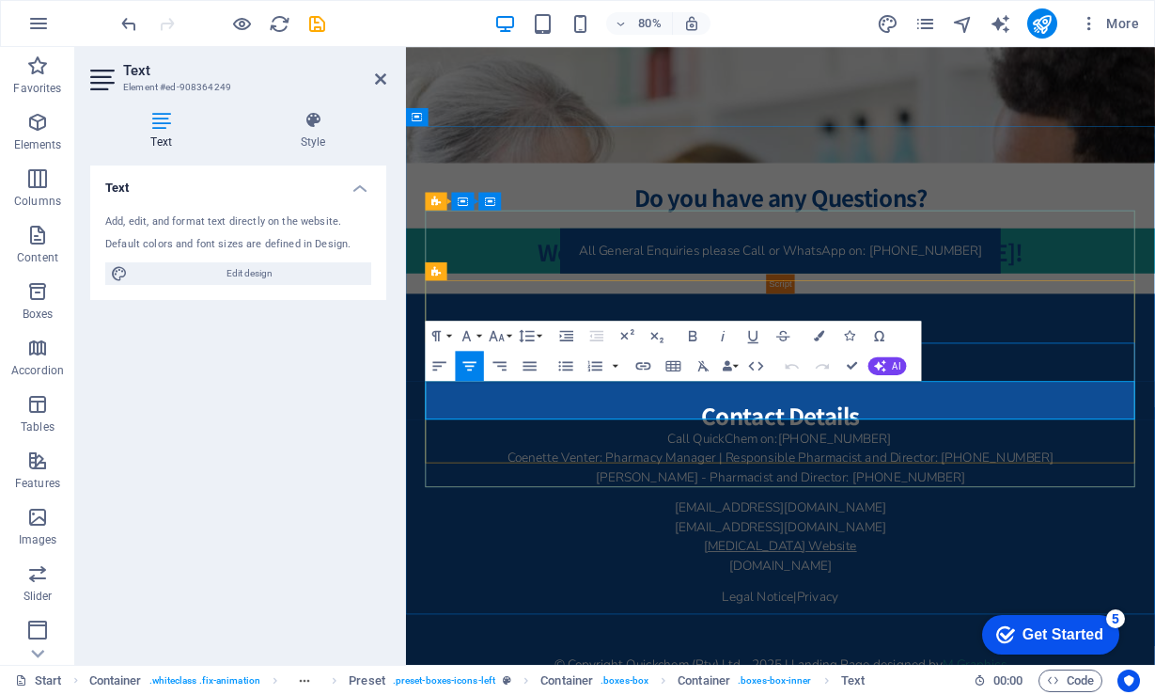
click at [889, 660] on link "Alora Website" at bounding box center [874, 671] width 191 height 22
click at [821, 355] on icon "button" at bounding box center [819, 358] width 18 height 18
click at [928, 659] on p "Alora Website" at bounding box center [875, 671] width 888 height 24
drag, startPoint x: 934, startPoint y: 478, endPoint x: 810, endPoint y: 476, distance: 124.1
click at [810, 659] on p "Alora Website" at bounding box center [875, 671] width 888 height 24
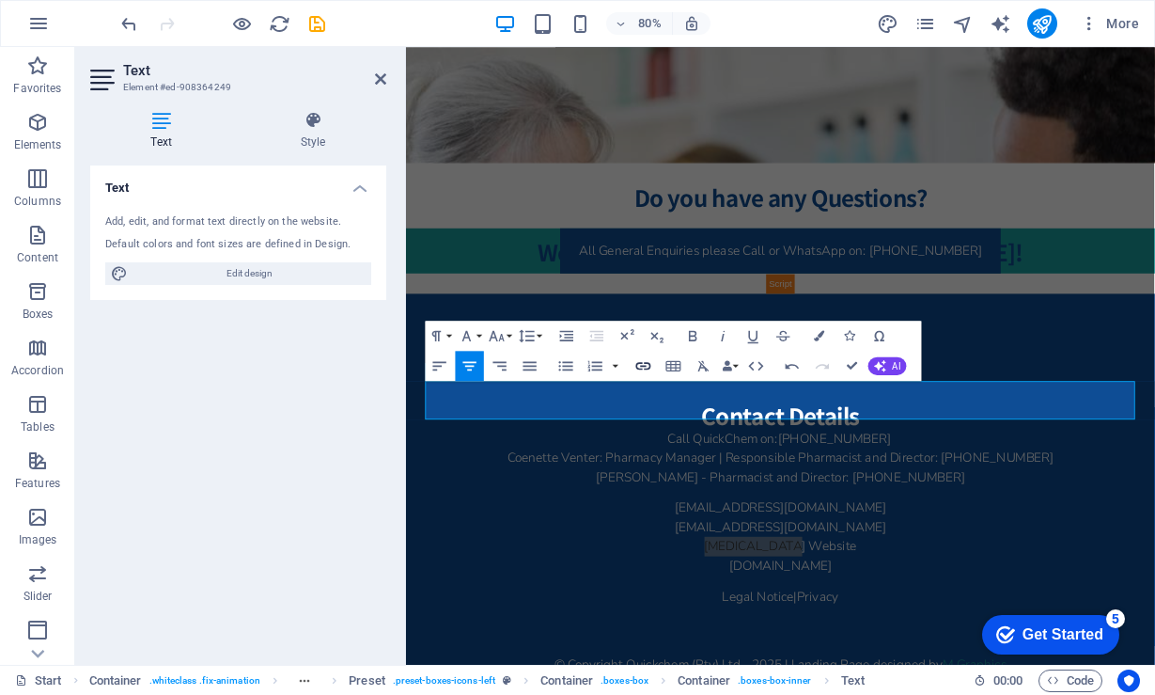
click at [650, 367] on icon "button" at bounding box center [644, 366] width 15 height 8
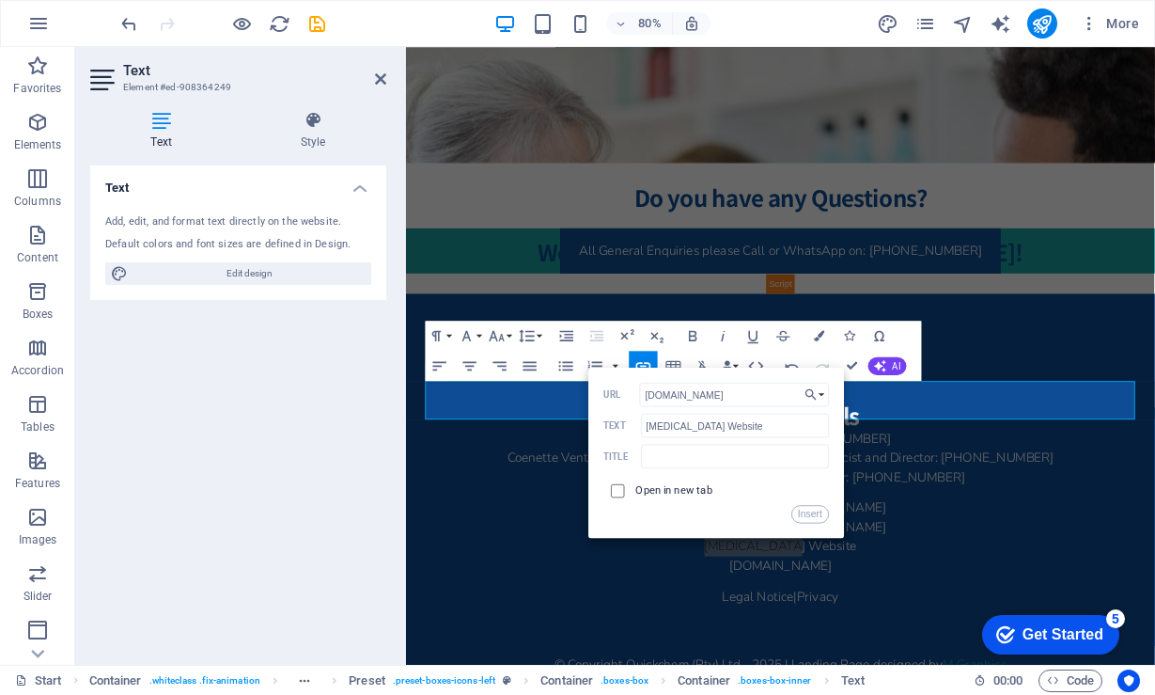
type input "www.alorpharmacy.co.za"
click at [617, 492] on input "checkbox" at bounding box center [615, 487] width 13 height 13
checkbox input "true"
click at [812, 518] on button "Insert" at bounding box center [811, 514] width 38 height 18
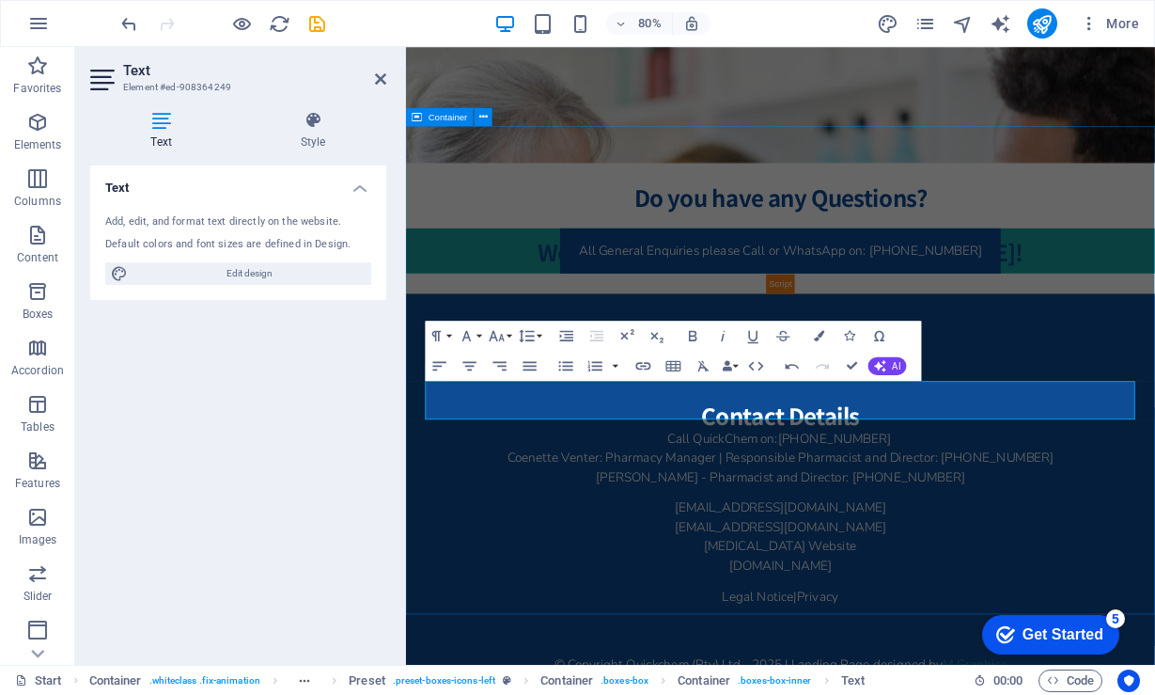
click at [1259, 664] on div "Contact Details Call QuickChem on: +27 61 806 6819 Coenette Venter: Pharmacy Ma…" at bounding box center [874, 645] width 936 height 581
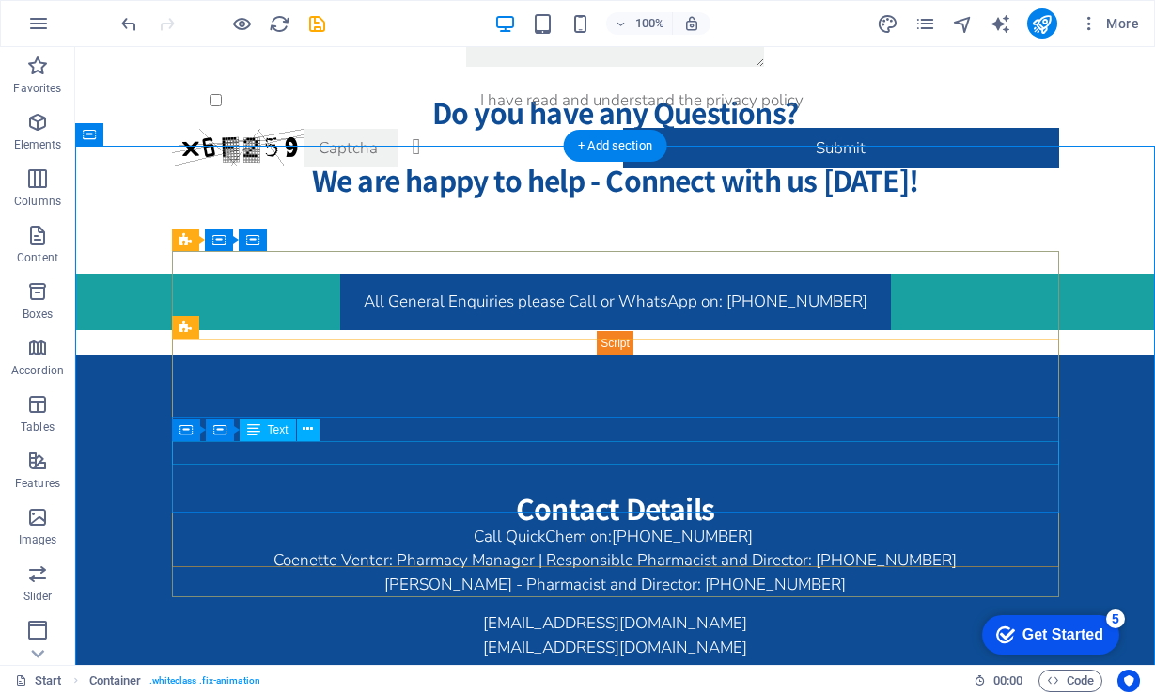
click at [649, 636] on div "info@alorapharmacy.co.za" at bounding box center [616, 648] width 888 height 24
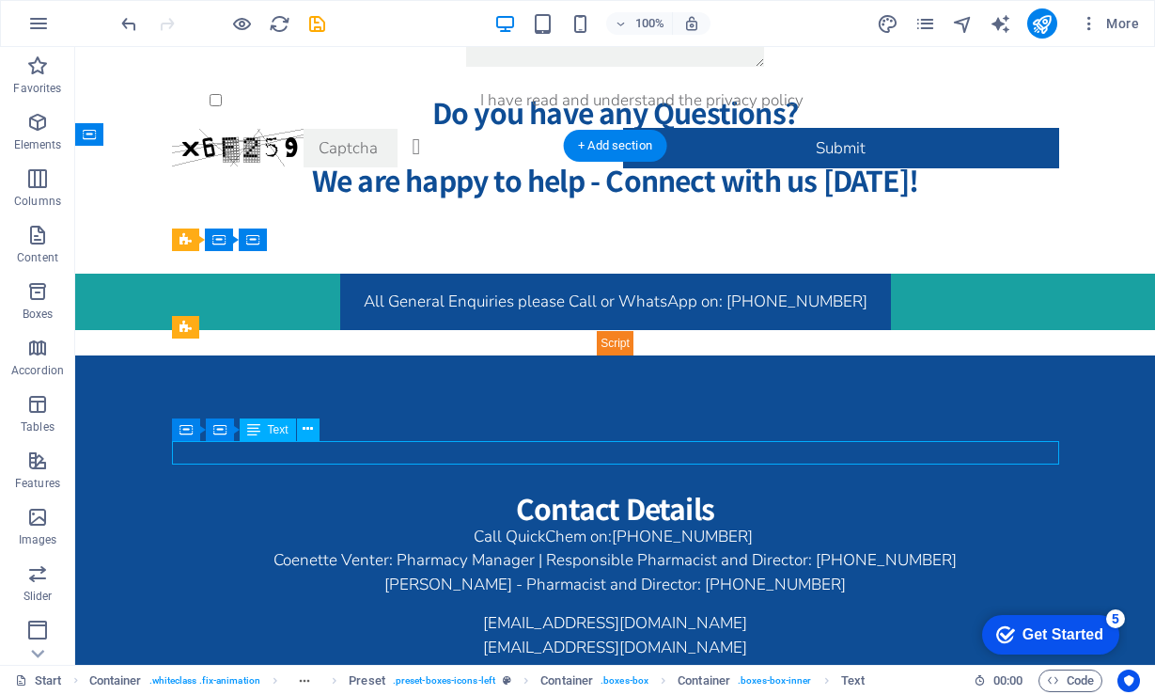
click at [649, 636] on div "info@alorapharmacy.co.za" at bounding box center [616, 648] width 888 height 24
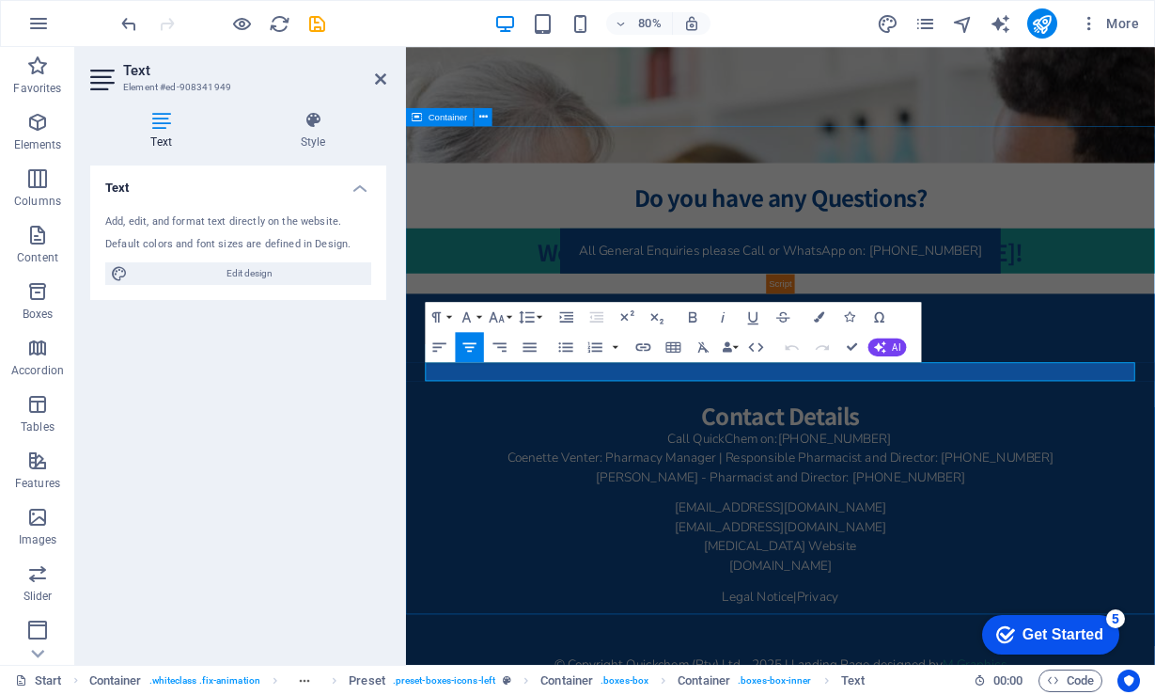
click at [1228, 692] on div "Contact Details Call QuickChem on: +27 61 806 6819 Coenette Venter: Pharmacy Ma…" at bounding box center [874, 645] width 936 height 581
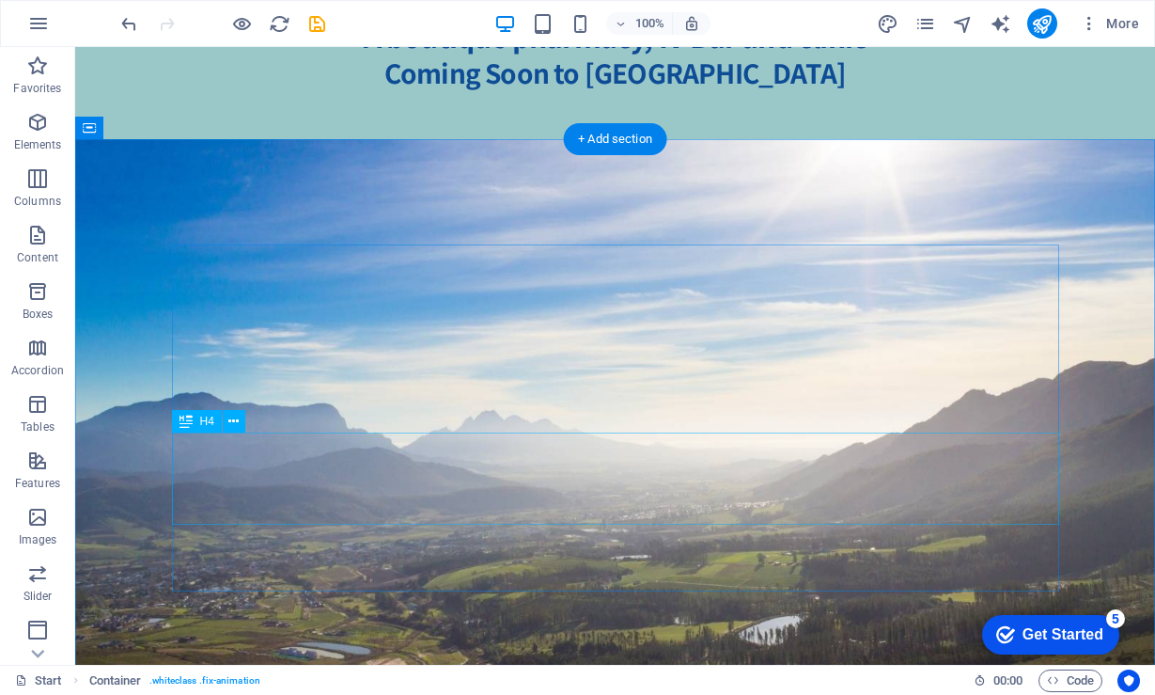
scroll to position [0, 0]
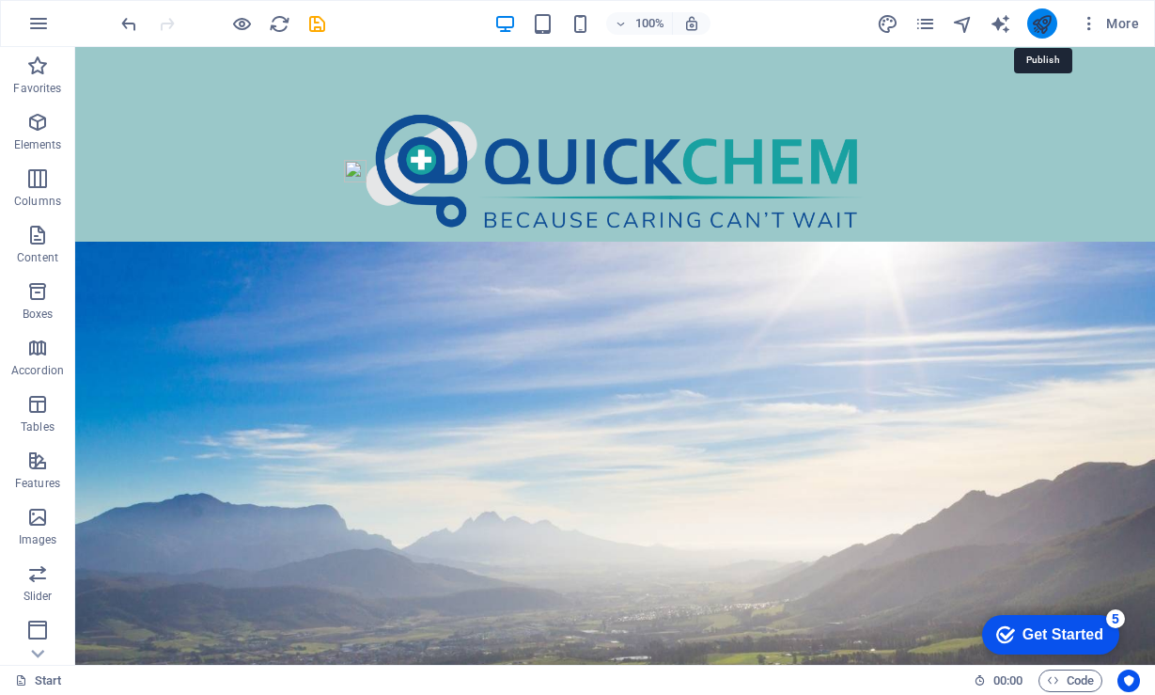
click at [1043, 24] on icon "publish" at bounding box center [1042, 24] width 22 height 22
